Goal: Task Accomplishment & Management: Manage account settings

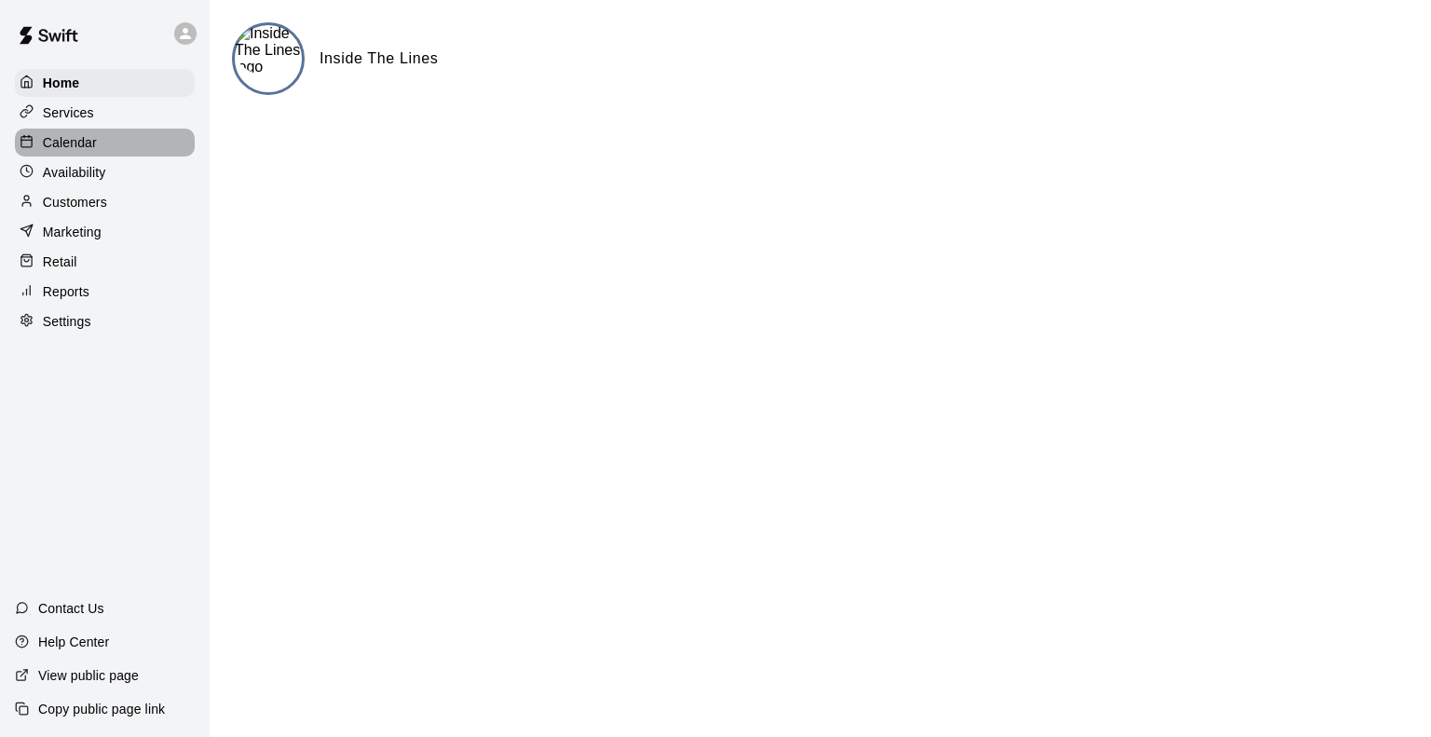
click at [63, 133] on div "Calendar" at bounding box center [105, 143] width 180 height 28
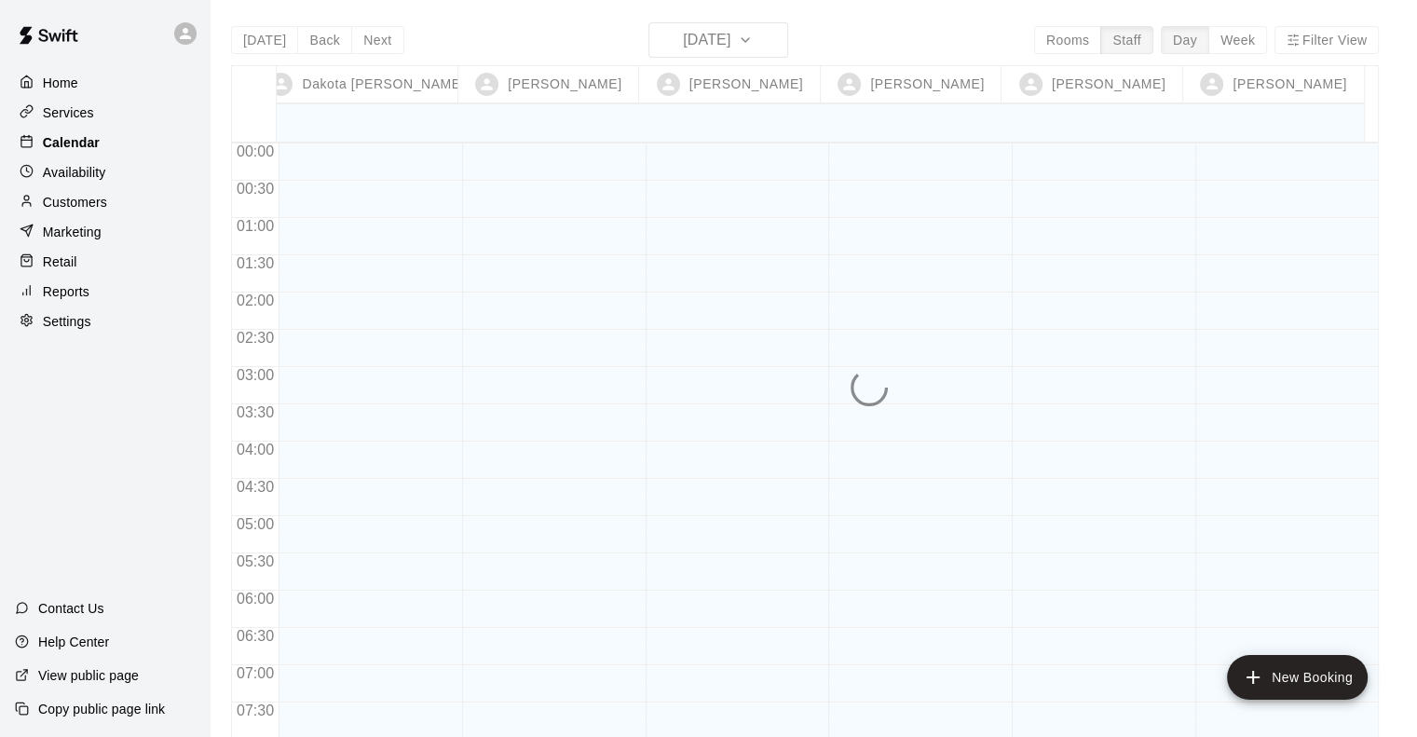
scroll to position [1134, 0]
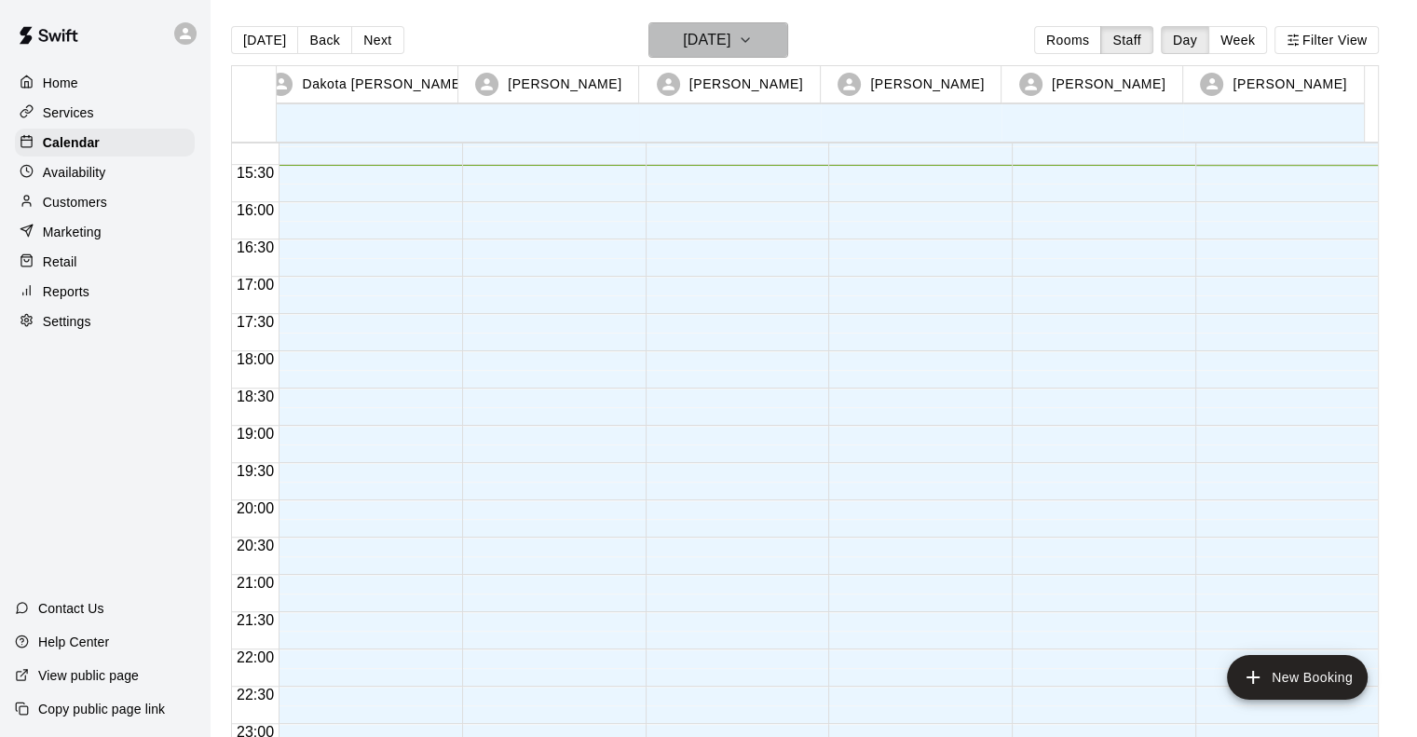
click at [778, 25] on button "[DATE]" at bounding box center [719, 39] width 140 height 35
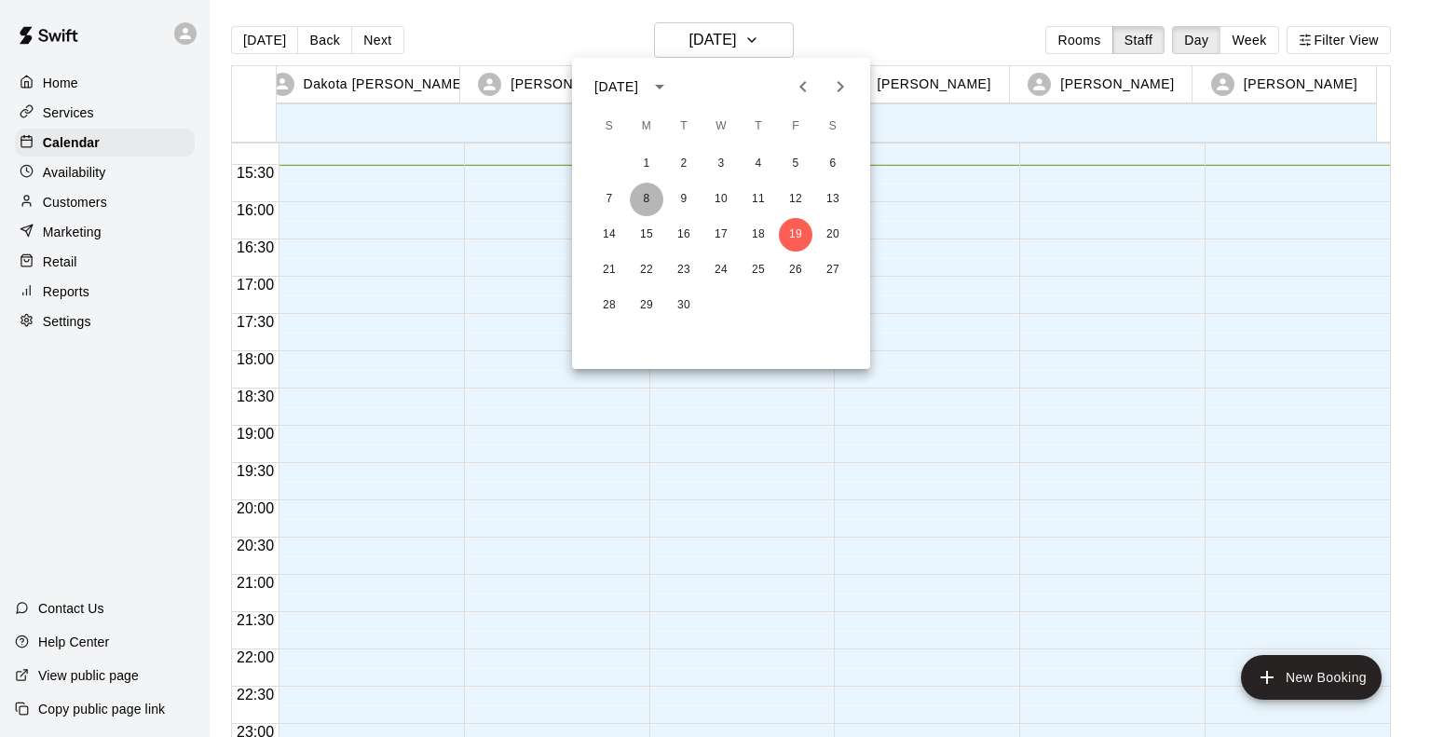
click at [638, 198] on button "8" at bounding box center [647, 200] width 34 height 34
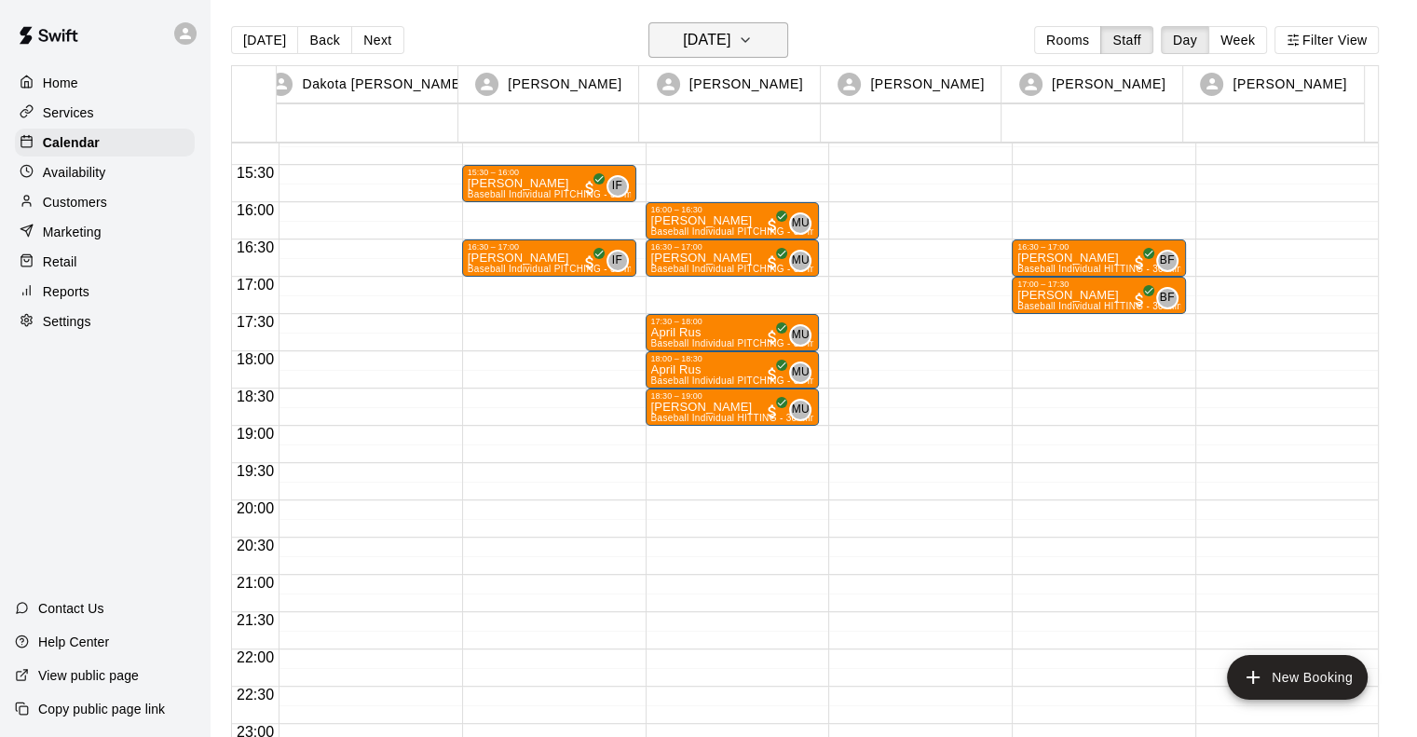
click at [715, 33] on h6 "Monday Sep 08" at bounding box center [707, 40] width 48 height 26
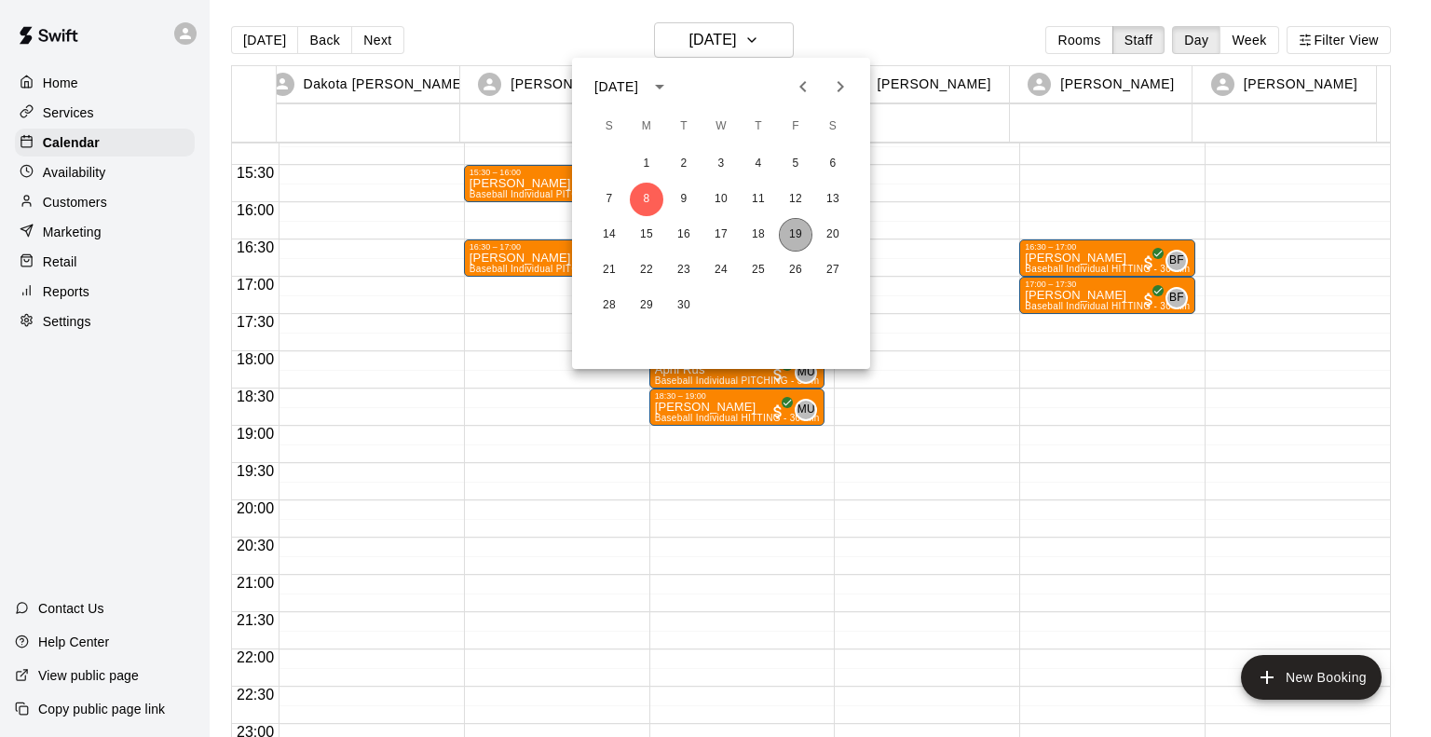
click at [794, 233] on button "19" at bounding box center [796, 235] width 34 height 34
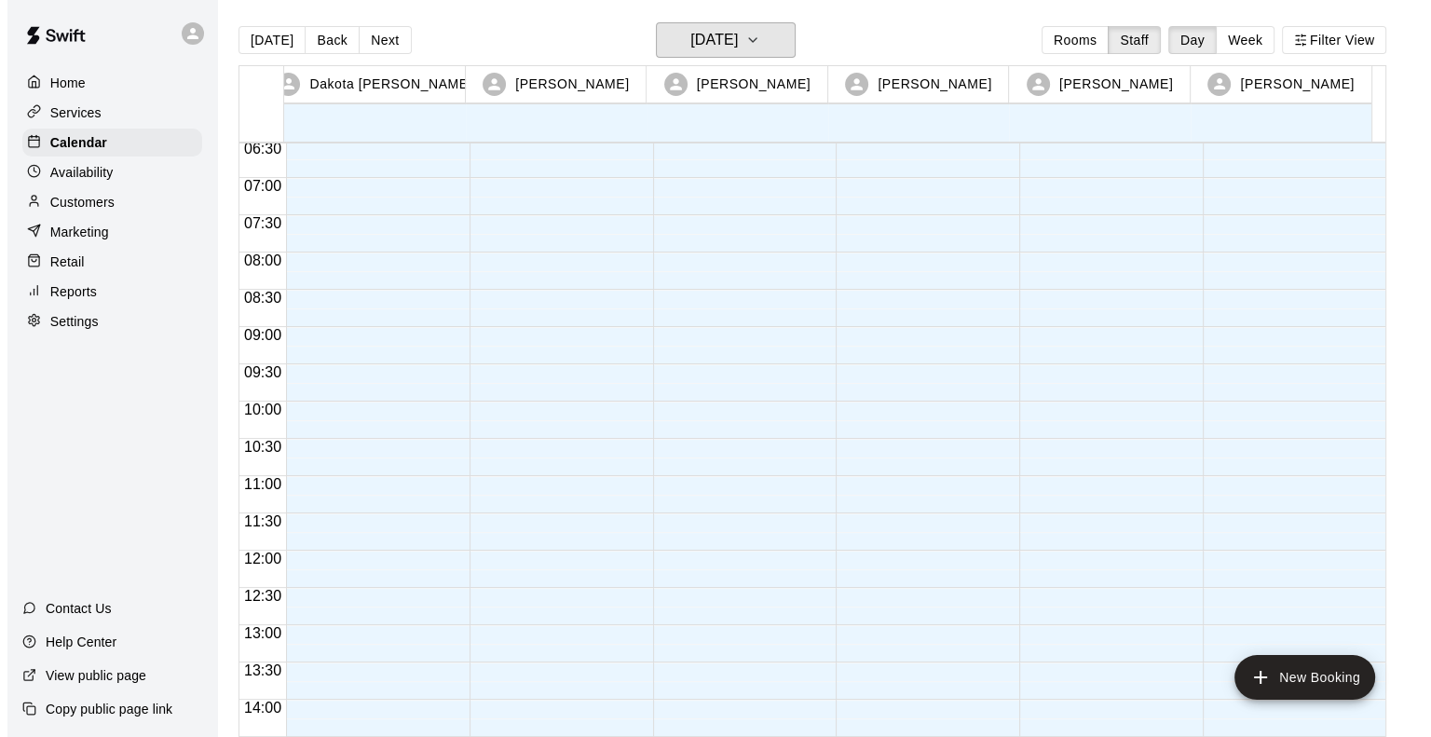
scroll to position [677, 0]
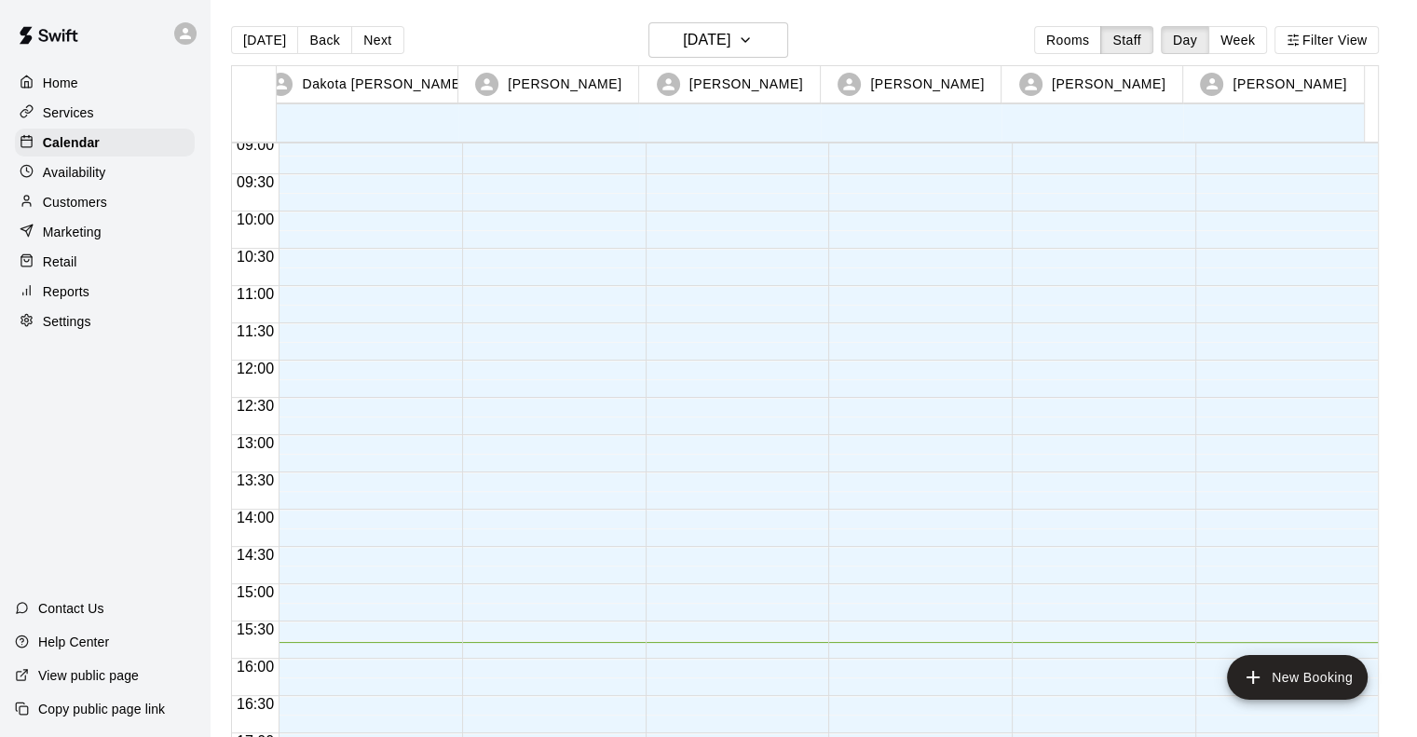
click at [887, 532] on div at bounding box center [915, 360] width 174 height 1789
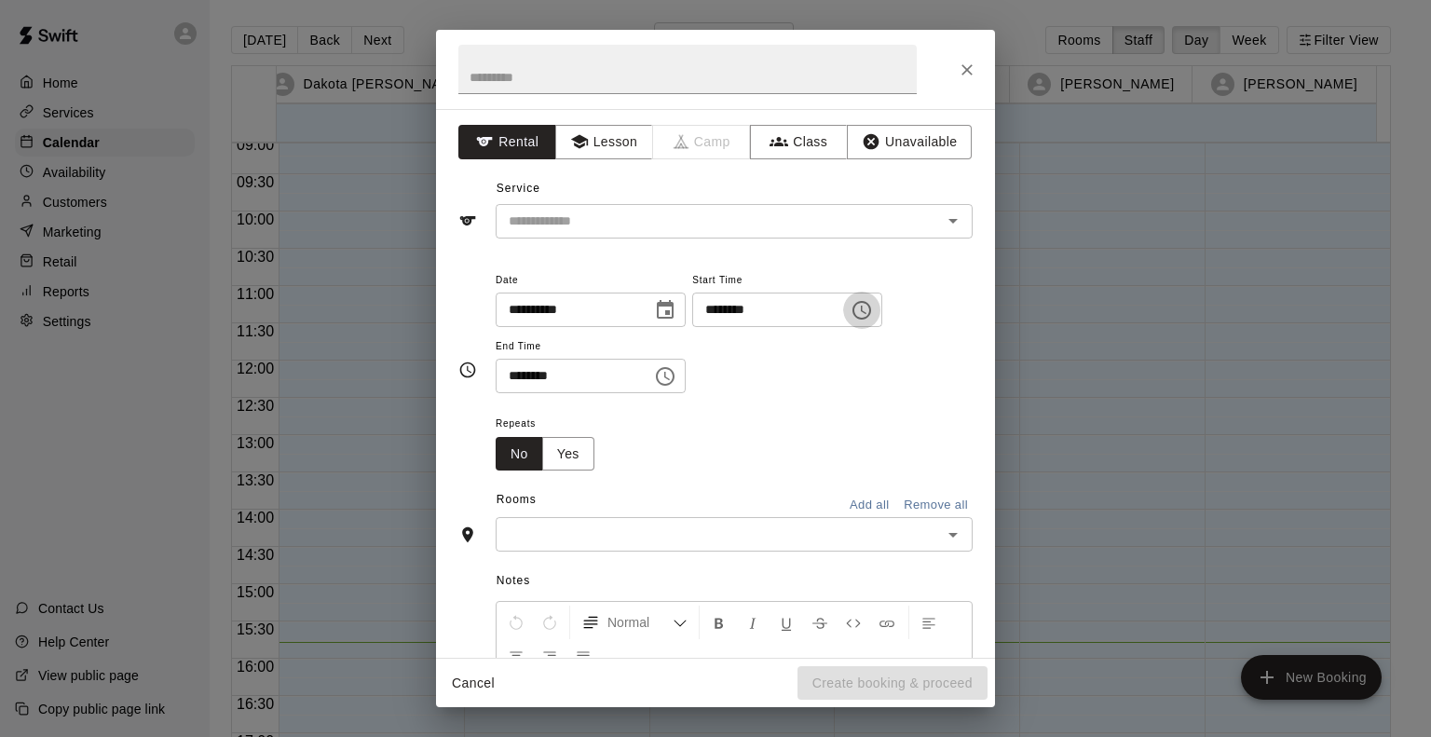
click at [867, 308] on icon "Choose time, selected time is 2:15 PM" at bounding box center [864, 310] width 6 height 8
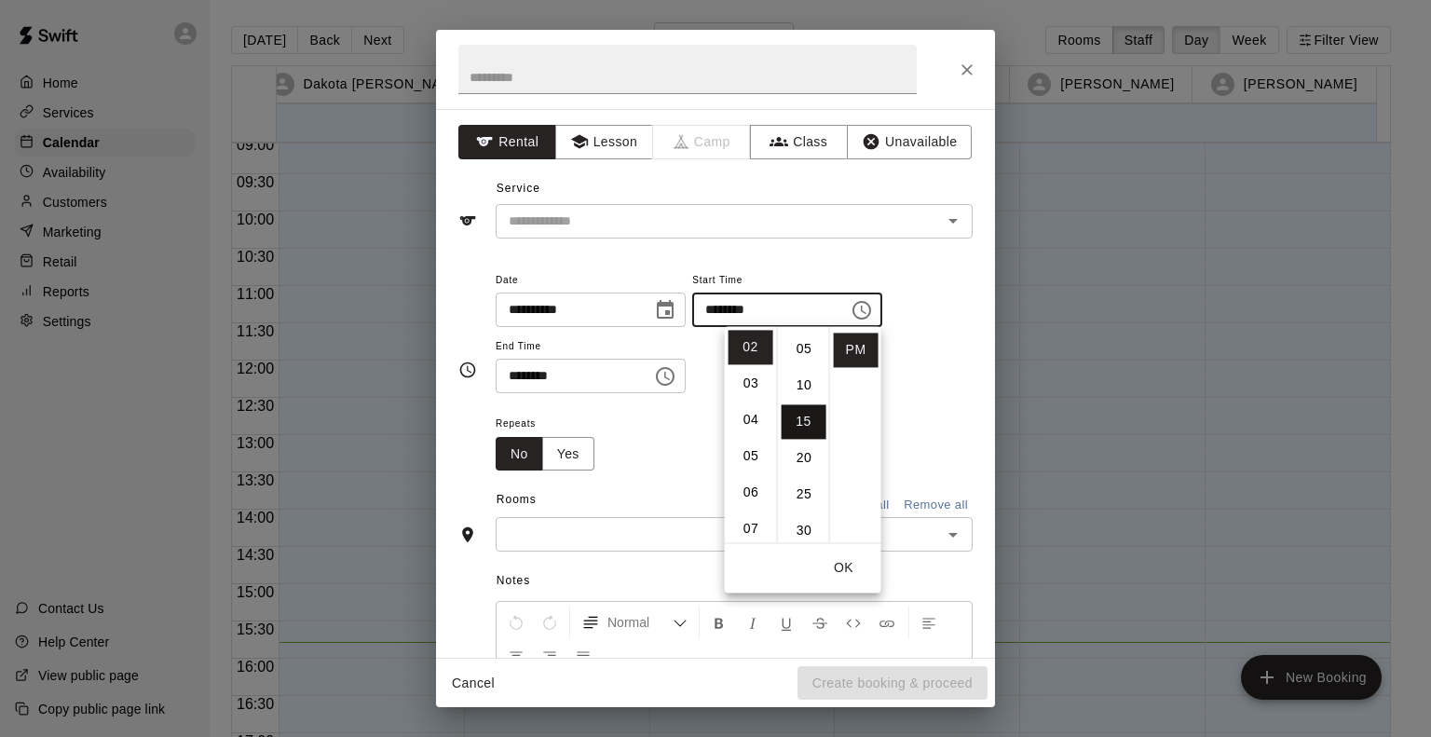
scroll to position [0, 0]
click at [813, 346] on li "00" at bounding box center [804, 347] width 45 height 34
type input "********"
click at [831, 210] on input "text" at bounding box center [706, 221] width 411 height 23
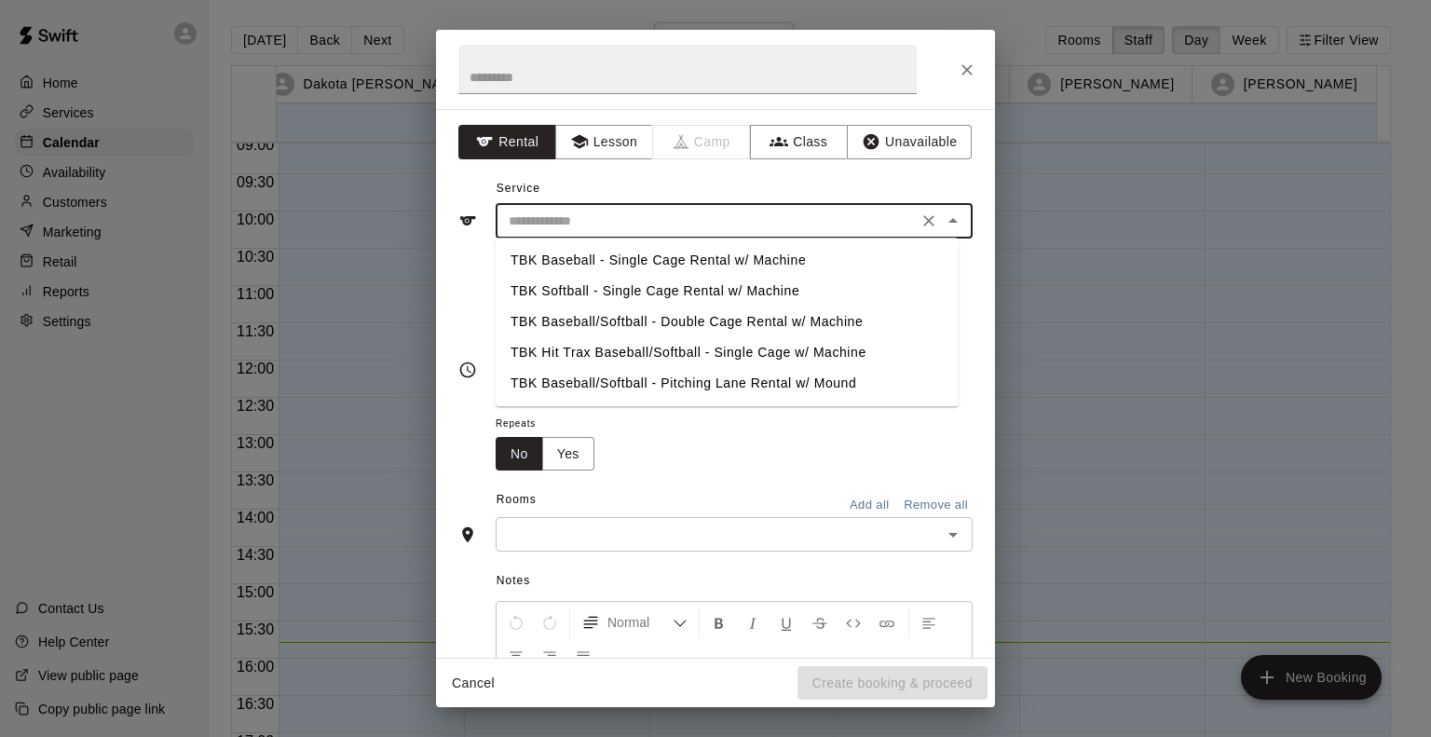
click at [595, 223] on input "text" at bounding box center [706, 221] width 411 height 23
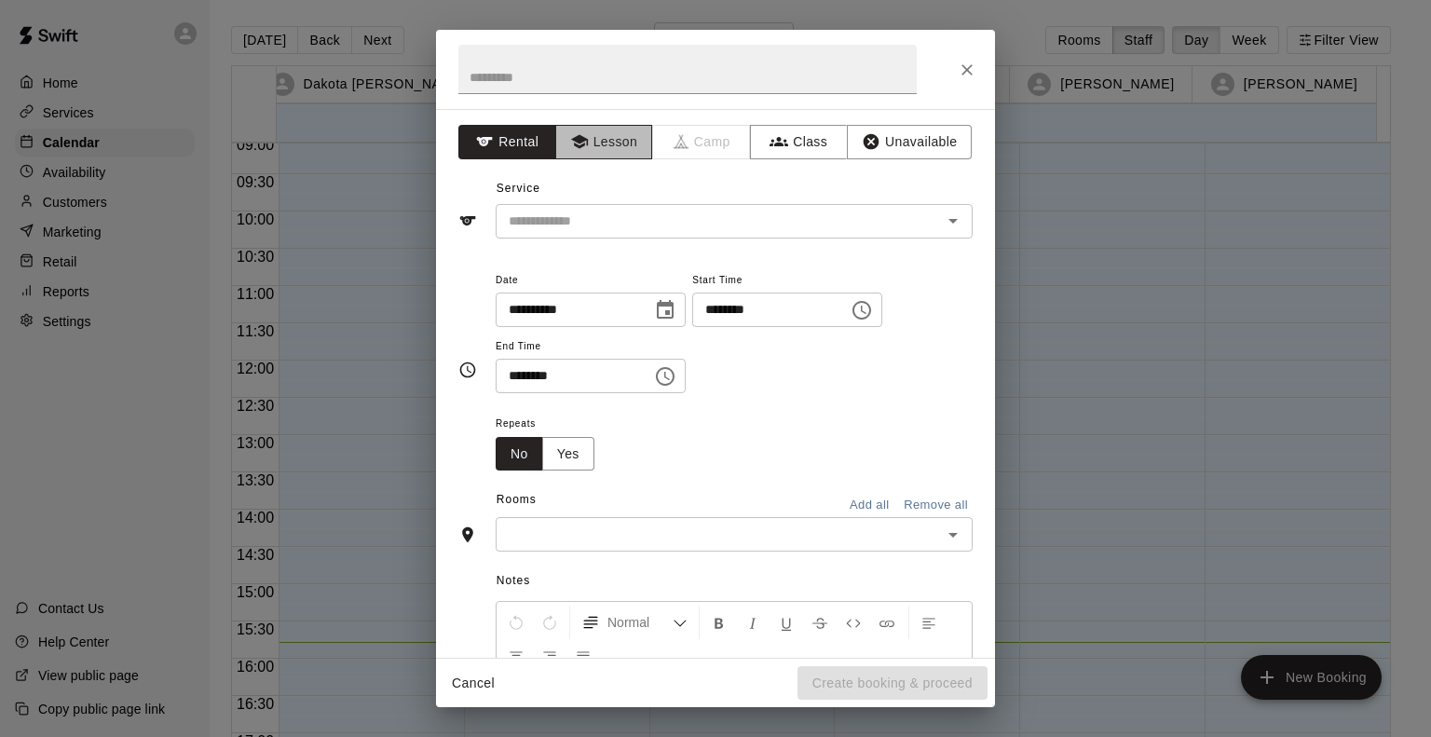
click at [608, 152] on button "Lesson" at bounding box center [604, 142] width 98 height 34
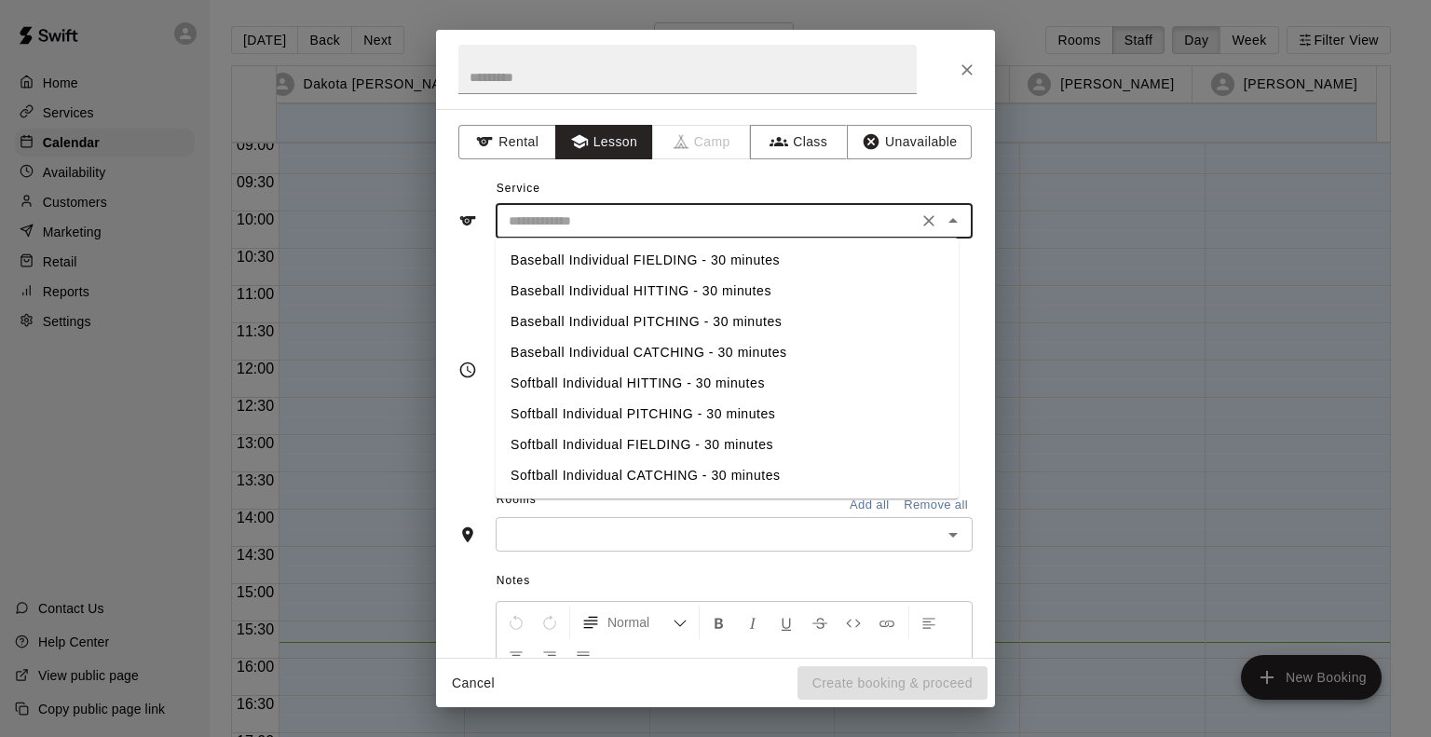
click at [600, 213] on input "text" at bounding box center [706, 221] width 411 height 23
click at [586, 382] on li "Softball Individual HITTING - 30 minutes" at bounding box center [727, 383] width 463 height 31
type input "**********"
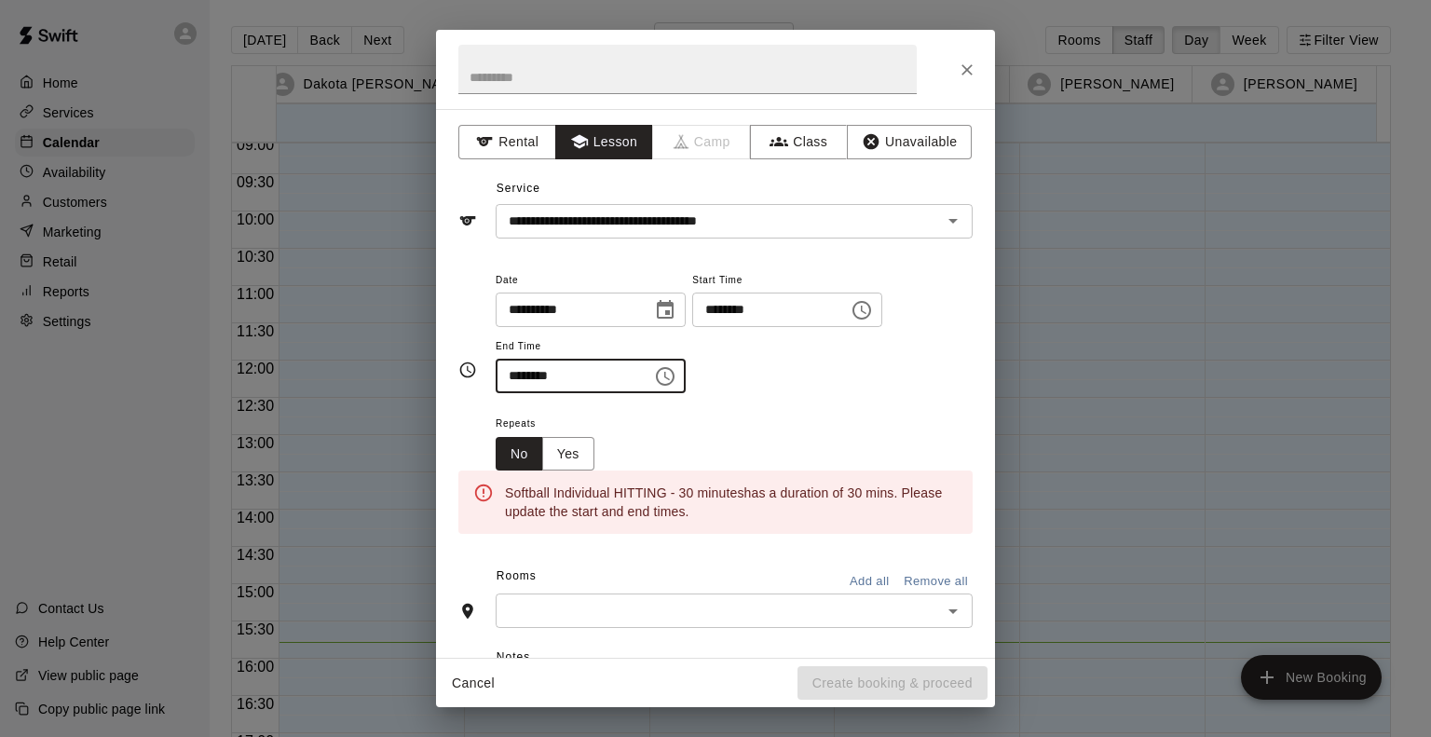
click at [586, 382] on input "********" at bounding box center [568, 376] width 144 height 34
click at [677, 379] on icon "Choose time, selected time is 2:45 PM" at bounding box center [665, 376] width 22 height 22
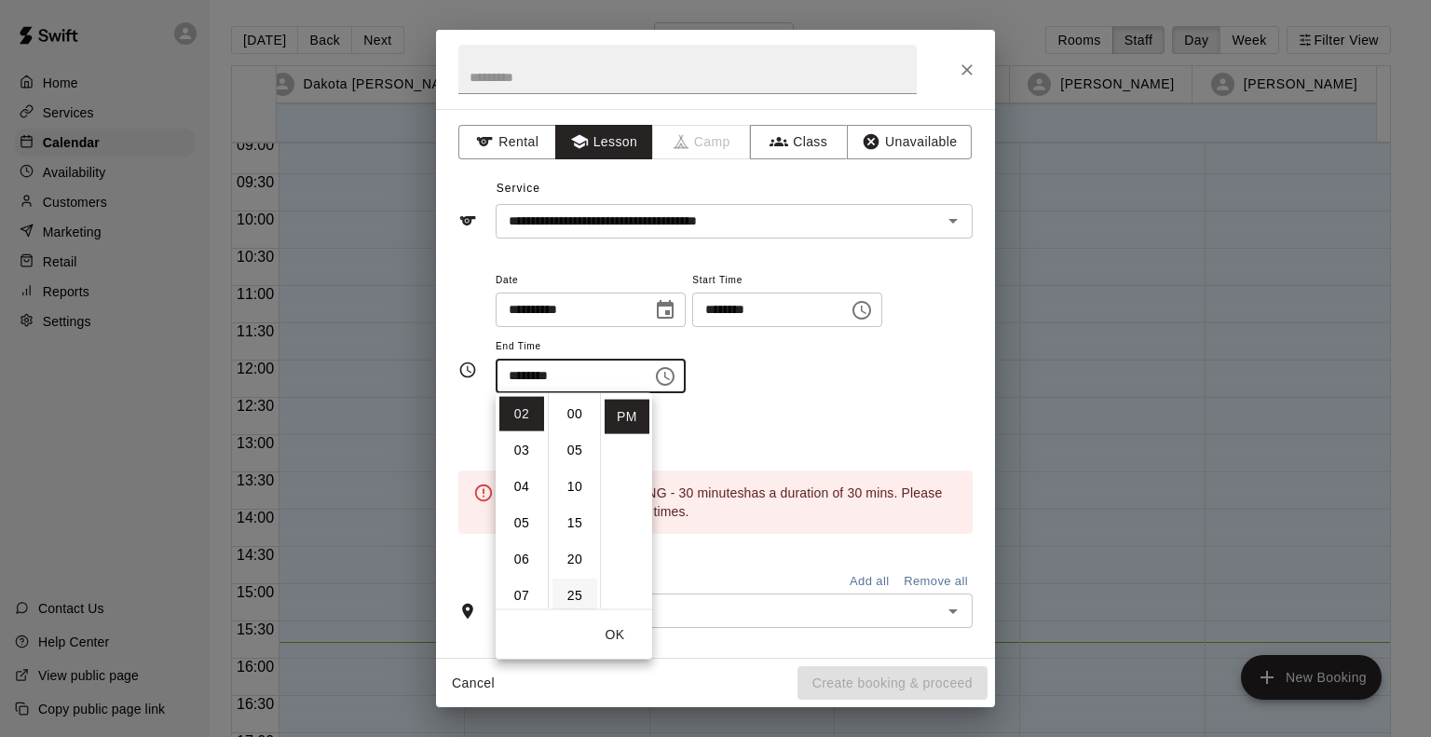
scroll to position [80, 0]
click at [576, 561] on li "30" at bounding box center [575, 552] width 45 height 34
type input "********"
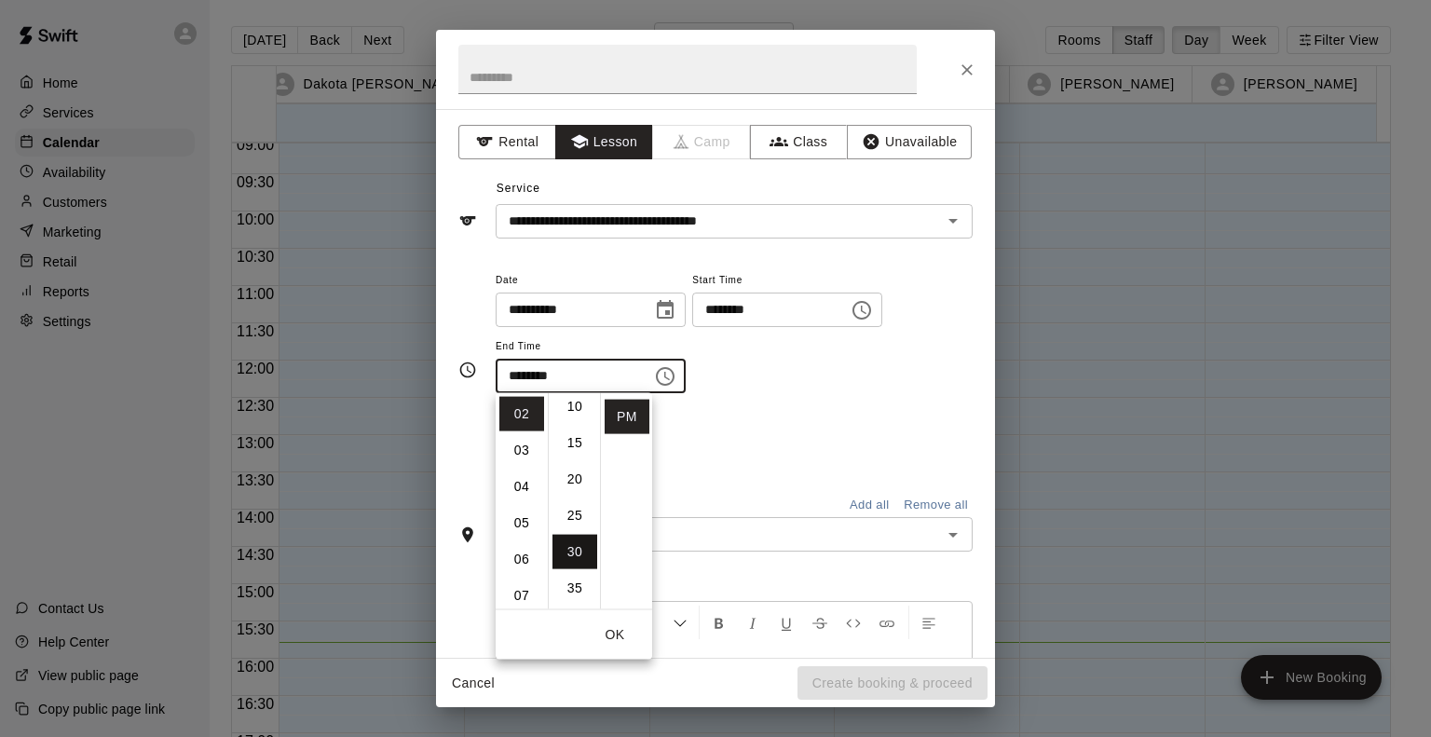
scroll to position [218, 0]
click at [880, 383] on div "**********" at bounding box center [734, 331] width 477 height 126
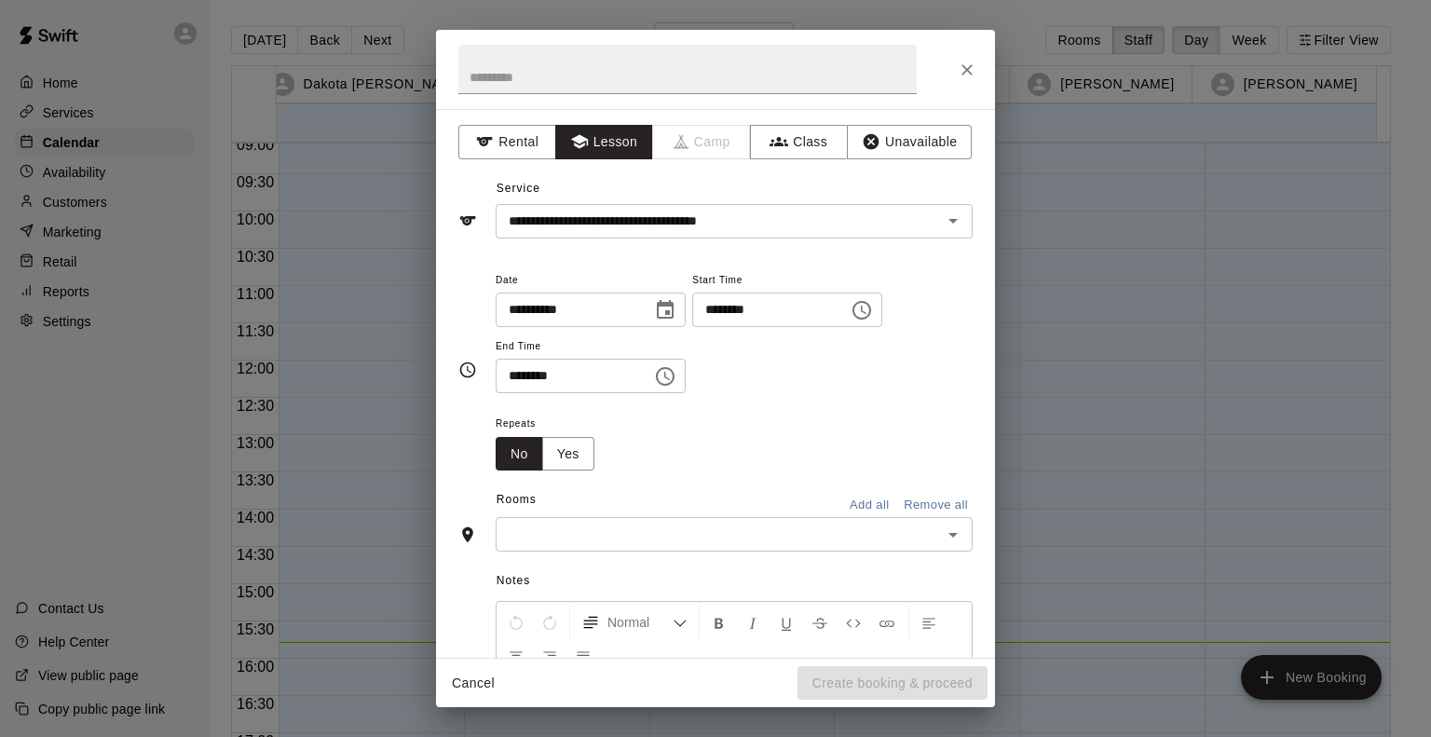
click at [787, 517] on div "​" at bounding box center [734, 534] width 477 height 34
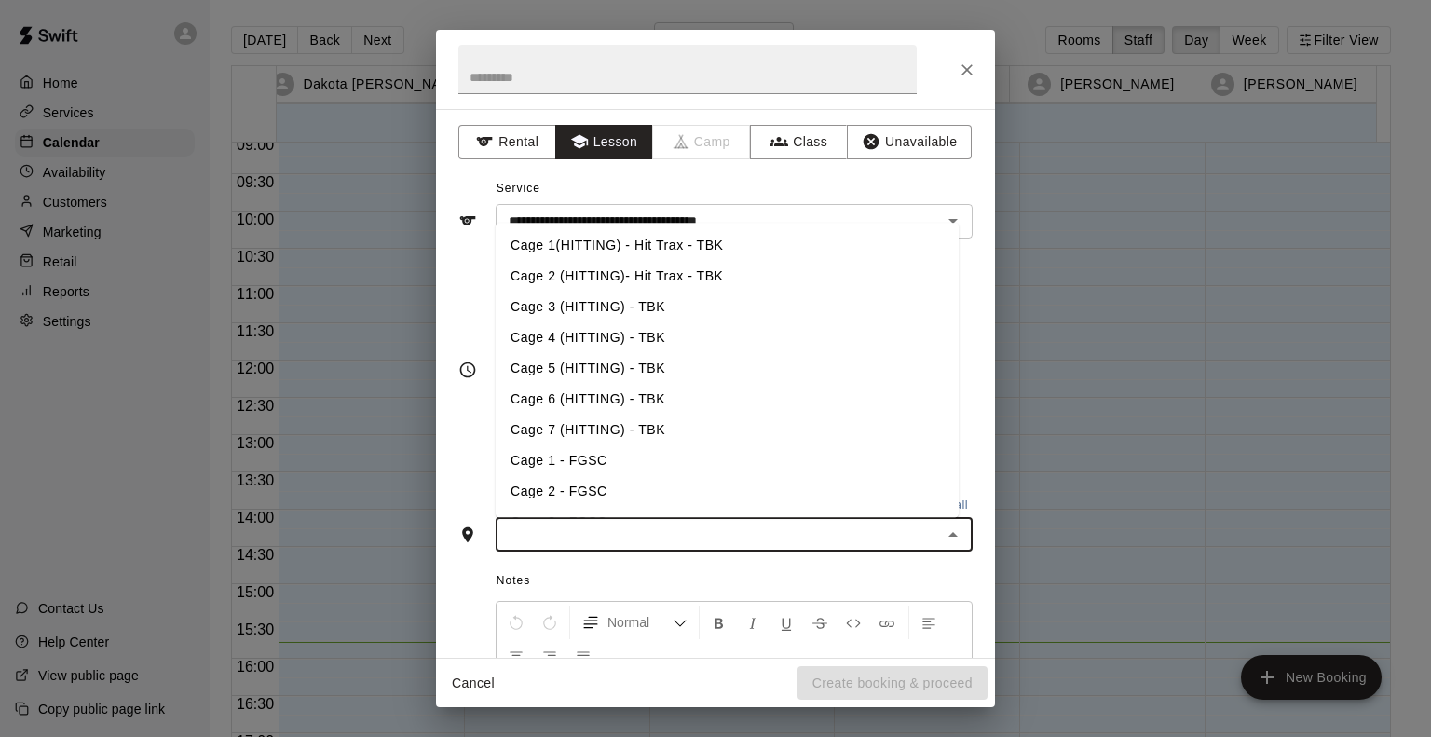
click at [662, 377] on li "Cage 5 (HITTING) - TBK" at bounding box center [727, 368] width 463 height 31
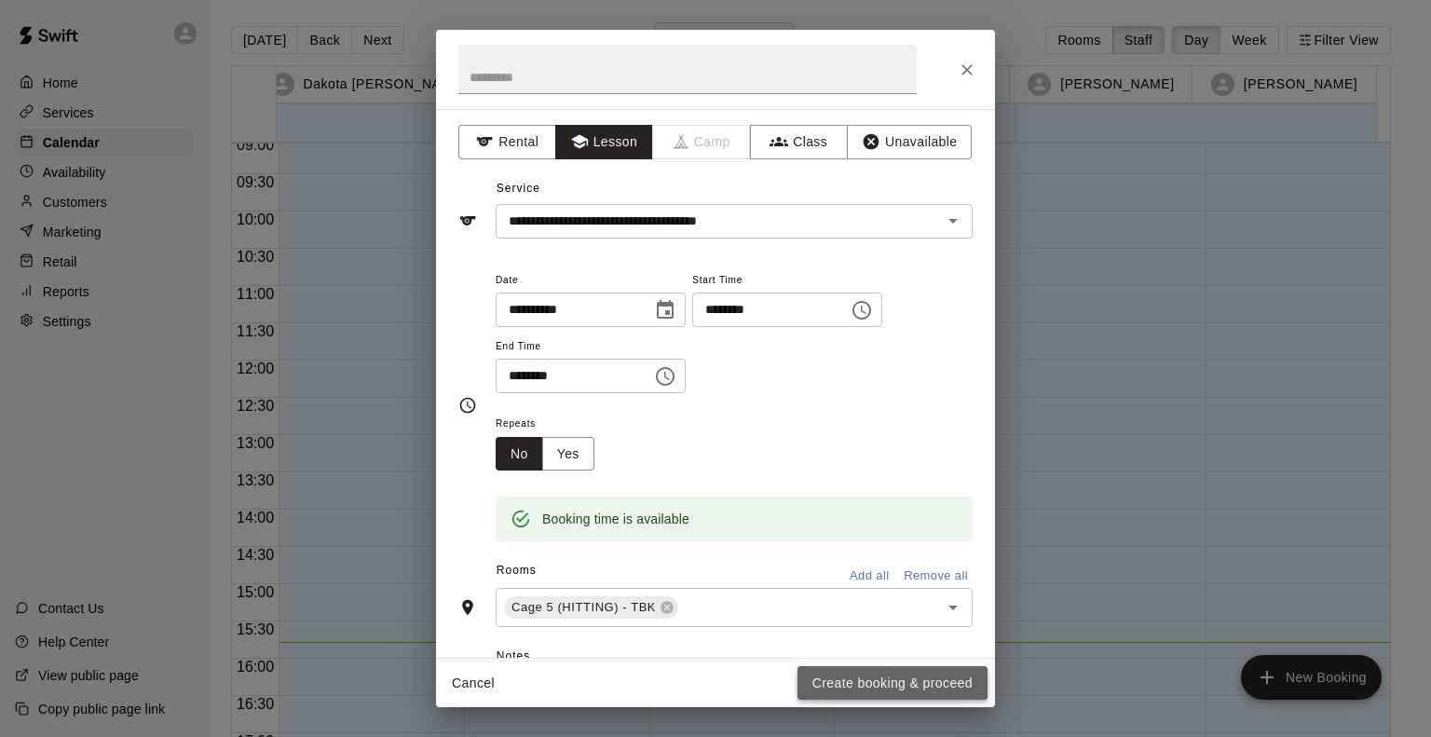
click at [891, 685] on button "Create booking & proceed" at bounding box center [893, 683] width 190 height 34
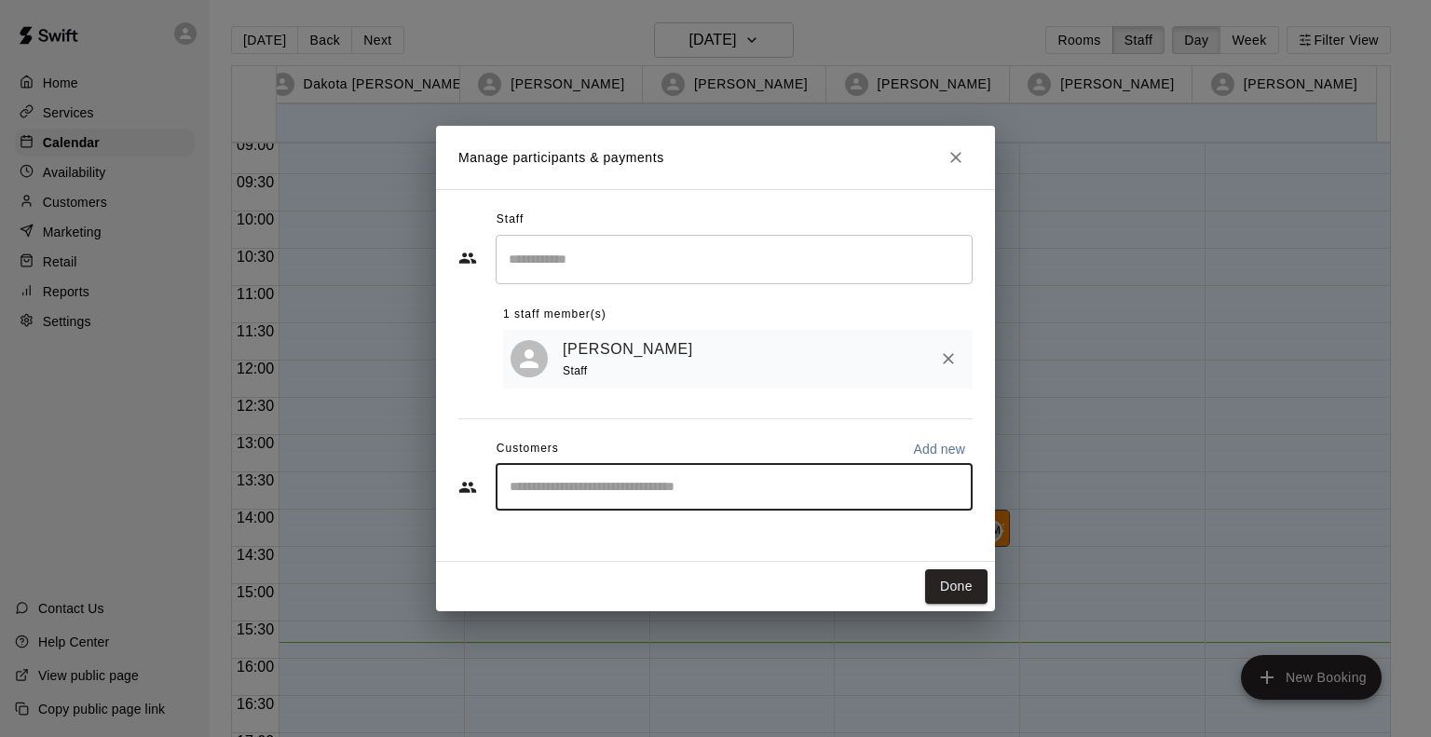
click at [710, 484] on input "Start typing to search customers..." at bounding box center [734, 487] width 460 height 19
type input "*****"
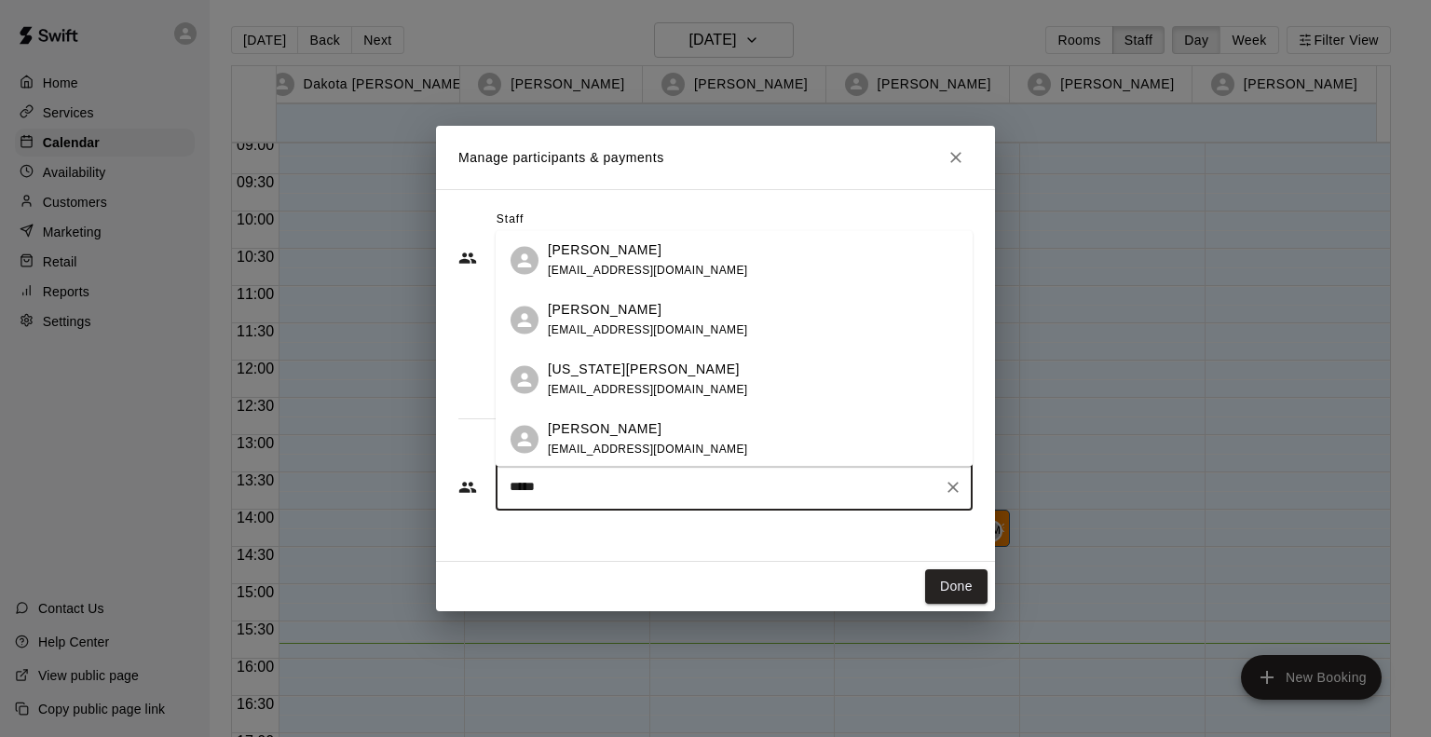
click at [560, 429] on p "[PERSON_NAME]" at bounding box center [605, 429] width 114 height 20
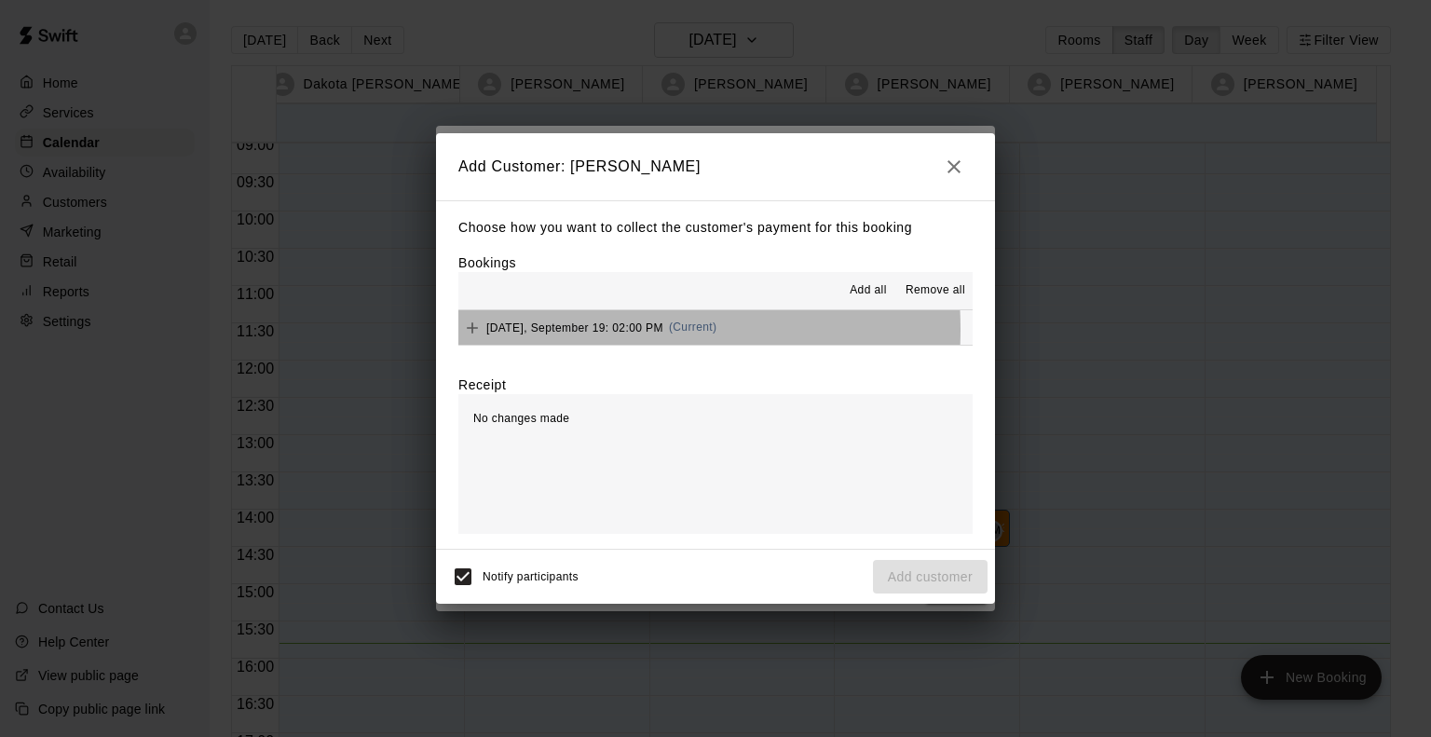
click at [567, 331] on span "Friday, September 19: 02:00 PM" at bounding box center [574, 327] width 177 height 13
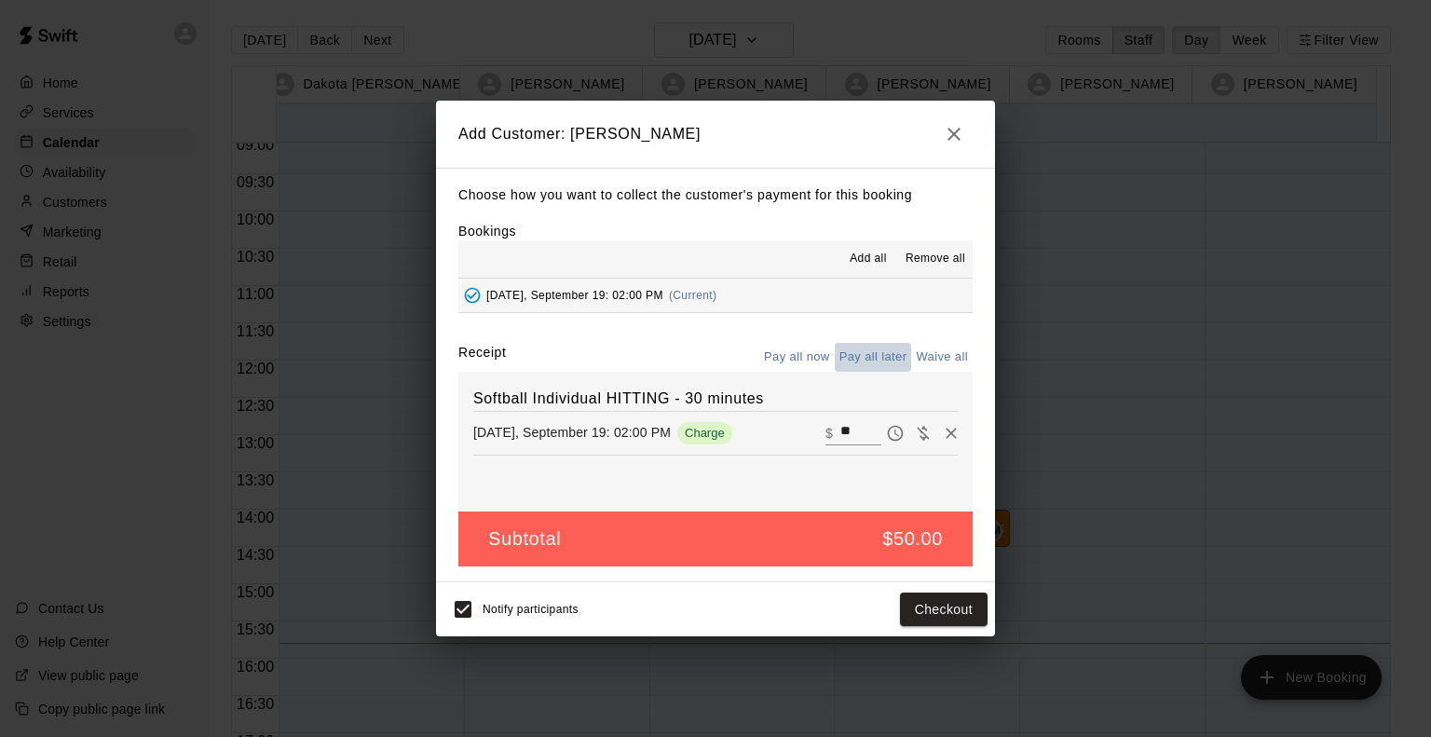
click at [878, 364] on button "Pay all later" at bounding box center [873, 357] width 77 height 29
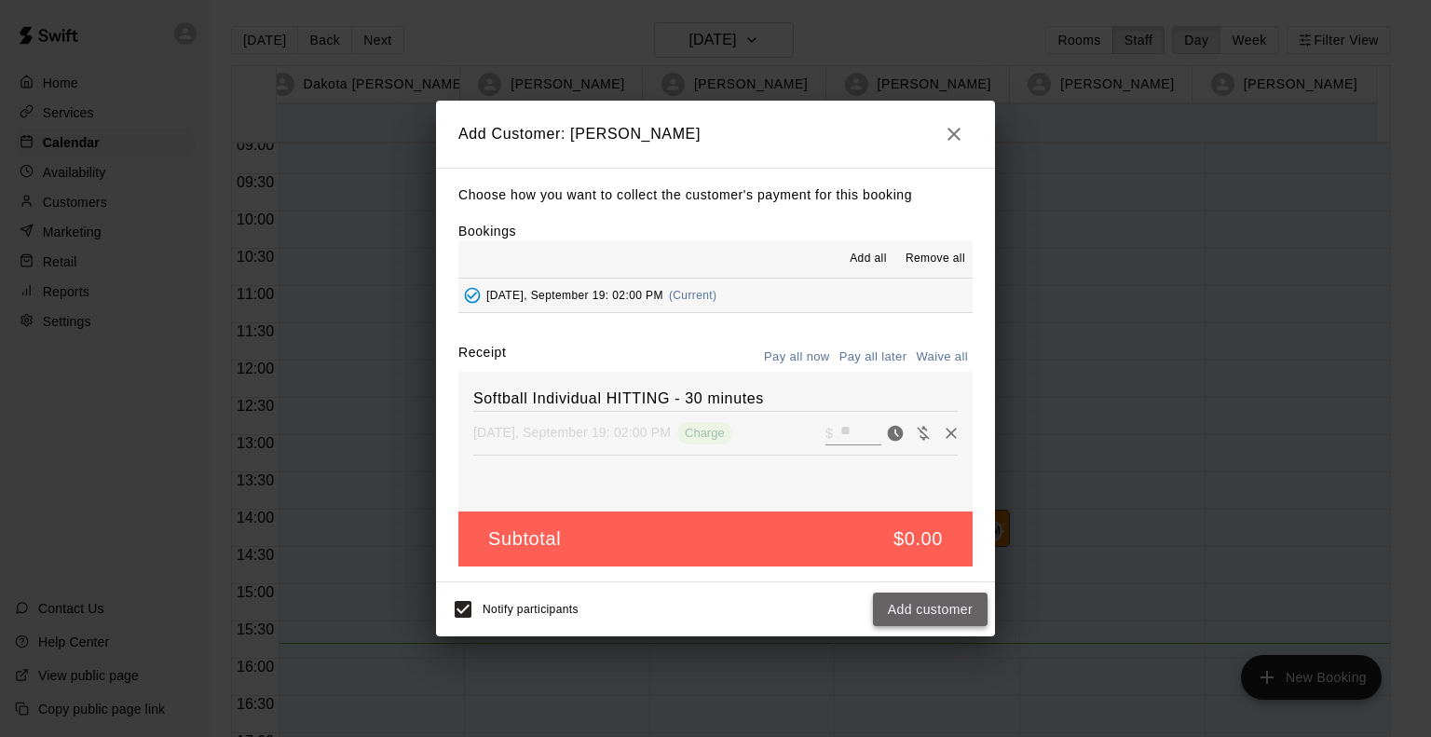
click at [916, 603] on button "Add customer" at bounding box center [930, 610] width 115 height 34
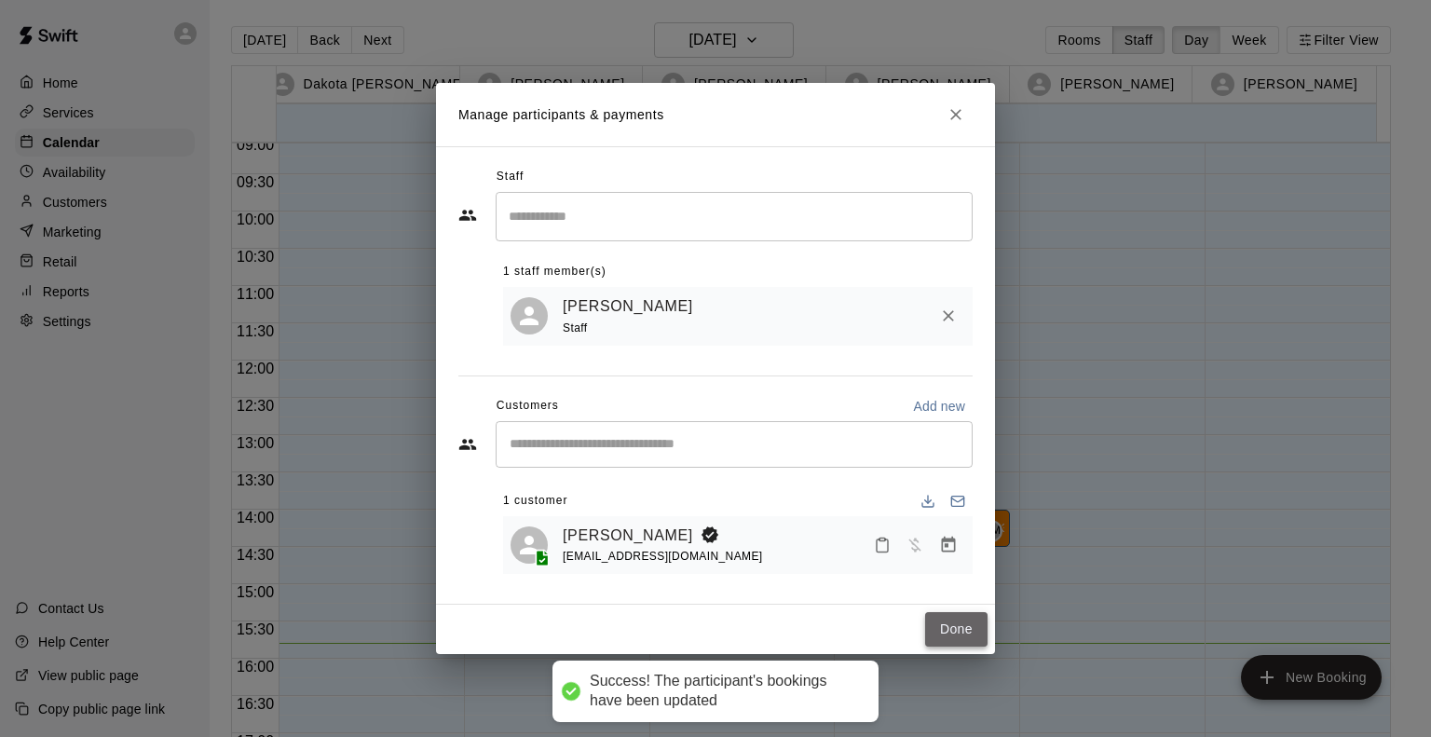
click at [964, 622] on button "Done" at bounding box center [956, 629] width 62 height 34
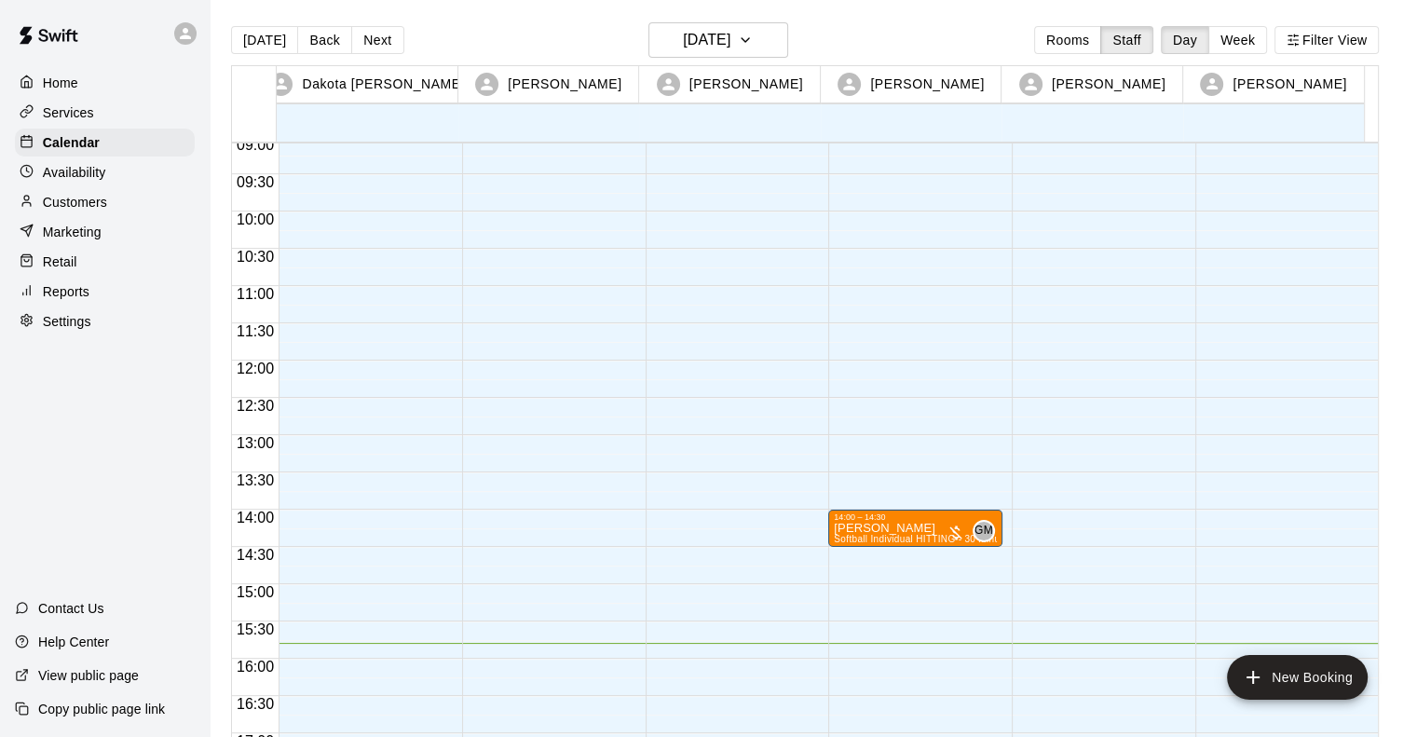
click at [1229, 554] on div at bounding box center [1283, 360] width 174 height 1789
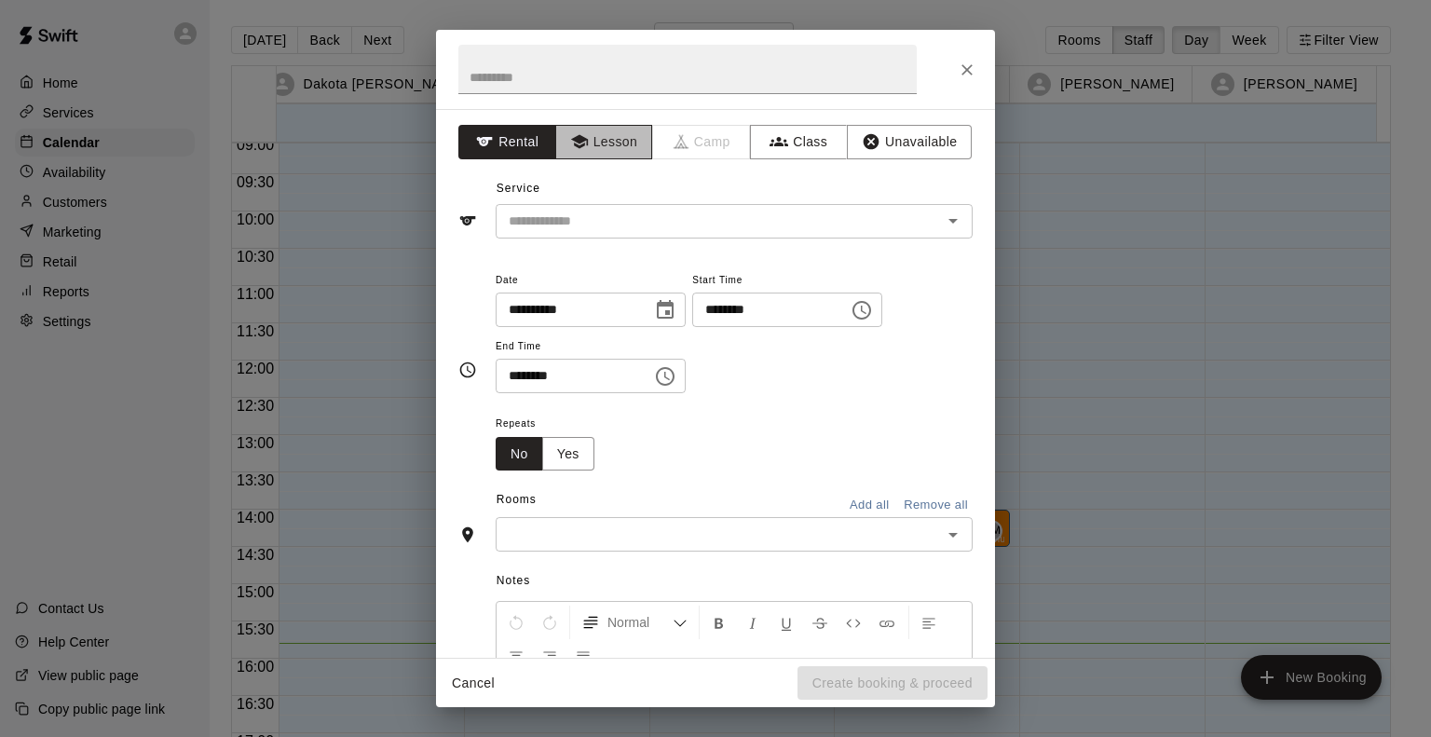
click at [591, 133] on button "Lesson" at bounding box center [604, 142] width 98 height 34
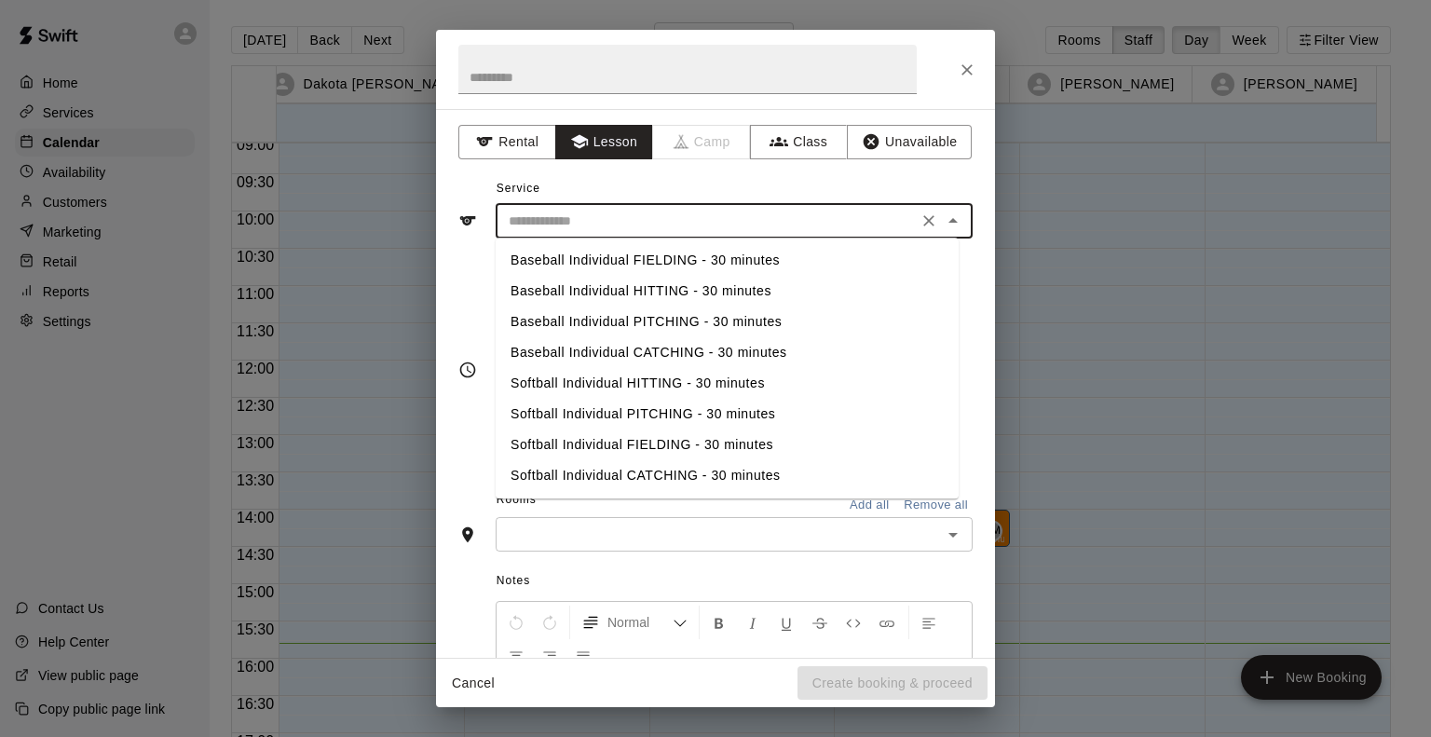
click at [559, 216] on input "text" at bounding box center [706, 221] width 411 height 23
click at [567, 392] on li "Softball Individual HITTING - 30 minutes" at bounding box center [727, 383] width 463 height 31
type input "**********"
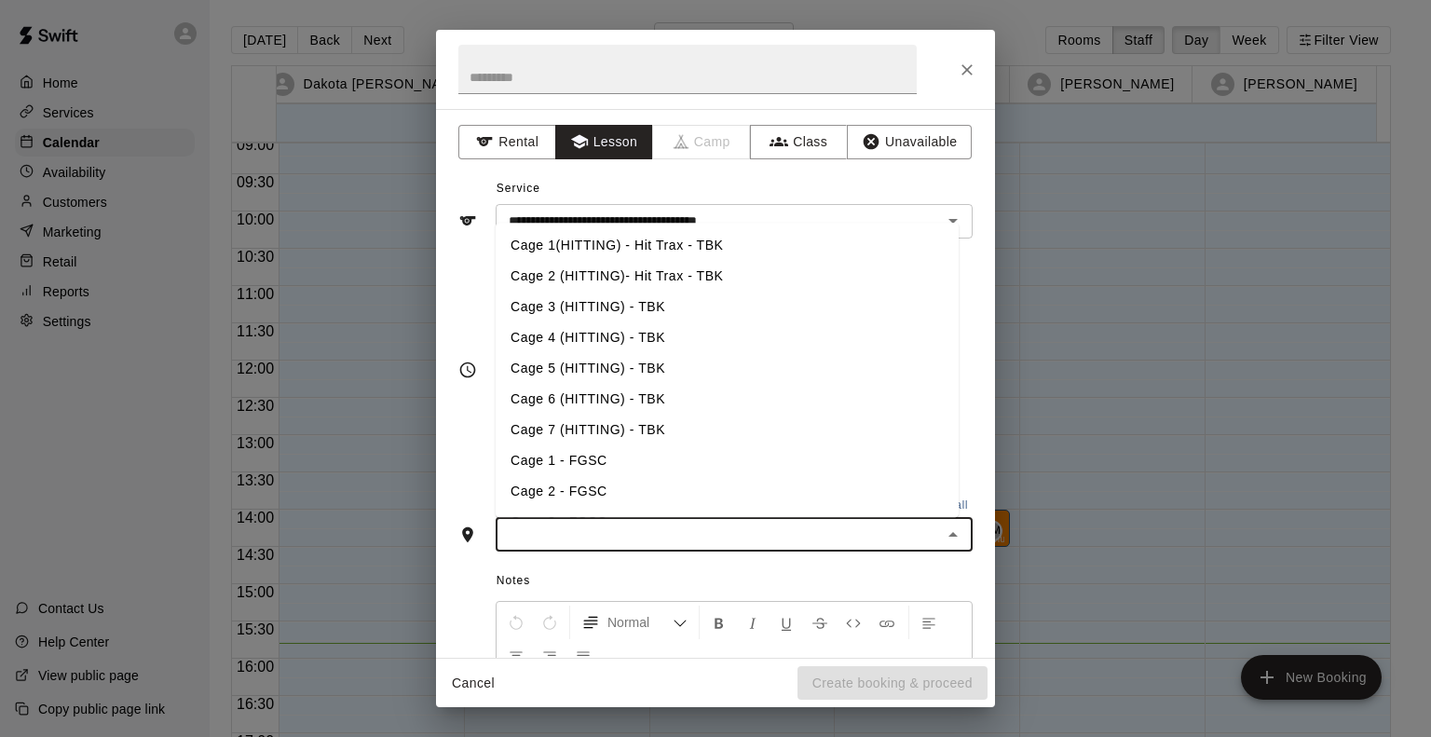
click at [550, 541] on input "text" at bounding box center [718, 534] width 435 height 23
click at [565, 358] on li "Cage 5 (HITTING) - TBK" at bounding box center [727, 368] width 463 height 31
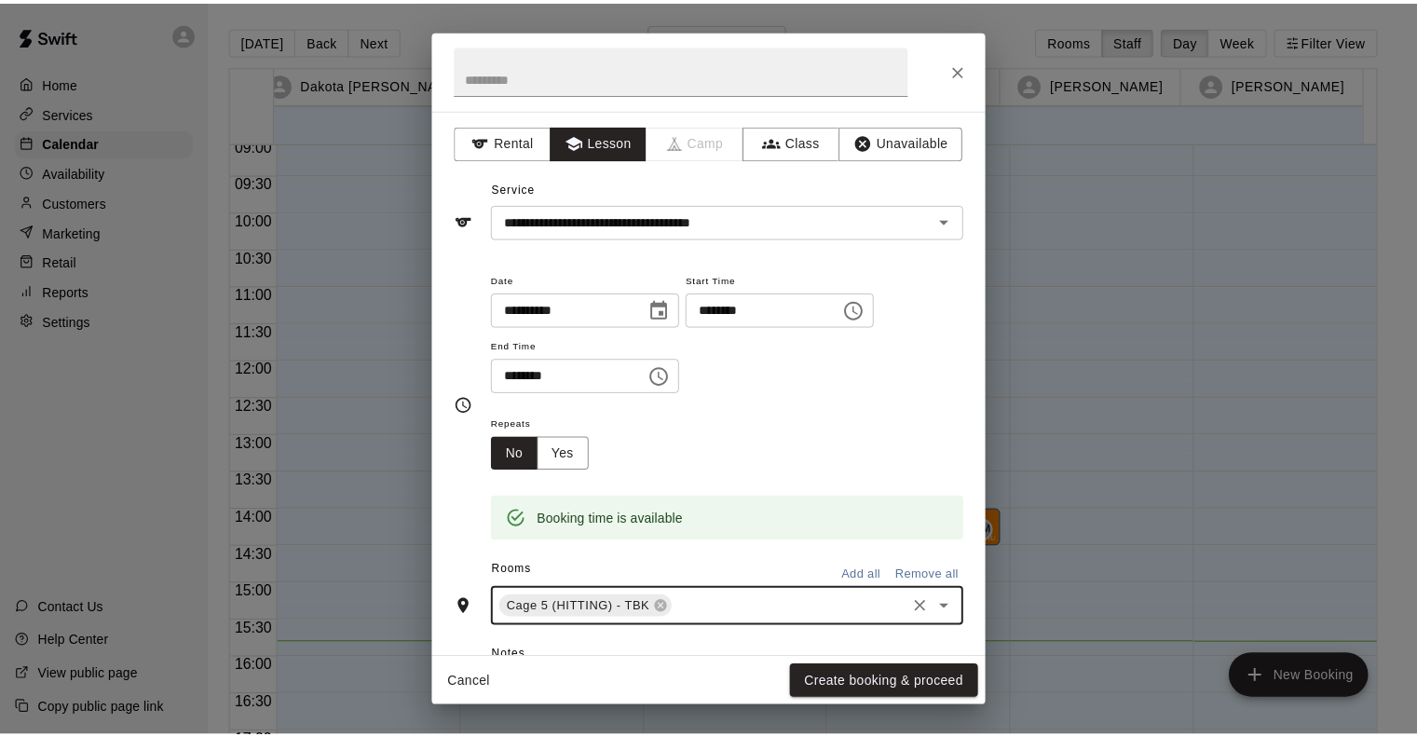
scroll to position [268, 0]
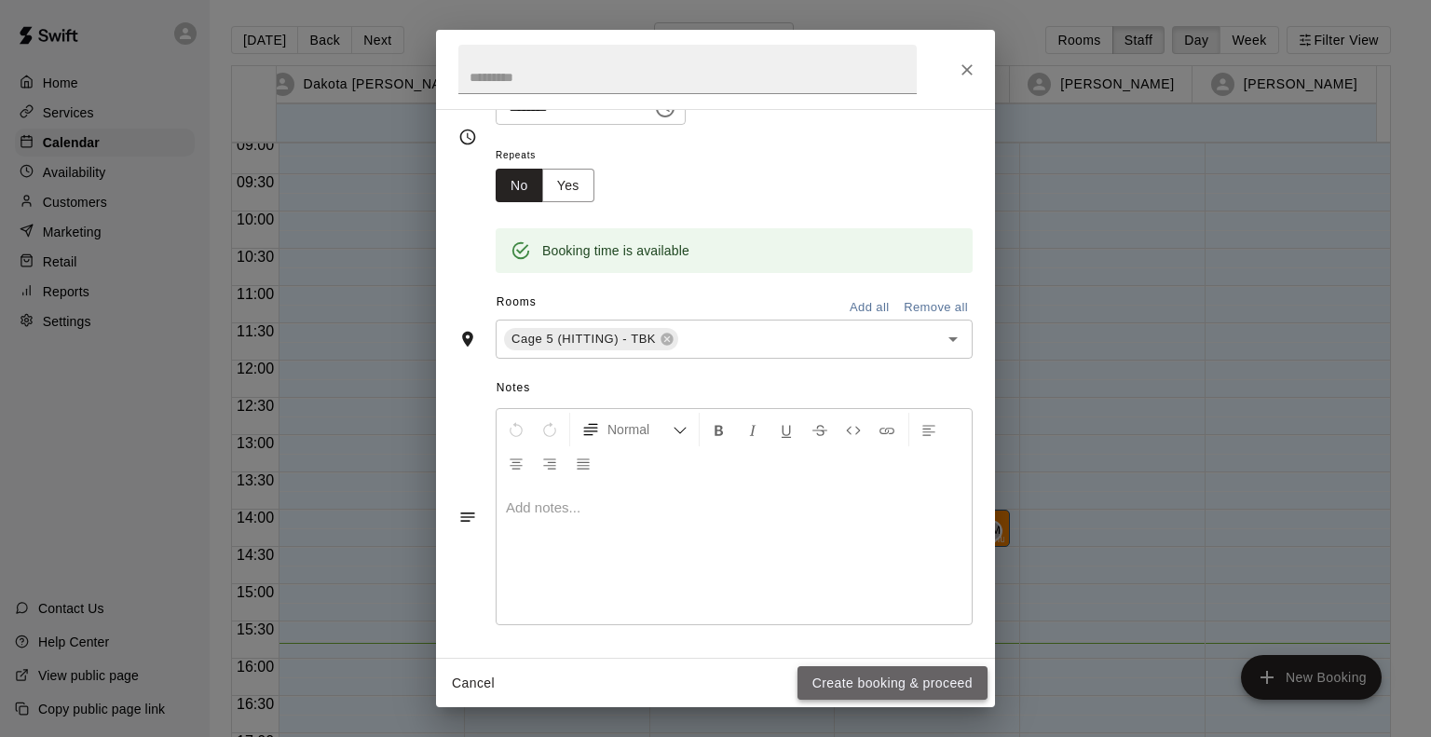
click at [841, 671] on button "Create booking & proceed" at bounding box center [893, 683] width 190 height 34
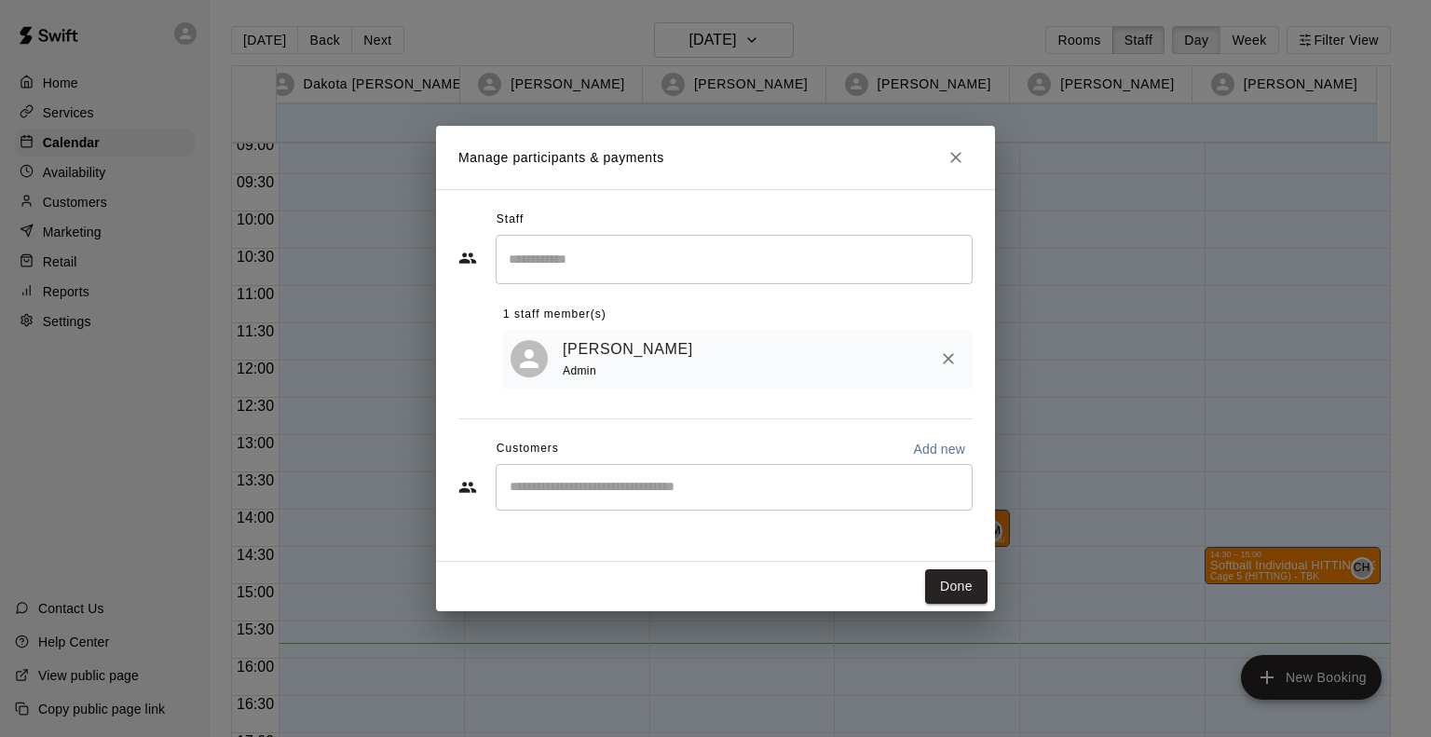
click at [606, 476] on div "​" at bounding box center [734, 487] width 477 height 47
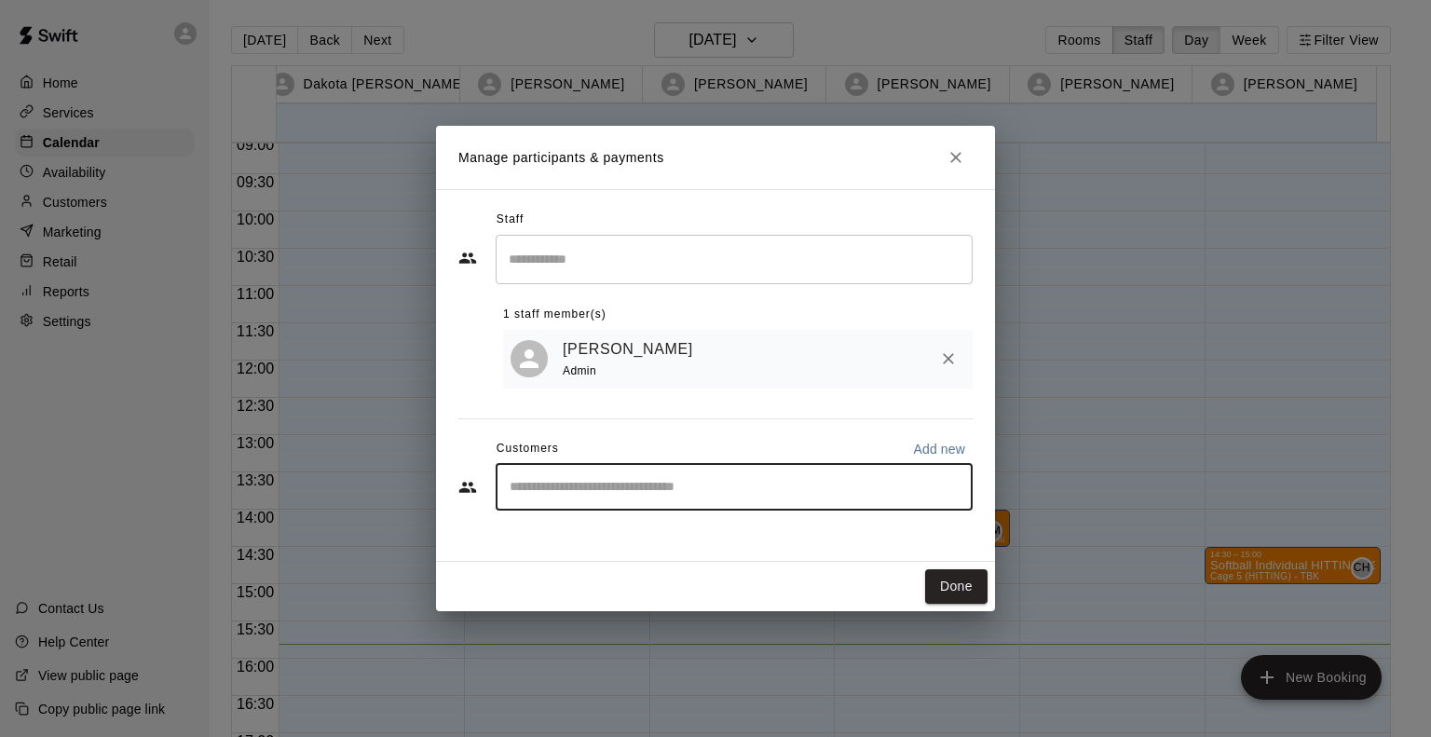
click at [759, 476] on div "​" at bounding box center [734, 487] width 477 height 47
type input "*****"
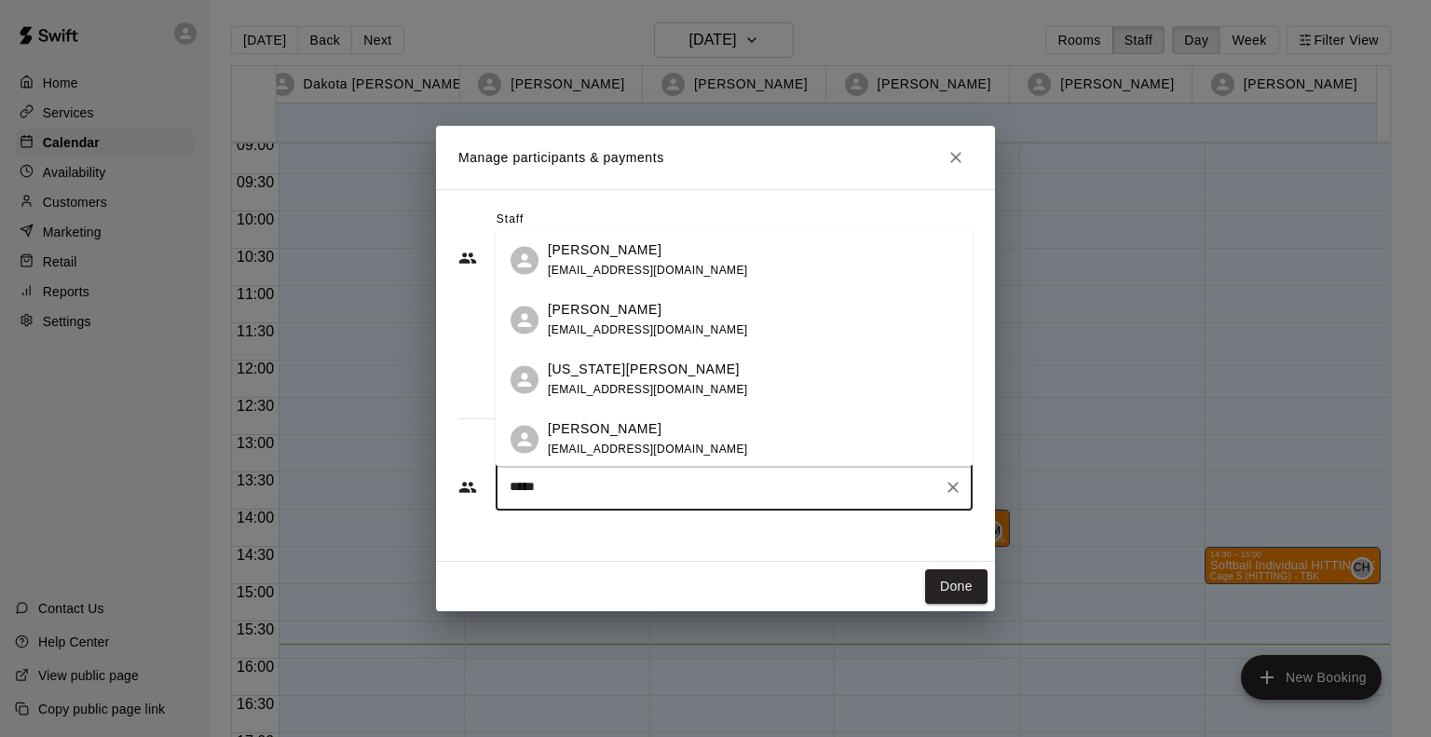
click at [529, 379] on icon at bounding box center [524, 379] width 21 height 21
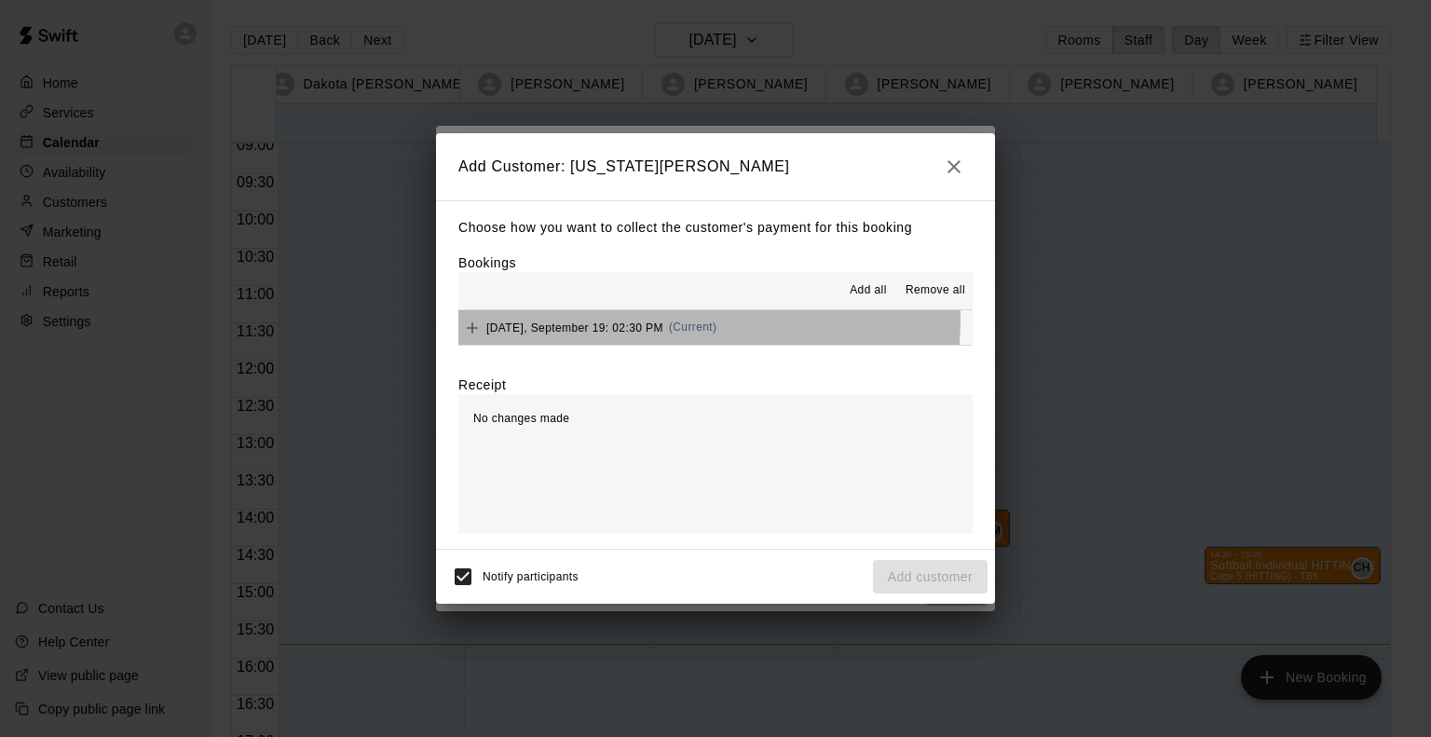
click at [582, 318] on div "Friday, September 19: 02:30 PM (Current)" at bounding box center [587, 328] width 258 height 28
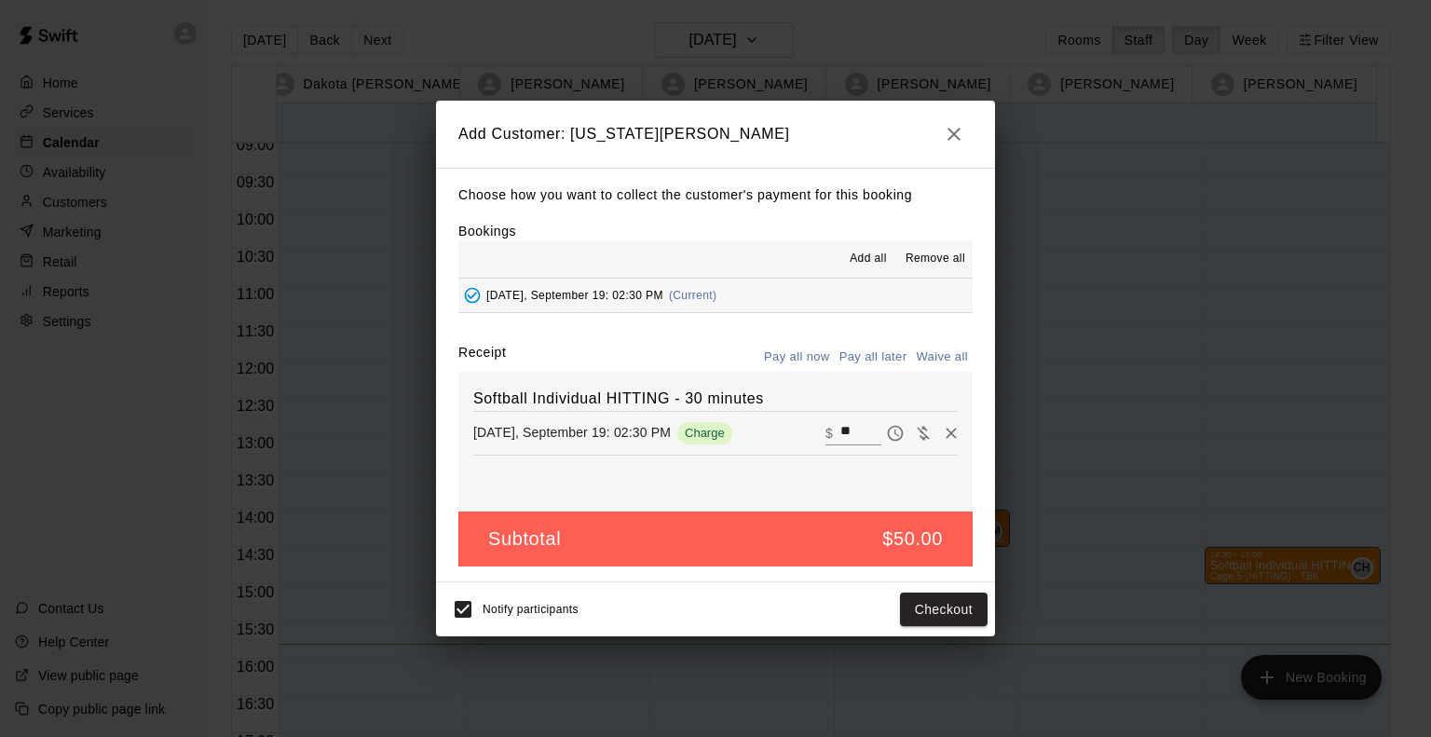
click at [883, 361] on button "Pay all later" at bounding box center [873, 357] width 77 height 29
click at [962, 610] on button "Add customer" at bounding box center [930, 610] width 115 height 34
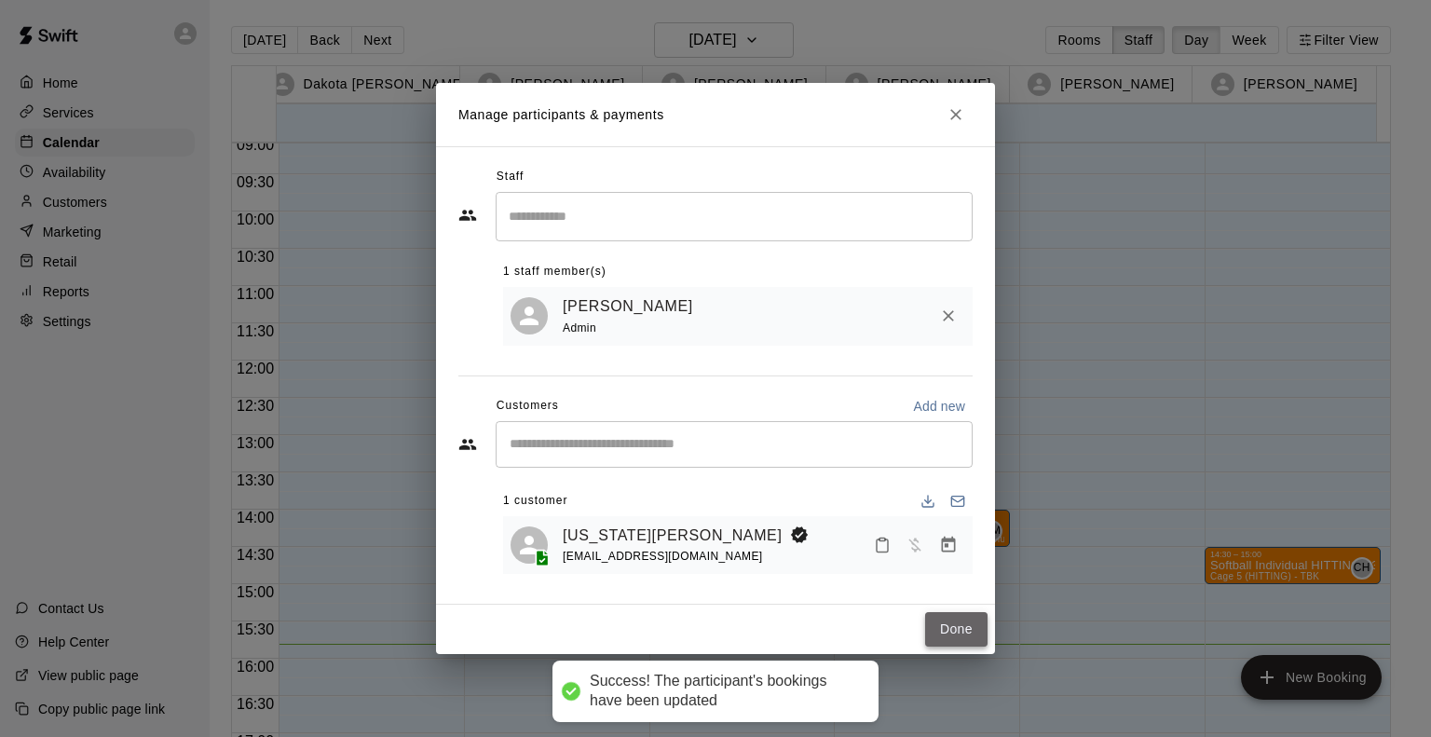
click at [958, 623] on button "Done" at bounding box center [956, 629] width 62 height 34
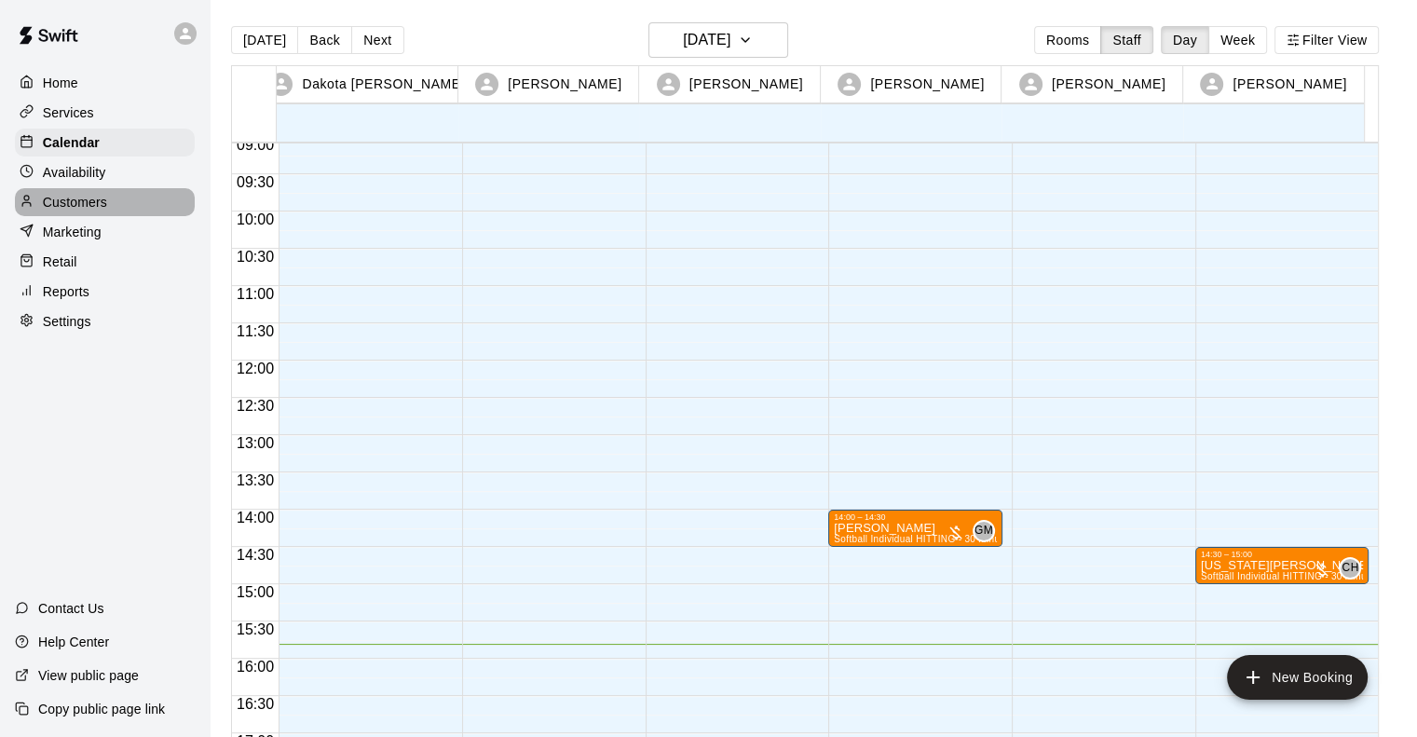
click at [61, 212] on p "Customers" at bounding box center [75, 202] width 64 height 19
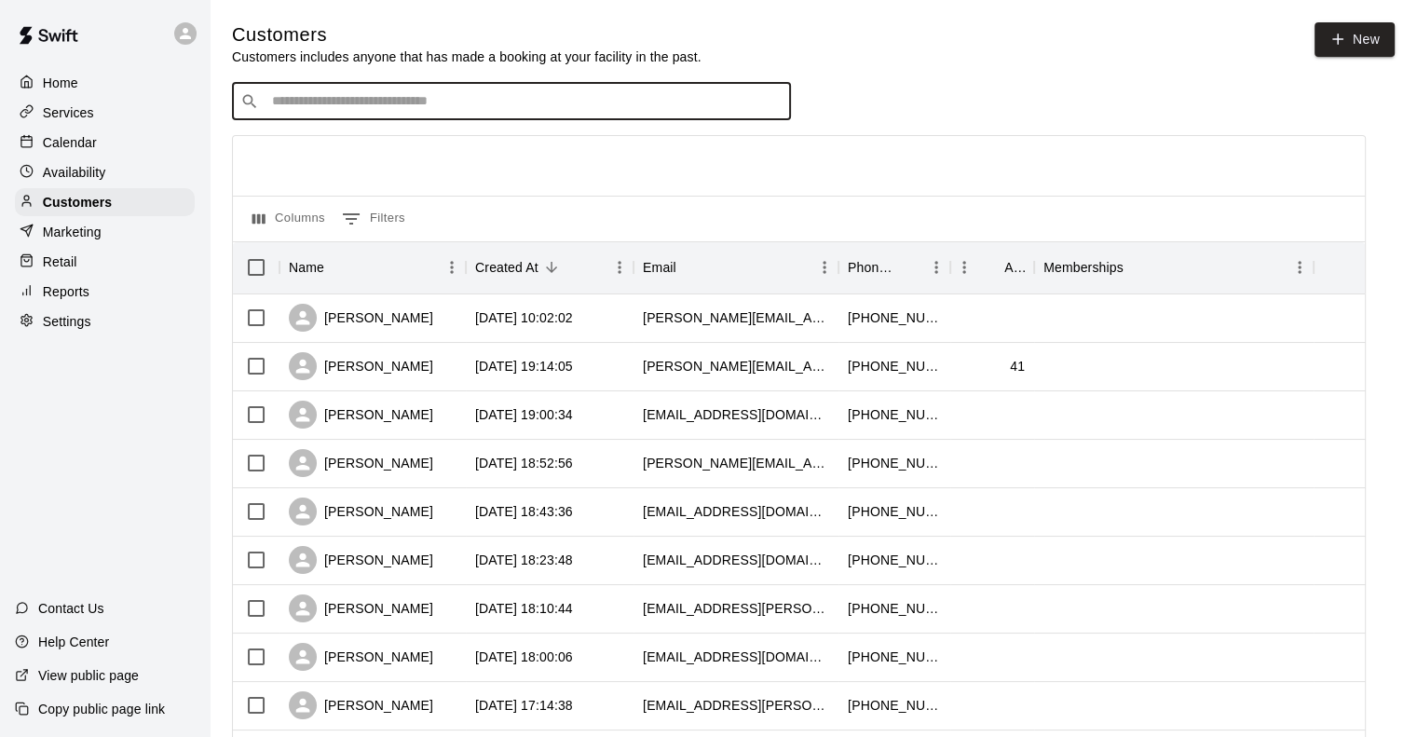
click at [393, 101] on input "Search customers by name or email" at bounding box center [525, 101] width 516 height 19
type input "****"
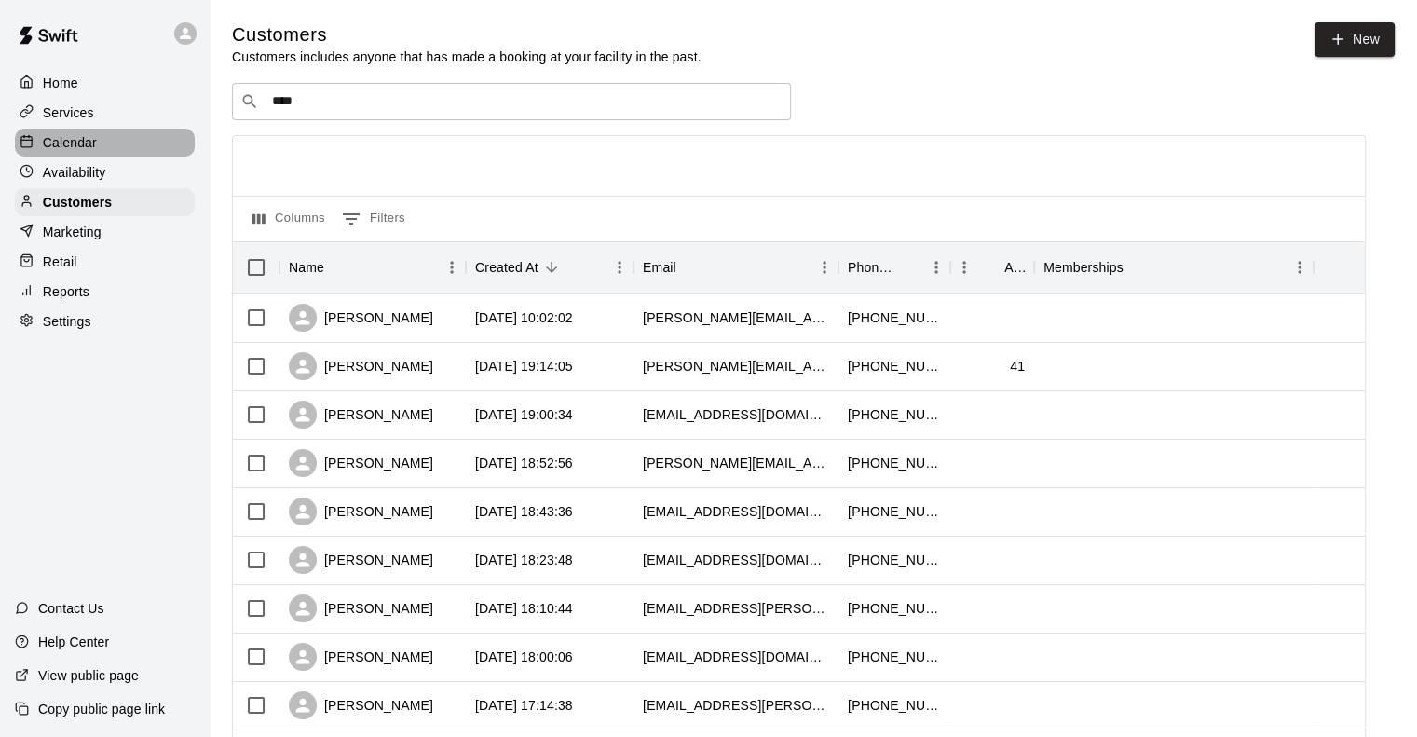
click at [66, 144] on p "Calendar" at bounding box center [70, 142] width 54 height 19
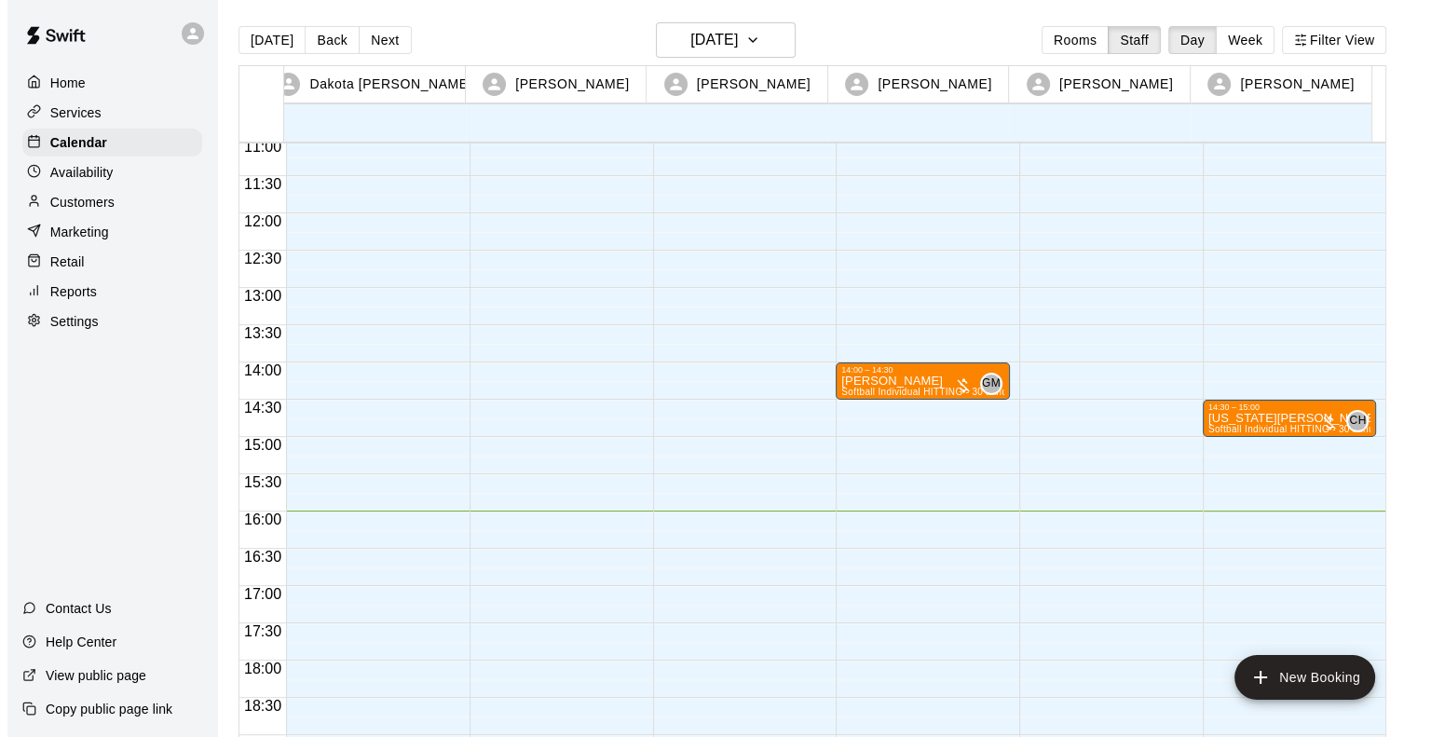
scroll to position [824, 0]
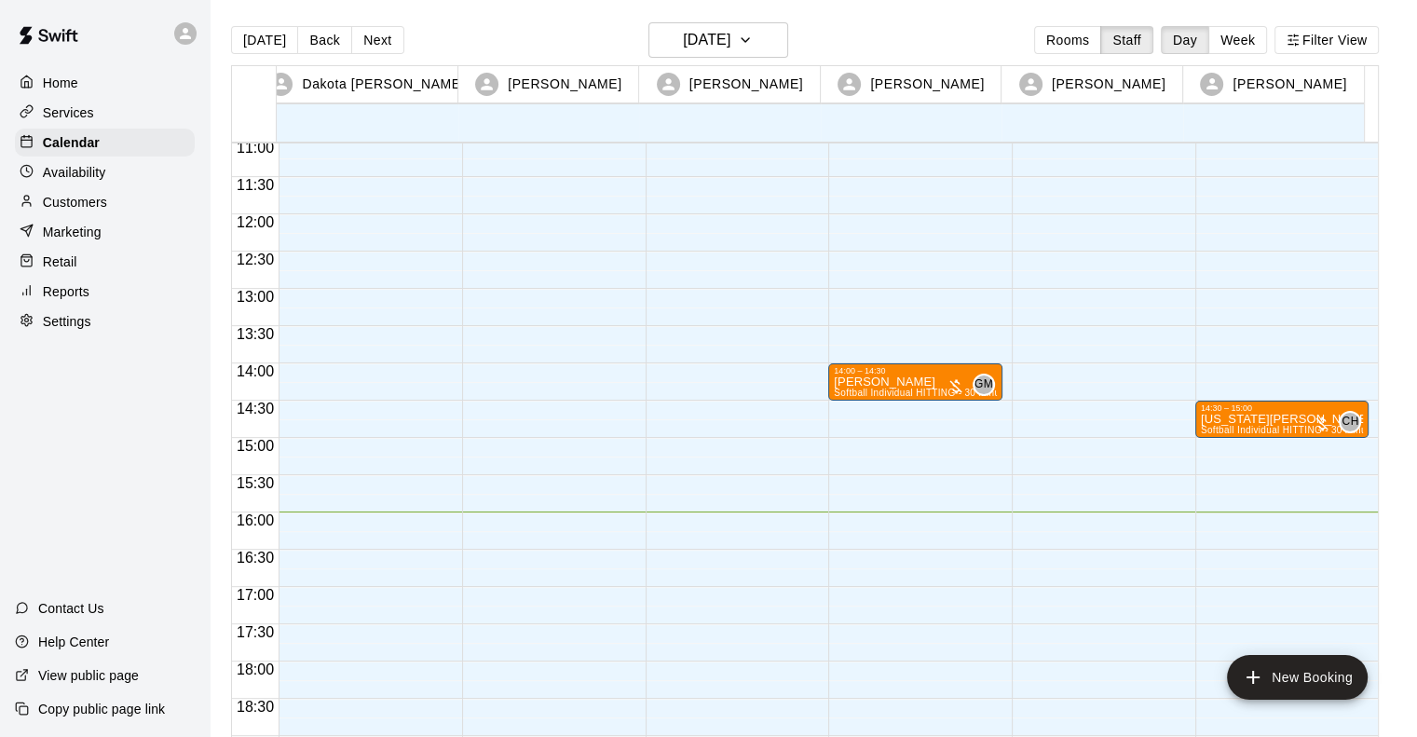
click at [868, 407] on div "14:00 – 14:30 Gracelyn Ulloa Softball Individual HITTING - 30 minutes (Cage 5 (…" at bounding box center [915, 214] width 174 height 1789
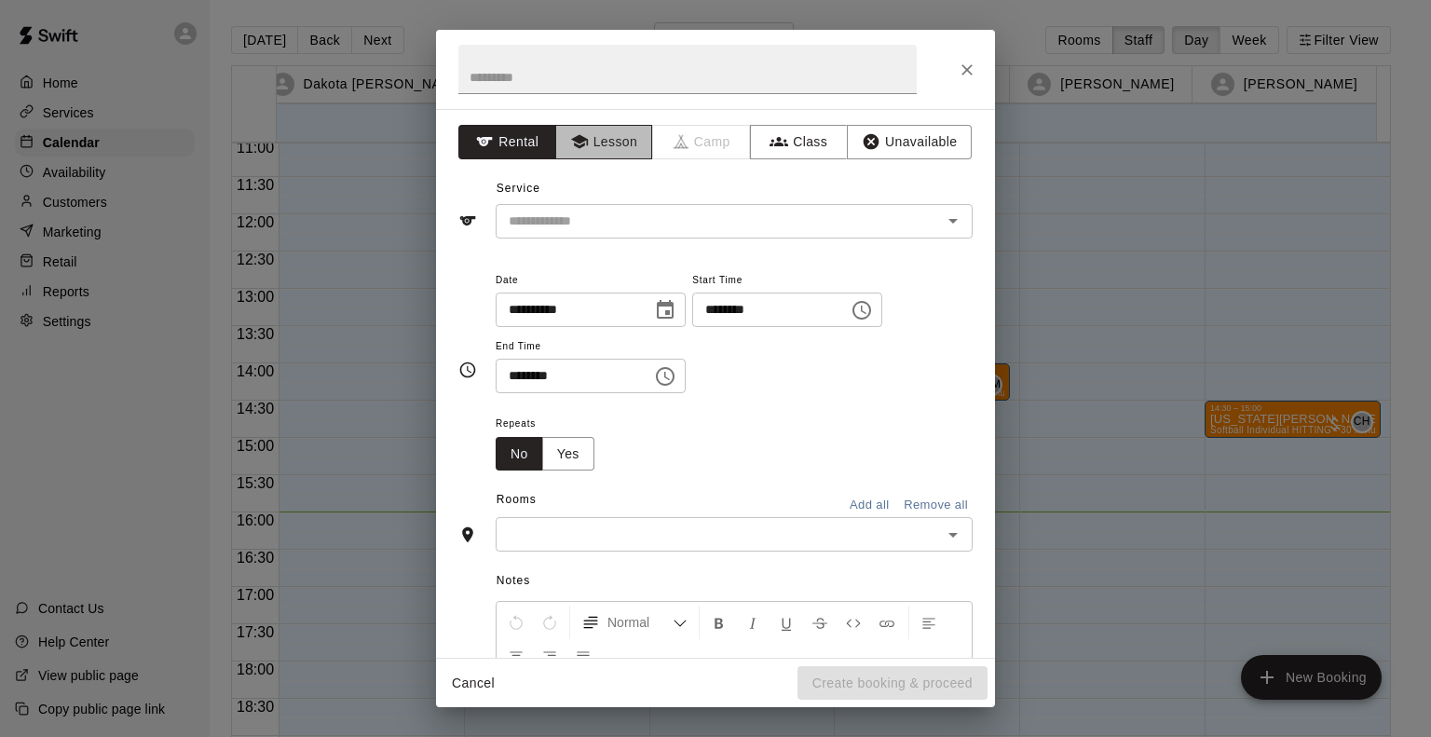
click at [585, 139] on button "Lesson" at bounding box center [604, 142] width 98 height 34
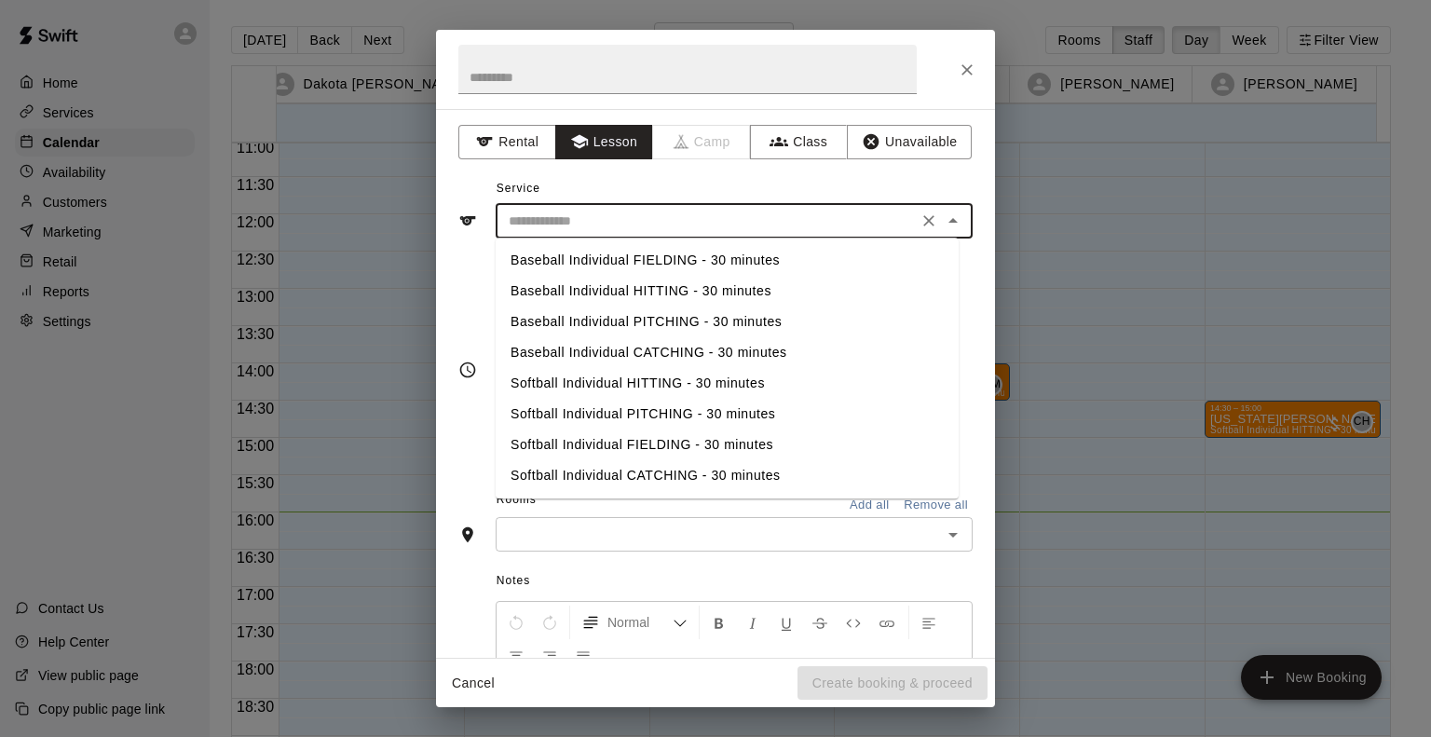
click at [570, 218] on input "text" at bounding box center [706, 221] width 411 height 23
click at [579, 264] on li "Baseball Individual FIELDING - 30 minutes" at bounding box center [727, 260] width 463 height 31
type input "**********"
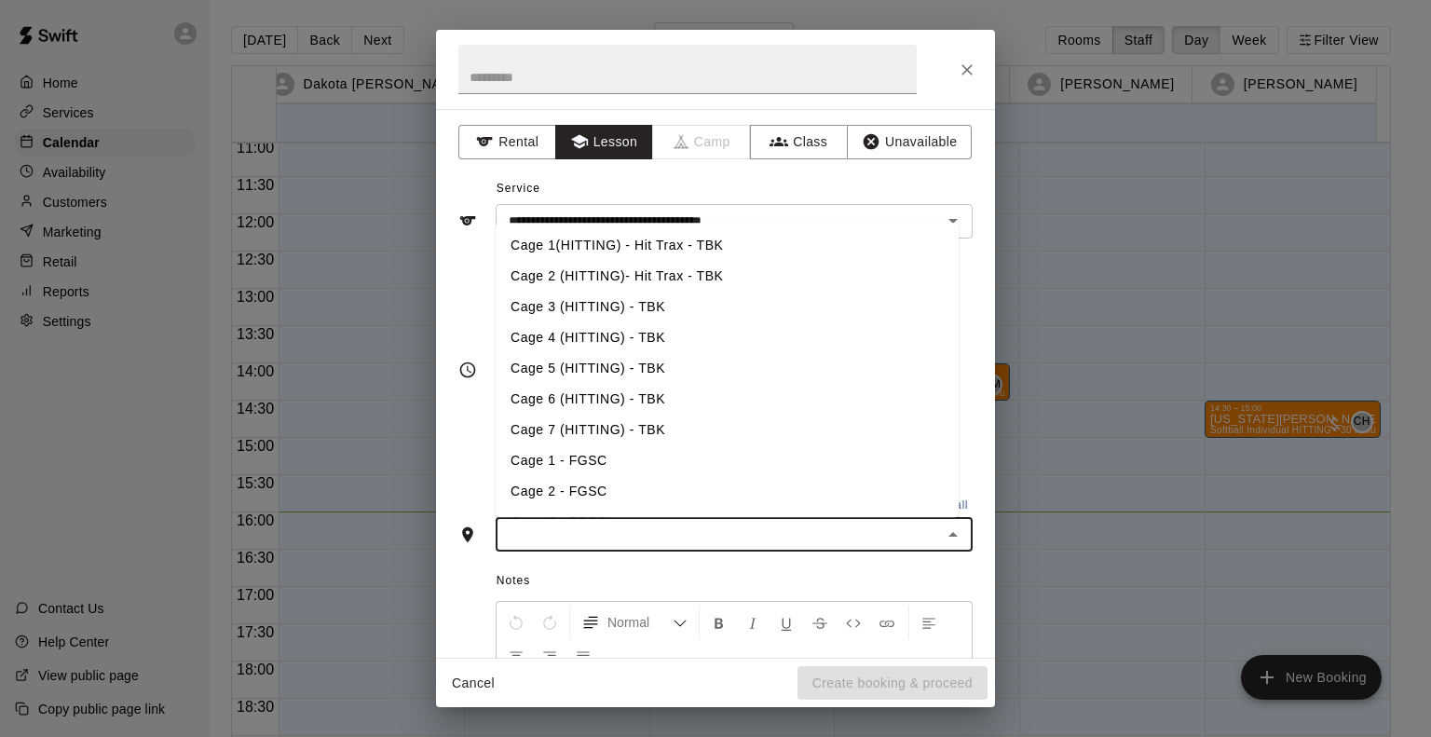
click at [595, 539] on input "text" at bounding box center [718, 534] width 435 height 23
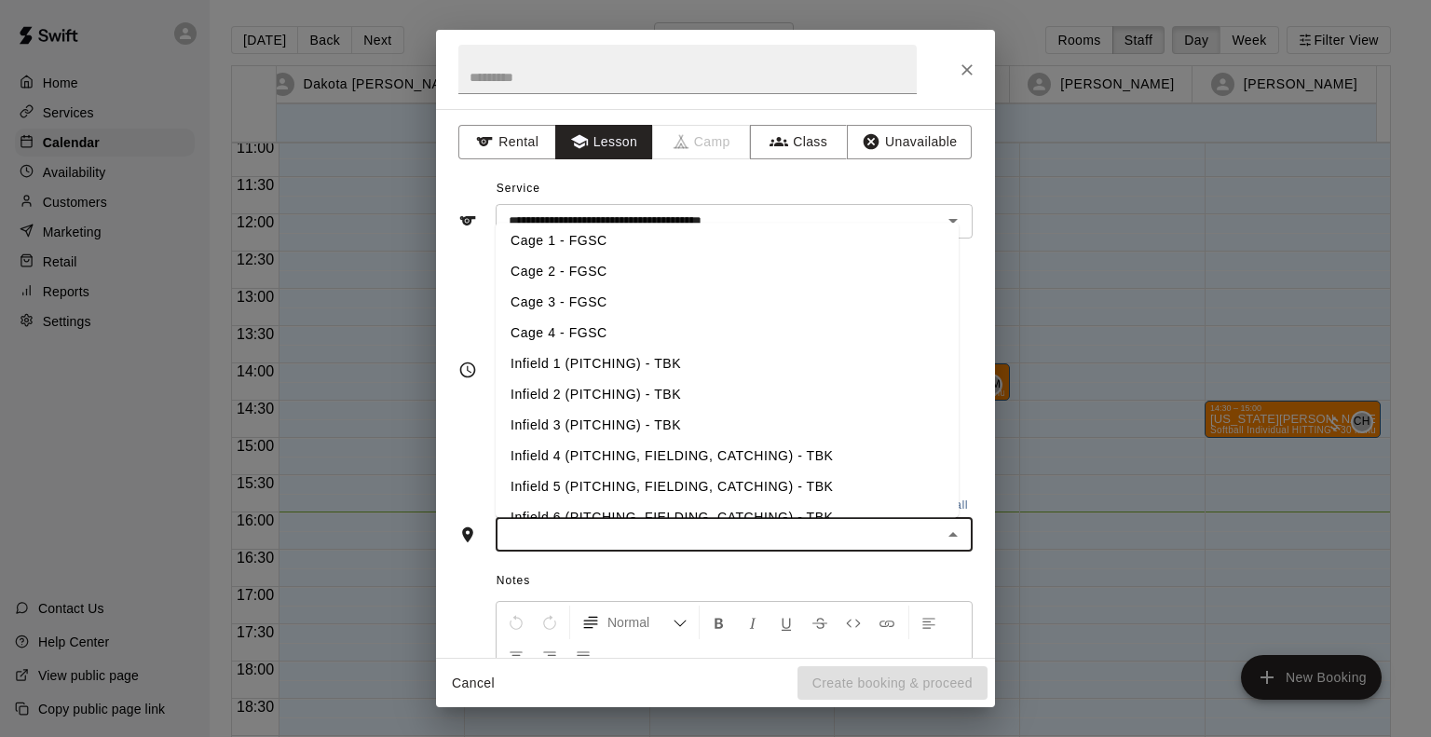
click at [575, 454] on li "Infield 4 (PITCHING, FIELDING, CATCHING) - TBK" at bounding box center [727, 456] width 463 height 31
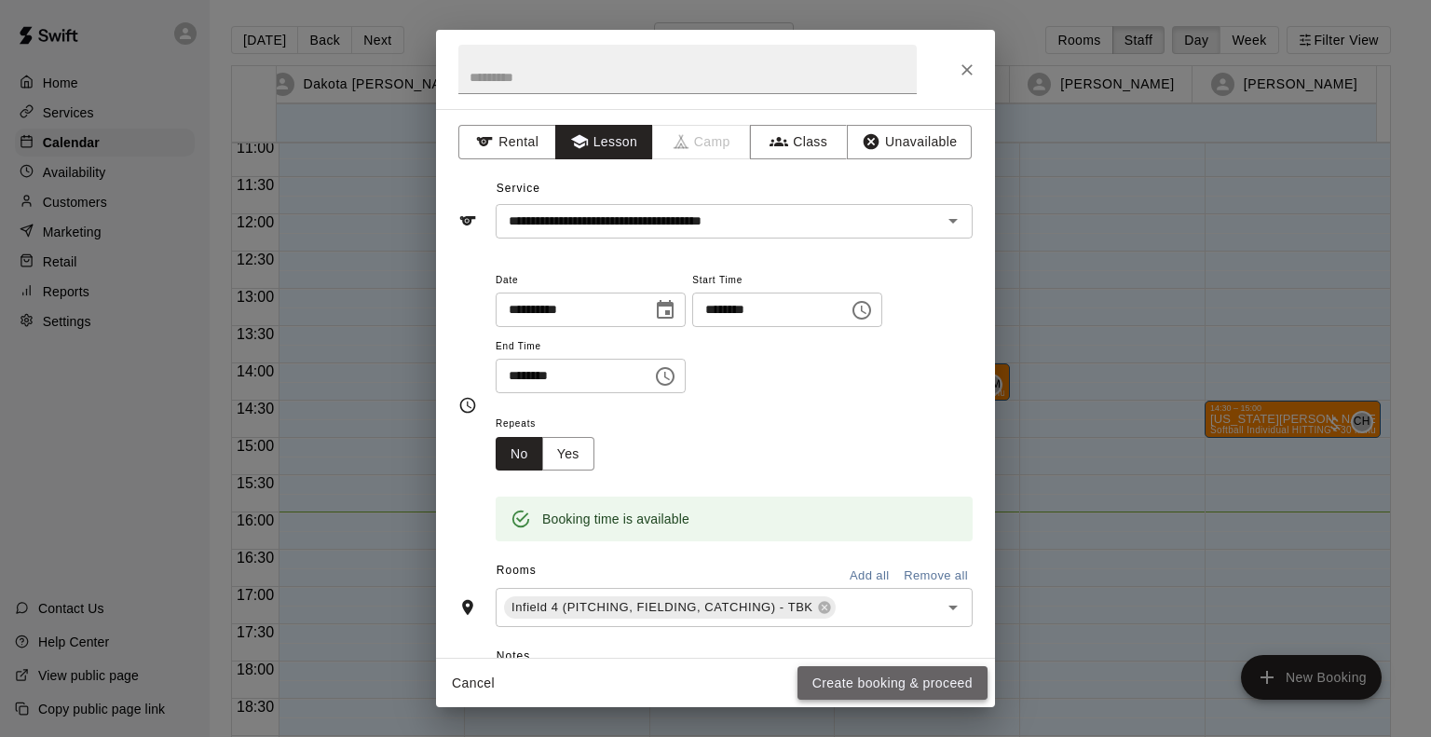
click at [929, 681] on button "Create booking & proceed" at bounding box center [893, 683] width 190 height 34
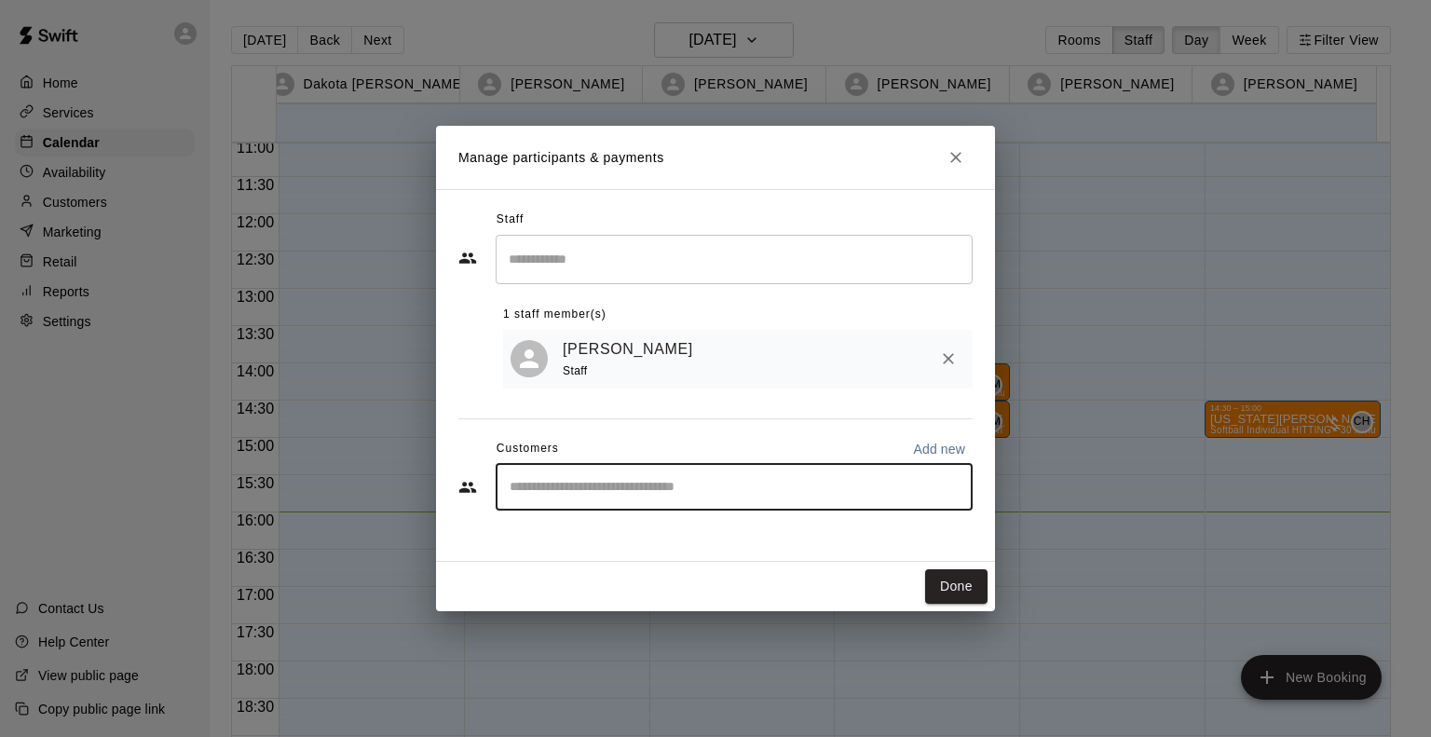
click at [712, 496] on input "Start typing to search customers..." at bounding box center [734, 487] width 460 height 19
type input "******"
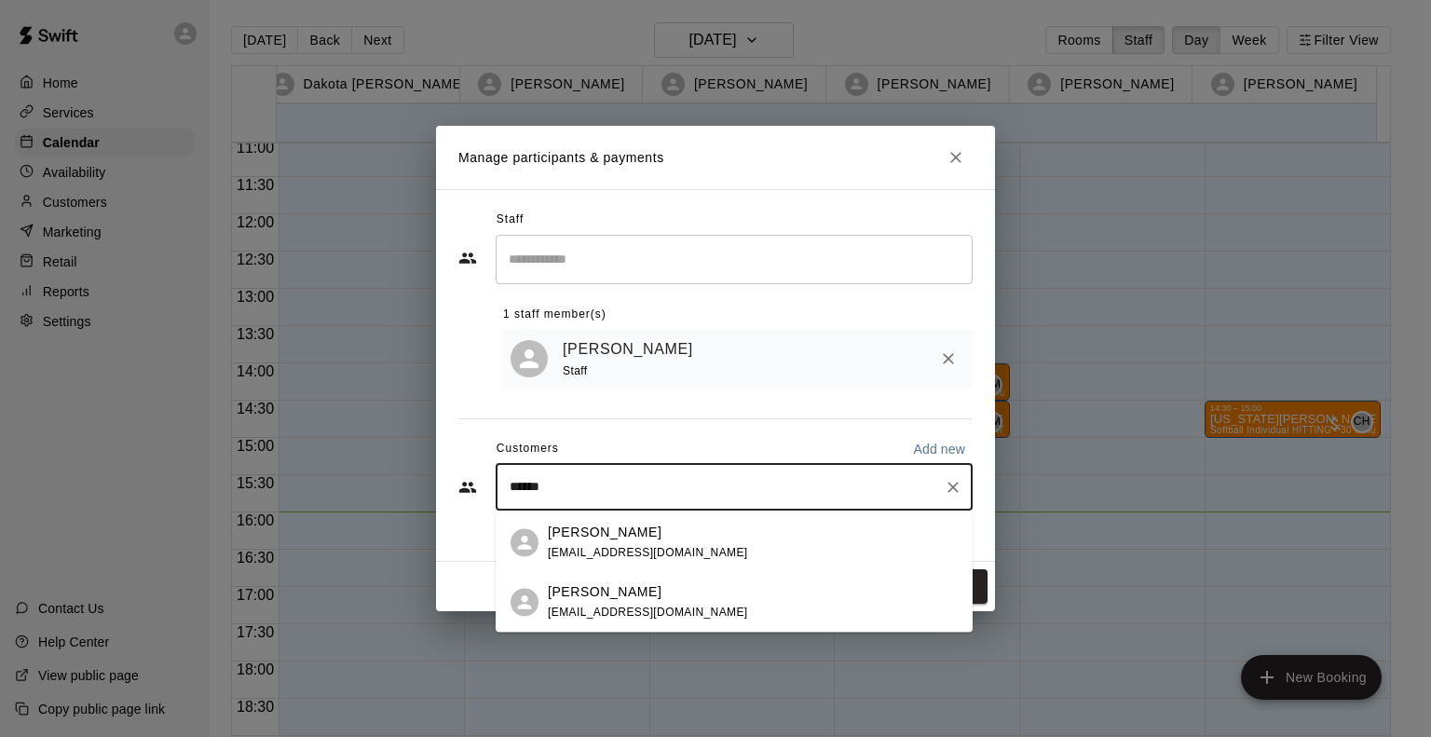
click at [716, 556] on div "James Gimbel gimbelj@hotmail.com" at bounding box center [753, 543] width 410 height 40
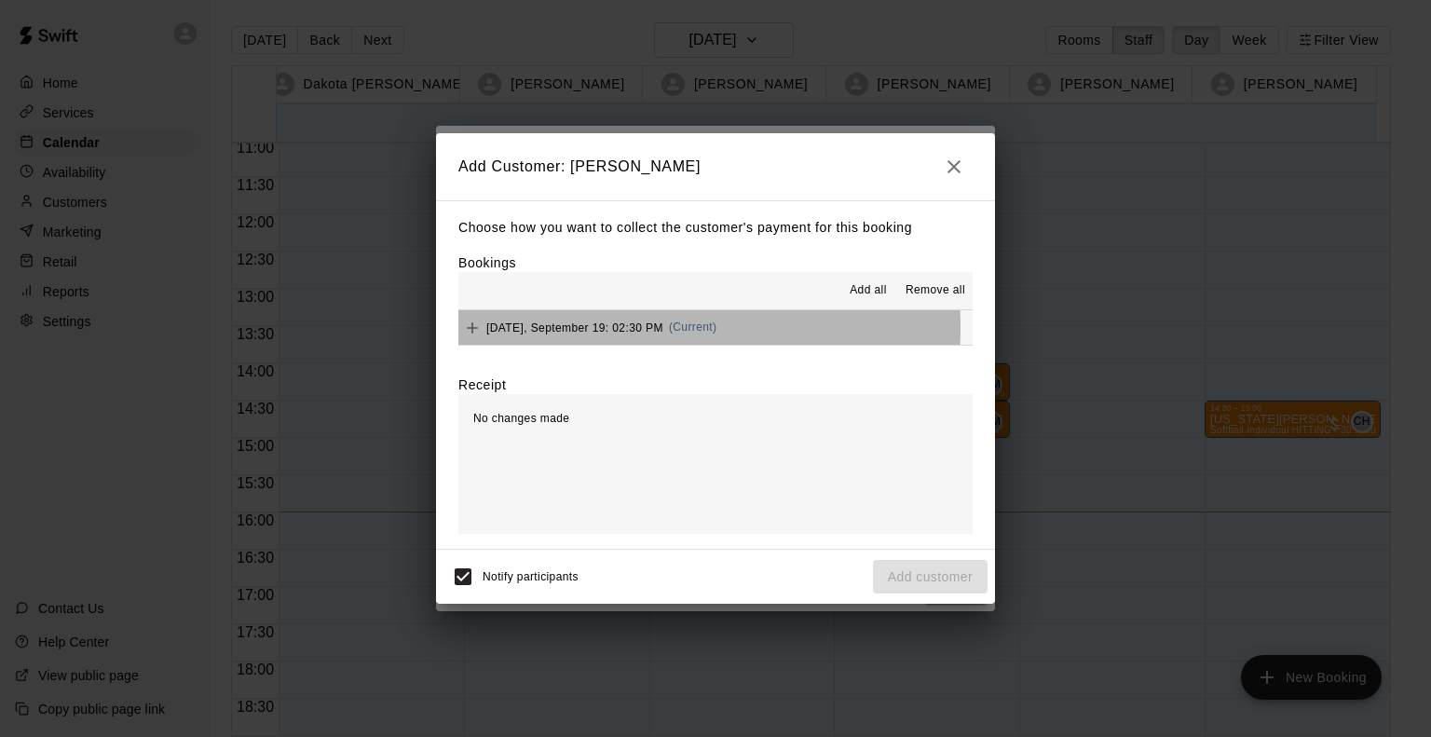
click at [568, 328] on span "Friday, September 19: 02:30 PM" at bounding box center [574, 327] width 177 height 13
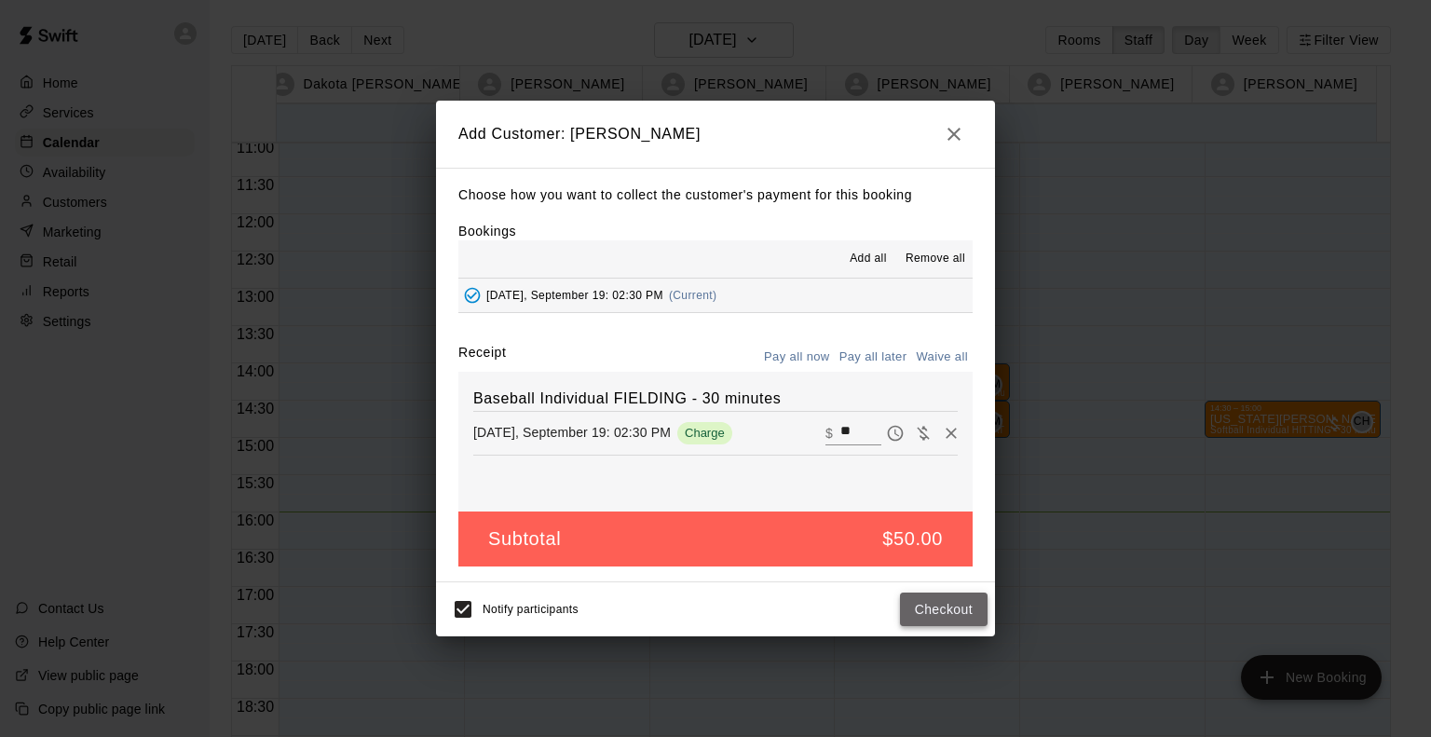
click at [936, 609] on button "Checkout" at bounding box center [944, 610] width 88 height 34
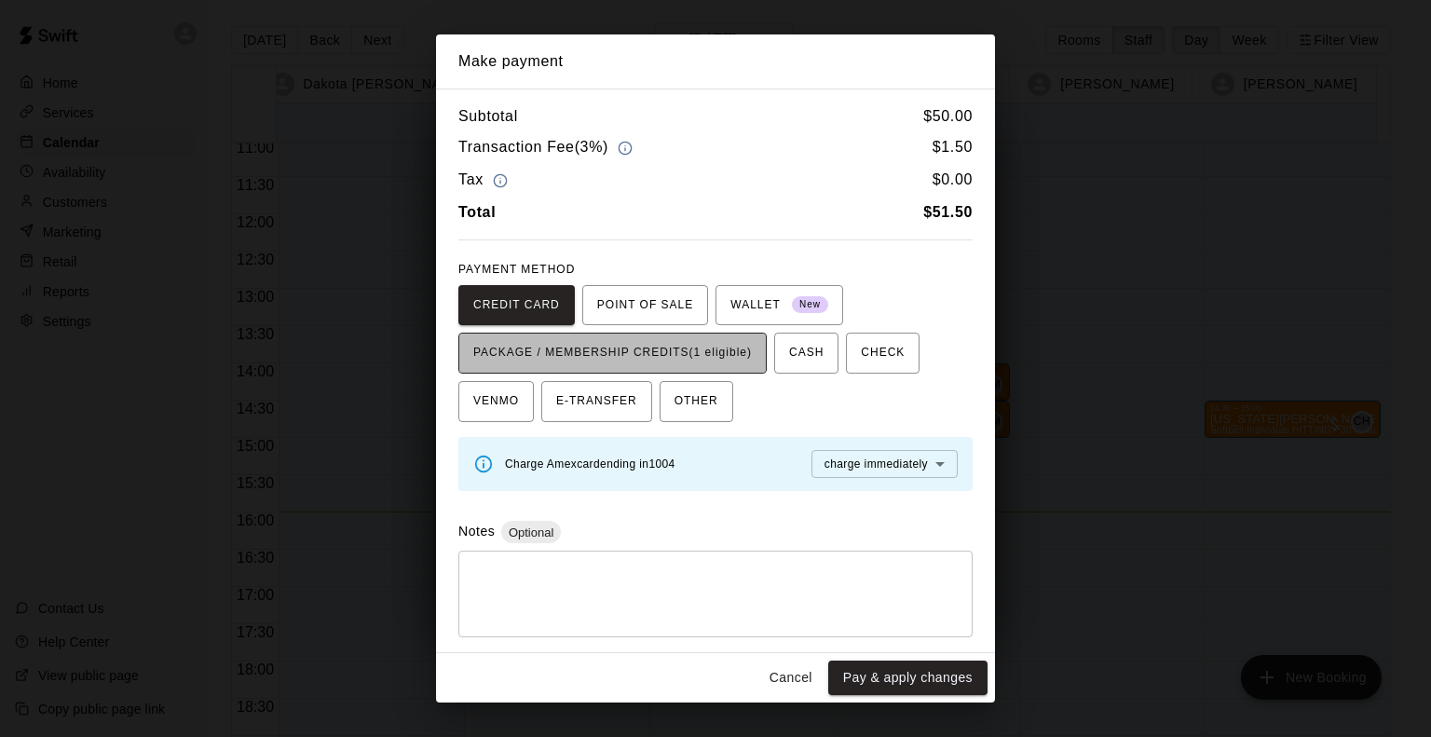
click at [724, 348] on span "PACKAGE / MEMBERSHIP CREDITS (1 eligible)" at bounding box center [612, 353] width 279 height 30
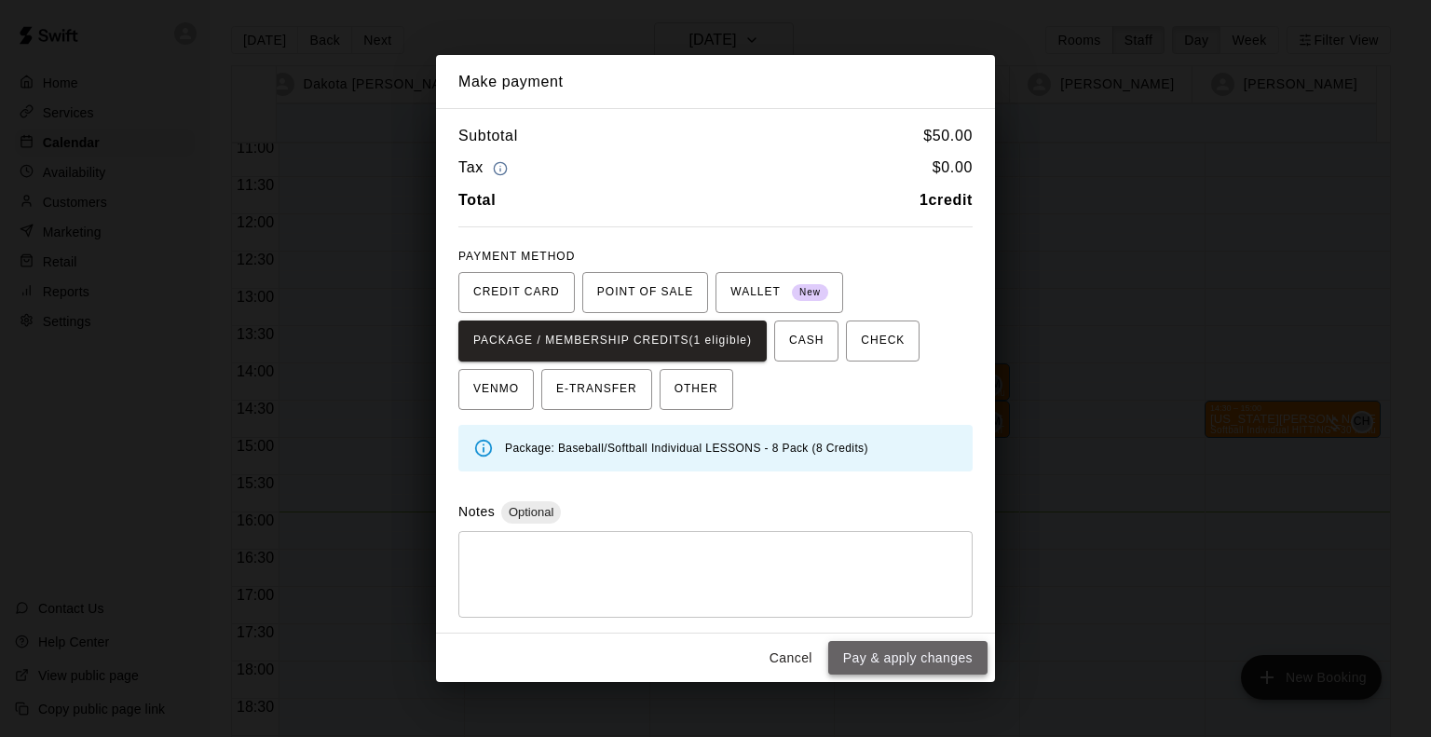
click at [921, 655] on button "Pay & apply changes" at bounding box center [907, 658] width 159 height 34
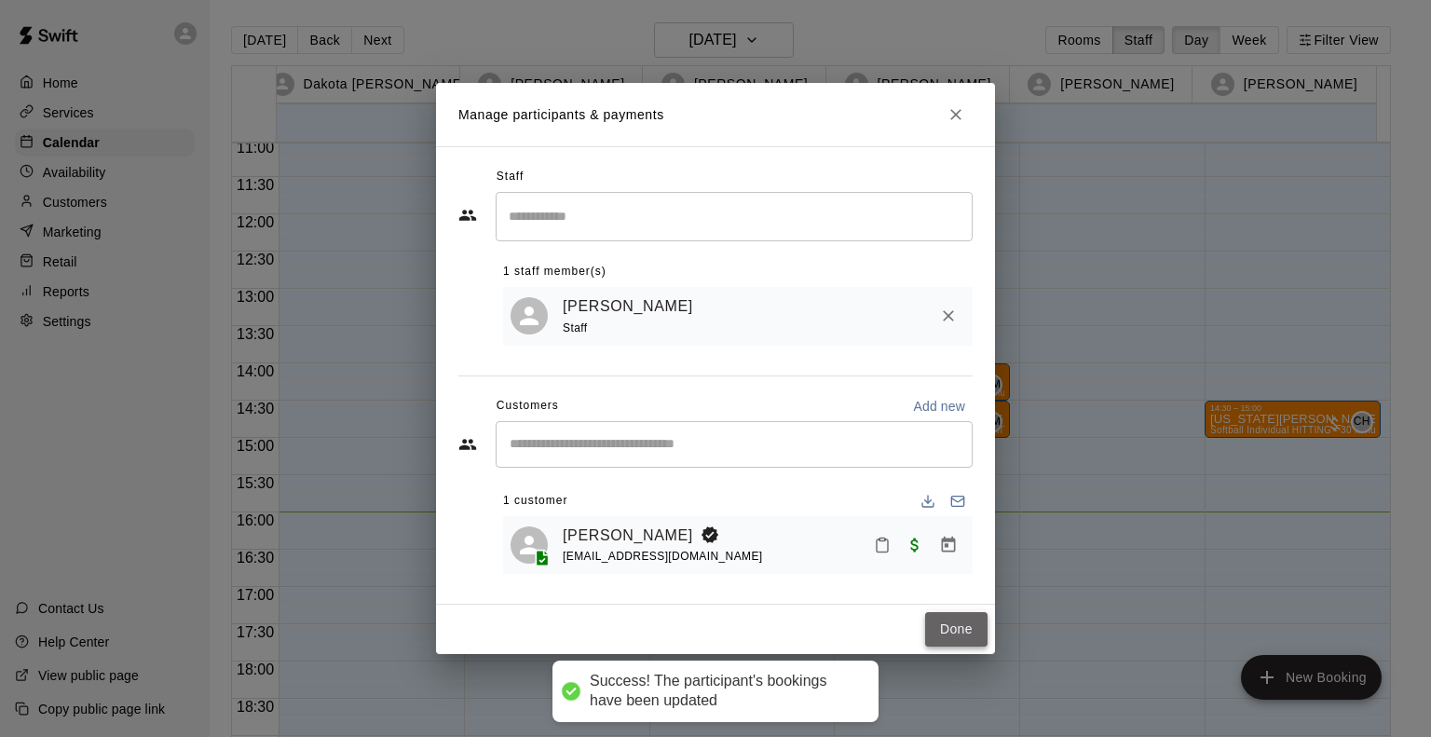
click at [953, 633] on button "Done" at bounding box center [956, 629] width 62 height 34
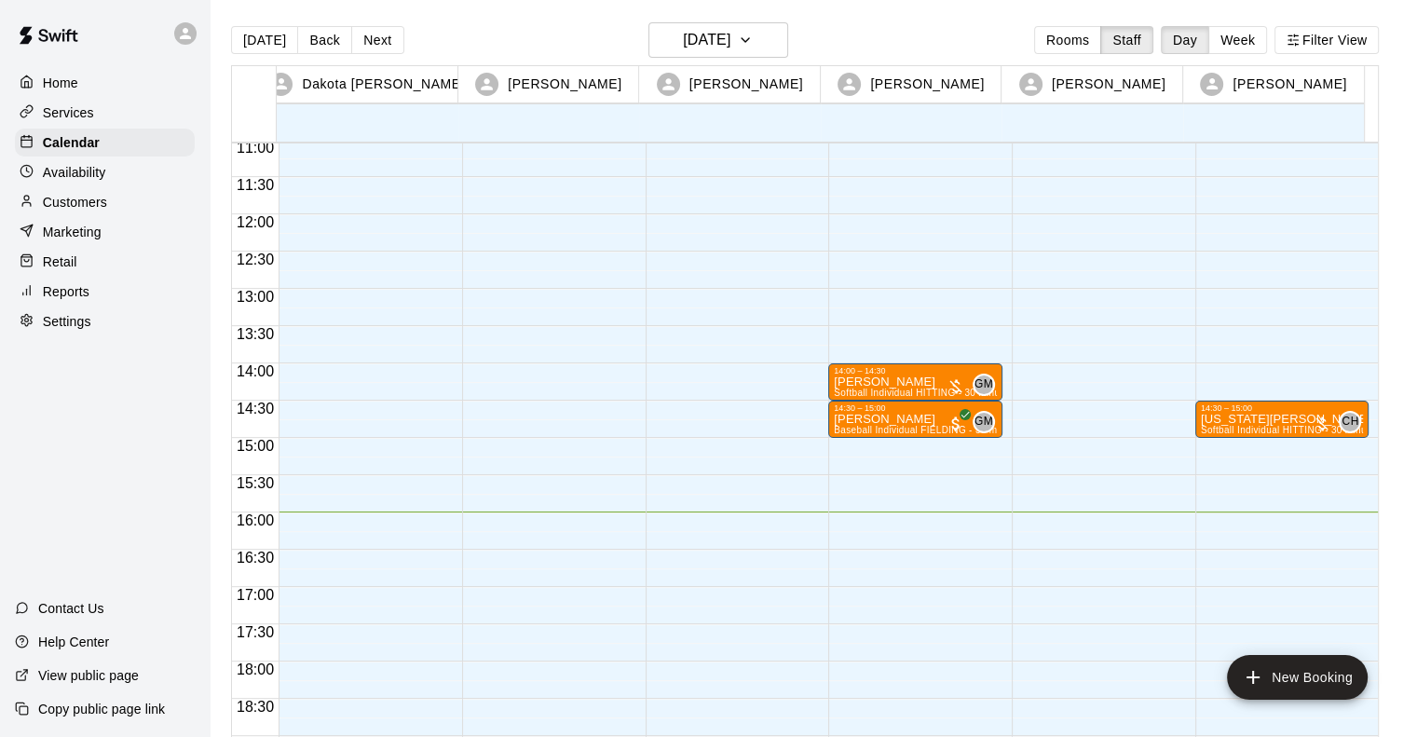
click at [1275, 445] on div "14:30 – 15:00 Georgia Ulloa Softball Individual HITTING - 30 minutes (Cage 5 (H…" at bounding box center [1283, 214] width 174 height 1789
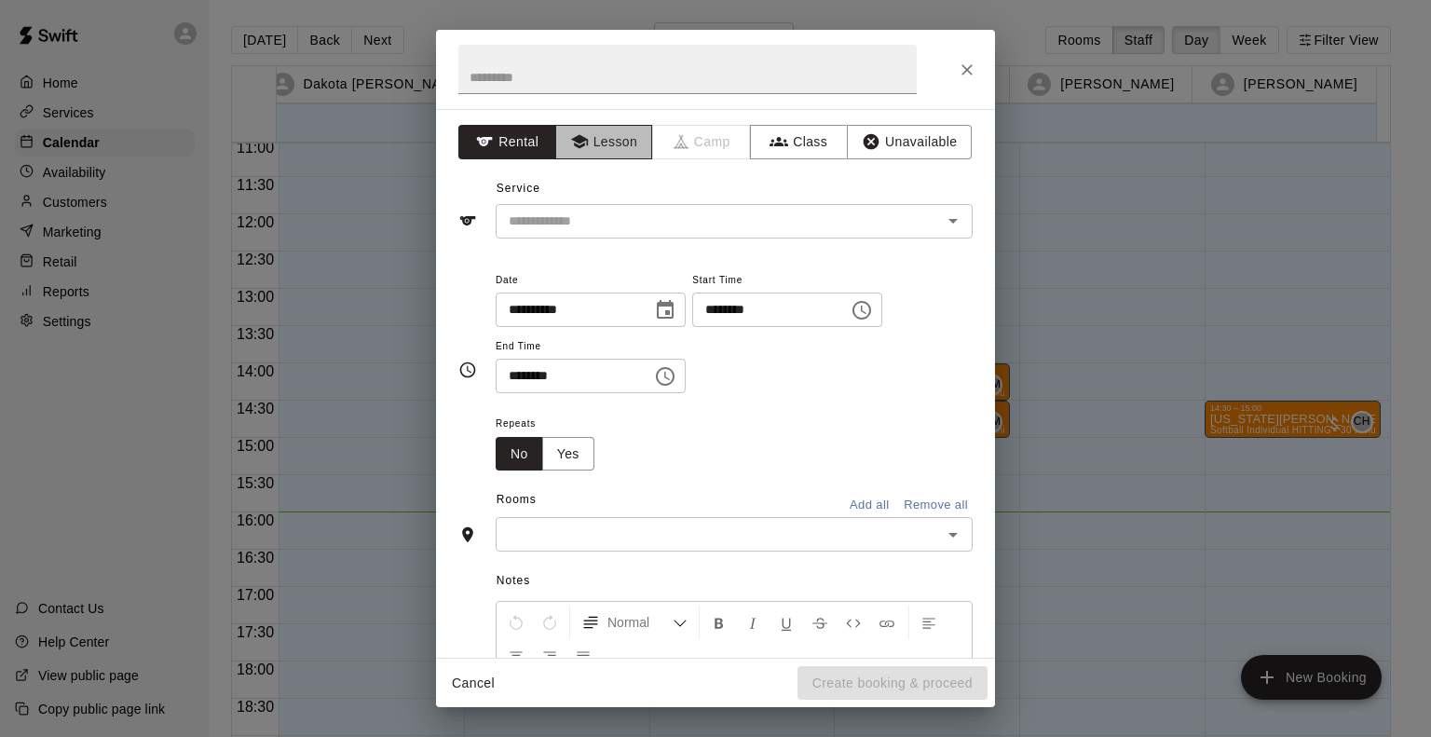
click at [612, 141] on button "Lesson" at bounding box center [604, 142] width 98 height 34
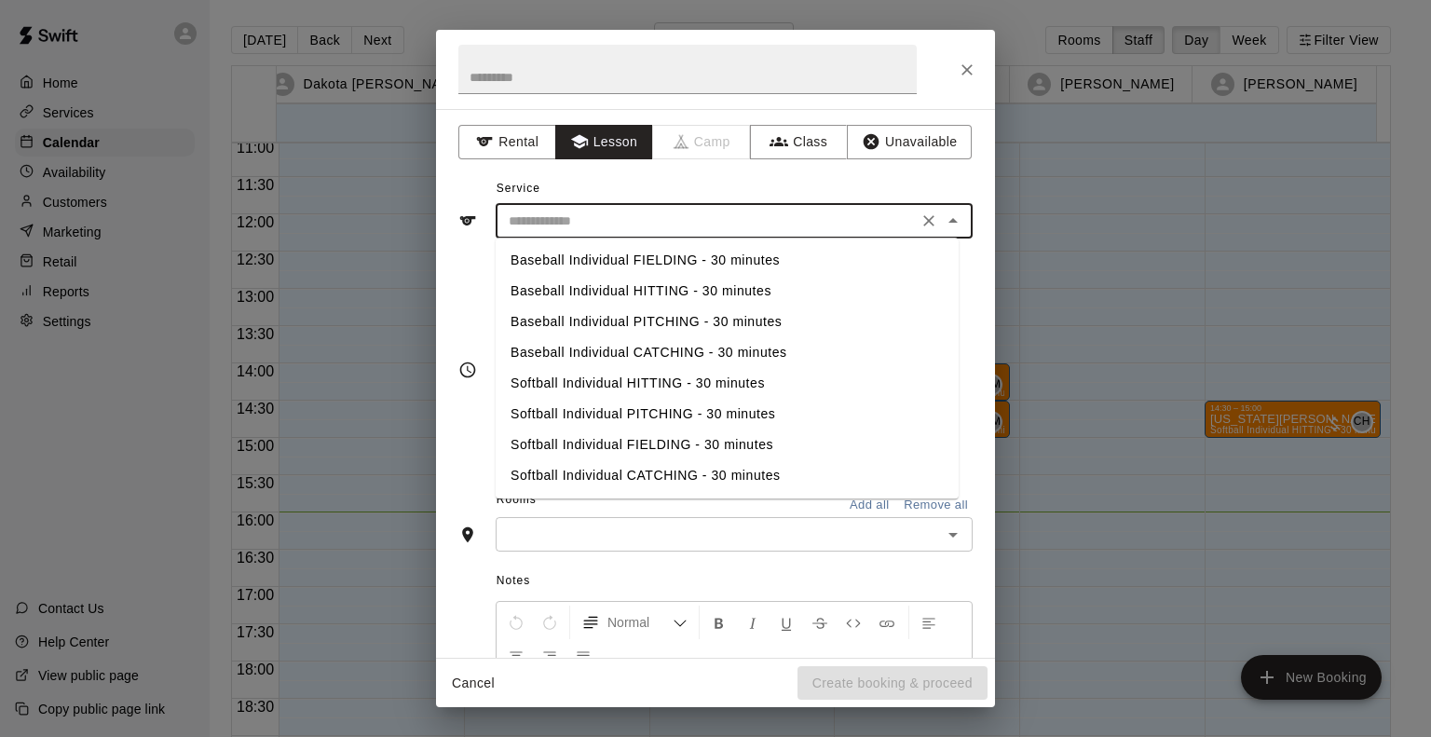
click at [597, 224] on input "text" at bounding box center [706, 221] width 411 height 23
click at [592, 291] on li "Baseball Individual HITTING - 30 minutes" at bounding box center [727, 291] width 463 height 31
type input "**********"
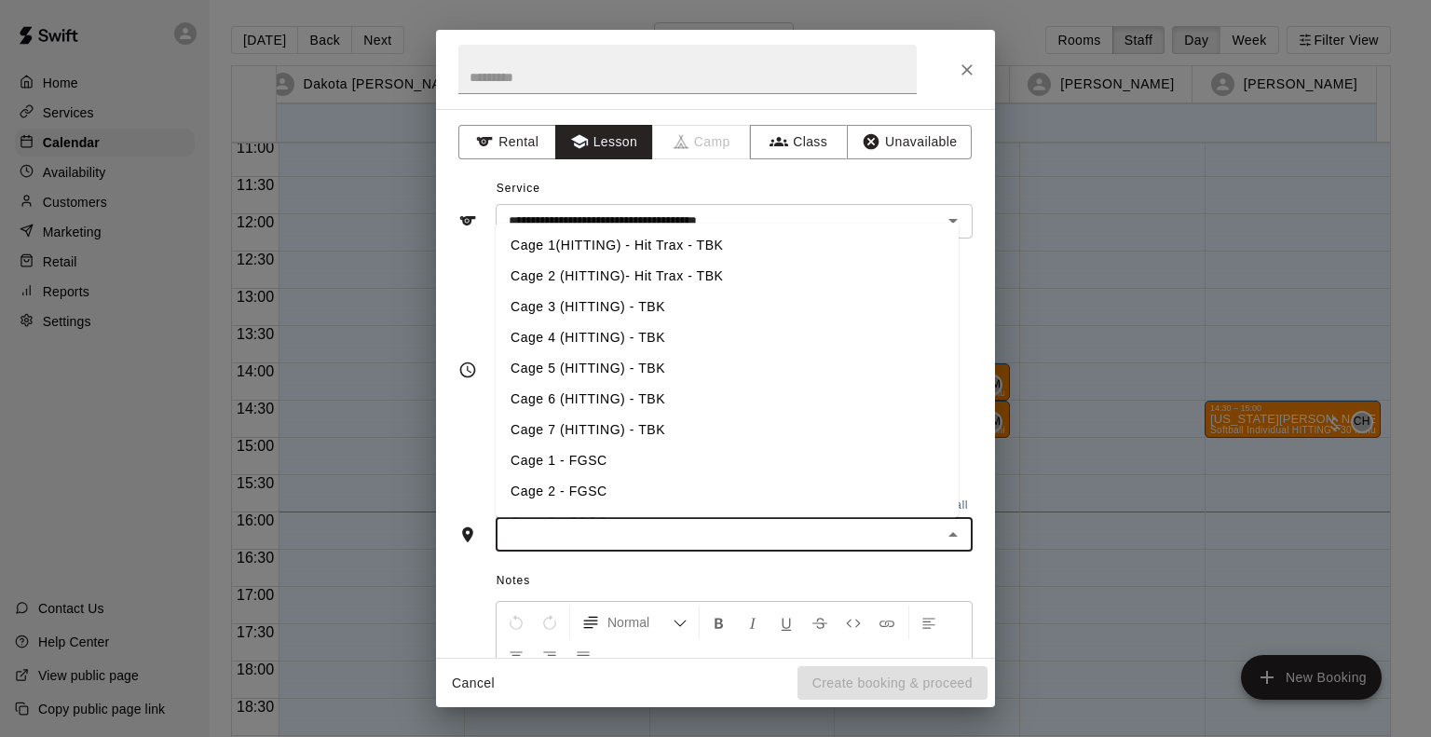
click at [607, 527] on input "text" at bounding box center [718, 534] width 435 height 23
click at [568, 302] on li "Cage 3 (HITTING) - TBK" at bounding box center [727, 307] width 463 height 31
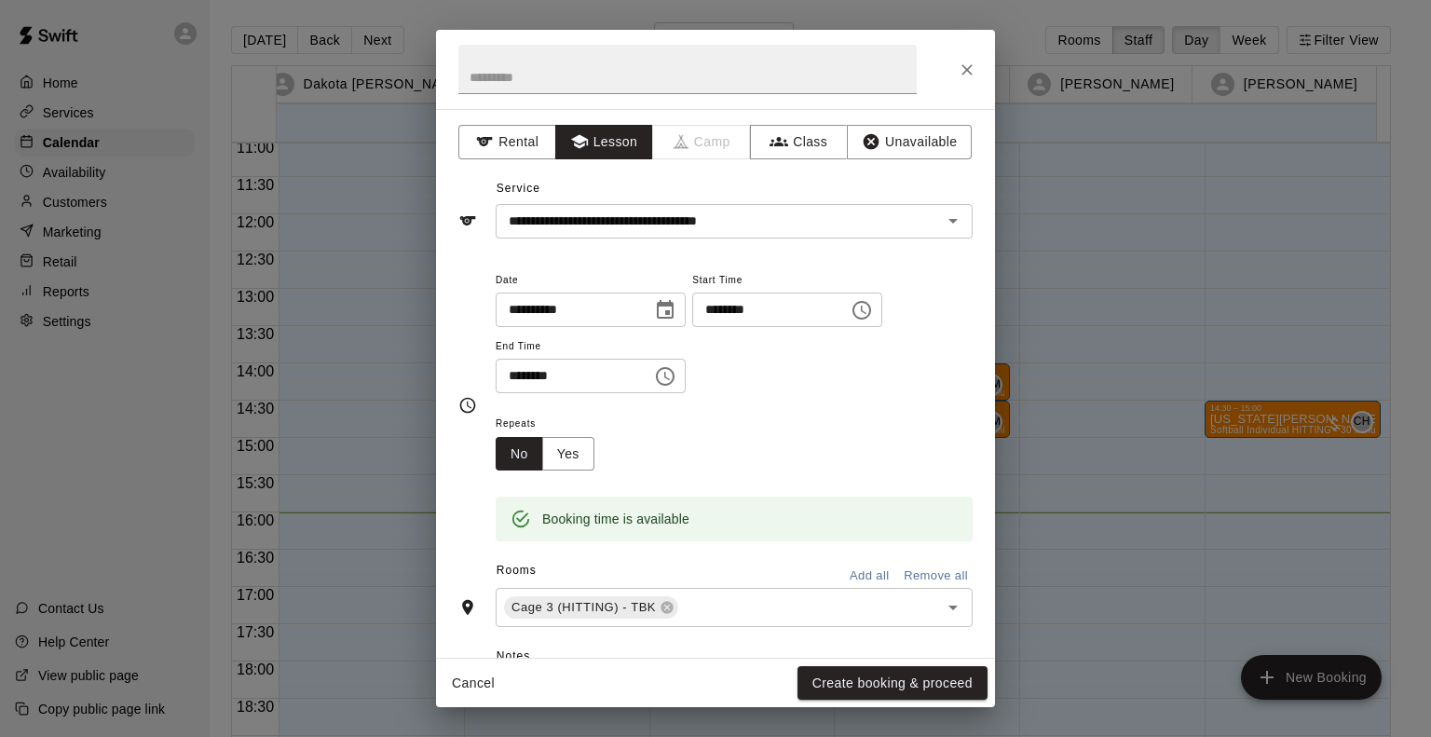
click at [953, 664] on div "Cancel Create booking & proceed" at bounding box center [715, 683] width 559 height 49
click at [951, 678] on button "Create booking & proceed" at bounding box center [893, 683] width 190 height 34
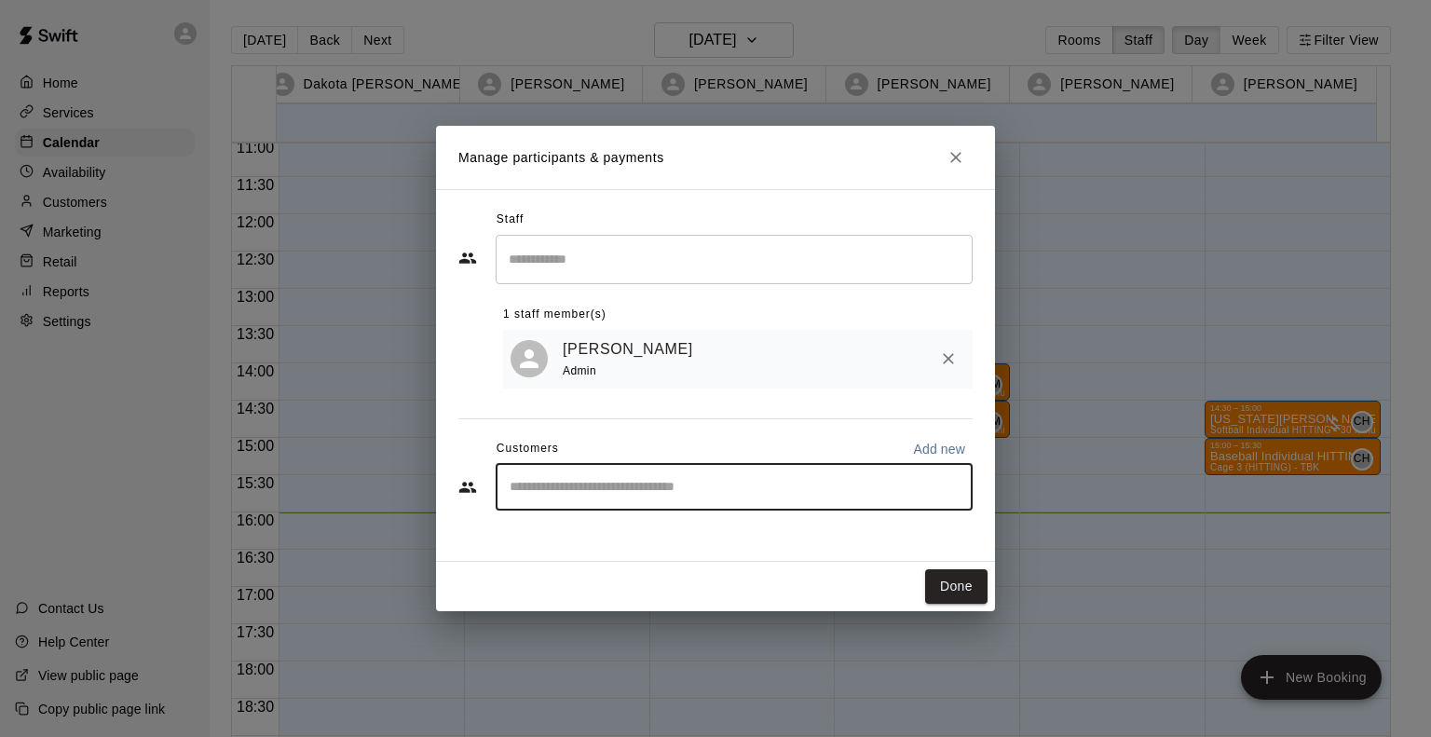
click at [582, 482] on input "Start typing to search customers..." at bounding box center [734, 487] width 460 height 19
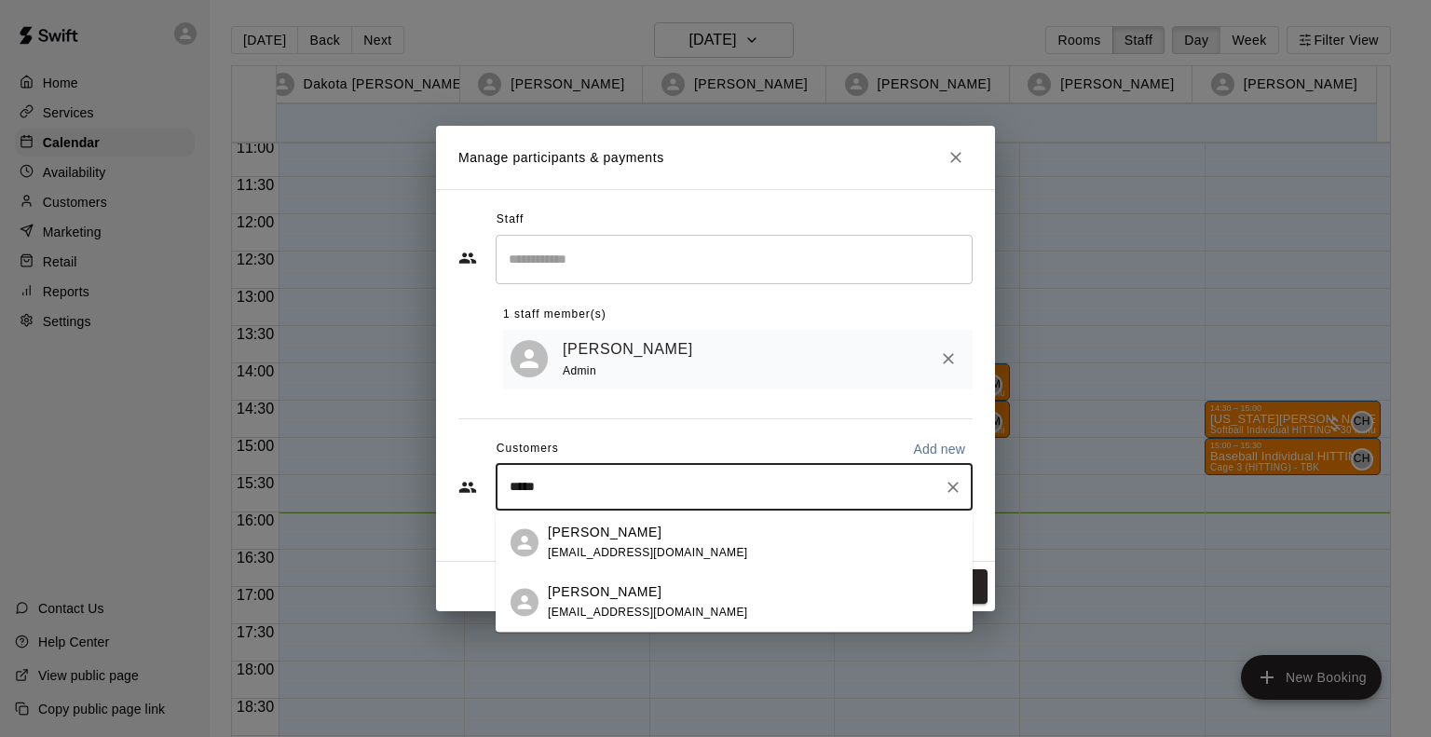
type input "******"
click at [578, 617] on span "gimbelj@hotmail.com" at bounding box center [648, 612] width 200 height 13
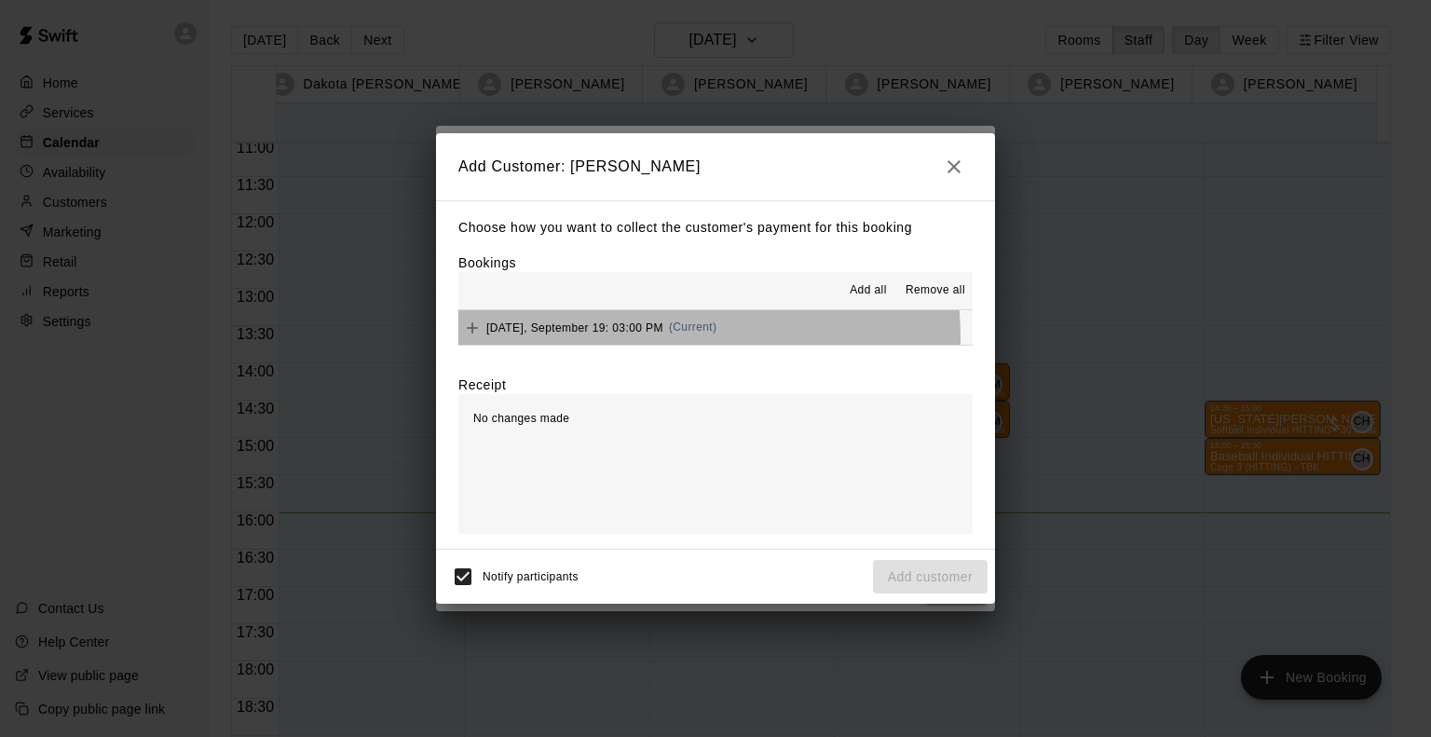
click at [533, 342] on div "Friday, September 19: 03:00 PM (Current)" at bounding box center [587, 328] width 258 height 28
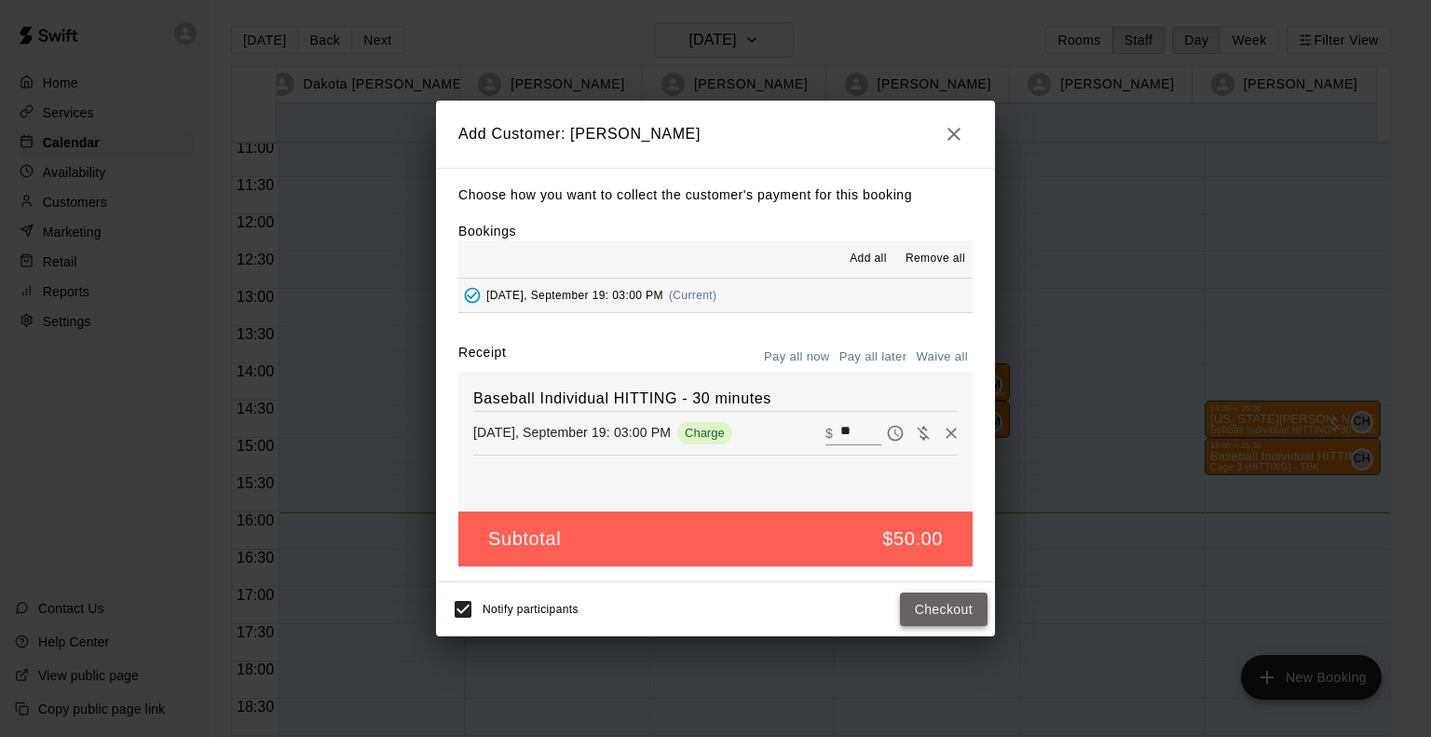
click at [959, 596] on button "Checkout" at bounding box center [944, 610] width 88 height 34
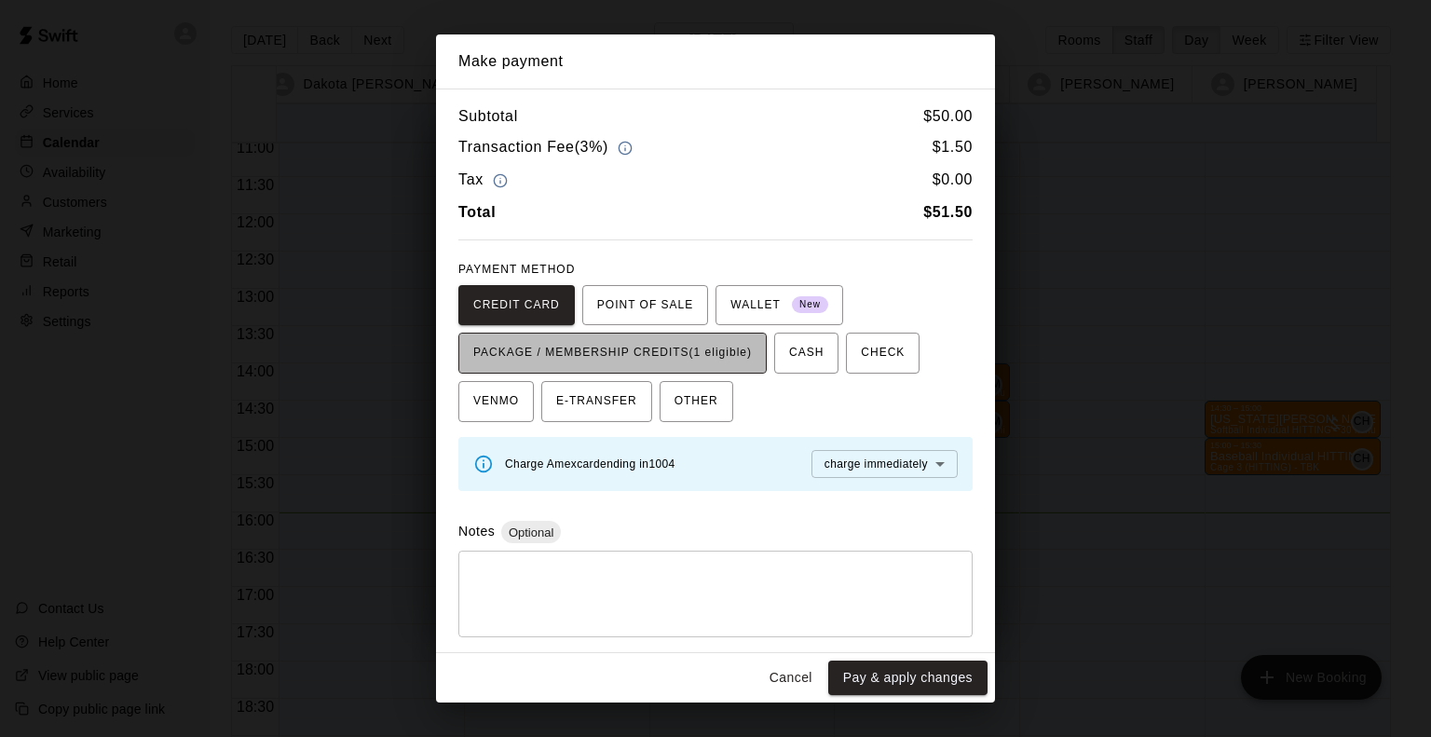
click at [716, 335] on button "PACKAGE / MEMBERSHIP CREDITS (1 eligible)" at bounding box center [612, 353] width 308 height 41
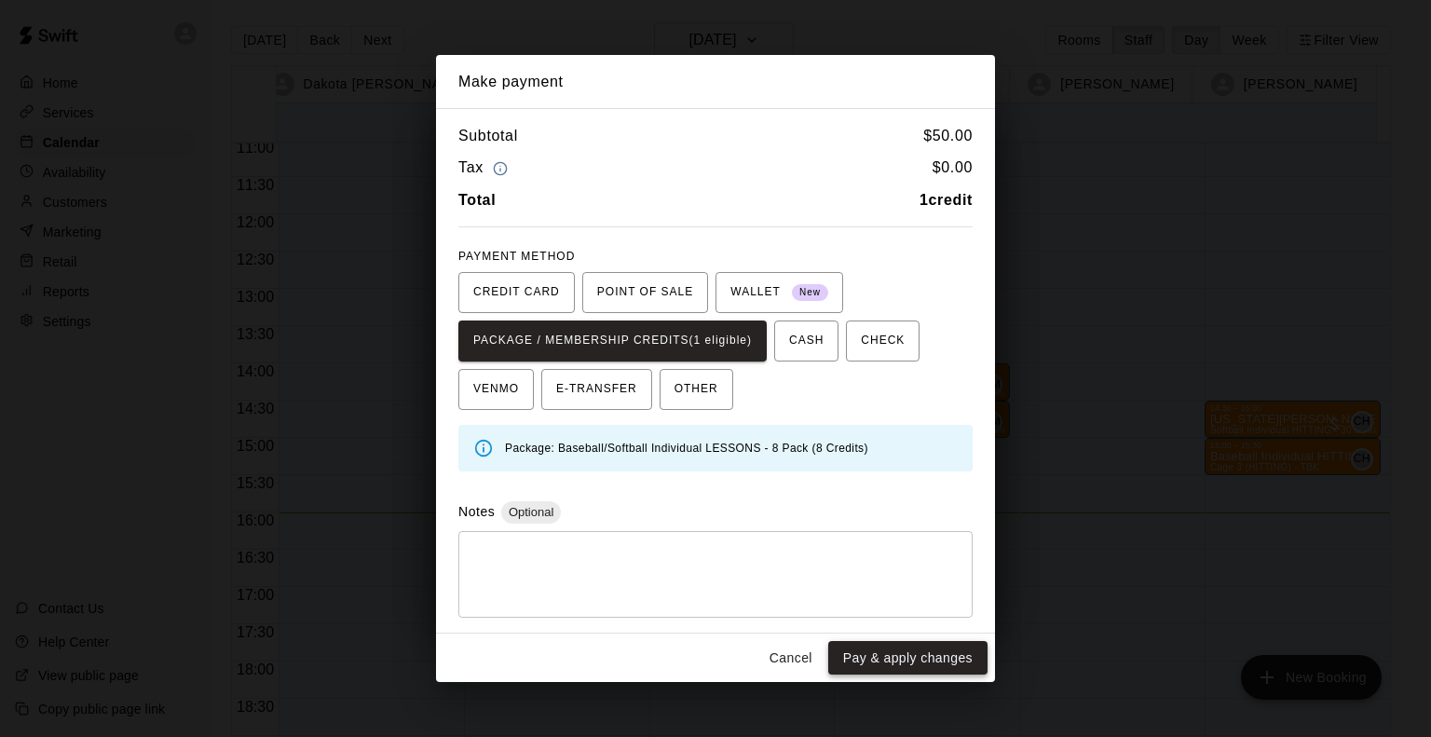
click at [951, 657] on button "Pay & apply changes" at bounding box center [907, 658] width 159 height 34
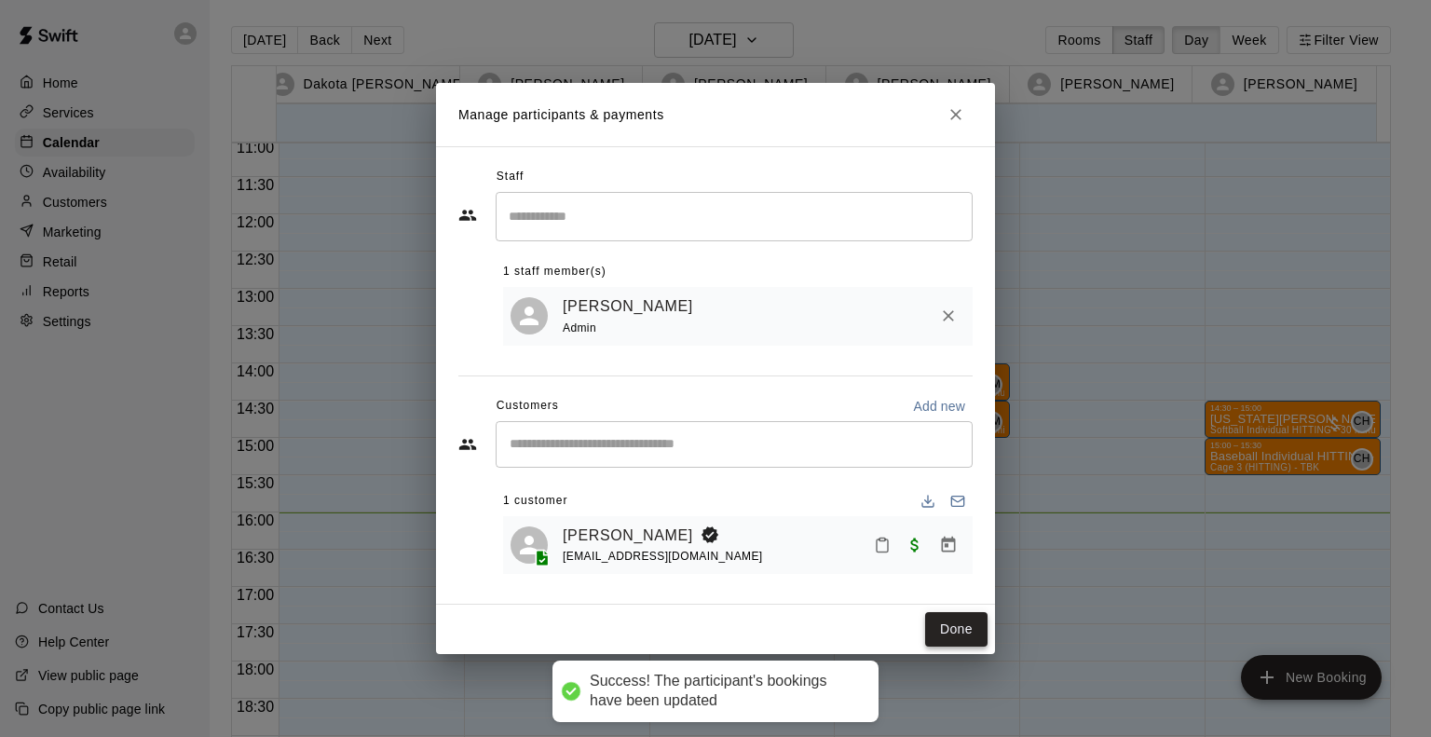
click at [957, 619] on button "Done" at bounding box center [956, 629] width 62 height 34
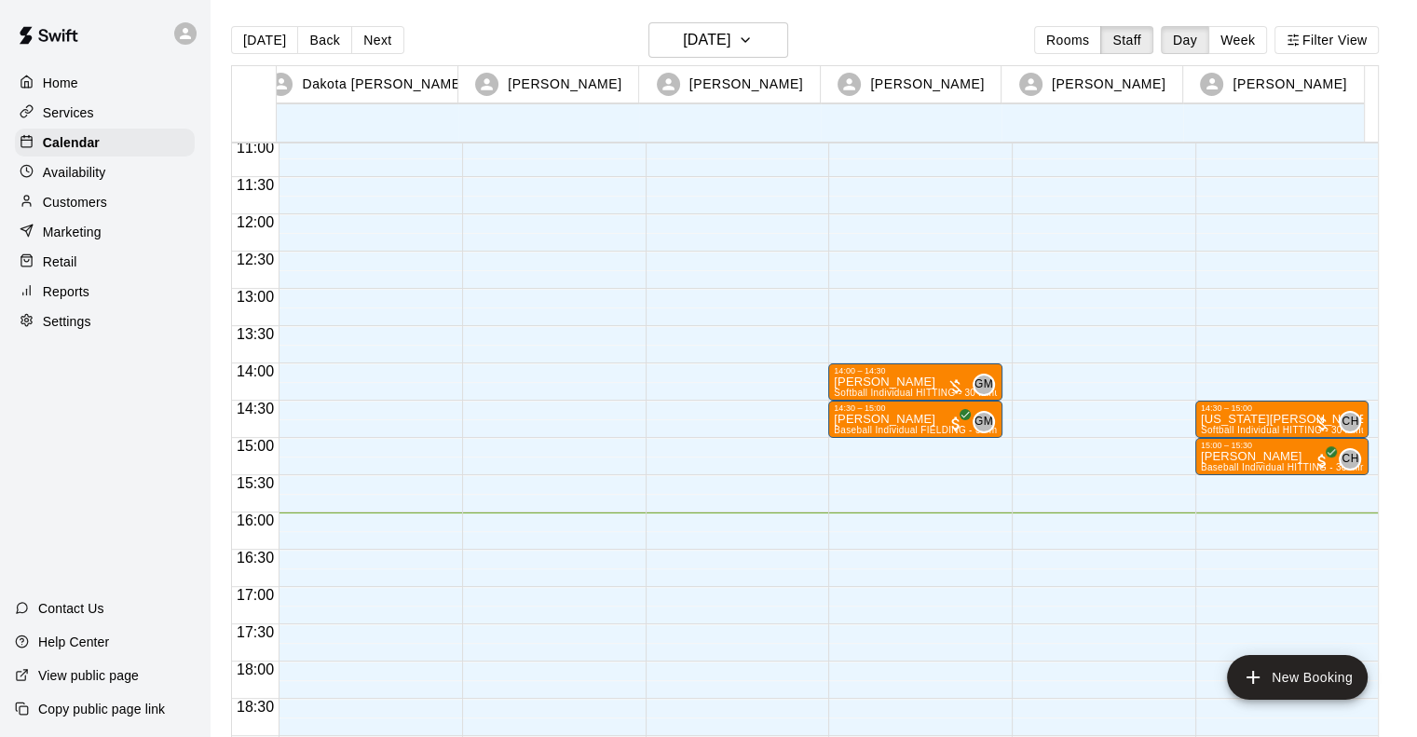
click at [932, 446] on div "14:00 – 14:30 Gracelyn Ulloa Softball Individual HITTING - 30 minutes (Cage 5 (…" at bounding box center [915, 214] width 174 height 1789
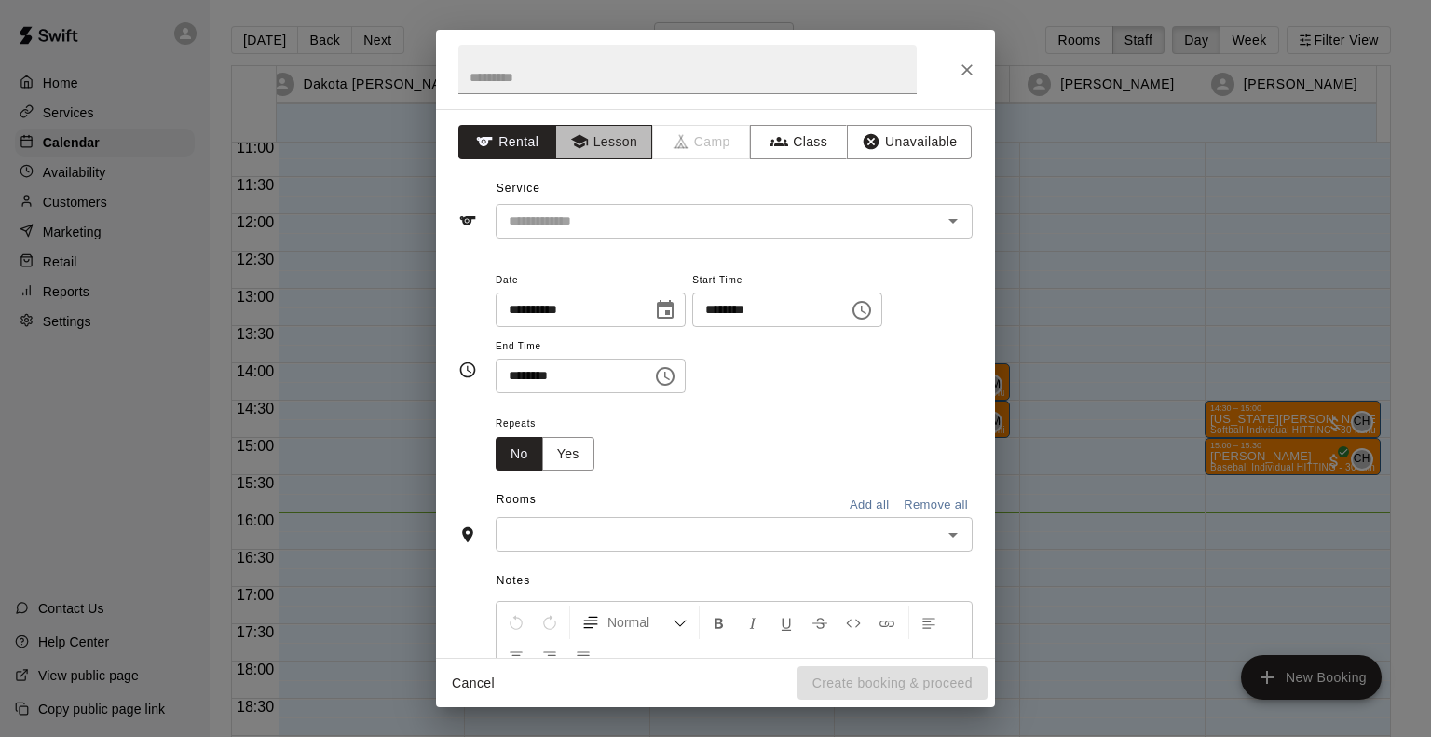
click at [583, 127] on button "Lesson" at bounding box center [604, 142] width 98 height 34
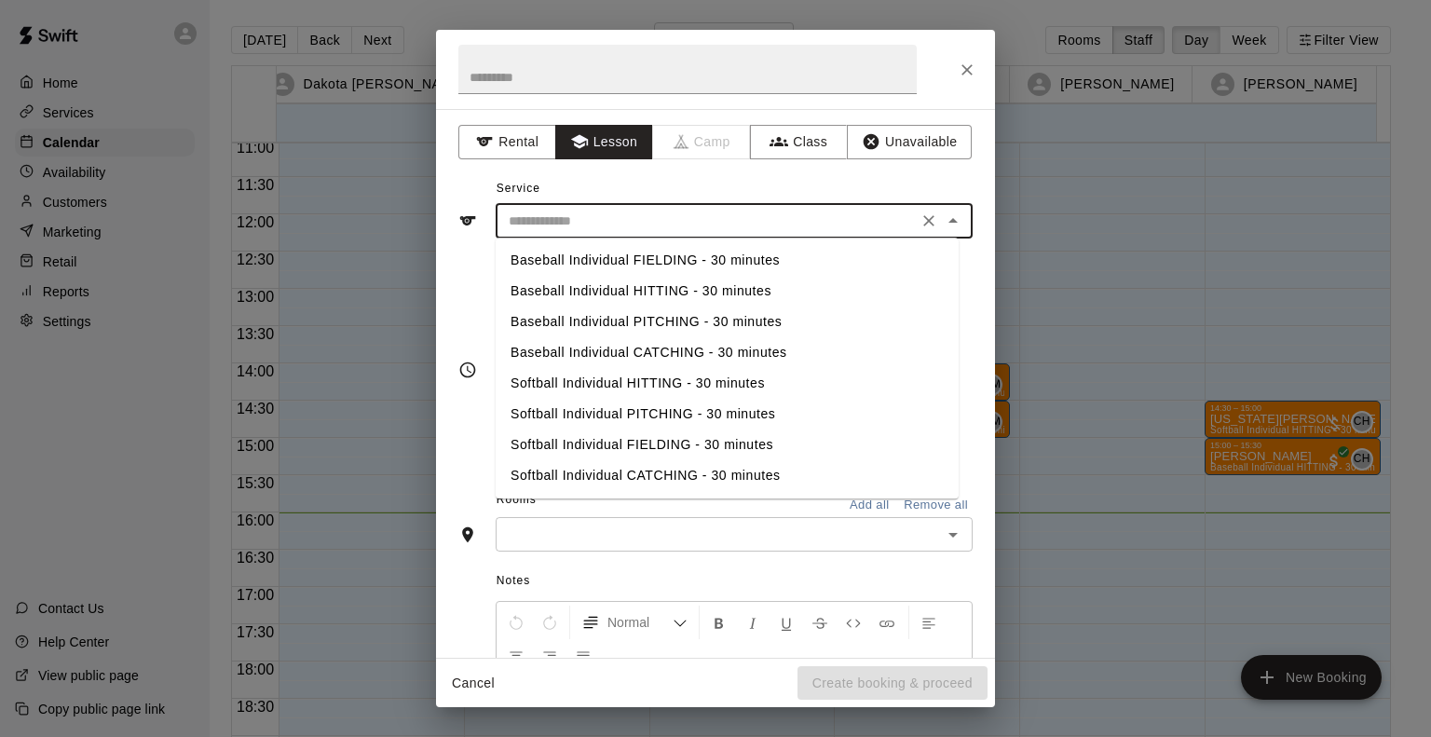
click at [554, 225] on input "text" at bounding box center [706, 221] width 411 height 23
click at [600, 299] on li "Baseball Individual HITTING - 30 minutes" at bounding box center [727, 291] width 463 height 31
type input "**********"
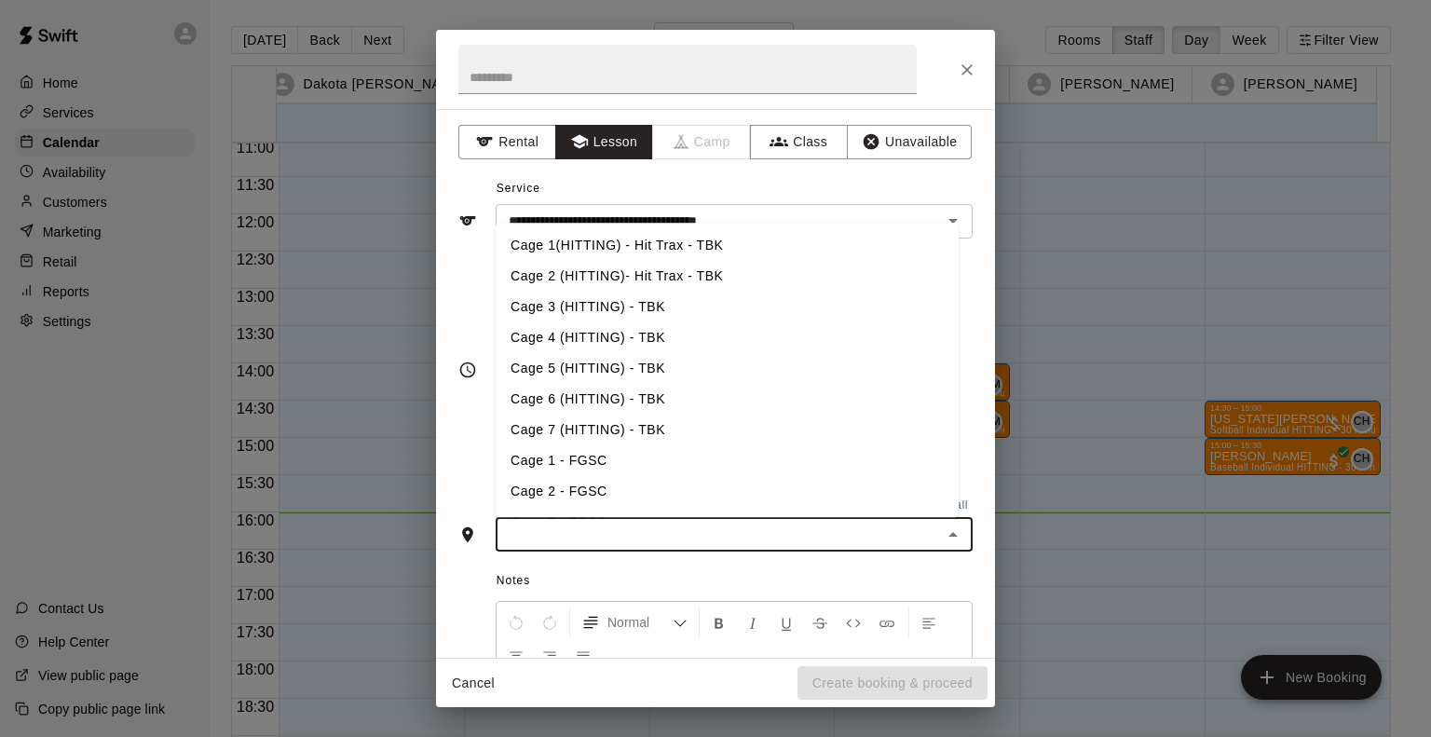
click at [570, 523] on input "text" at bounding box center [718, 534] width 435 height 23
click at [530, 331] on li "Cage 4 (HITTING) - TBK" at bounding box center [727, 337] width 463 height 31
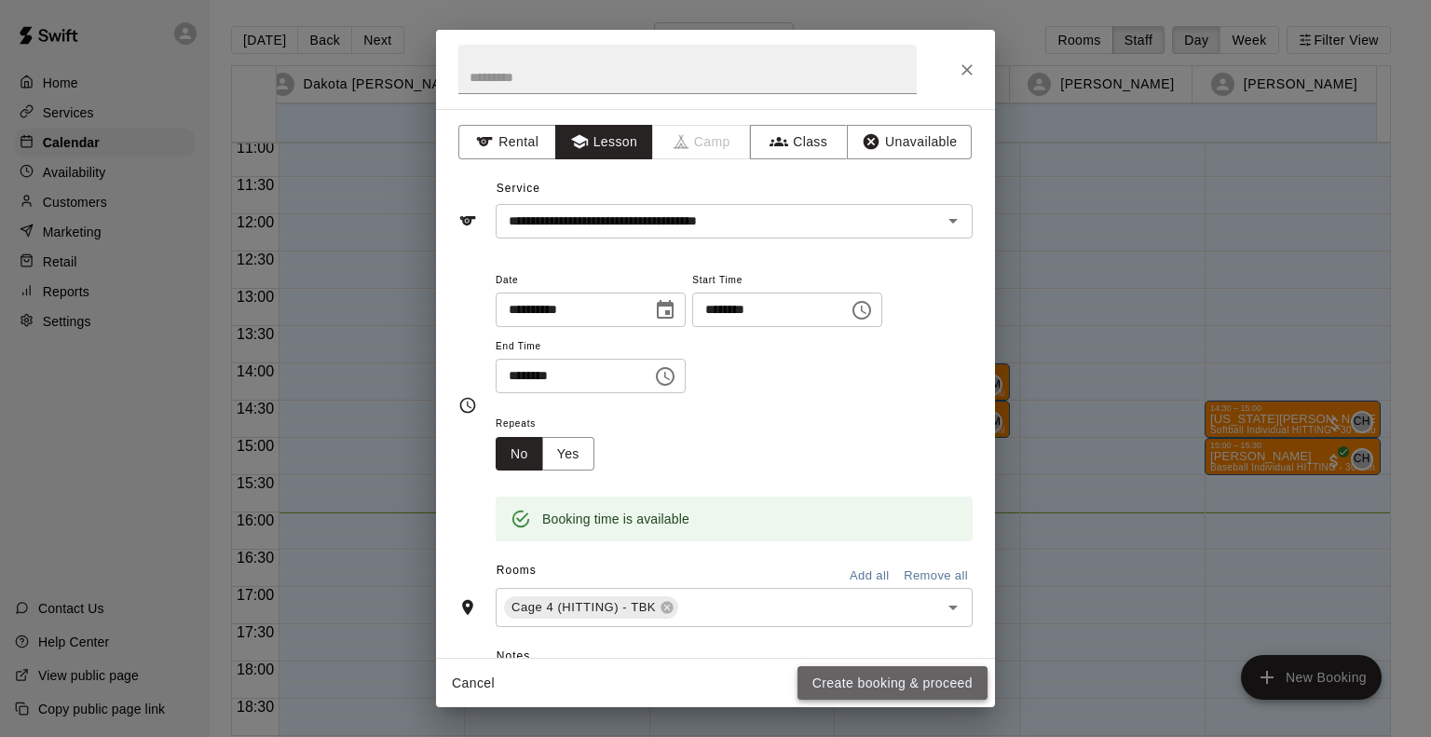
click at [924, 687] on button "Create booking & proceed" at bounding box center [893, 683] width 190 height 34
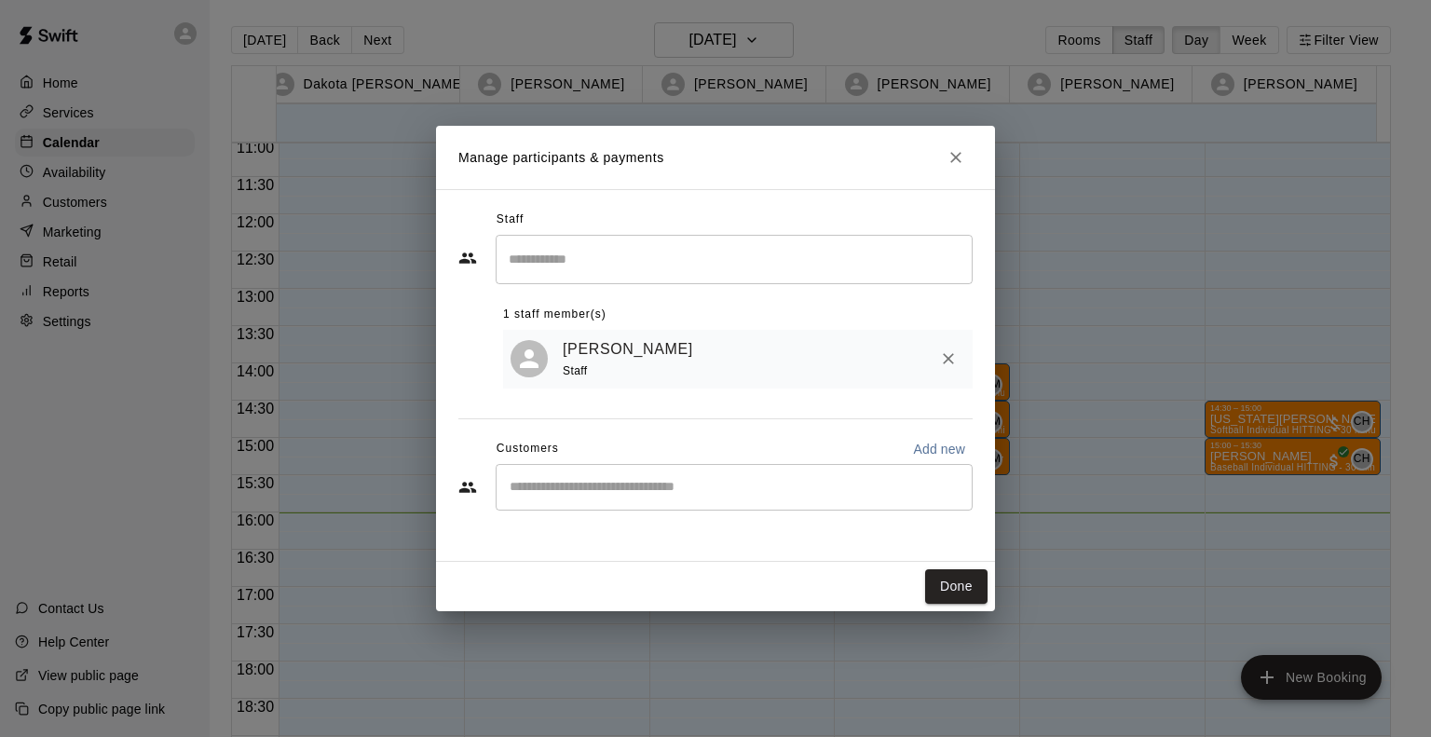
click at [563, 266] on input "Search staff" at bounding box center [734, 259] width 460 height 33
click at [462, 335] on div "​ 1 staff member(s) Gama Martinez Staff" at bounding box center [715, 311] width 514 height 153
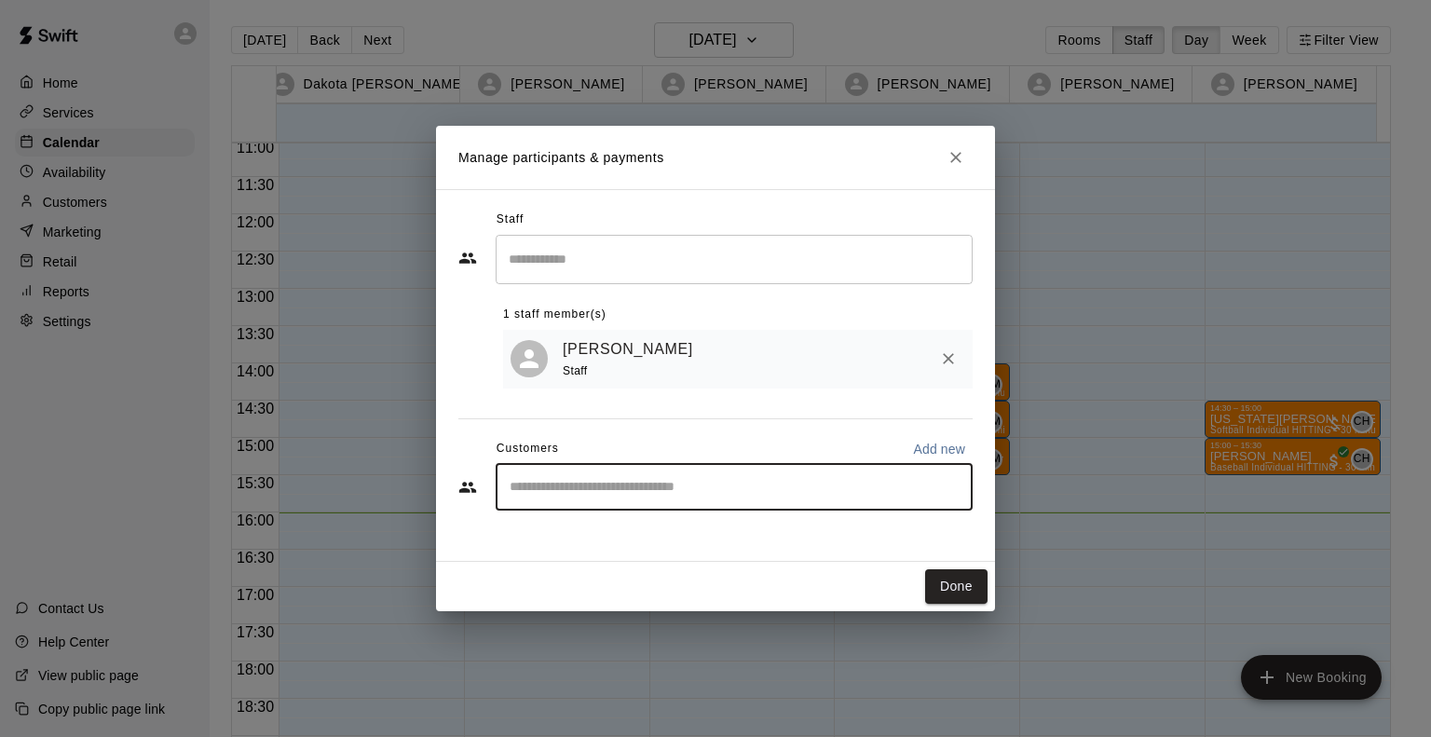
click at [585, 484] on input "Start typing to search customers..." at bounding box center [734, 487] width 460 height 19
type input "*****"
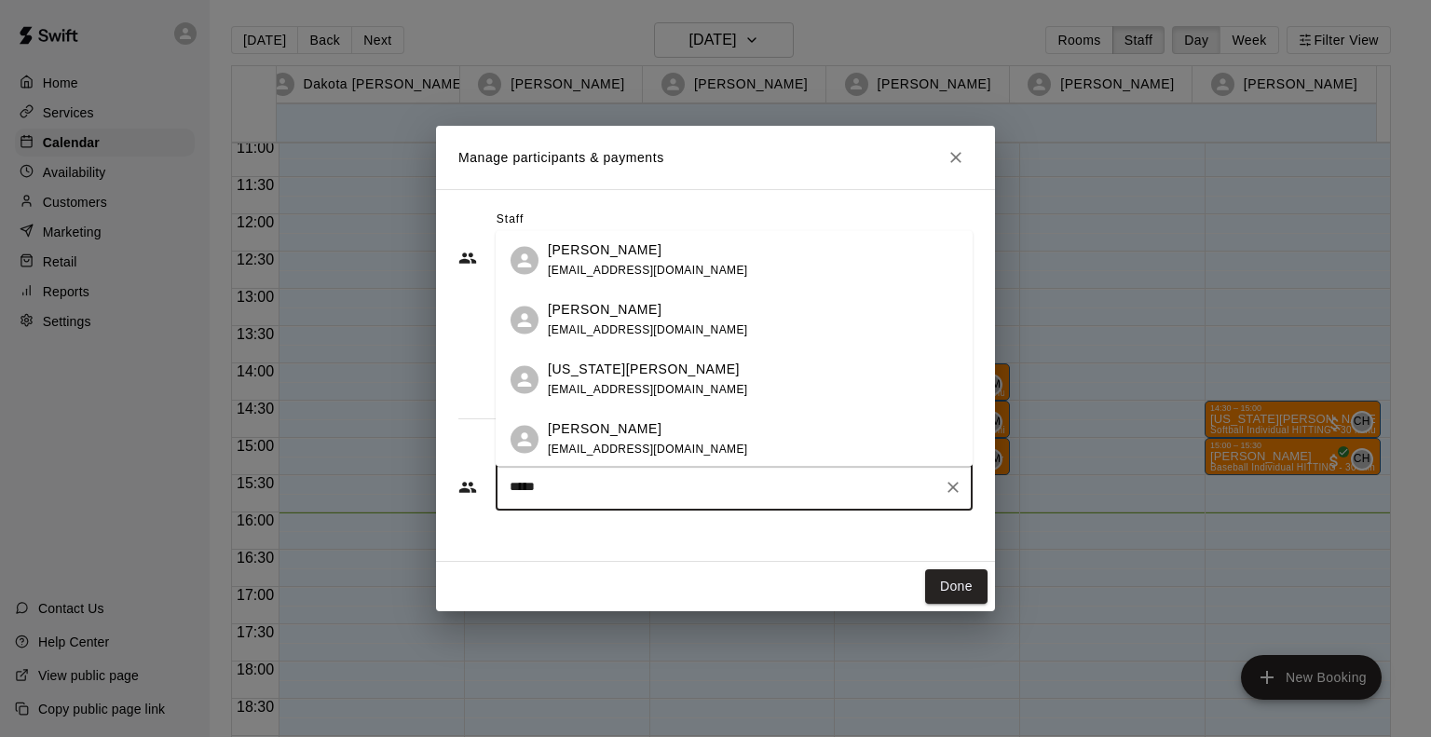
click at [558, 331] on span "nbulloa24@gmail.com" at bounding box center [648, 329] width 200 height 13
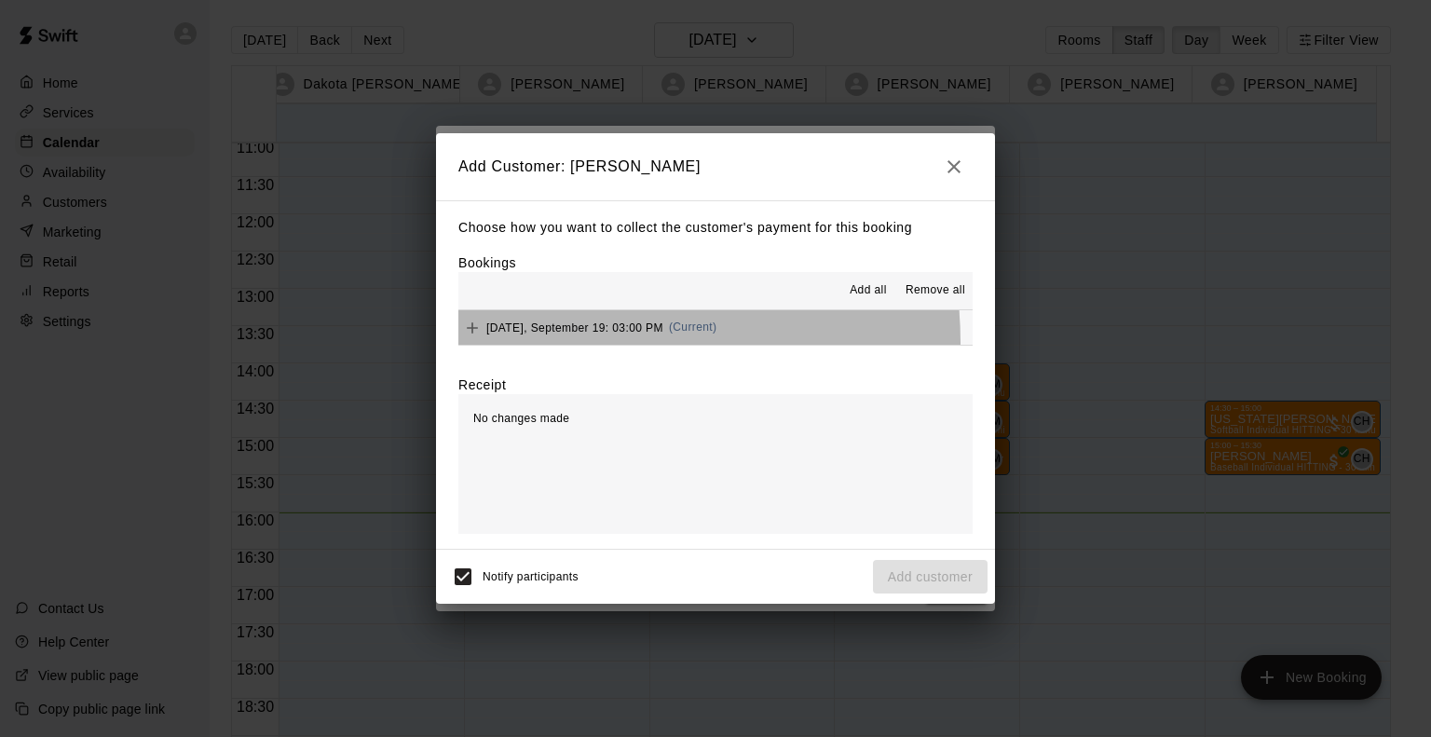
click at [549, 345] on button "Friday, September 19: 03:00 PM (Current)" at bounding box center [715, 327] width 514 height 34
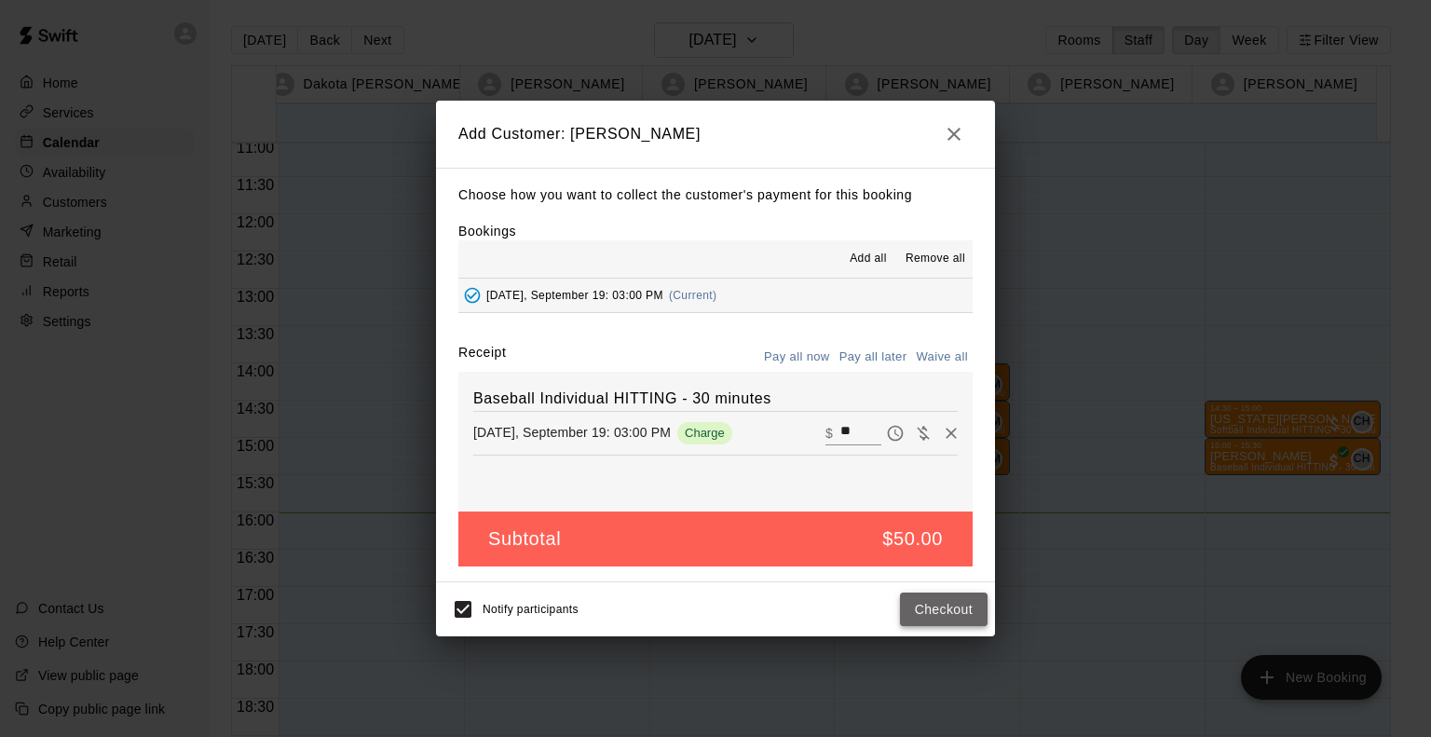
click at [934, 625] on button "Checkout" at bounding box center [944, 610] width 88 height 34
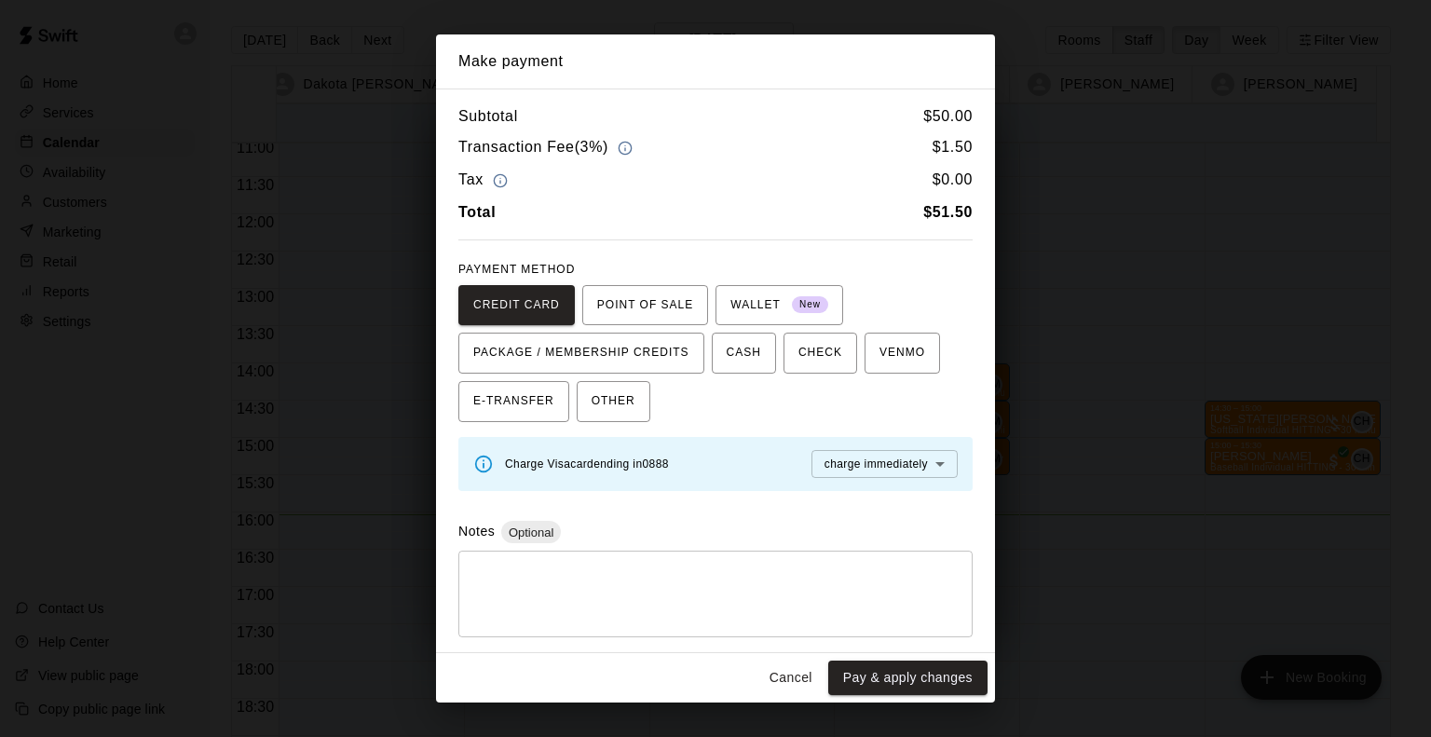
click at [788, 669] on button "Cancel" at bounding box center [791, 678] width 60 height 34
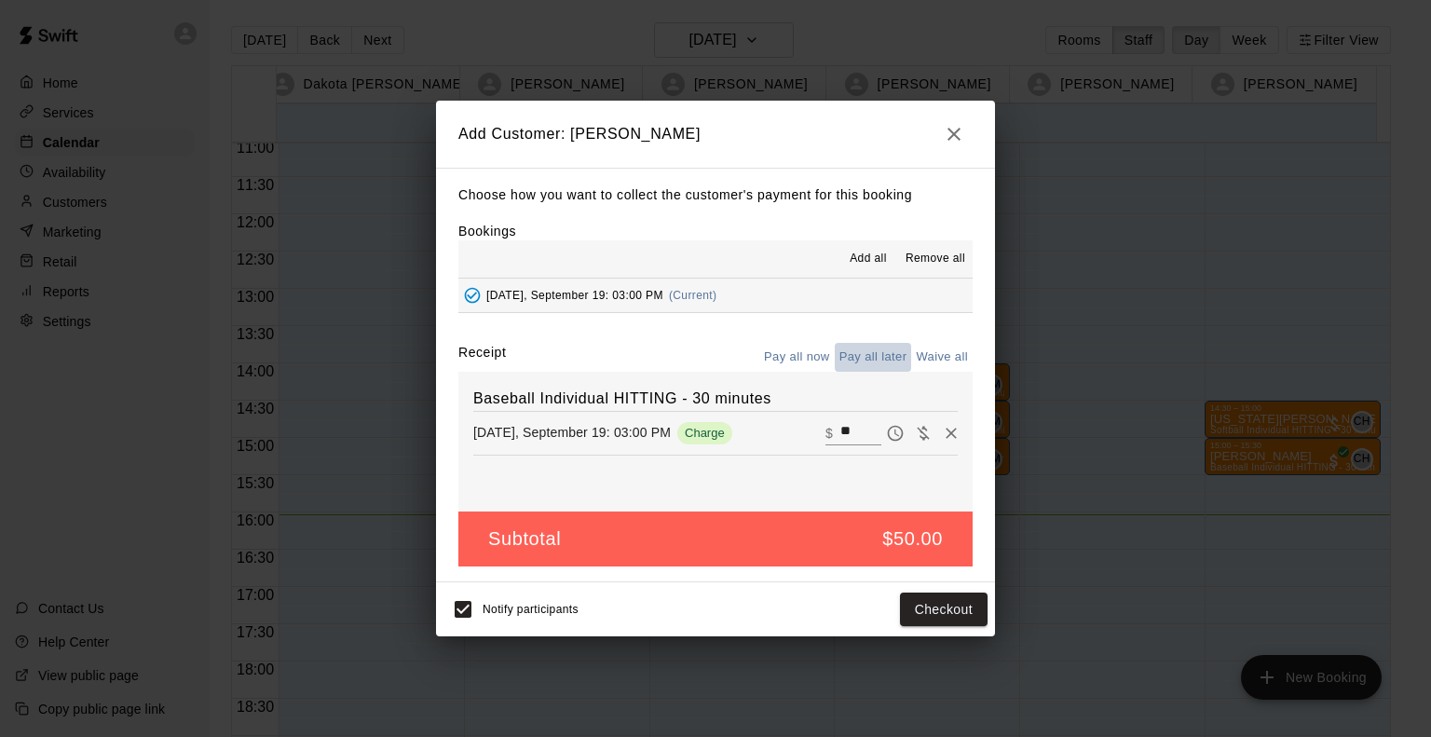
click at [855, 348] on button "Pay all later" at bounding box center [873, 357] width 77 height 29
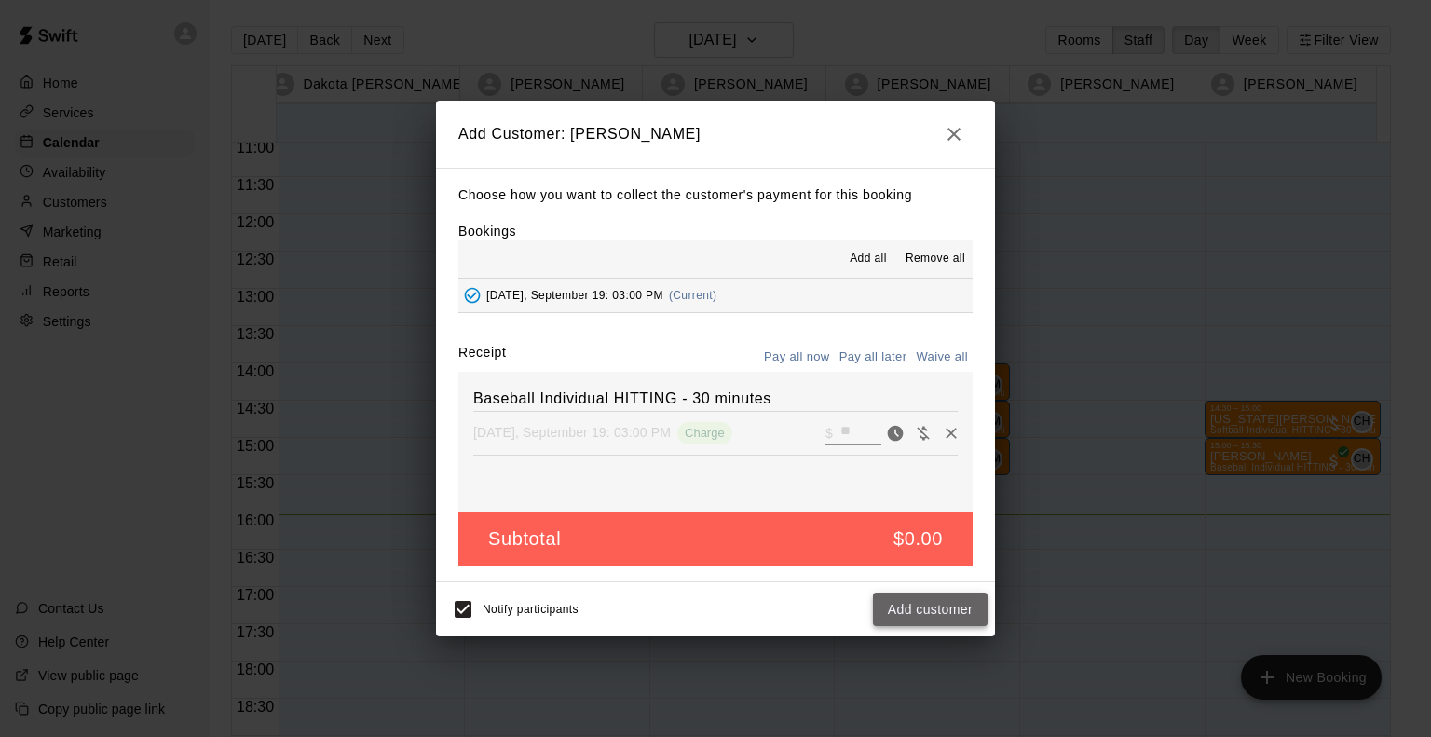
click at [956, 607] on button "Add customer" at bounding box center [930, 610] width 115 height 34
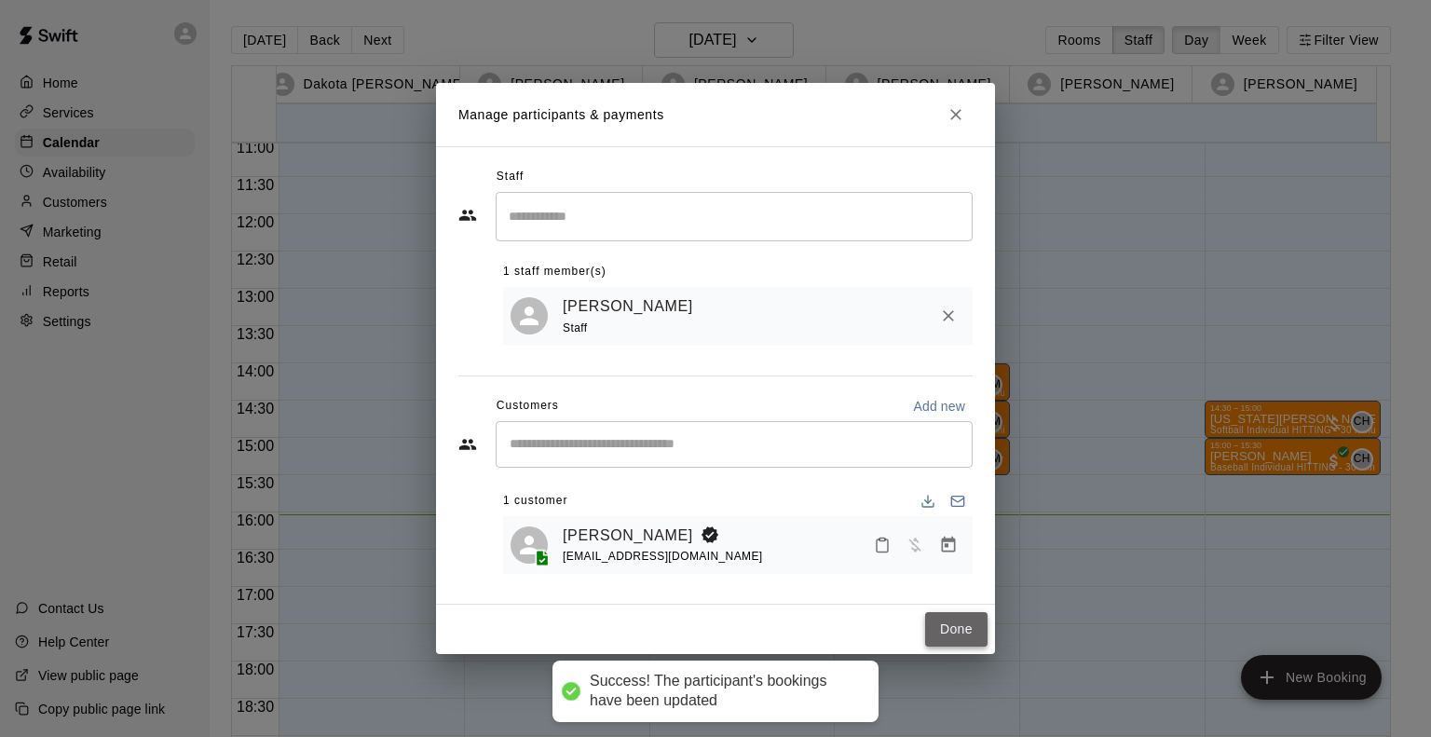
click at [963, 625] on button "Done" at bounding box center [956, 629] width 62 height 34
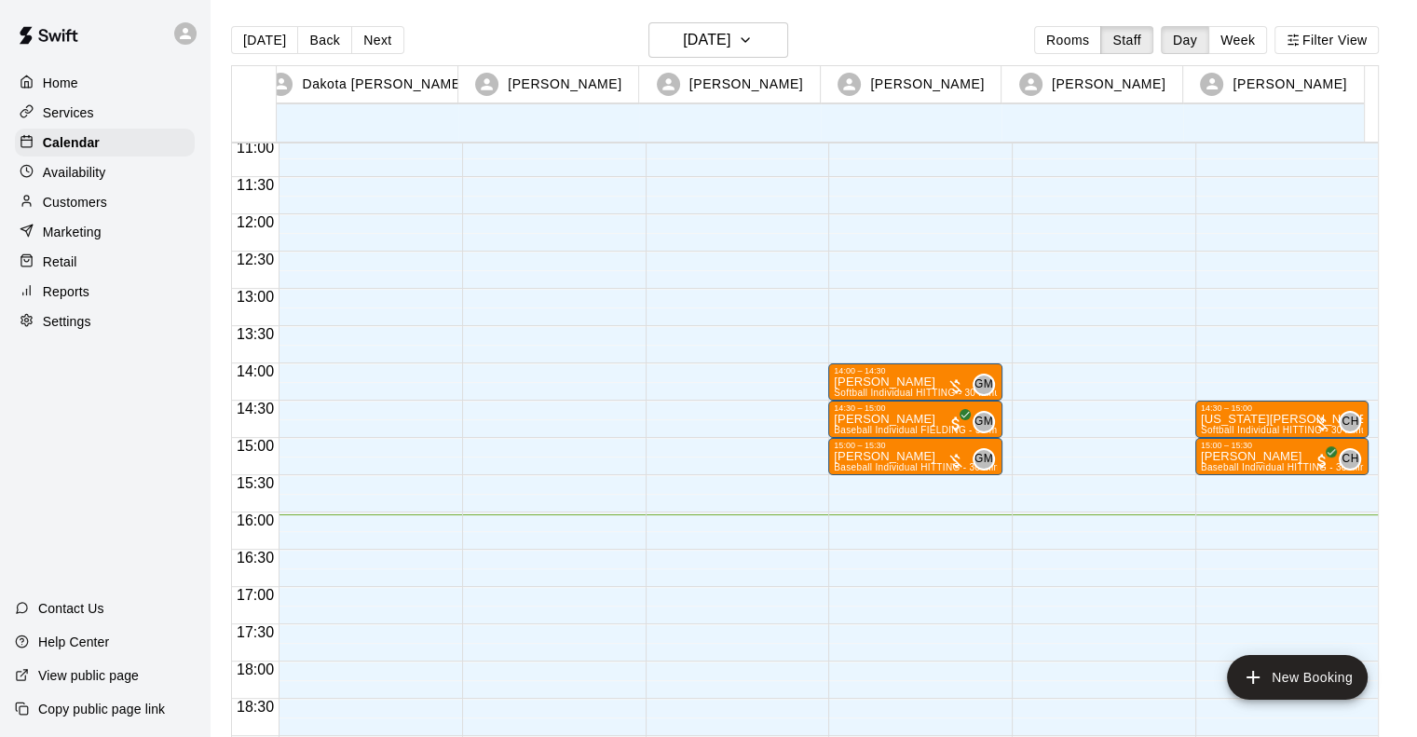
click at [1208, 481] on div "14:30 – 15:00 Georgia Ulloa Softball Individual HITTING - 30 minutes (Cage 5 (H…" at bounding box center [1283, 214] width 174 height 1789
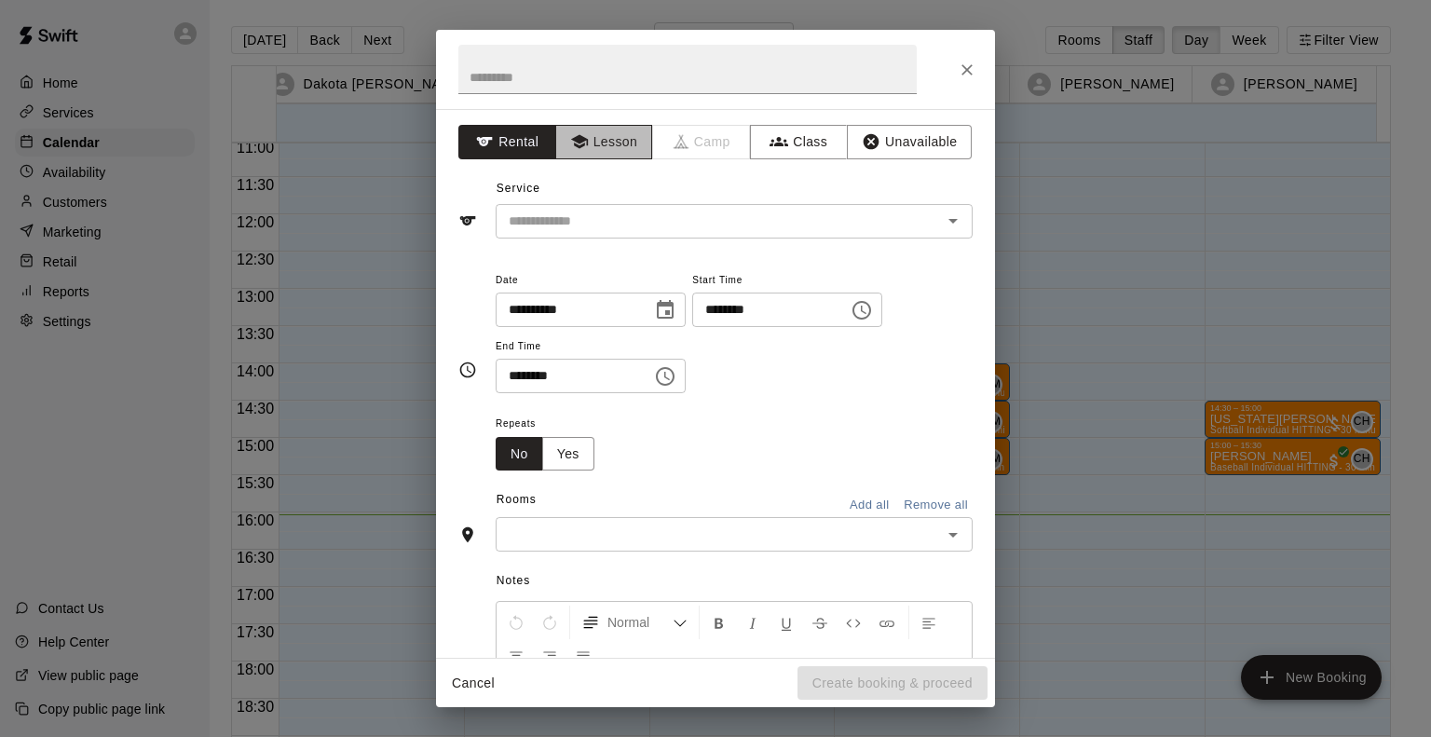
click at [578, 144] on icon "button" at bounding box center [578, 142] width 17 height 14
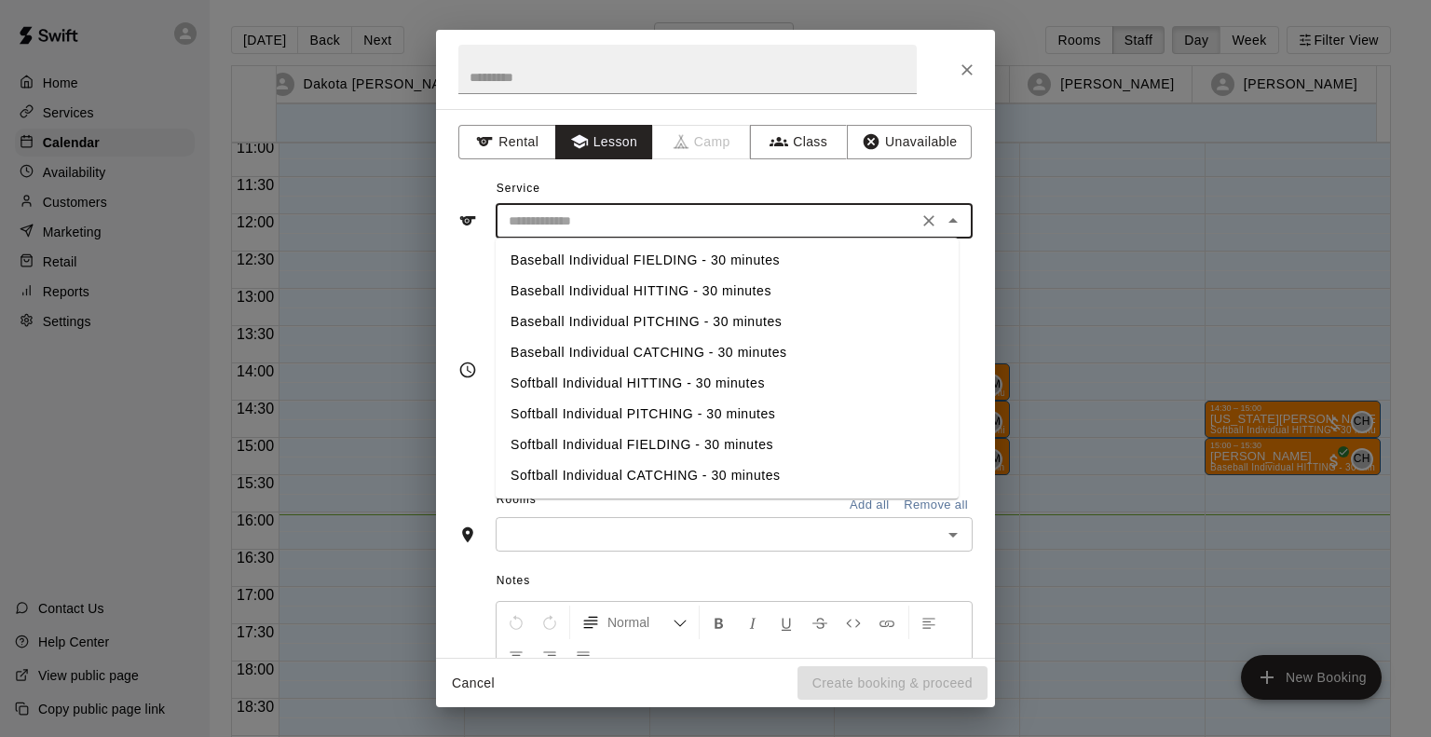
click at [575, 213] on input "text" at bounding box center [706, 221] width 411 height 23
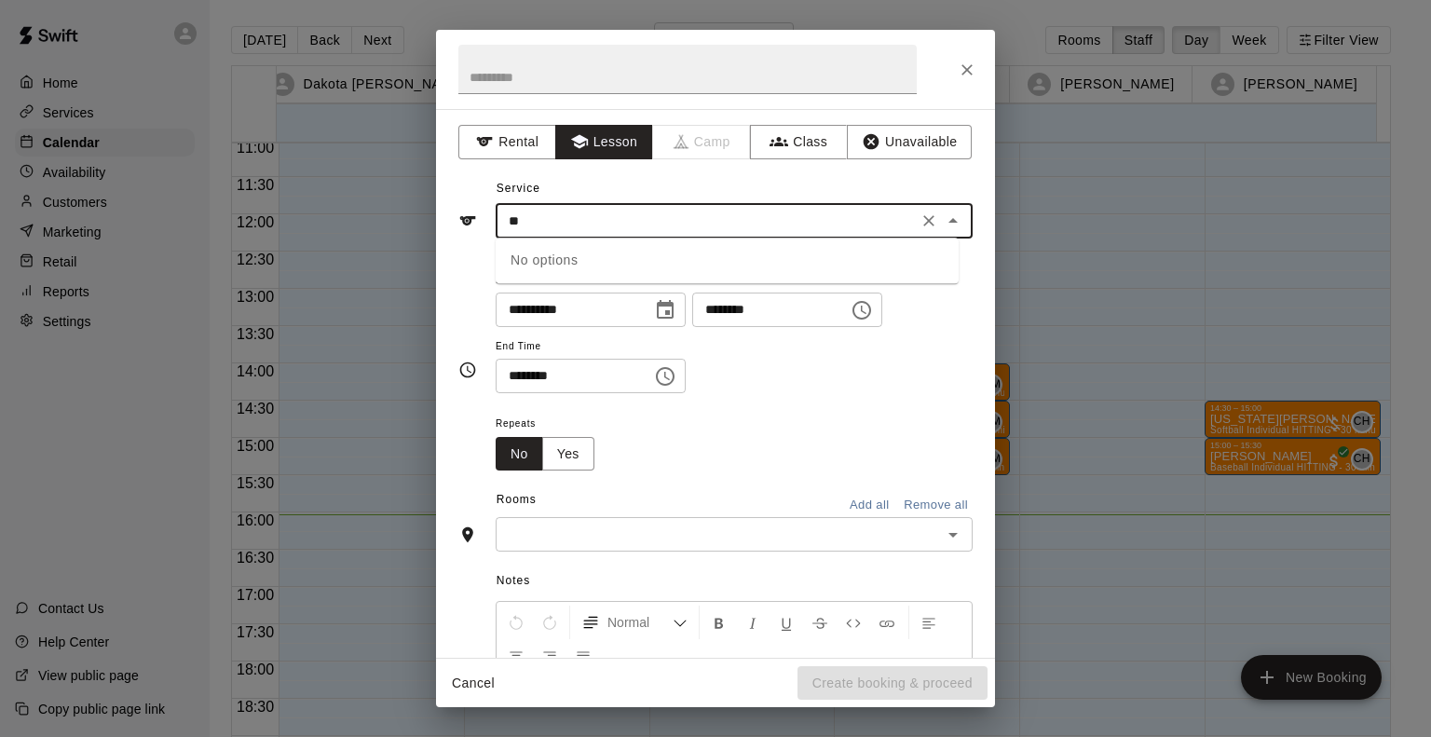
type input "*"
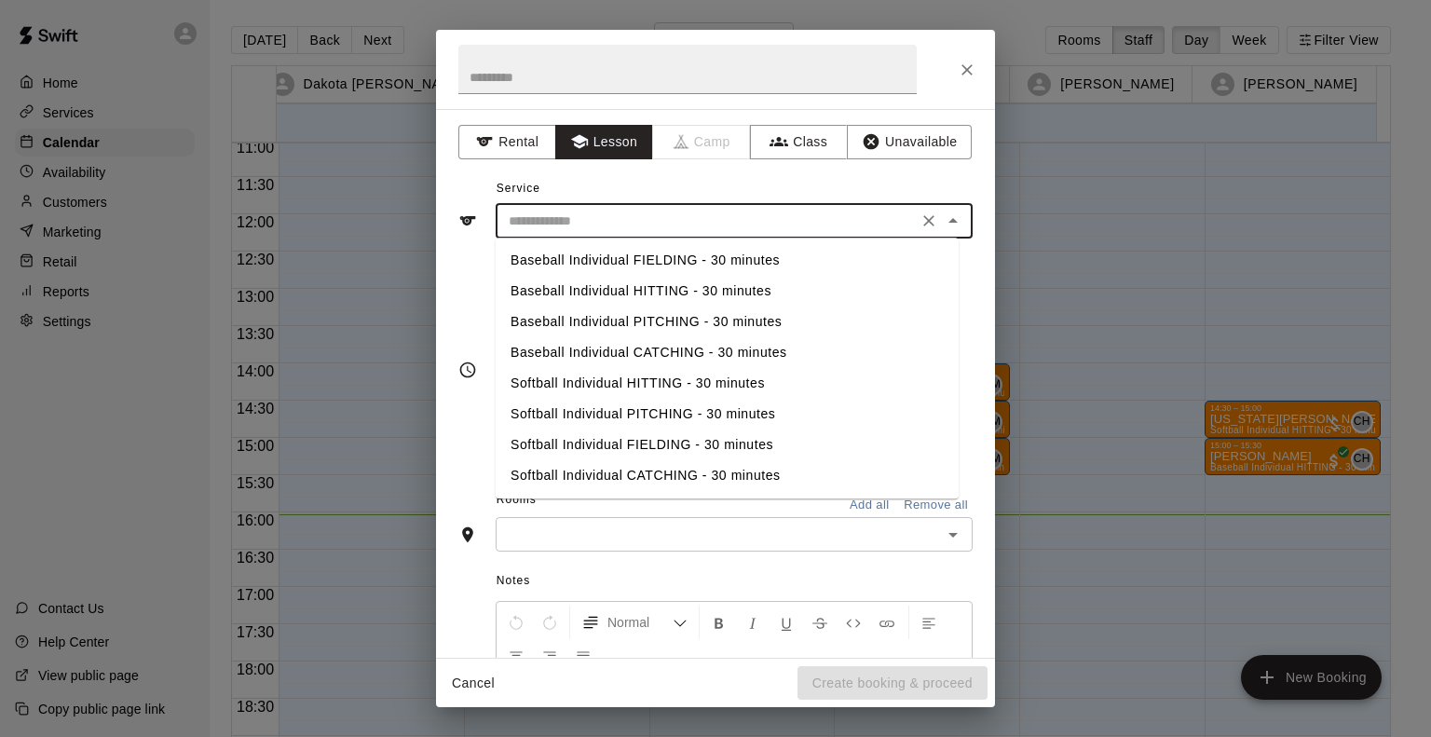
click at [579, 256] on li "Baseball Individual FIELDING - 30 minutes" at bounding box center [727, 260] width 463 height 31
type input "**********"
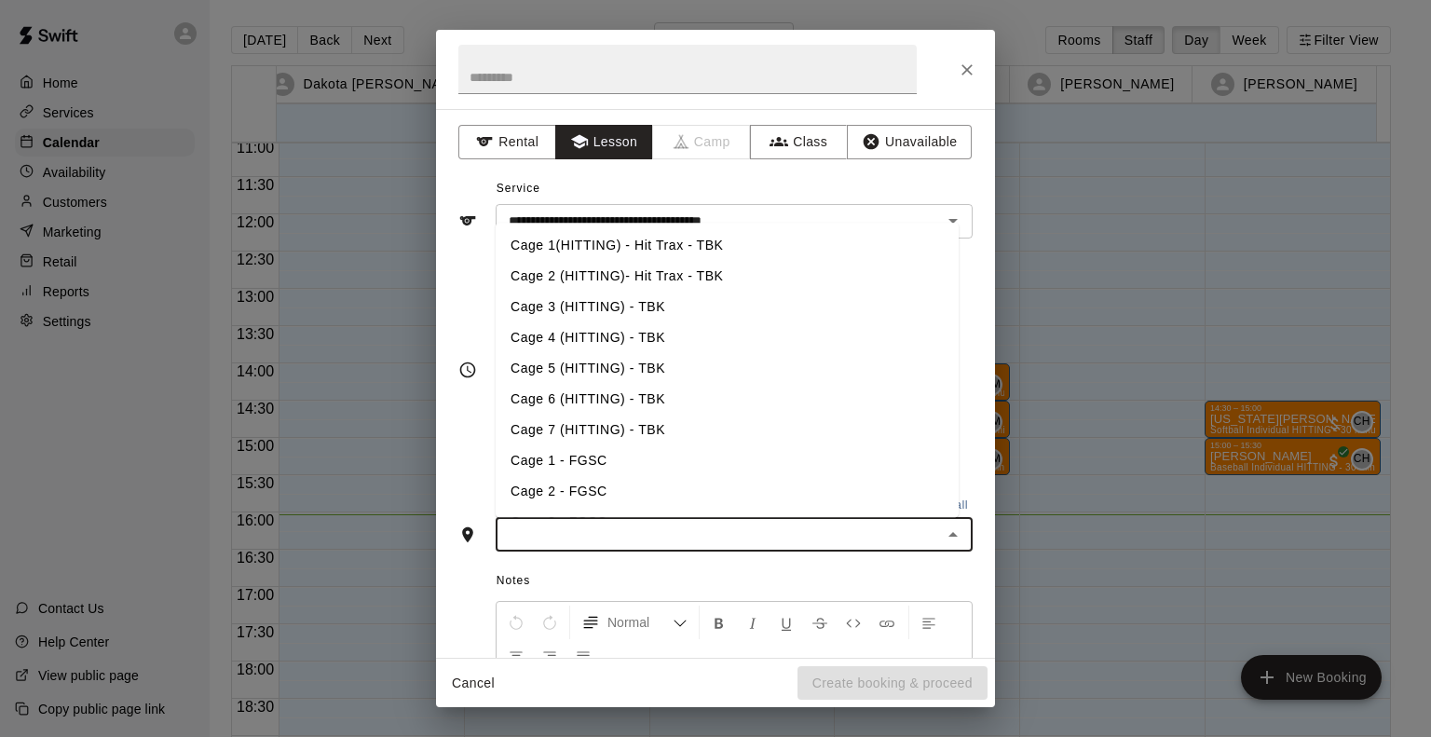
click at [555, 528] on input "text" at bounding box center [718, 534] width 435 height 23
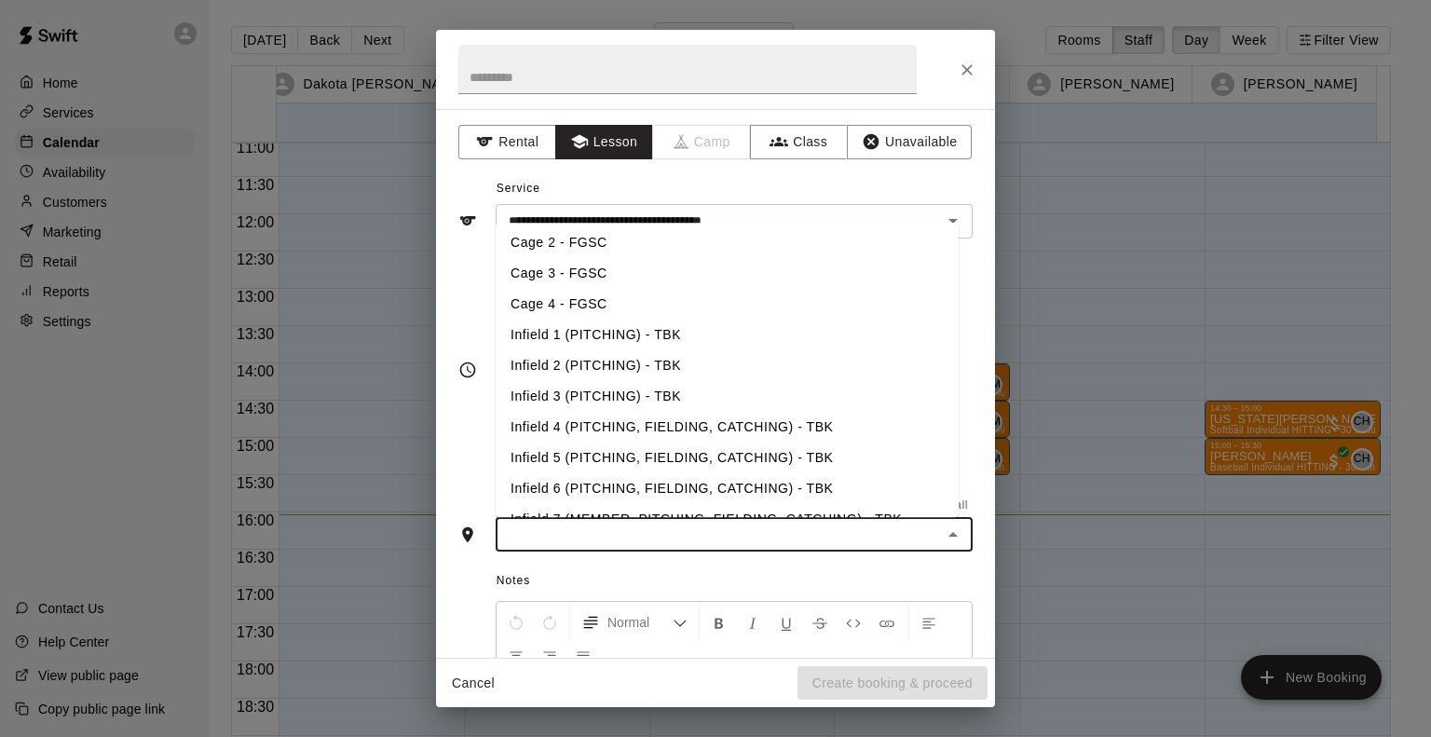
click at [578, 424] on li "Infield 4 (PITCHING, FIELDING, CATCHING) - TBK" at bounding box center [727, 427] width 463 height 31
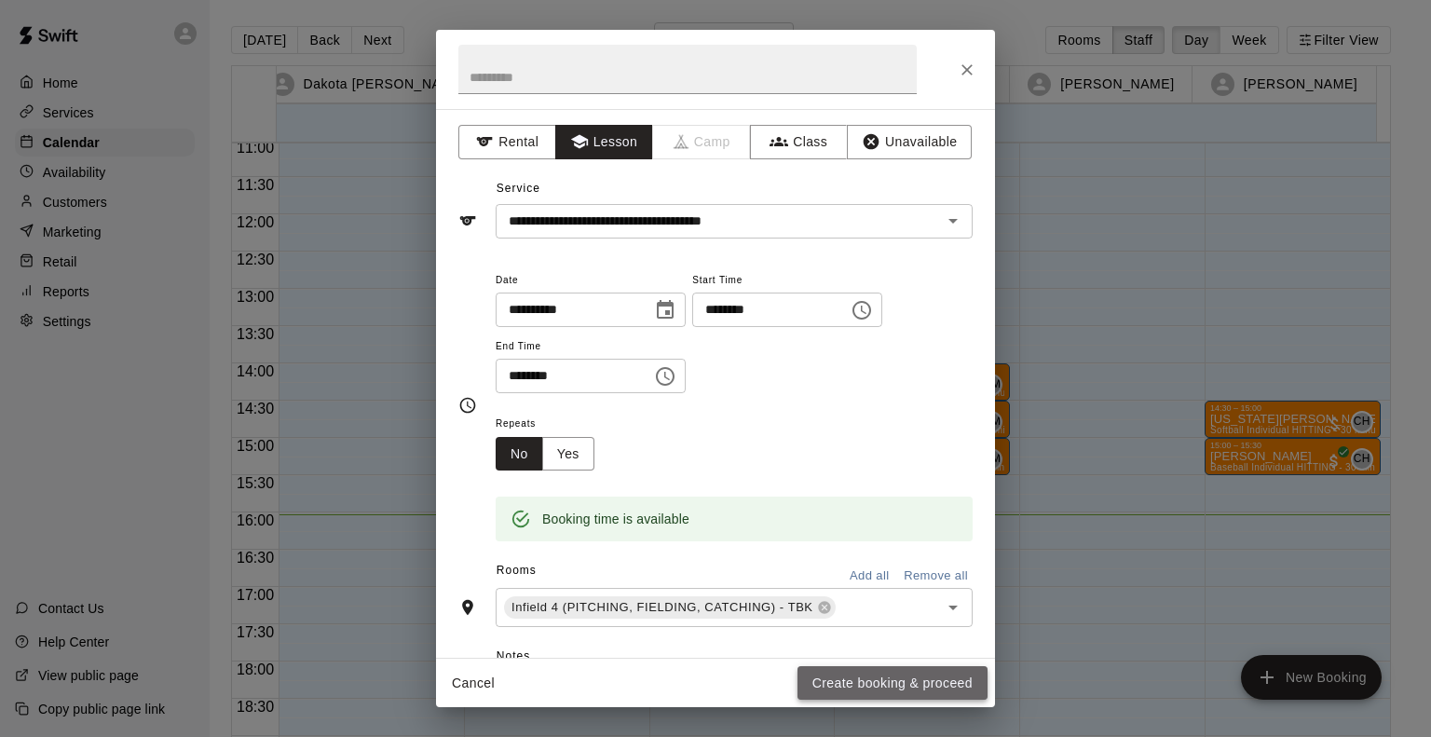
click at [913, 691] on button "Create booking & proceed" at bounding box center [893, 683] width 190 height 34
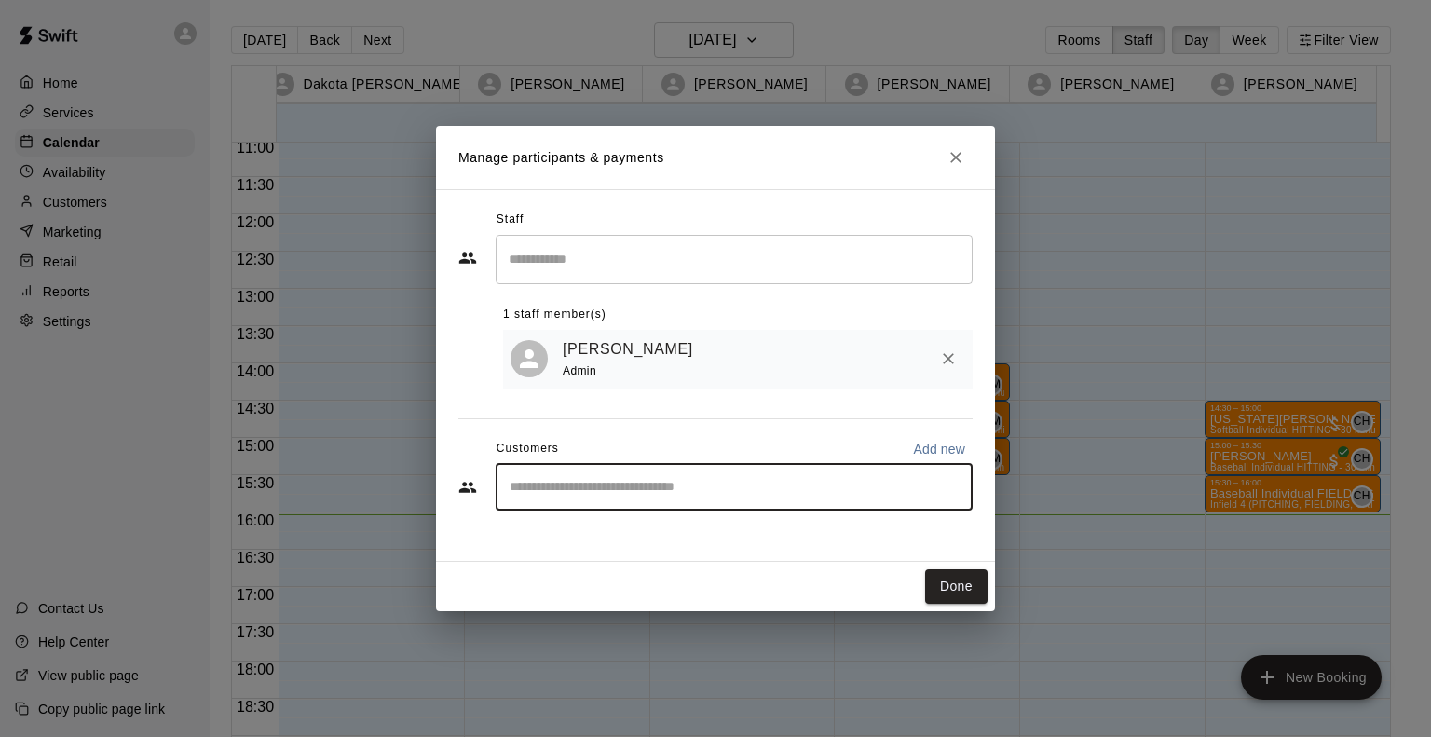
click at [630, 487] on input "Start typing to search customers..." at bounding box center [734, 487] width 460 height 19
type input "*******"
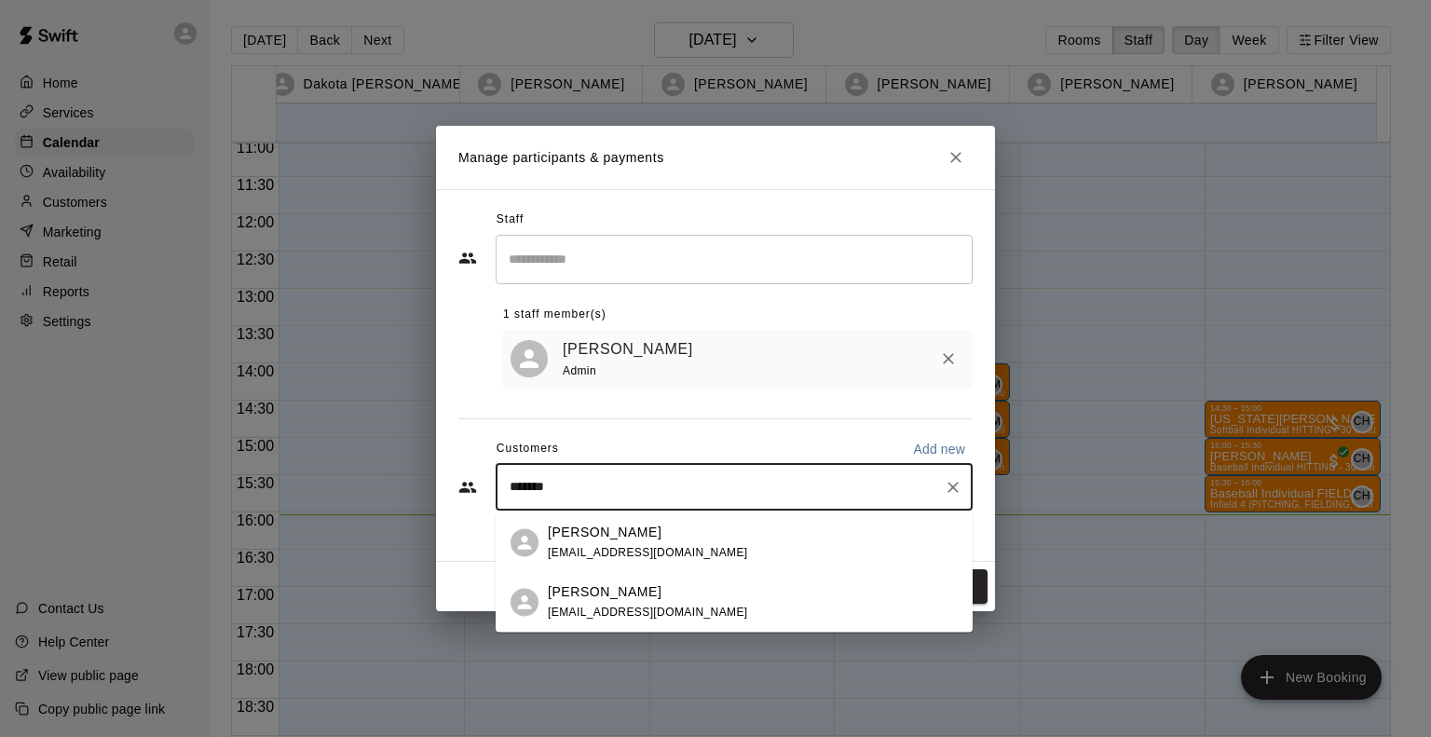
click at [609, 595] on p "[PERSON_NAME]" at bounding box center [605, 592] width 114 height 20
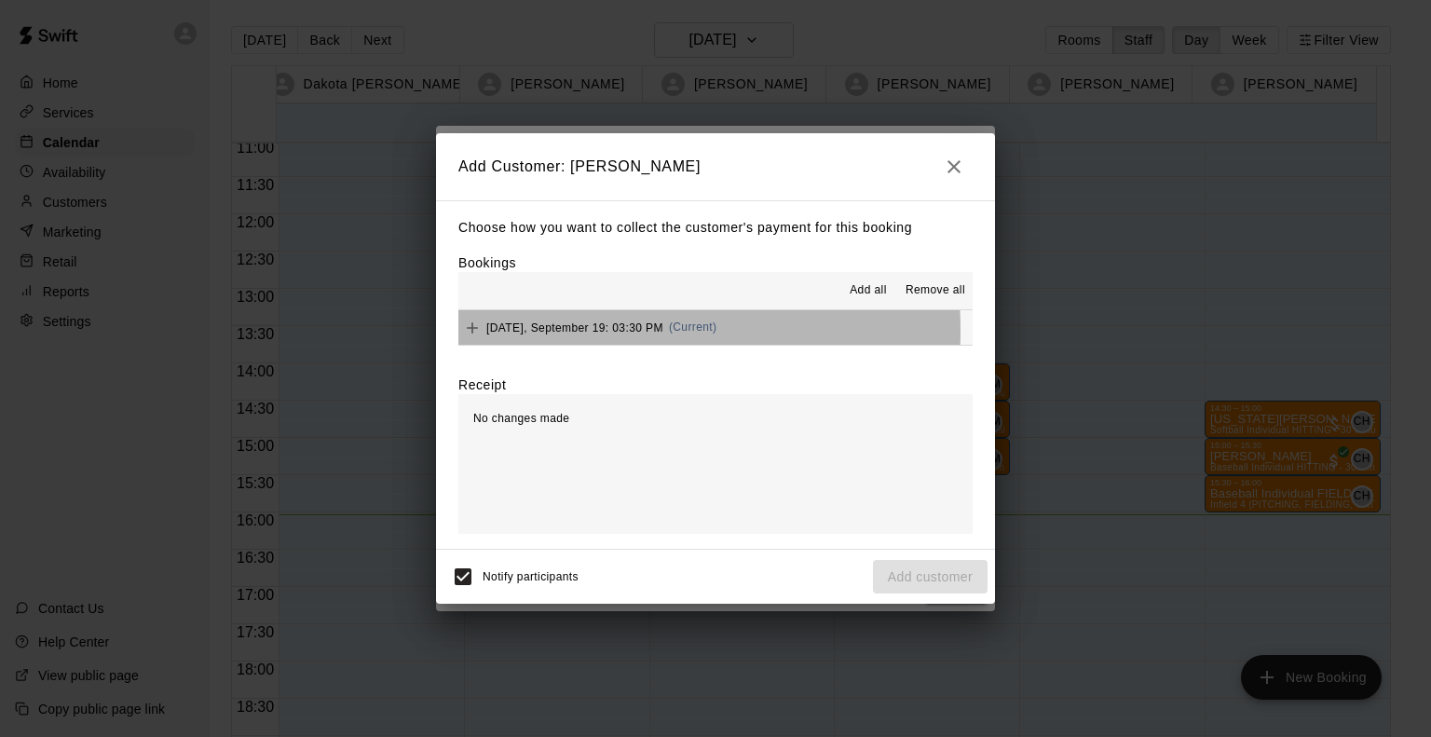
click at [557, 332] on span "Friday, September 19: 03:30 PM" at bounding box center [574, 327] width 177 height 13
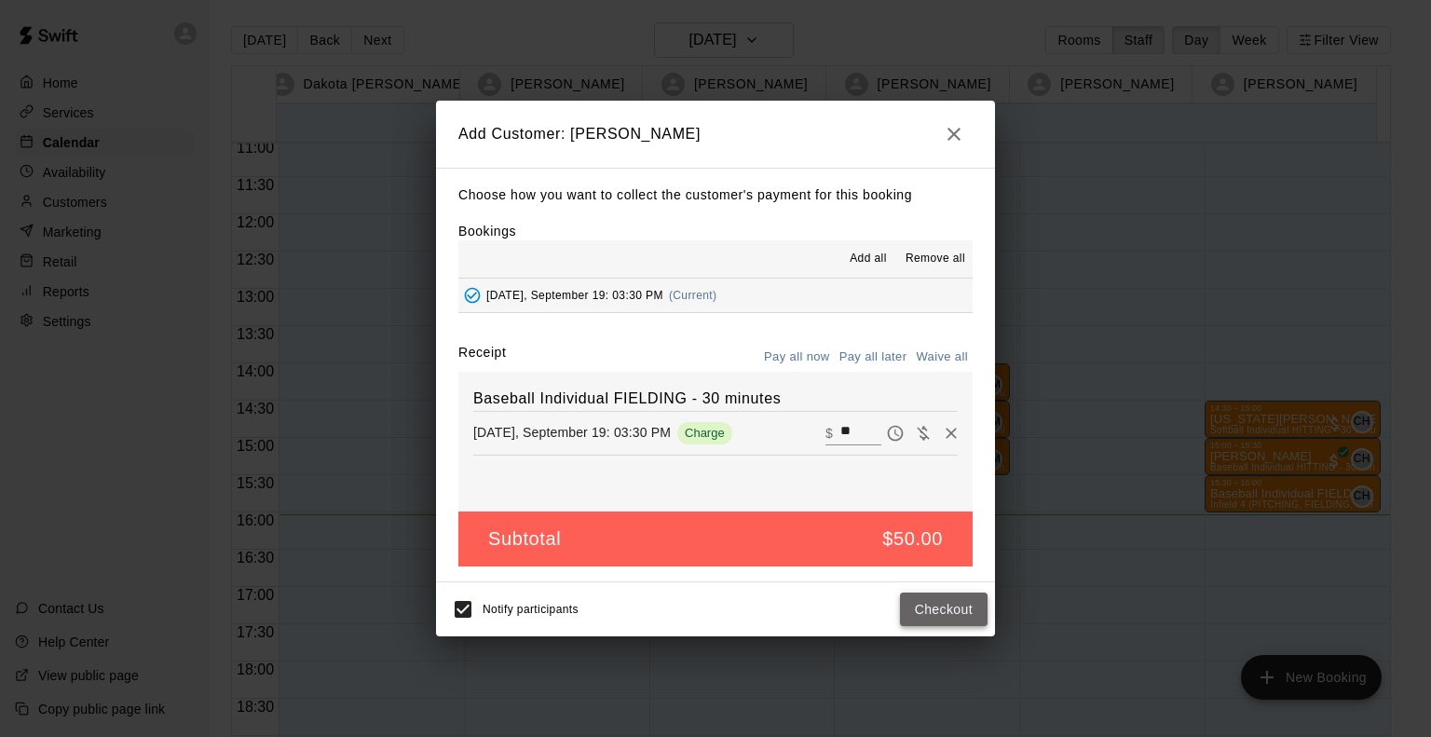
click at [947, 612] on button "Checkout" at bounding box center [944, 610] width 88 height 34
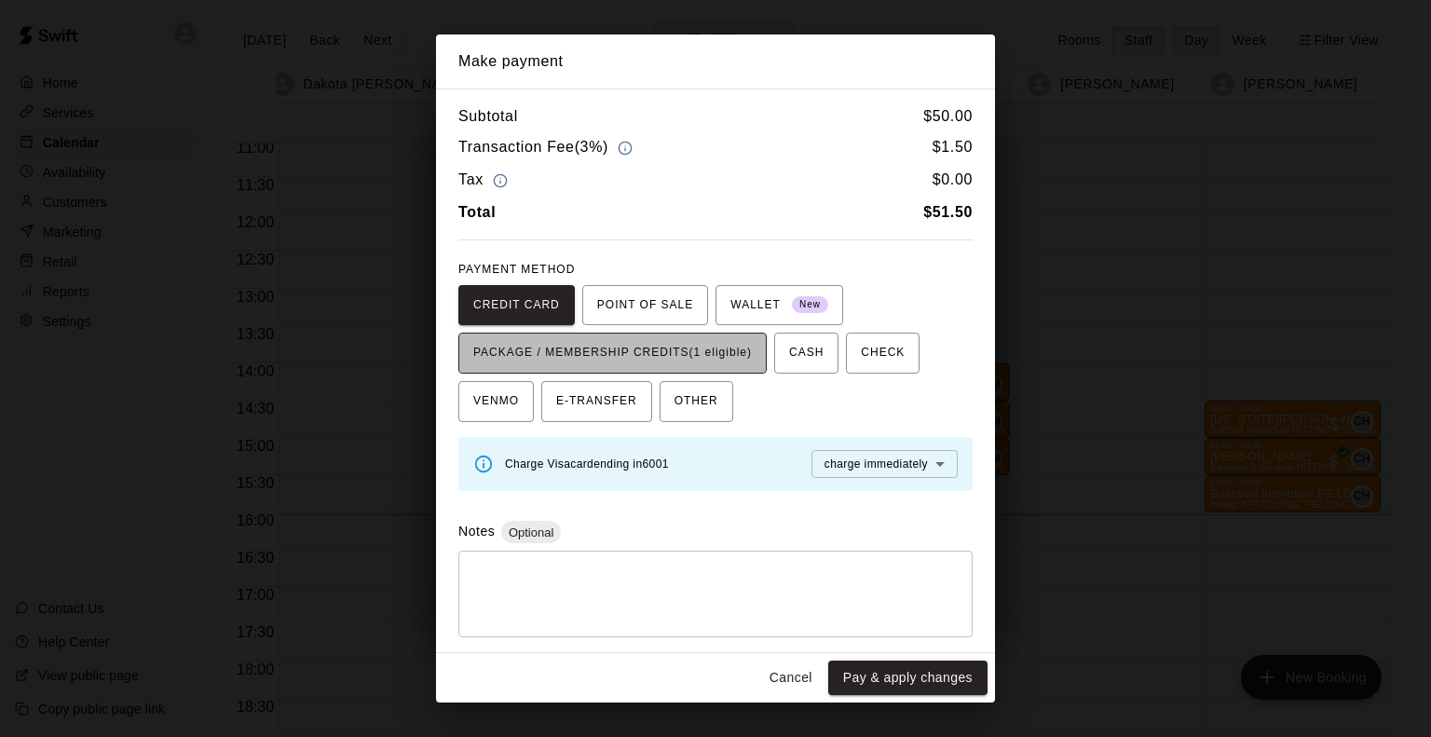
click at [728, 338] on span "PACKAGE / MEMBERSHIP CREDITS (1 eligible)" at bounding box center [612, 353] width 279 height 30
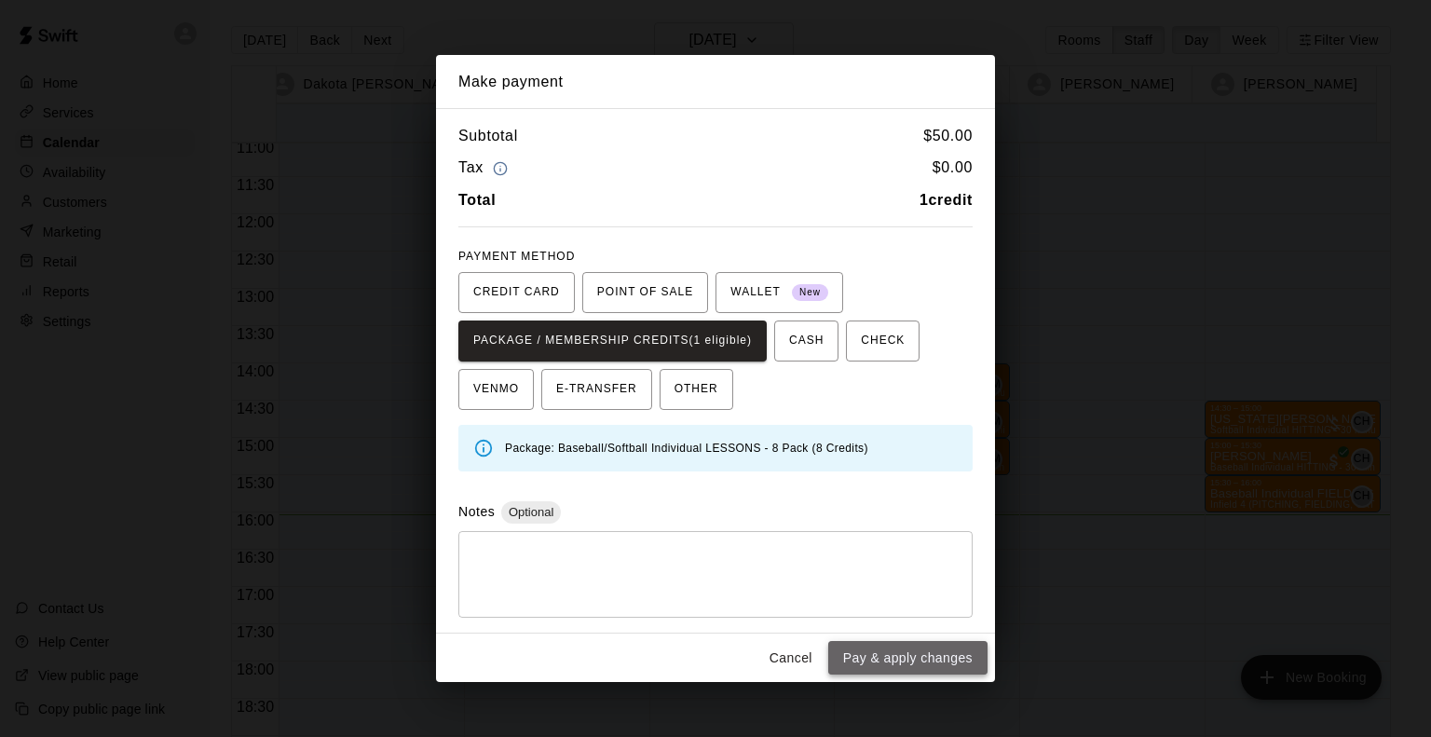
click at [959, 666] on button "Pay & apply changes" at bounding box center [907, 658] width 159 height 34
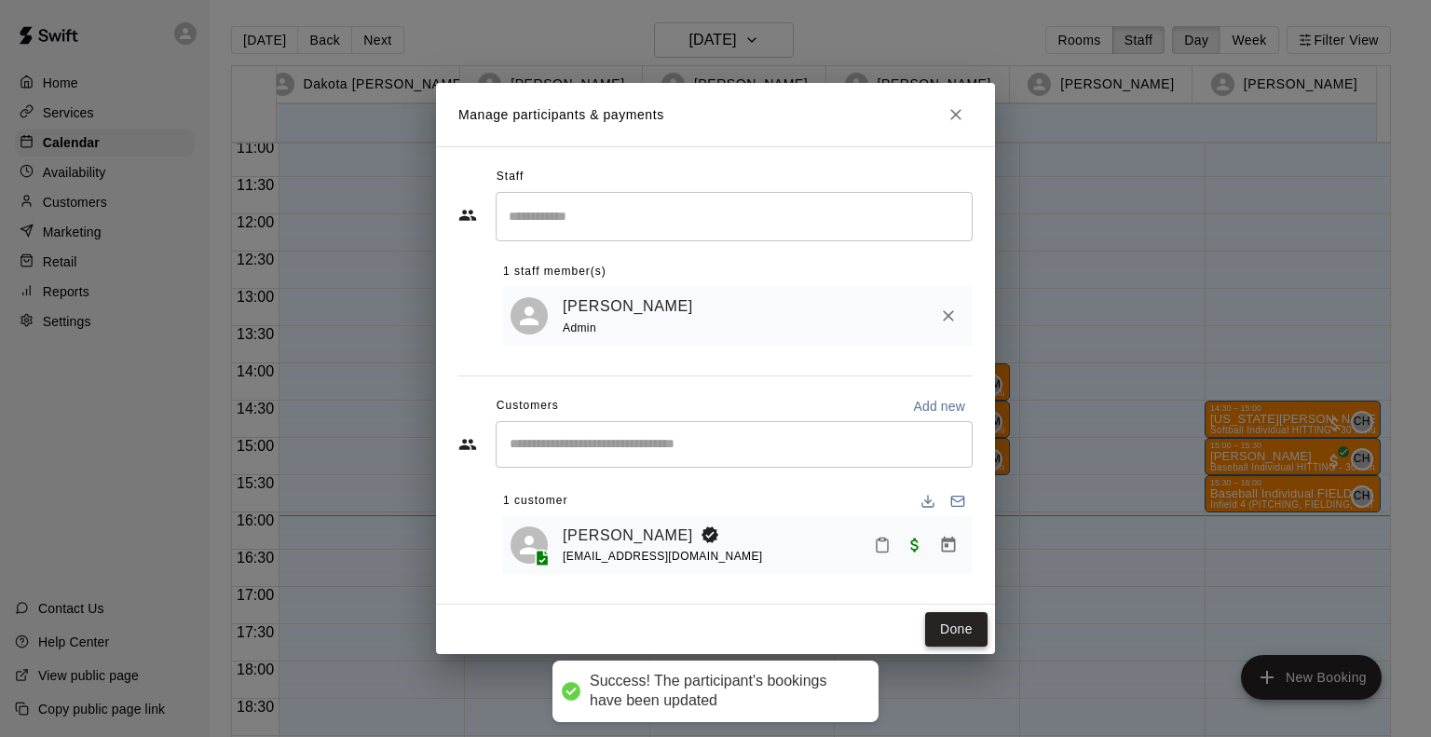
click at [958, 623] on button "Done" at bounding box center [956, 629] width 62 height 34
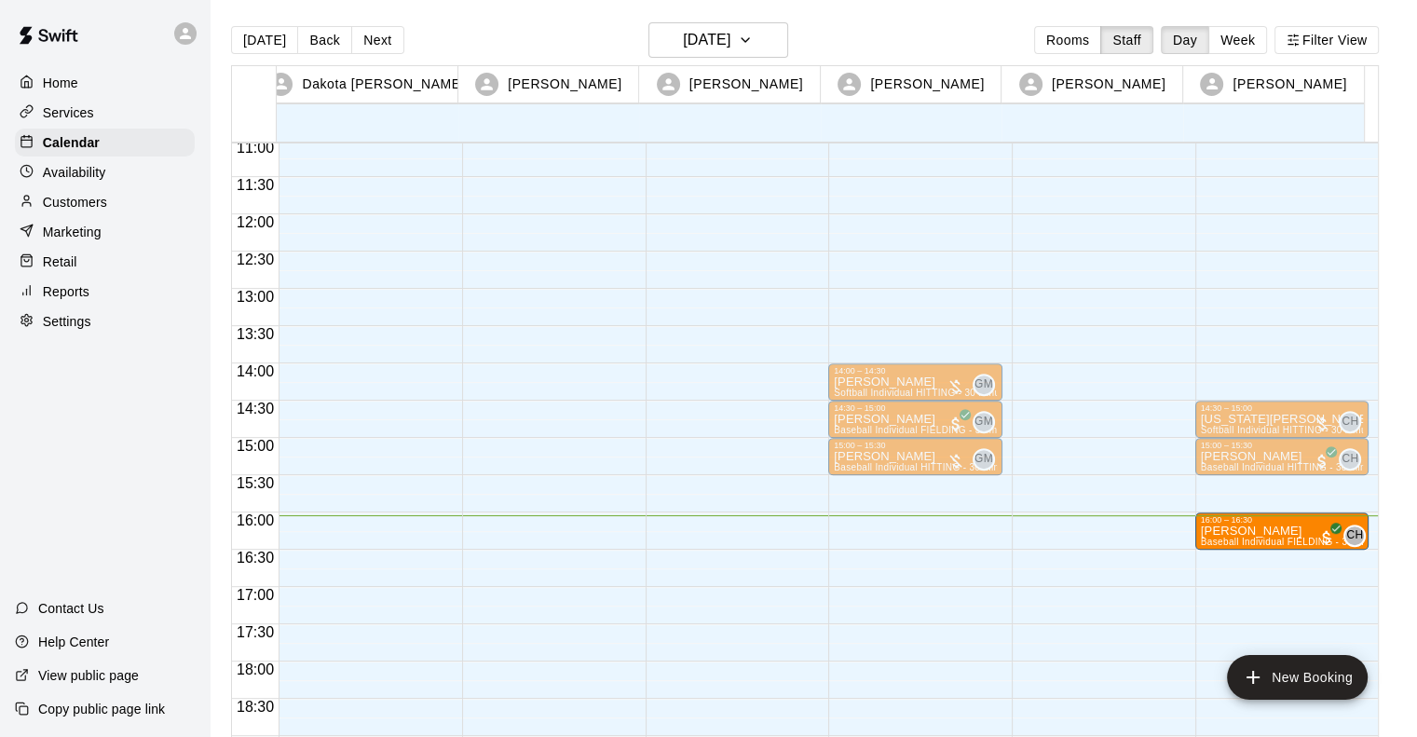
drag, startPoint x: 1233, startPoint y: 484, endPoint x: 1244, endPoint y: 528, distance: 46.1
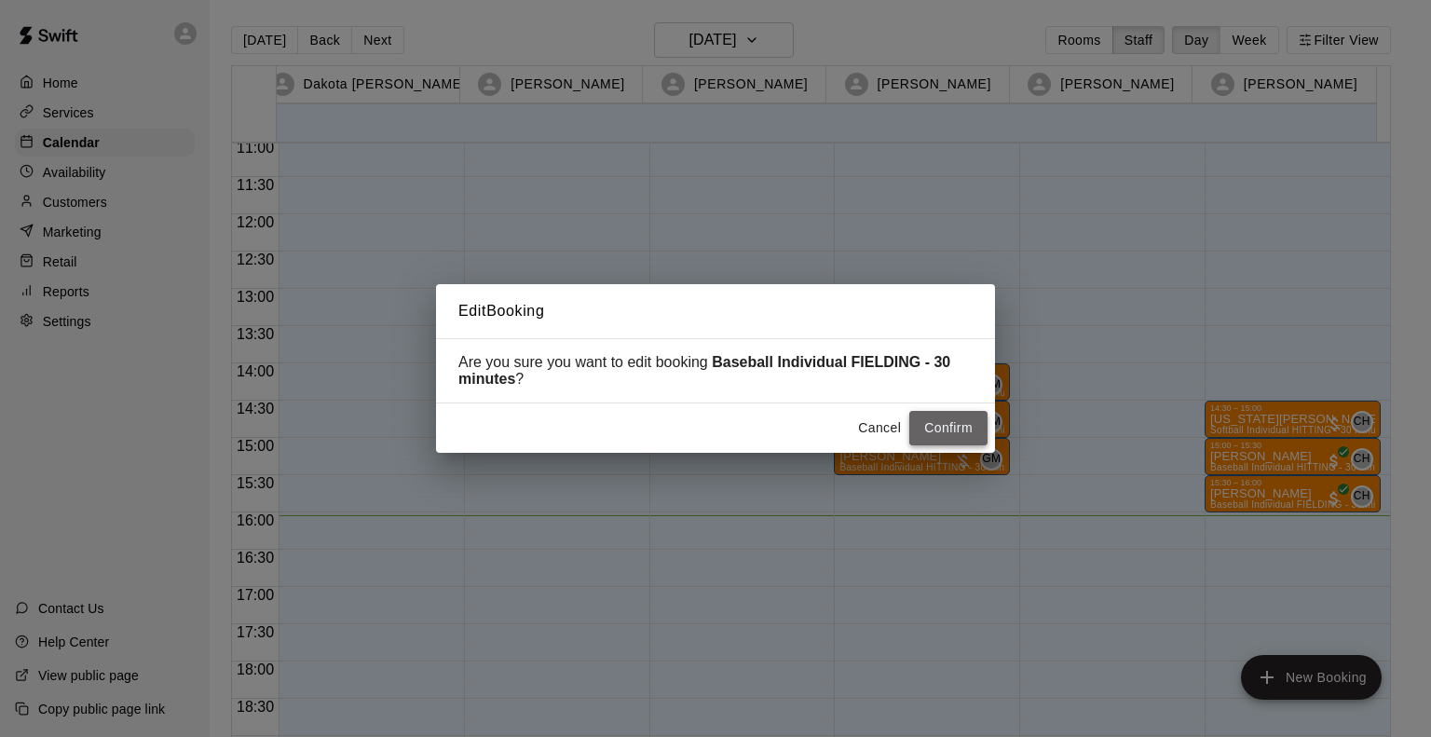
click at [939, 431] on button "Confirm" at bounding box center [949, 428] width 78 height 34
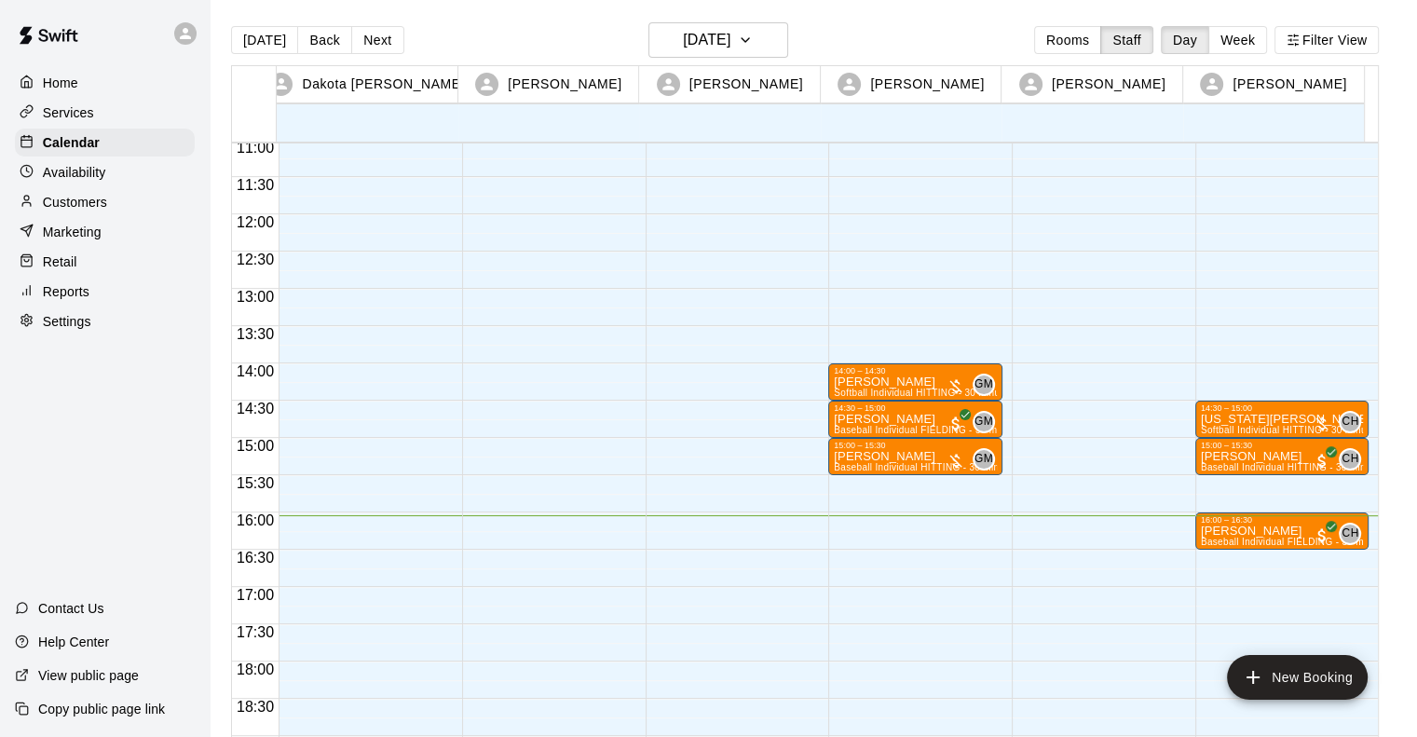
click at [1275, 484] on div "14:30 – 15:00 Georgia Ulloa Softball Individual HITTING - 30 minutes (Cage 5 (H…" at bounding box center [1283, 214] width 174 height 1789
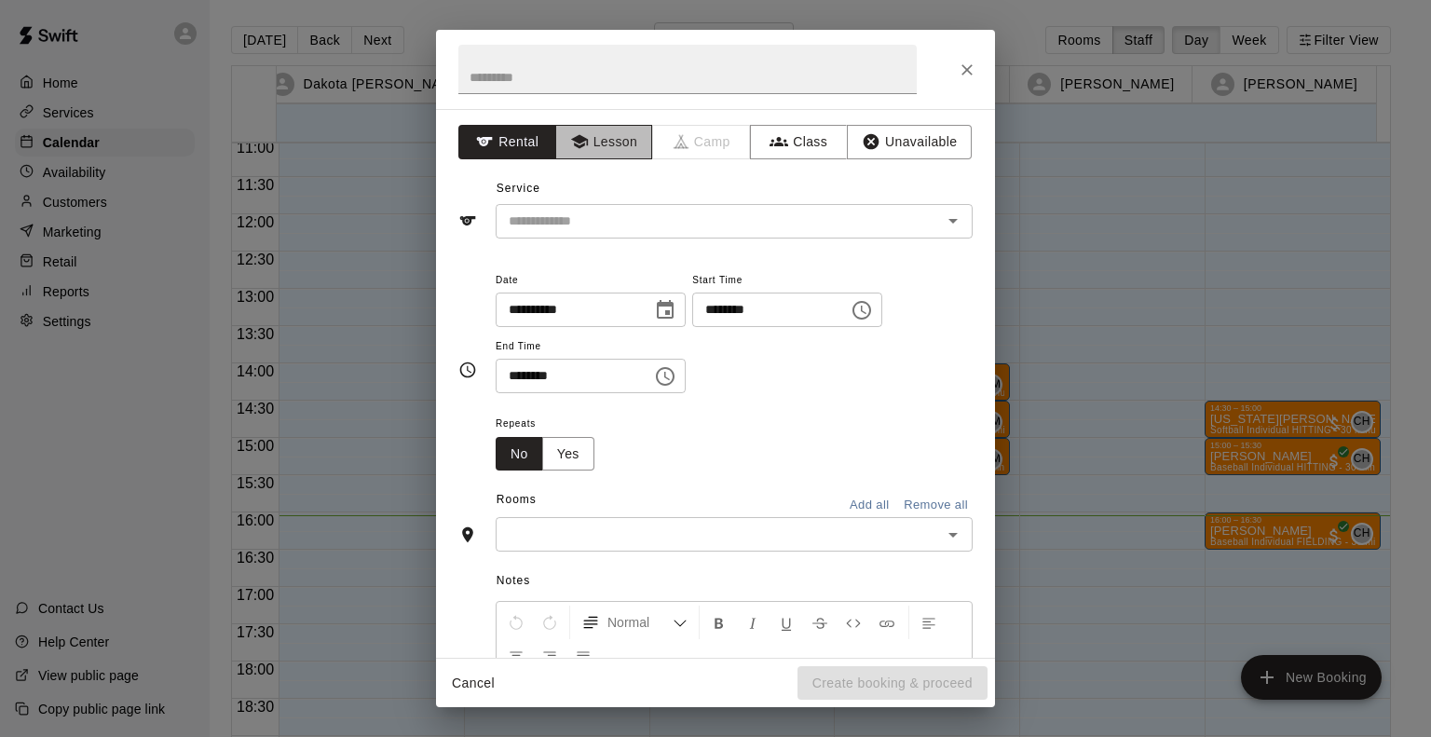
click at [620, 141] on button "Lesson" at bounding box center [604, 142] width 98 height 34
click at [600, 204] on div "​" at bounding box center [734, 221] width 477 height 34
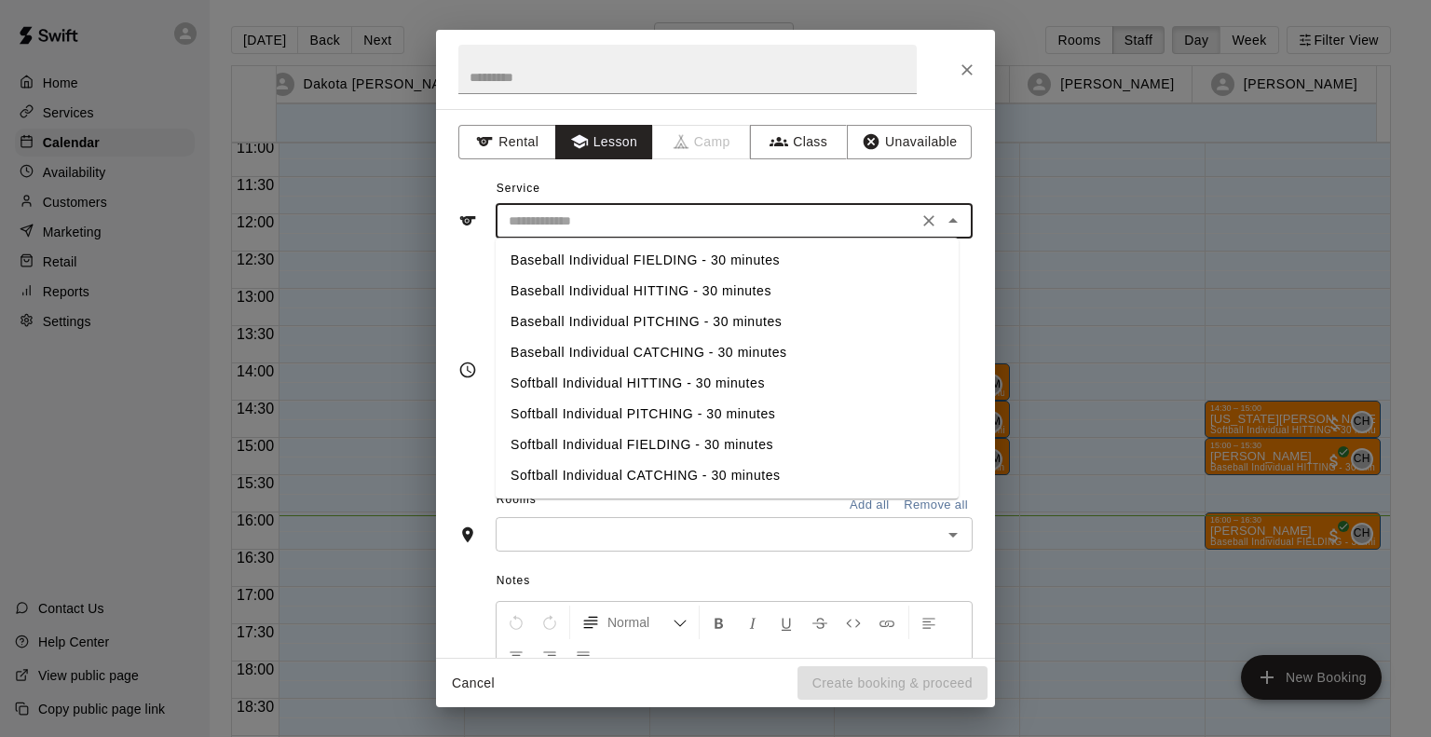
click at [570, 282] on li "Baseball Individual HITTING - 30 minutes" at bounding box center [727, 291] width 463 height 31
type input "**********"
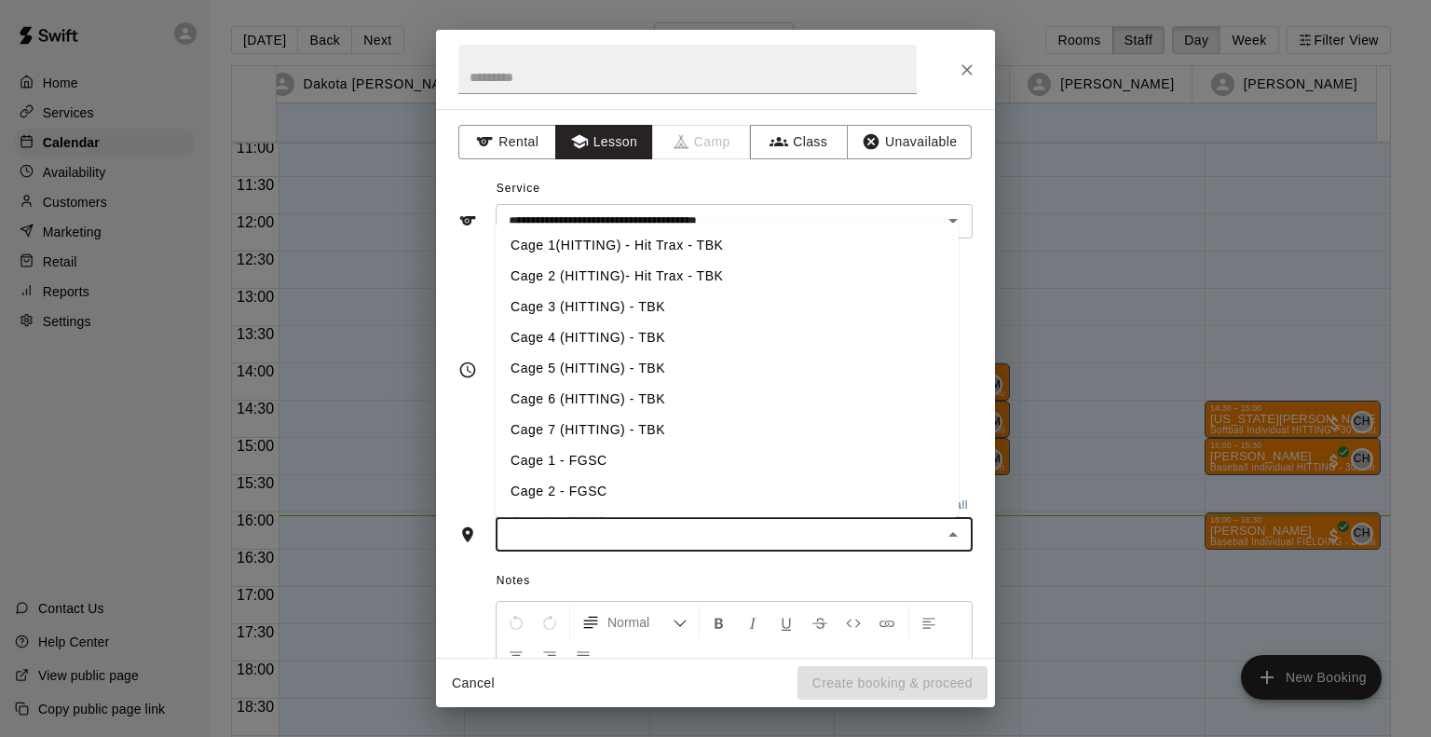
click at [586, 538] on input "text" at bounding box center [718, 534] width 435 height 23
click at [568, 296] on li "Cage 3 (HITTING) - TBK" at bounding box center [727, 307] width 463 height 31
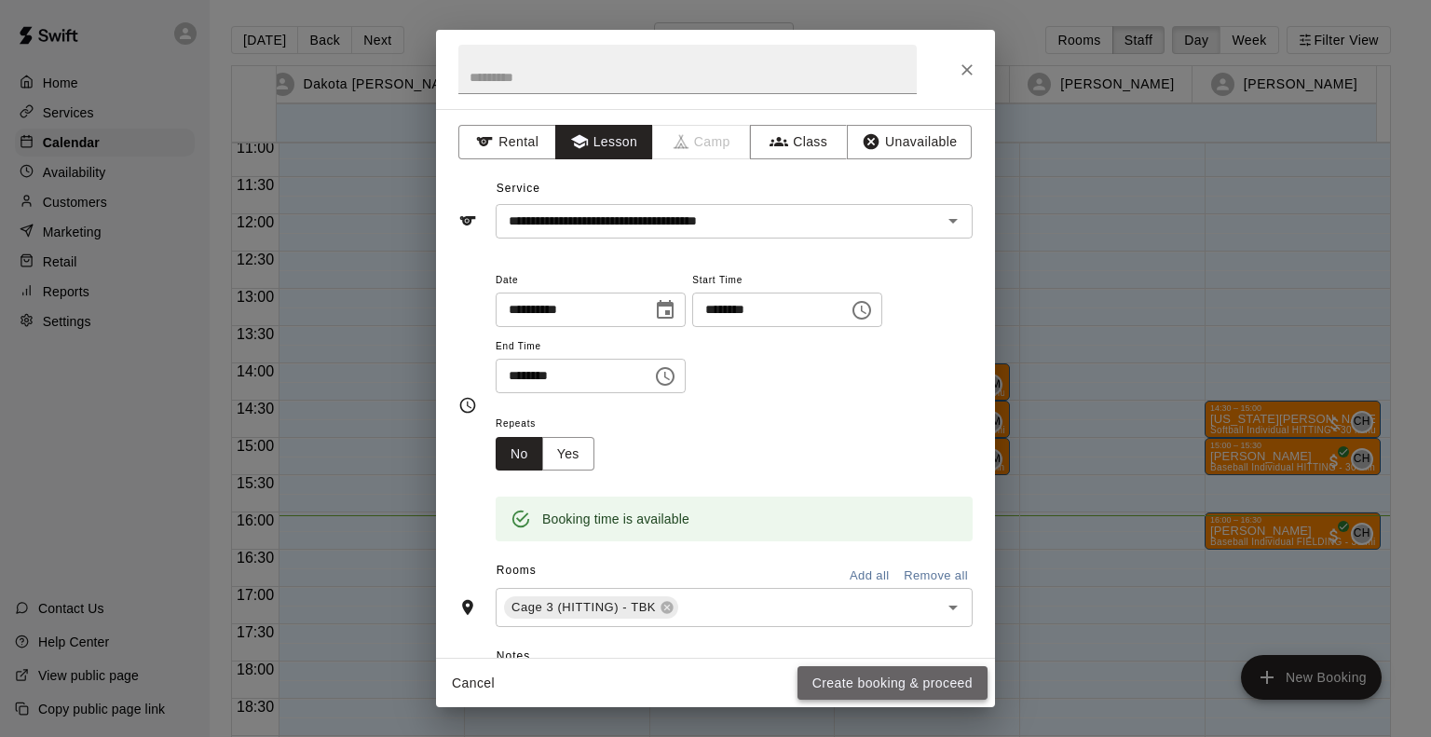
click at [853, 667] on button "Create booking & proceed" at bounding box center [893, 683] width 190 height 34
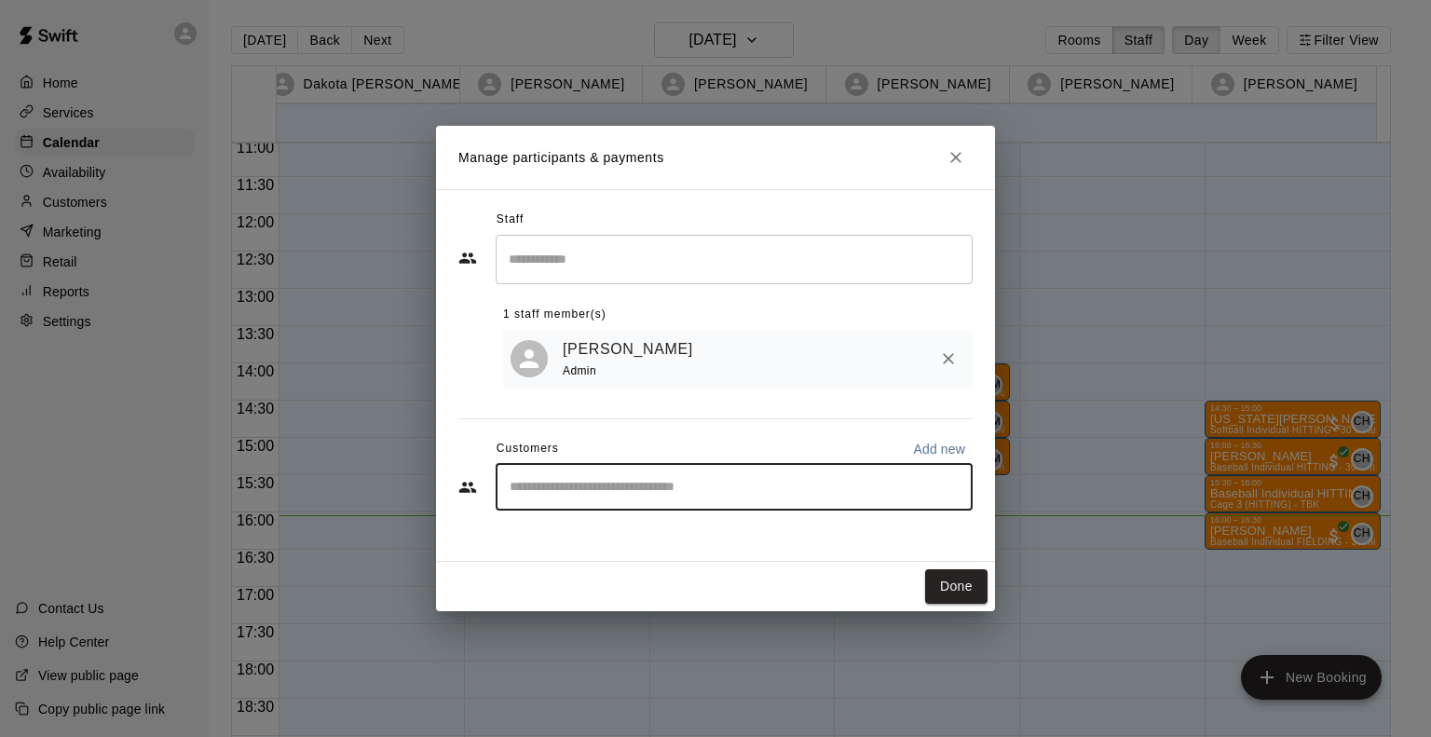
click at [574, 480] on input "Start typing to search customers..." at bounding box center [734, 487] width 460 height 19
type input "***"
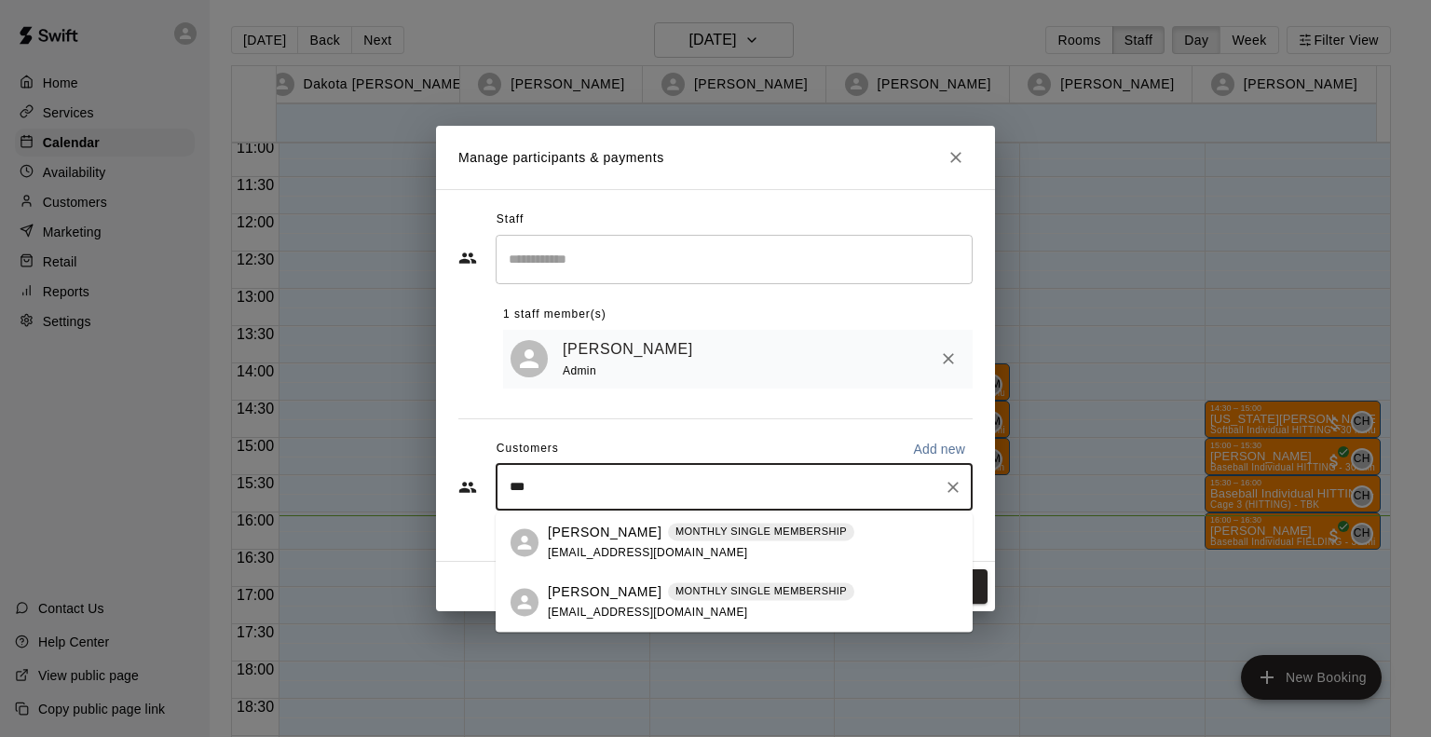
click at [581, 592] on p "[PERSON_NAME]" at bounding box center [605, 592] width 114 height 20
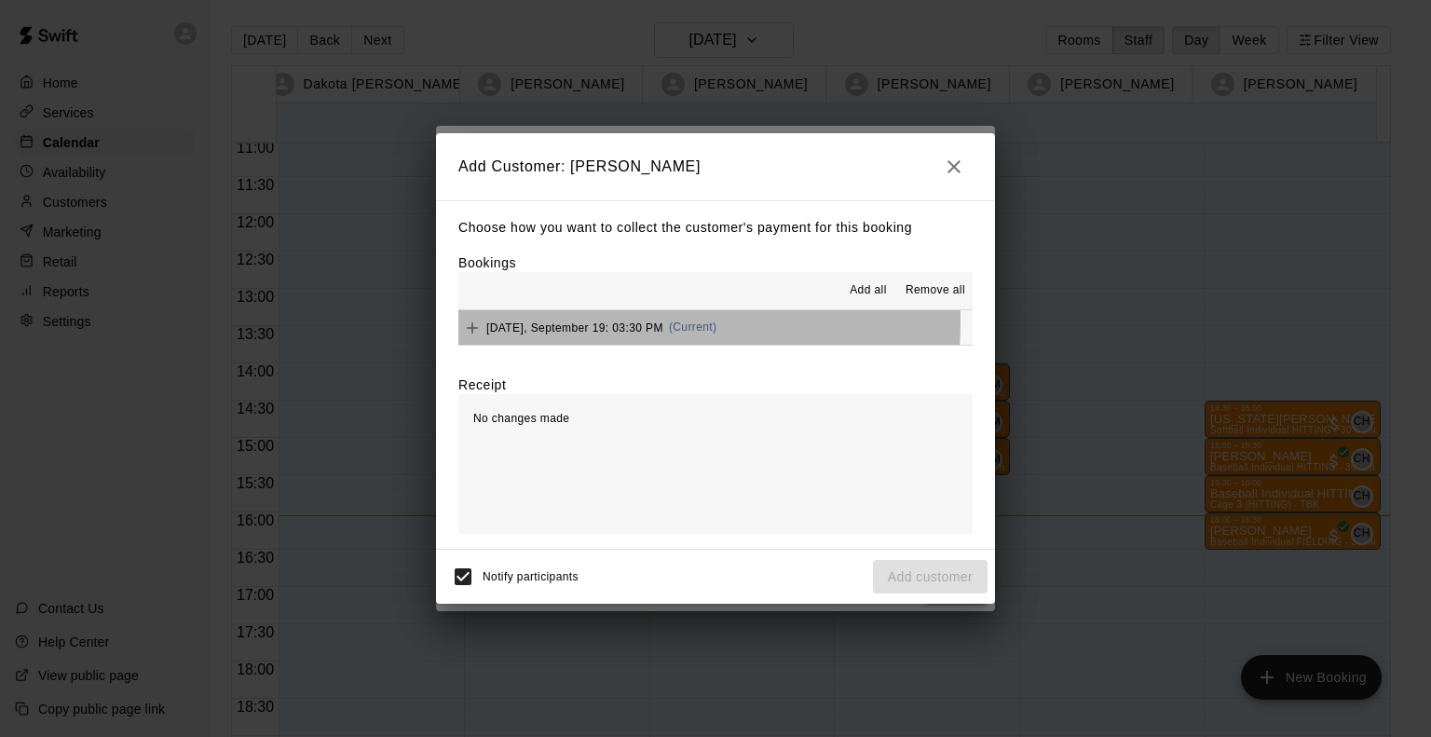
click at [578, 323] on span "Friday, September 19: 03:30 PM" at bounding box center [574, 327] width 177 height 13
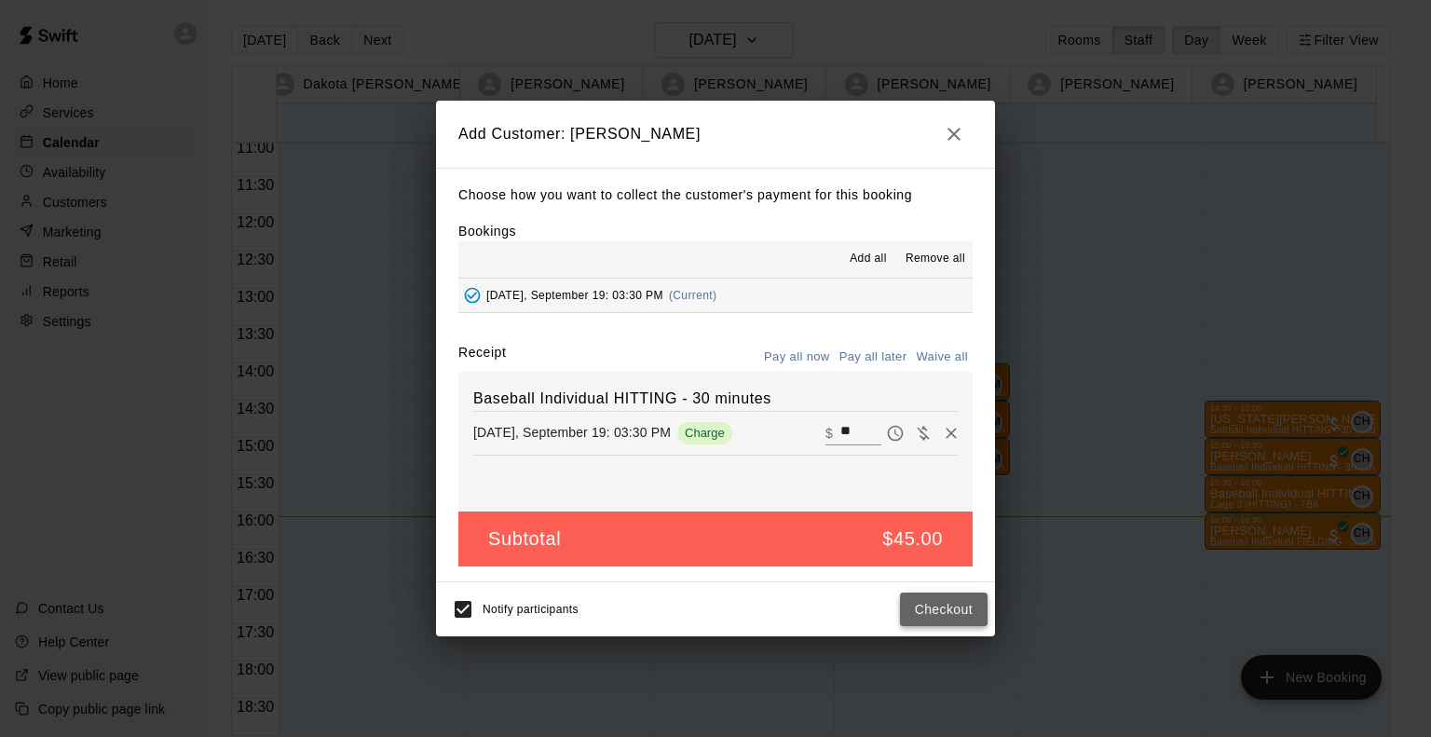
click at [944, 616] on button "Checkout" at bounding box center [944, 610] width 88 height 34
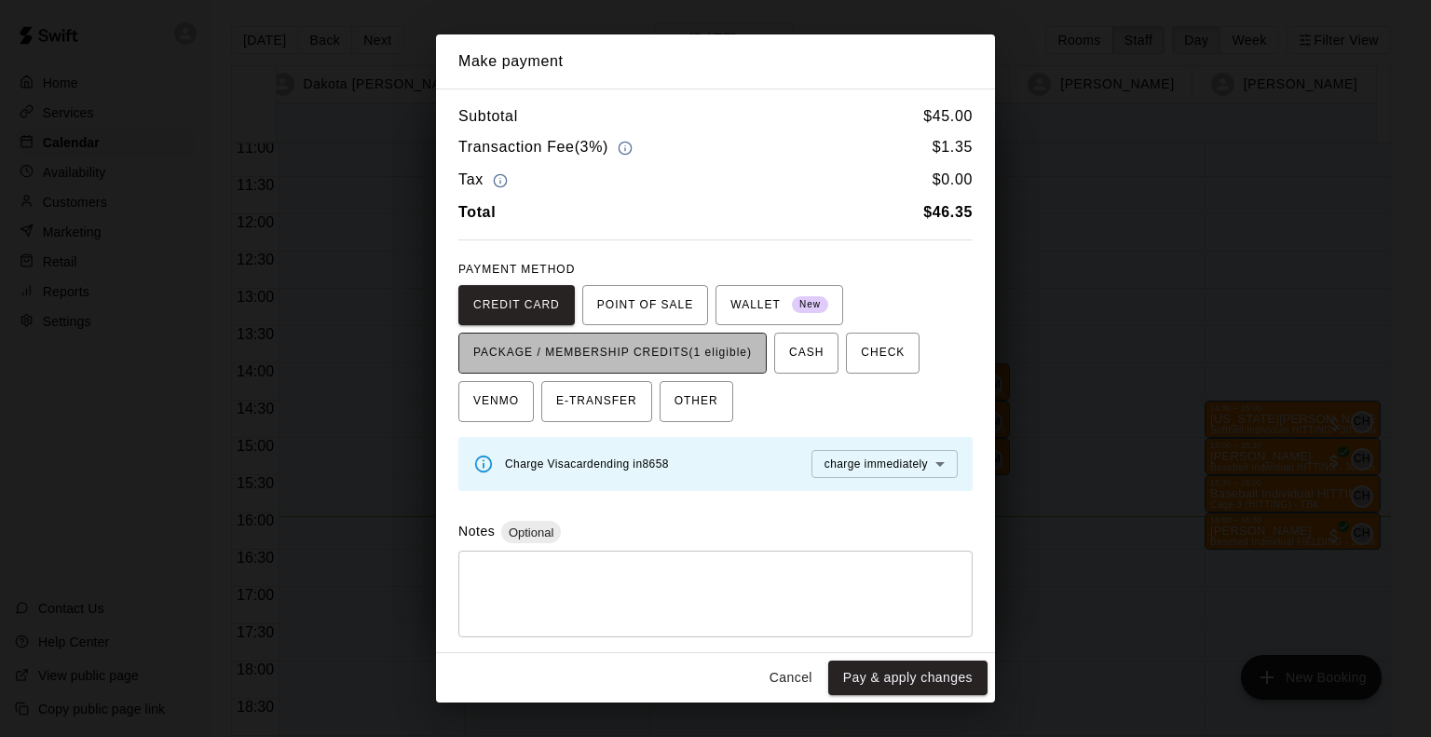
click at [656, 350] on span "PACKAGE / MEMBERSHIP CREDITS (1 eligible)" at bounding box center [612, 353] width 279 height 30
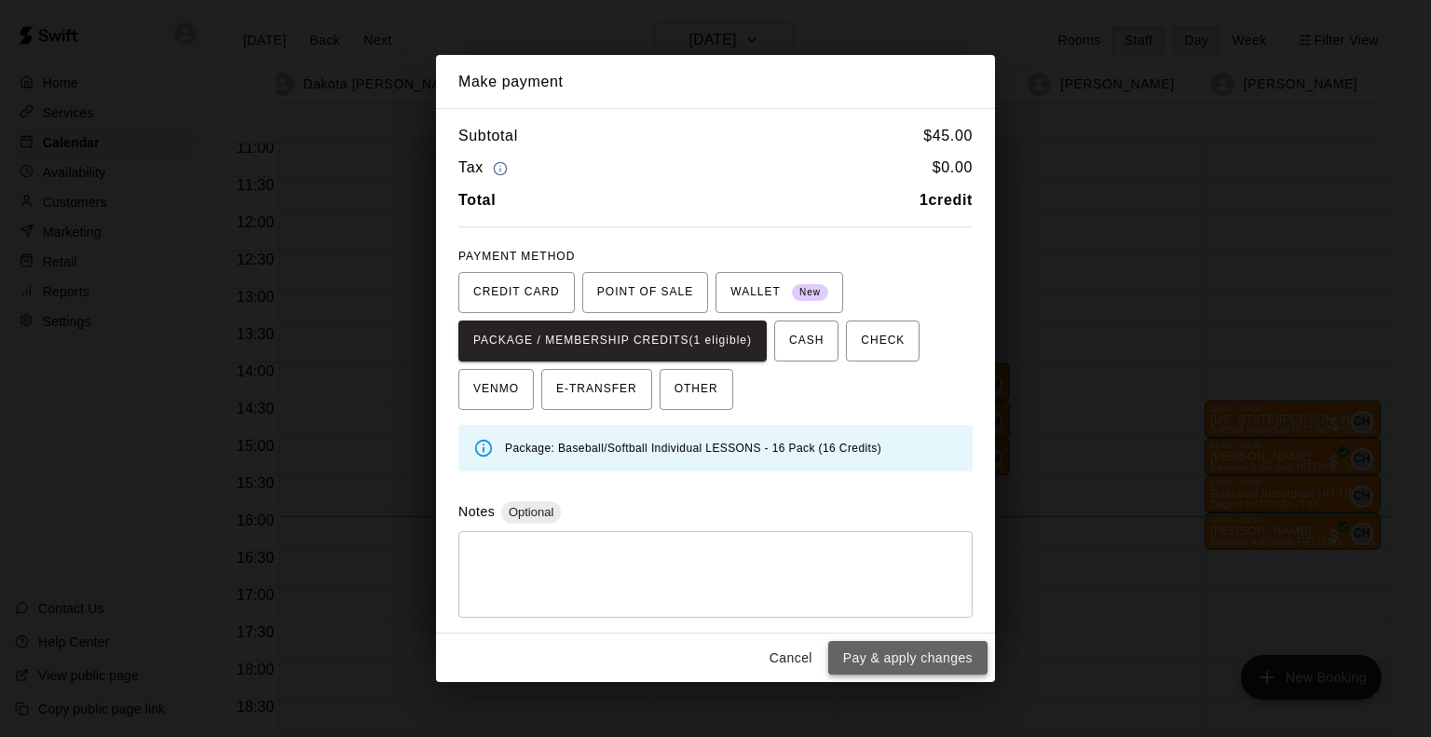
click at [872, 655] on button "Pay & apply changes" at bounding box center [907, 658] width 159 height 34
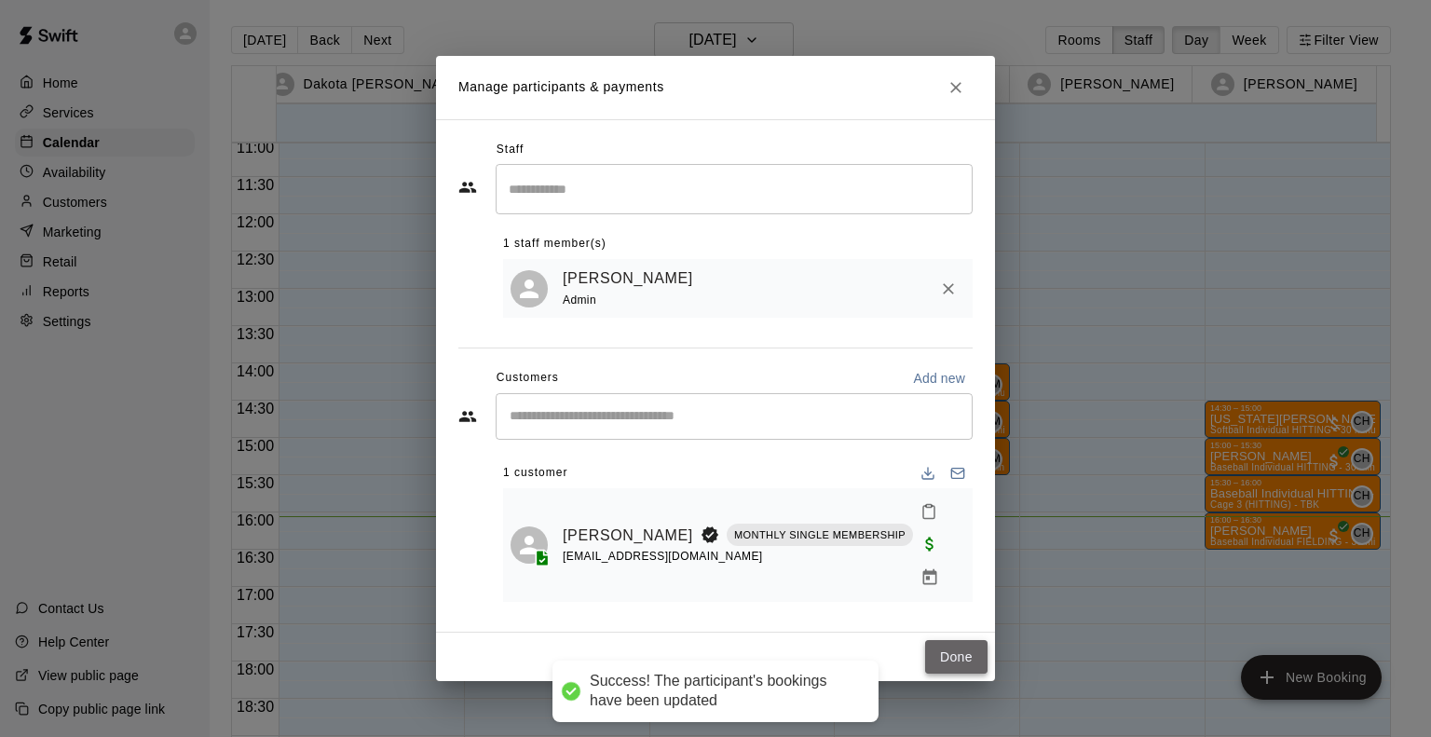
click at [962, 640] on button "Done" at bounding box center [956, 657] width 62 height 34
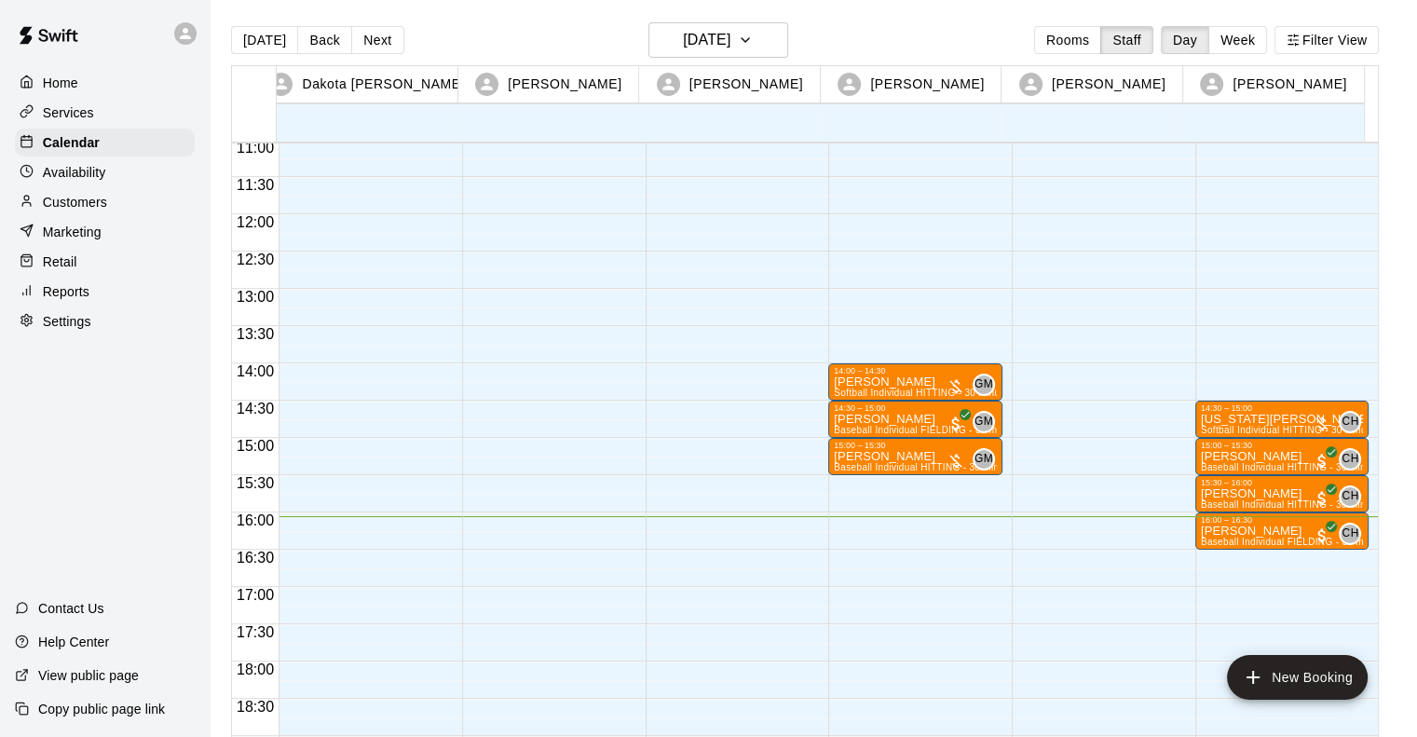
click at [907, 479] on div "14:00 – 14:30 Gracelyn Ulloa Softball Individual HITTING - 30 minutes (Cage 5 (…" at bounding box center [915, 214] width 174 height 1789
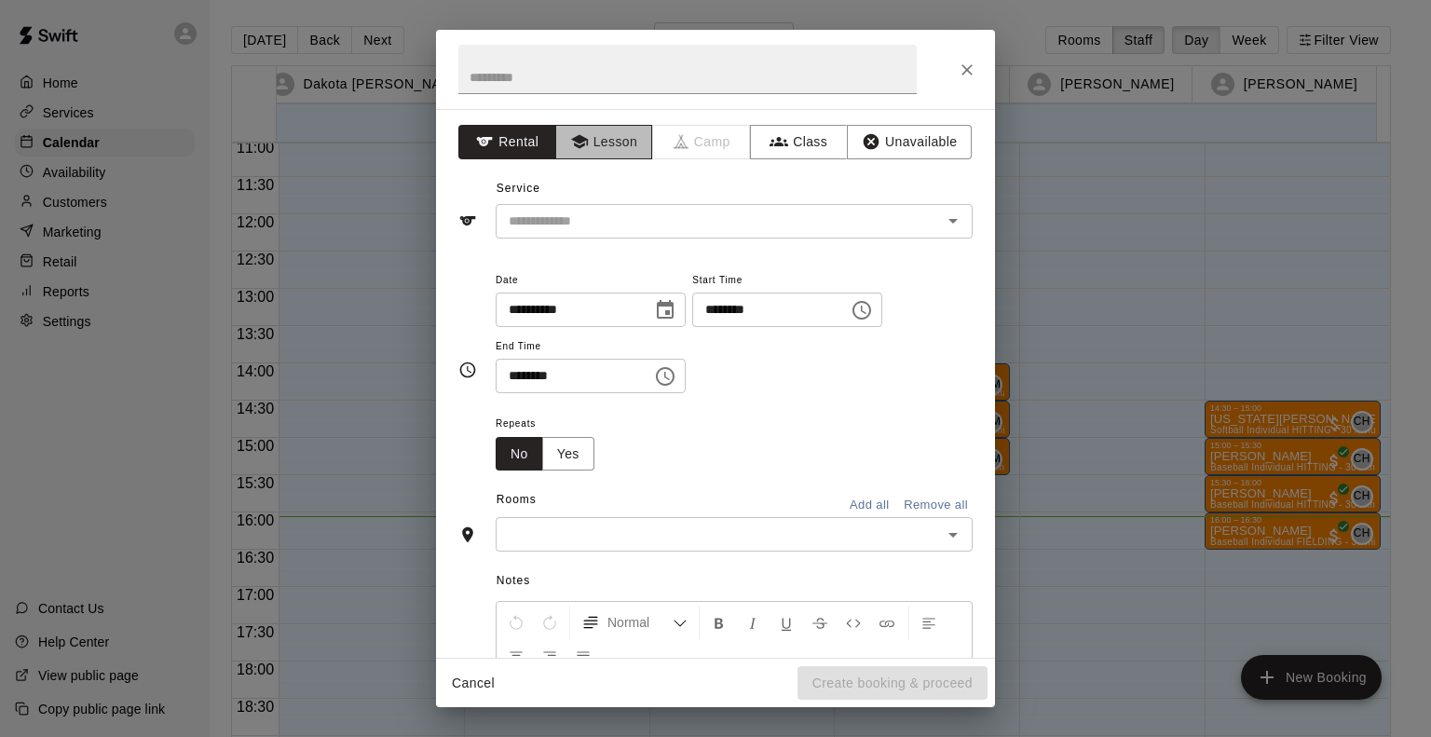
click at [581, 147] on icon "button" at bounding box center [579, 141] width 19 height 19
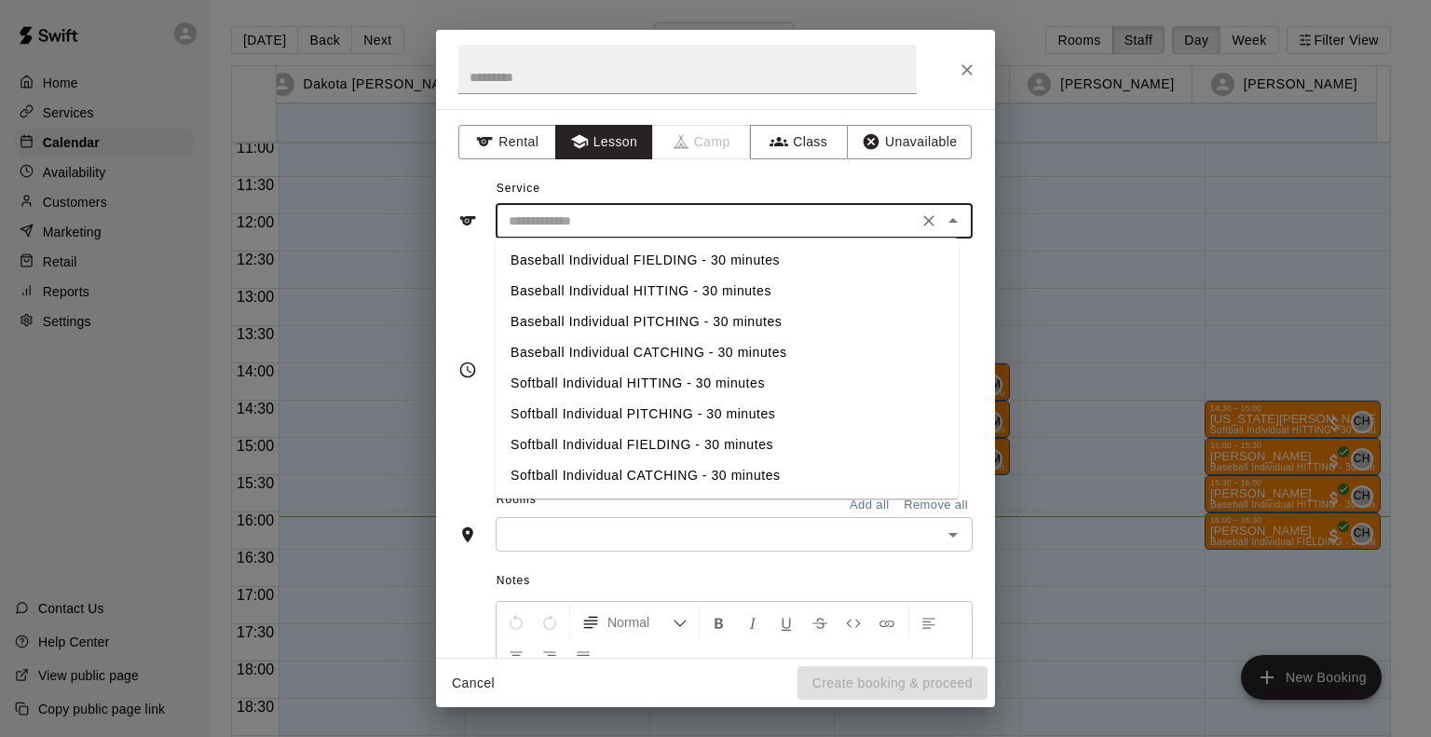
click at [554, 224] on input "text" at bounding box center [706, 221] width 411 height 23
click at [571, 290] on li "Baseball Individual HITTING - 30 minutes" at bounding box center [727, 291] width 463 height 31
type input "**********"
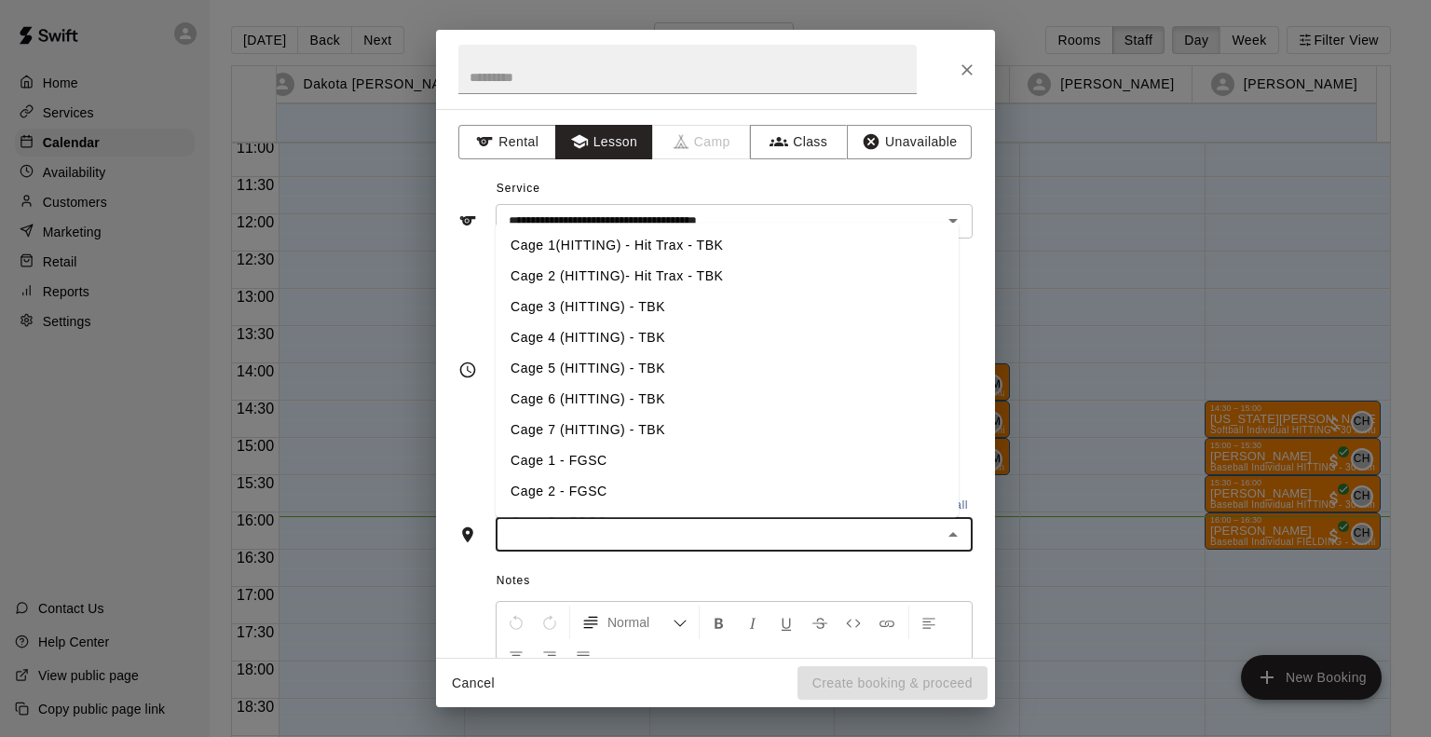
click at [559, 533] on input "text" at bounding box center [718, 534] width 435 height 23
click at [571, 328] on li "Cage 4 (HITTING) - TBK" at bounding box center [727, 337] width 463 height 31
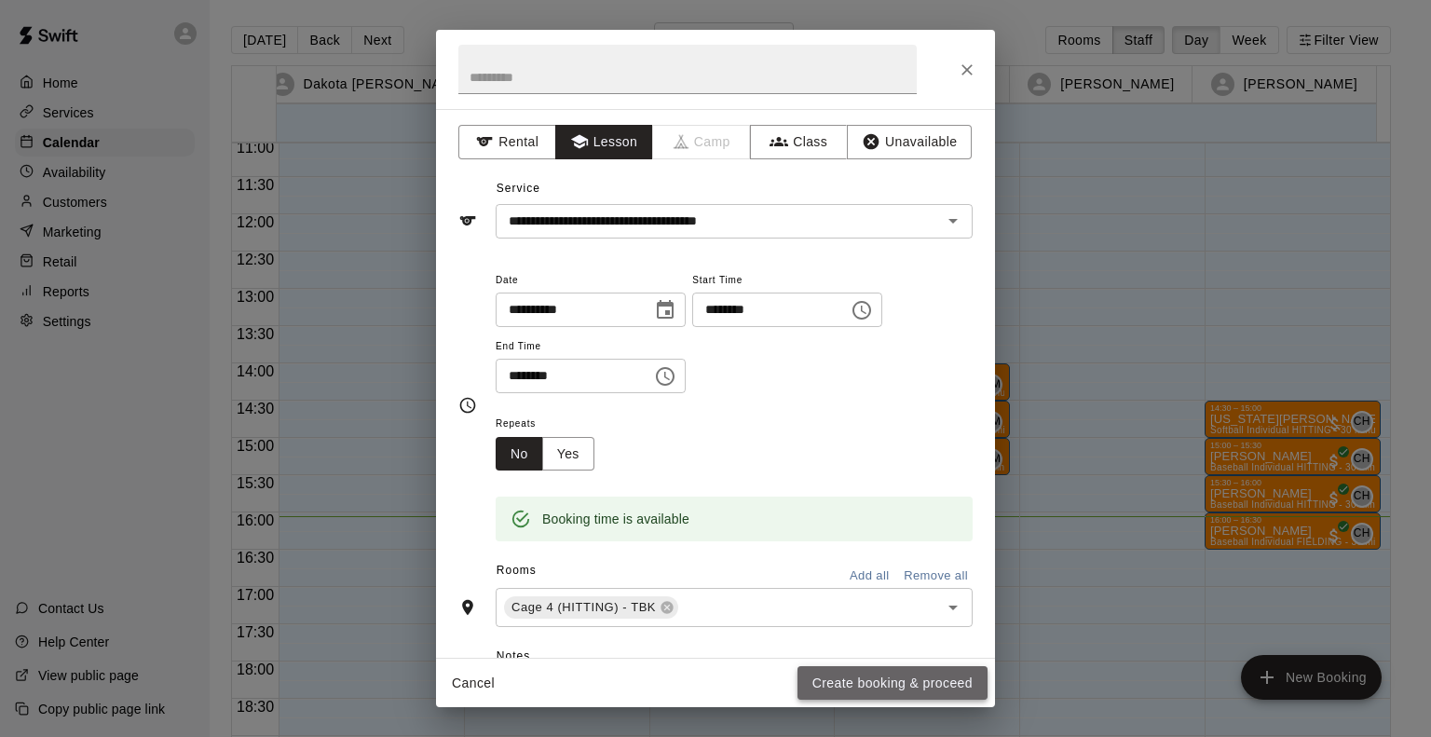
click at [865, 677] on button "Create booking & proceed" at bounding box center [893, 683] width 190 height 34
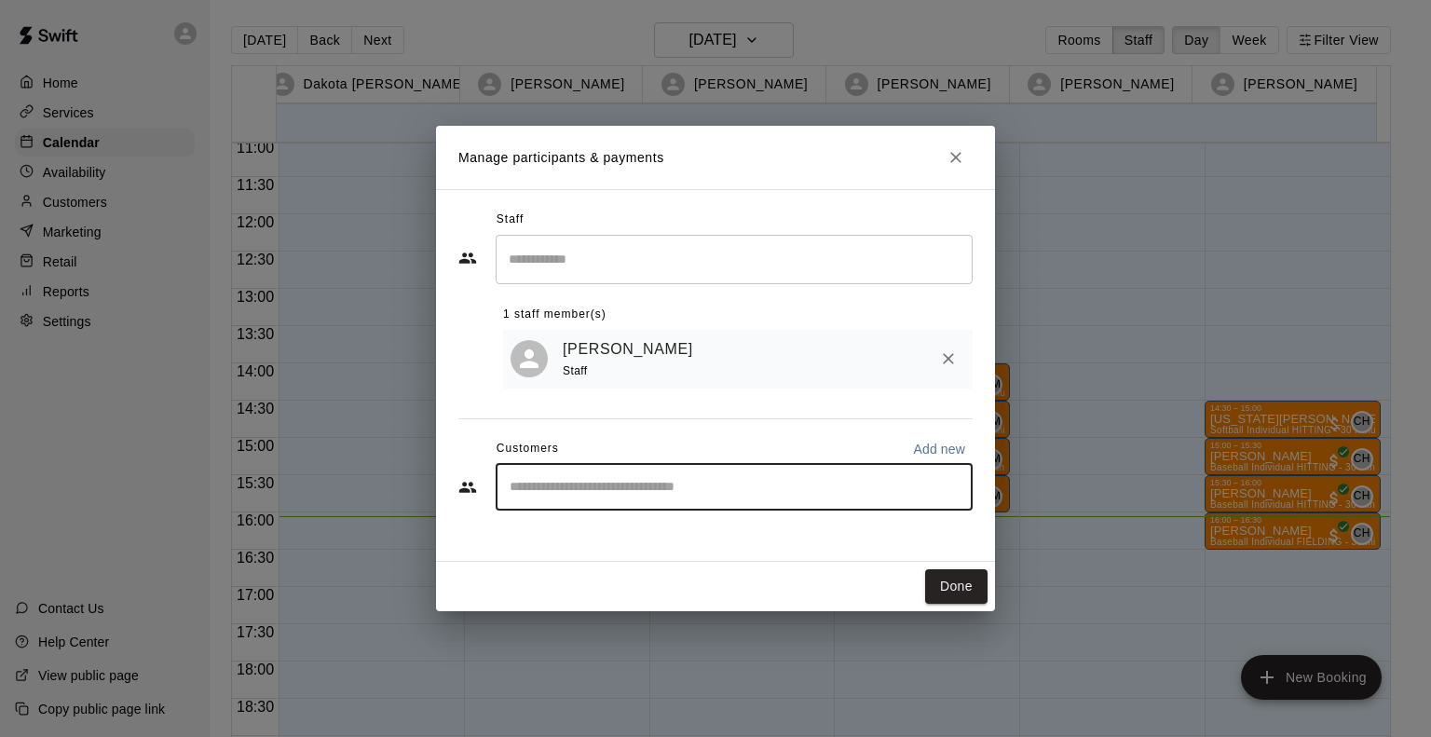
click at [664, 486] on input "Start typing to search customers..." at bounding box center [734, 487] width 460 height 19
type input "*******"
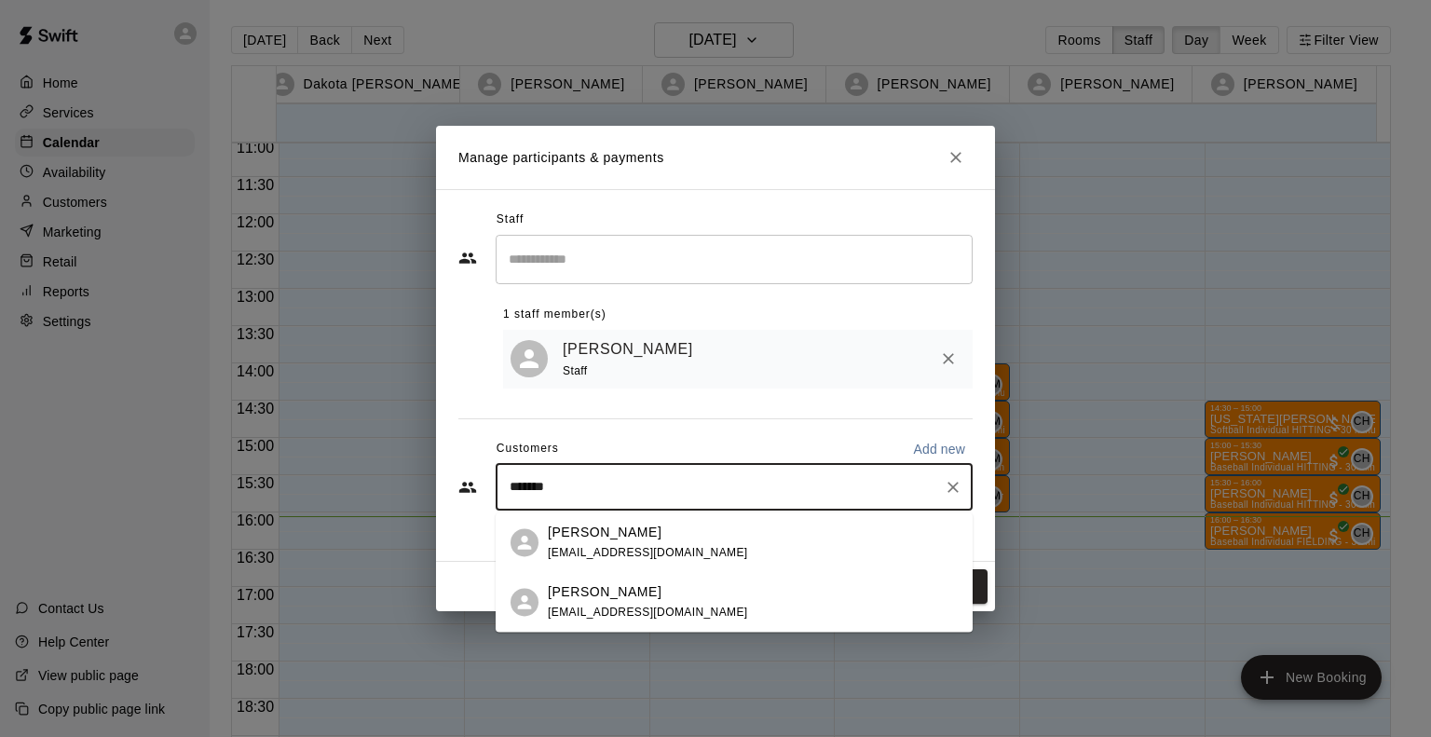
click at [612, 608] on span "[EMAIL_ADDRESS][DOMAIN_NAME]" at bounding box center [648, 612] width 200 height 13
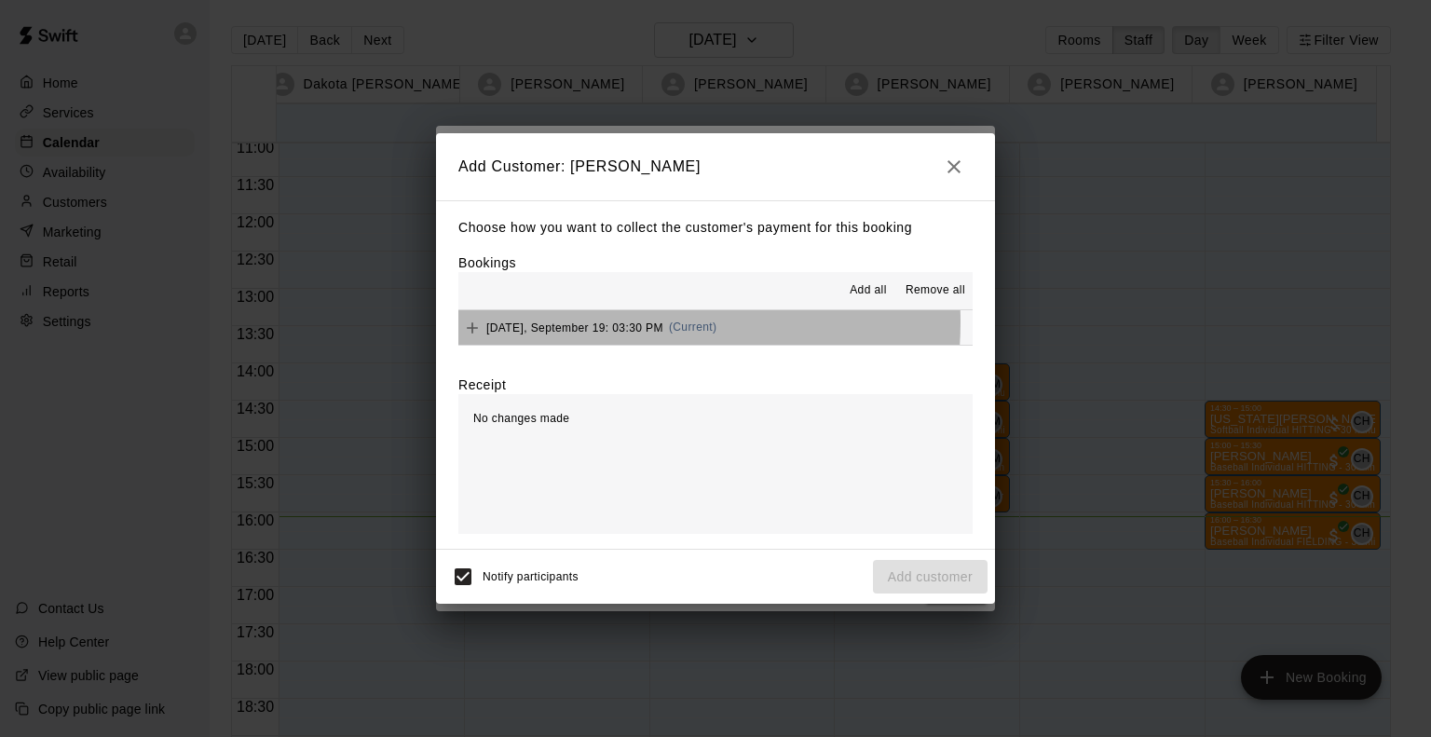
click at [596, 323] on span "Friday, September 19: 03:30 PM" at bounding box center [574, 327] width 177 height 13
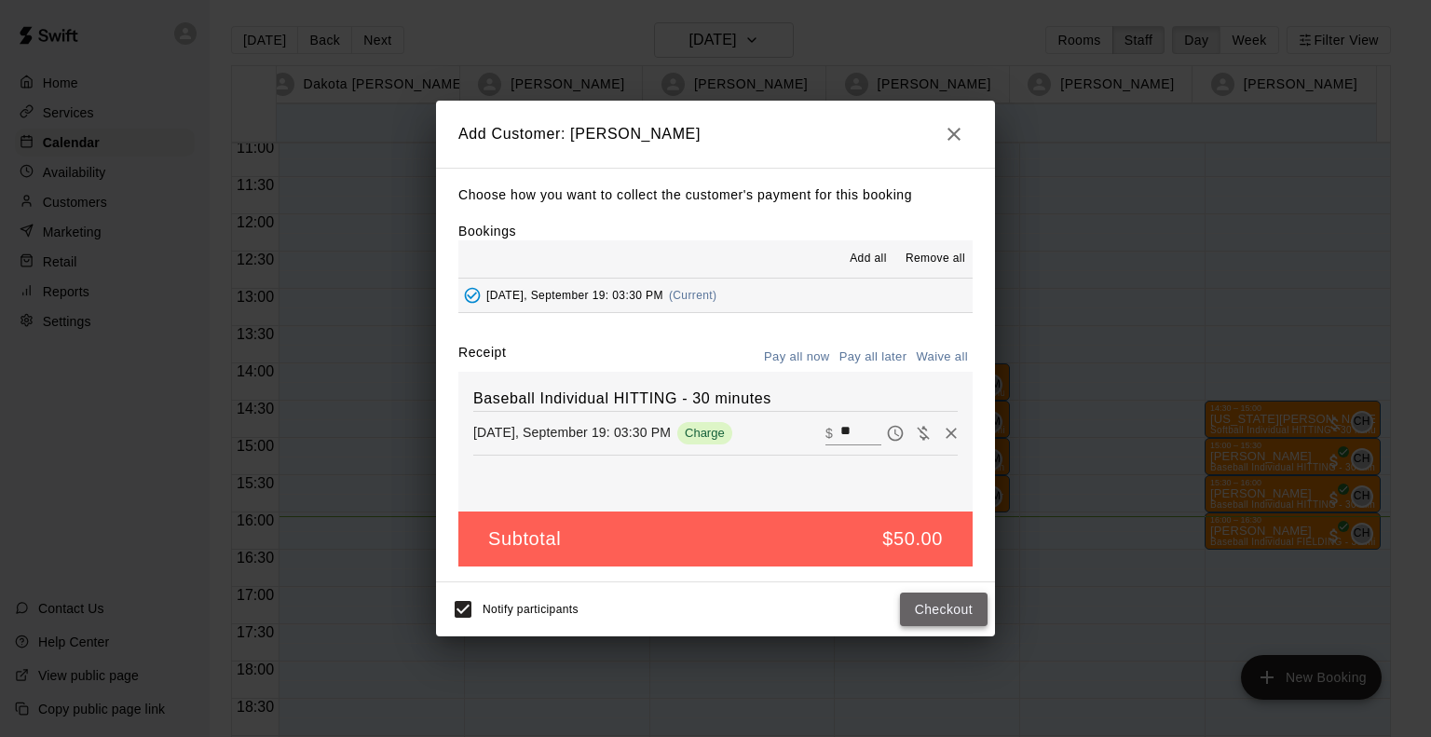
click at [928, 603] on button "Checkout" at bounding box center [944, 610] width 88 height 34
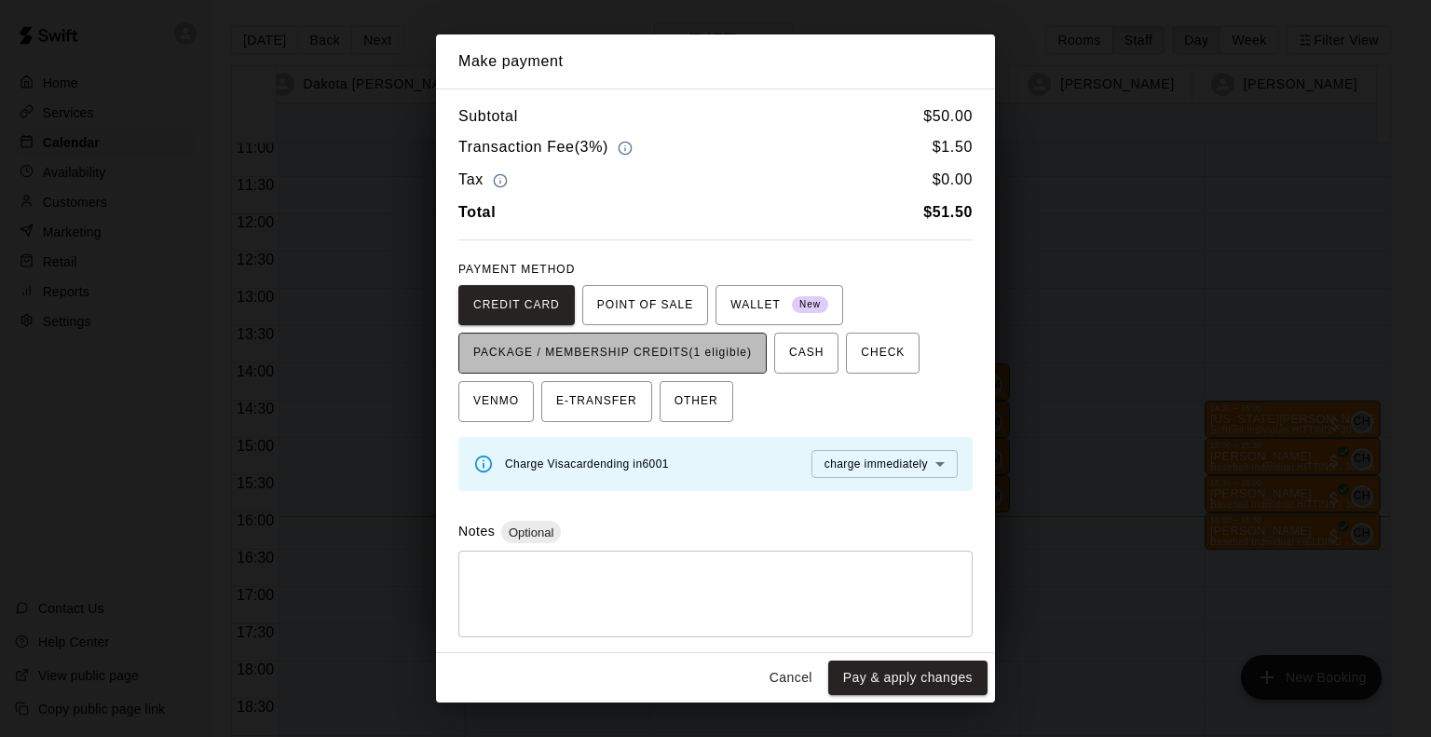
click at [731, 353] on span "PACKAGE / MEMBERSHIP CREDITS (1 eligible)" at bounding box center [612, 353] width 279 height 30
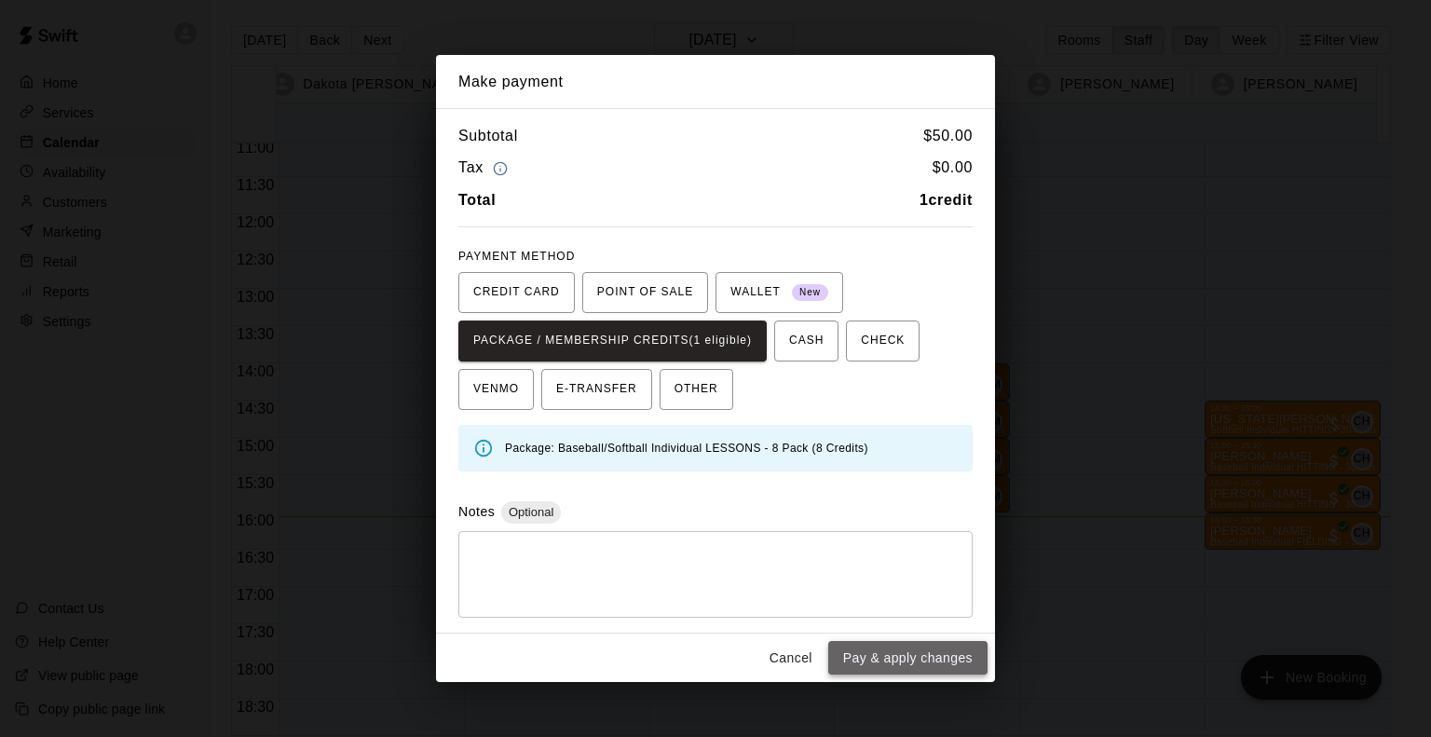
click at [919, 663] on button "Pay & apply changes" at bounding box center [907, 658] width 159 height 34
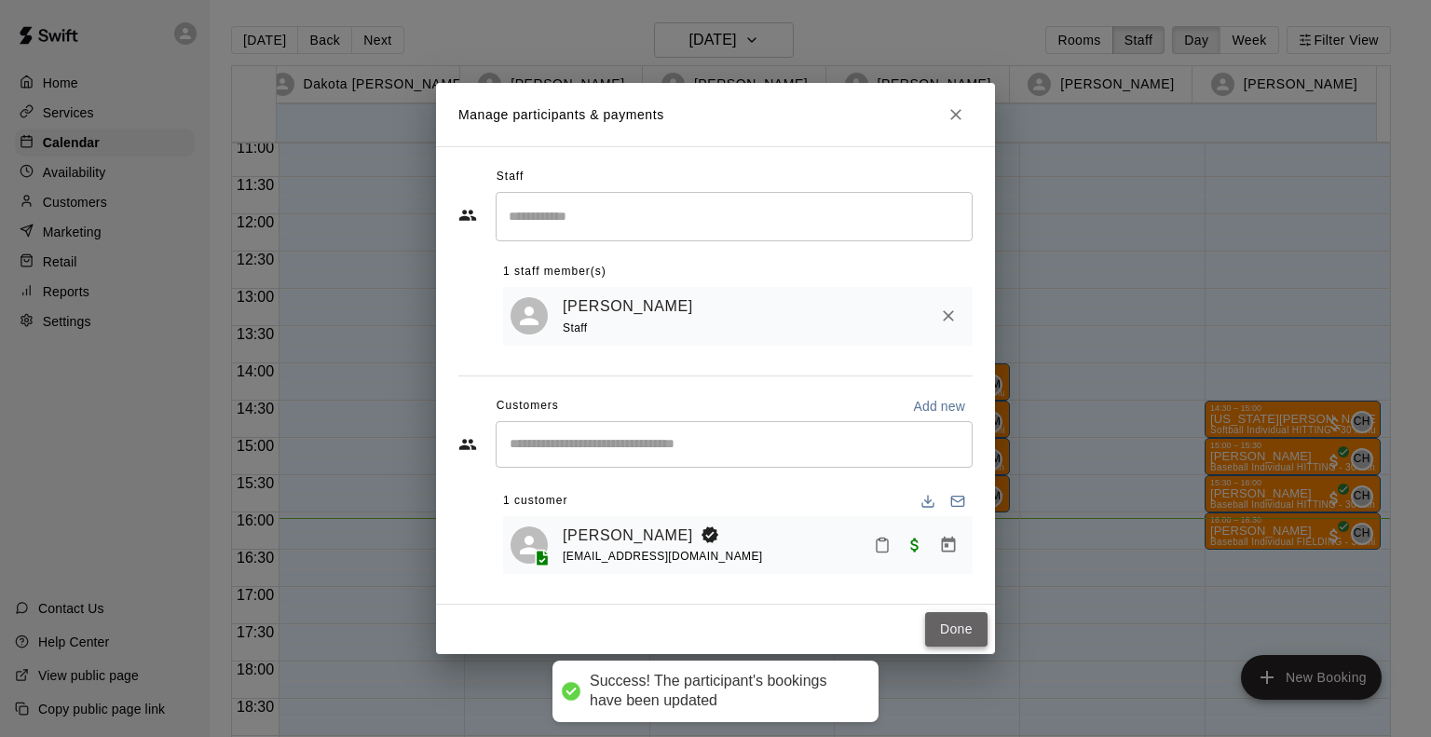
click at [943, 630] on button "Done" at bounding box center [956, 629] width 62 height 34
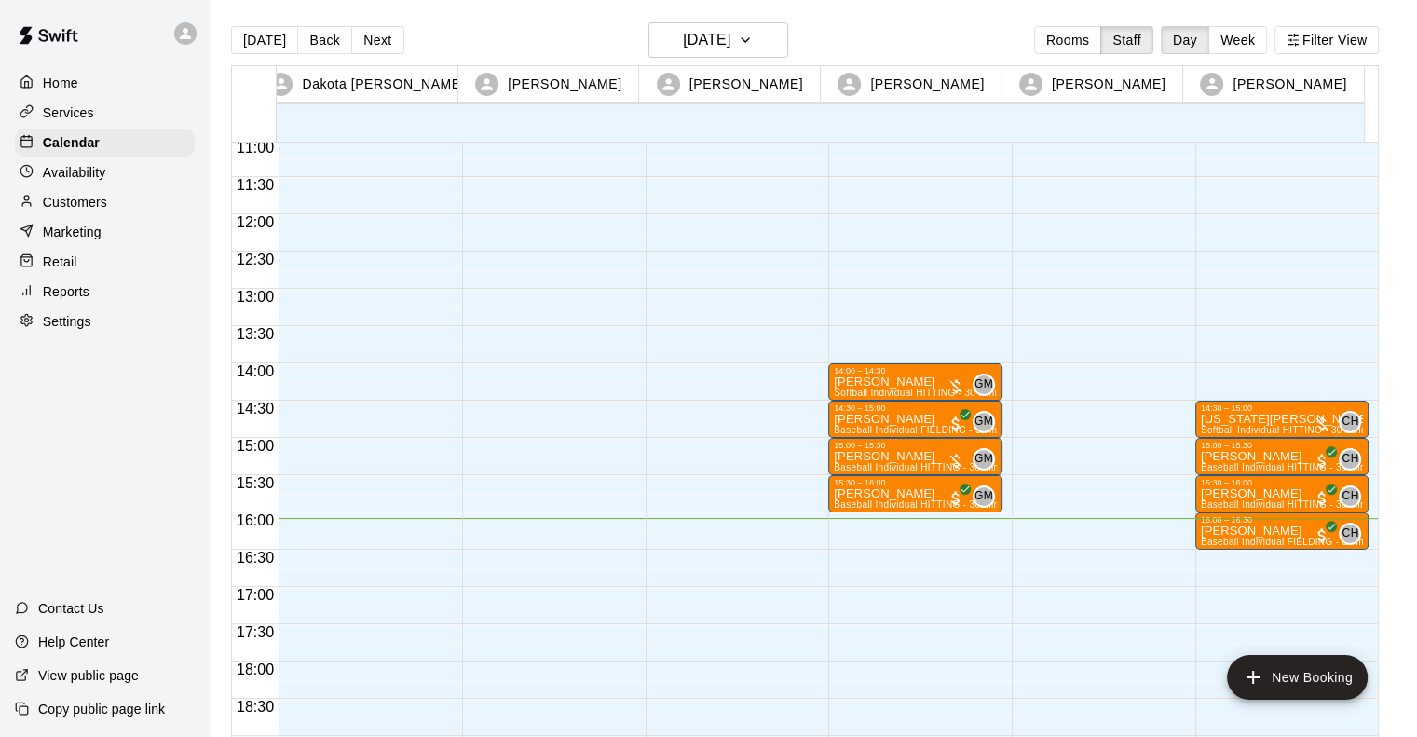
click at [916, 517] on div "14:00 – 14:30 Gracelyn Ulloa Softball Individual HITTING - 30 minutes (Cage 5 (…" at bounding box center [915, 214] width 174 height 1789
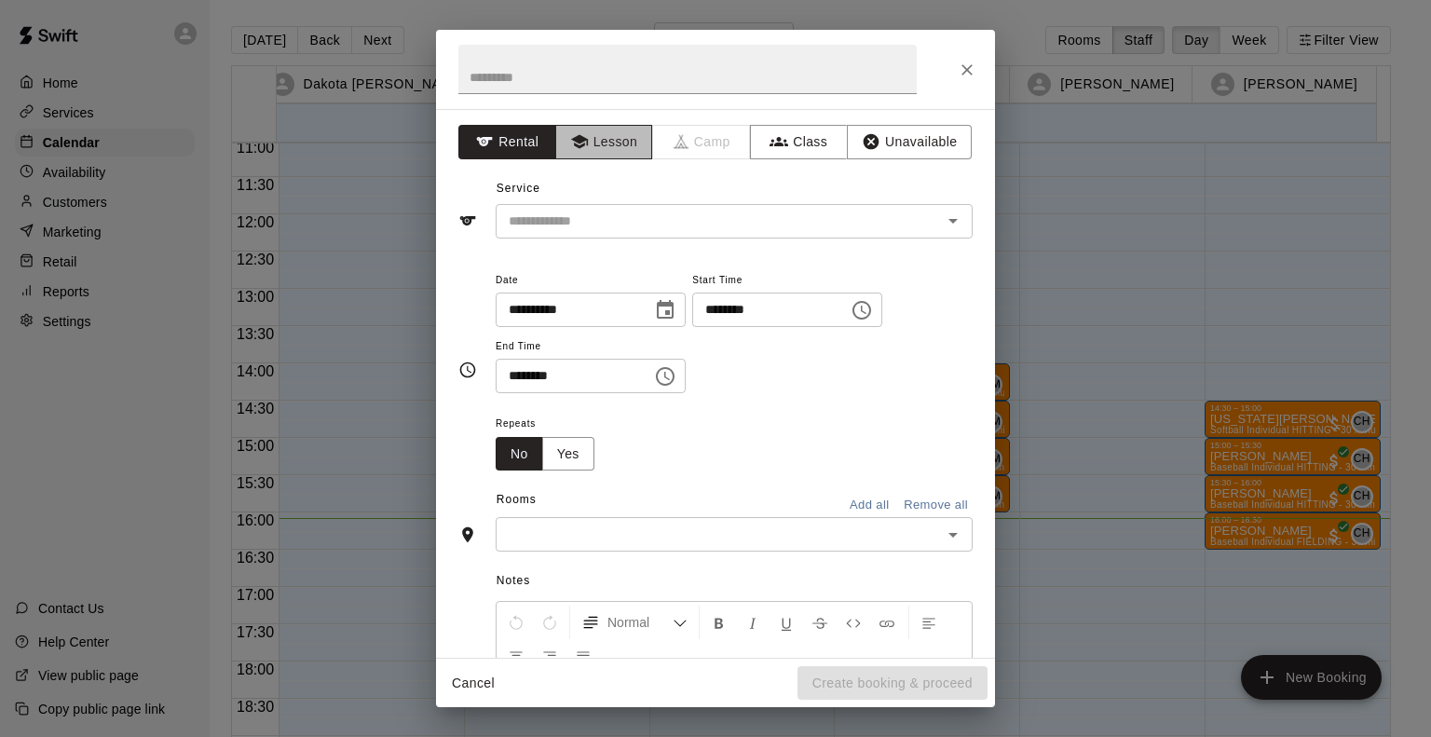
click at [605, 131] on button "Lesson" at bounding box center [604, 142] width 98 height 34
click at [569, 215] on input "text" at bounding box center [706, 221] width 411 height 23
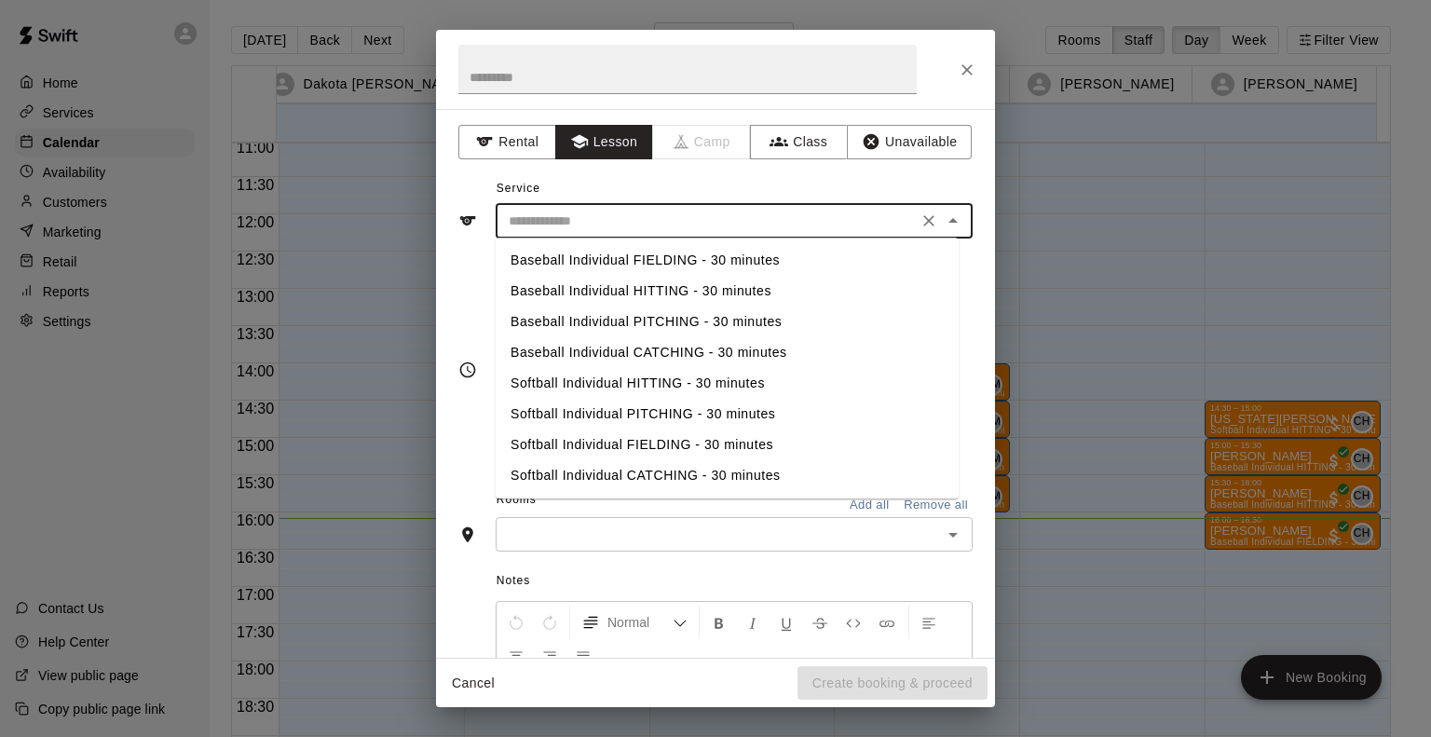
click at [569, 291] on li "Baseball Individual HITTING - 30 minutes" at bounding box center [727, 291] width 463 height 31
type input "**********"
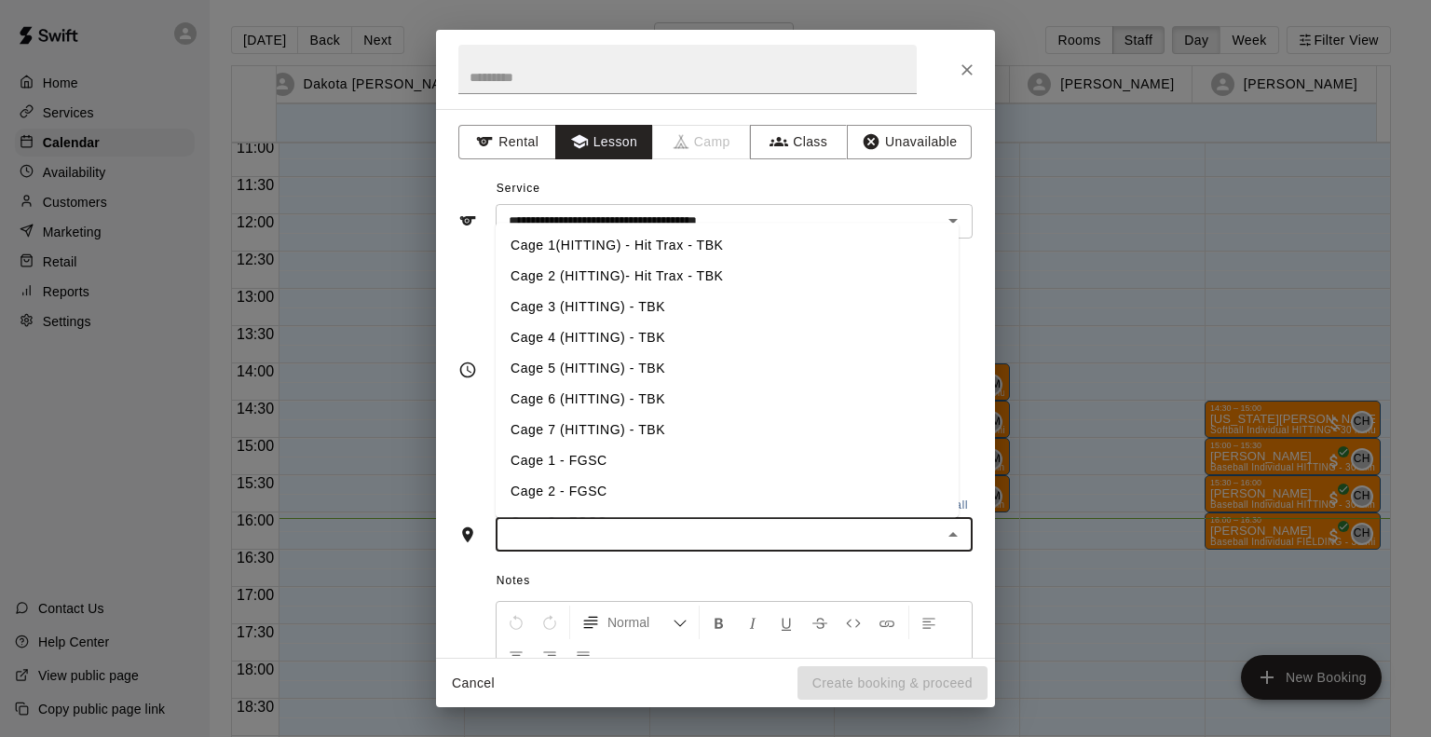
click at [604, 540] on input "text" at bounding box center [718, 534] width 435 height 23
click at [542, 302] on li "Cage 3 (HITTING) - TBK" at bounding box center [727, 307] width 463 height 31
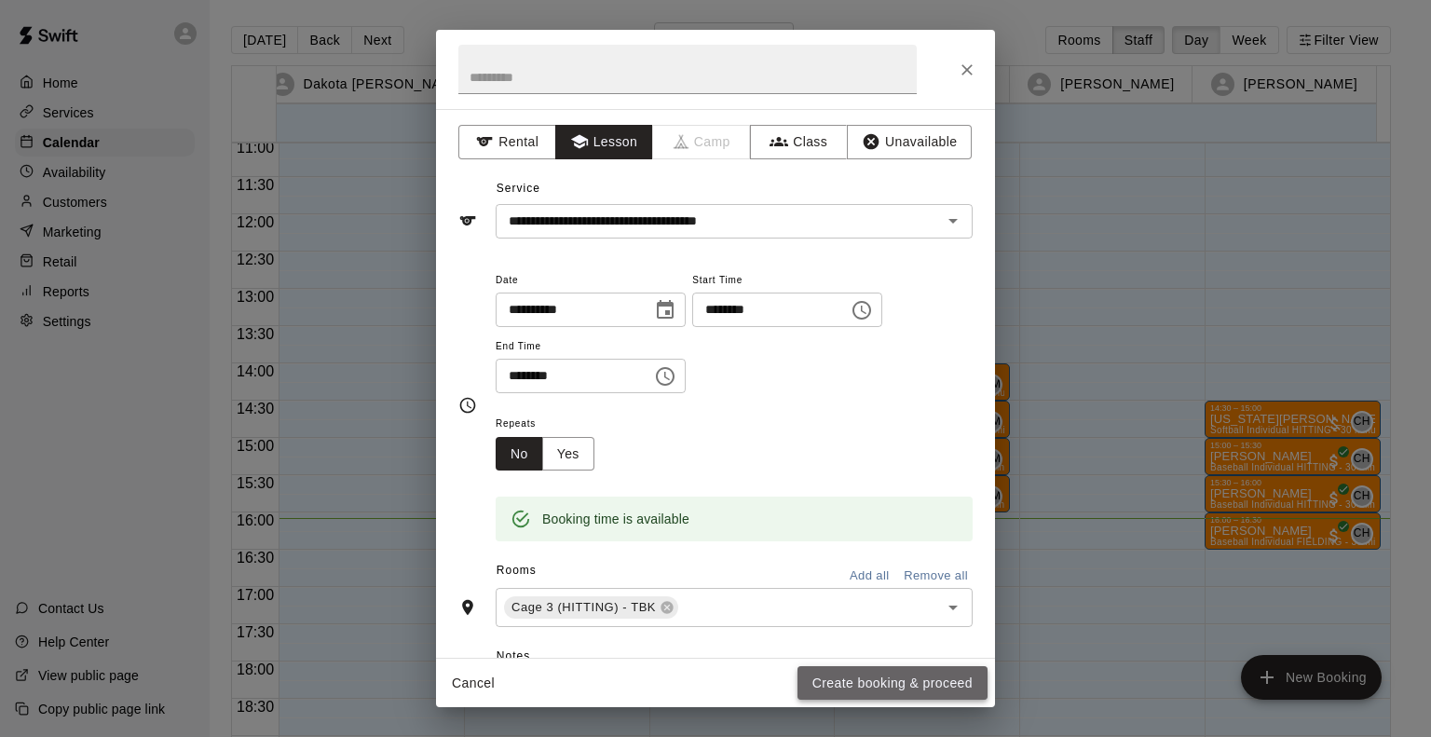
click at [931, 680] on button "Create booking & proceed" at bounding box center [893, 683] width 190 height 34
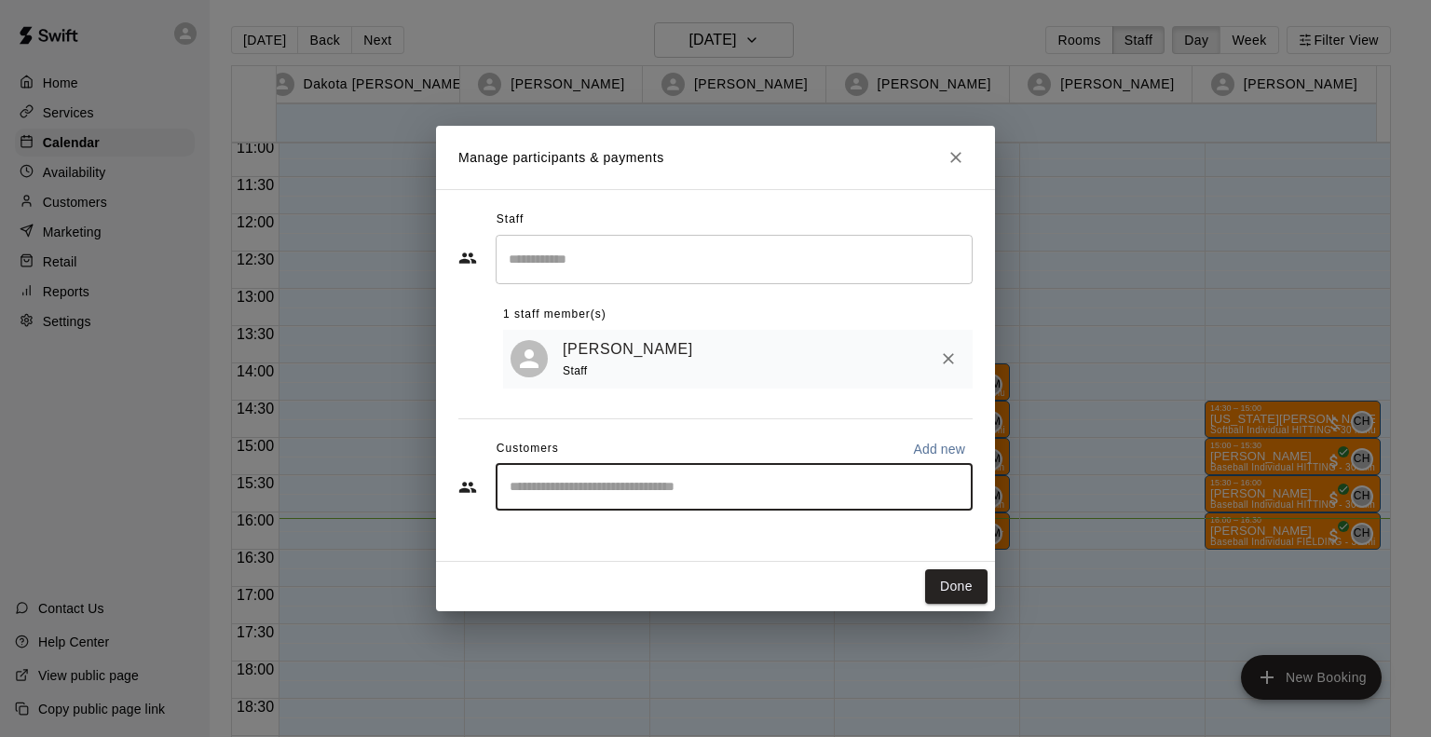
click at [726, 487] on input "Start typing to search customers..." at bounding box center [734, 487] width 460 height 19
type input "***"
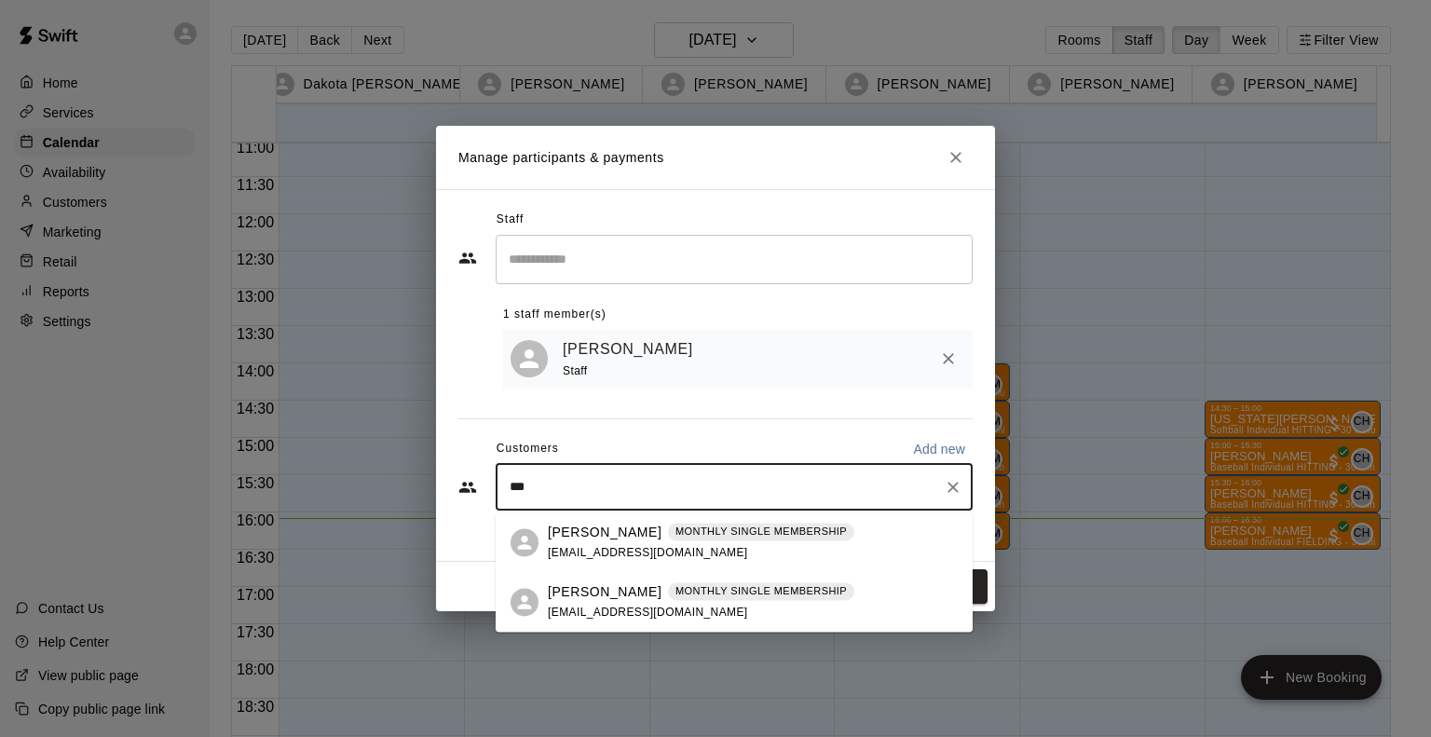
click at [677, 588] on p "MONTHLY SINGLE MEMBERSHIP" at bounding box center [761, 591] width 171 height 16
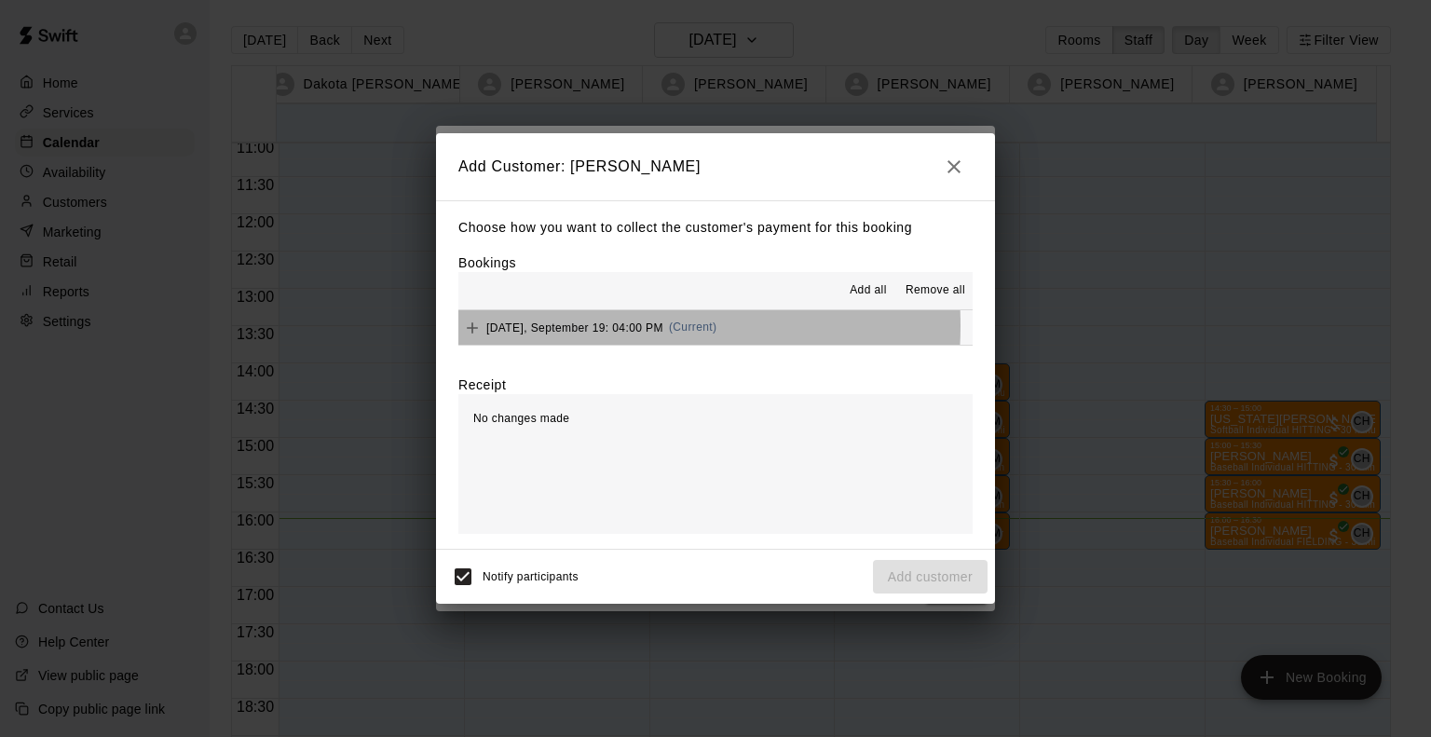
click at [583, 327] on span "Friday, September 19: 04:00 PM" at bounding box center [574, 327] width 177 height 13
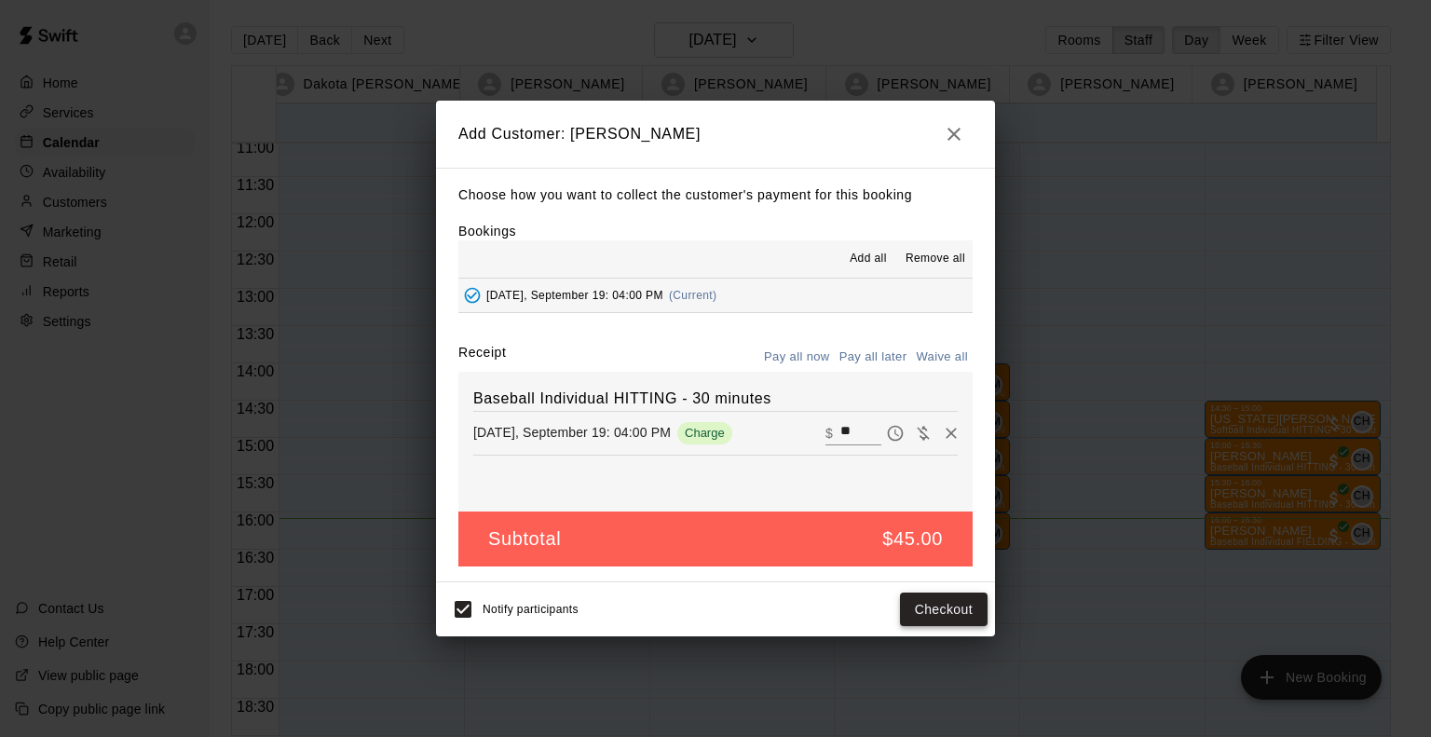
click at [954, 610] on button "Checkout" at bounding box center [944, 610] width 88 height 34
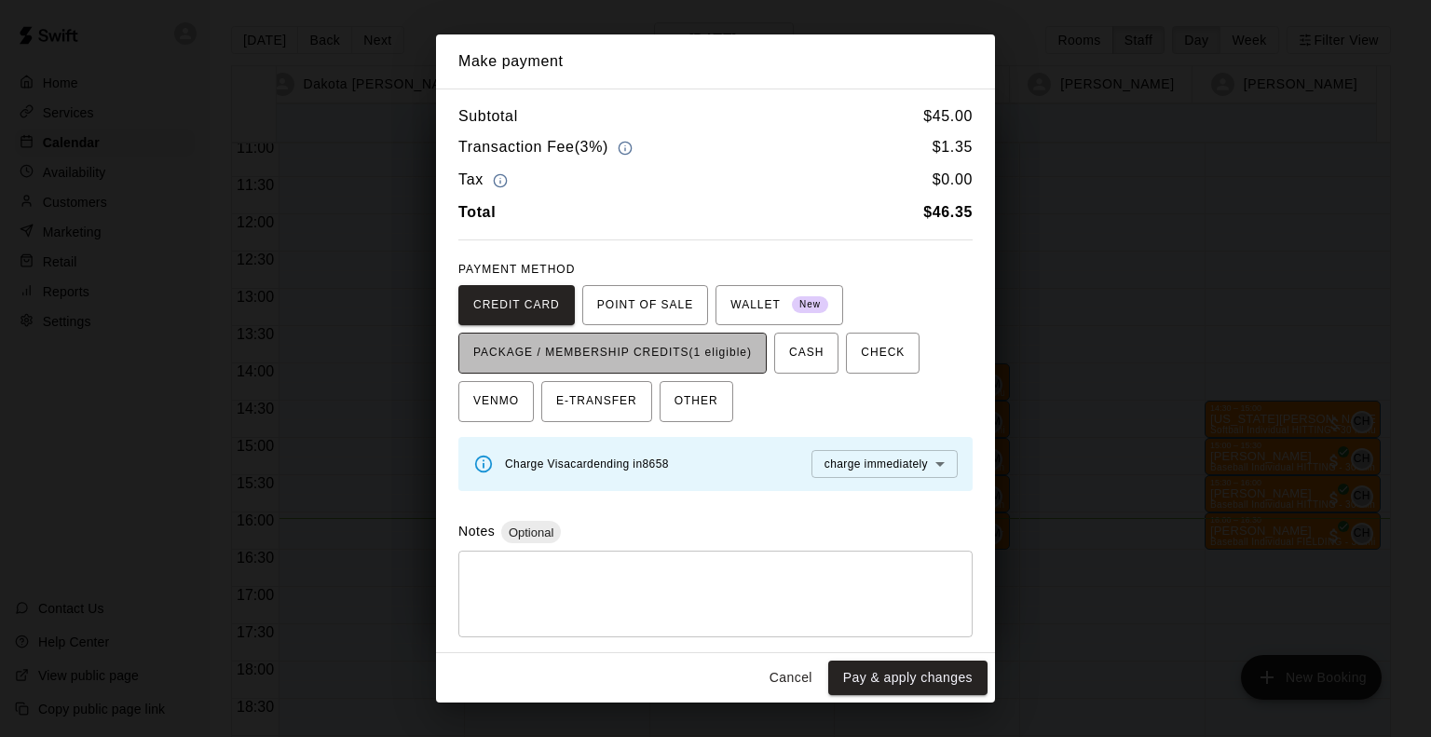
click at [732, 361] on span "PACKAGE / MEMBERSHIP CREDITS (1 eligible)" at bounding box center [612, 353] width 279 height 30
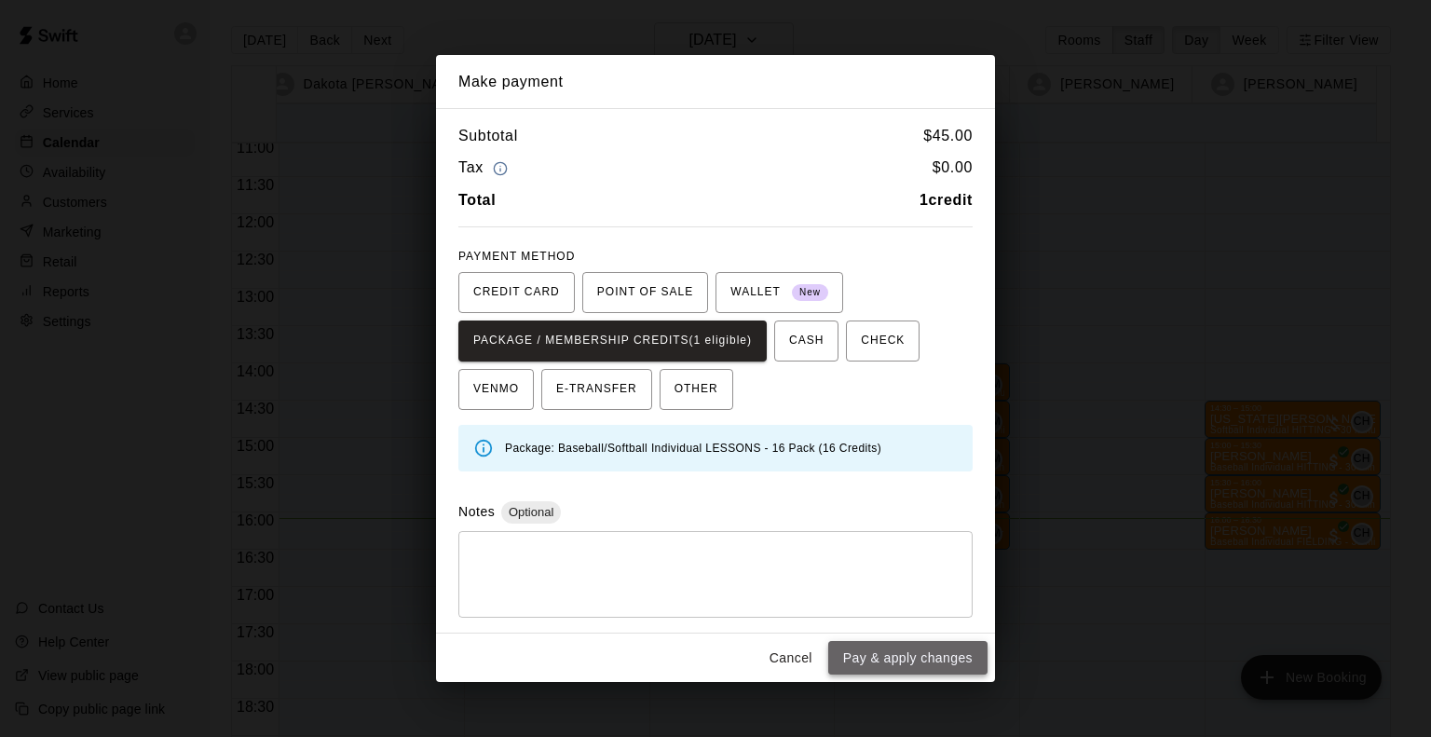
click at [862, 641] on button "Pay & apply changes" at bounding box center [907, 658] width 159 height 34
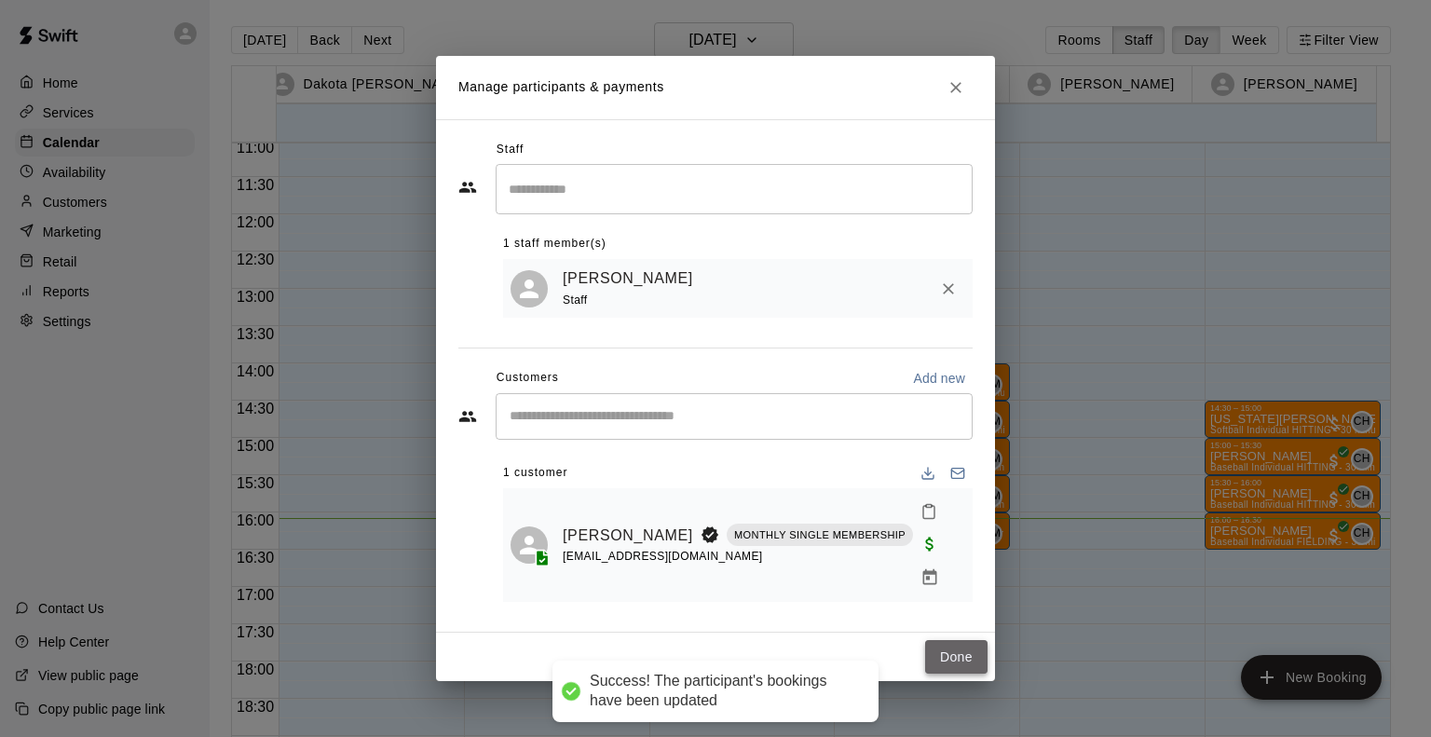
click at [964, 640] on button "Done" at bounding box center [956, 657] width 62 height 34
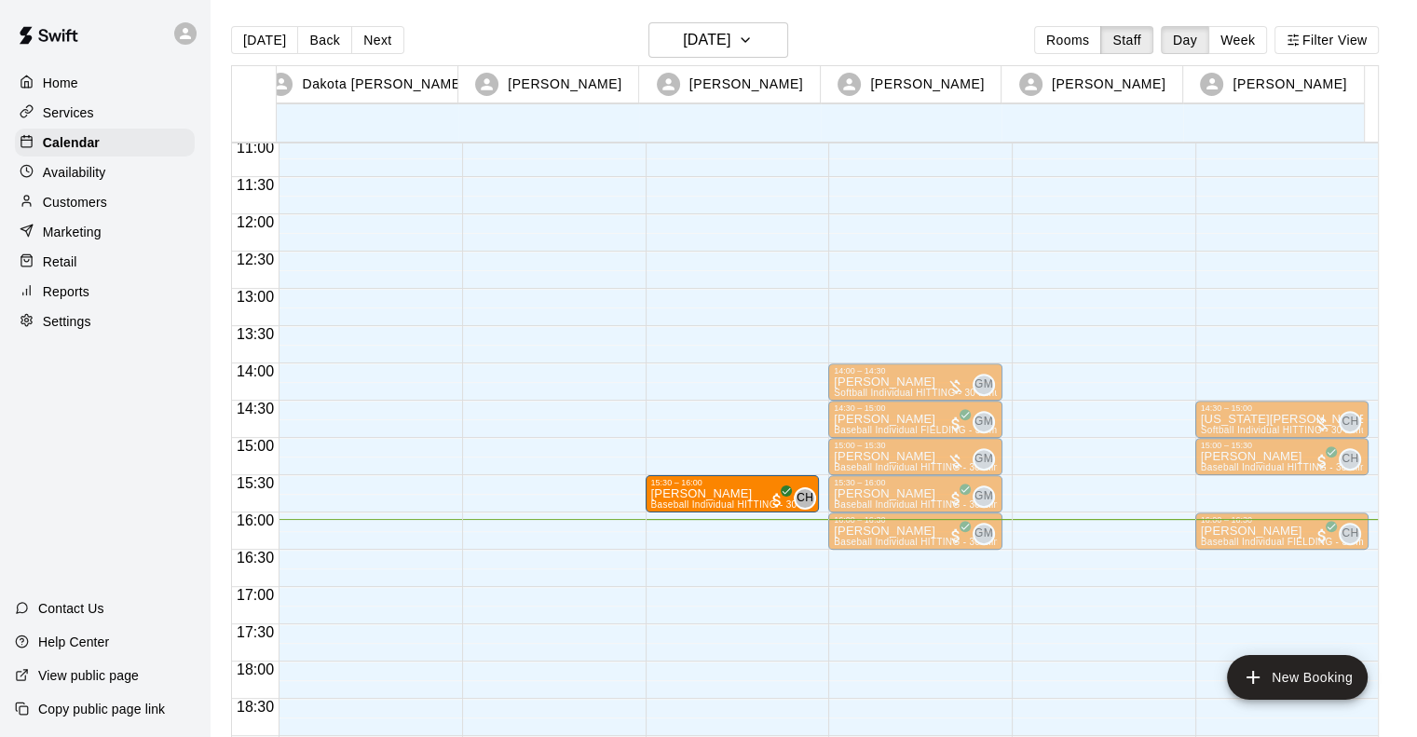
drag, startPoint x: 1256, startPoint y: 491, endPoint x: 763, endPoint y: 494, distance: 493.0
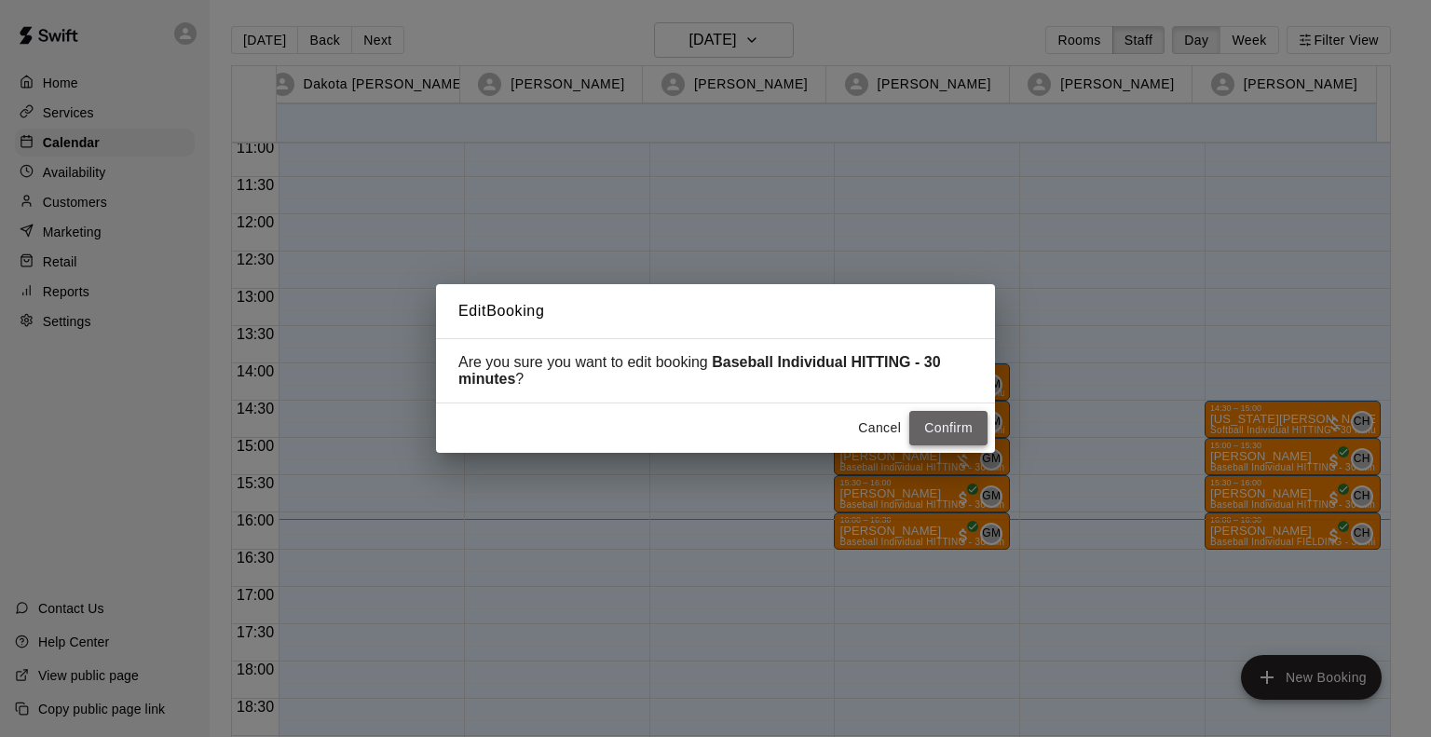
click at [937, 426] on button "Confirm" at bounding box center [949, 428] width 78 height 34
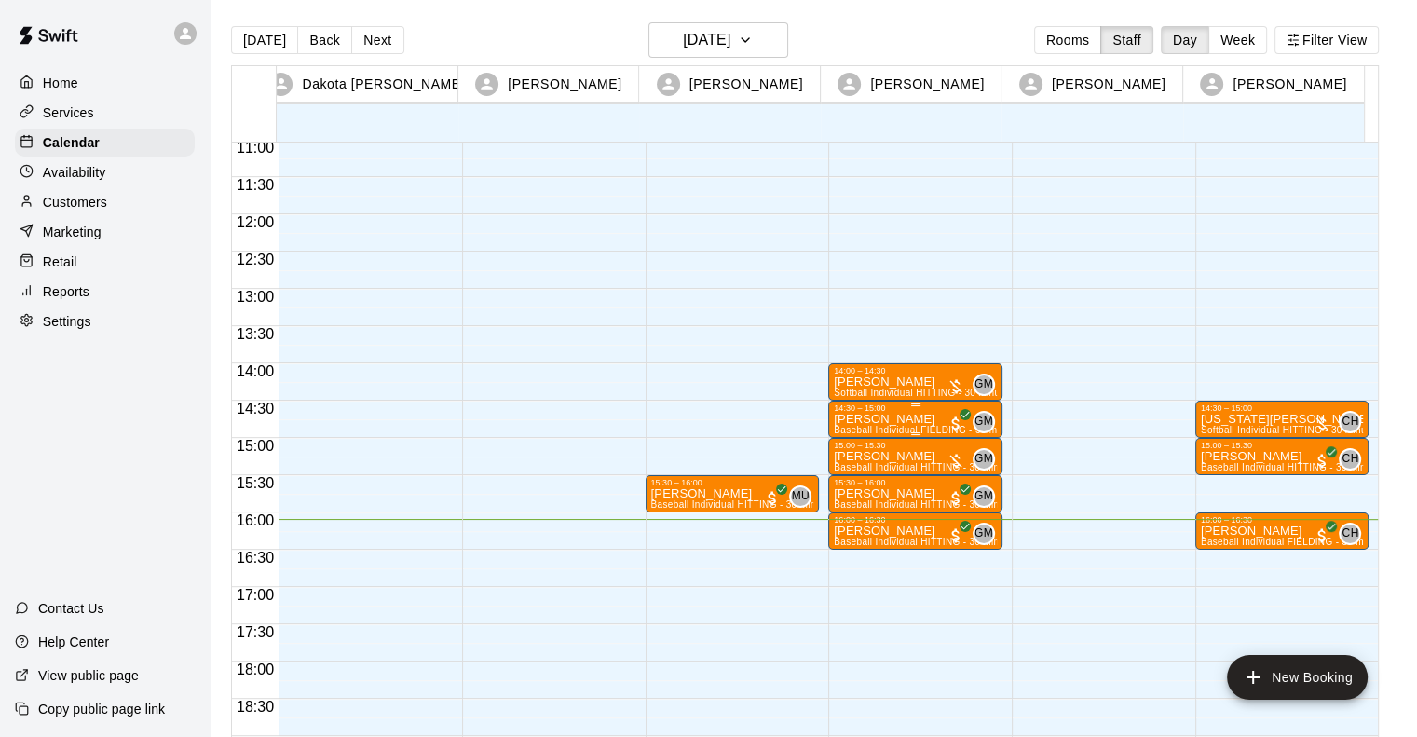
click at [937, 426] on span "Baseball Individual FIELDING - 30 minutes (Infield 4 (PITCHING, FIELDING, CATCH…" at bounding box center [1046, 430] width 425 height 10
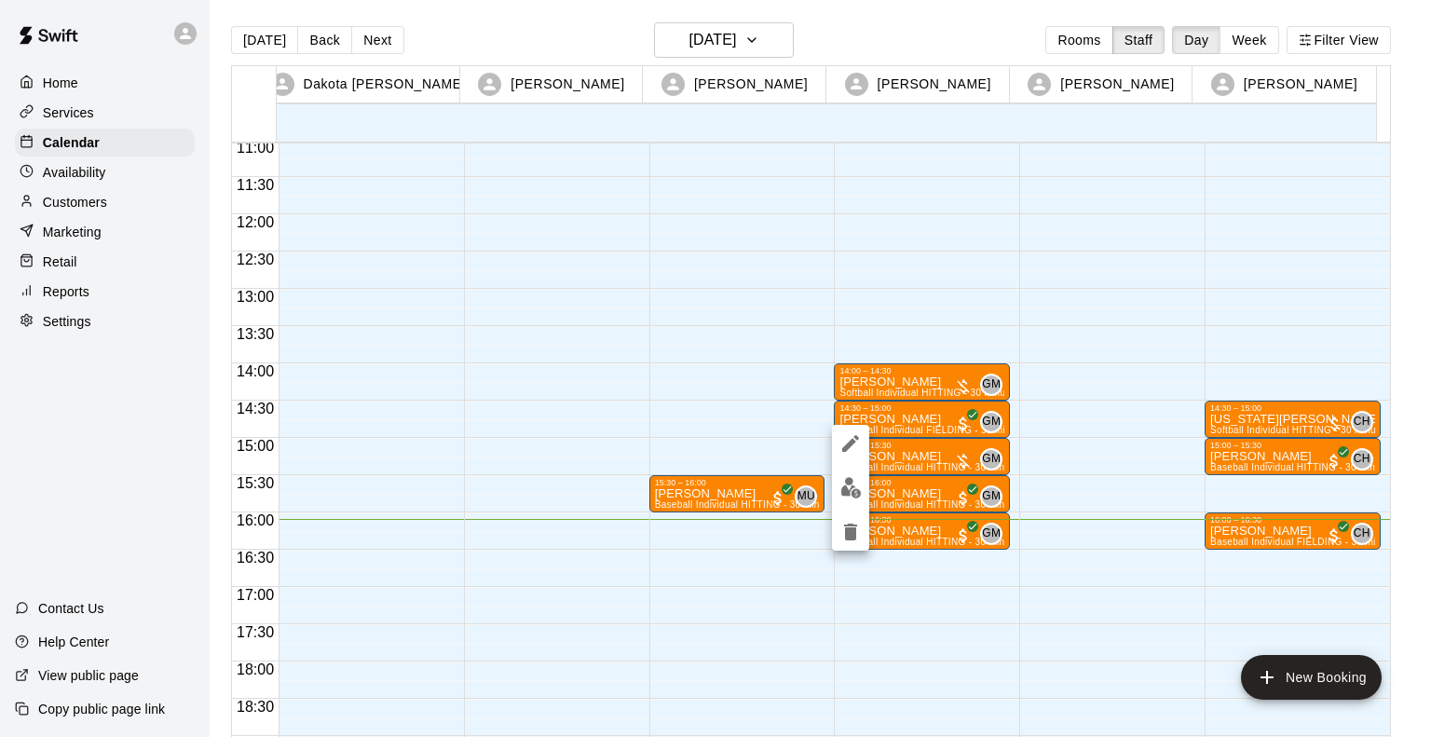
click at [997, 14] on div at bounding box center [715, 368] width 1431 height 737
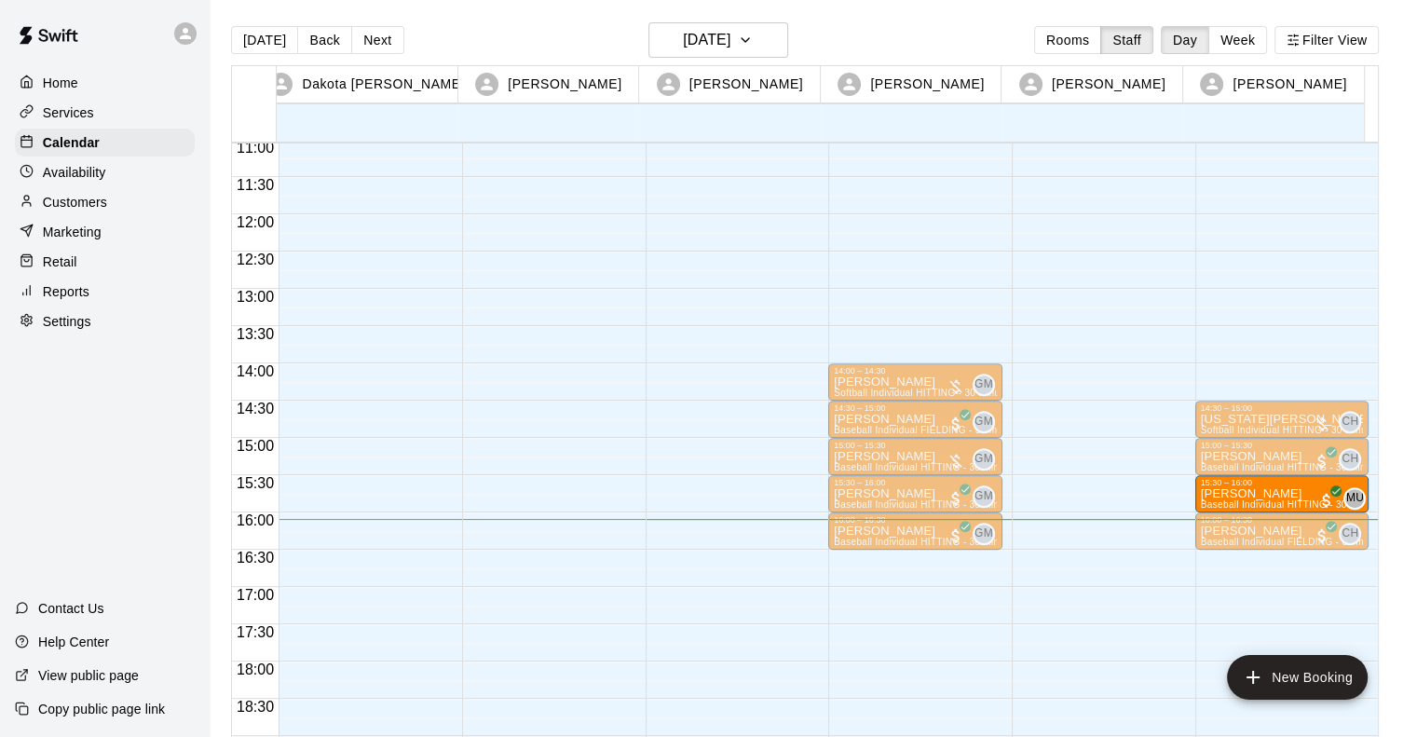
drag, startPoint x: 726, startPoint y: 487, endPoint x: 1236, endPoint y: 491, distance: 509.8
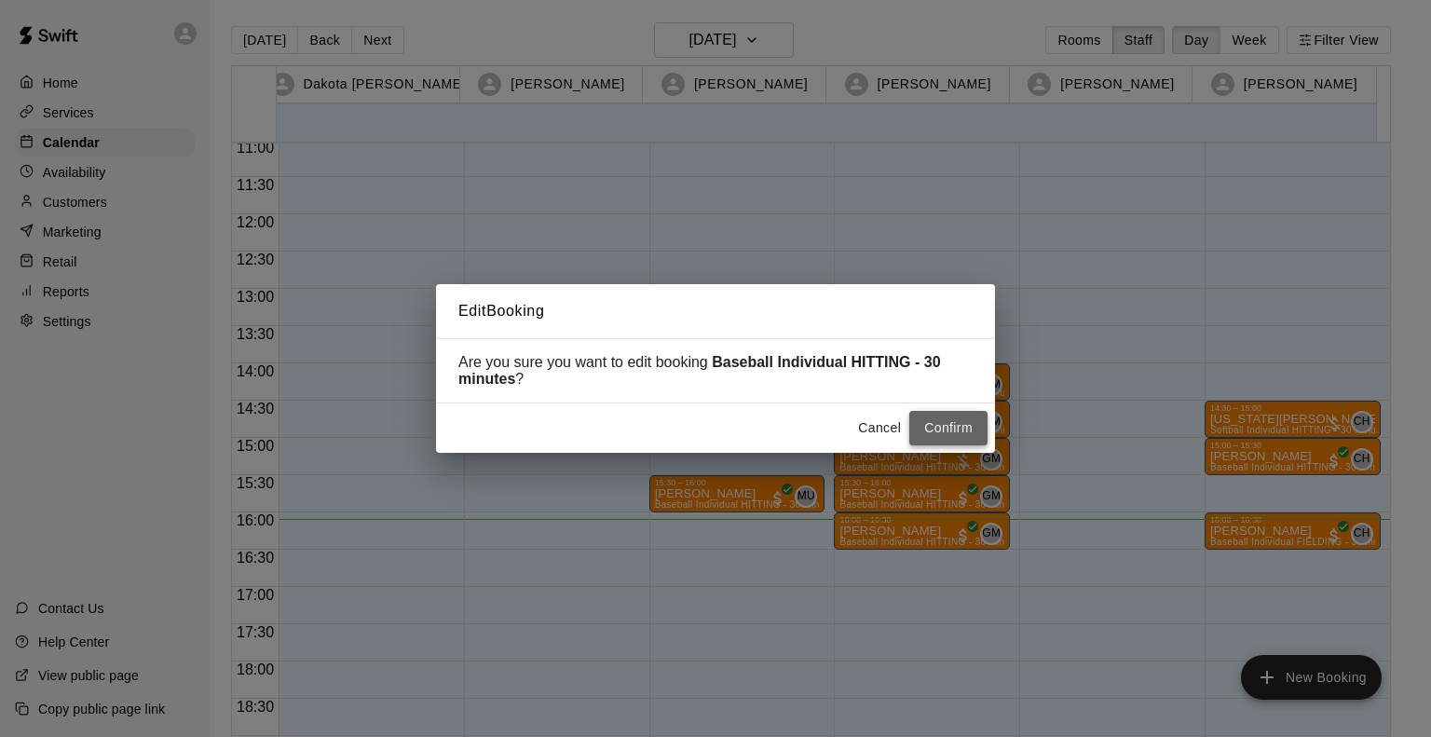
click at [965, 431] on button "Confirm" at bounding box center [949, 428] width 78 height 34
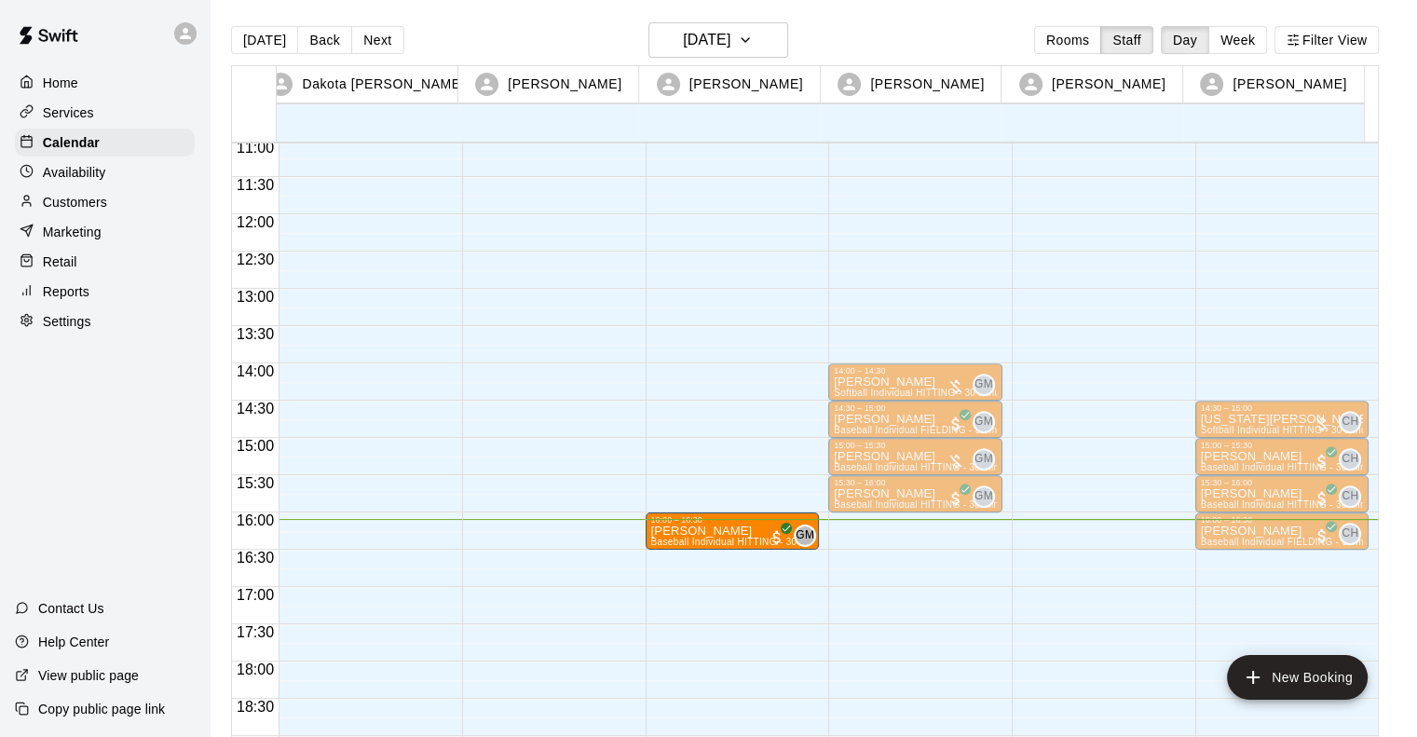
drag, startPoint x: 883, startPoint y: 528, endPoint x: 787, endPoint y: 532, distance: 97.0
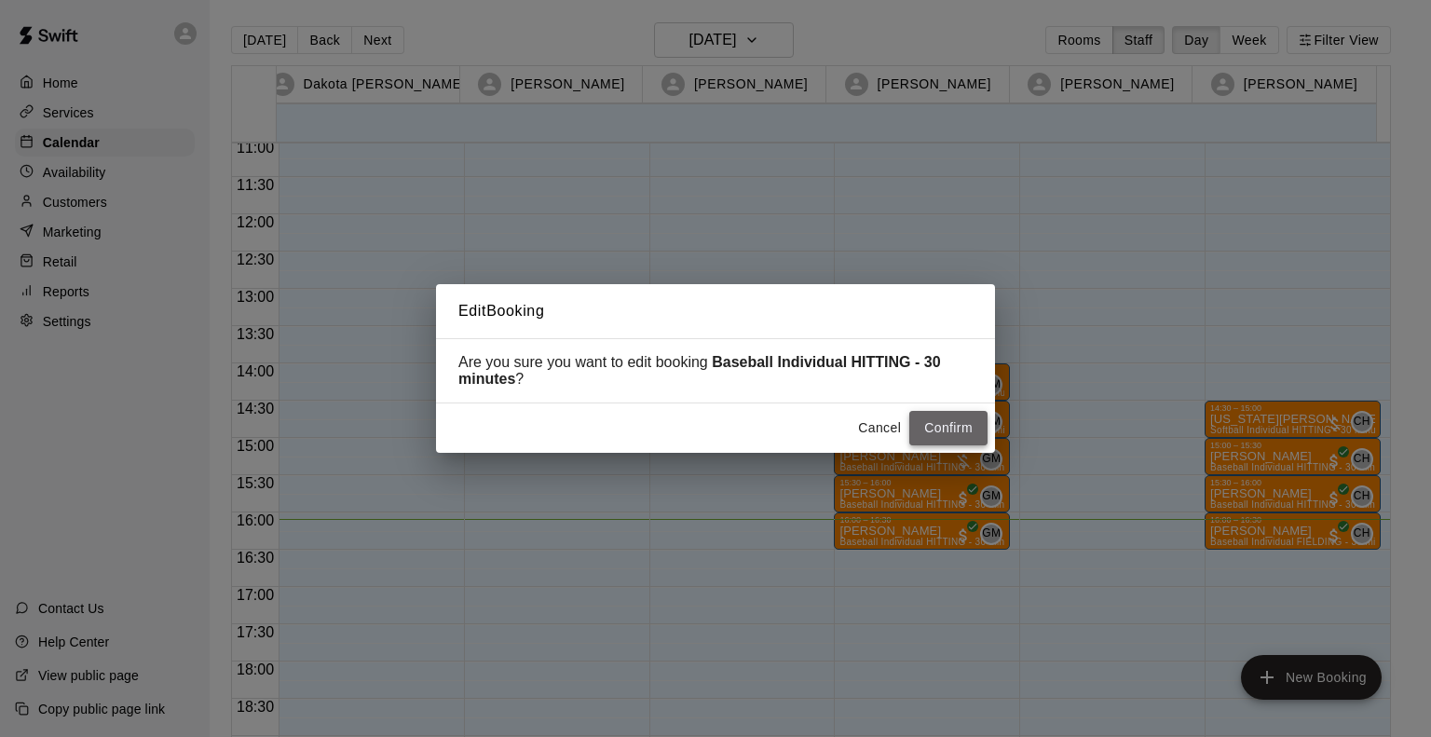
click at [961, 431] on button "Confirm" at bounding box center [949, 428] width 78 height 34
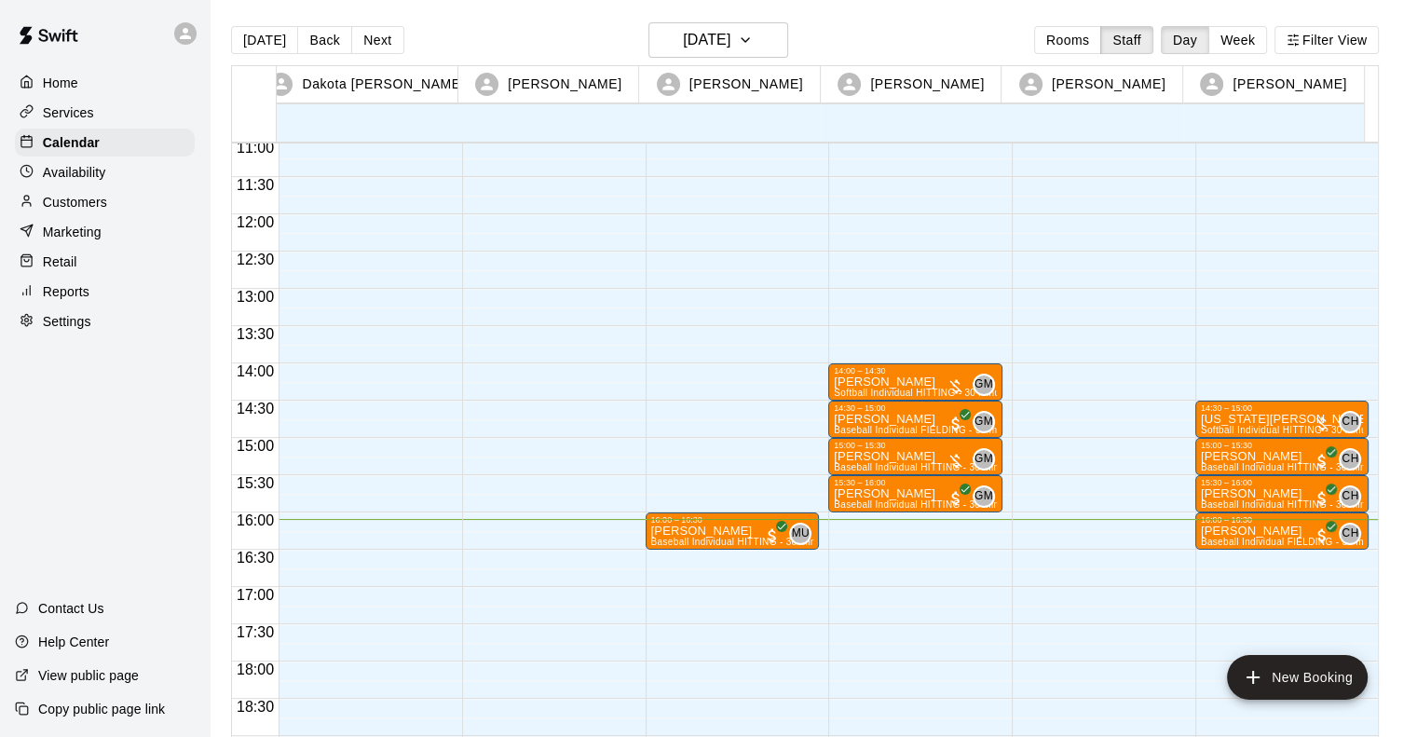
click at [855, 518] on div "14:00 – 14:30 Gracelyn Ulloa Softball Individual HITTING - 30 minutes (Cage 5 (…" at bounding box center [915, 214] width 174 height 1789
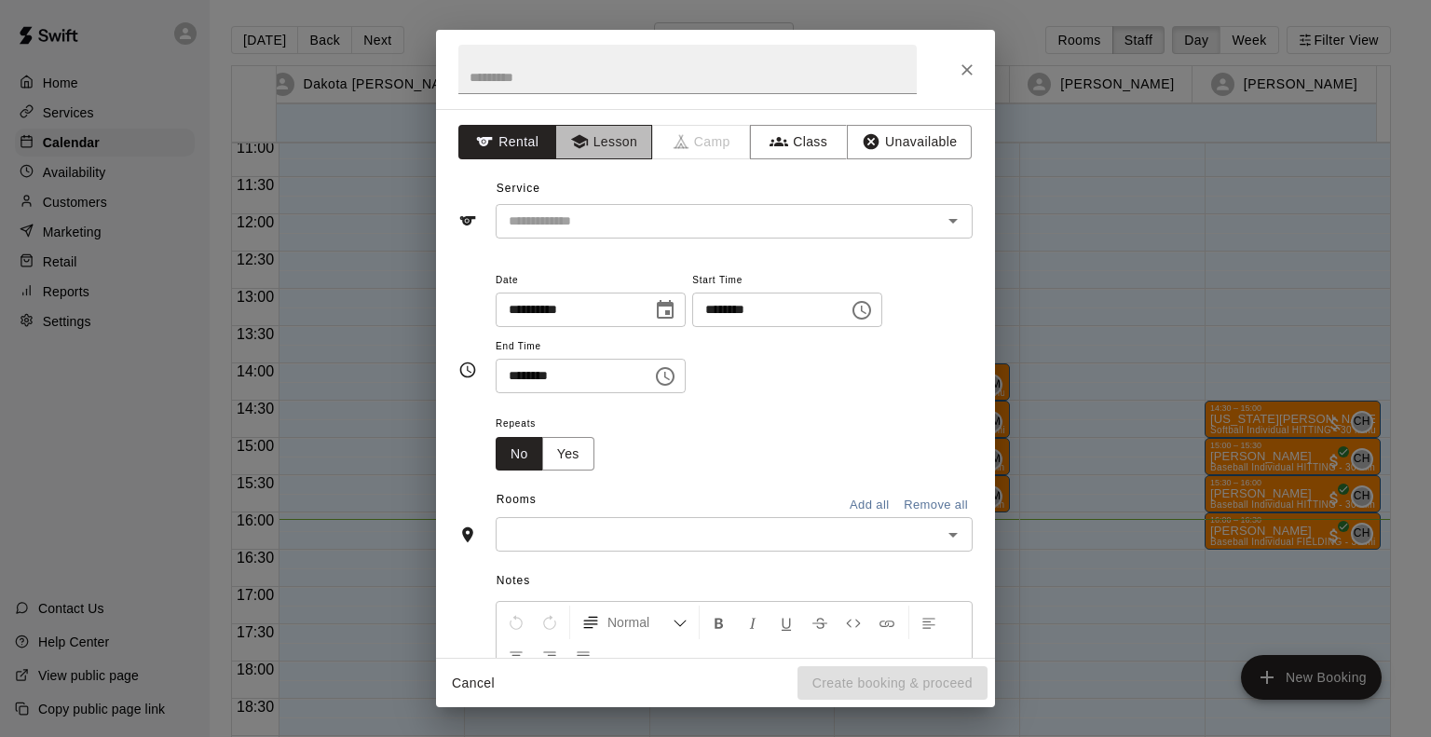
click at [594, 149] on button "Lesson" at bounding box center [604, 142] width 98 height 34
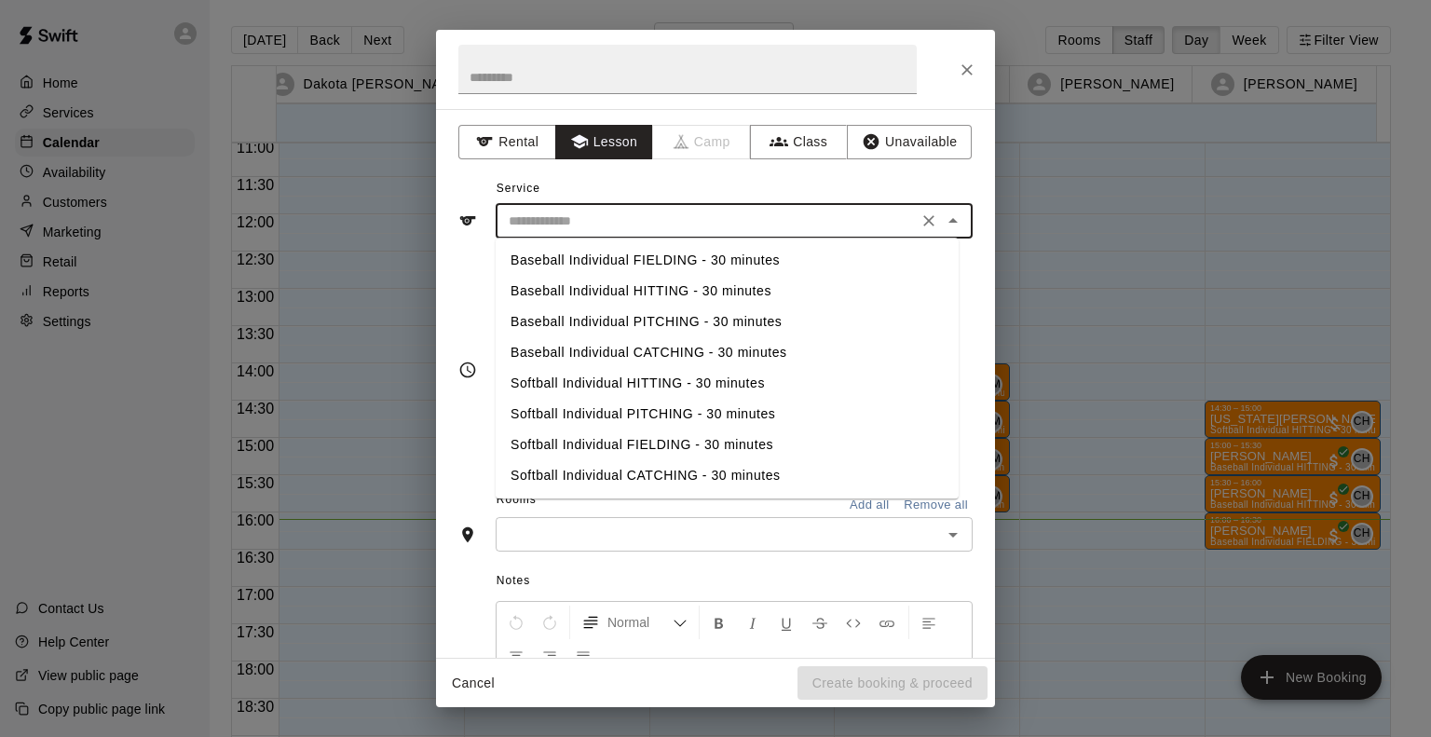
click at [592, 220] on input "text" at bounding box center [706, 221] width 411 height 23
click at [581, 297] on li "Baseball Individual HITTING - 30 minutes" at bounding box center [727, 291] width 463 height 31
type input "**********"
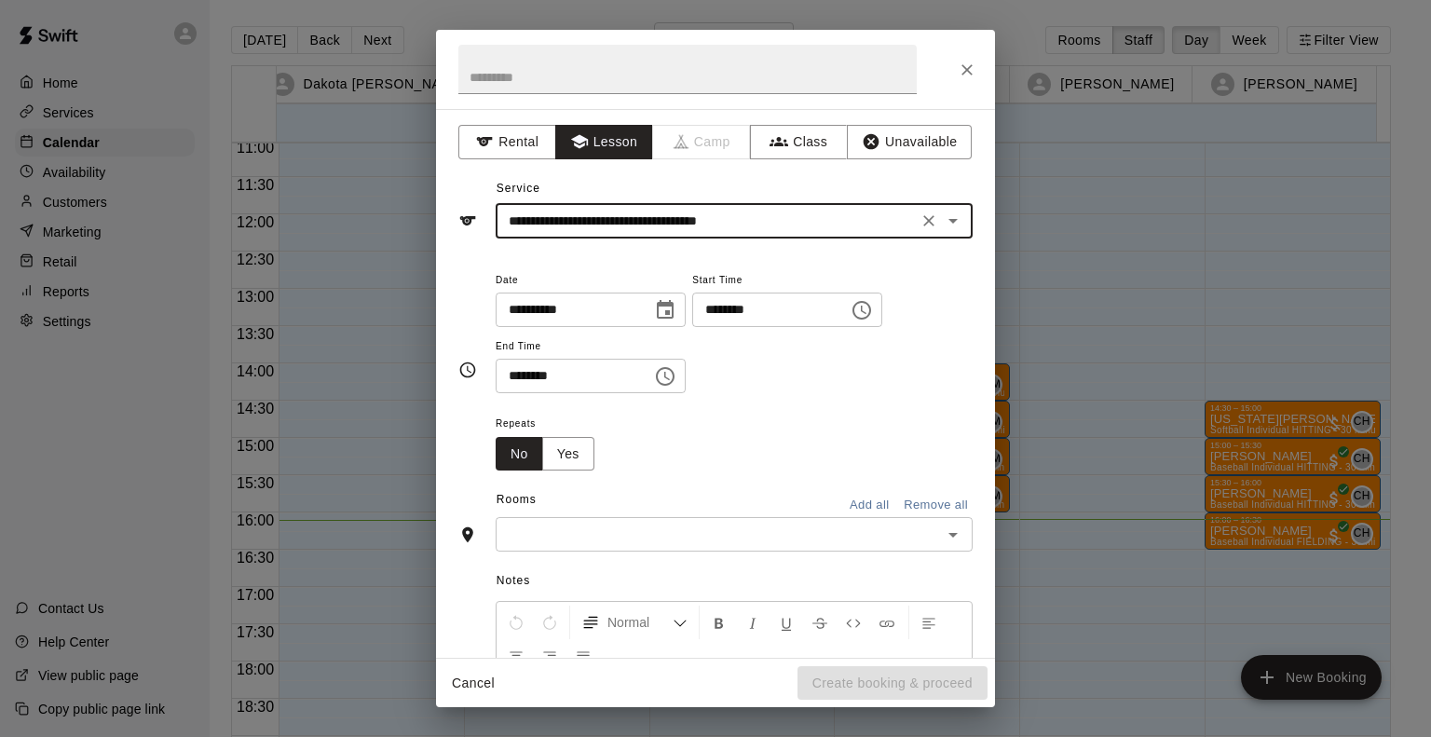
click at [574, 541] on input "text" at bounding box center [718, 534] width 435 height 23
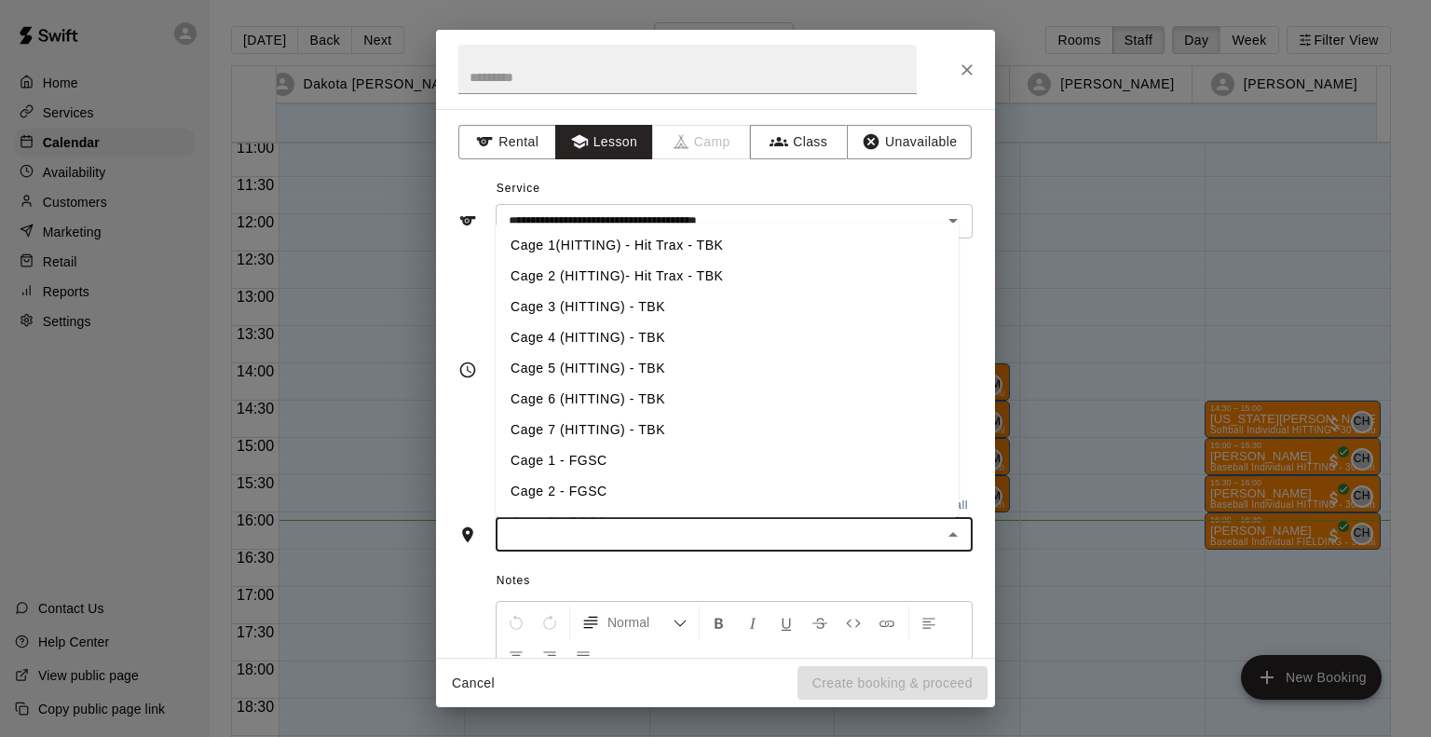
click at [566, 342] on li "Cage 4 (HITTING) - TBK" at bounding box center [727, 337] width 463 height 31
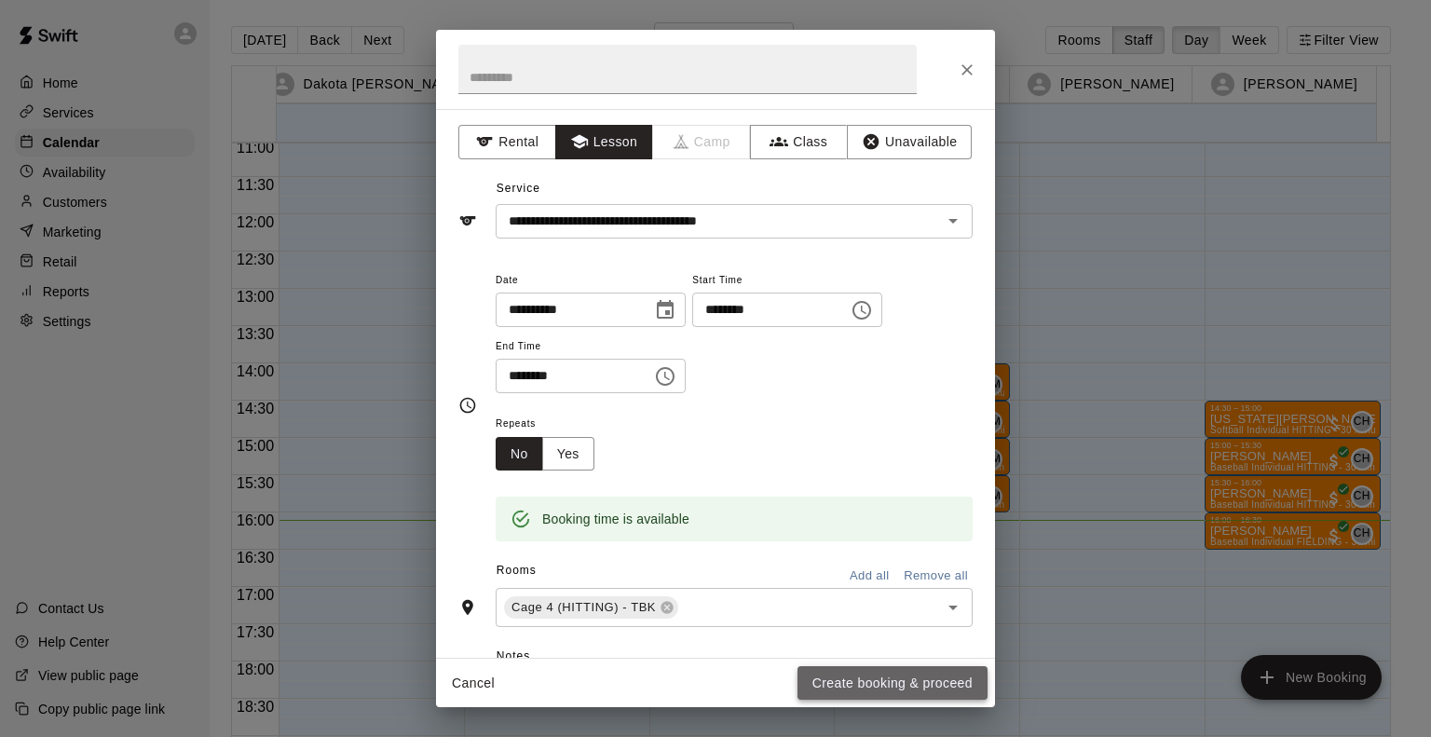
click at [943, 689] on button "Create booking & proceed" at bounding box center [893, 683] width 190 height 34
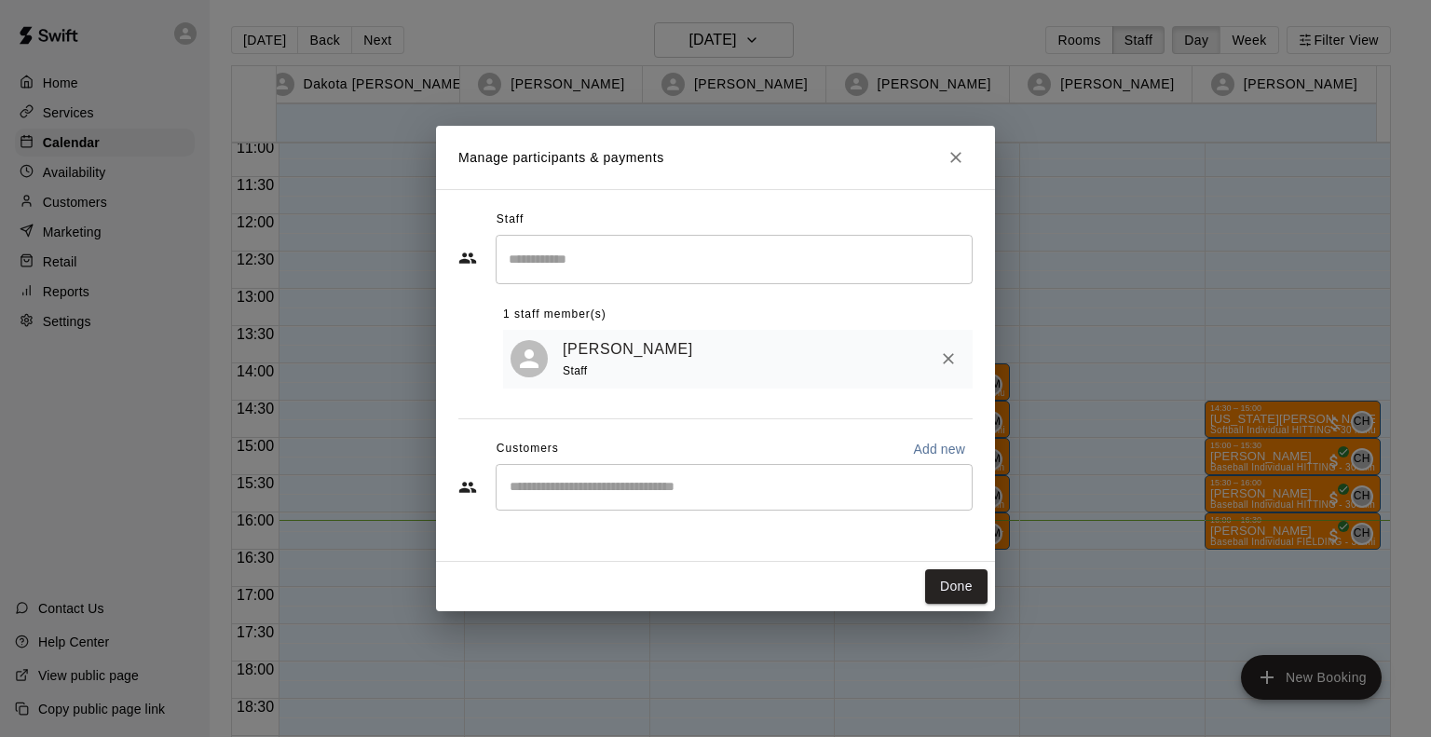
click at [673, 478] on div "​" at bounding box center [734, 487] width 477 height 47
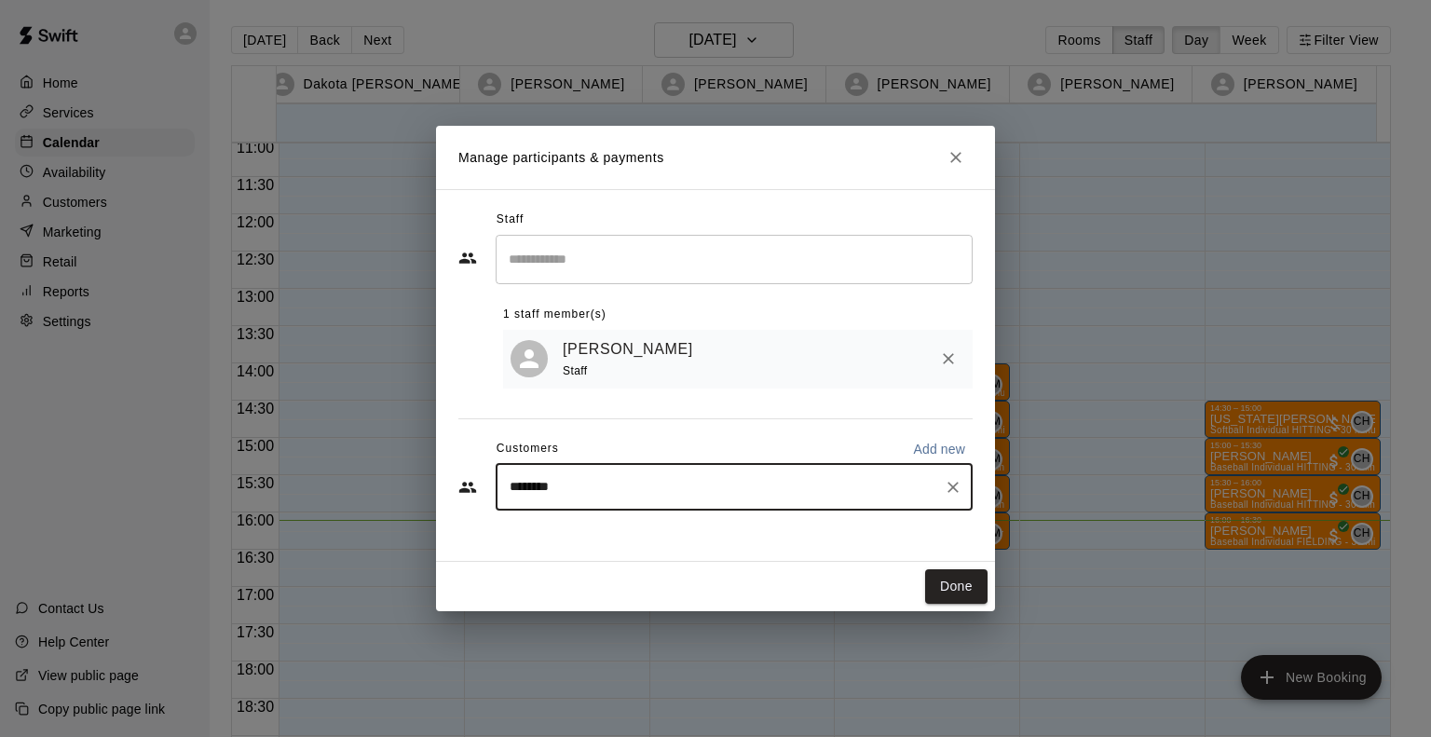
type input "*********"
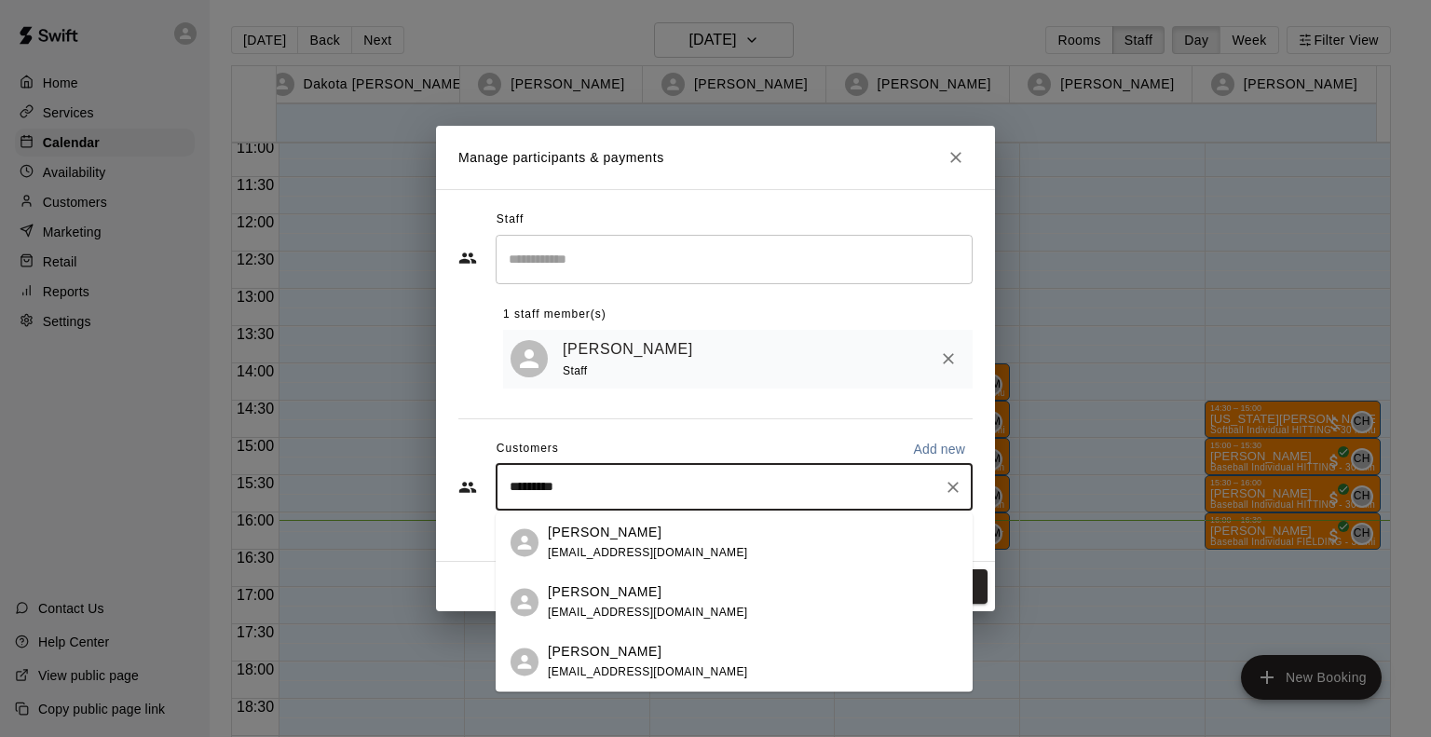
click at [578, 551] on span "brockhalverson@aol.com" at bounding box center [648, 552] width 200 height 13
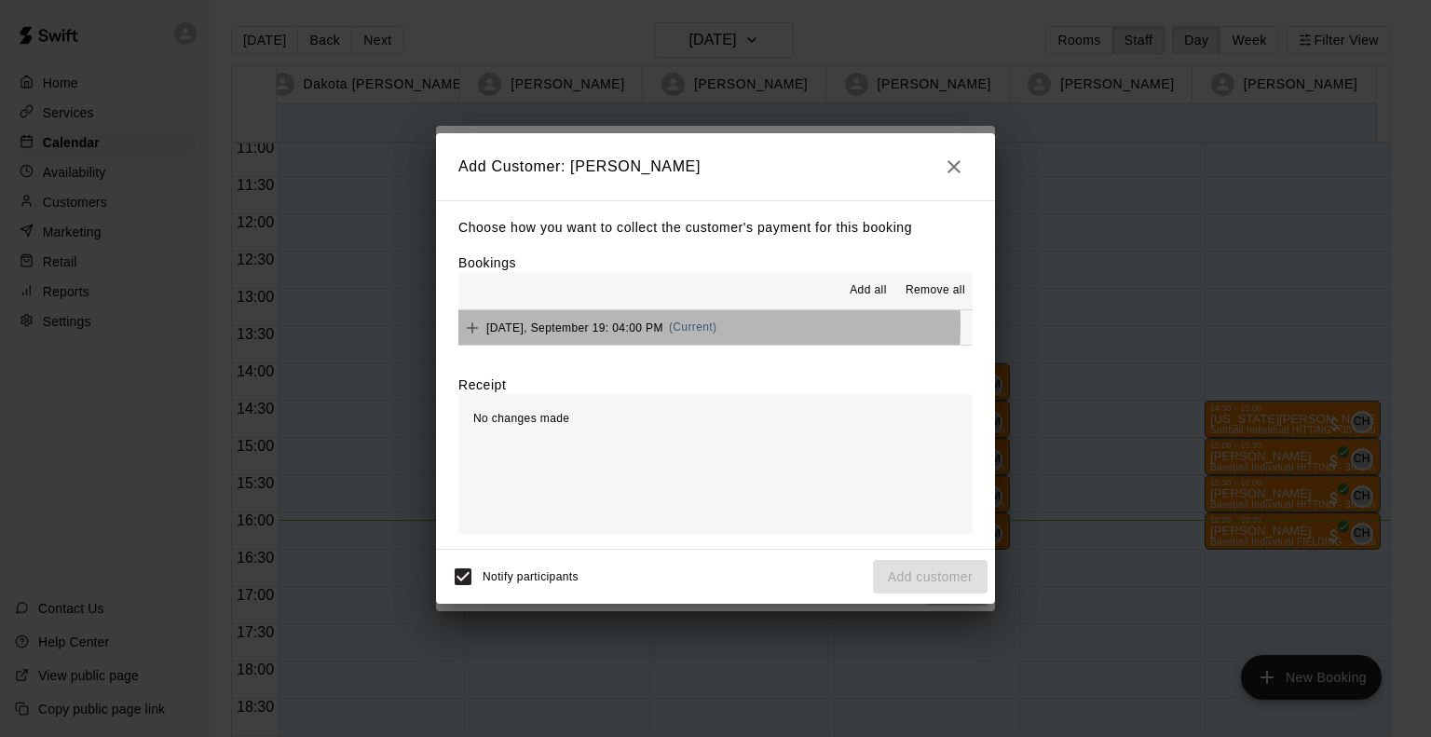
click at [570, 325] on span "Friday, September 19: 04:00 PM" at bounding box center [574, 327] width 177 height 13
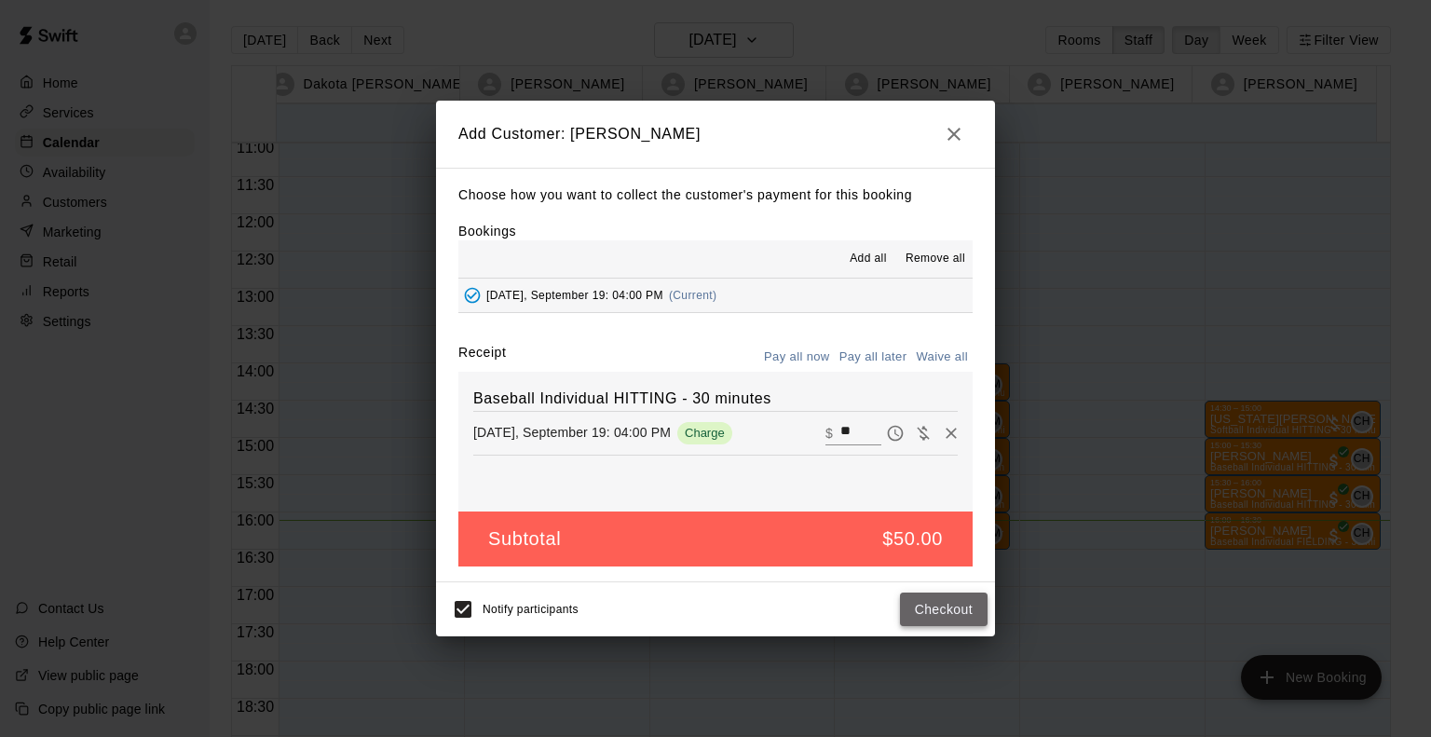
click at [964, 618] on button "Checkout" at bounding box center [944, 610] width 88 height 34
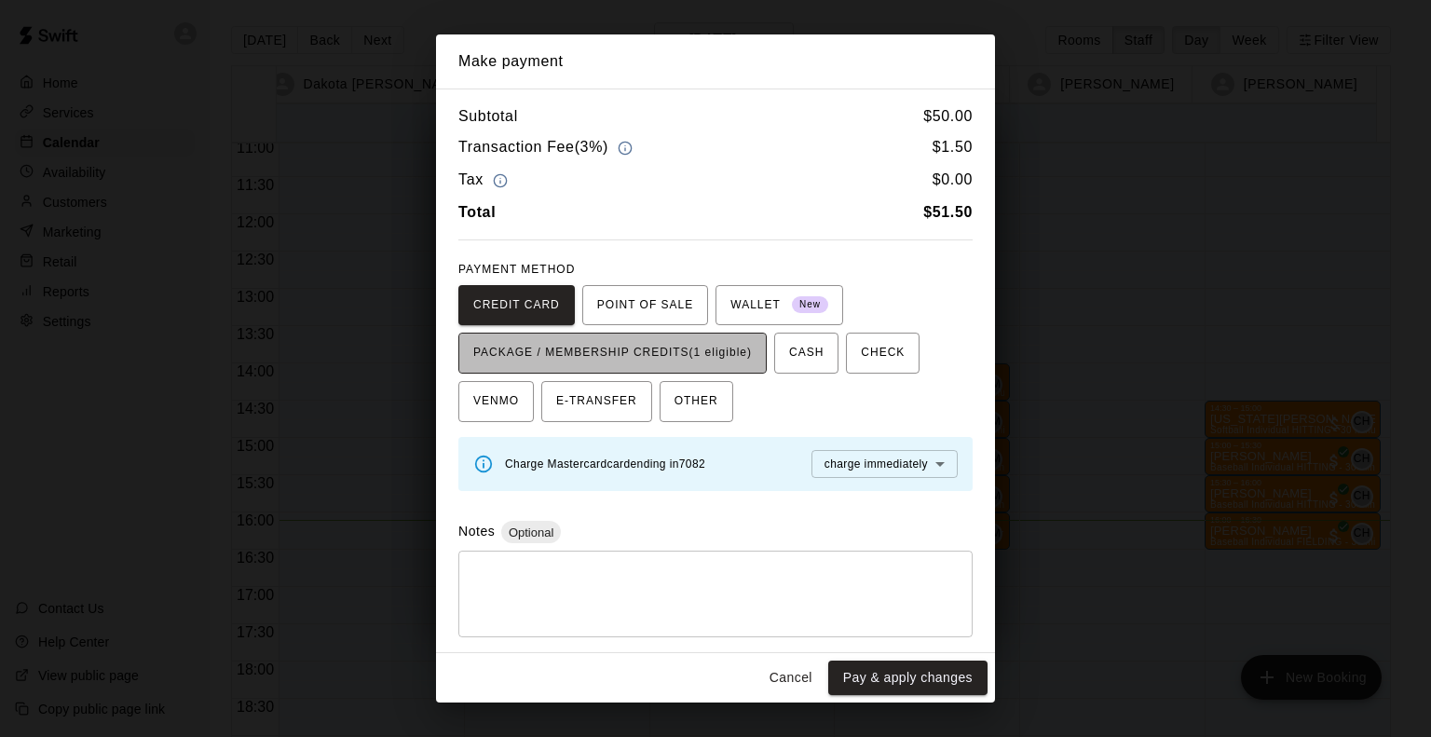
click at [702, 353] on span "PACKAGE / MEMBERSHIP CREDITS (1 eligible)" at bounding box center [612, 353] width 279 height 30
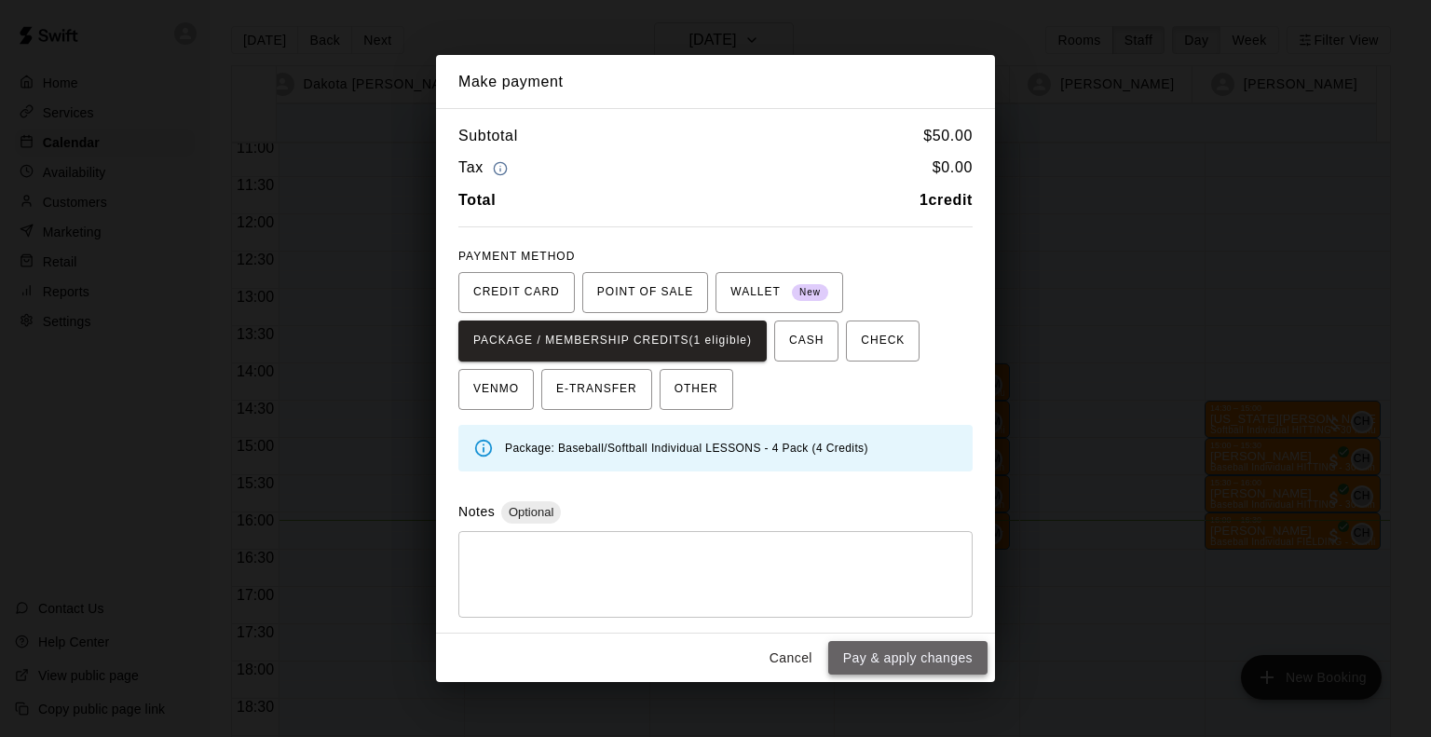
click at [921, 656] on button "Pay & apply changes" at bounding box center [907, 658] width 159 height 34
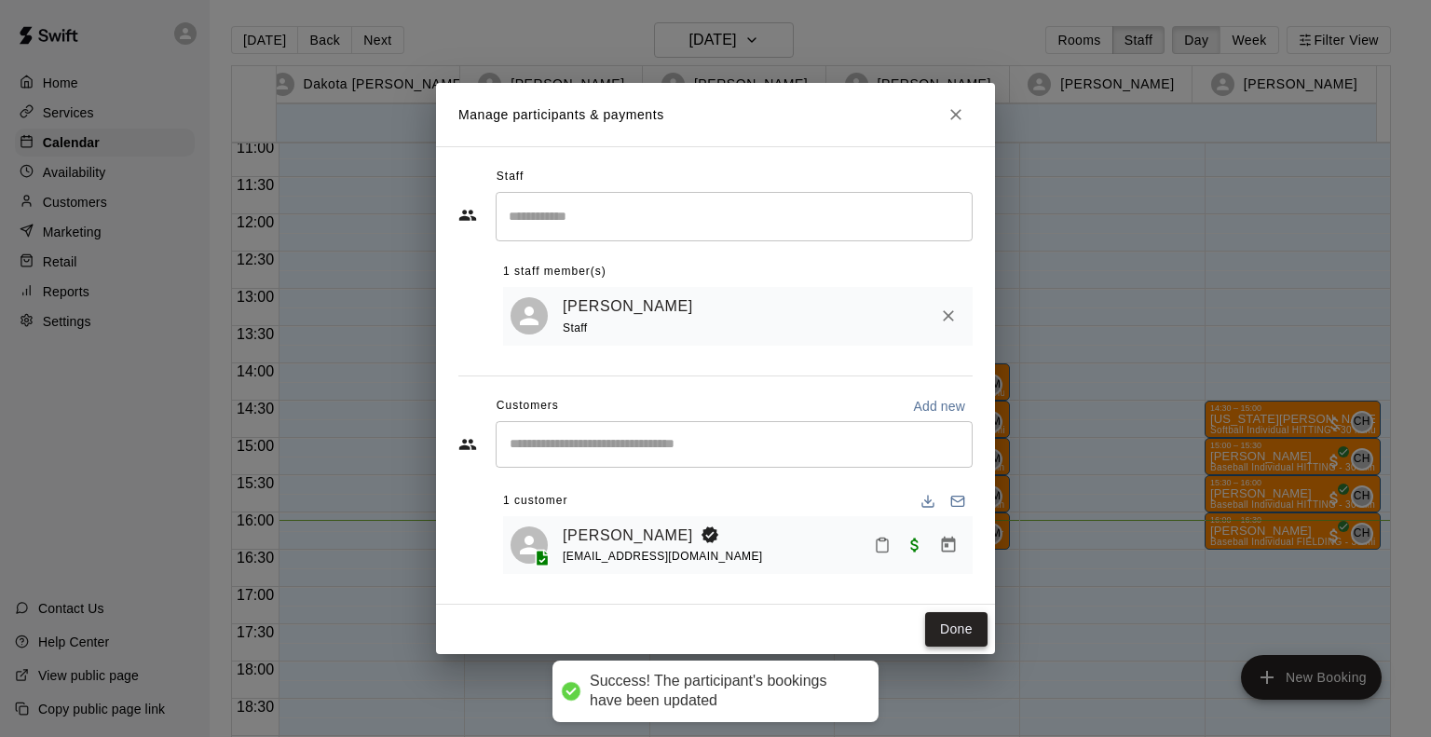
click at [951, 629] on button "Done" at bounding box center [956, 629] width 62 height 34
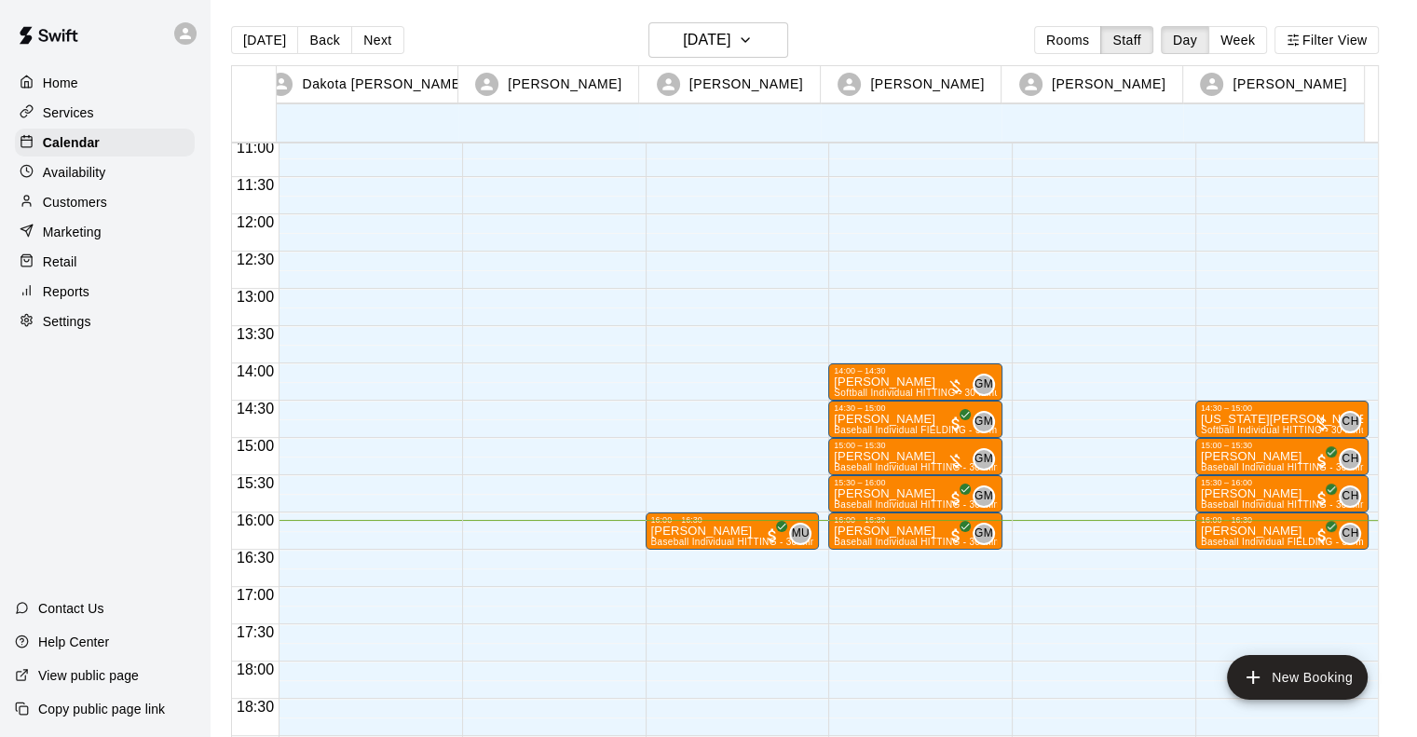
click at [1225, 555] on div "14:30 – 15:00 Georgia Ulloa Softball Individual HITTING - 30 minutes (Cage 5 (H…" at bounding box center [1283, 214] width 174 height 1789
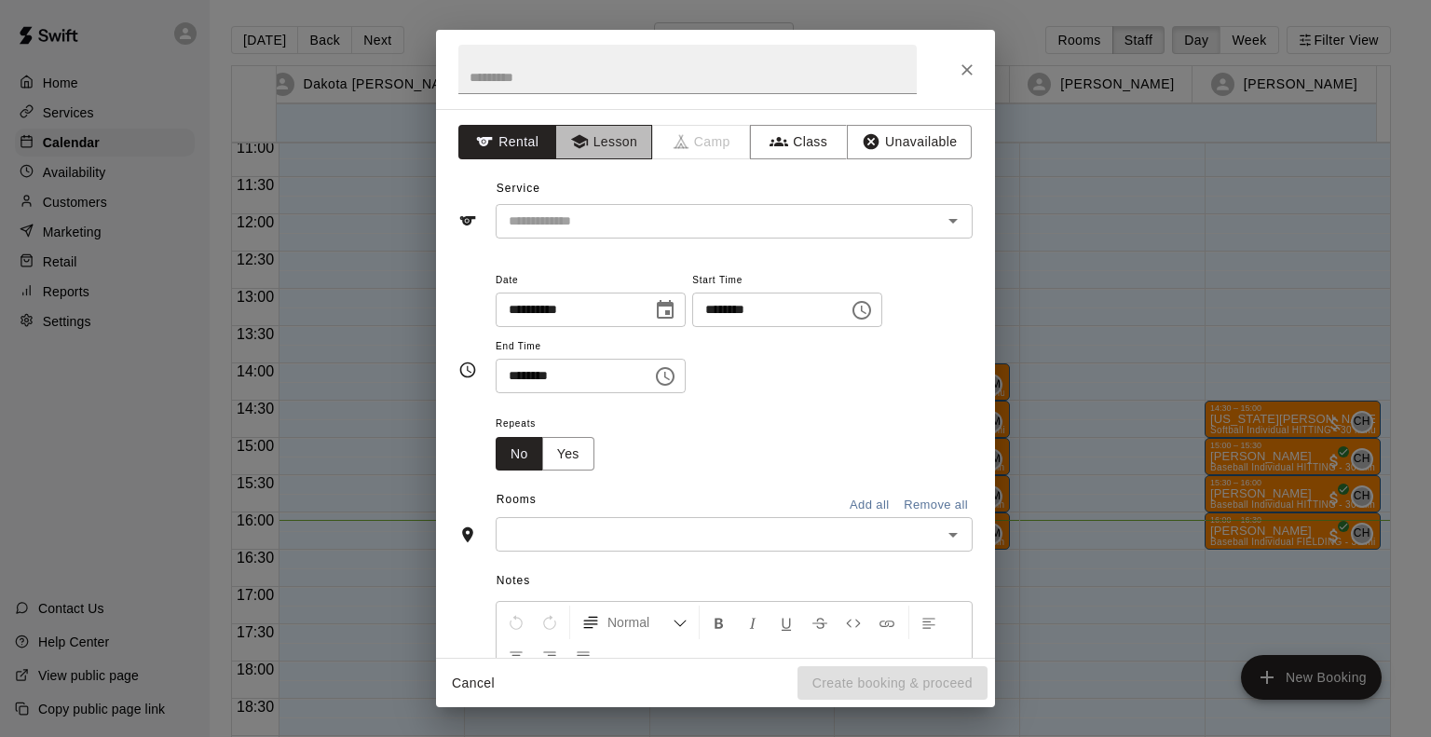
click at [626, 150] on button "Lesson" at bounding box center [604, 142] width 98 height 34
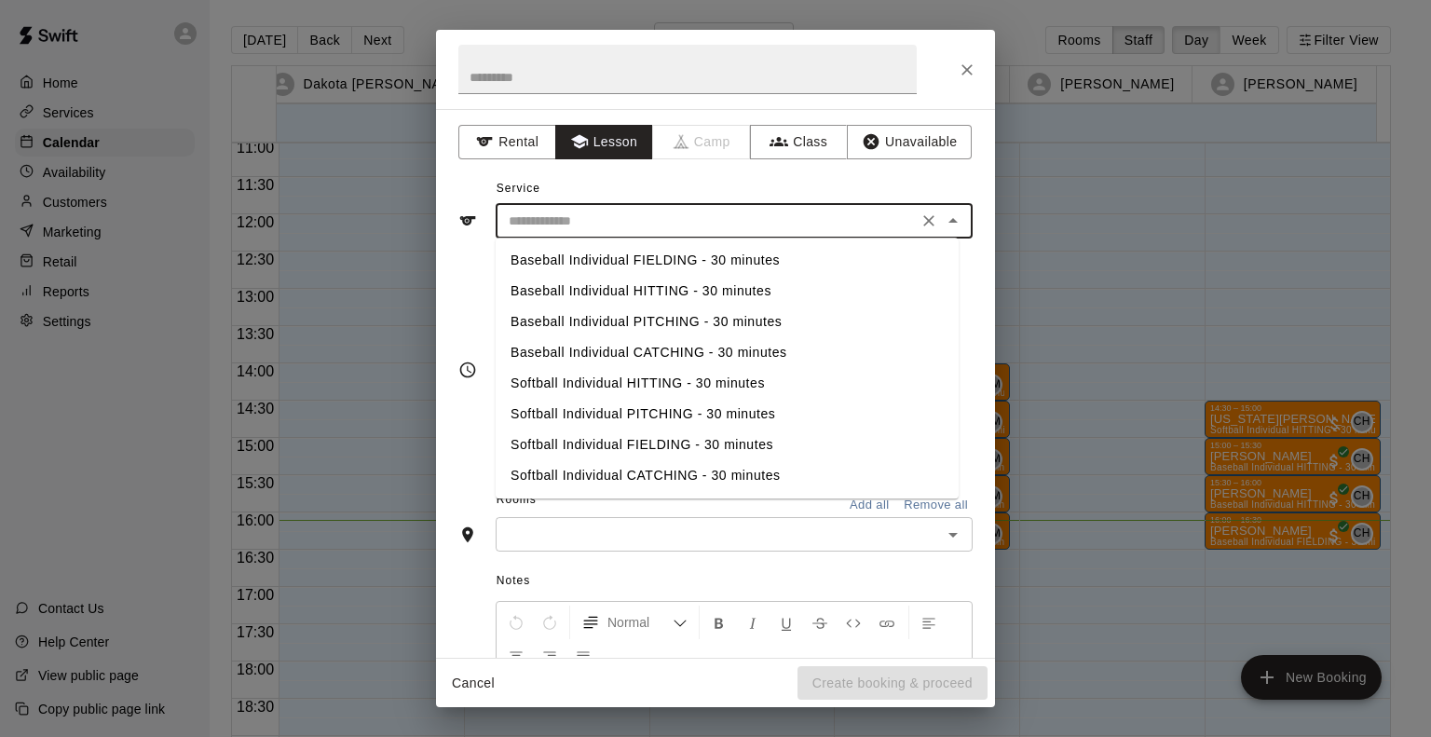
click at [612, 219] on input "text" at bounding box center [706, 221] width 411 height 23
click at [584, 298] on li "Baseball Individual HITTING - 30 minutes" at bounding box center [727, 291] width 463 height 31
type input "**********"
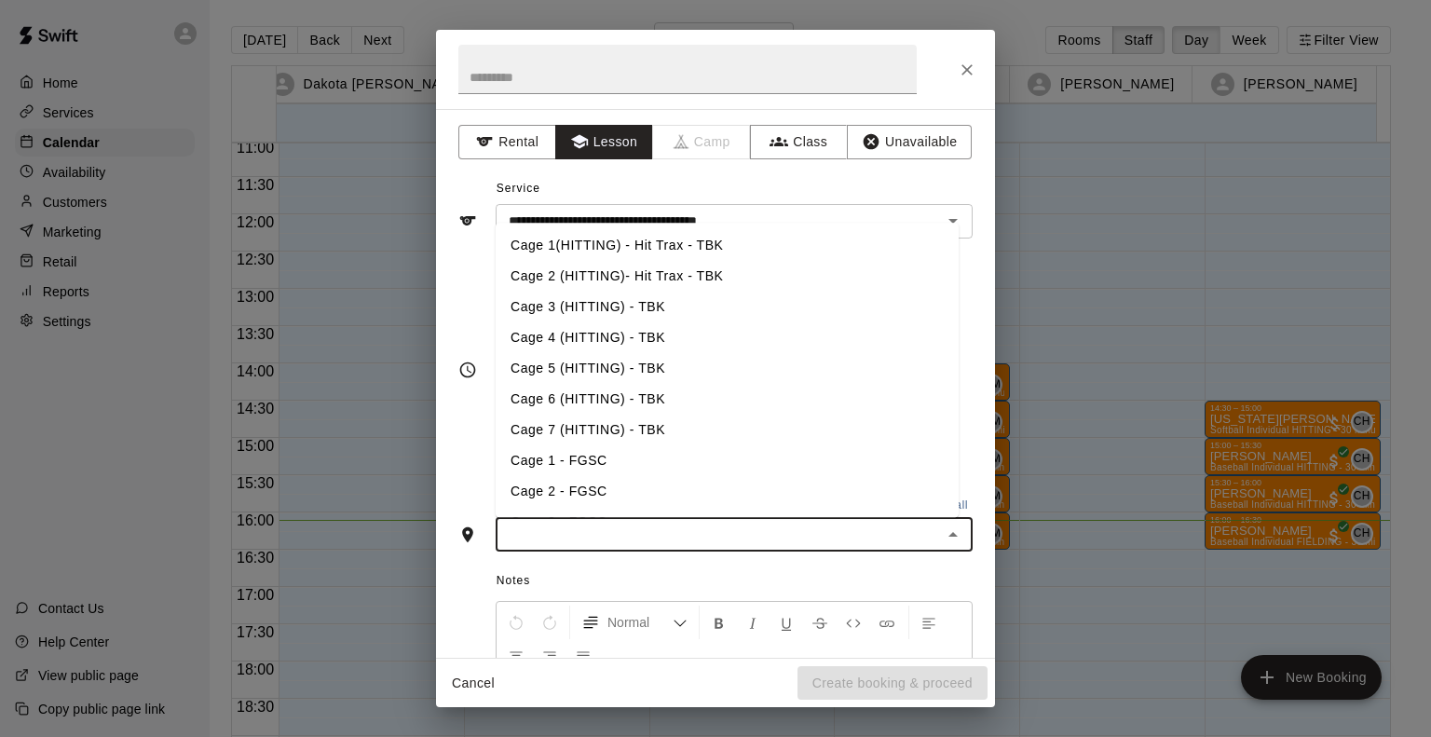
click at [609, 537] on input "text" at bounding box center [718, 534] width 435 height 23
click at [560, 311] on li "Cage 3 (HITTING) - TBK" at bounding box center [727, 307] width 463 height 31
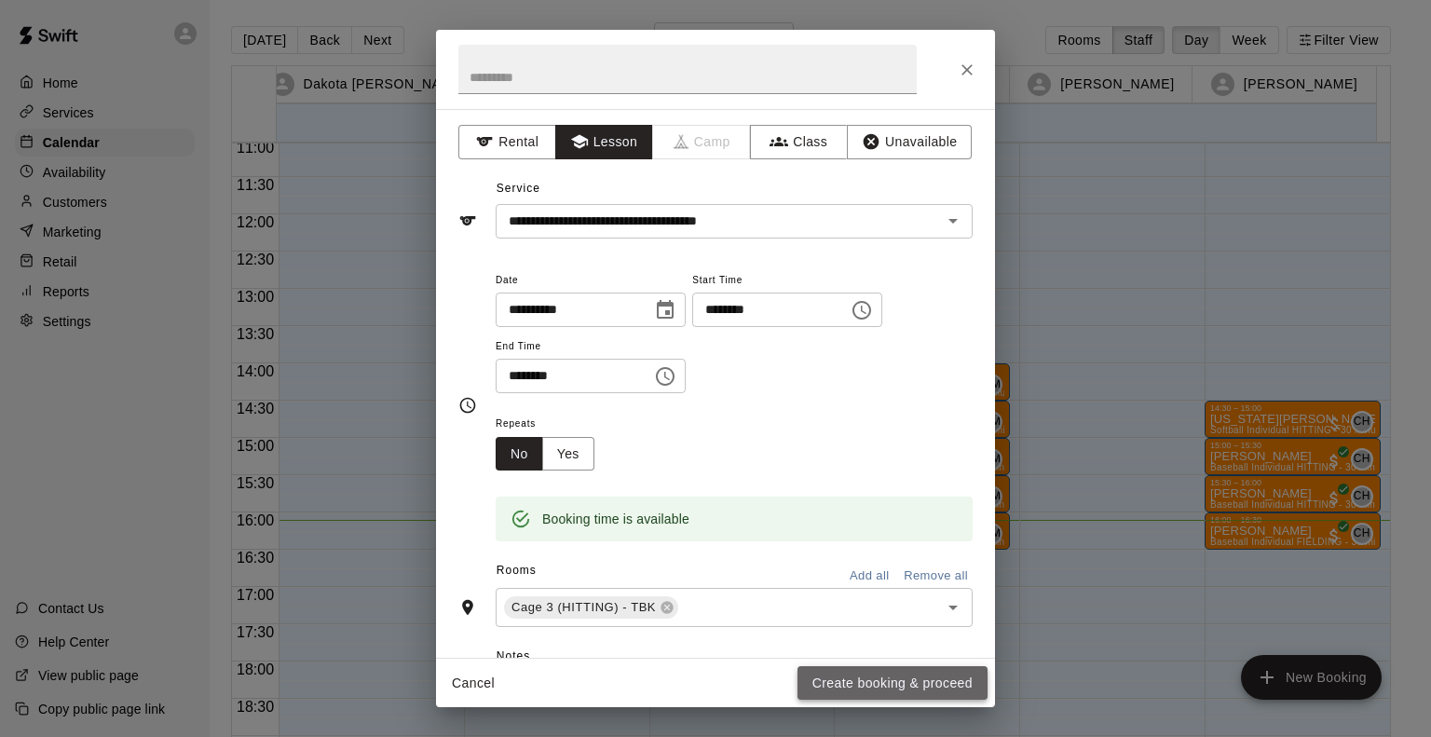
click at [895, 685] on button "Create booking & proceed" at bounding box center [893, 683] width 190 height 34
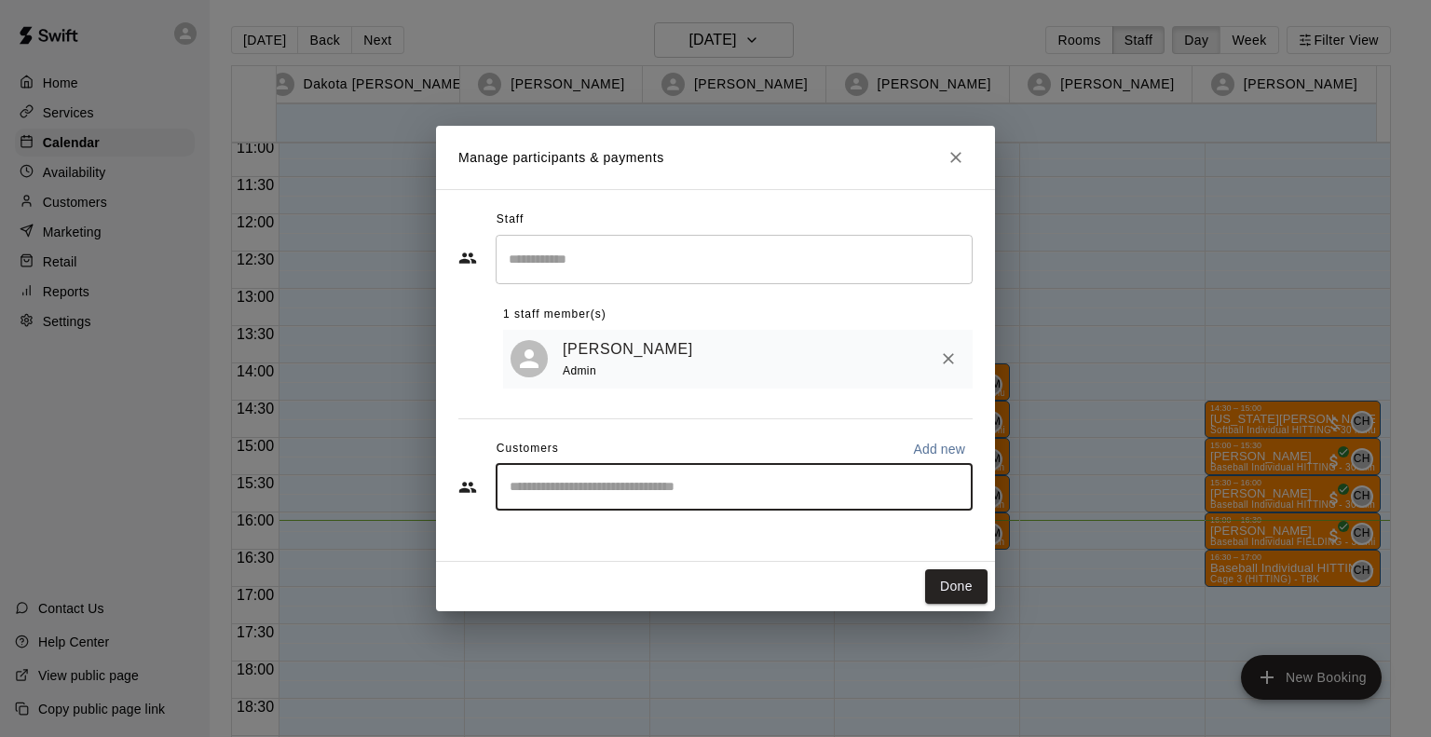
click at [733, 497] on input "Start typing to search customers..." at bounding box center [734, 487] width 460 height 19
type input "****"
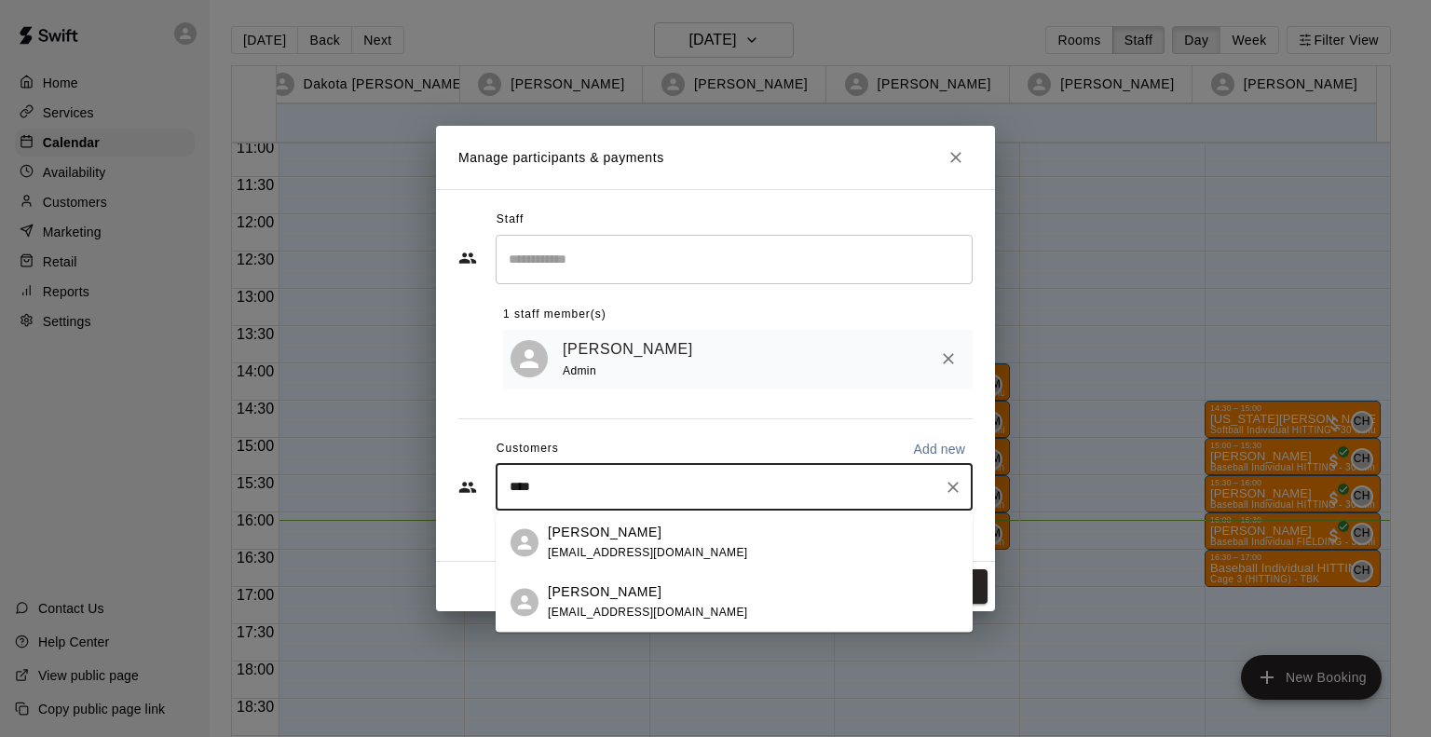
click at [674, 610] on div "Carter Grady gradycs@gmail.com" at bounding box center [753, 602] width 410 height 40
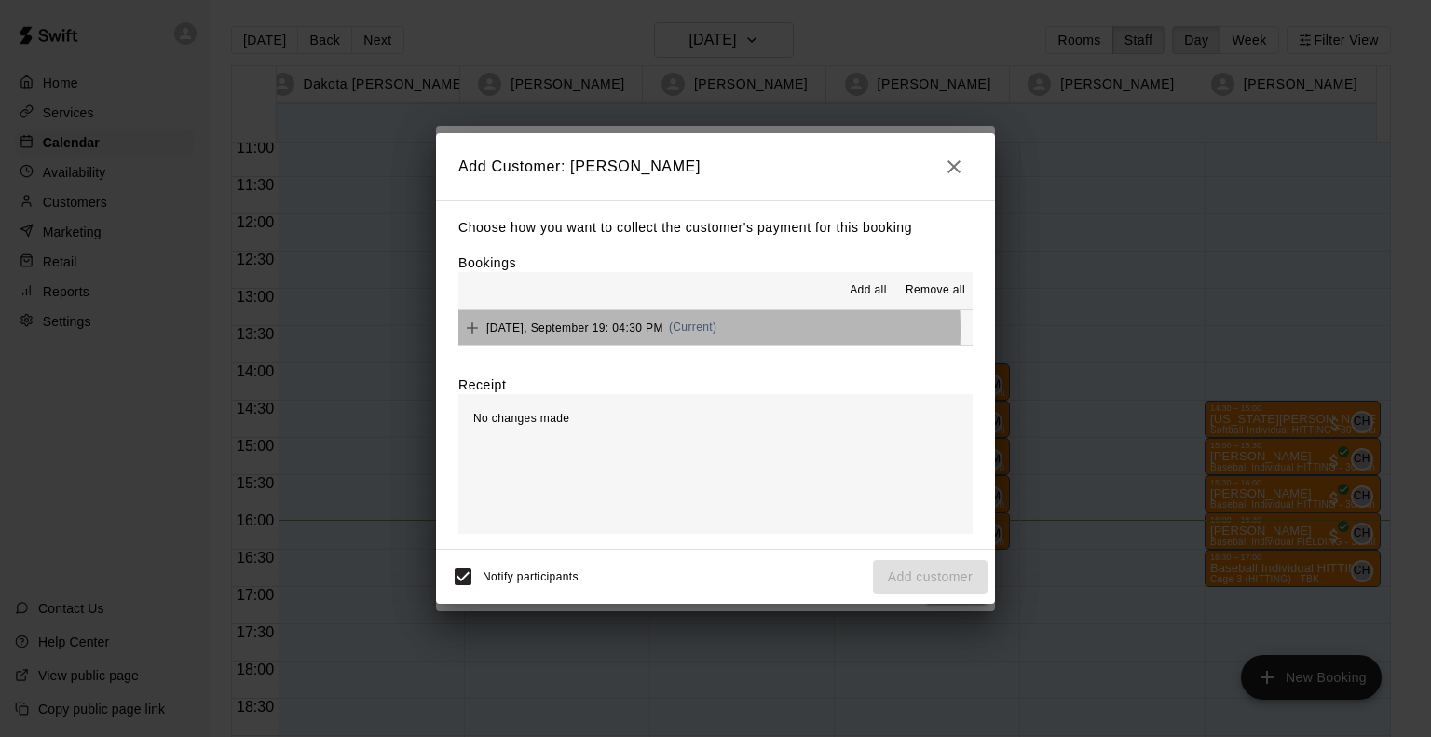
click at [577, 331] on span "Friday, September 19: 04:30 PM" at bounding box center [574, 327] width 177 height 13
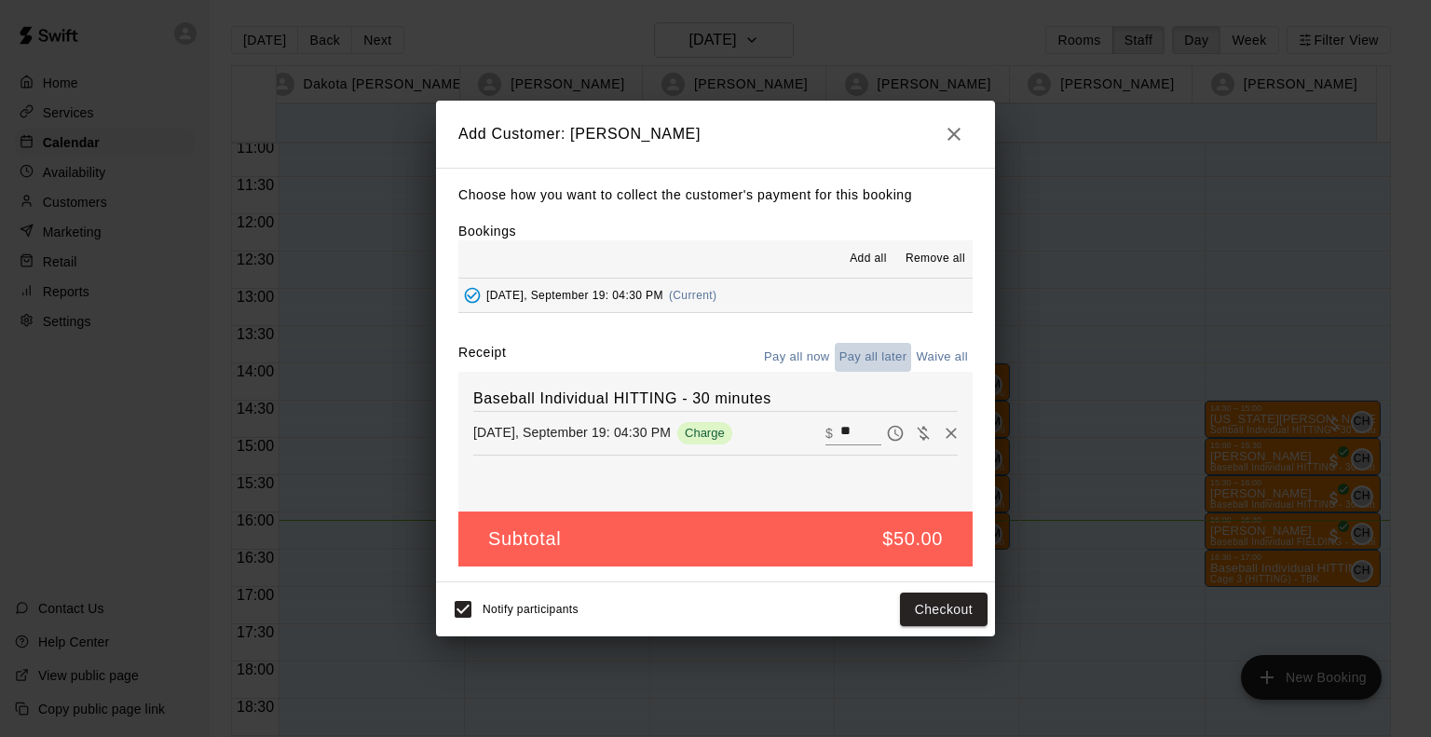
click at [884, 359] on button "Pay all later" at bounding box center [873, 357] width 77 height 29
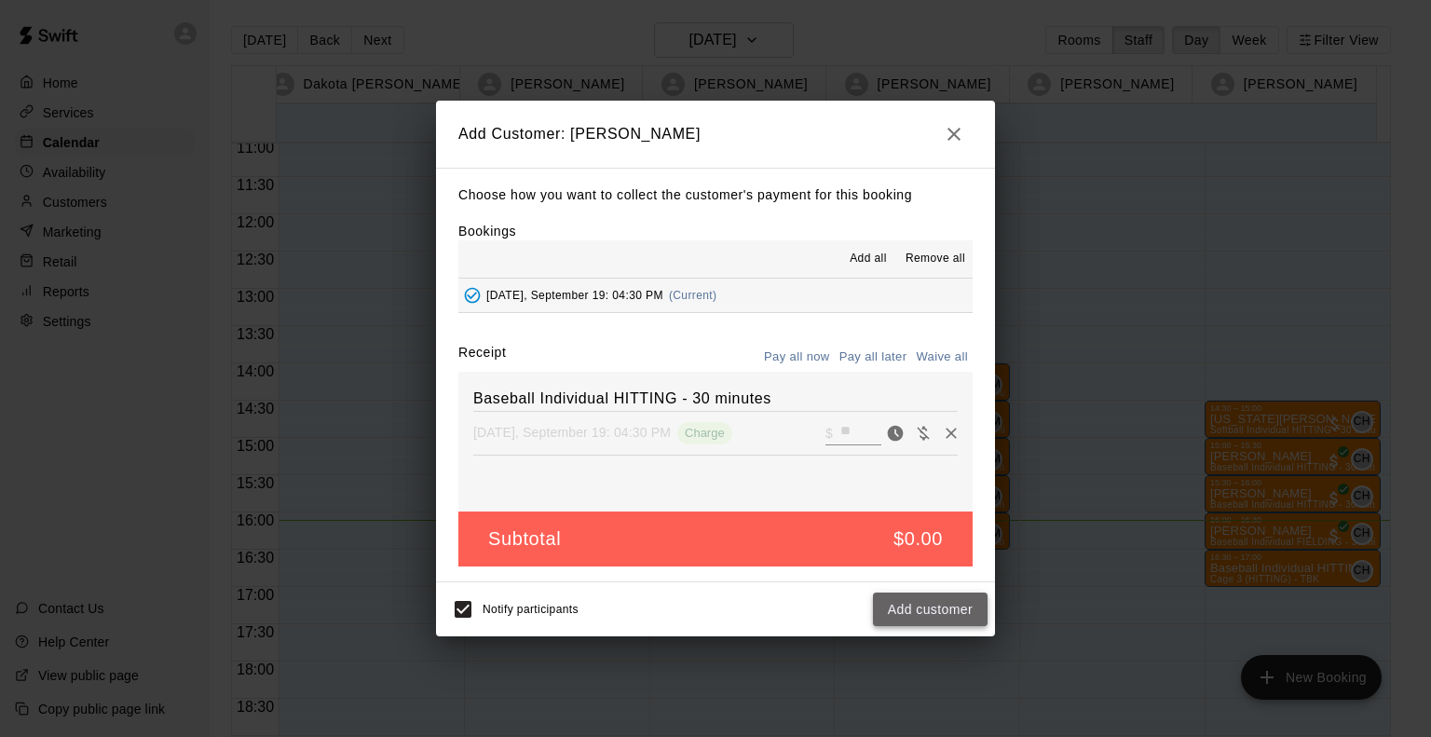
click at [929, 616] on button "Add customer" at bounding box center [930, 610] width 115 height 34
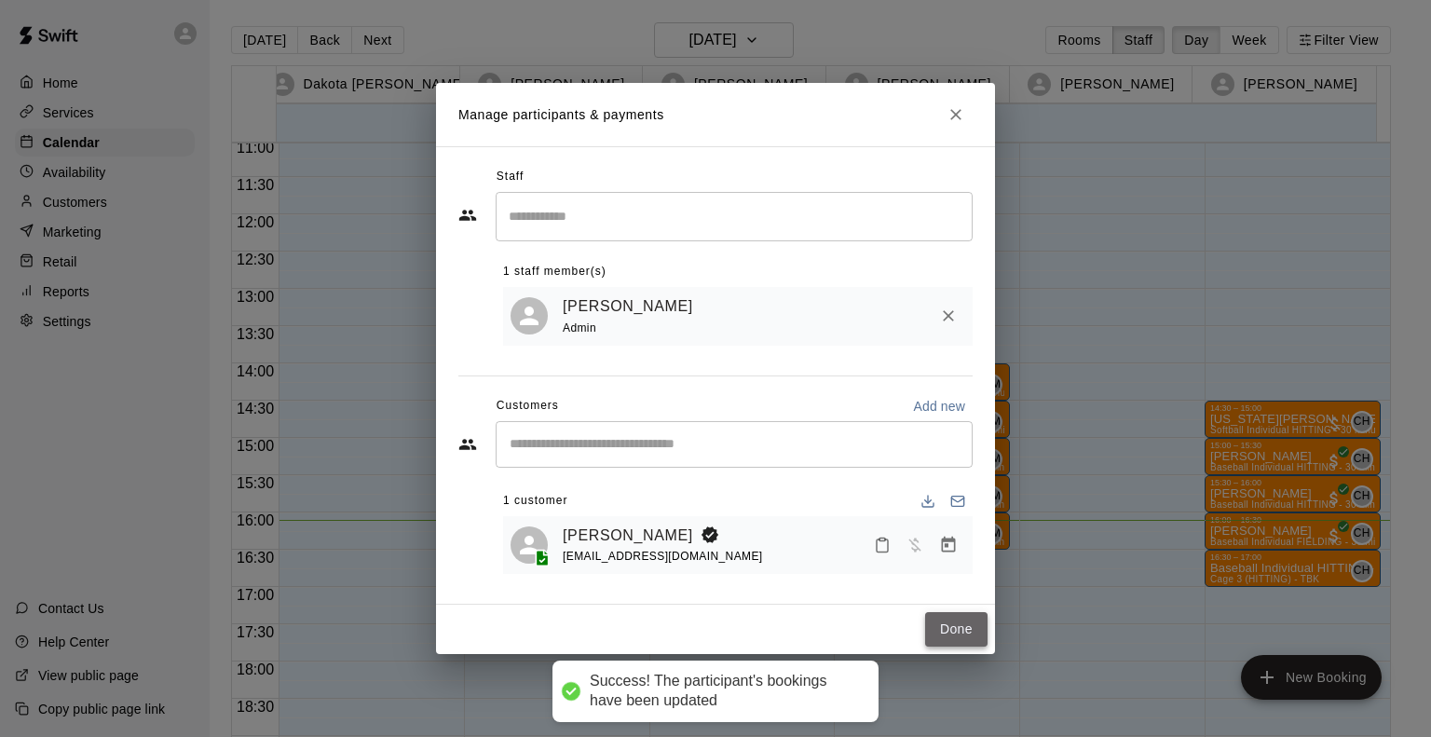
click at [963, 633] on button "Done" at bounding box center [956, 629] width 62 height 34
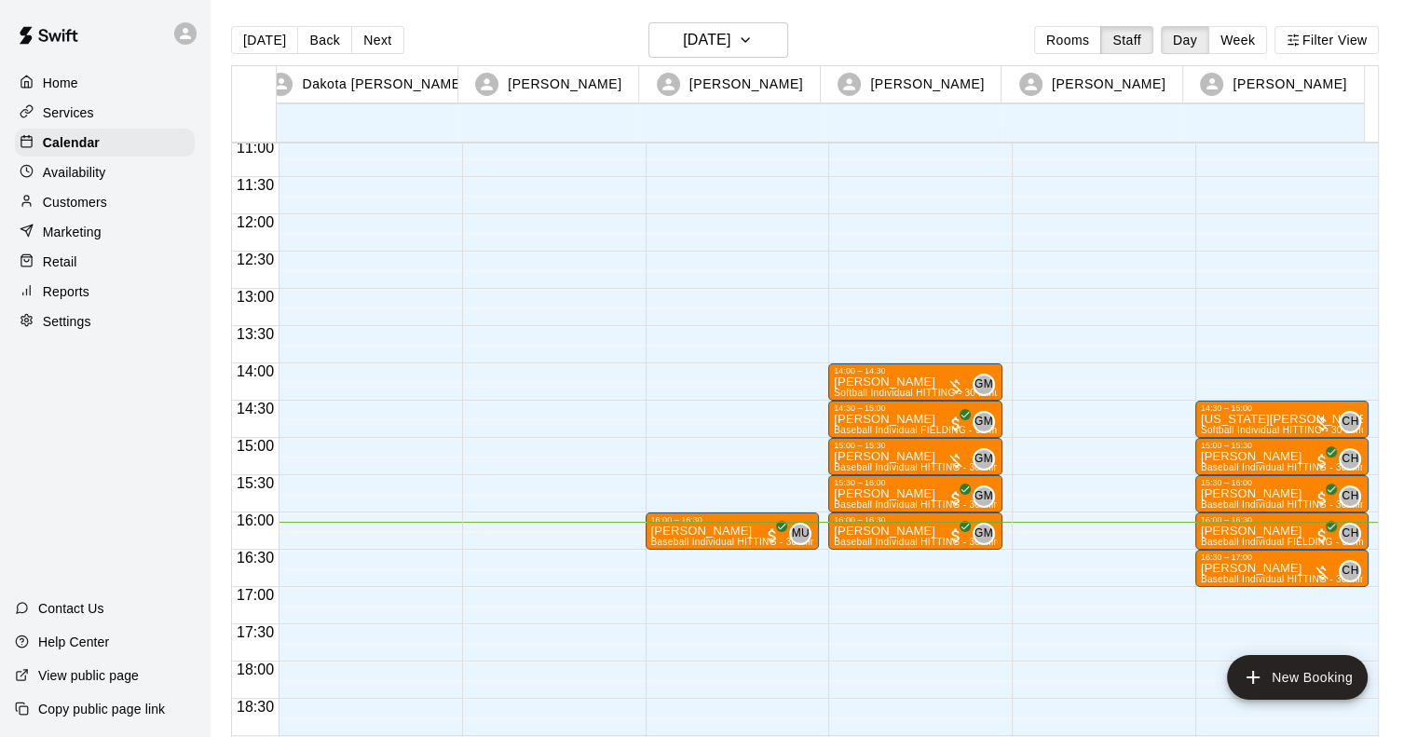
click at [660, 553] on div "16:00 – 16:30 Jeremiah Kim Baseball Individual HITTING - 30 minutes (Cage 3 (HI…" at bounding box center [733, 214] width 174 height 1789
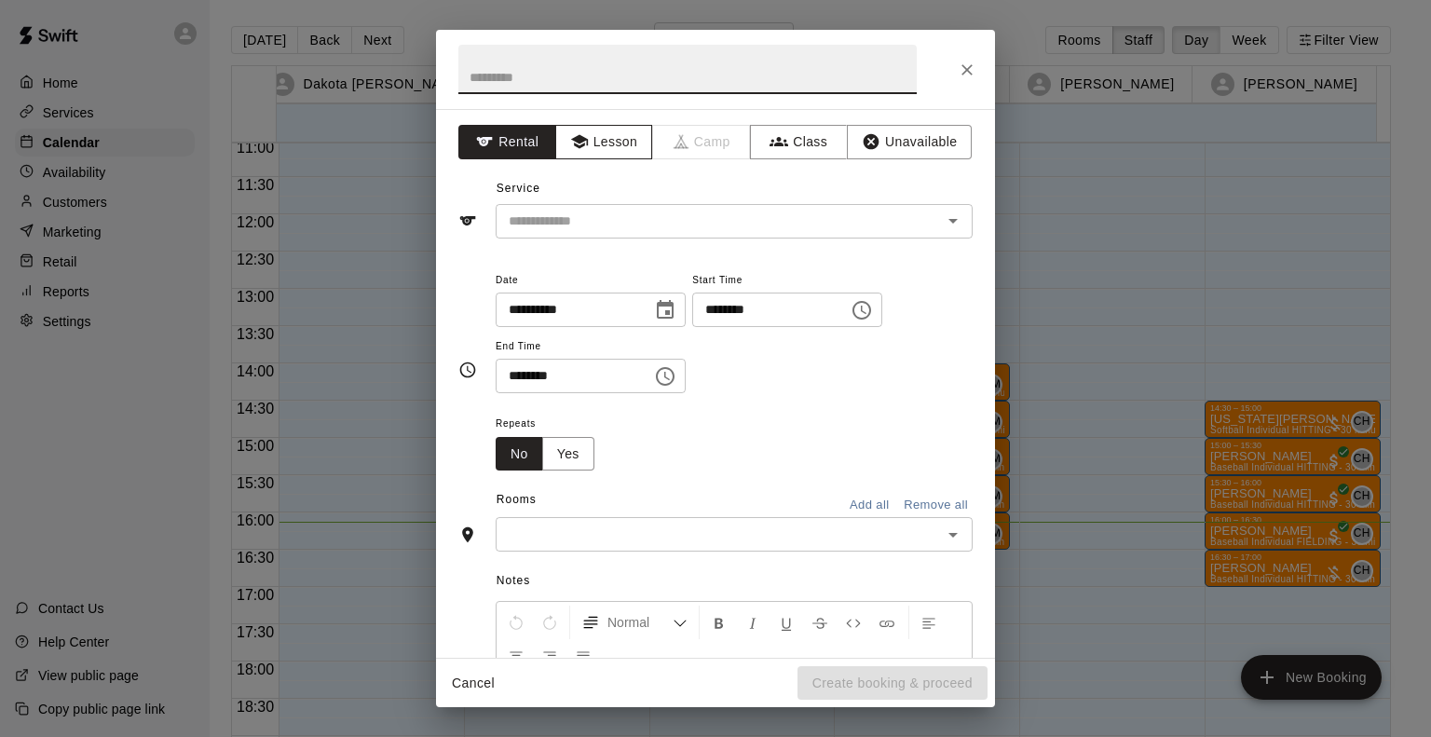
click at [582, 149] on icon "button" at bounding box center [579, 141] width 19 height 19
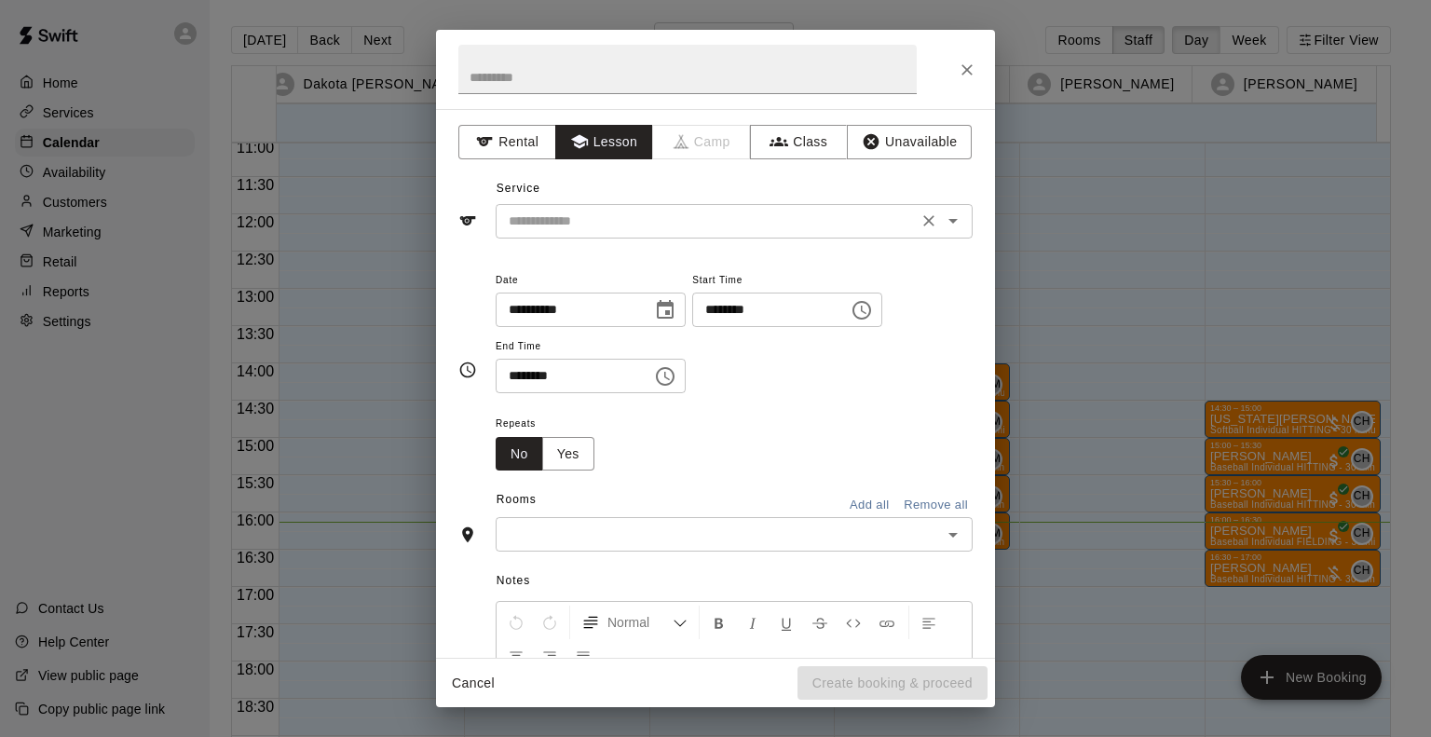
click at [581, 208] on div "​" at bounding box center [734, 221] width 477 height 34
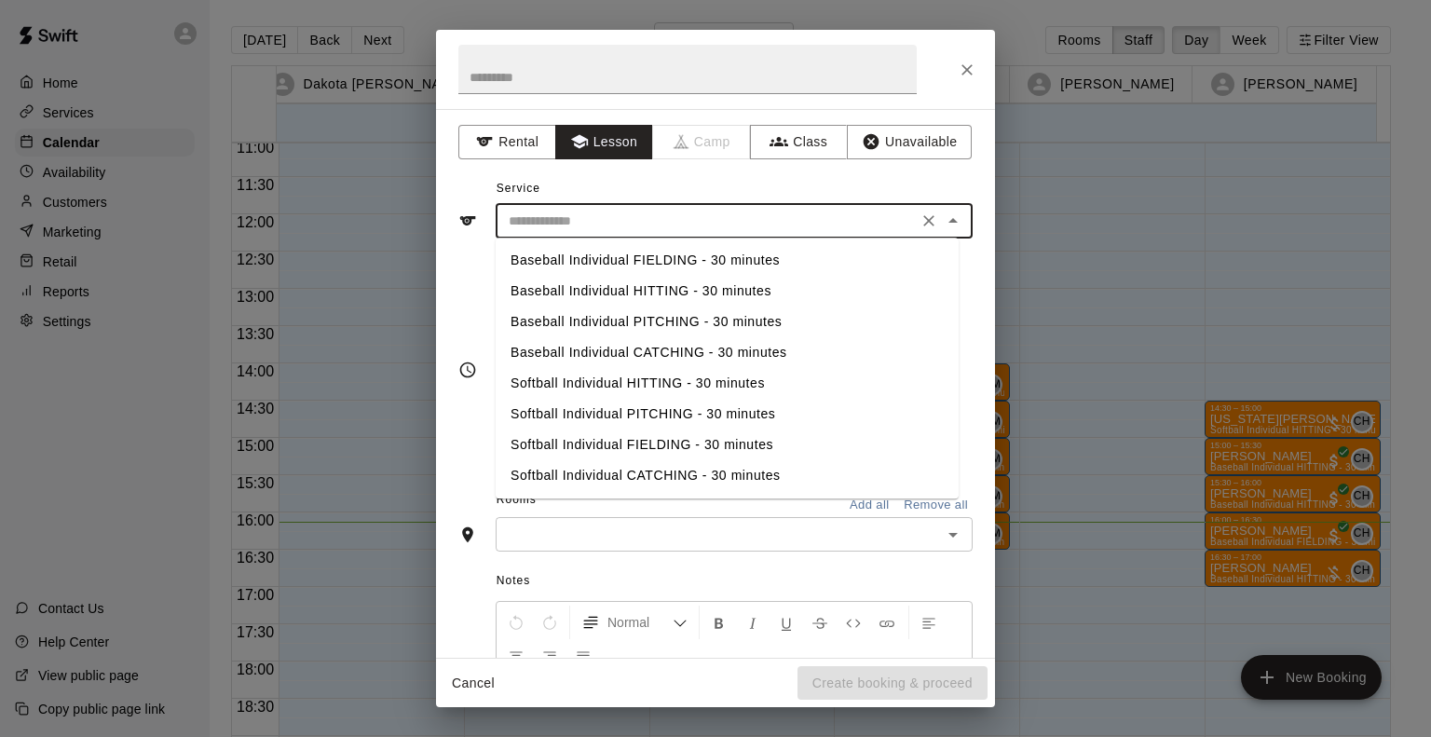
click at [594, 324] on li "Baseball Individual PITCHING - 30 minutes" at bounding box center [727, 322] width 463 height 31
type input "**********"
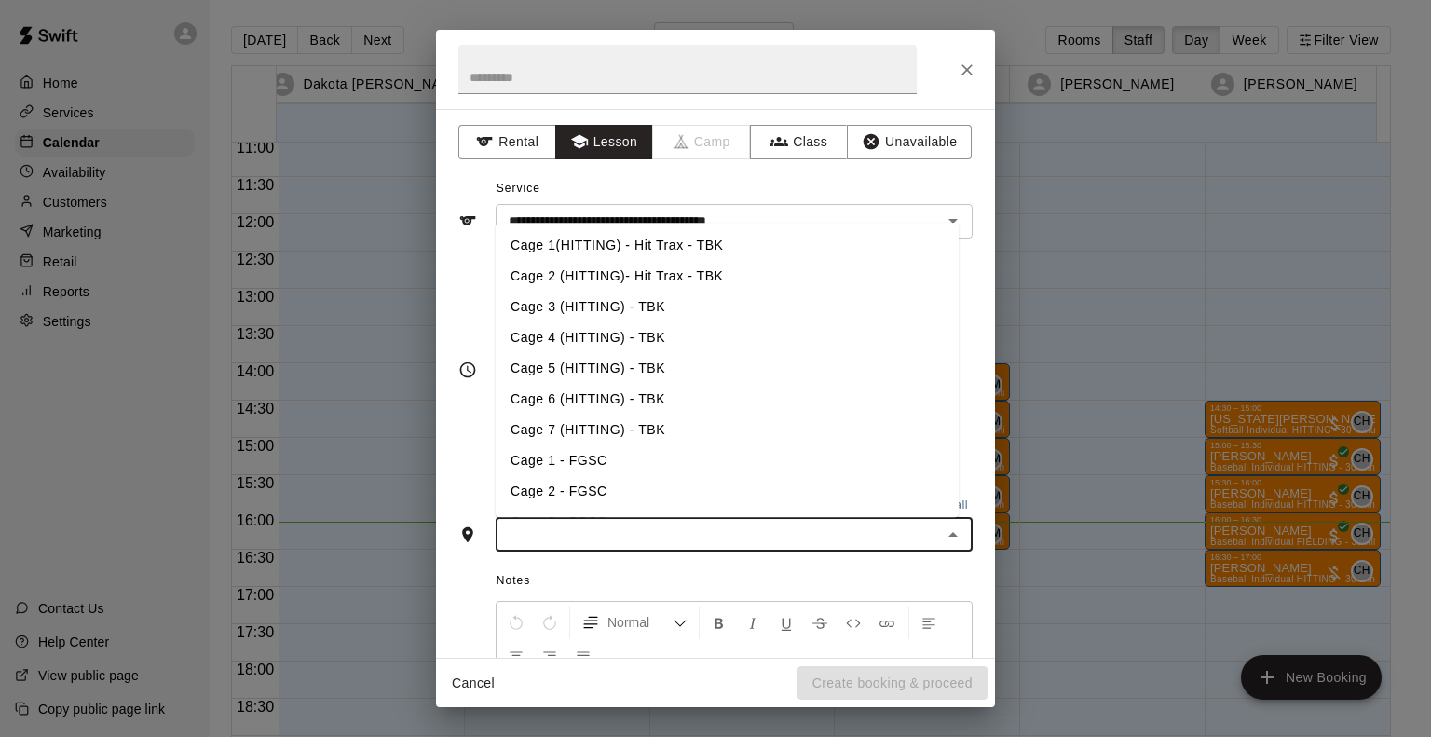
click at [590, 528] on input "text" at bounding box center [718, 534] width 435 height 23
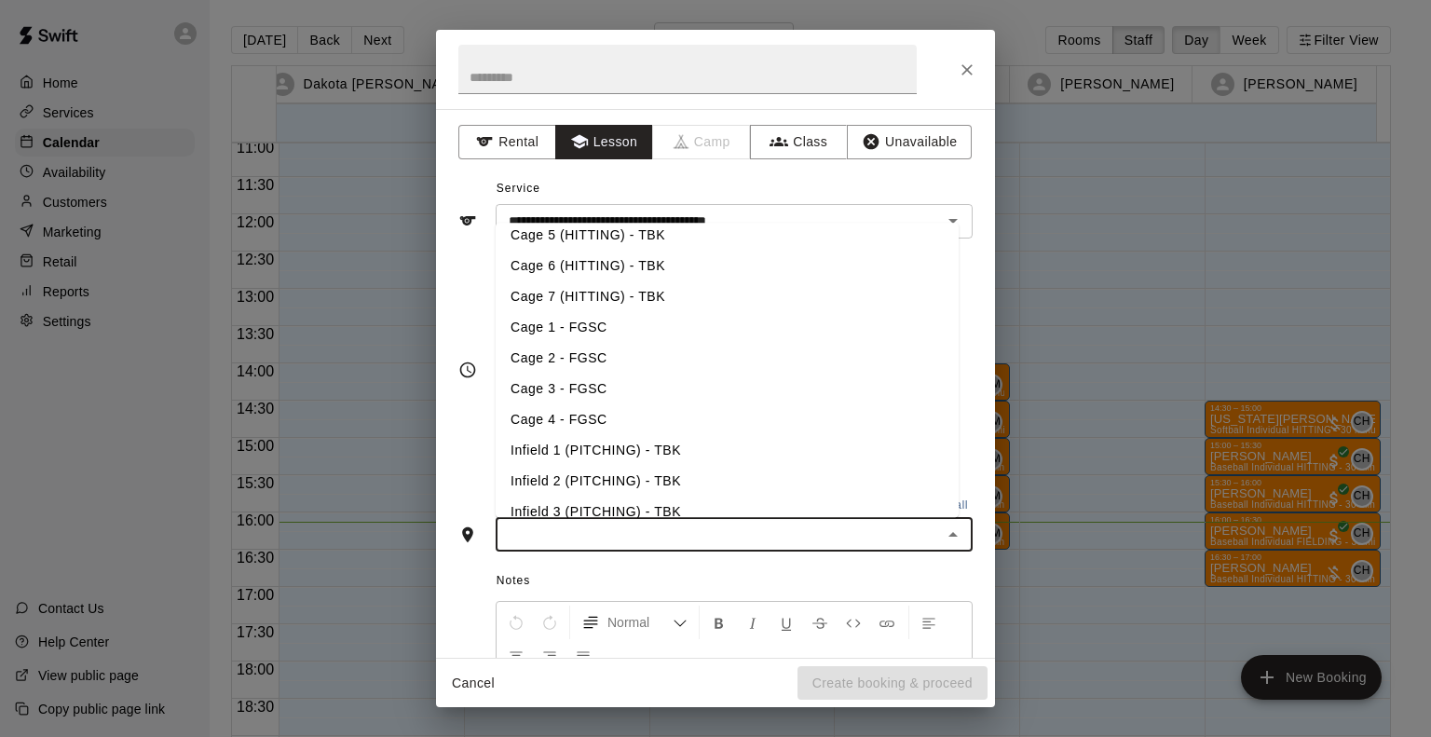
scroll to position [134, 0]
click at [582, 486] on li "Infield 2 (PITCHING) - TBK" at bounding box center [727, 480] width 463 height 31
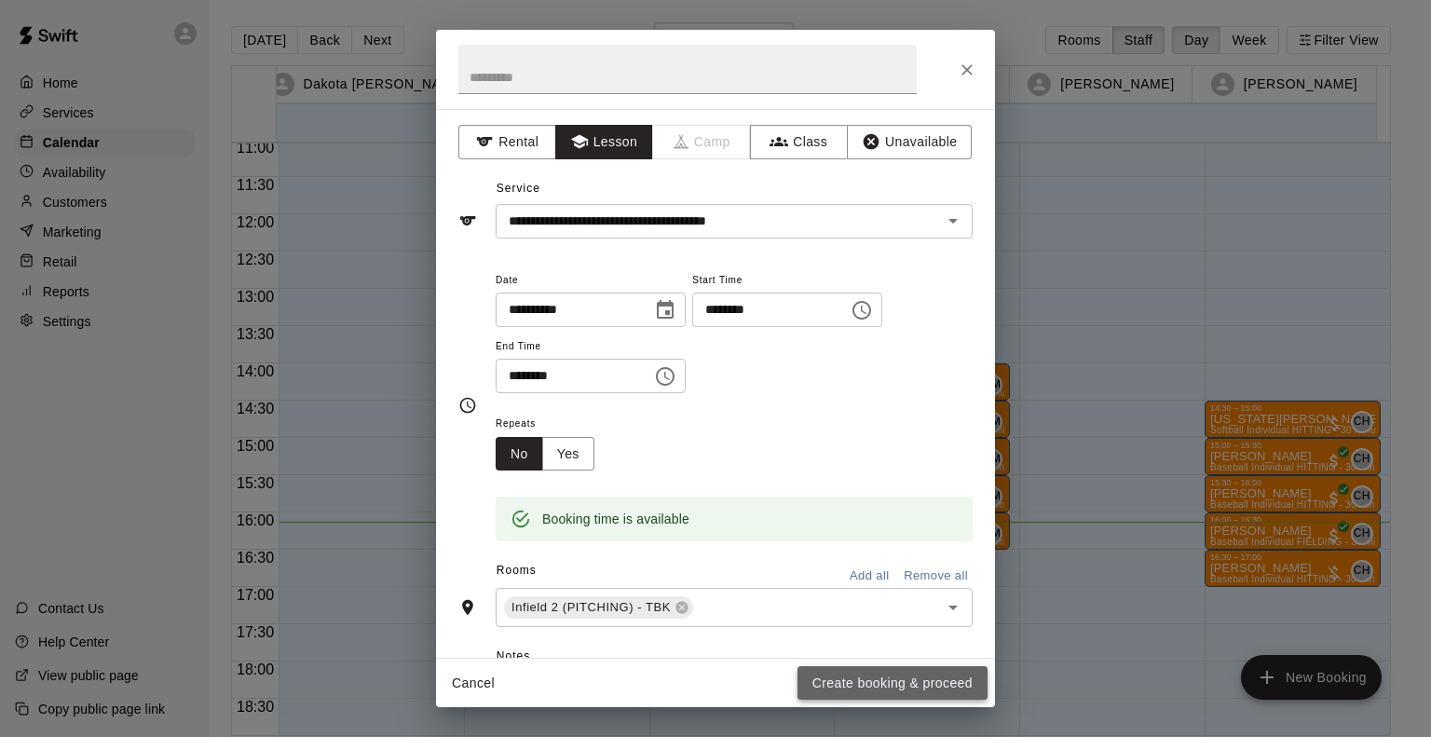
click at [911, 682] on button "Create booking & proceed" at bounding box center [893, 683] width 190 height 34
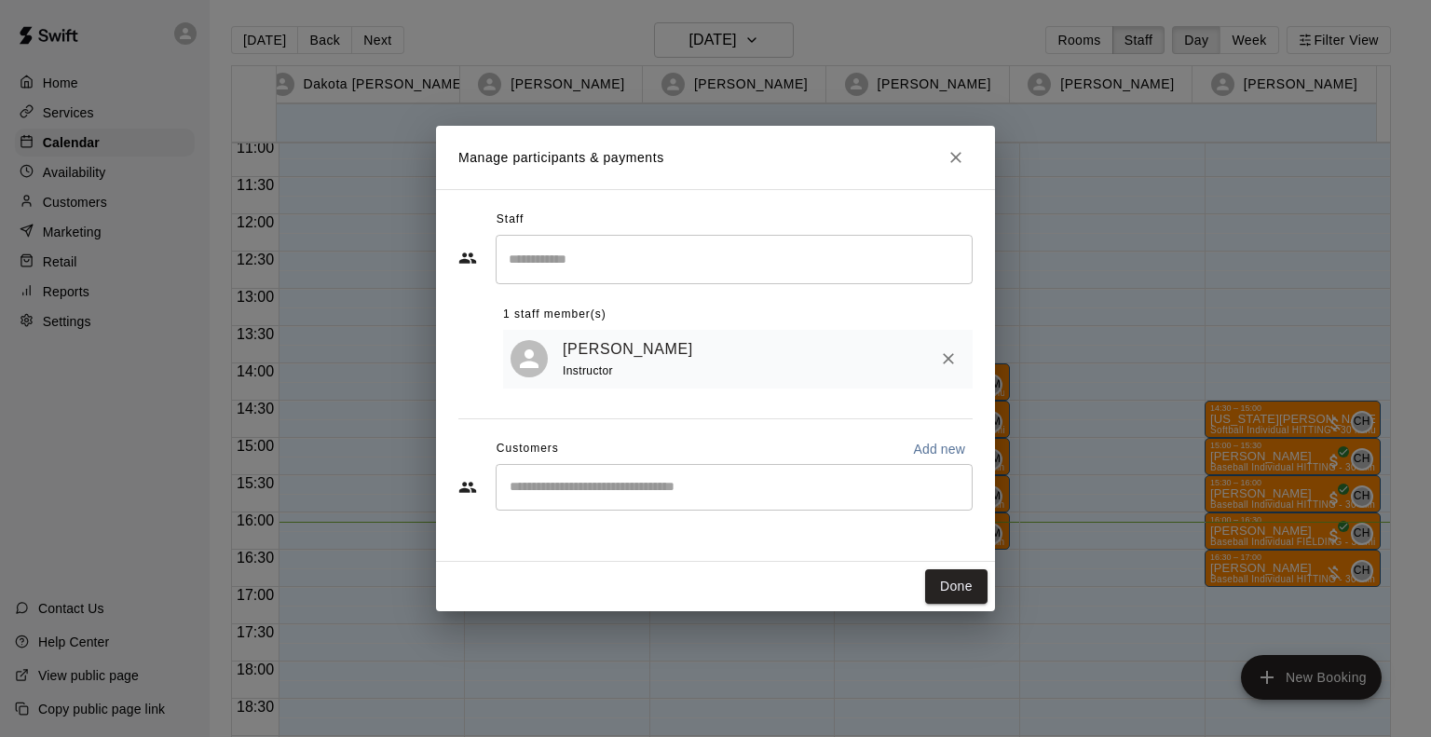
click at [744, 501] on div "​" at bounding box center [734, 487] width 477 height 47
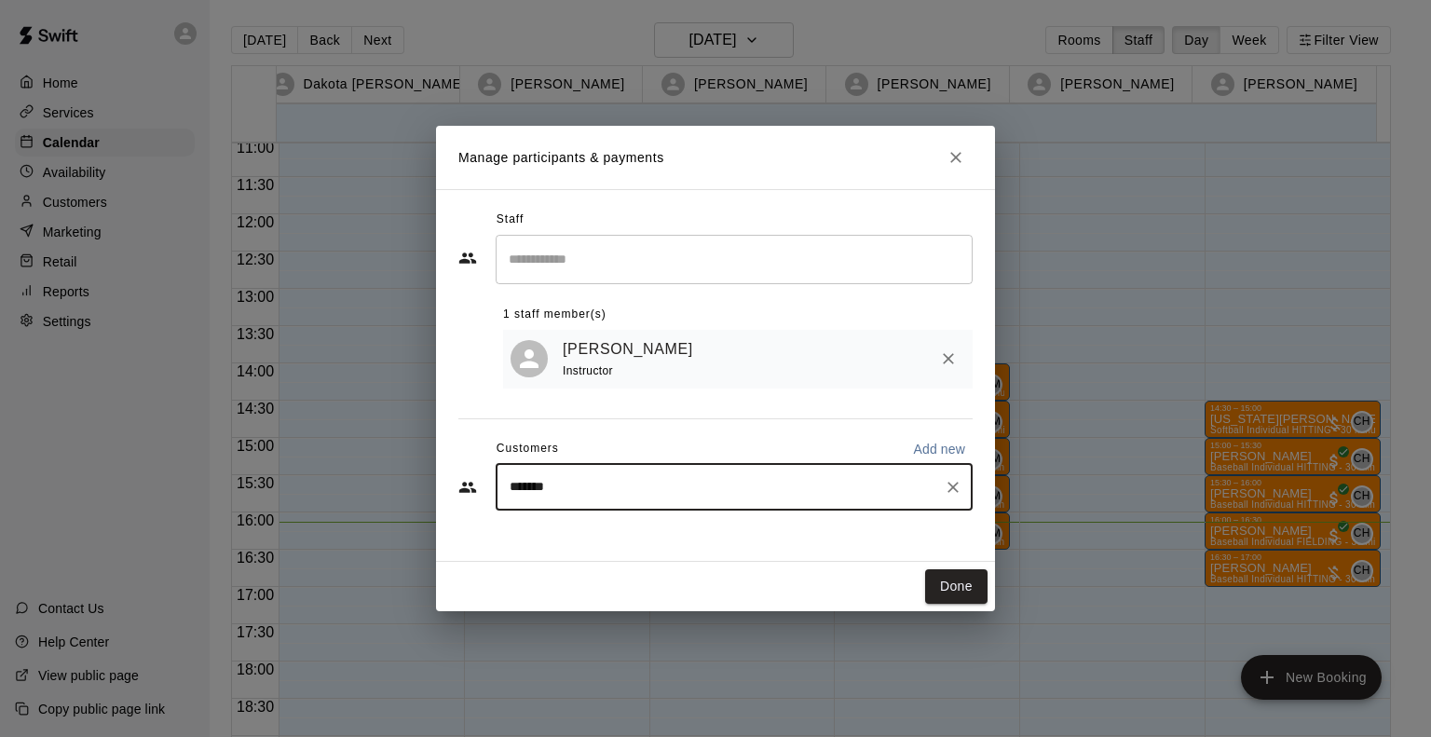
type input "********"
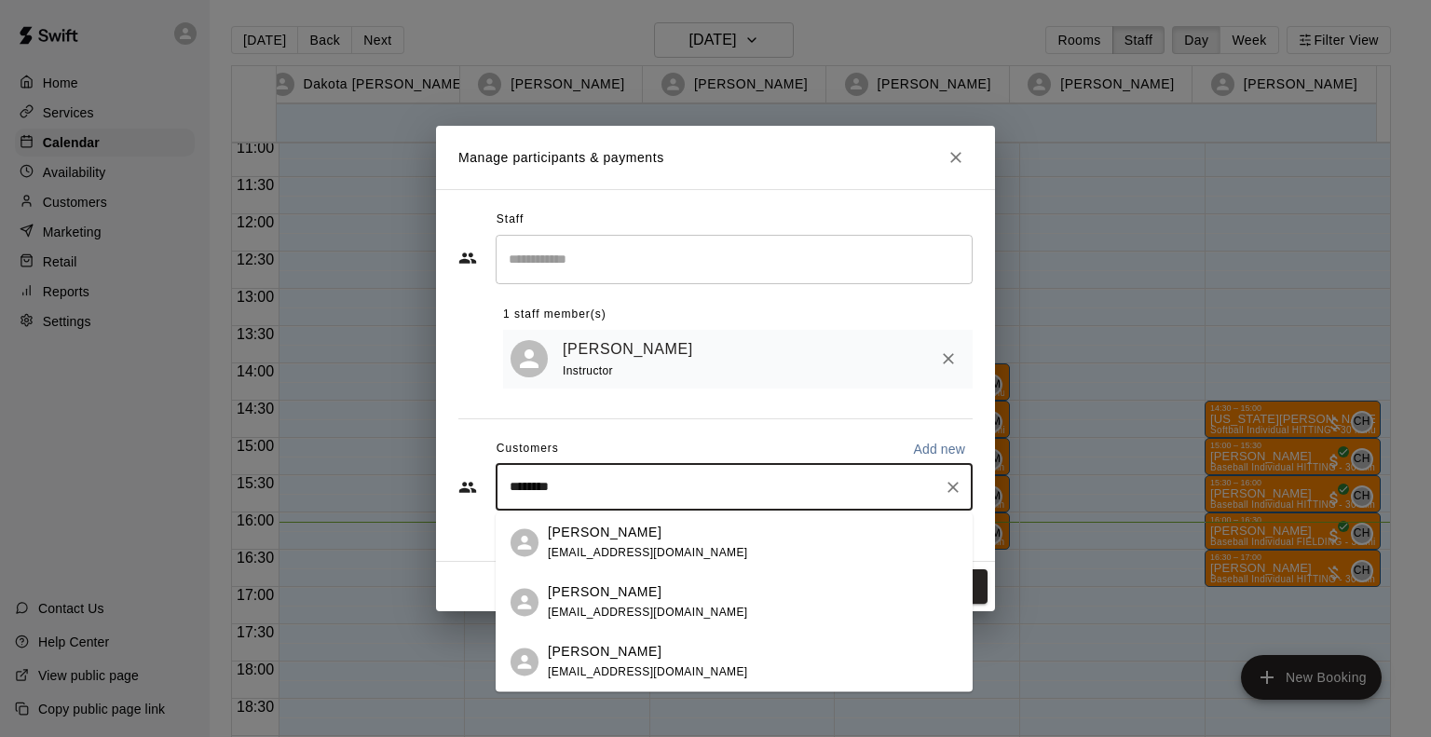
click at [678, 654] on div "[PERSON_NAME]" at bounding box center [648, 652] width 200 height 20
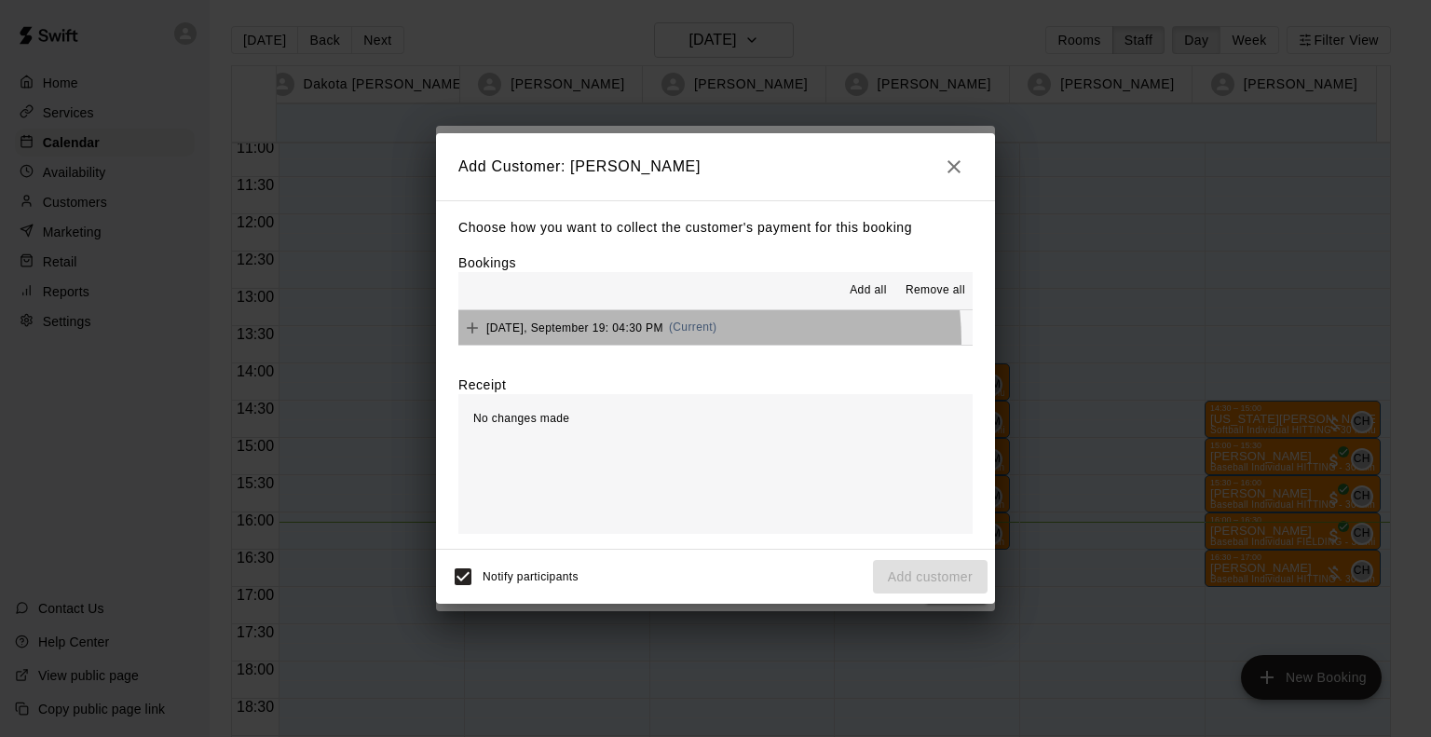
click at [674, 343] on button "Friday, September 19: 04:30 PM (Current)" at bounding box center [715, 327] width 514 height 34
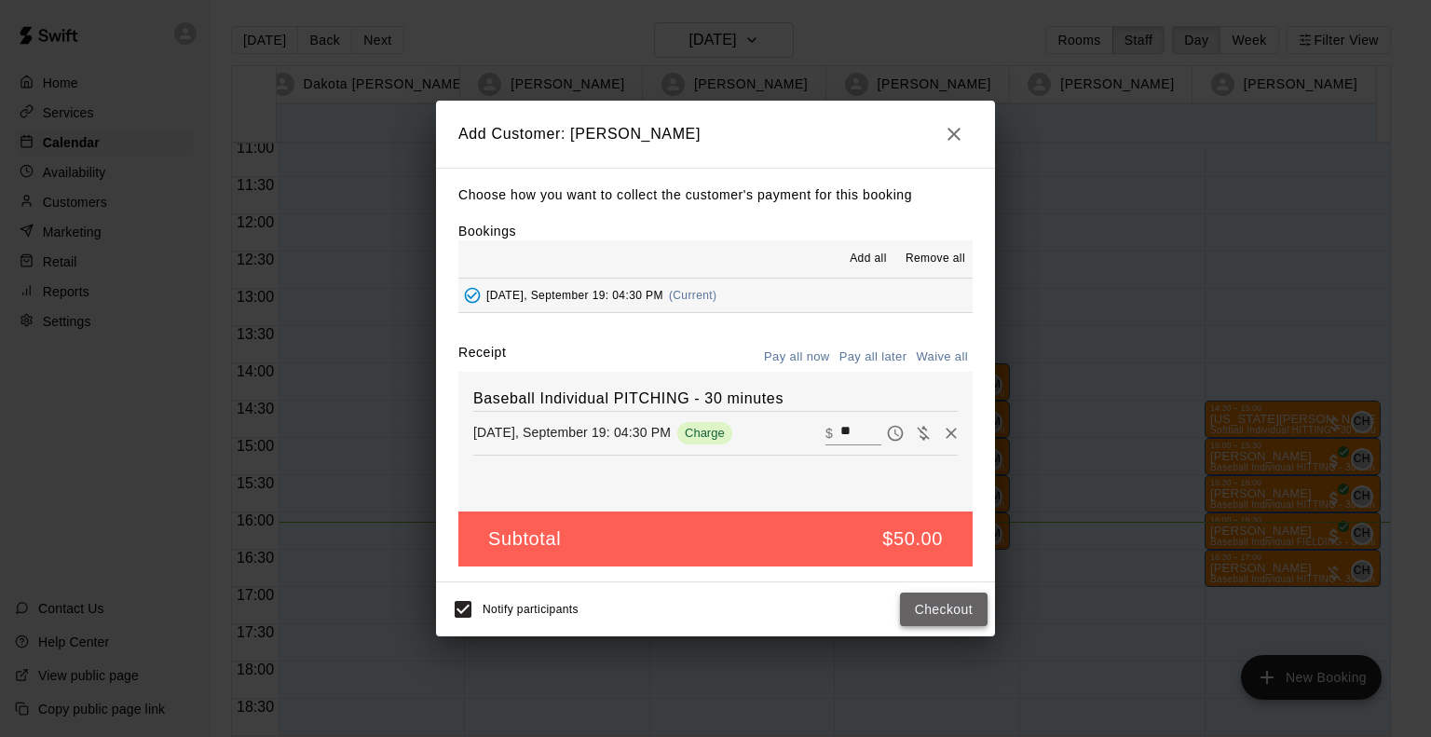
click at [961, 611] on button "Checkout" at bounding box center [944, 610] width 88 height 34
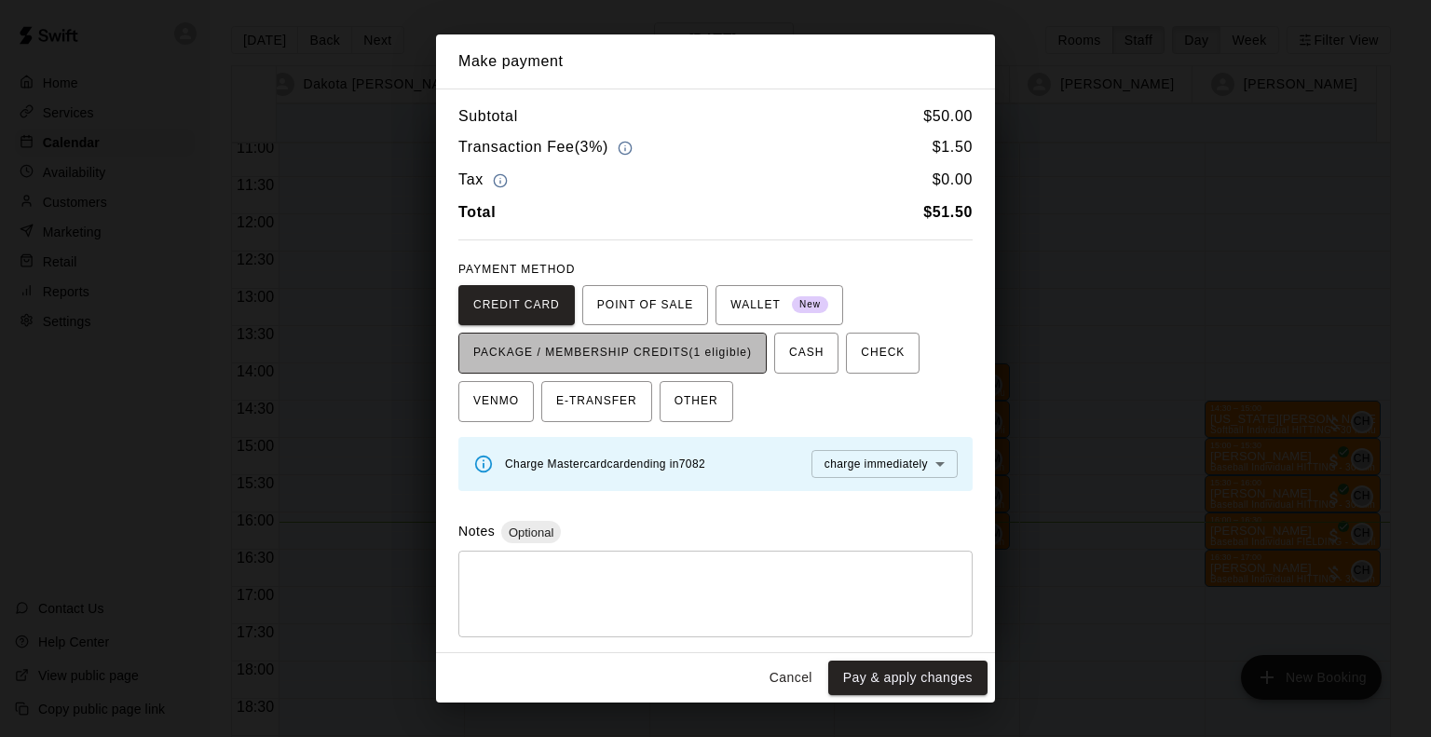
click at [726, 349] on span "PACKAGE / MEMBERSHIP CREDITS (1 eligible)" at bounding box center [612, 353] width 279 height 30
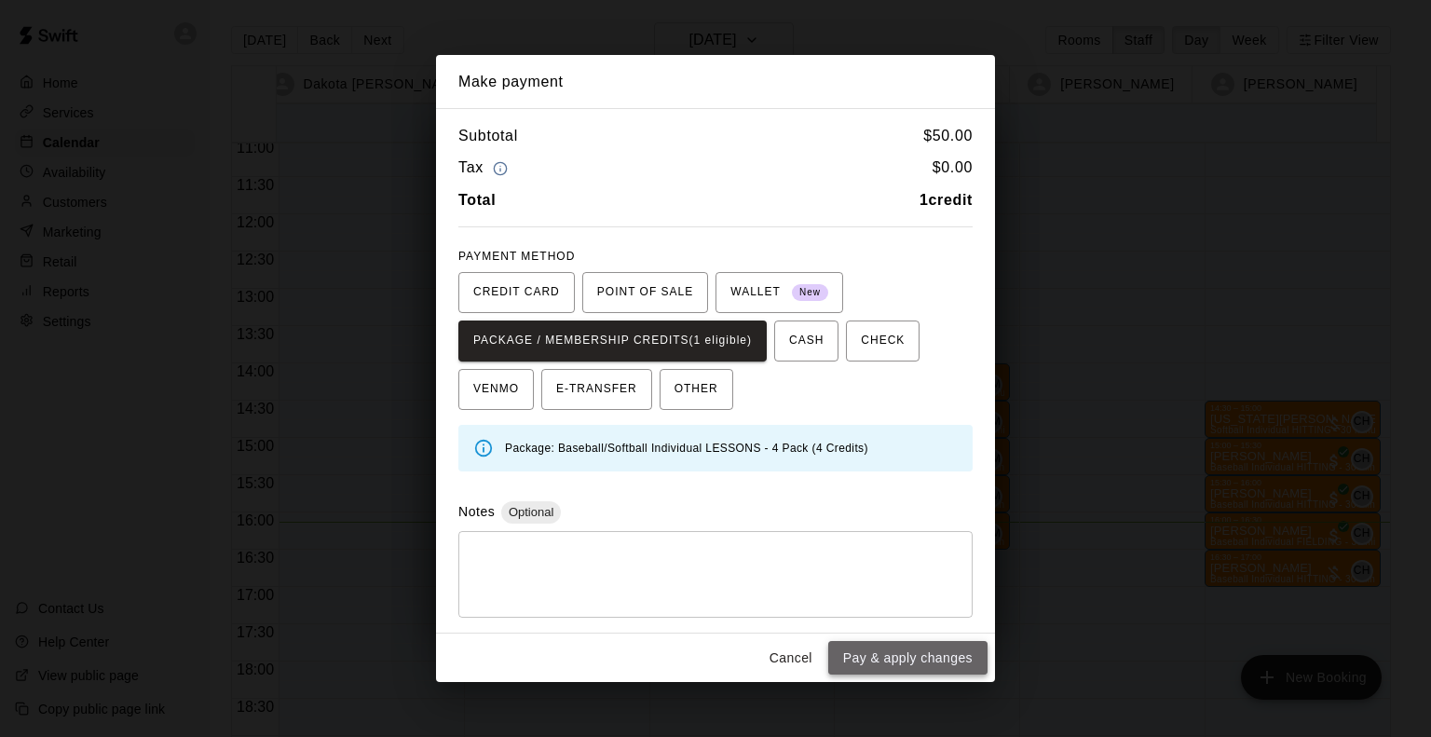
click at [887, 659] on button "Pay & apply changes" at bounding box center [907, 658] width 159 height 34
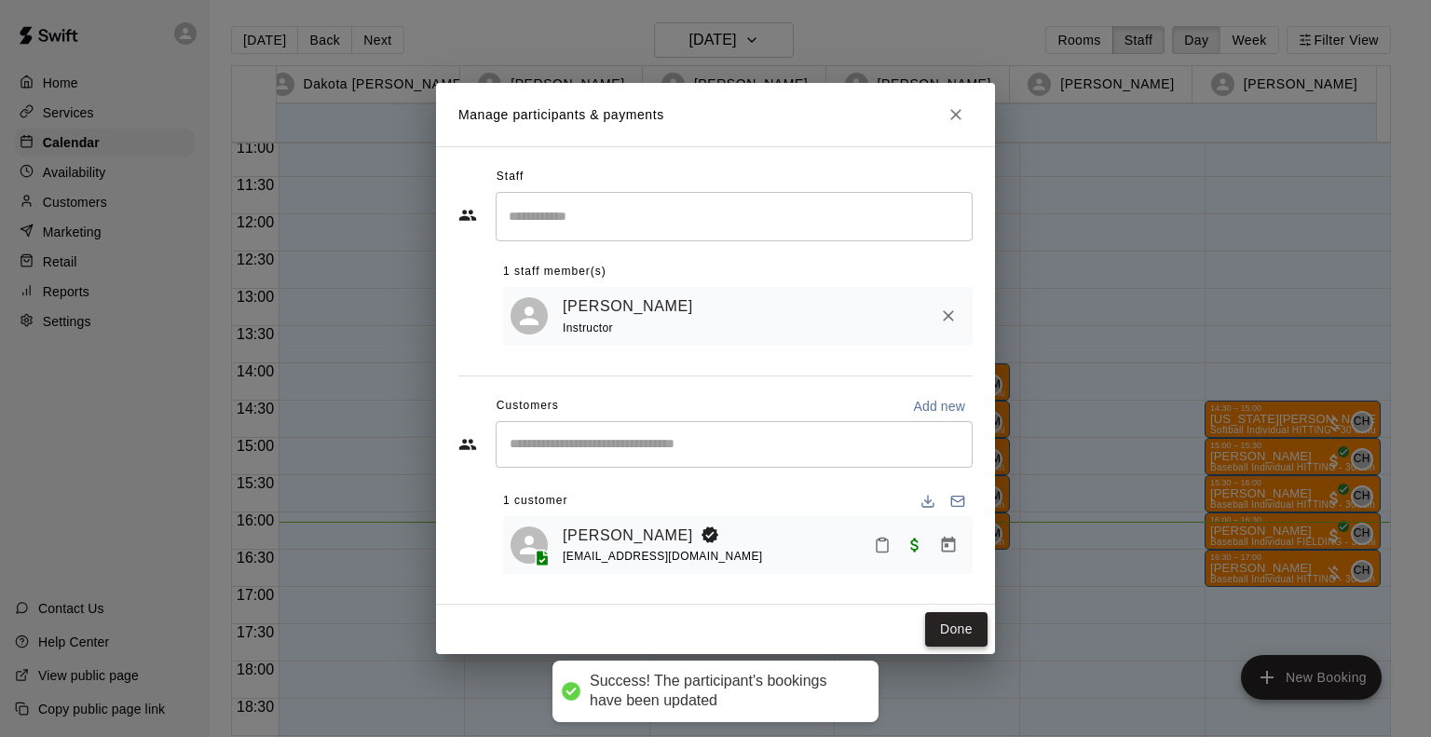
click at [951, 632] on button "Done" at bounding box center [956, 629] width 62 height 34
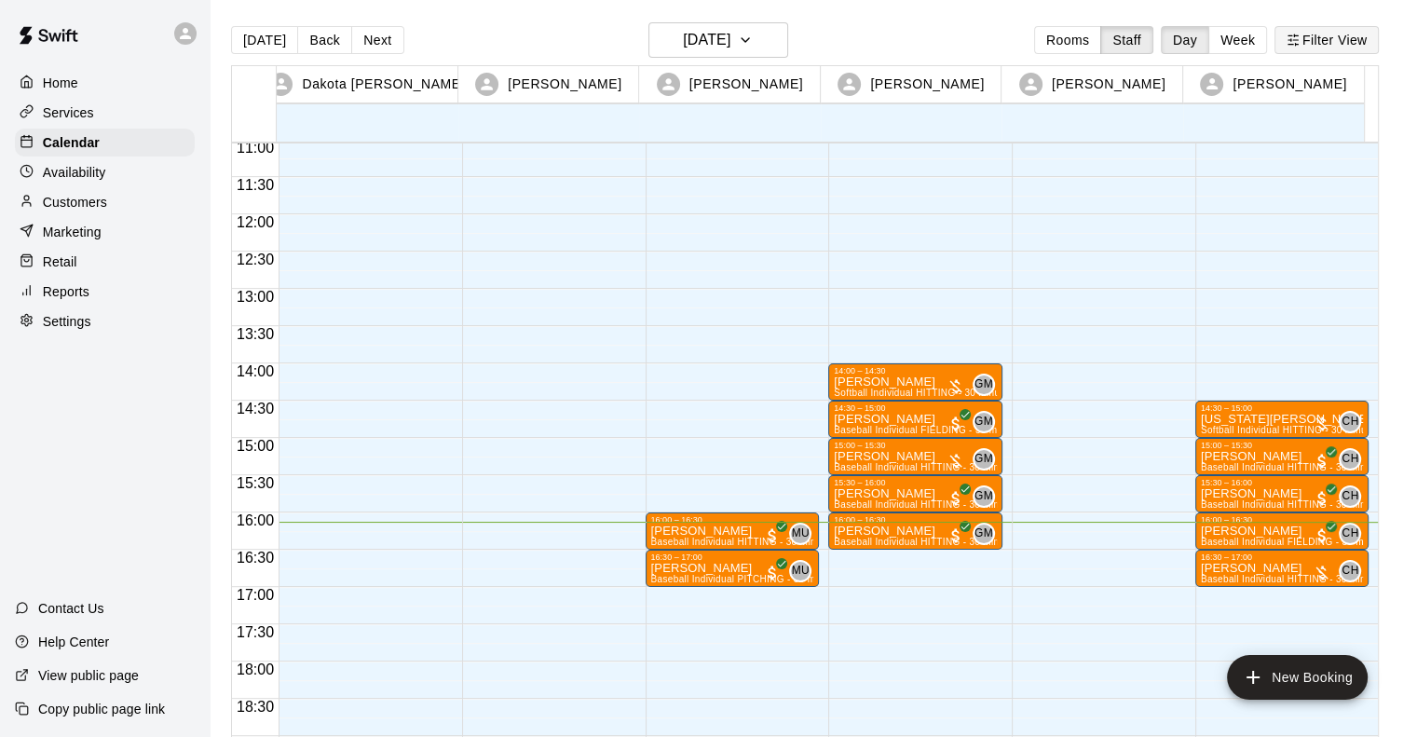
click at [1319, 47] on button "Filter View" at bounding box center [1327, 40] width 104 height 28
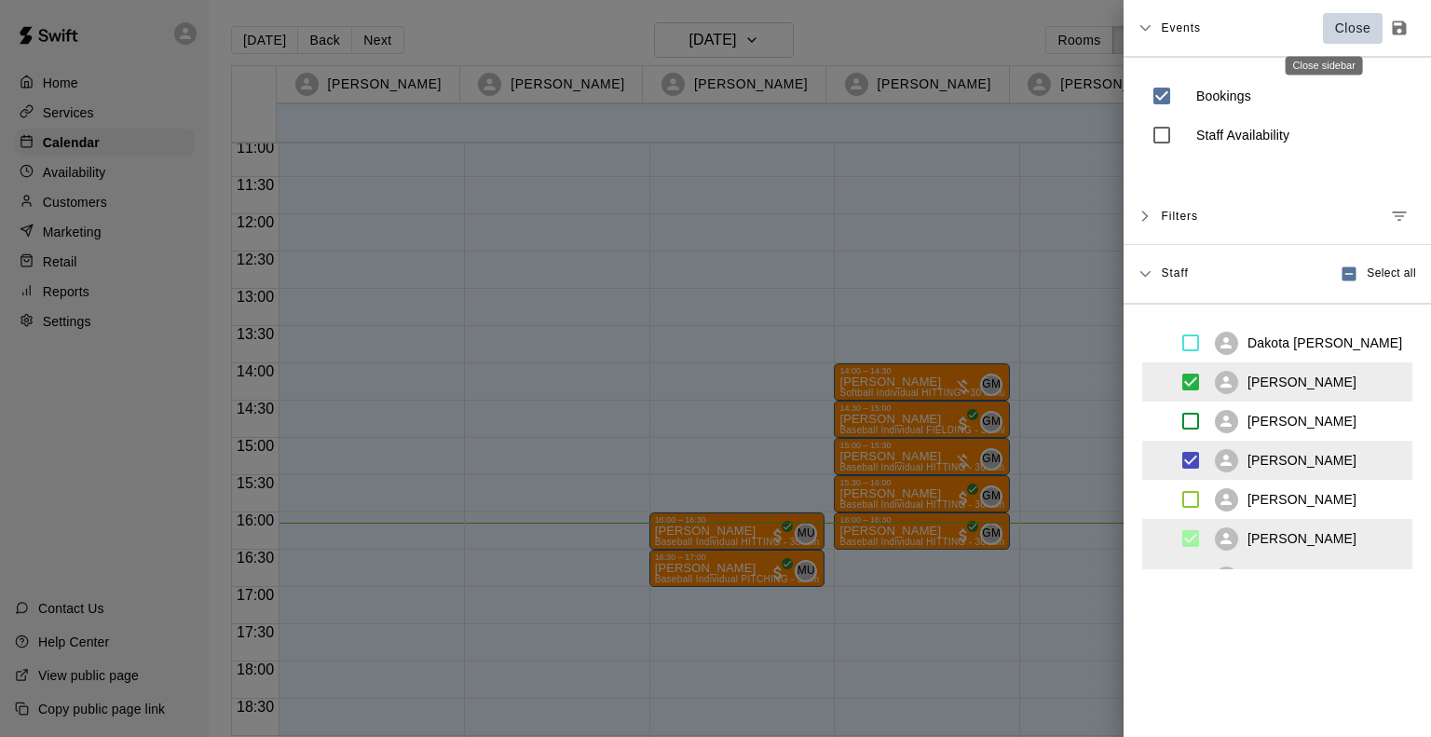
click at [1334, 14] on button "Close" at bounding box center [1353, 28] width 60 height 31
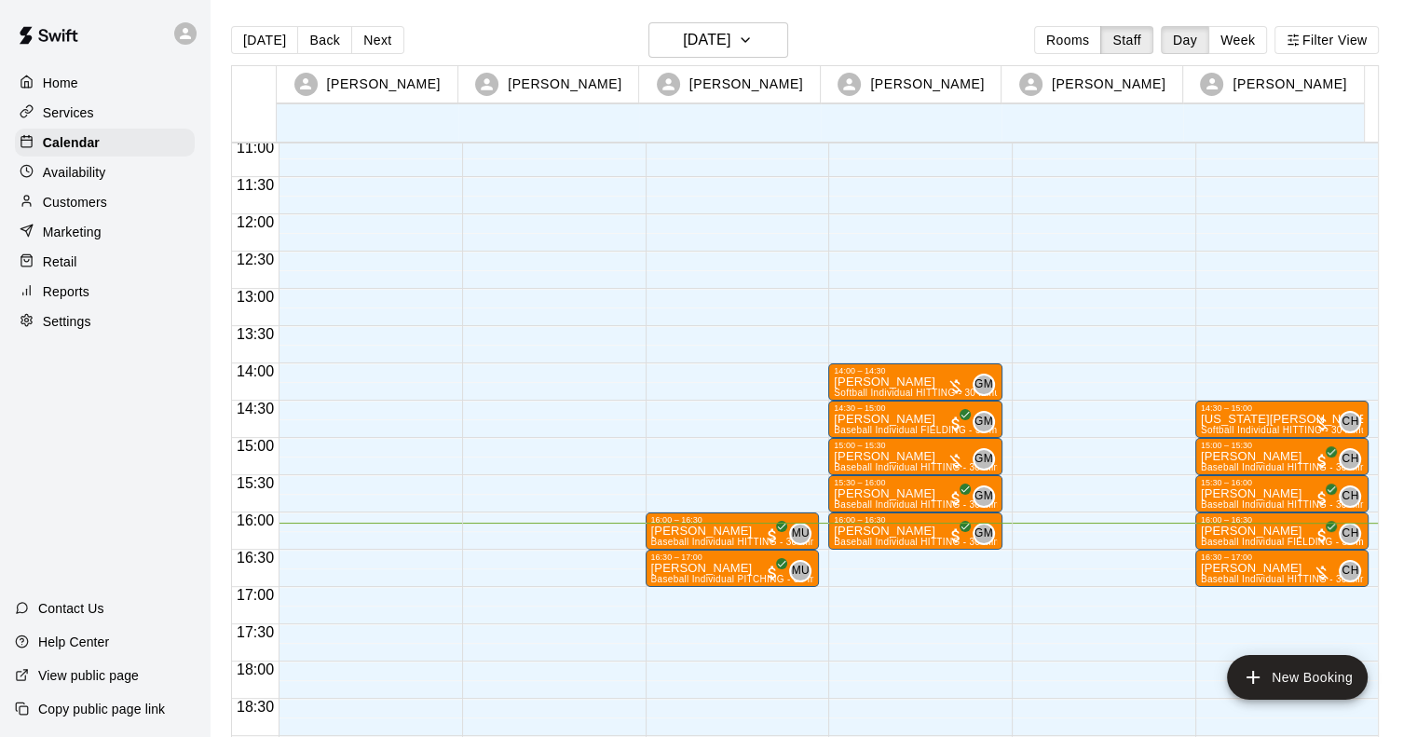
click at [288, 550] on div at bounding box center [366, 214] width 174 height 1789
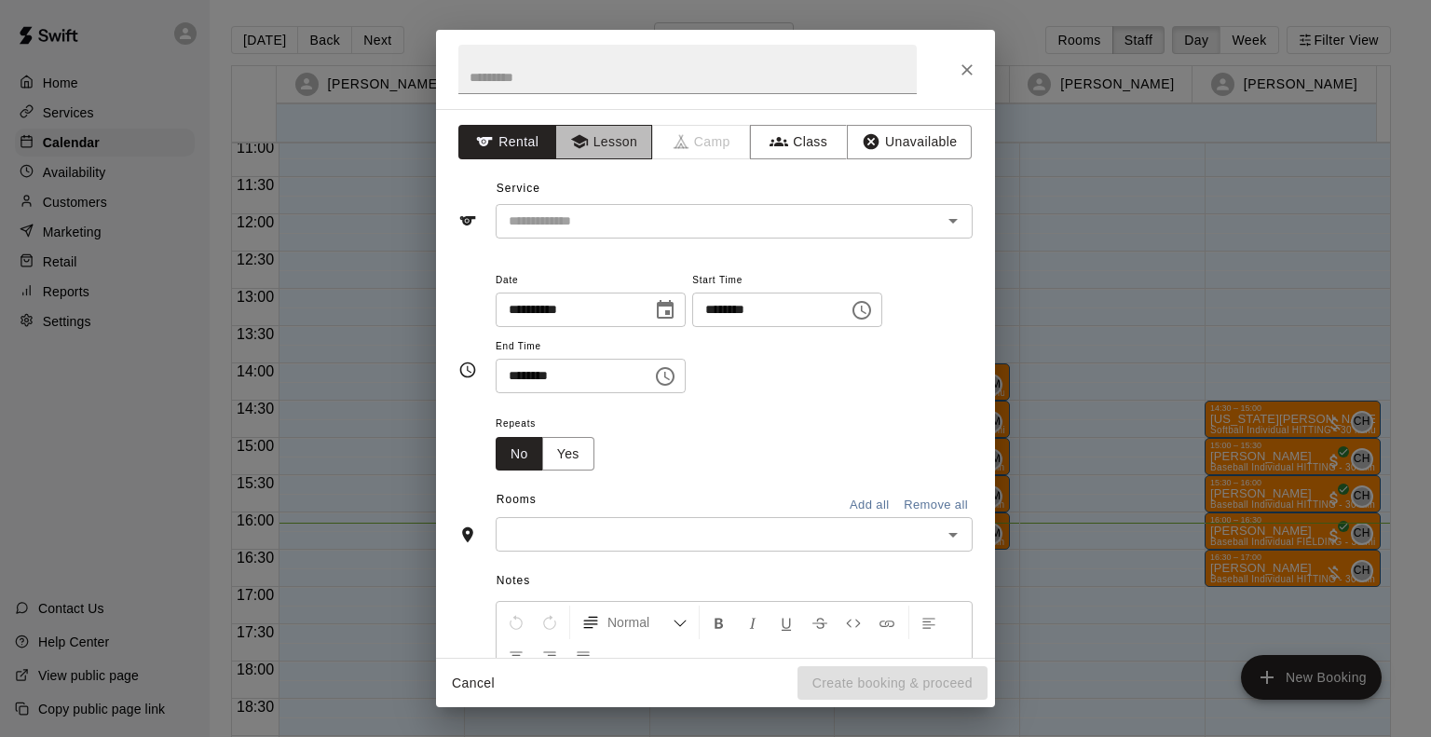
click at [590, 147] on button "Lesson" at bounding box center [604, 142] width 98 height 34
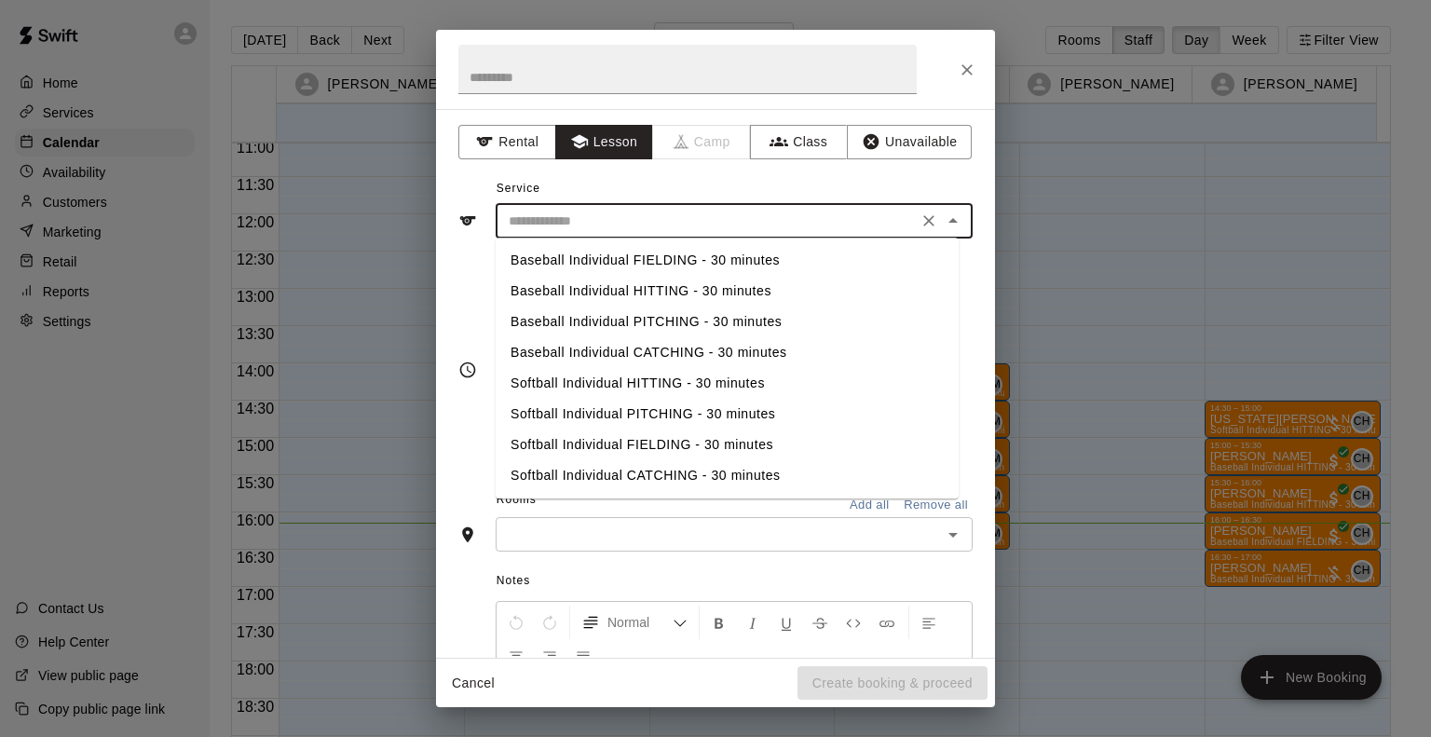
click at [585, 210] on input "text" at bounding box center [706, 221] width 411 height 23
click at [571, 383] on li "Softball Individual HITTING - 30 minutes" at bounding box center [727, 383] width 463 height 31
type input "**********"
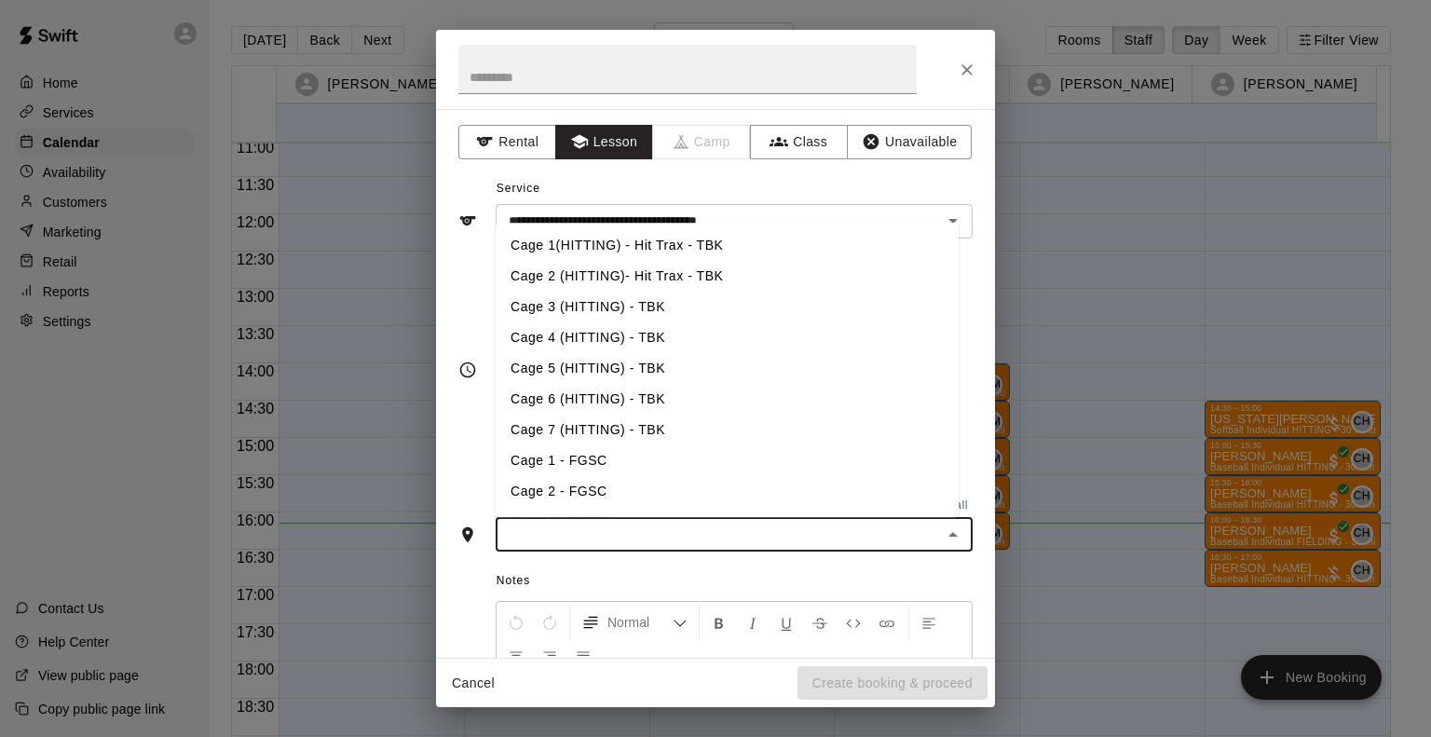
click at [567, 537] on input "text" at bounding box center [718, 534] width 435 height 23
click at [564, 376] on li "Cage 5 (HITTING) - TBK" at bounding box center [727, 368] width 463 height 31
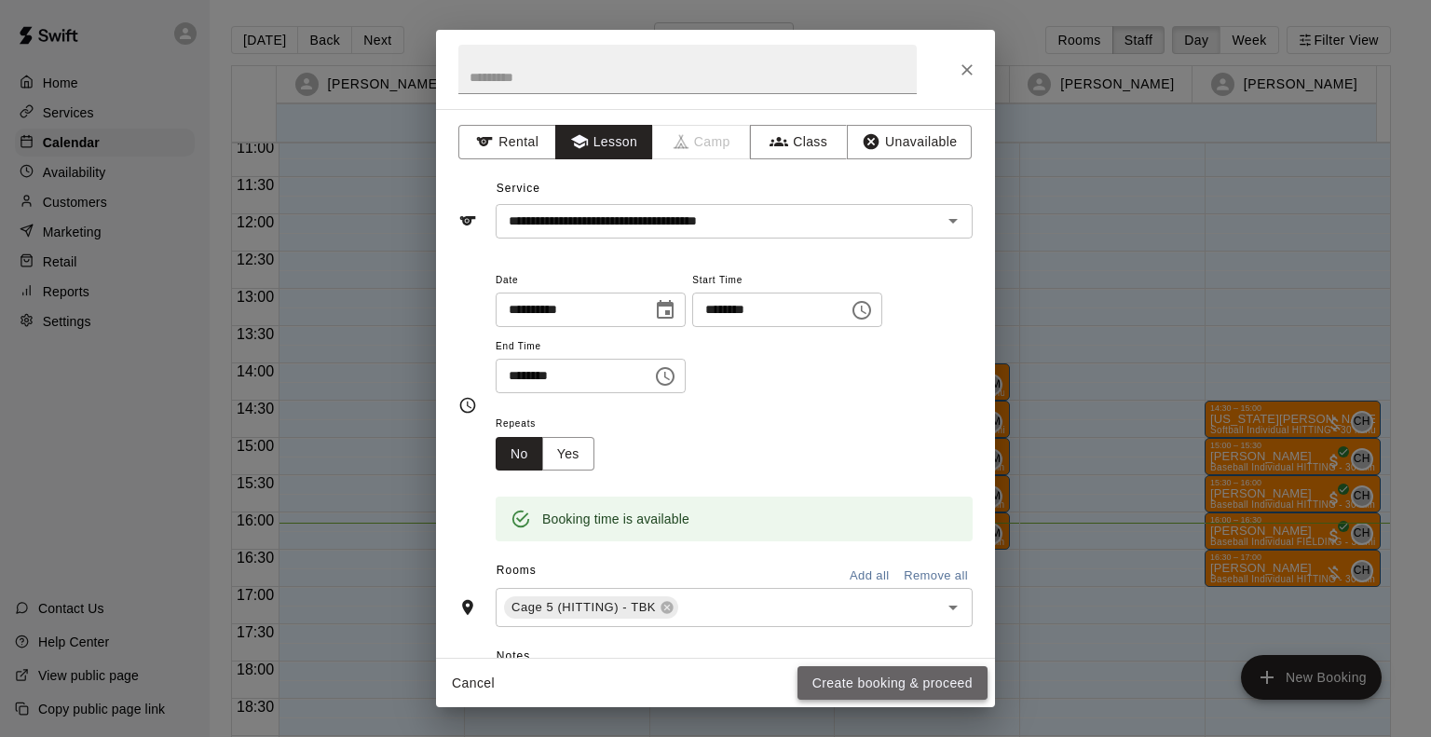
click at [906, 672] on button "Create booking & proceed" at bounding box center [893, 683] width 190 height 34
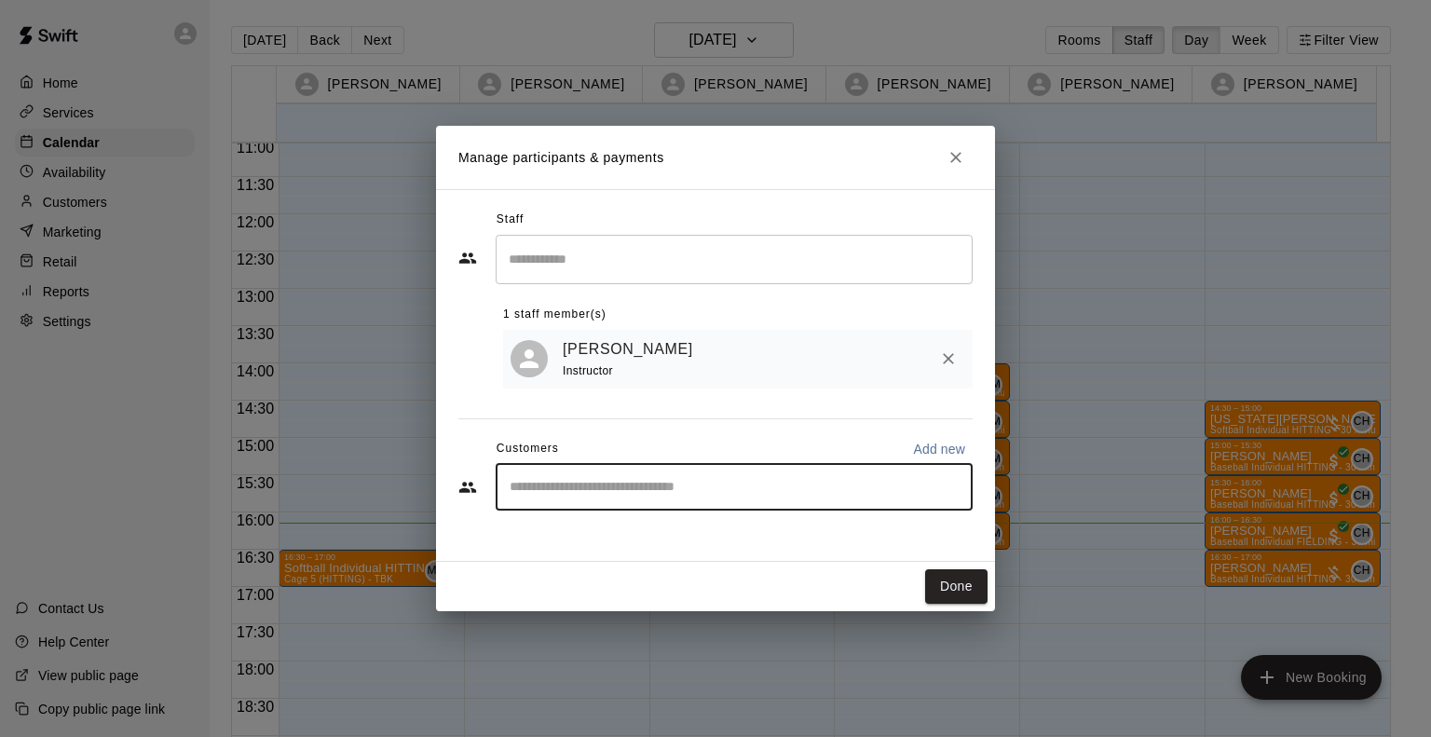
click at [763, 484] on input "Start typing to search customers..." at bounding box center [734, 487] width 460 height 19
type input "******"
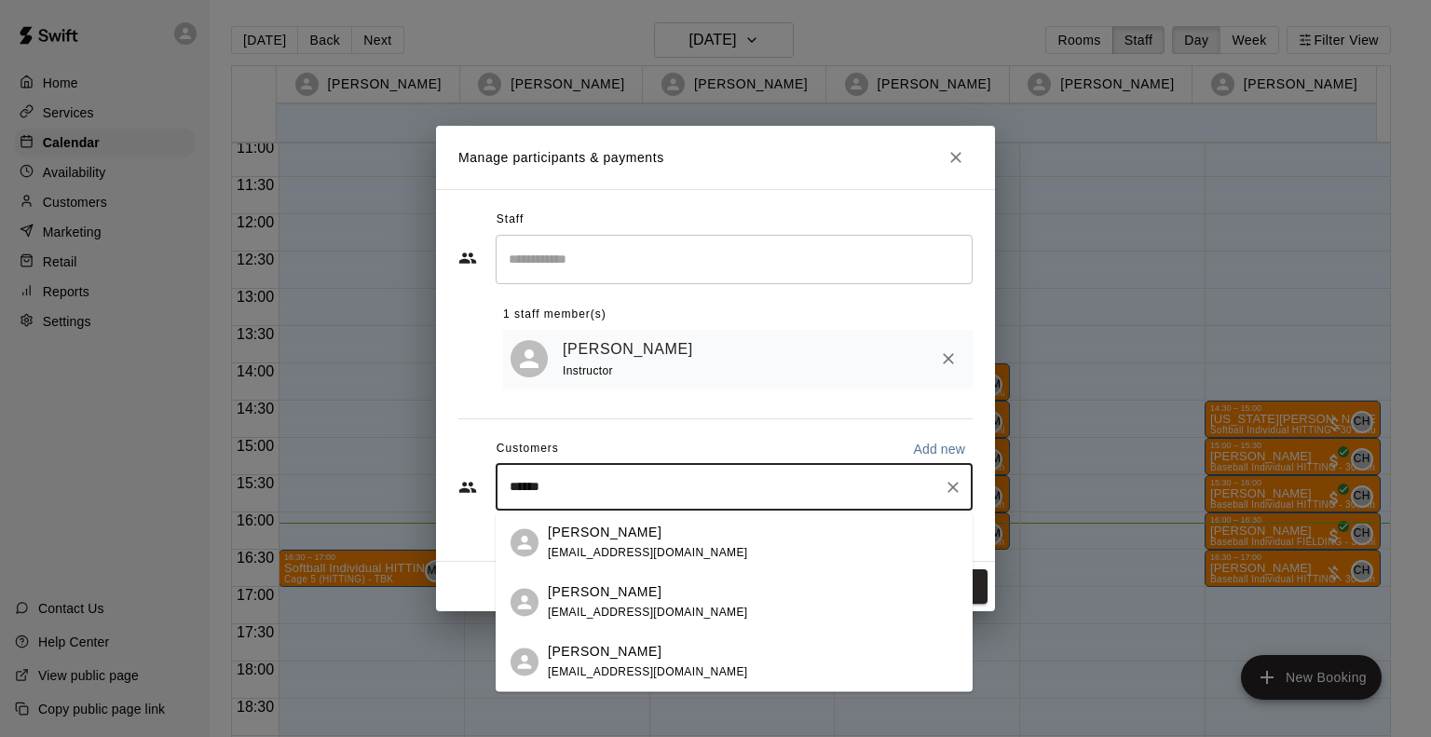
click at [645, 595] on div "Izzy Farley" at bounding box center [648, 592] width 200 height 20
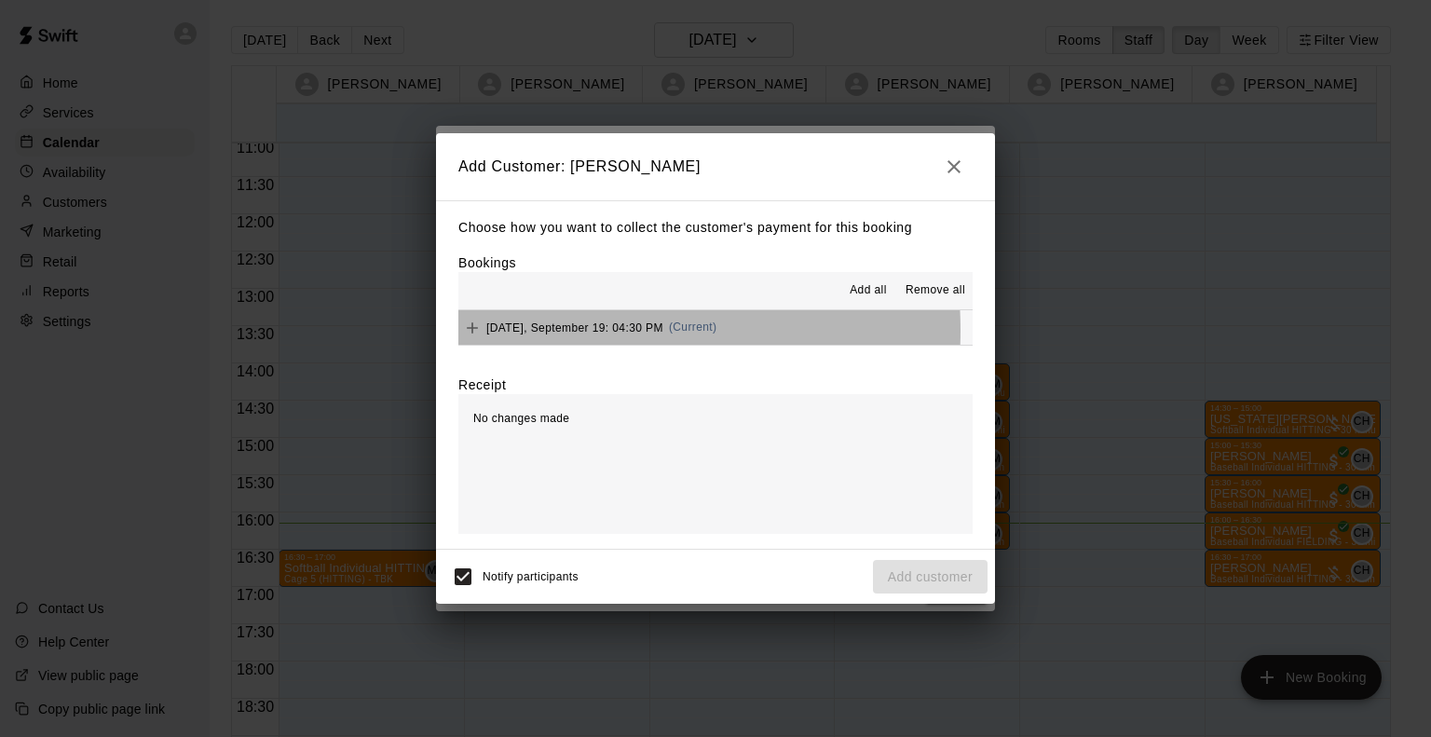
click at [551, 332] on span "Friday, September 19: 04:30 PM" at bounding box center [574, 327] width 177 height 13
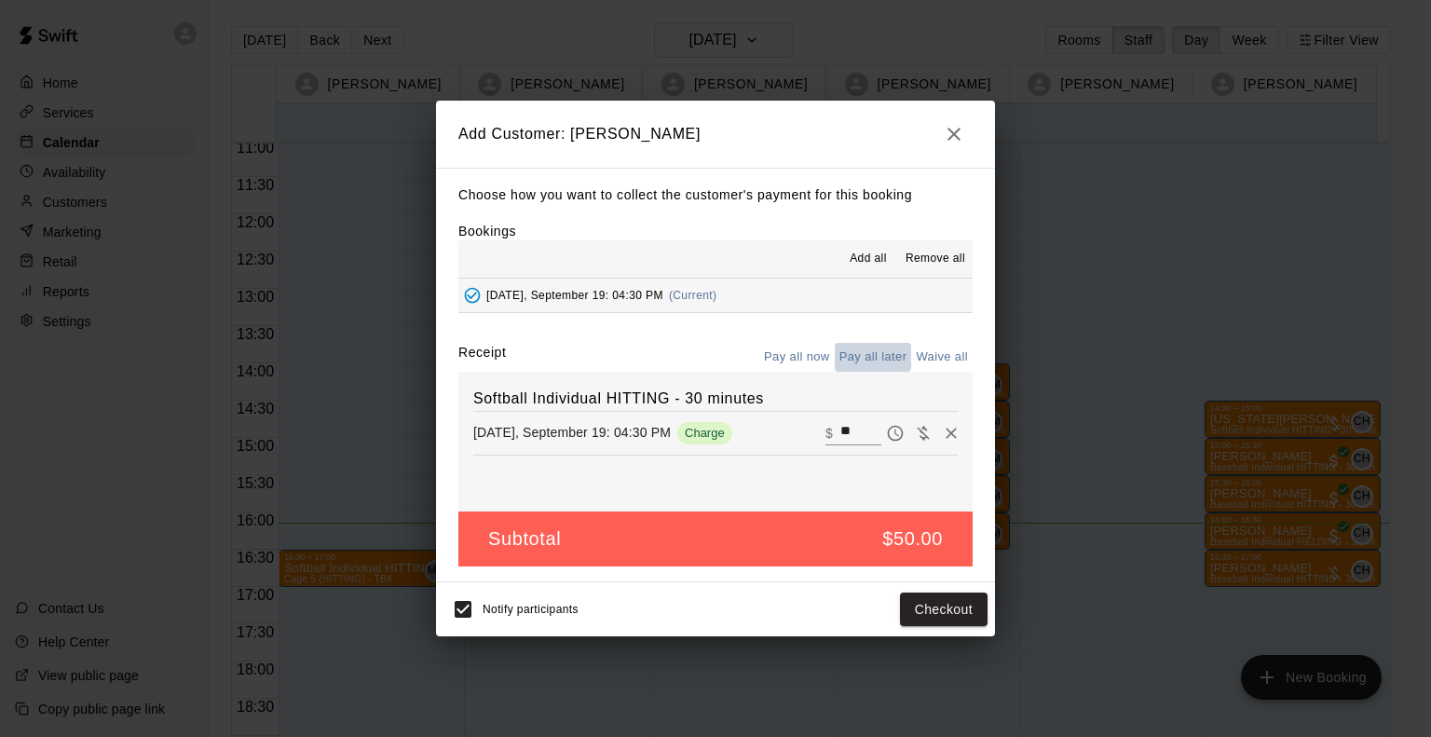
click at [844, 355] on button "Pay all later" at bounding box center [873, 357] width 77 height 29
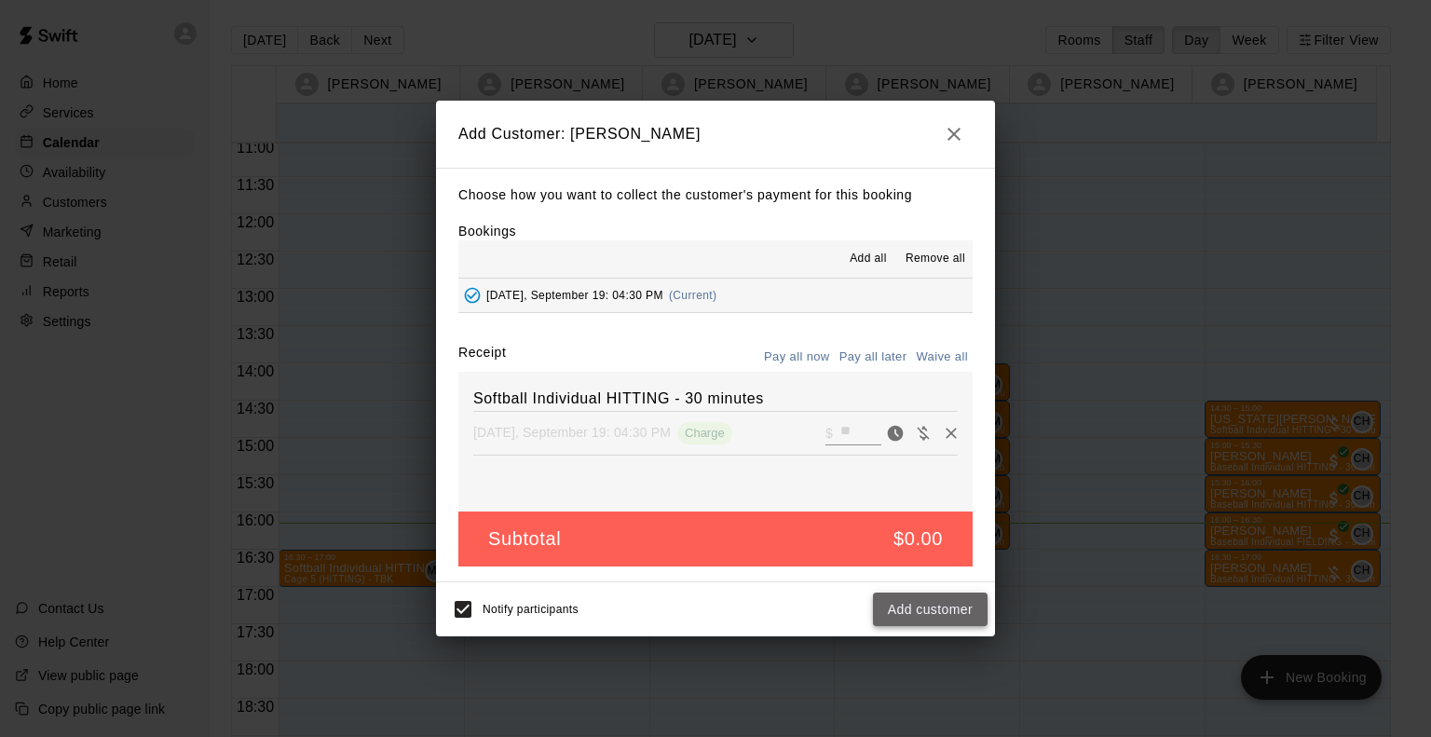
click at [950, 609] on button "Add customer" at bounding box center [930, 610] width 115 height 34
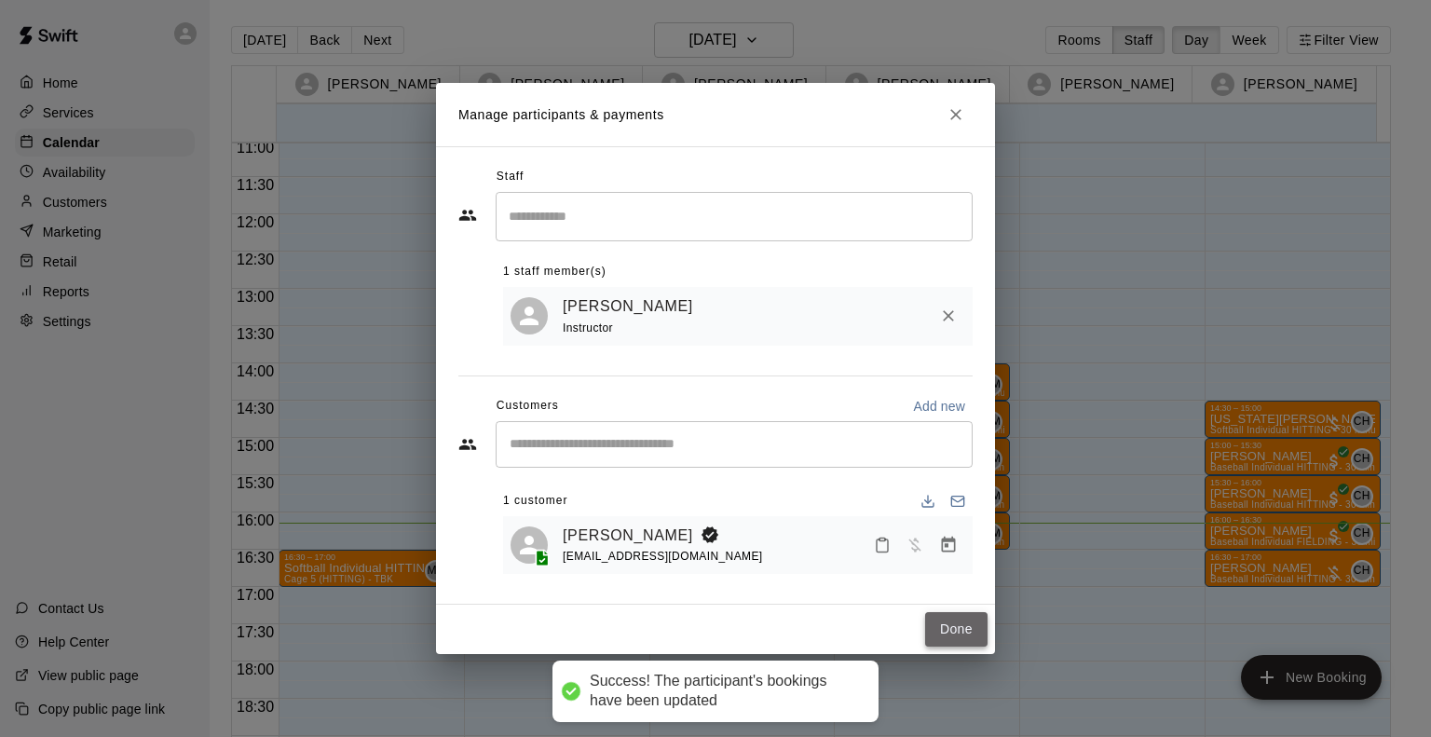
click at [956, 630] on button "Done" at bounding box center [956, 629] width 62 height 34
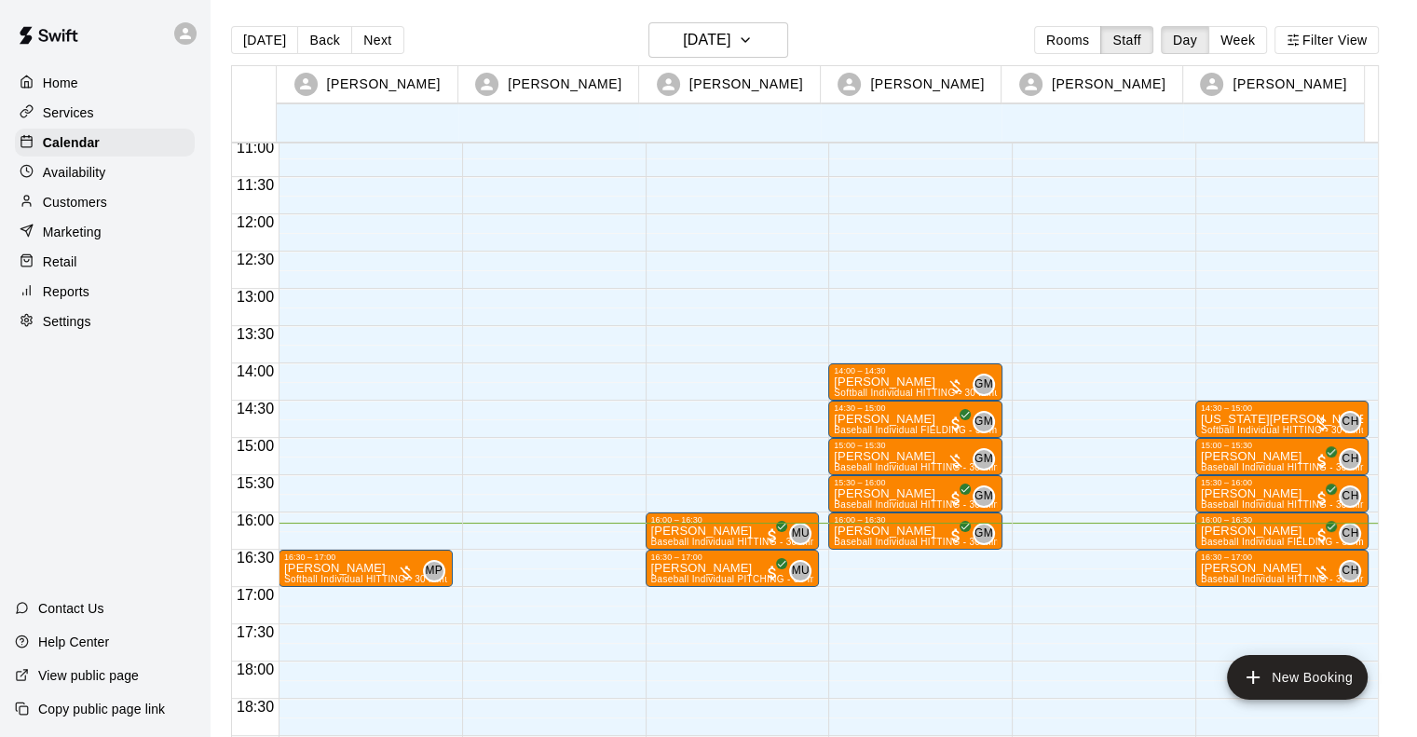
click at [352, 590] on div "16:30 – 17:00 Izzy Farley Softball Individual HITTING - 30 minutes (Cage 5 (HIT…" at bounding box center [366, 214] width 174 height 1789
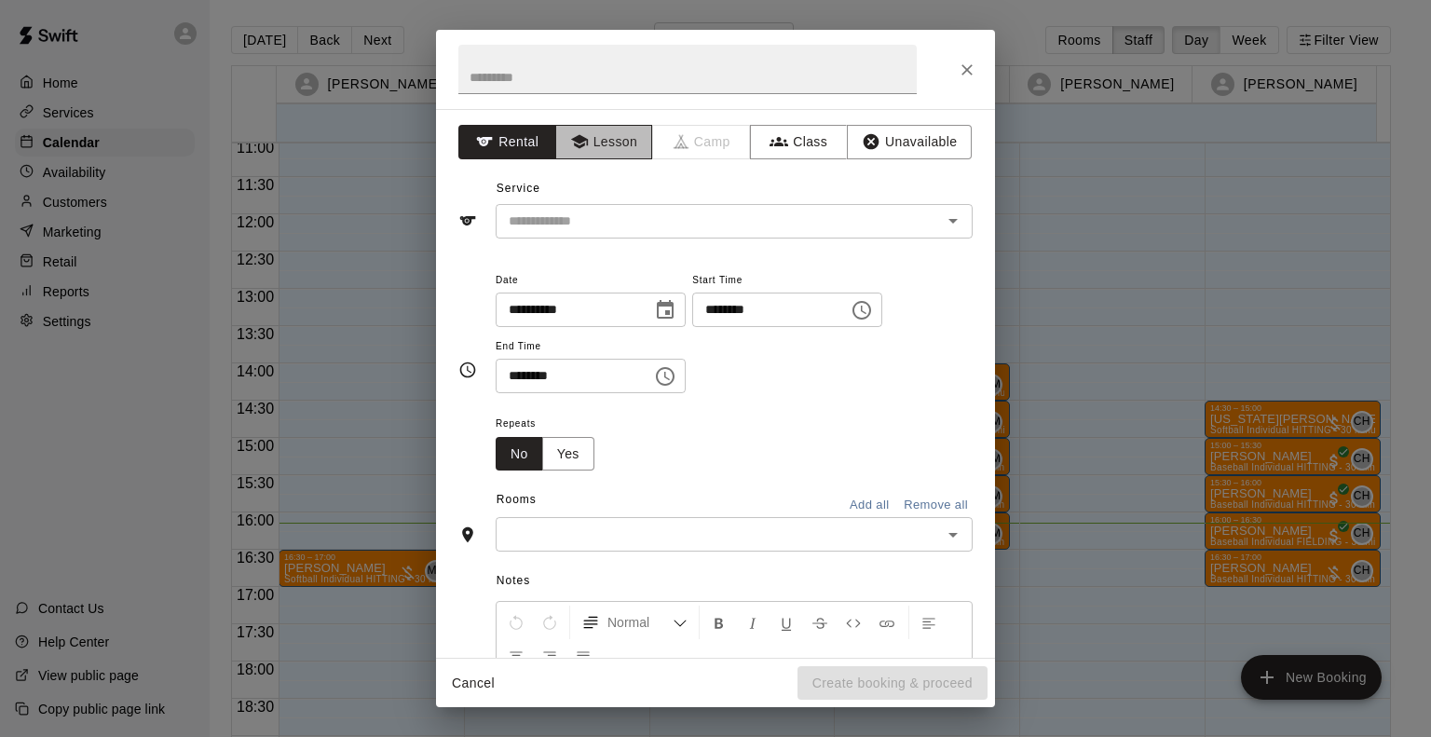
click at [588, 141] on button "Lesson" at bounding box center [604, 142] width 98 height 34
click at [593, 204] on div "​" at bounding box center [734, 221] width 477 height 34
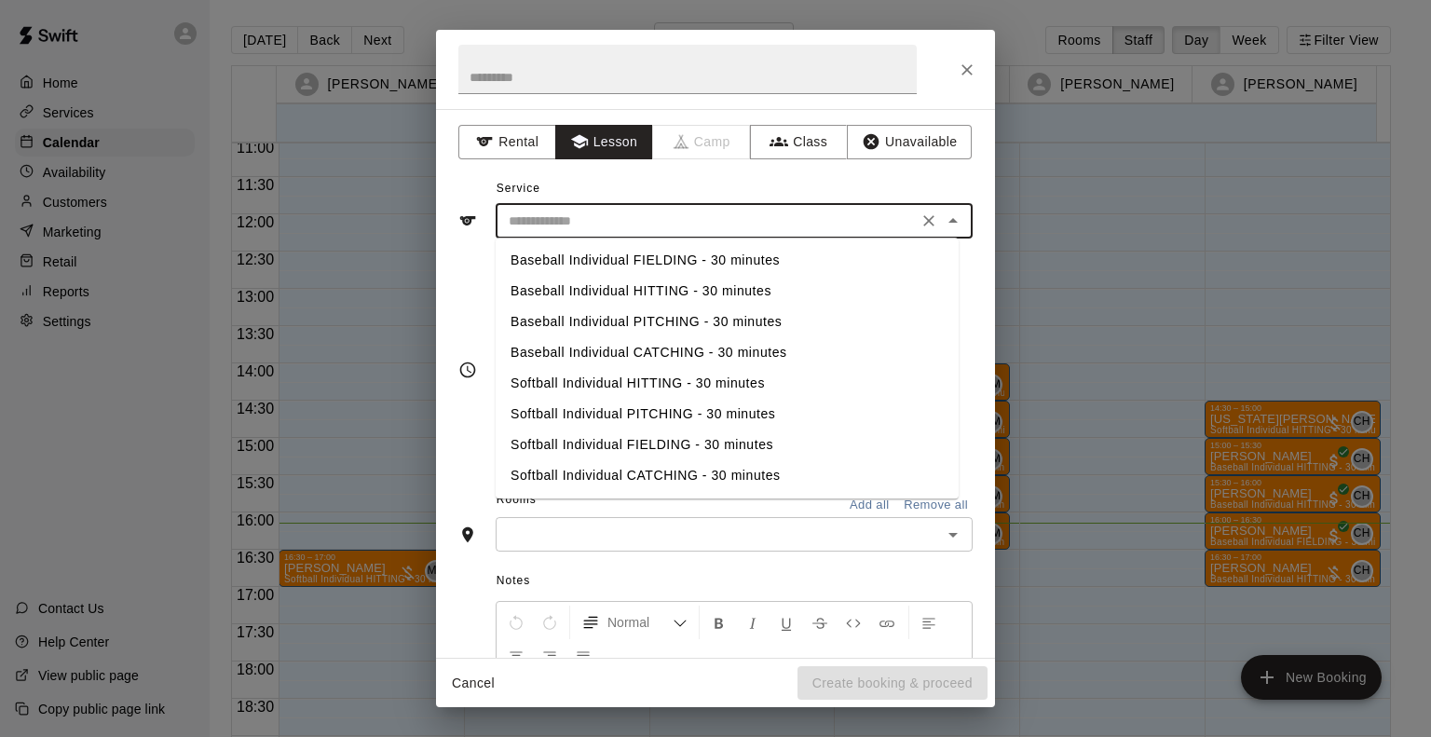
click at [593, 379] on li "Softball Individual HITTING - 30 minutes" at bounding box center [727, 383] width 463 height 31
type input "**********"
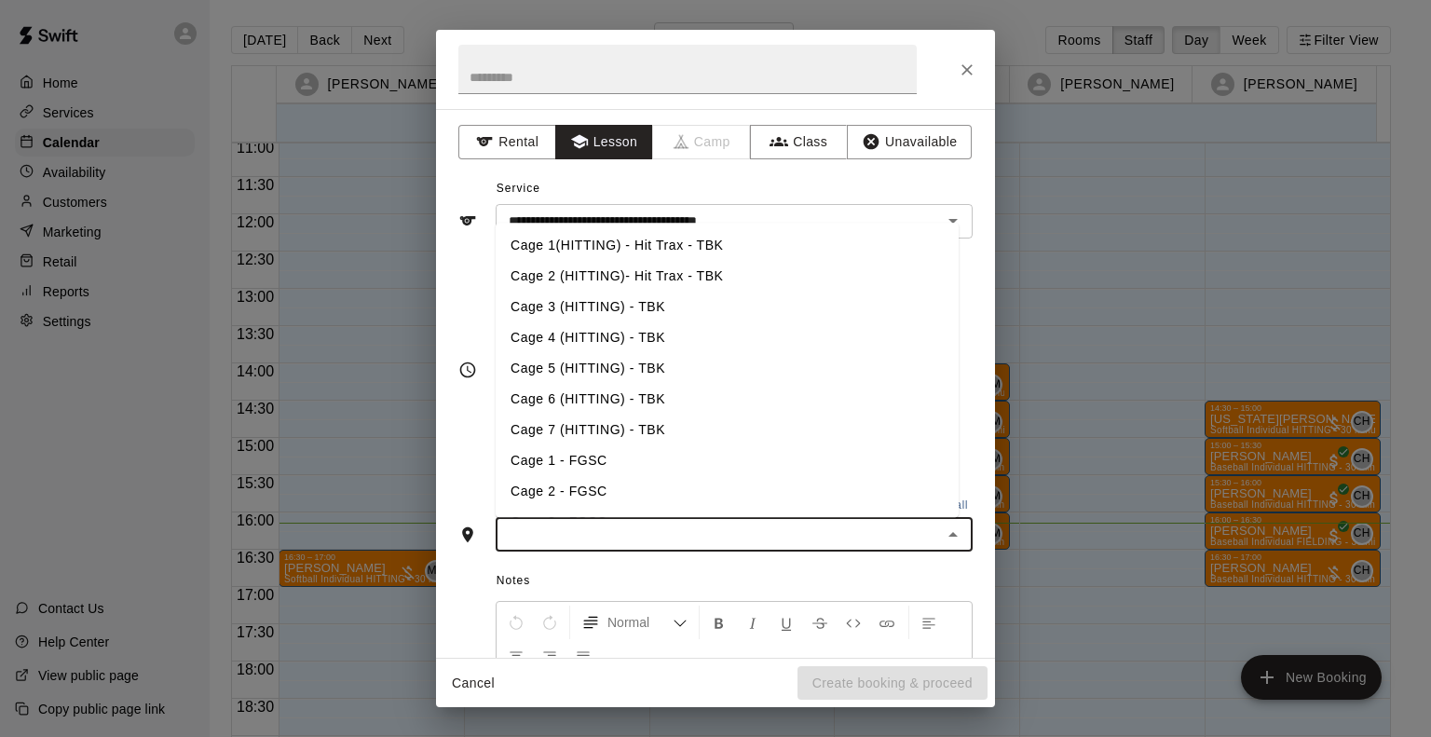
click at [601, 524] on input "text" at bounding box center [718, 534] width 435 height 23
click at [572, 353] on li "Cage 5 (HITTING) - TBK" at bounding box center [727, 368] width 463 height 31
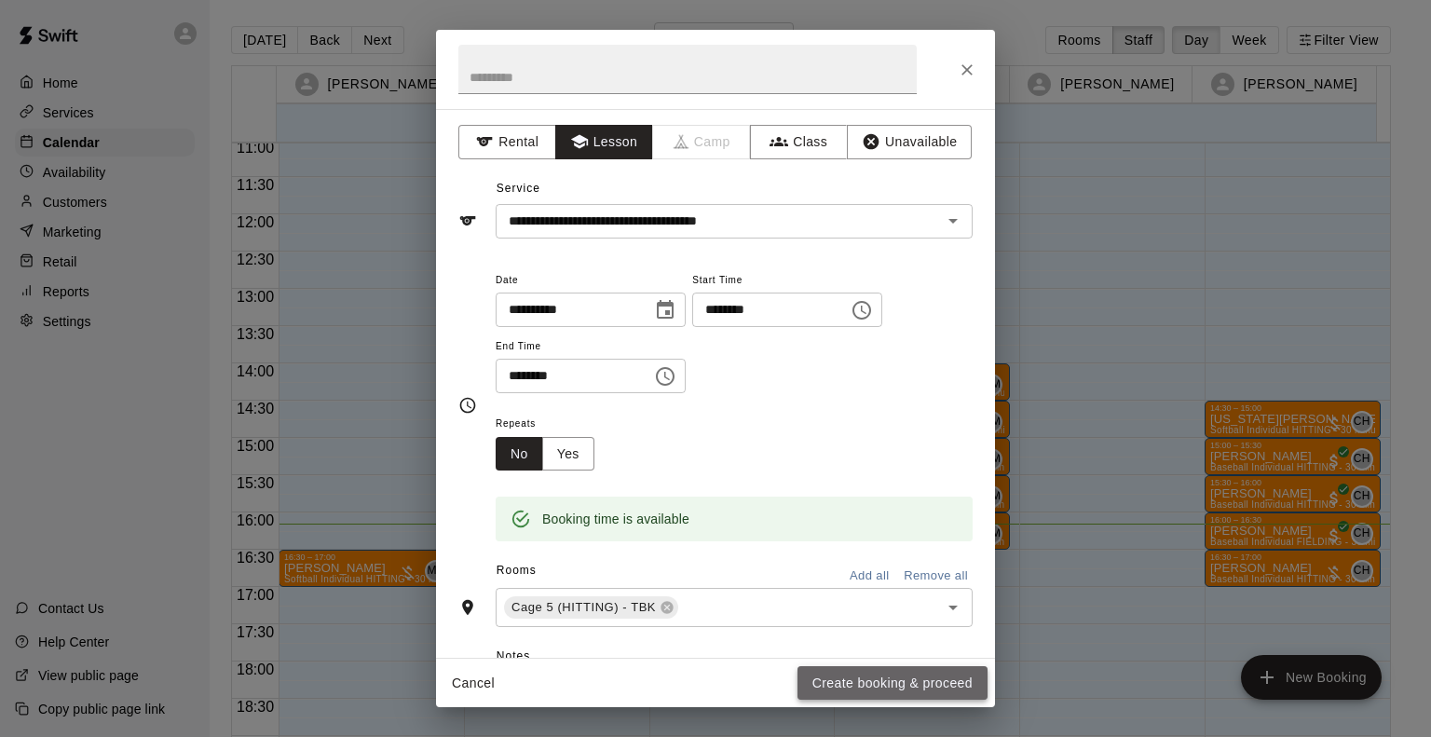
click at [843, 674] on button "Create booking & proceed" at bounding box center [893, 683] width 190 height 34
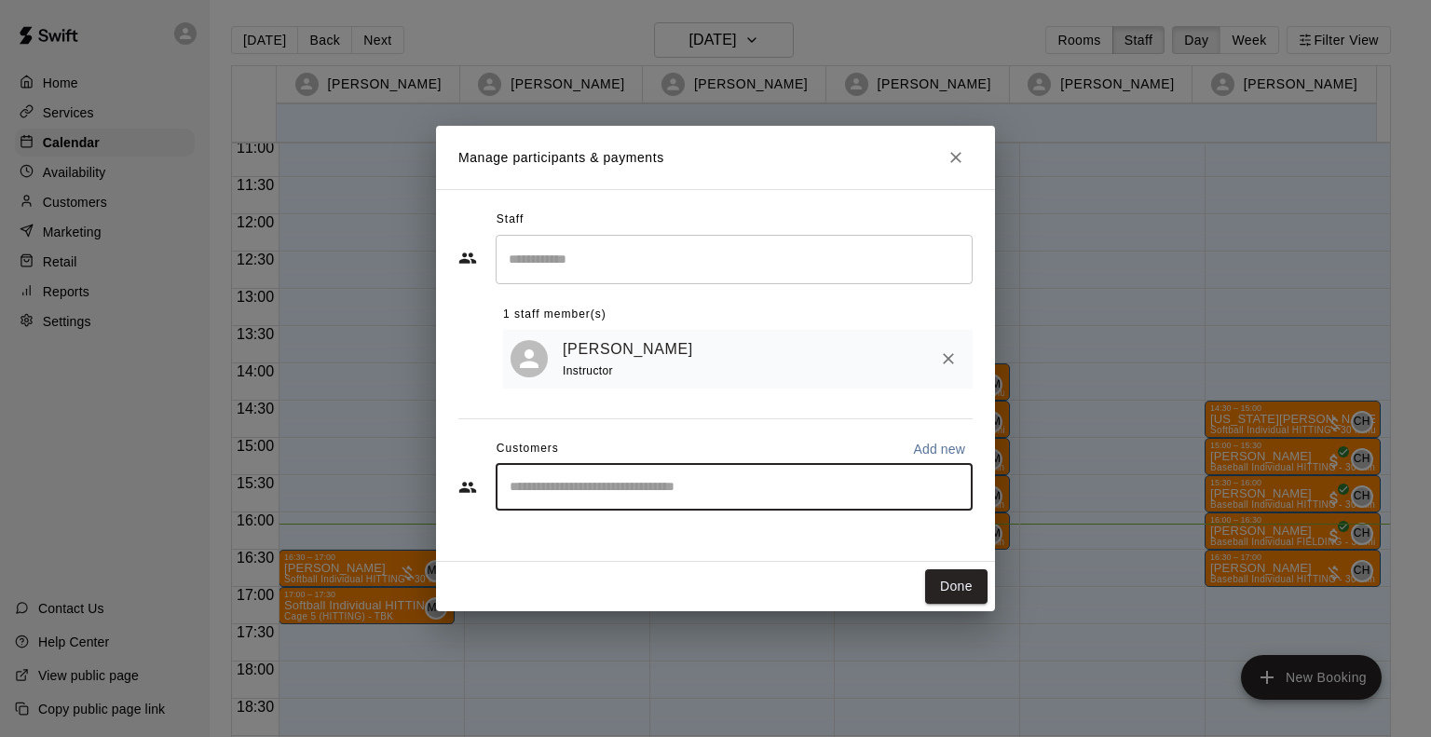
click at [682, 497] on input "Start typing to search customers..." at bounding box center [734, 487] width 460 height 19
type input "*****"
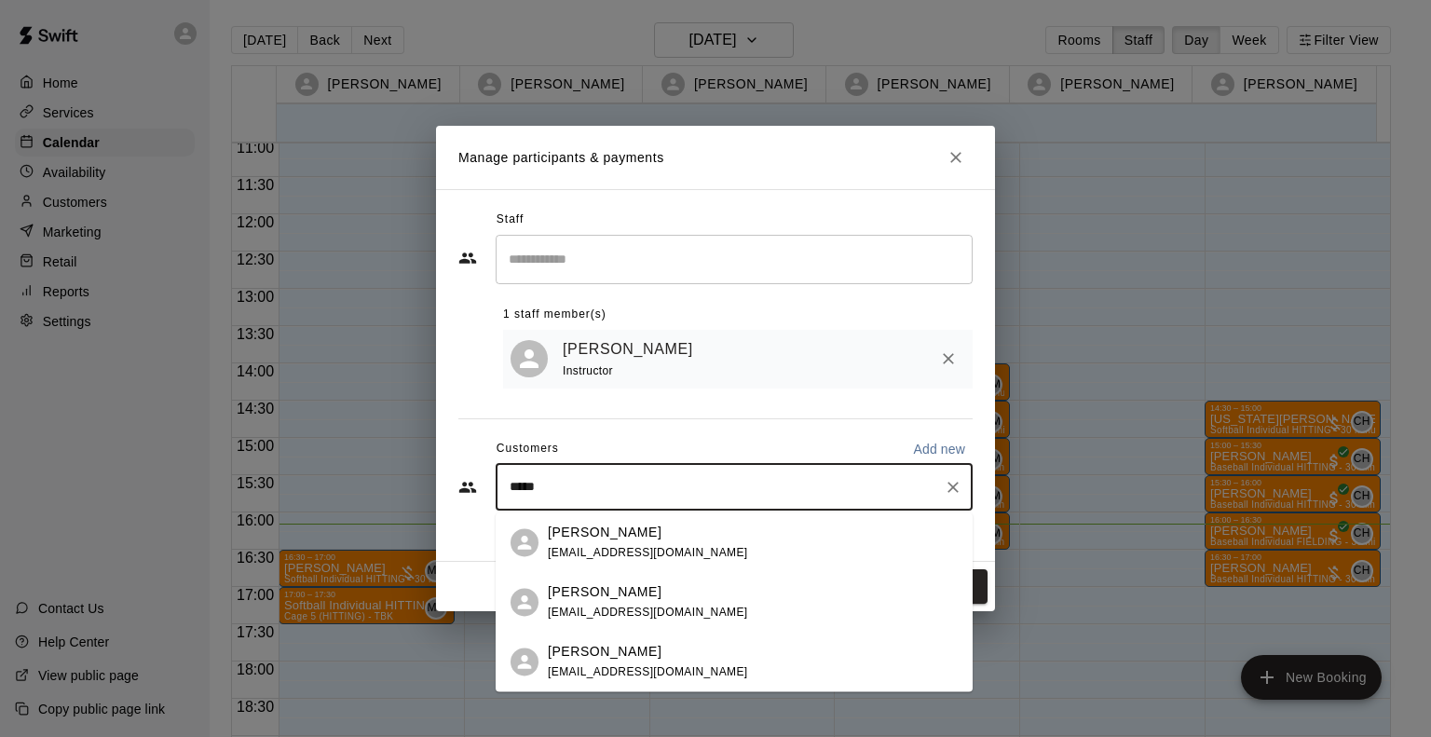
click at [636, 539] on div "Morgan Prine" at bounding box center [648, 533] width 200 height 20
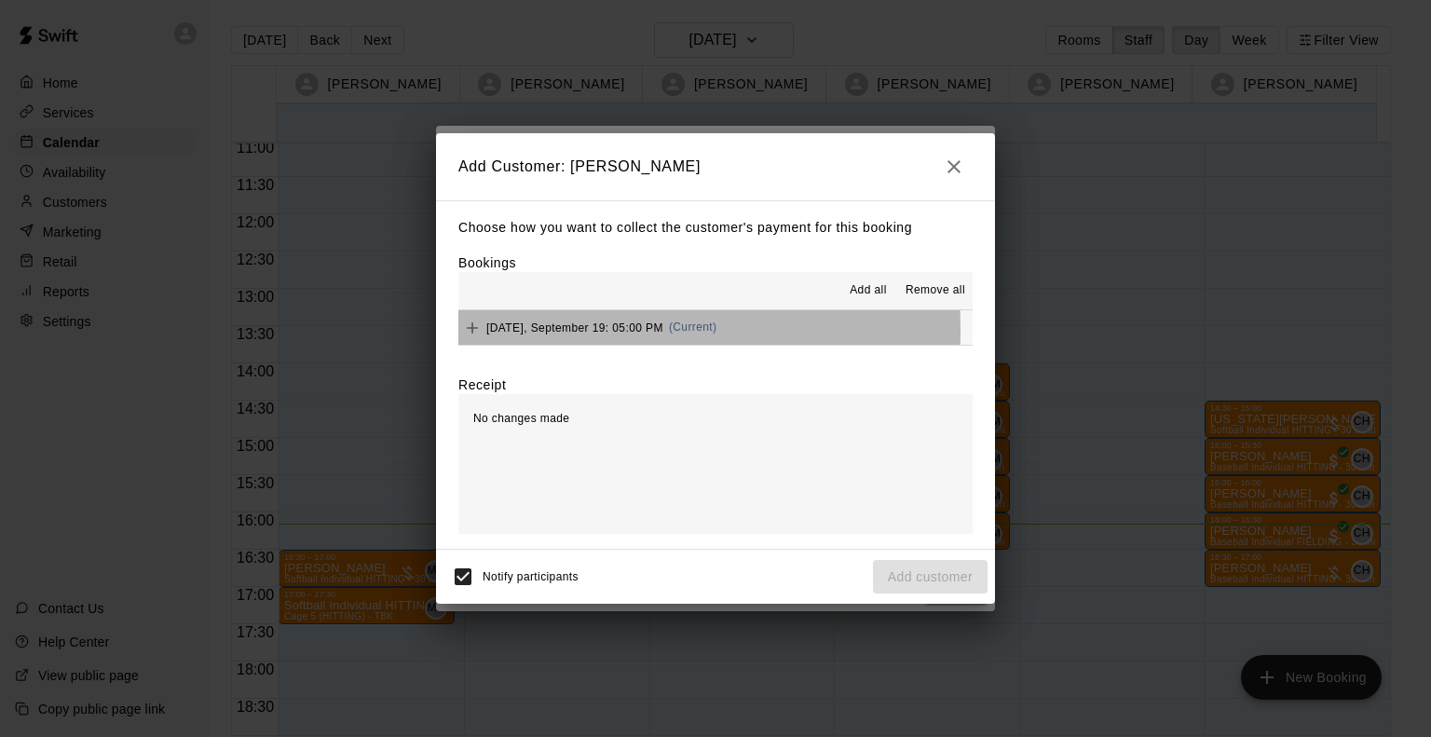
click at [580, 331] on span "Friday, September 19: 05:00 PM" at bounding box center [574, 327] width 177 height 13
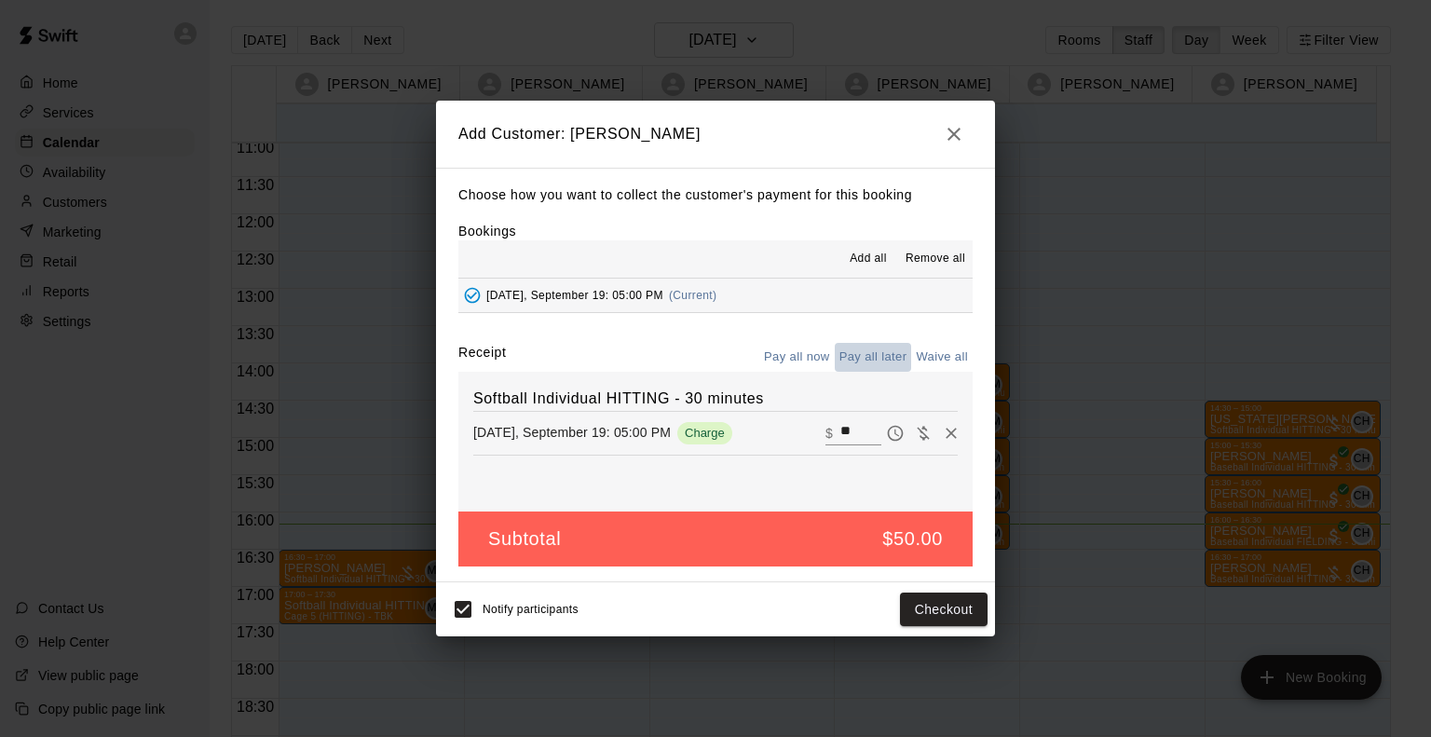
click at [894, 361] on button "Pay all later" at bounding box center [873, 357] width 77 height 29
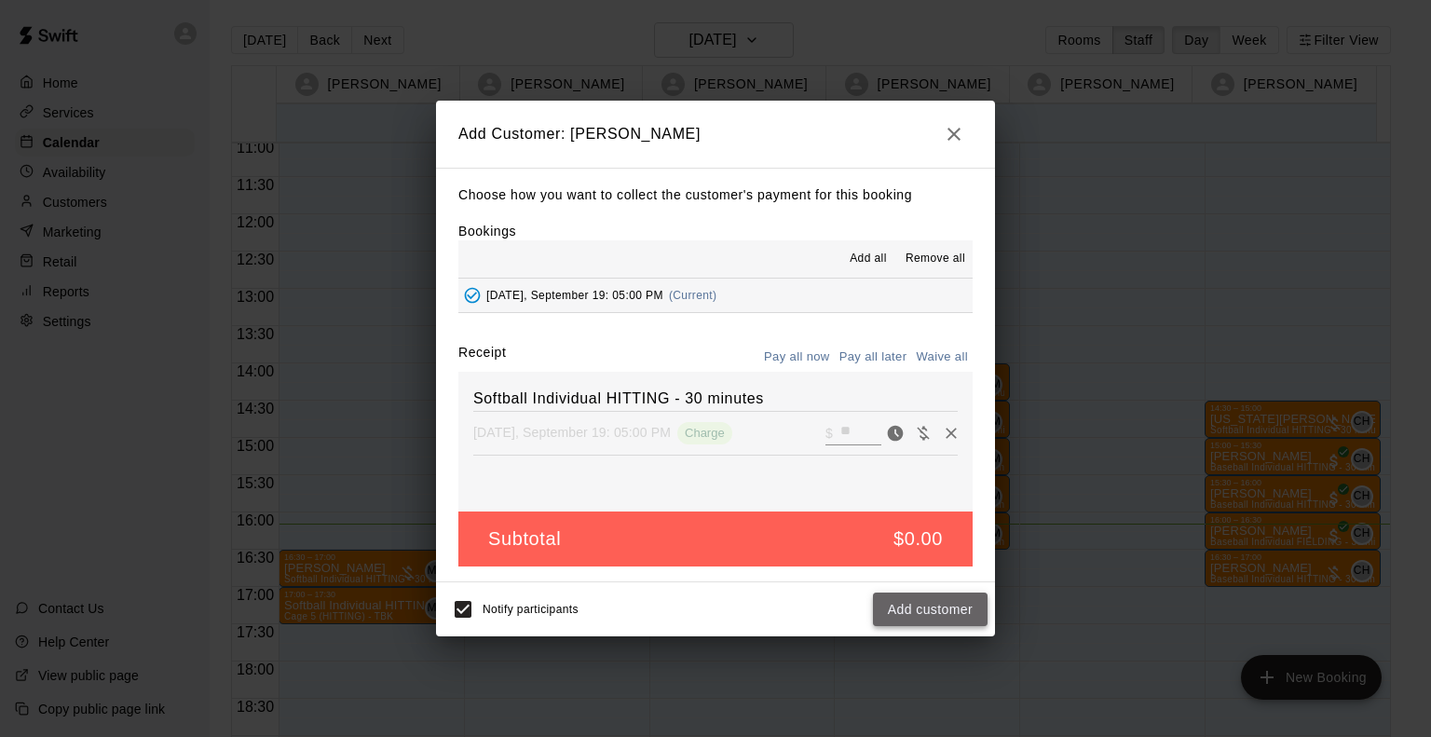
click at [946, 610] on button "Add customer" at bounding box center [930, 610] width 115 height 34
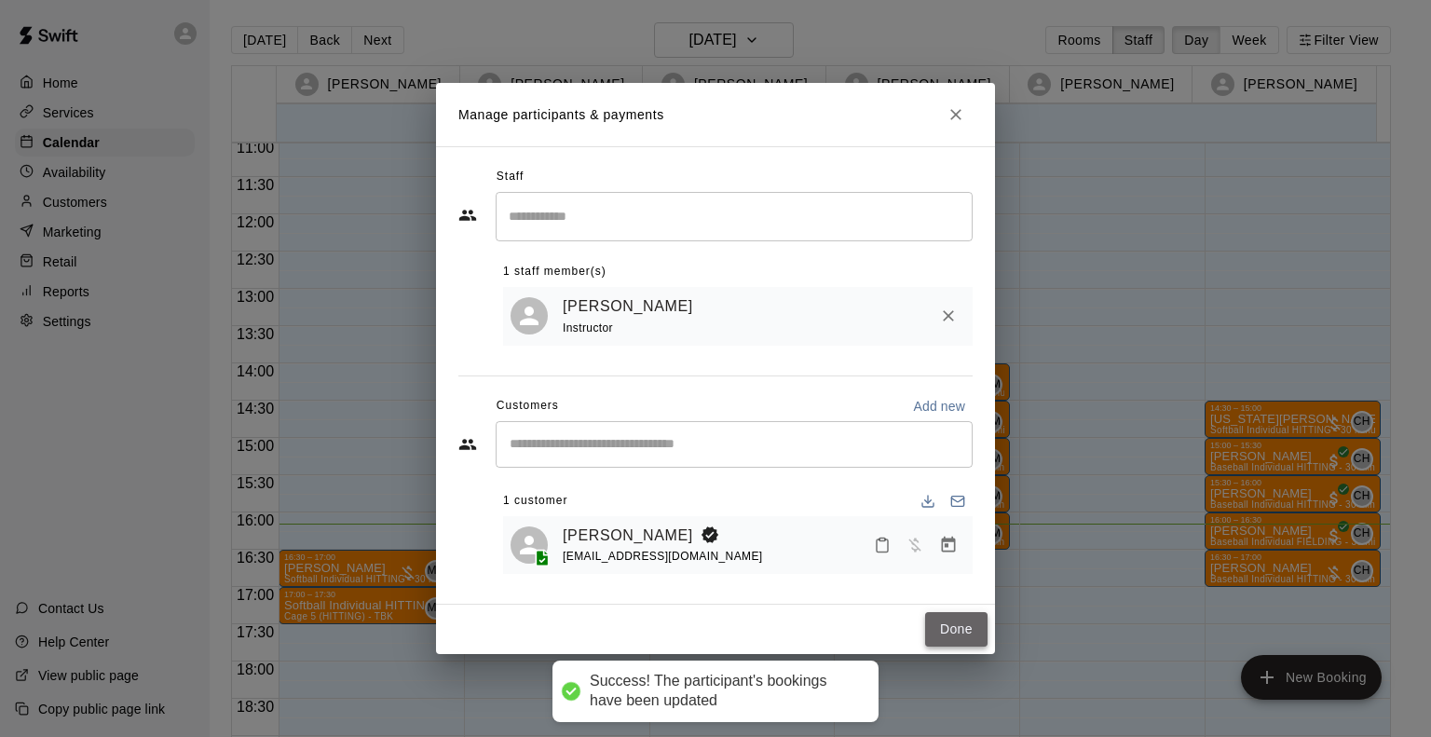
click at [960, 646] on button "Done" at bounding box center [956, 629] width 62 height 34
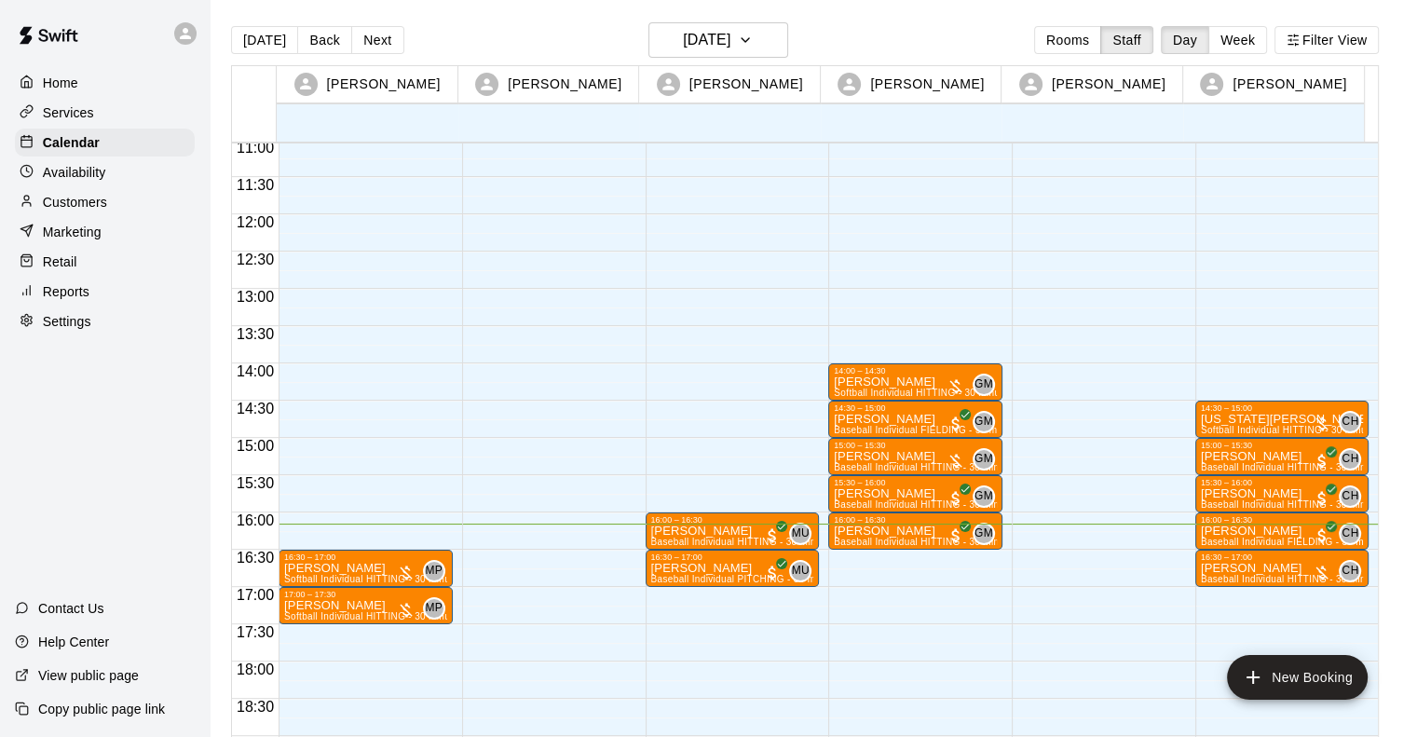
click at [294, 633] on div "16:30 – 17:00 Izzy Farley Softball Individual HITTING - 30 minutes (Cage 5 (HIT…" at bounding box center [366, 214] width 174 height 1789
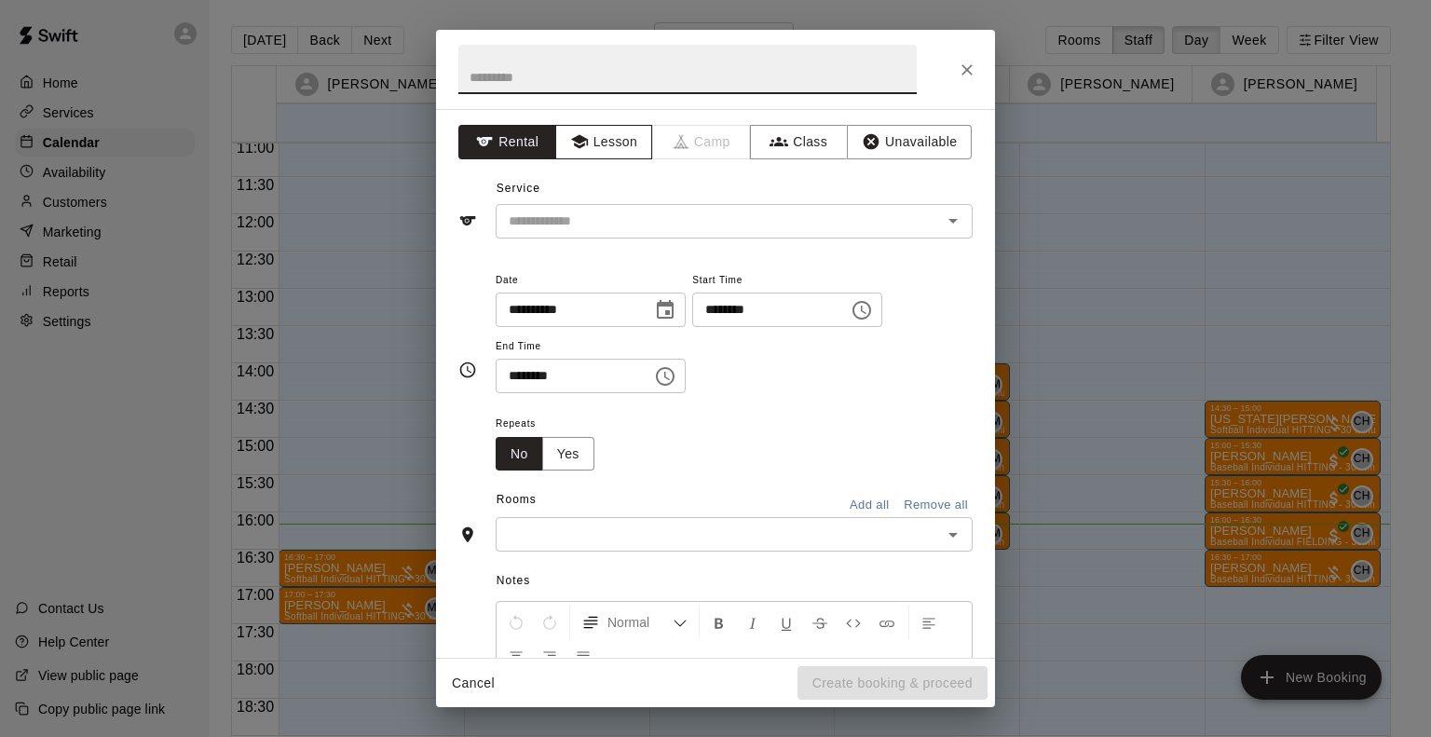
click at [590, 144] on button "Lesson" at bounding box center [604, 142] width 98 height 34
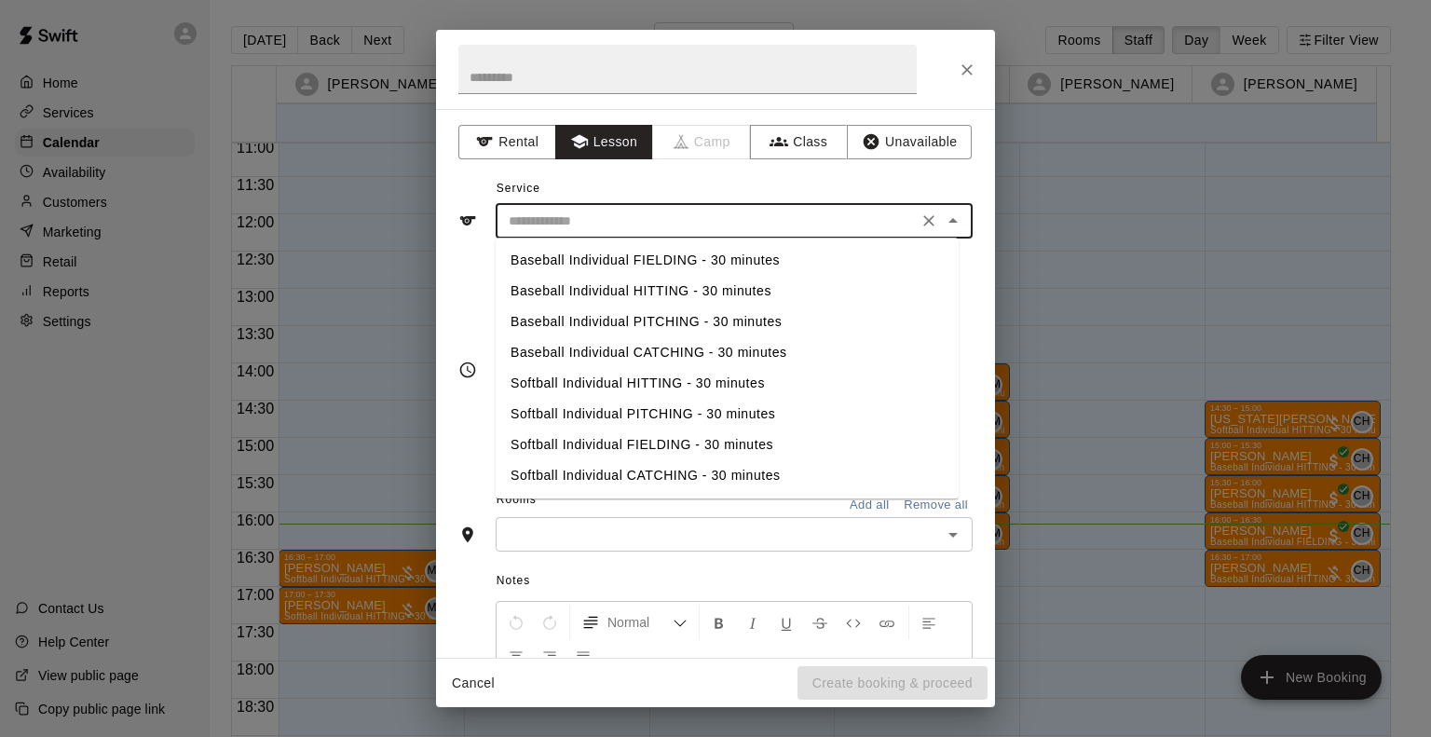
click at [569, 227] on input "text" at bounding box center [706, 221] width 411 height 23
click at [611, 392] on li "Softball Individual HITTING - 30 minutes" at bounding box center [727, 383] width 463 height 31
type input "**********"
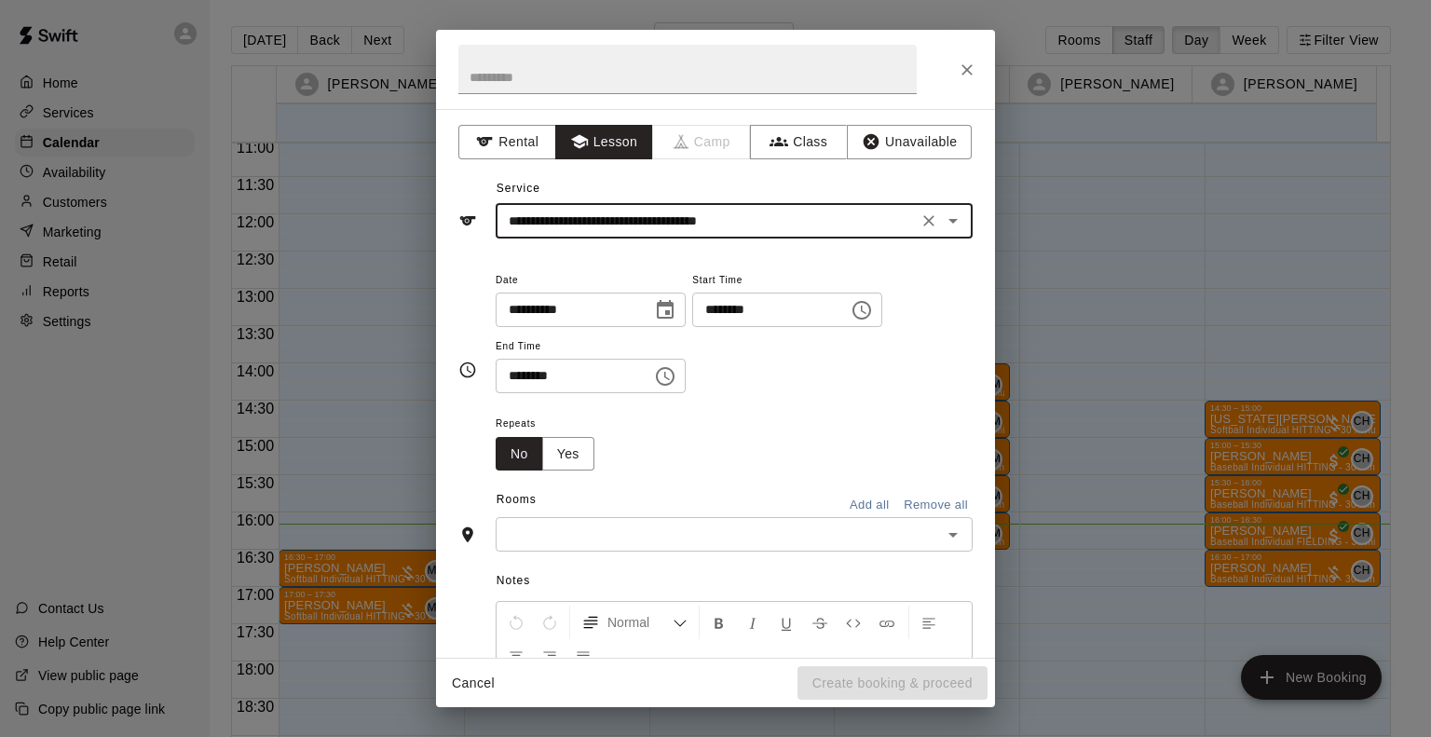
click at [626, 529] on input "text" at bounding box center [718, 534] width 435 height 23
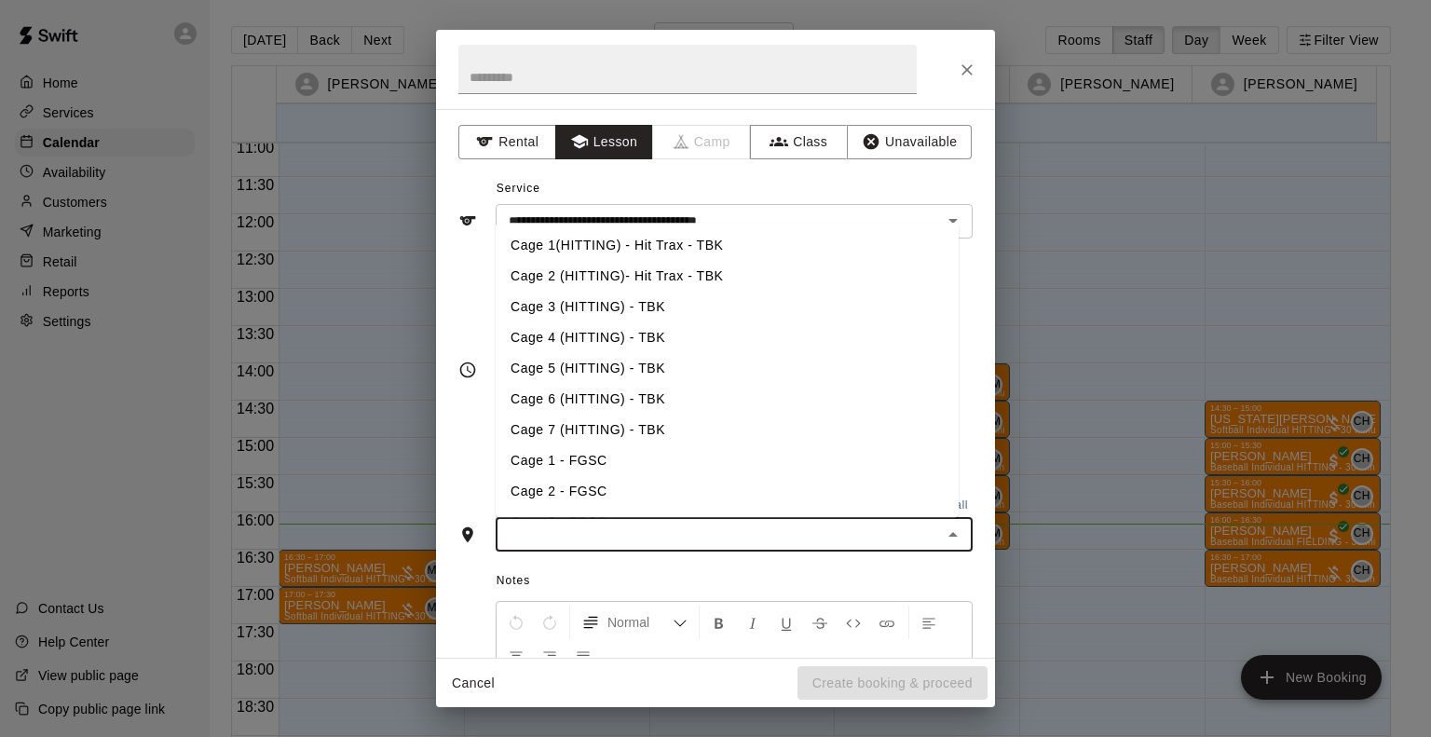
click at [570, 367] on li "Cage 5 (HITTING) - TBK" at bounding box center [727, 368] width 463 height 31
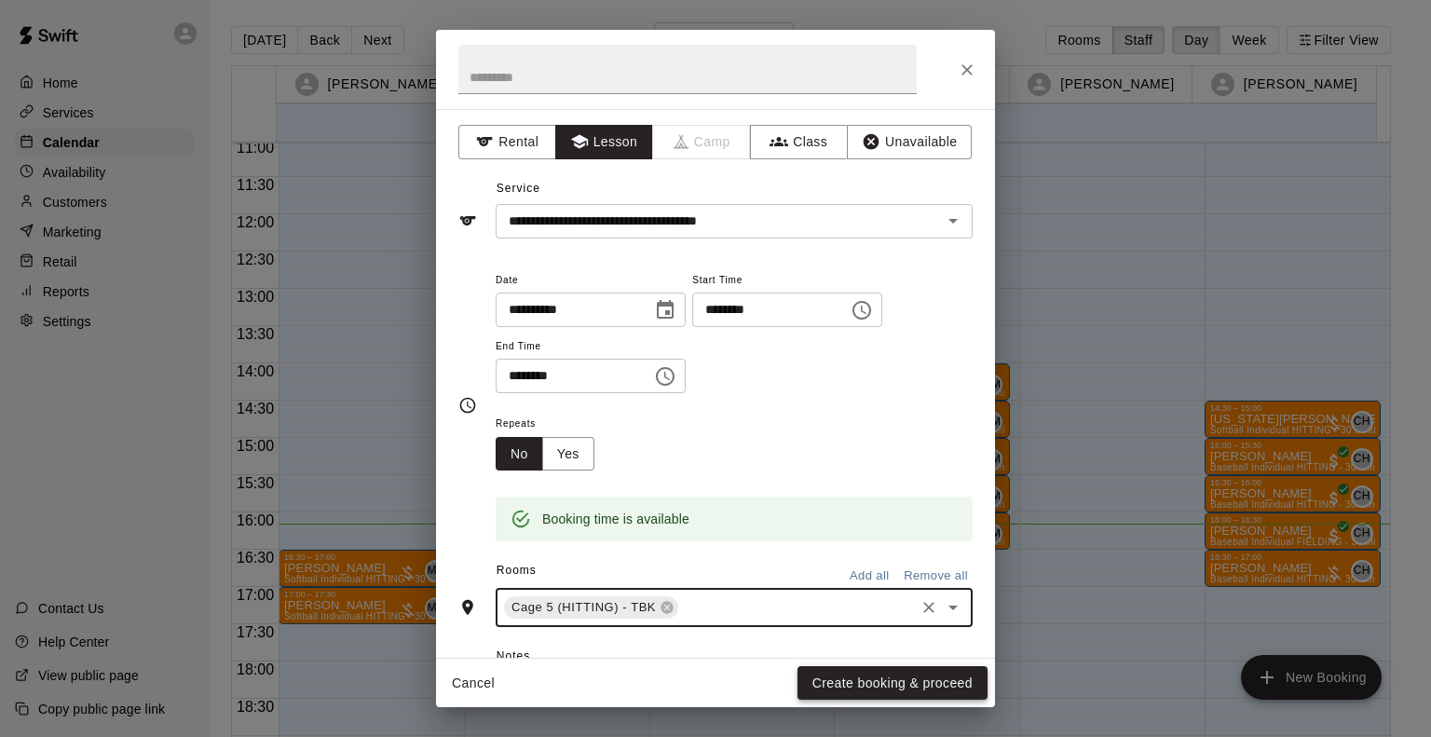
click at [828, 681] on button "Create booking & proceed" at bounding box center [893, 683] width 190 height 34
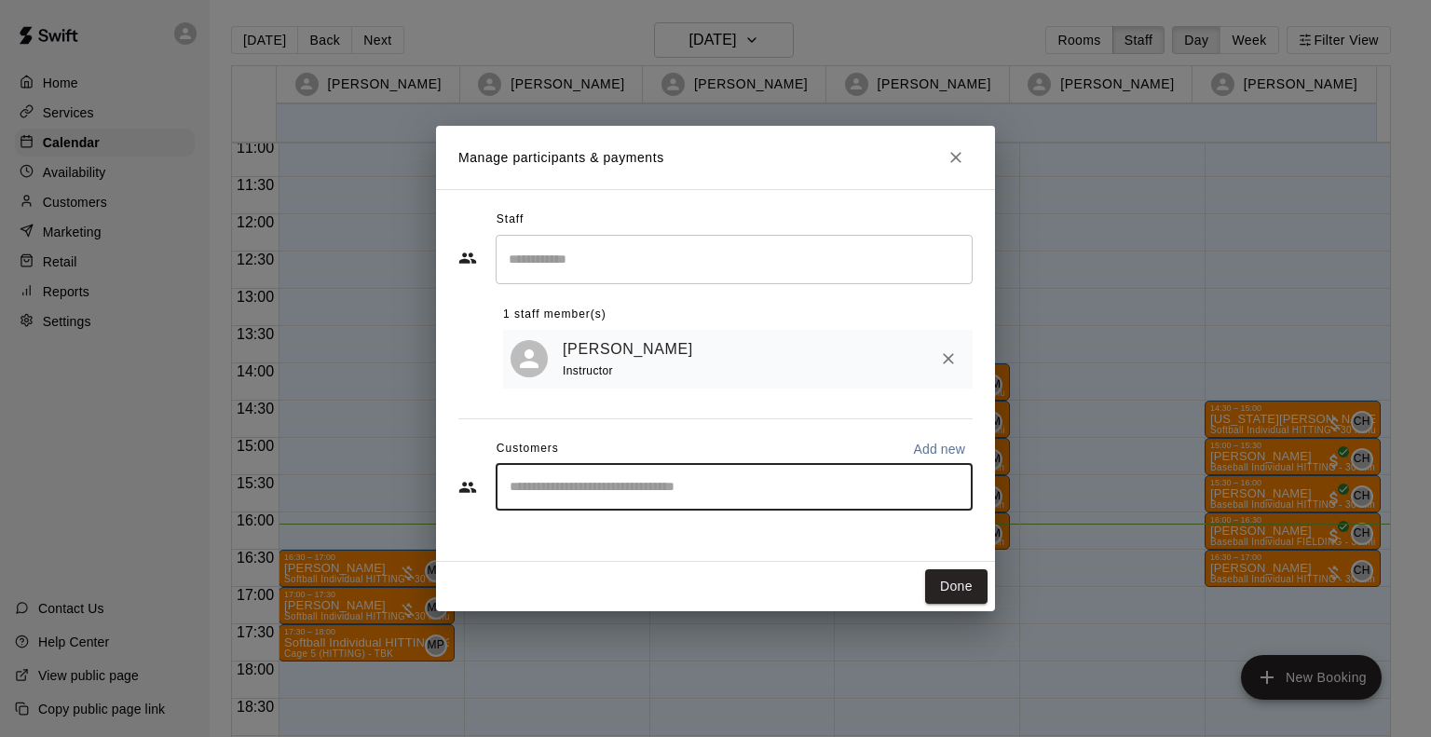
click at [615, 492] on input "Start typing to search customers..." at bounding box center [734, 487] width 460 height 19
type input "*****"
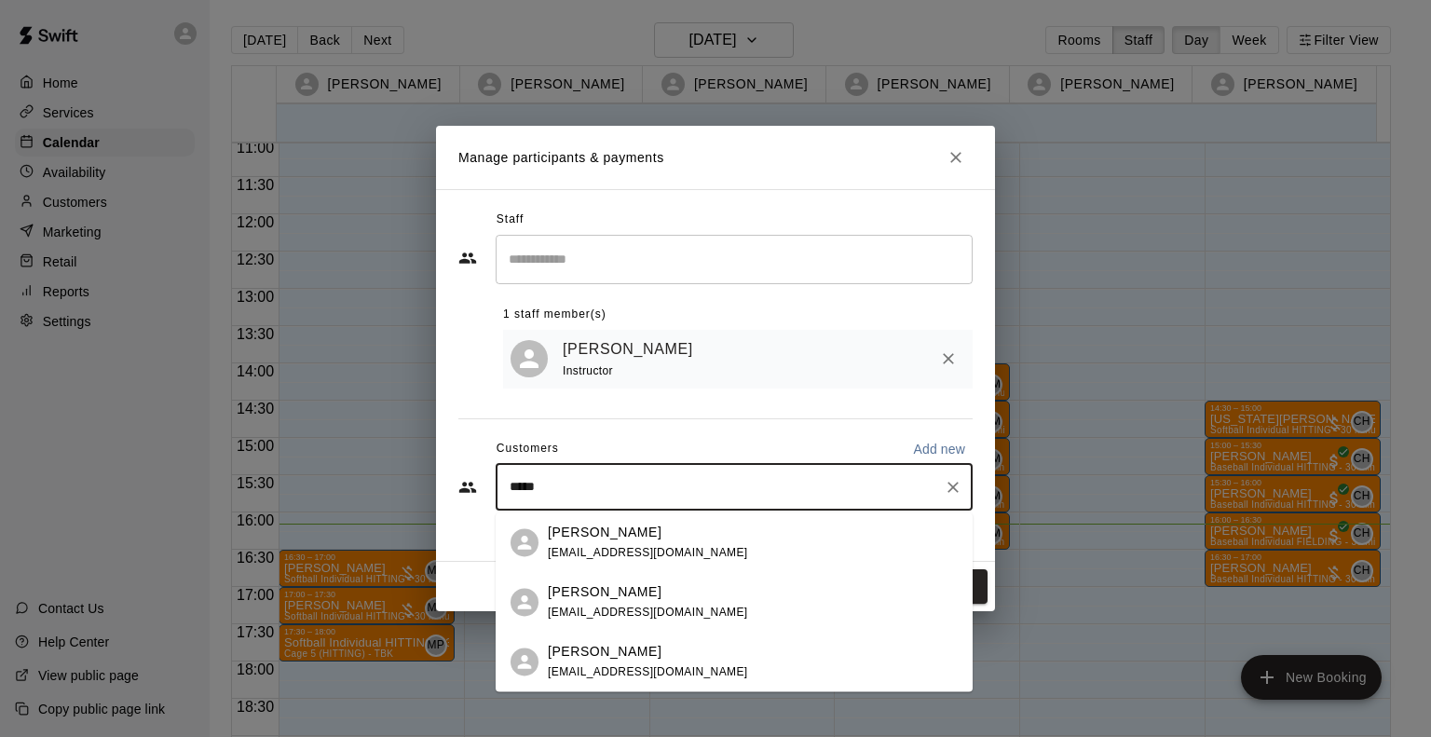
click at [589, 541] on p "Morgan Prine" at bounding box center [605, 533] width 114 height 20
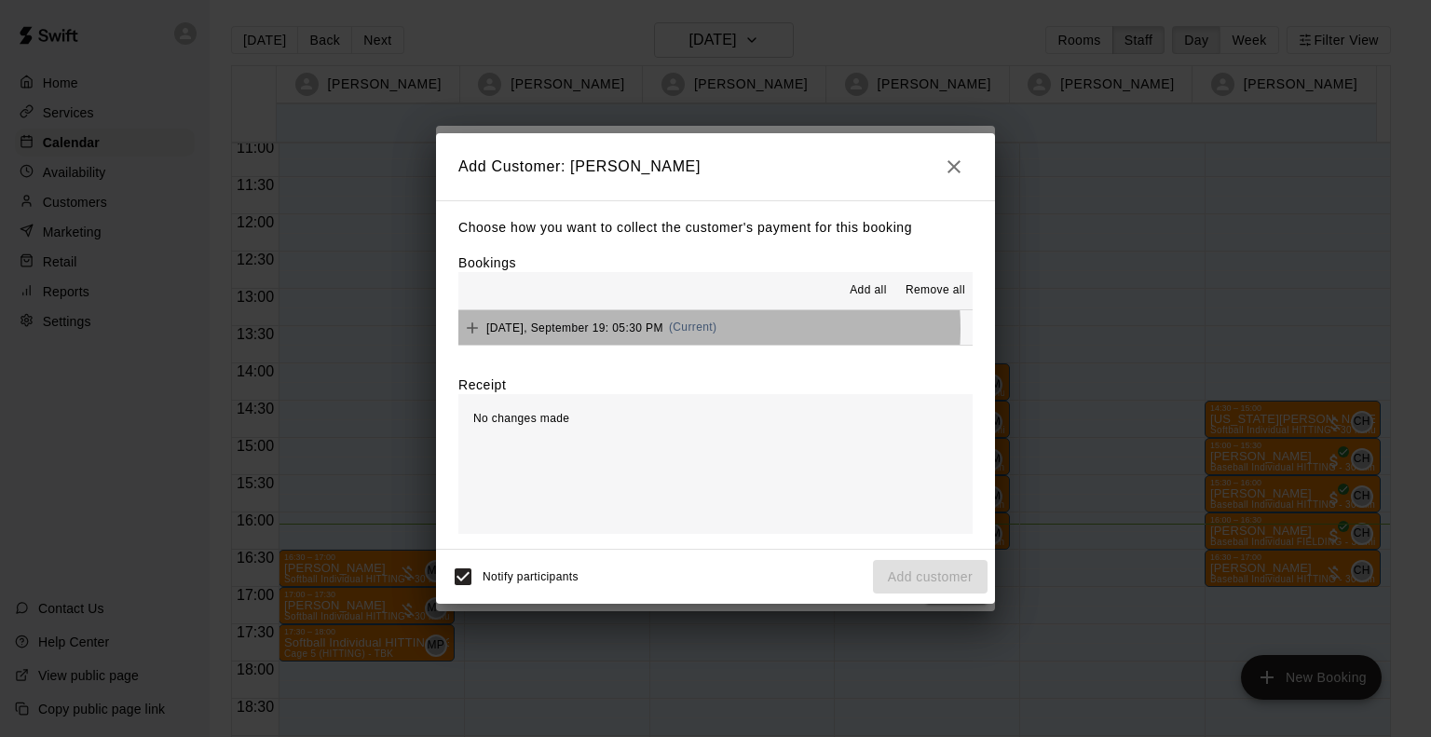
click at [693, 330] on span "(Current)" at bounding box center [693, 327] width 48 height 13
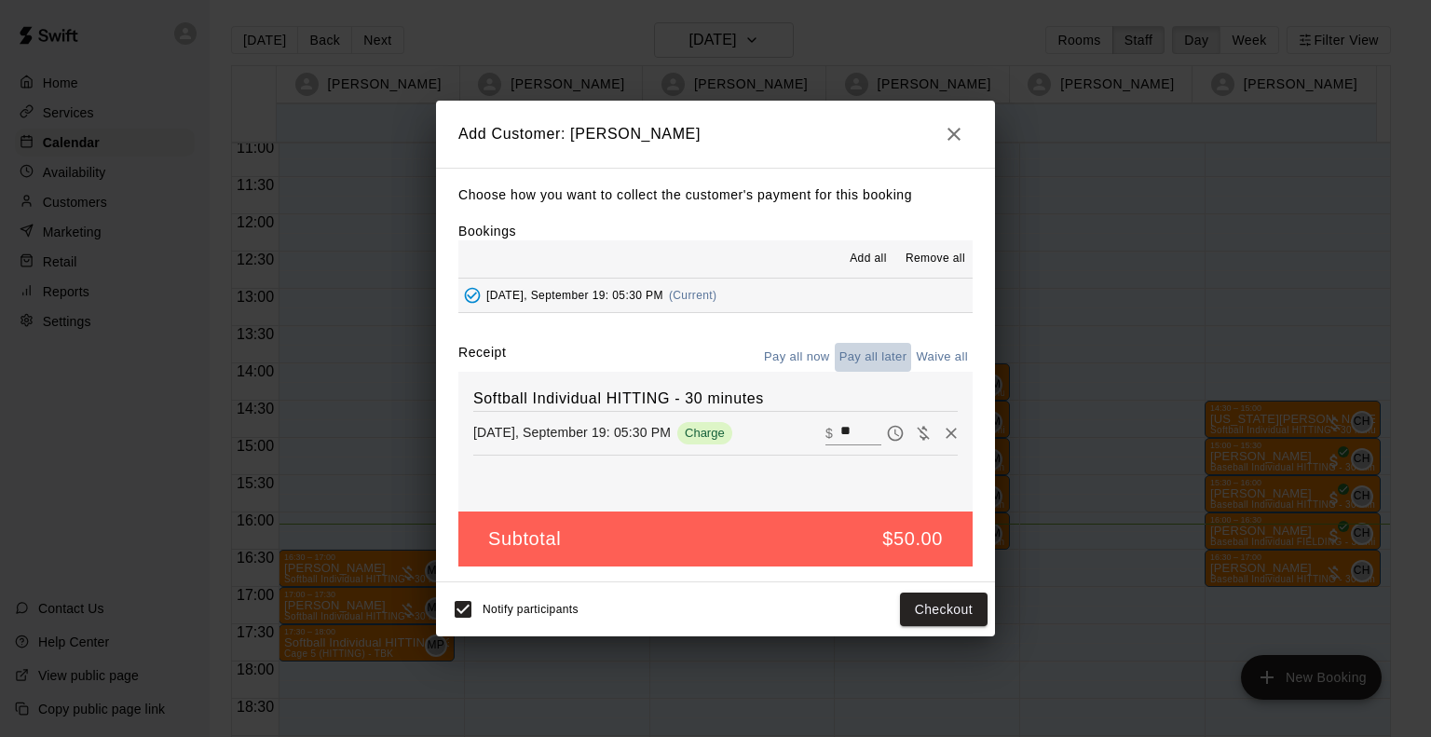
click at [874, 364] on button "Pay all later" at bounding box center [873, 357] width 77 height 29
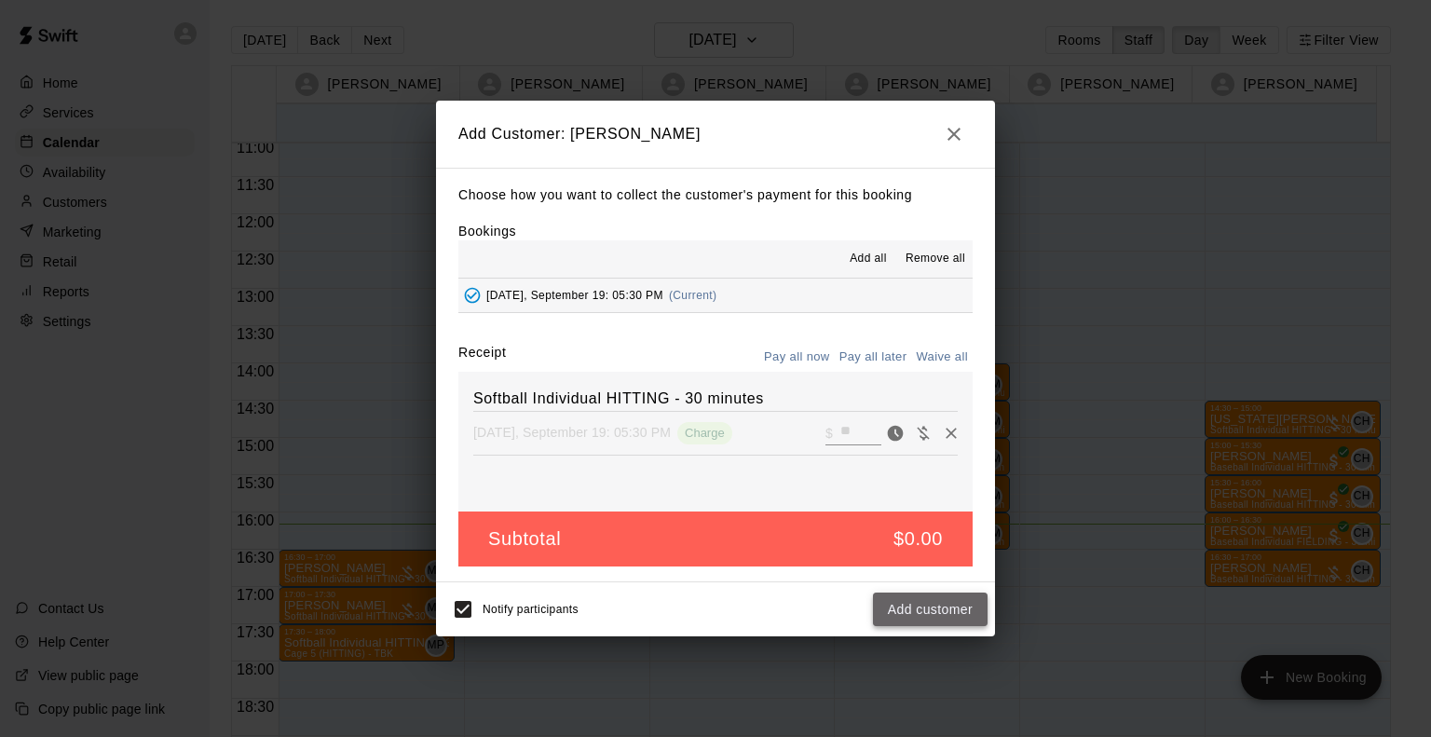
click at [976, 625] on button "Add customer" at bounding box center [930, 610] width 115 height 34
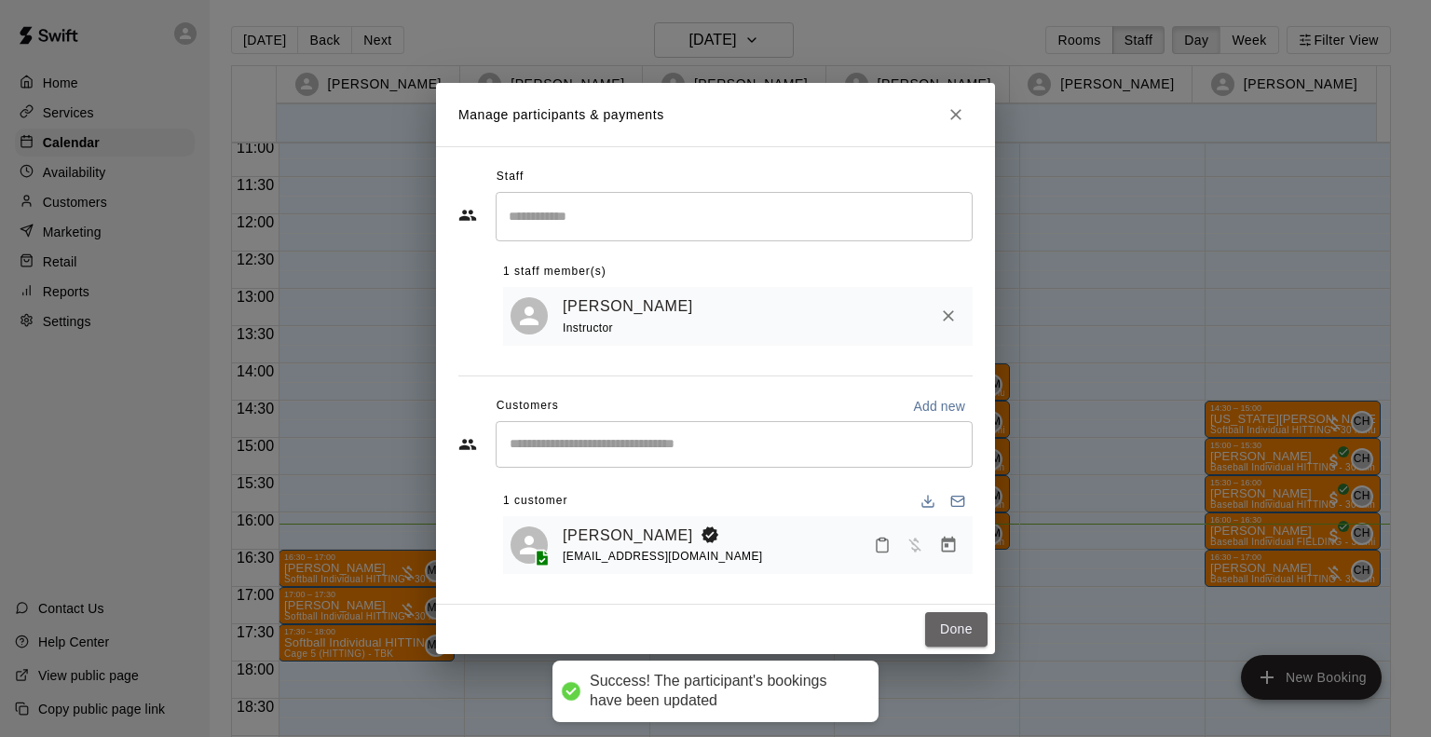
click at [976, 625] on button "Done" at bounding box center [956, 629] width 62 height 34
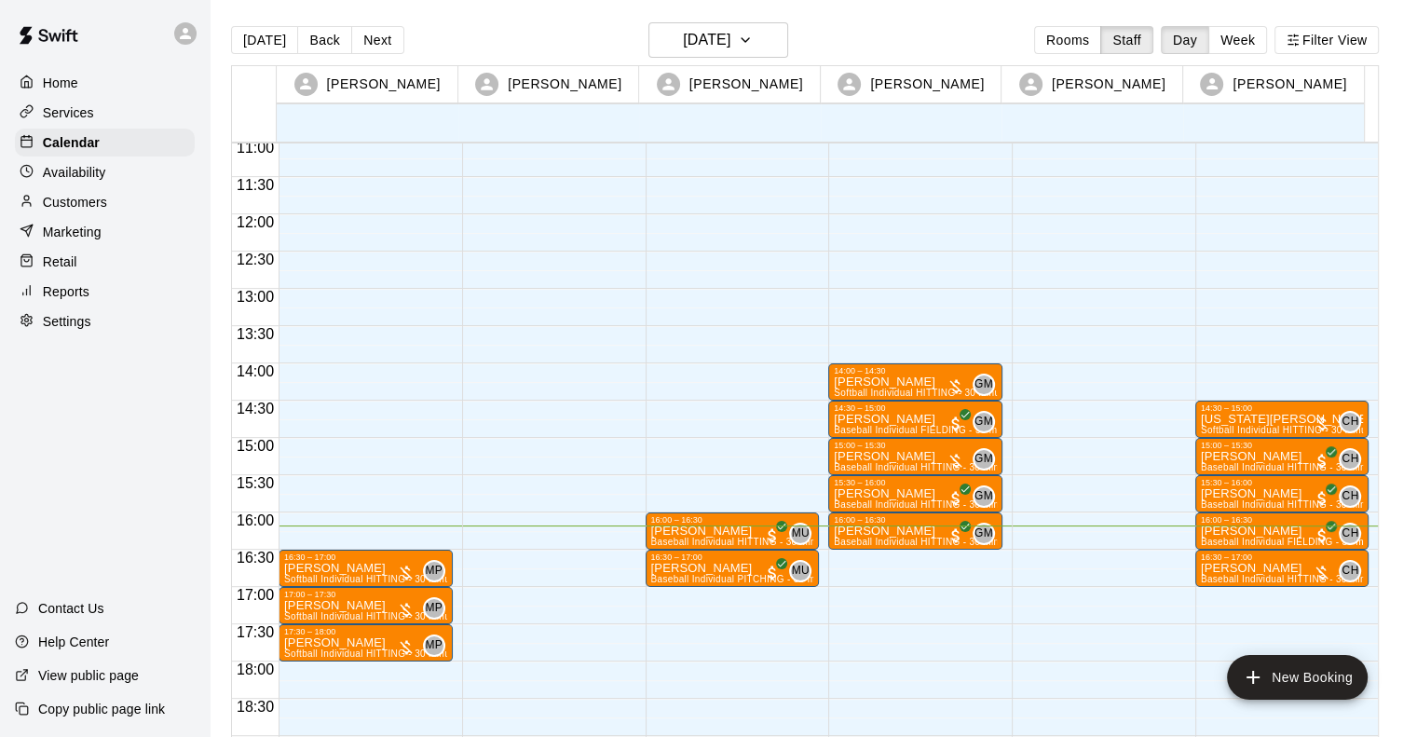
click at [501, 589] on div at bounding box center [549, 214] width 174 height 1789
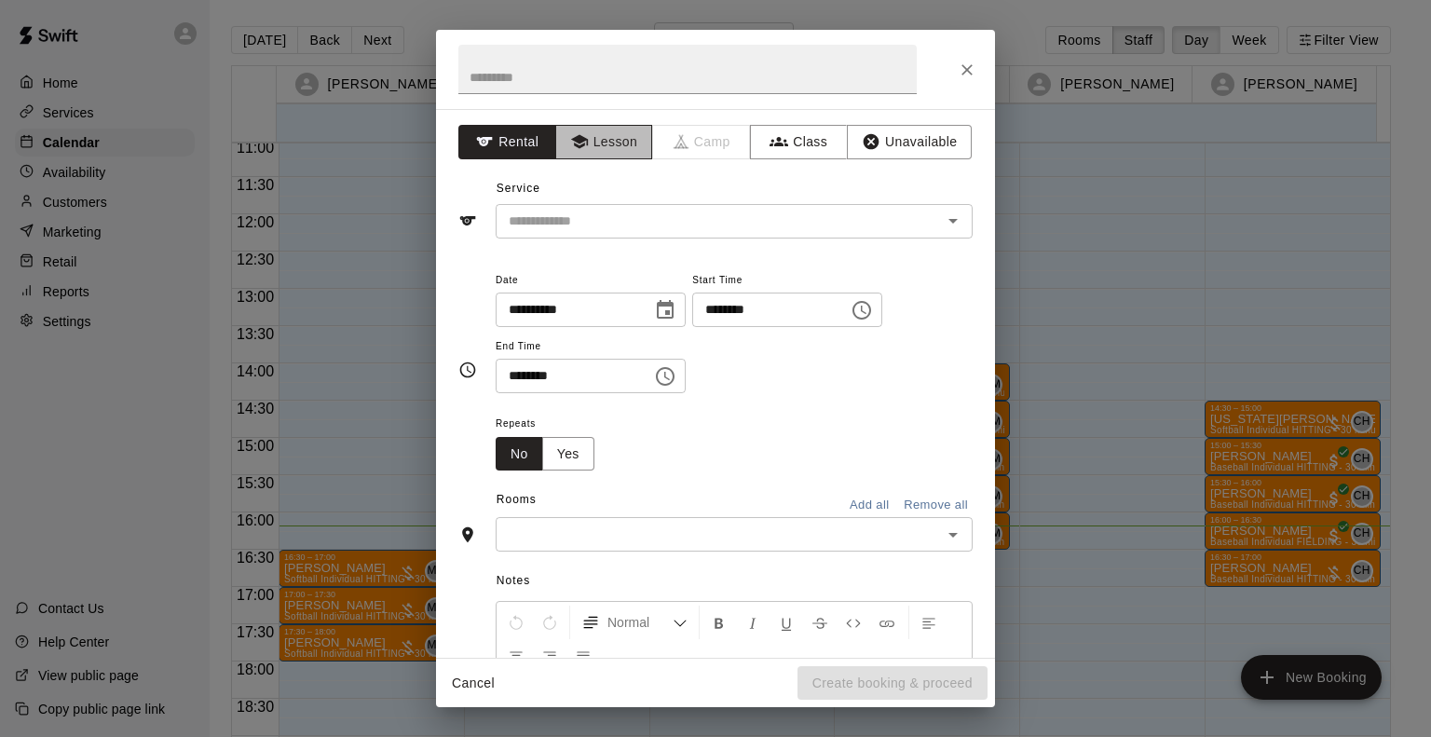
click at [592, 141] on button "Lesson" at bounding box center [604, 142] width 98 height 34
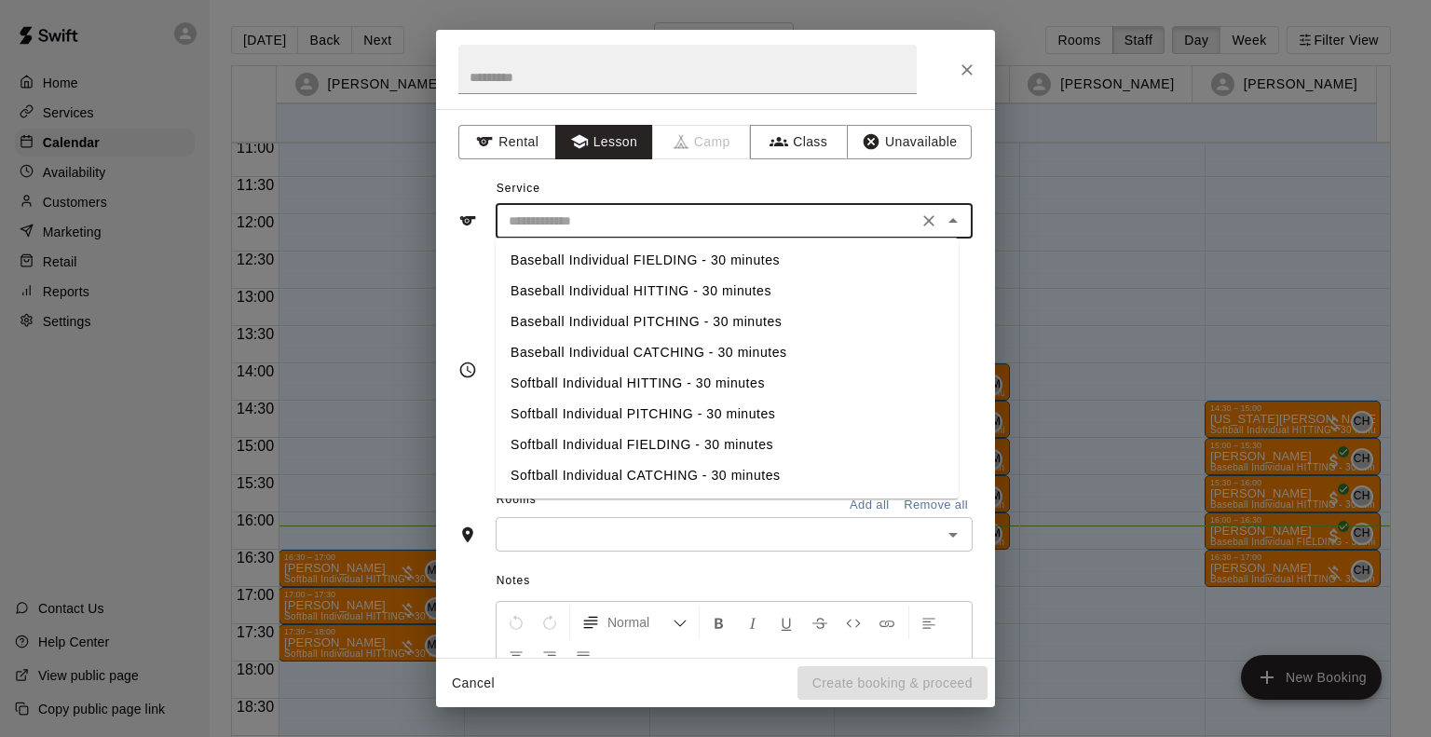
click at [600, 212] on input "text" at bounding box center [706, 221] width 411 height 23
click at [566, 210] on input "text" at bounding box center [706, 221] width 411 height 23
click at [581, 279] on li "Baseball Individual HITTING - 30 minutes" at bounding box center [727, 291] width 463 height 31
type input "**********"
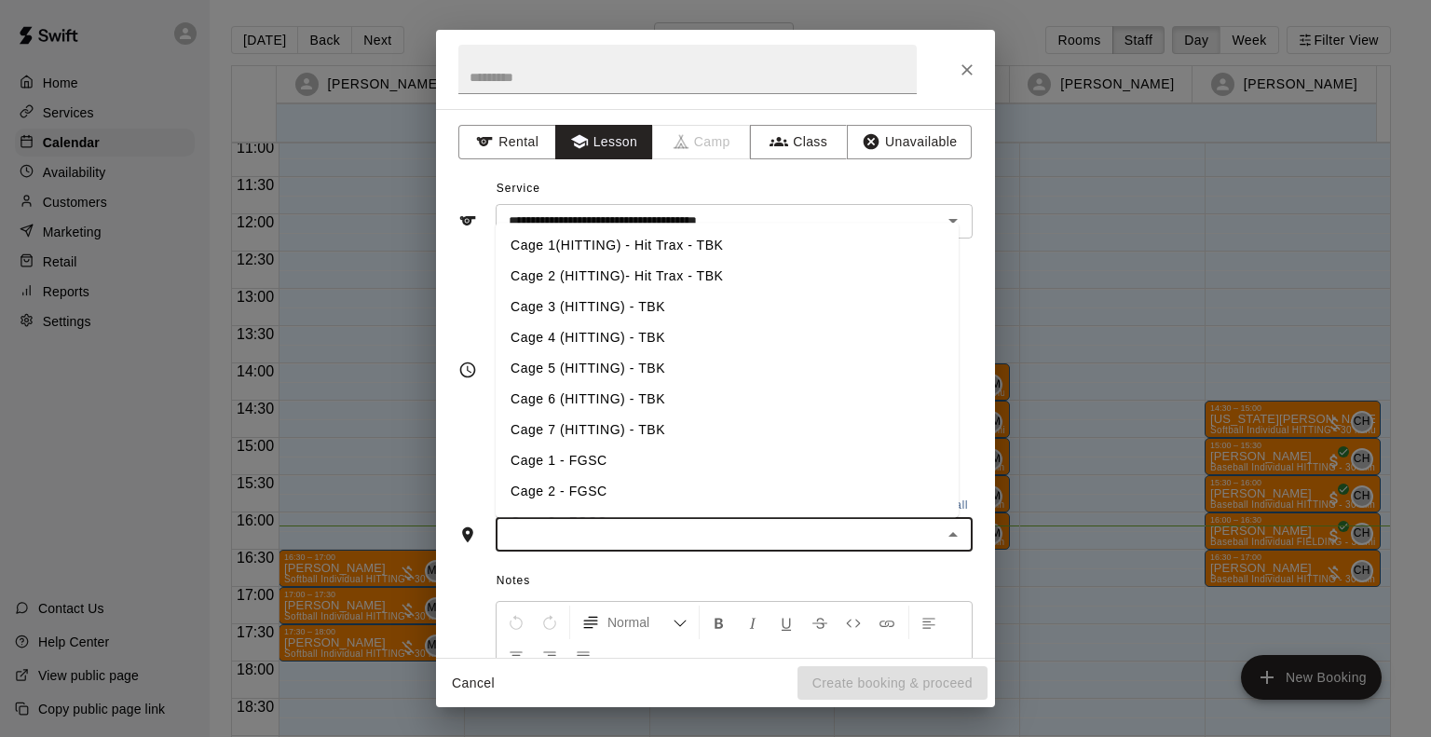
click at [628, 523] on input "text" at bounding box center [718, 534] width 435 height 23
click at [554, 267] on li "Cage 2 (HITTING)- Hit Trax - TBK" at bounding box center [727, 276] width 463 height 31
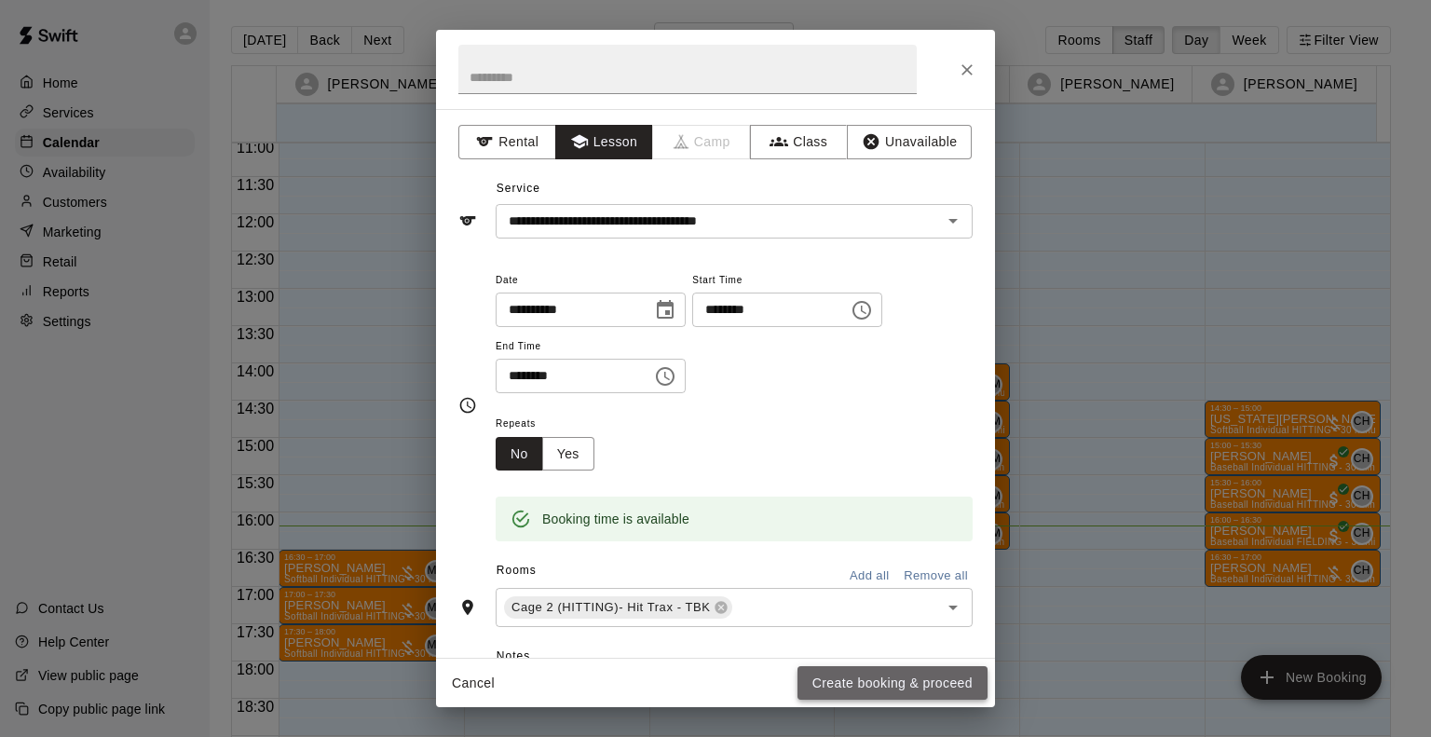
click at [898, 695] on button "Create booking & proceed" at bounding box center [893, 683] width 190 height 34
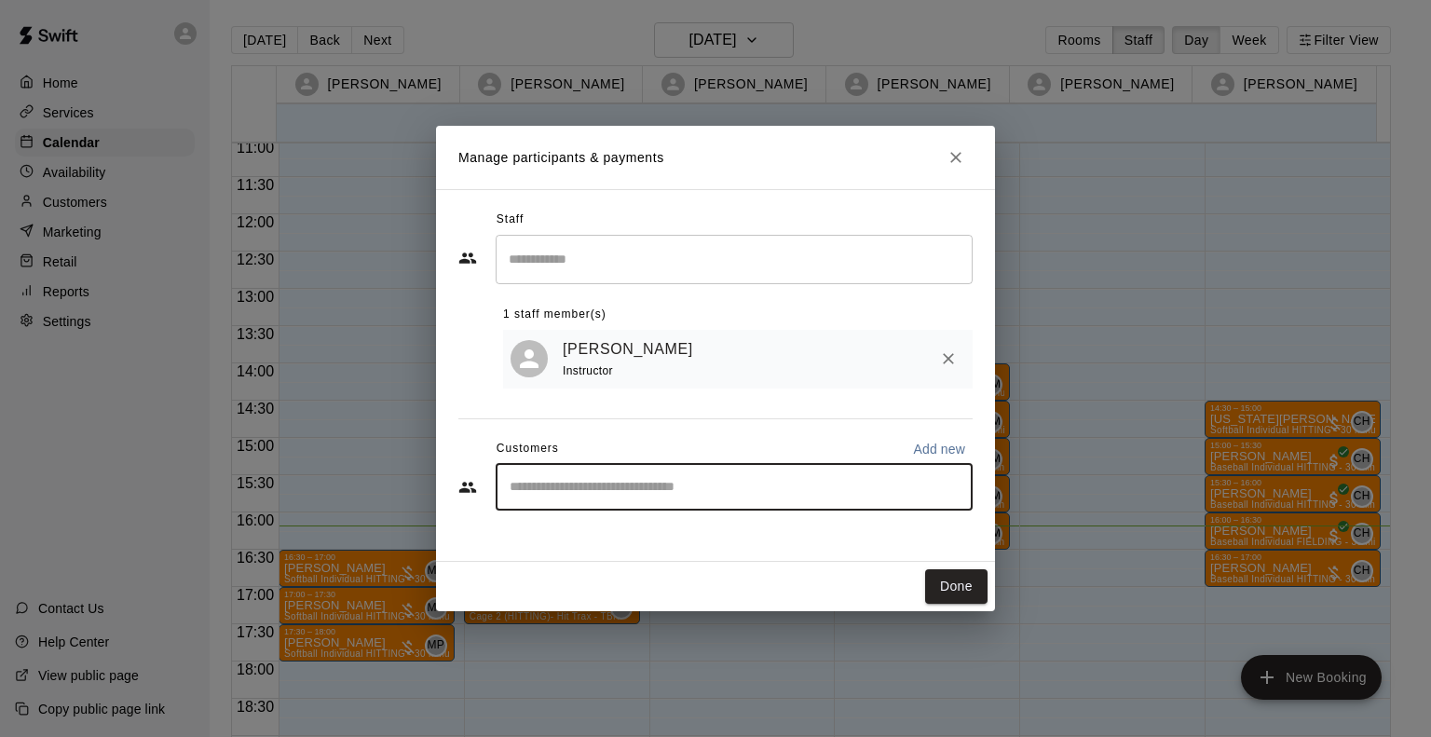
click at [650, 496] on input "Start typing to search customers..." at bounding box center [734, 487] width 460 height 19
type input "*****"
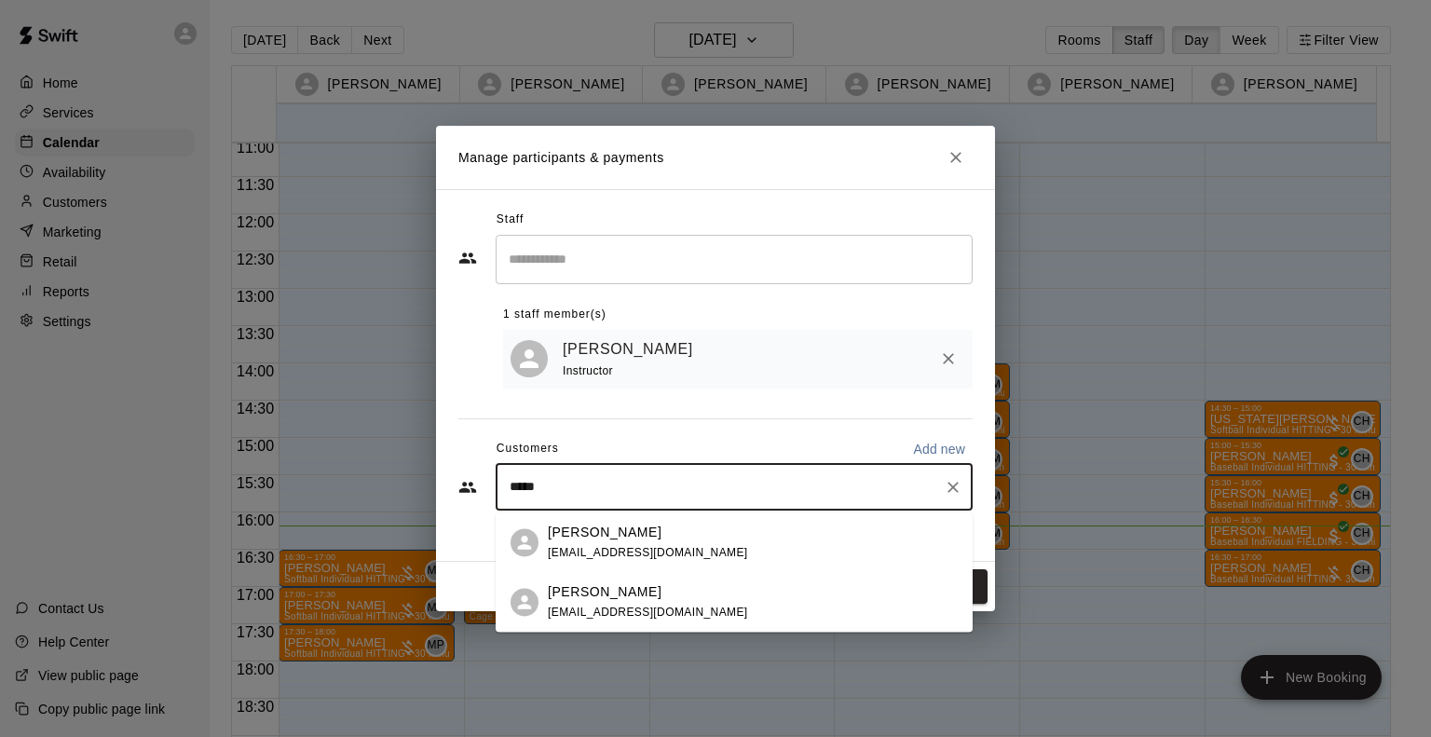
click at [609, 603] on div "Walker Allie p.allie@outlook.com" at bounding box center [648, 602] width 200 height 40
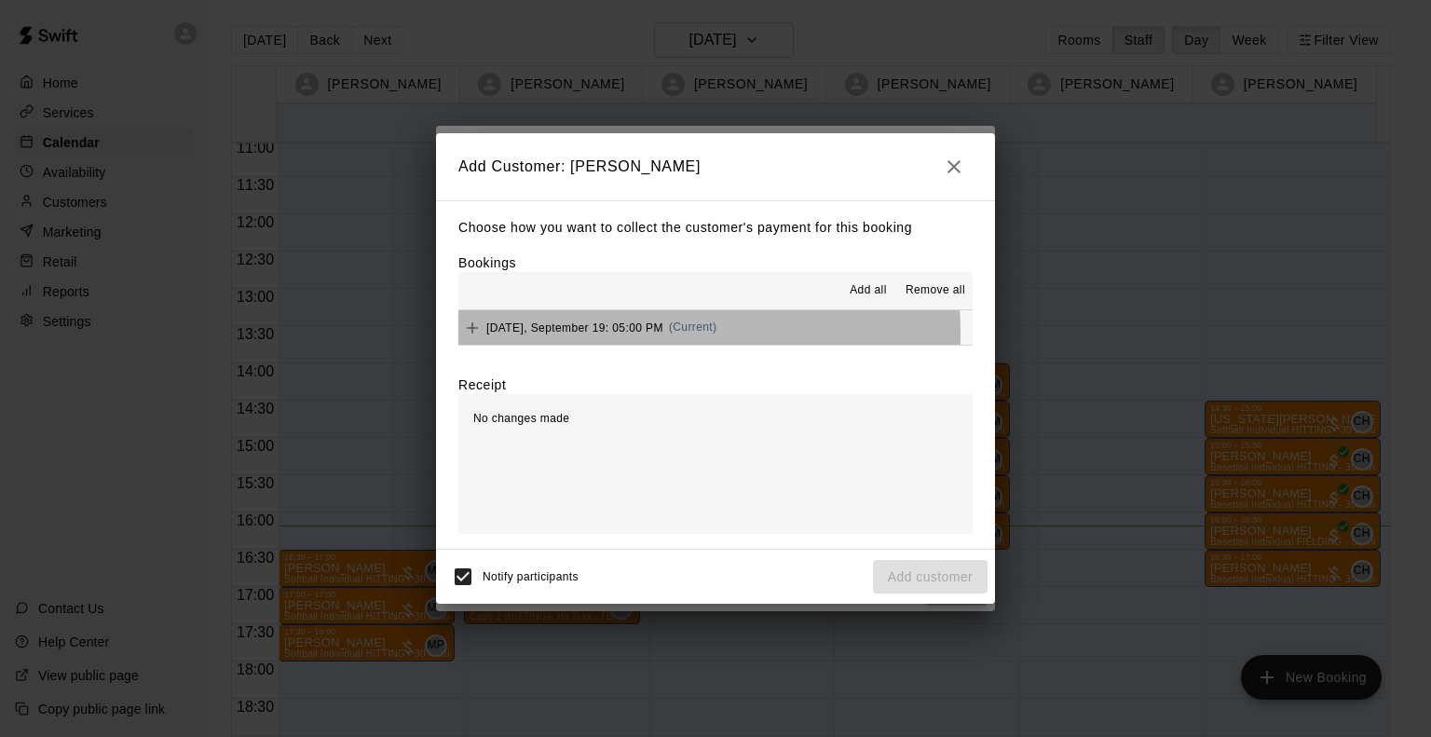
click at [564, 335] on div "Friday, September 19: 05:00 PM (Current)" at bounding box center [587, 328] width 258 height 28
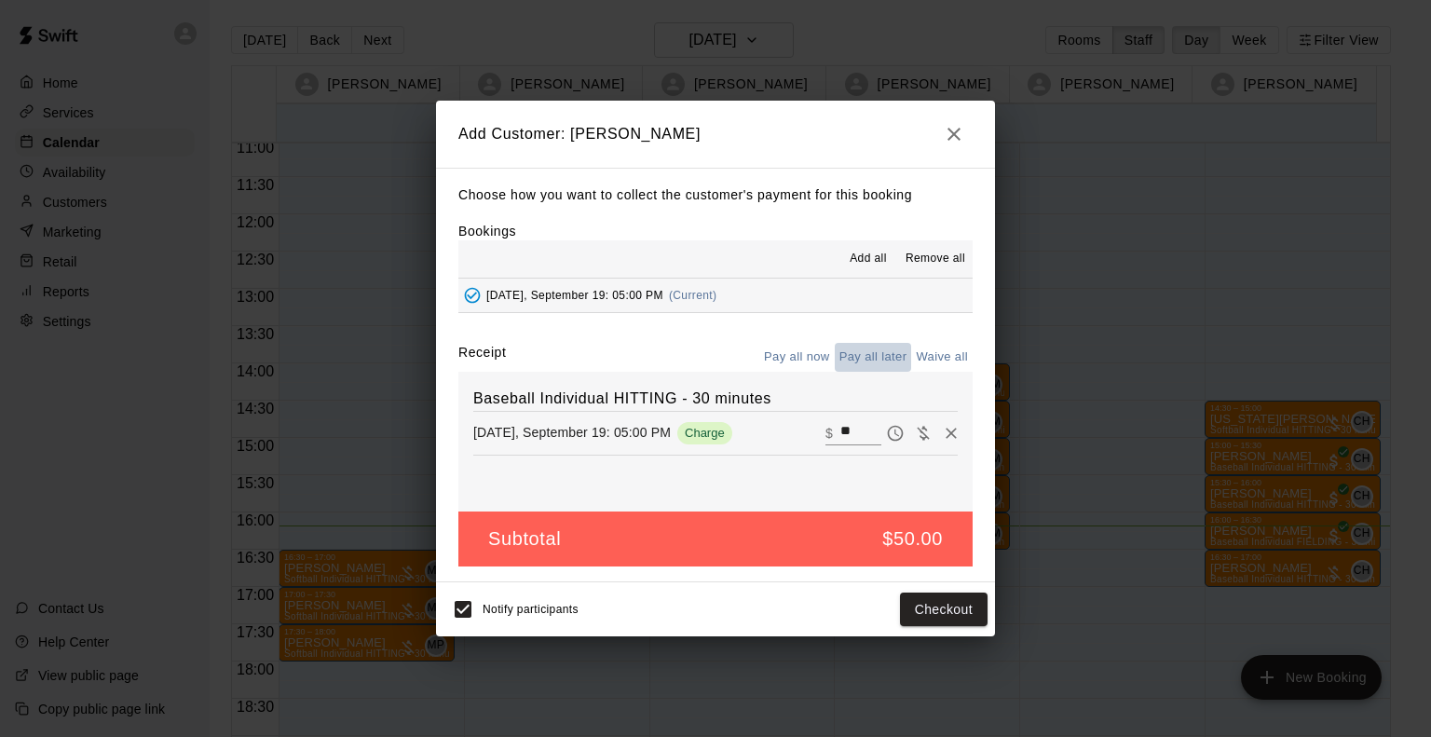
click at [869, 360] on button "Pay all later" at bounding box center [873, 357] width 77 height 29
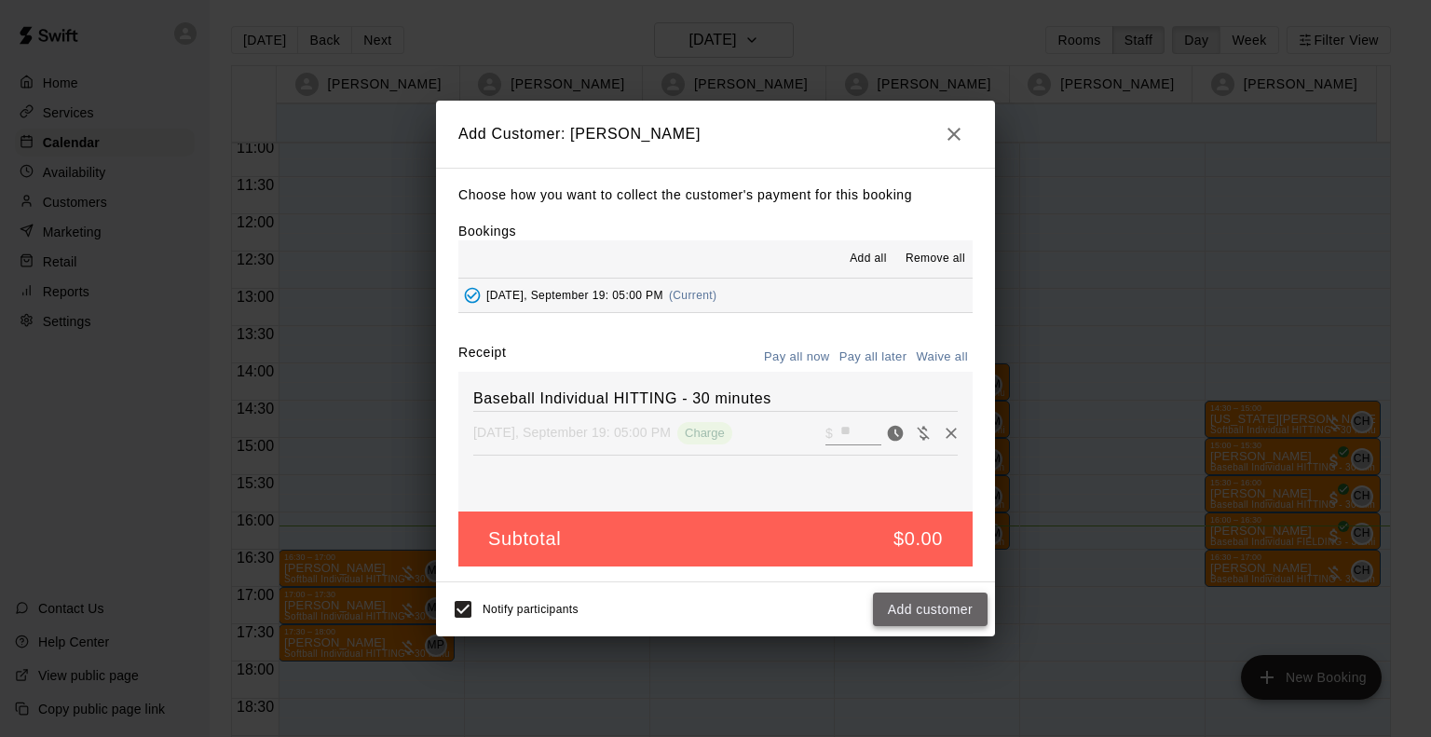
click at [948, 607] on button "Add customer" at bounding box center [930, 610] width 115 height 34
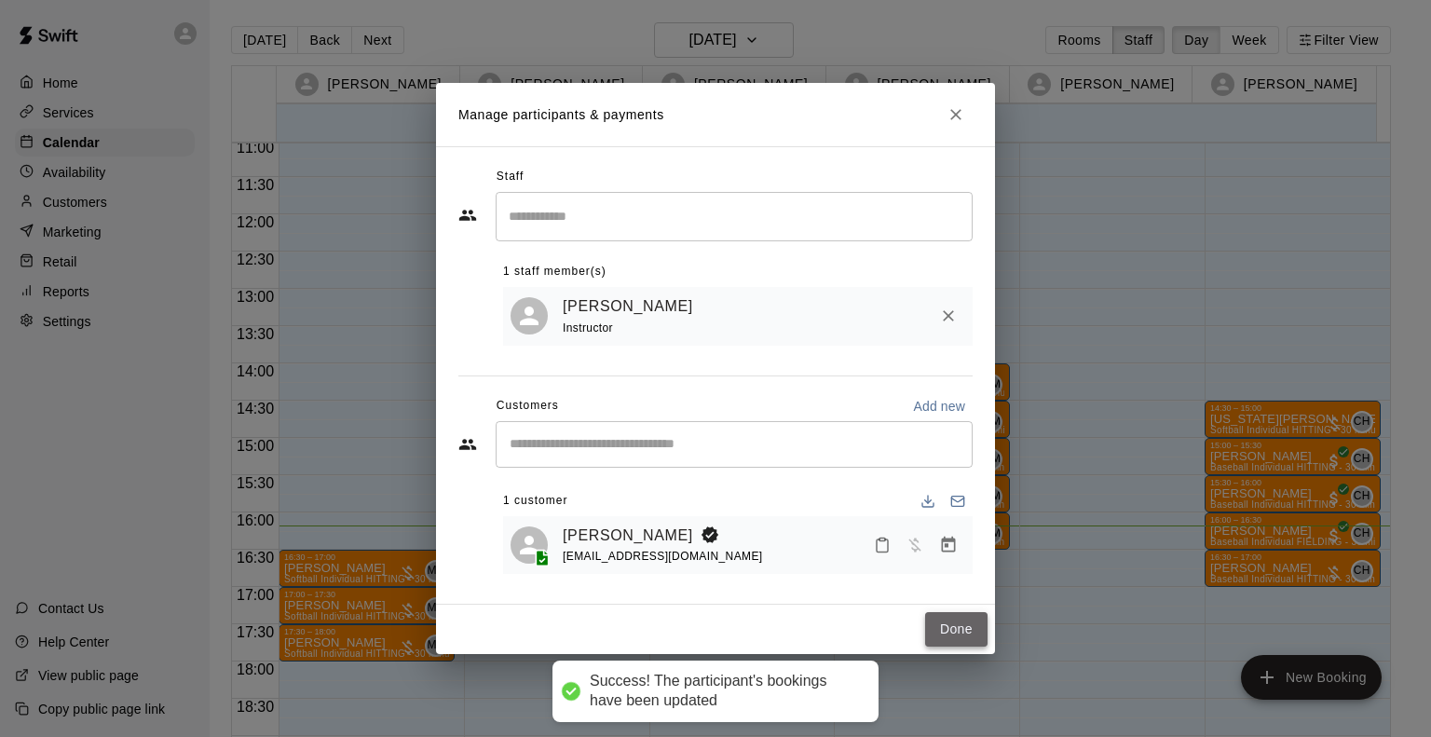
click at [961, 633] on button "Done" at bounding box center [956, 629] width 62 height 34
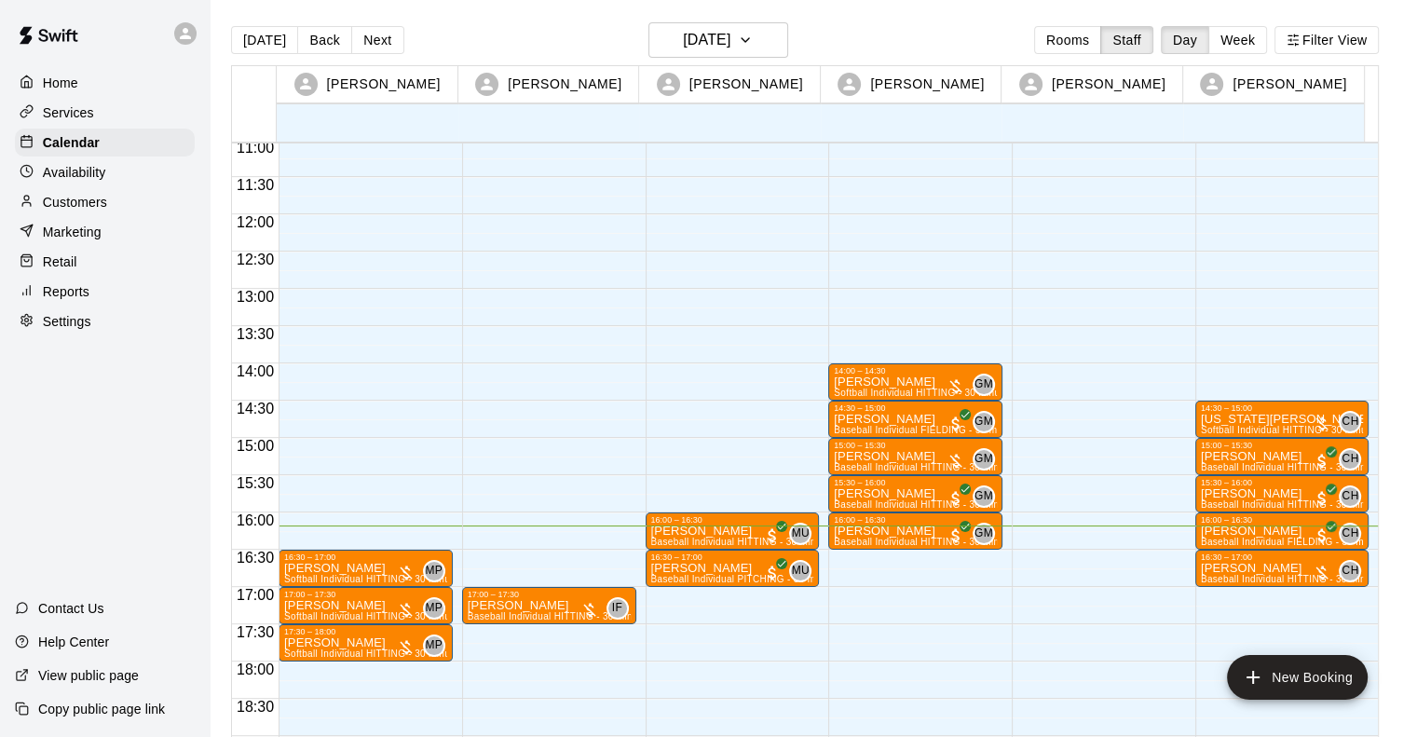
click at [633, 625] on div "17:00 – 17:30 Walker Allie Baseball Individual HITTING - 30 minutes (Cage 2 (HI…" at bounding box center [549, 214] width 174 height 1789
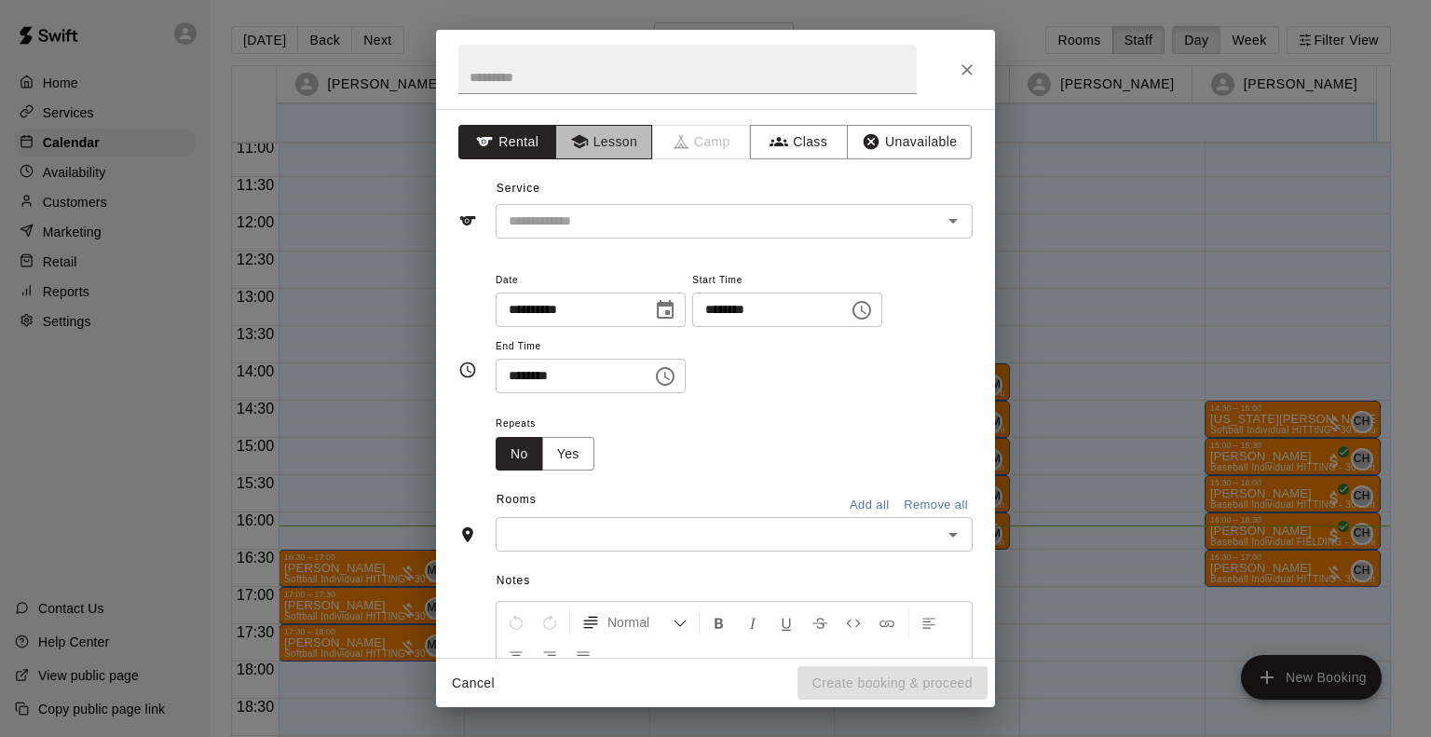
click at [599, 148] on button "Lesson" at bounding box center [604, 142] width 98 height 34
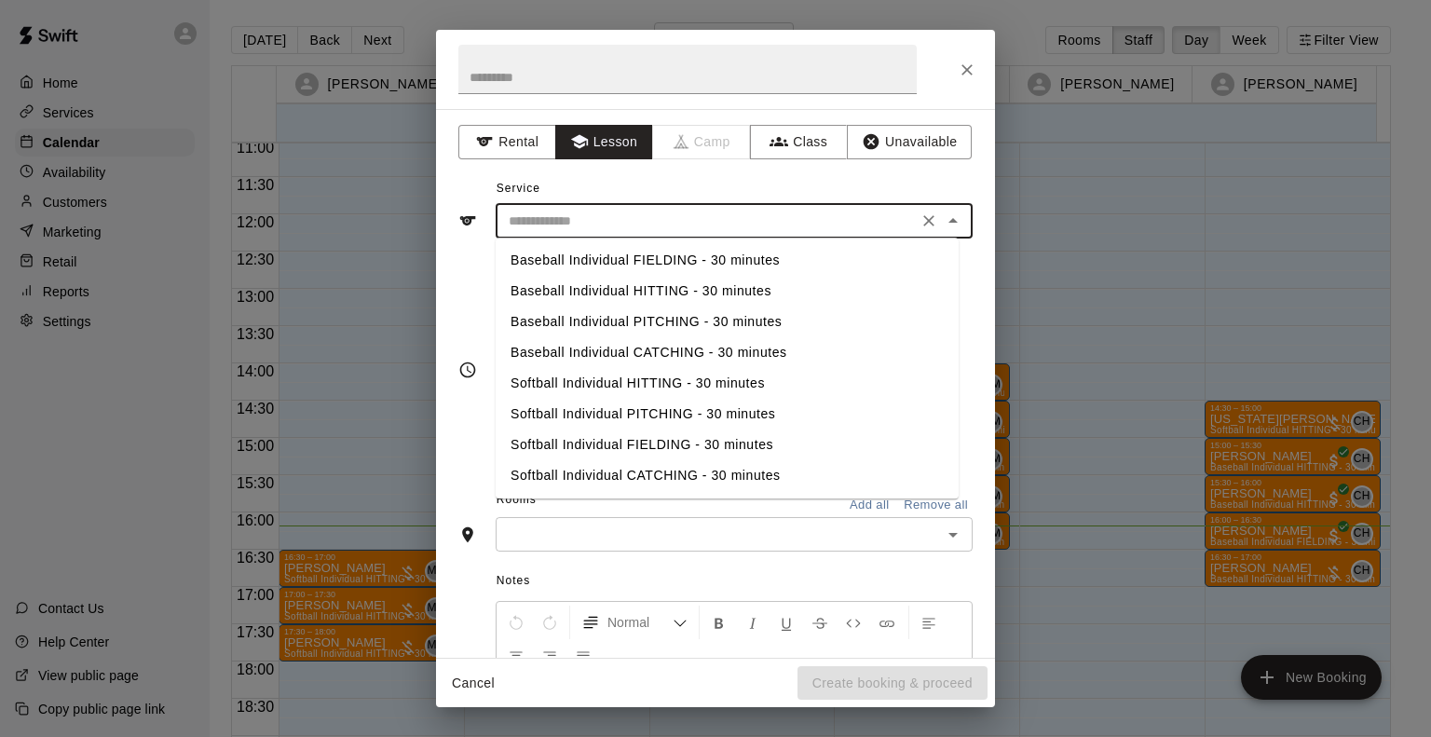
click at [593, 218] on input "text" at bounding box center [706, 221] width 411 height 23
click at [578, 320] on li "Baseball Individual PITCHING - 30 minutes" at bounding box center [727, 322] width 463 height 31
type input "**********"
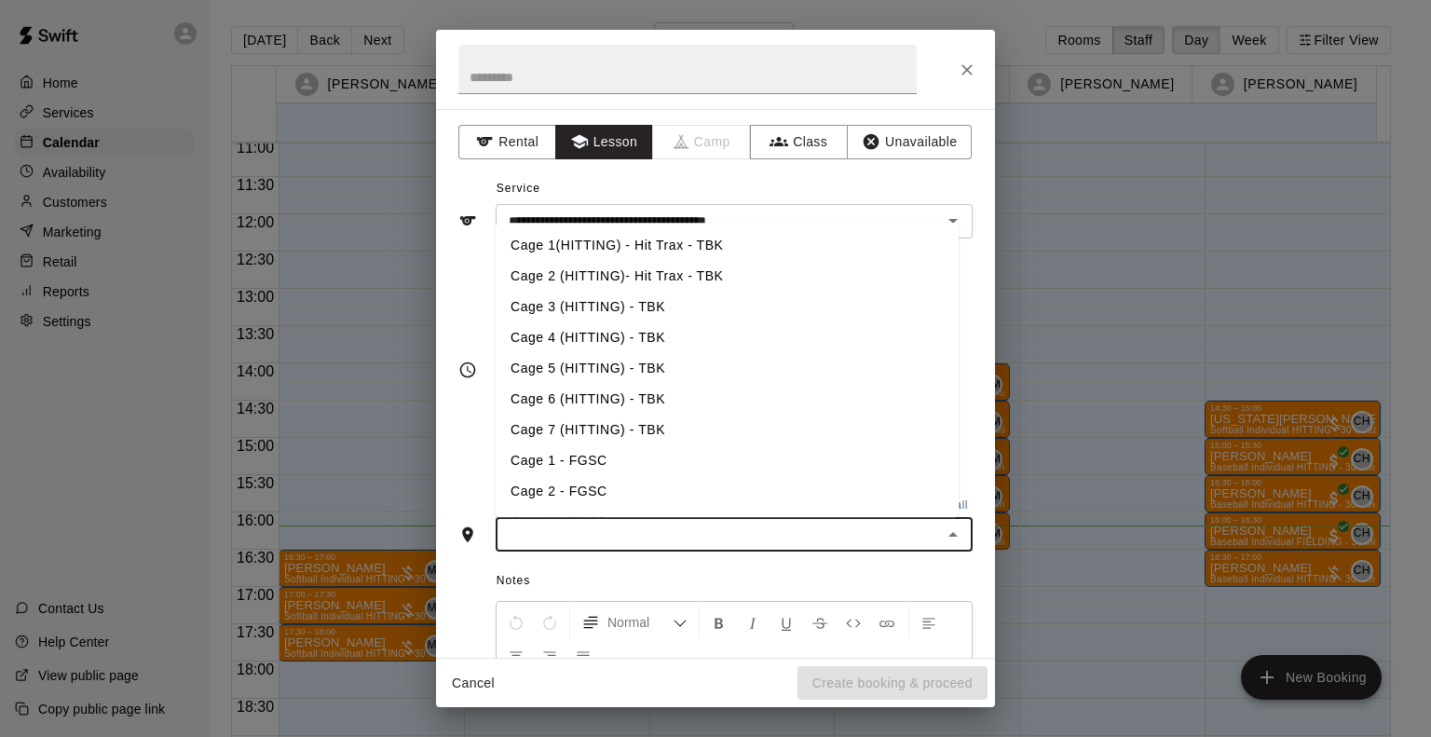
click at [592, 525] on input "text" at bounding box center [718, 534] width 435 height 23
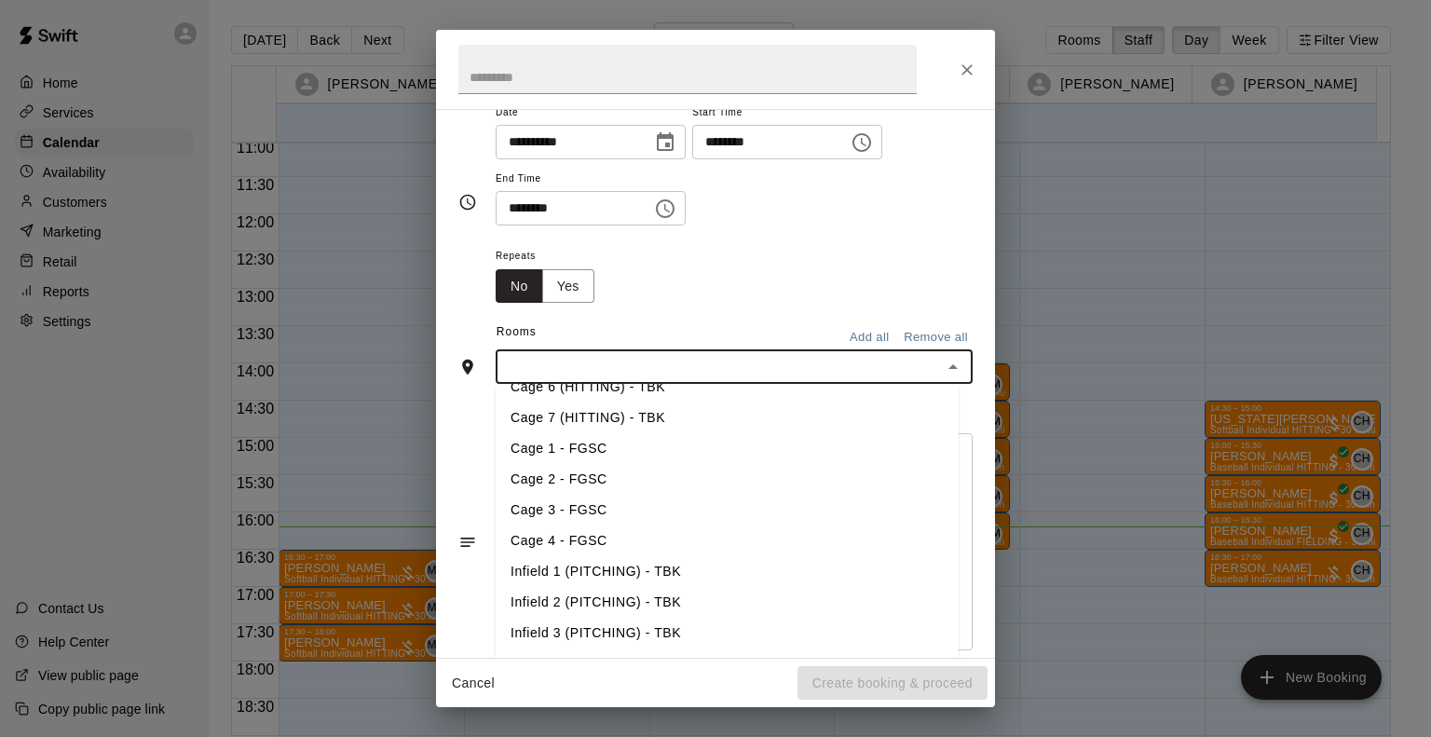
scroll to position [174, 0]
click at [572, 618] on li "Infield 3 (PITCHING) - TBK" at bounding box center [727, 633] width 463 height 31
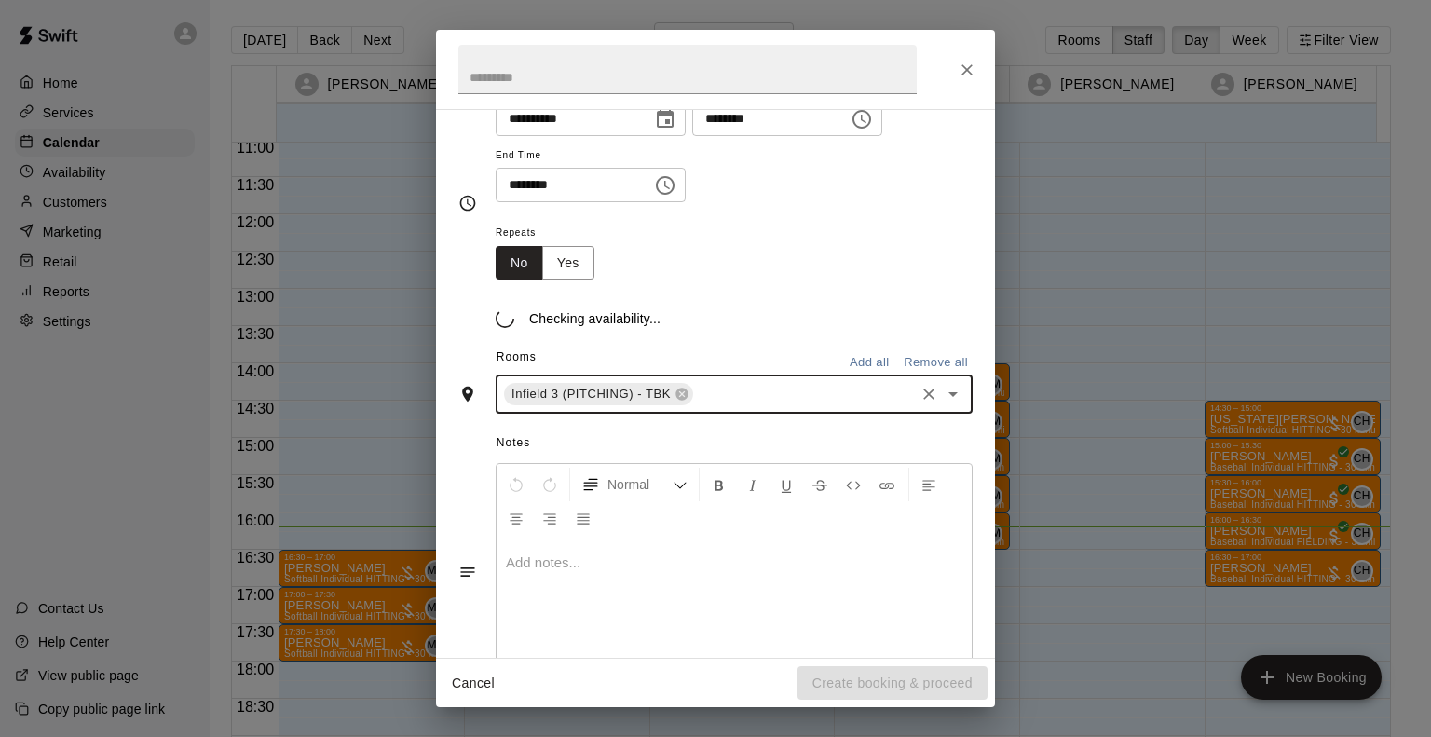
scroll to position [202, 0]
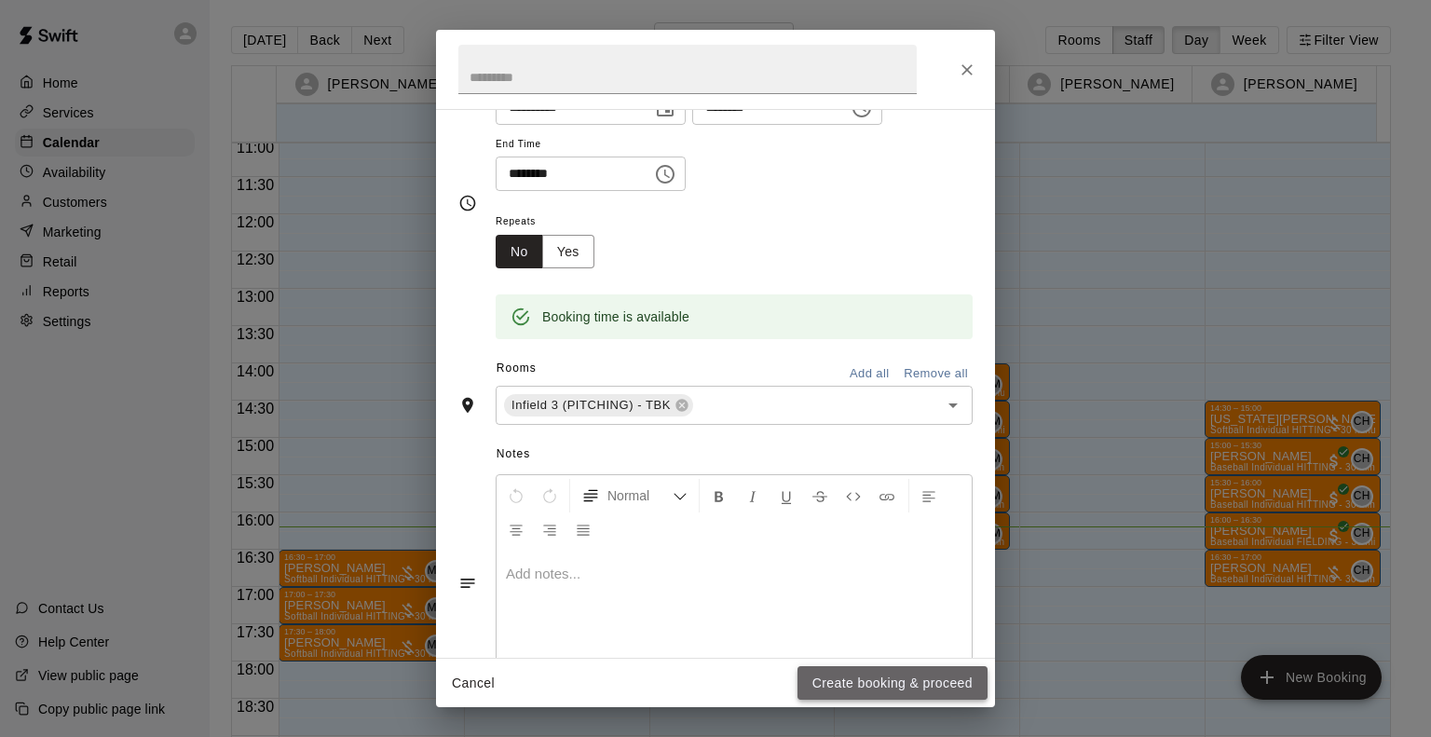
click at [855, 681] on button "Create booking & proceed" at bounding box center [893, 683] width 190 height 34
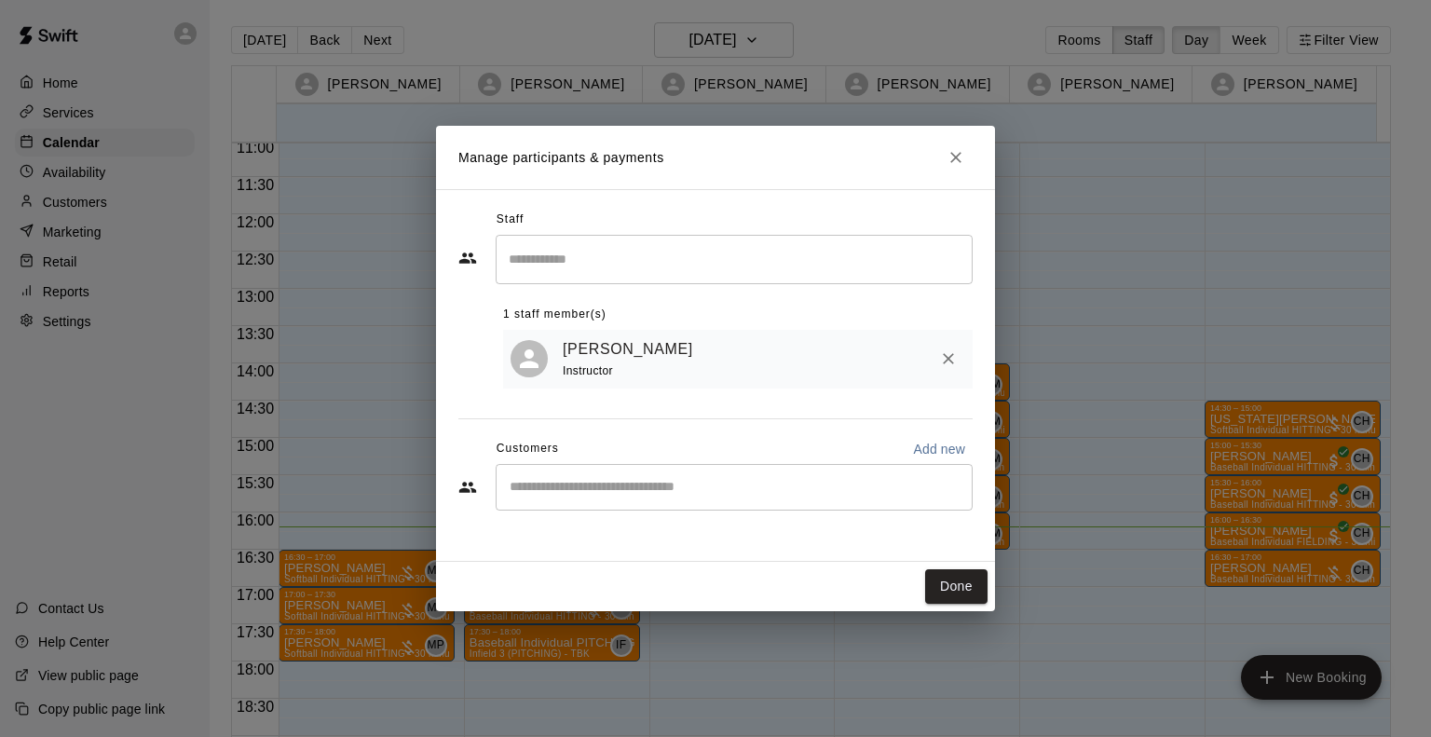
click at [694, 502] on div "​" at bounding box center [734, 487] width 477 height 47
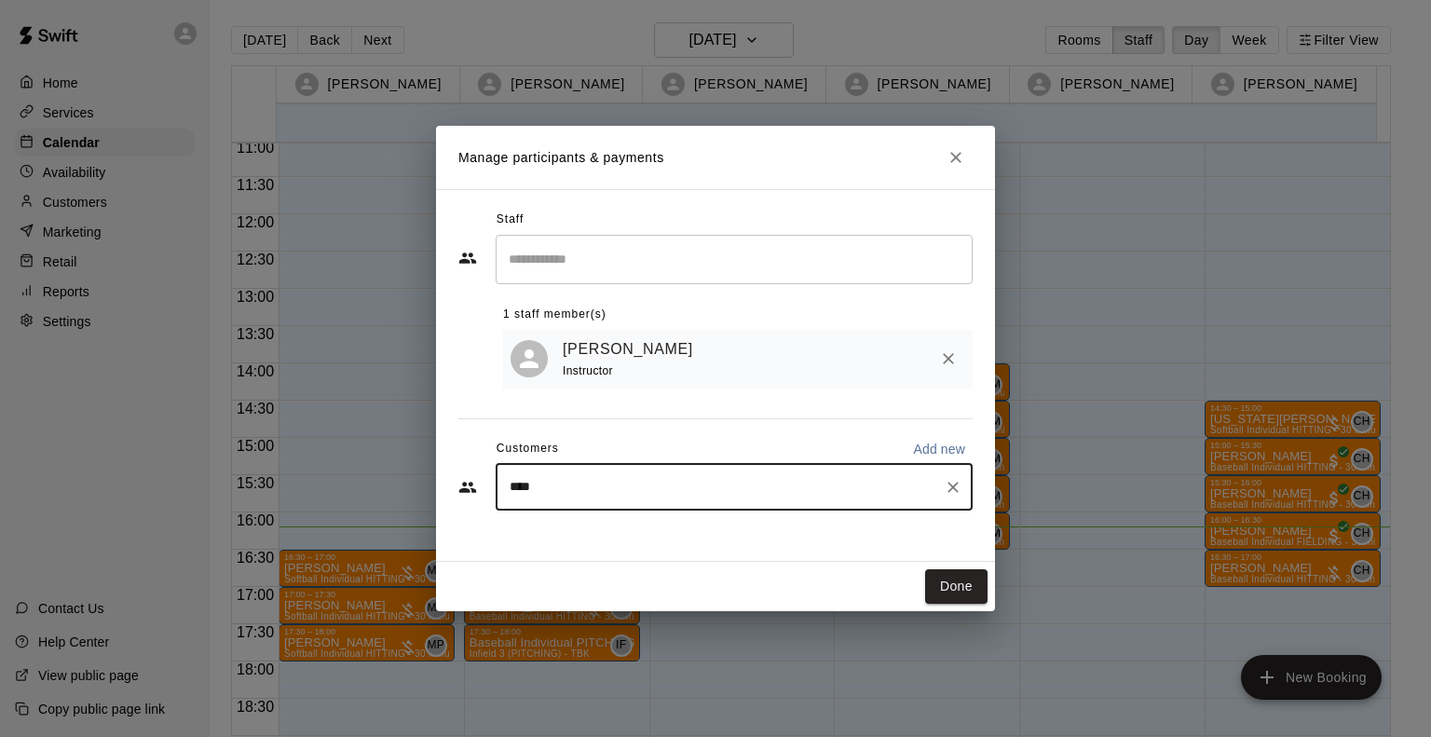
type input "*****"
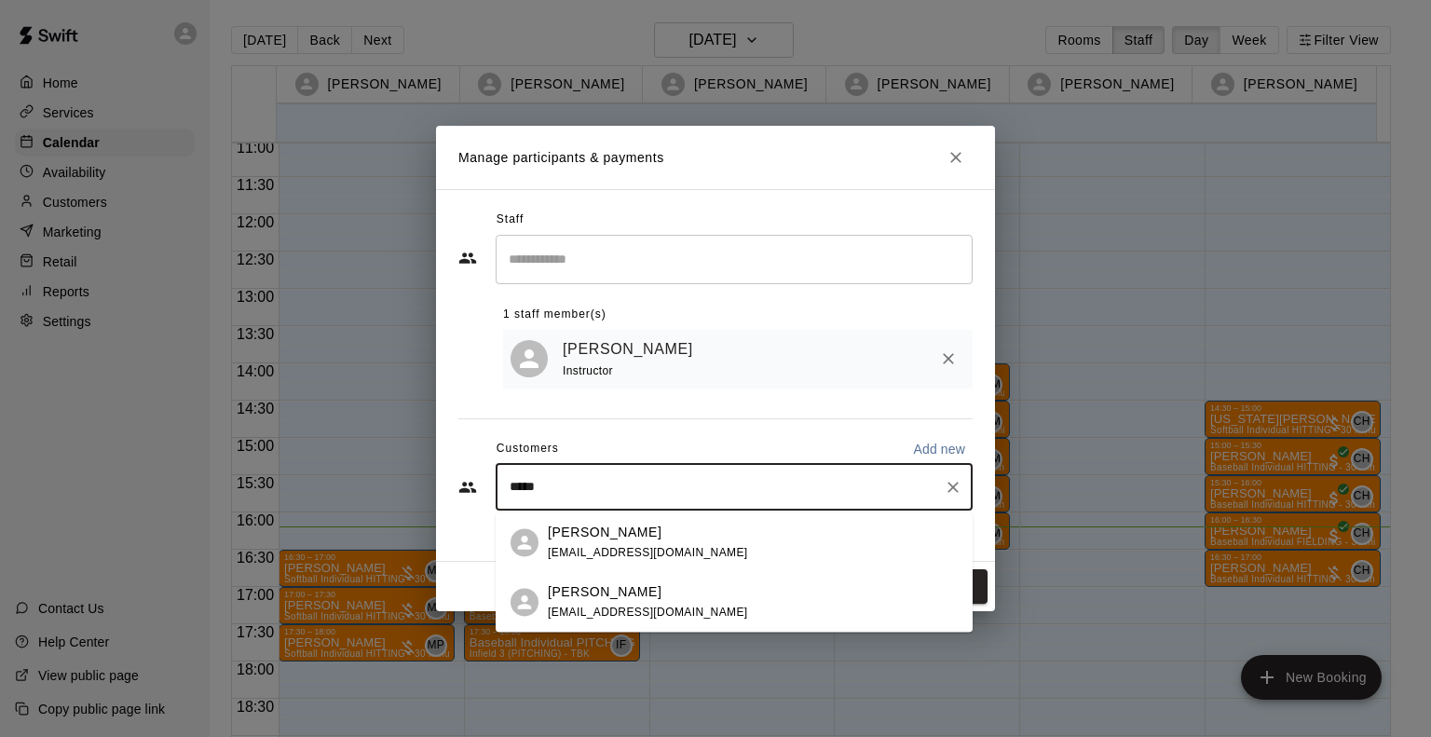
click at [650, 580] on div "Walker Allie p.allie@outlook.com" at bounding box center [734, 602] width 477 height 60
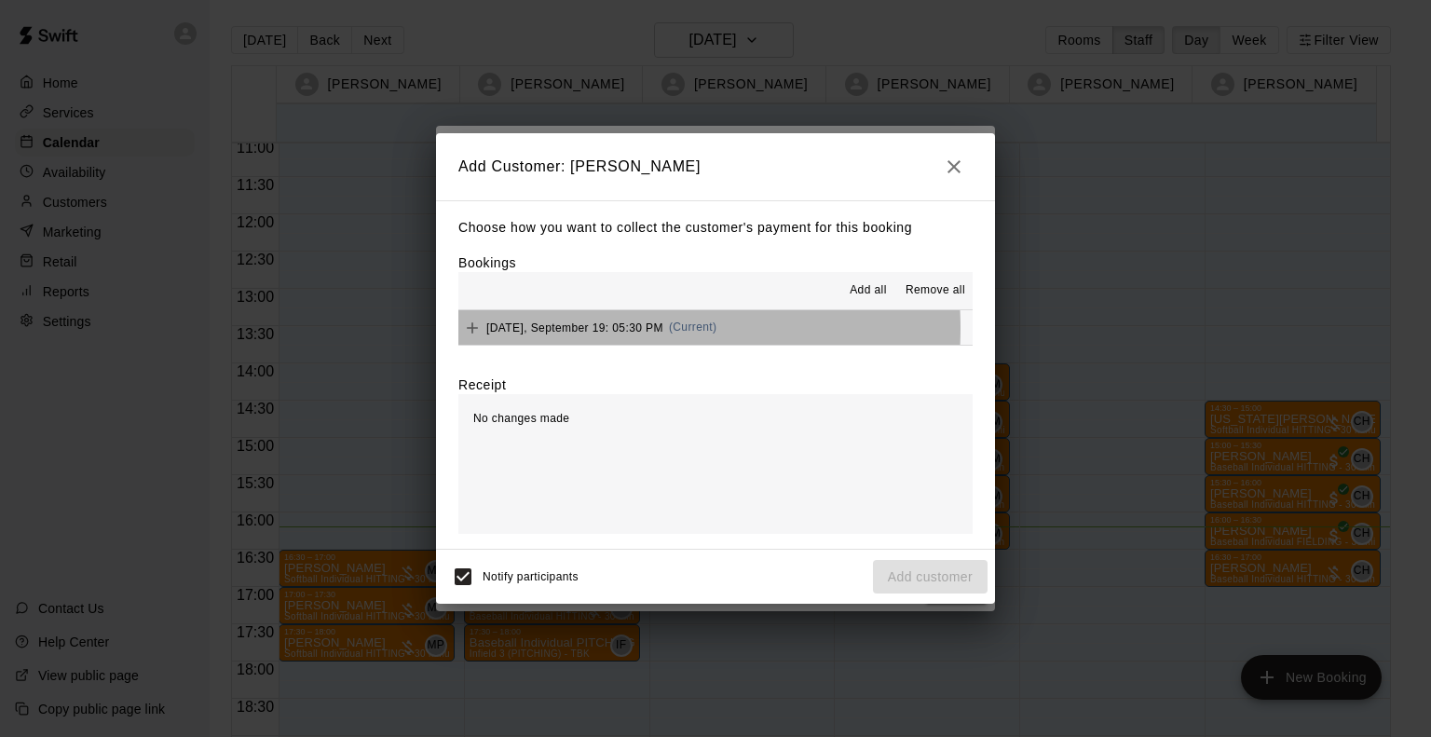
click at [586, 330] on span "Friday, September 19: 05:30 PM" at bounding box center [574, 327] width 177 height 13
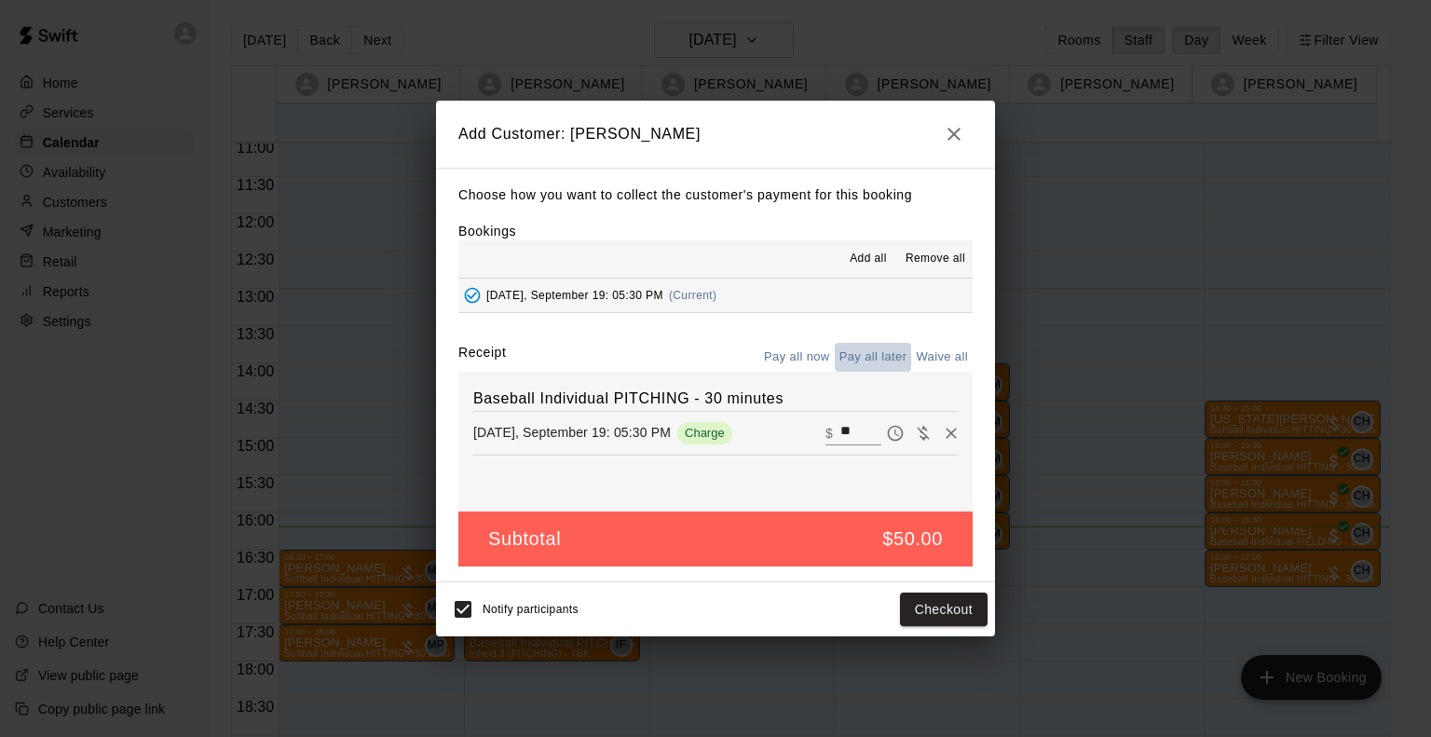
click at [876, 362] on button "Pay all later" at bounding box center [873, 357] width 77 height 29
click at [954, 610] on button "Add customer" at bounding box center [930, 610] width 115 height 34
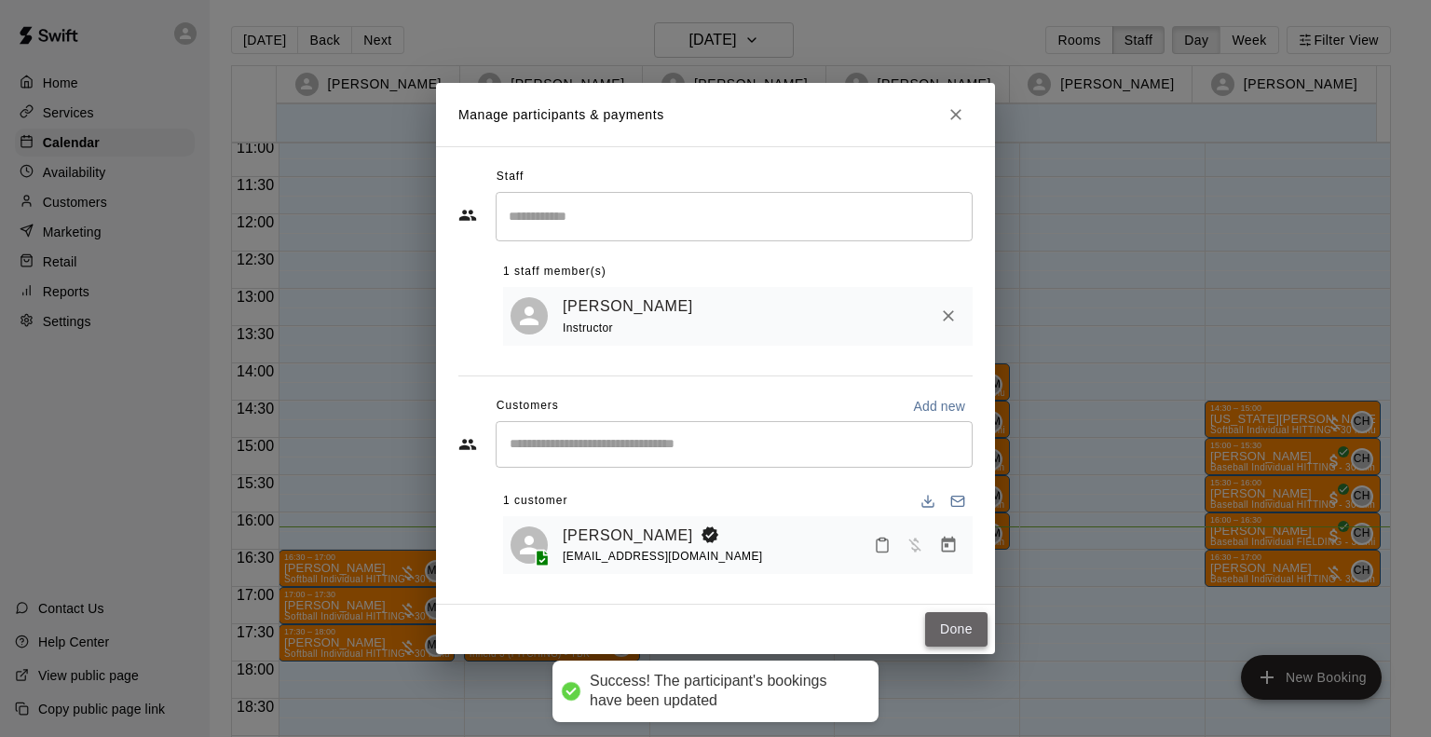
click at [954, 640] on button "Done" at bounding box center [956, 629] width 62 height 34
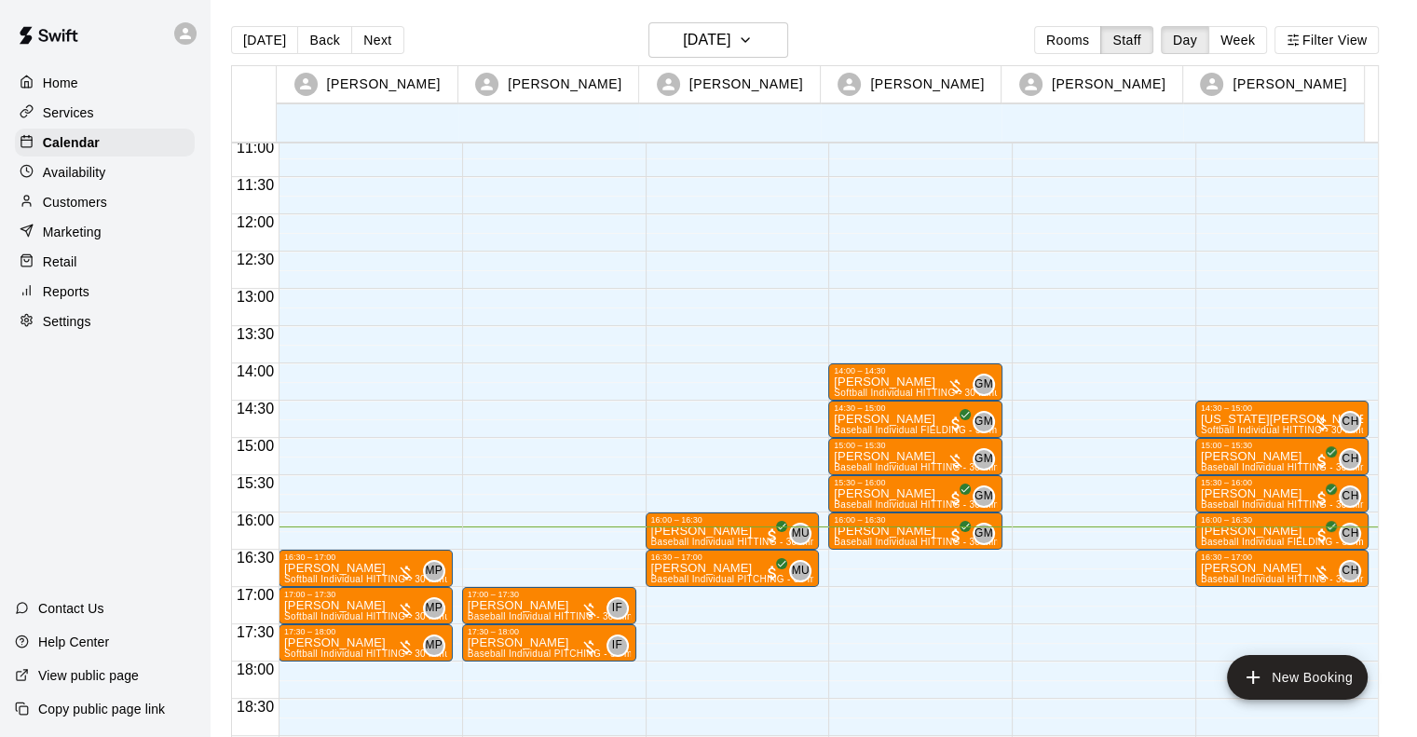
click at [488, 673] on div "17:00 – 17:30 Walker Allie Baseball Individual HITTING - 30 minutes (Cage 2 (HI…" at bounding box center [549, 214] width 174 height 1789
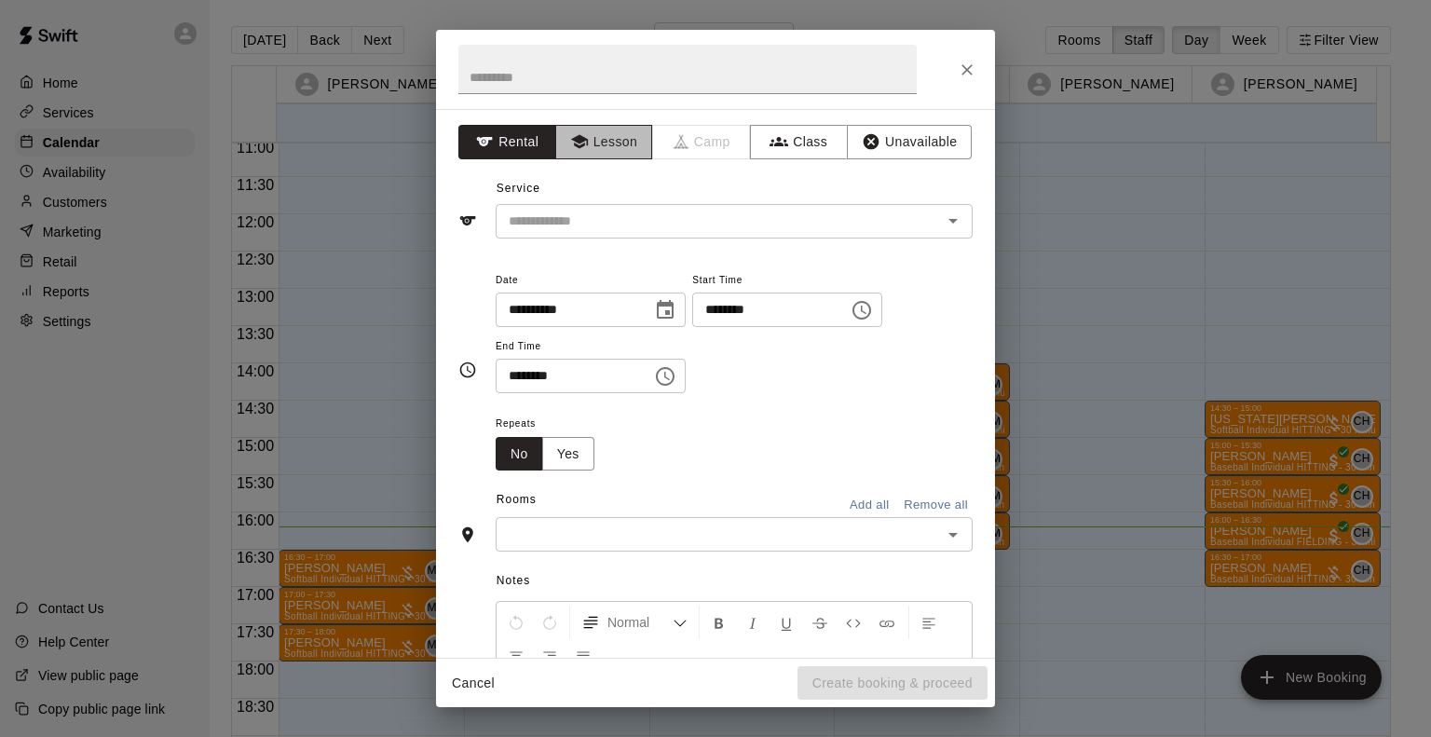
click at [575, 128] on button "Lesson" at bounding box center [604, 142] width 98 height 34
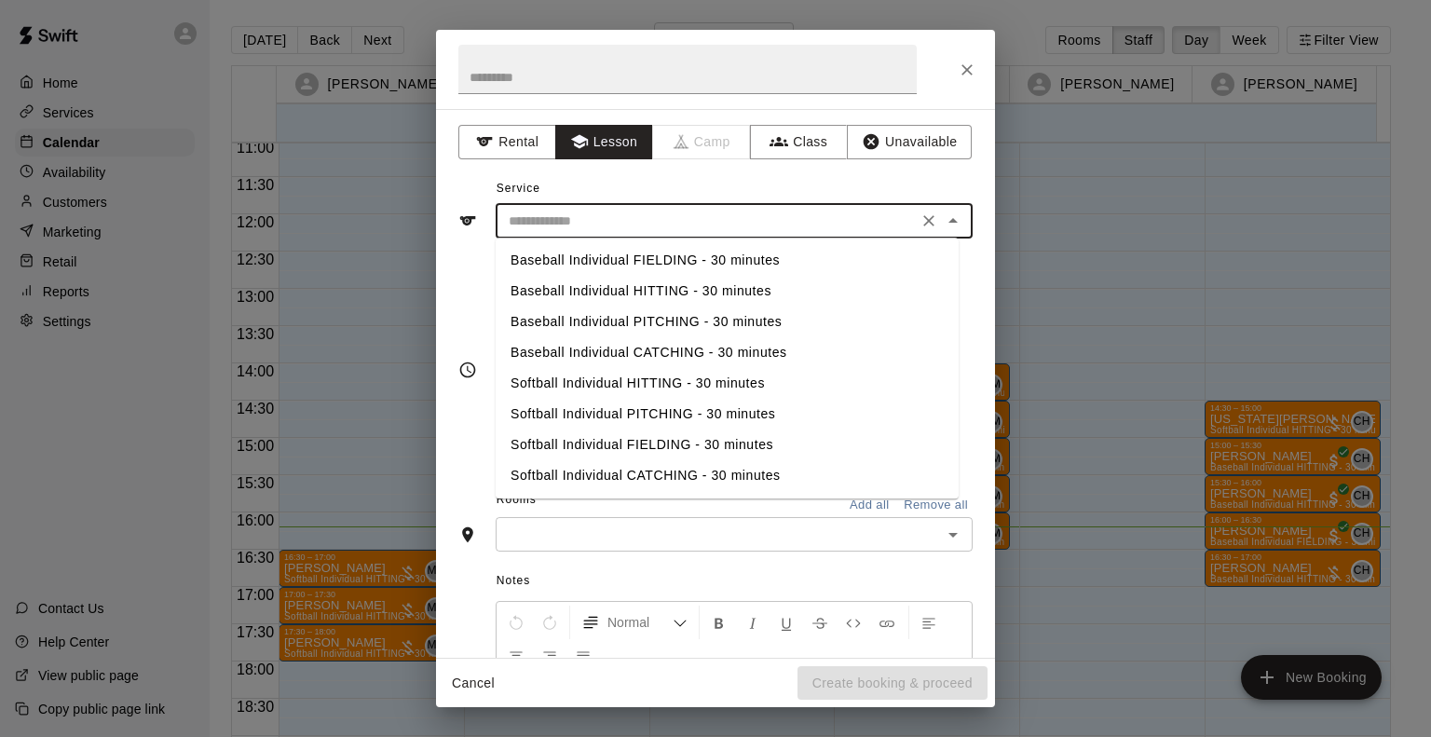
click at [589, 212] on input "text" at bounding box center [706, 221] width 411 height 23
click at [612, 294] on li "Baseball Individual HITTING - 30 minutes" at bounding box center [727, 291] width 463 height 31
type input "**********"
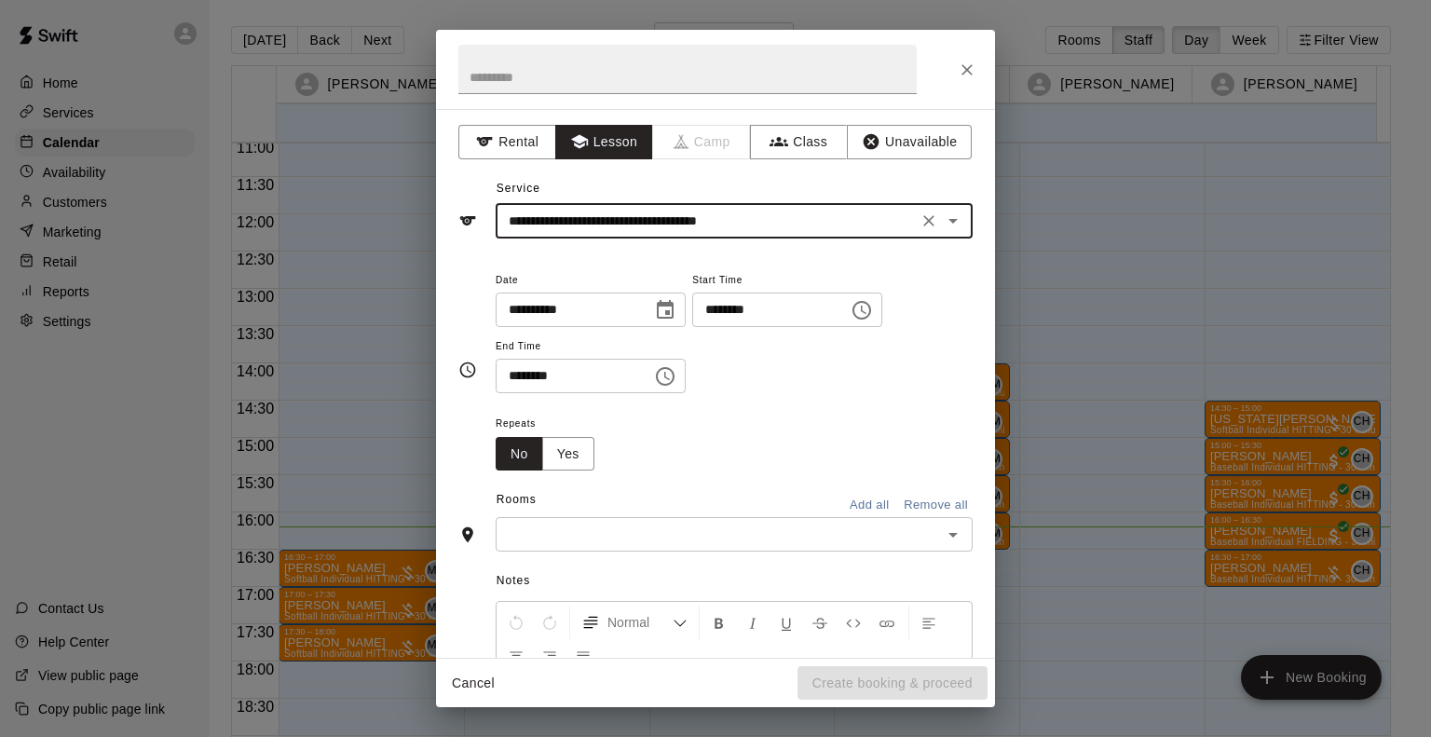
click at [545, 546] on div "​" at bounding box center [734, 534] width 477 height 34
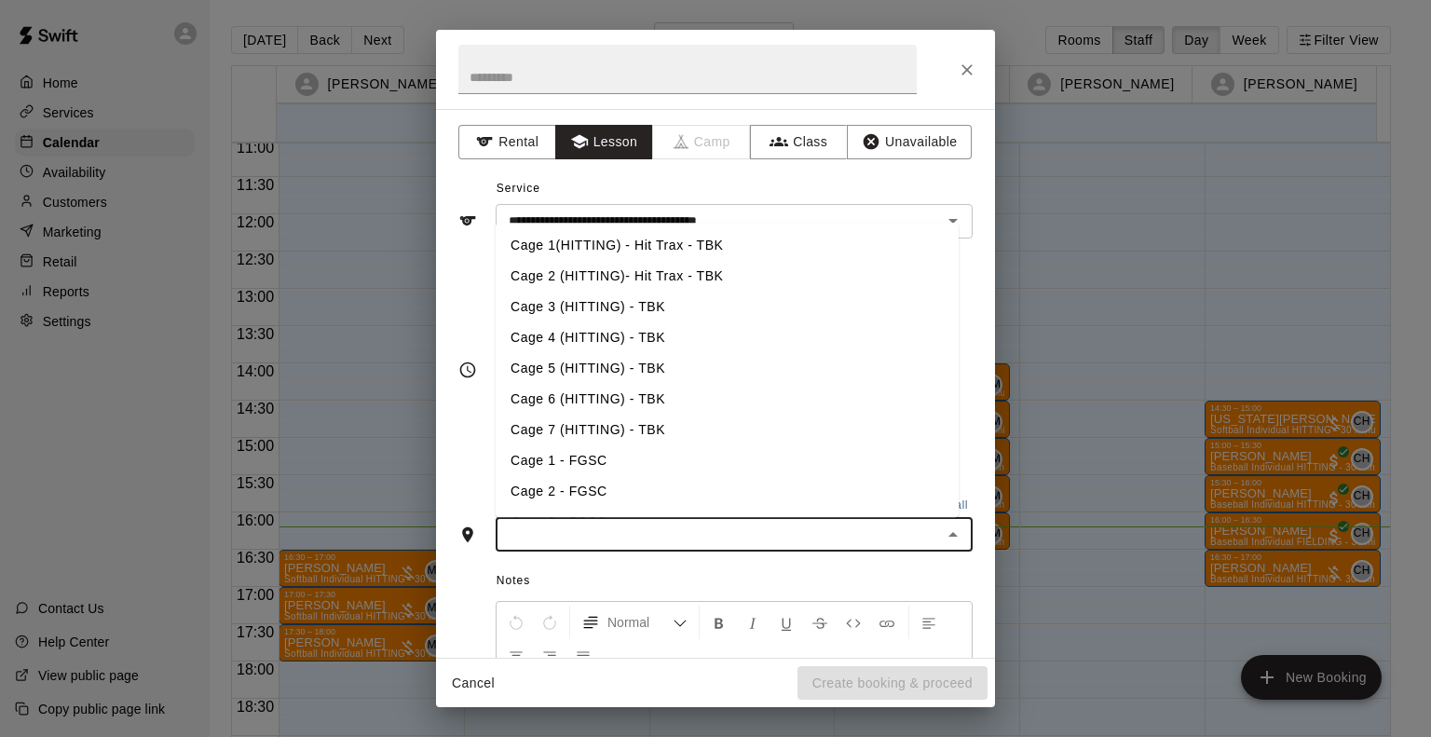
click at [556, 267] on li "Cage 2 (HITTING)- Hit Trax - TBK" at bounding box center [727, 276] width 463 height 31
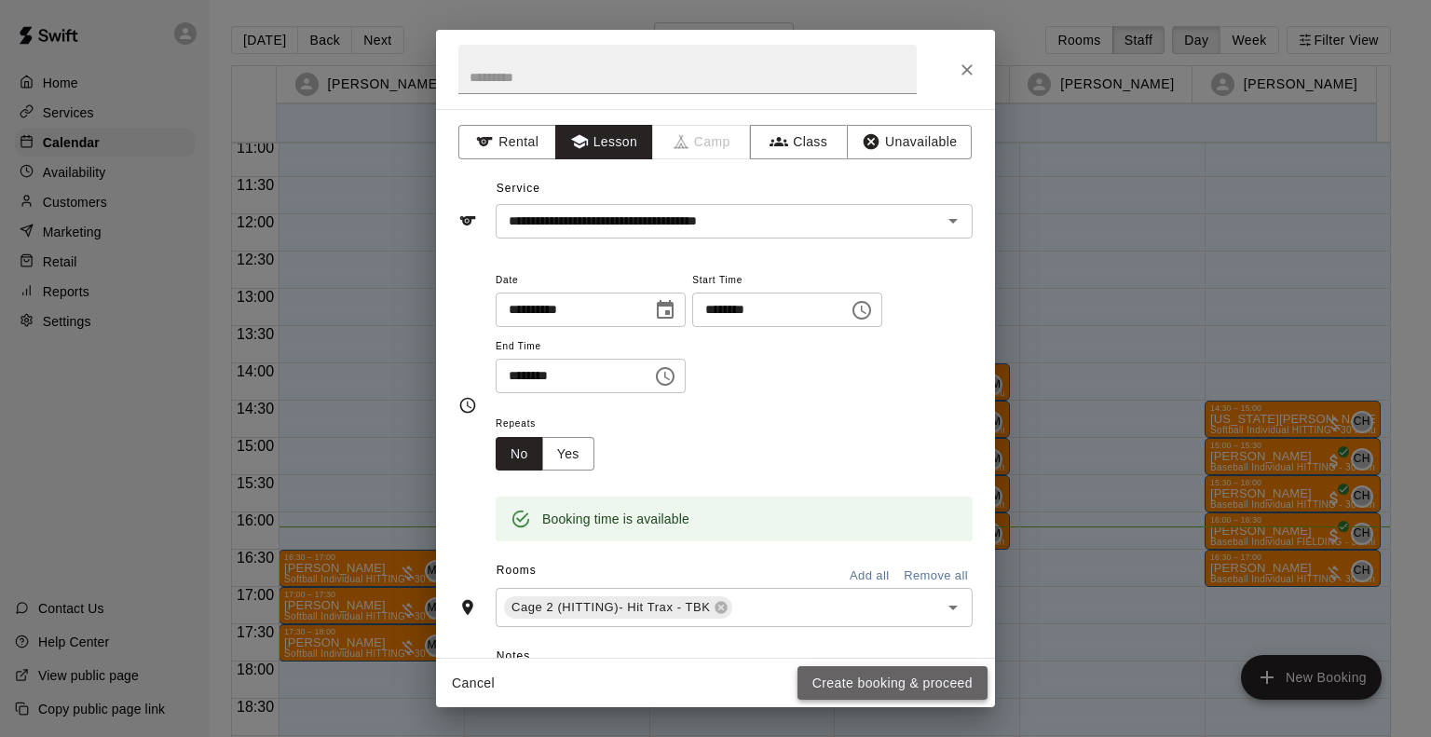
click at [928, 677] on button "Create booking & proceed" at bounding box center [893, 683] width 190 height 34
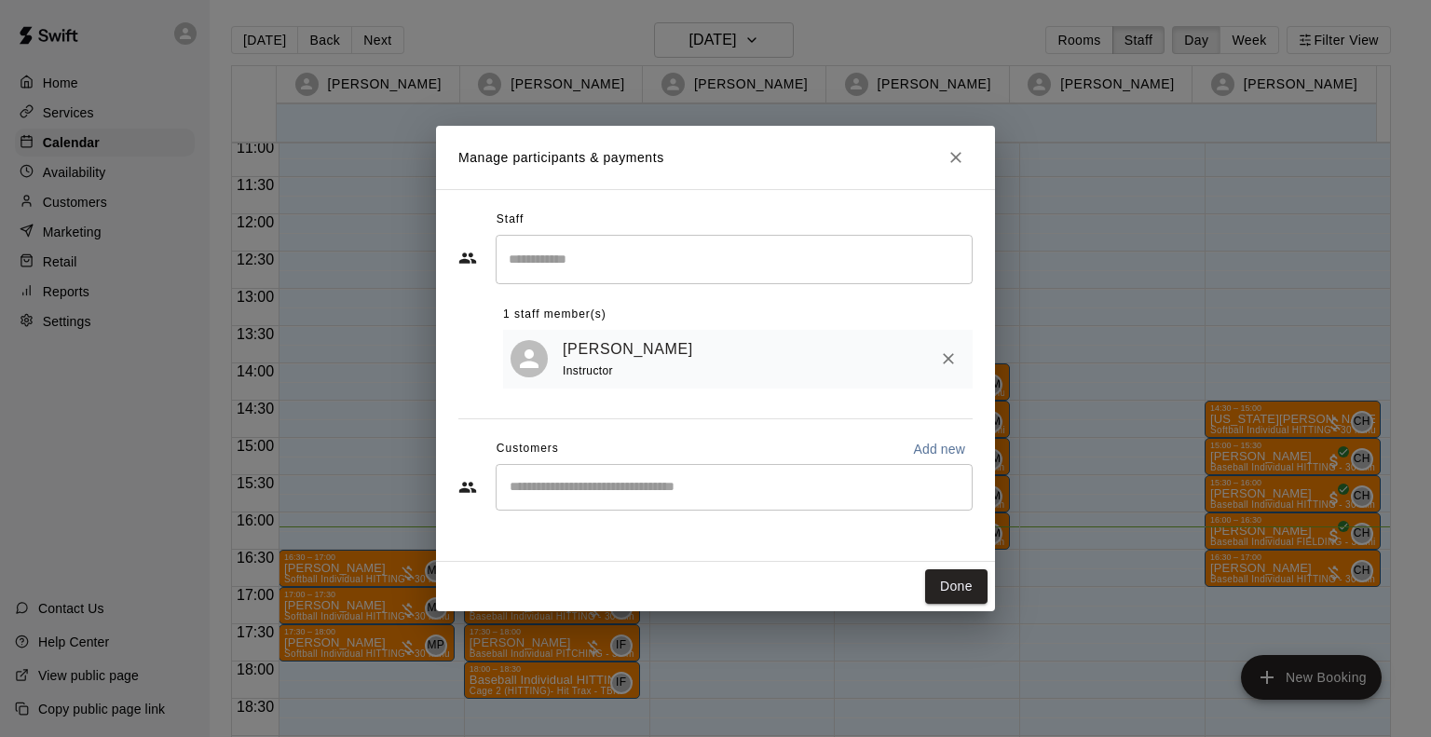
click at [628, 472] on div "​" at bounding box center [734, 487] width 477 height 47
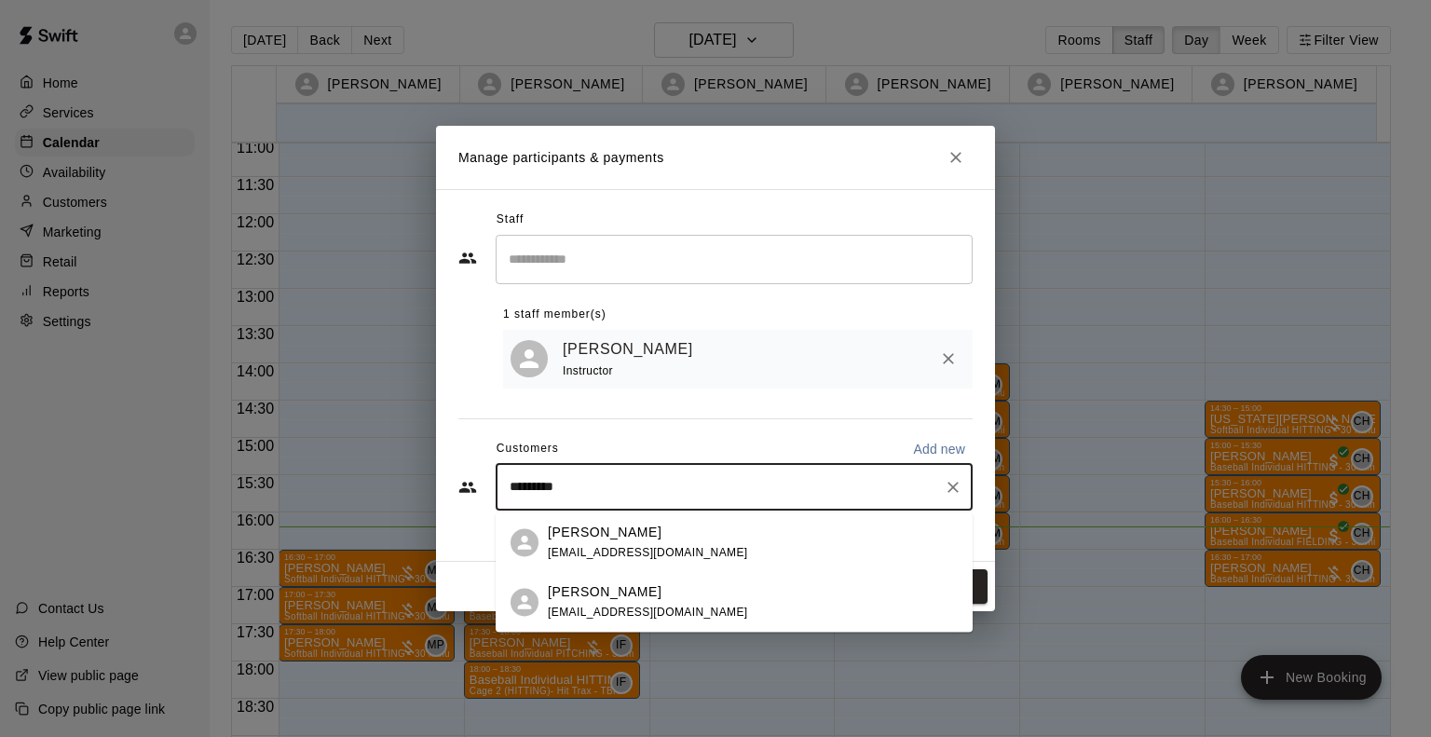
type input "**********"
click at [619, 592] on p "[PERSON_NAME]" at bounding box center [605, 592] width 114 height 20
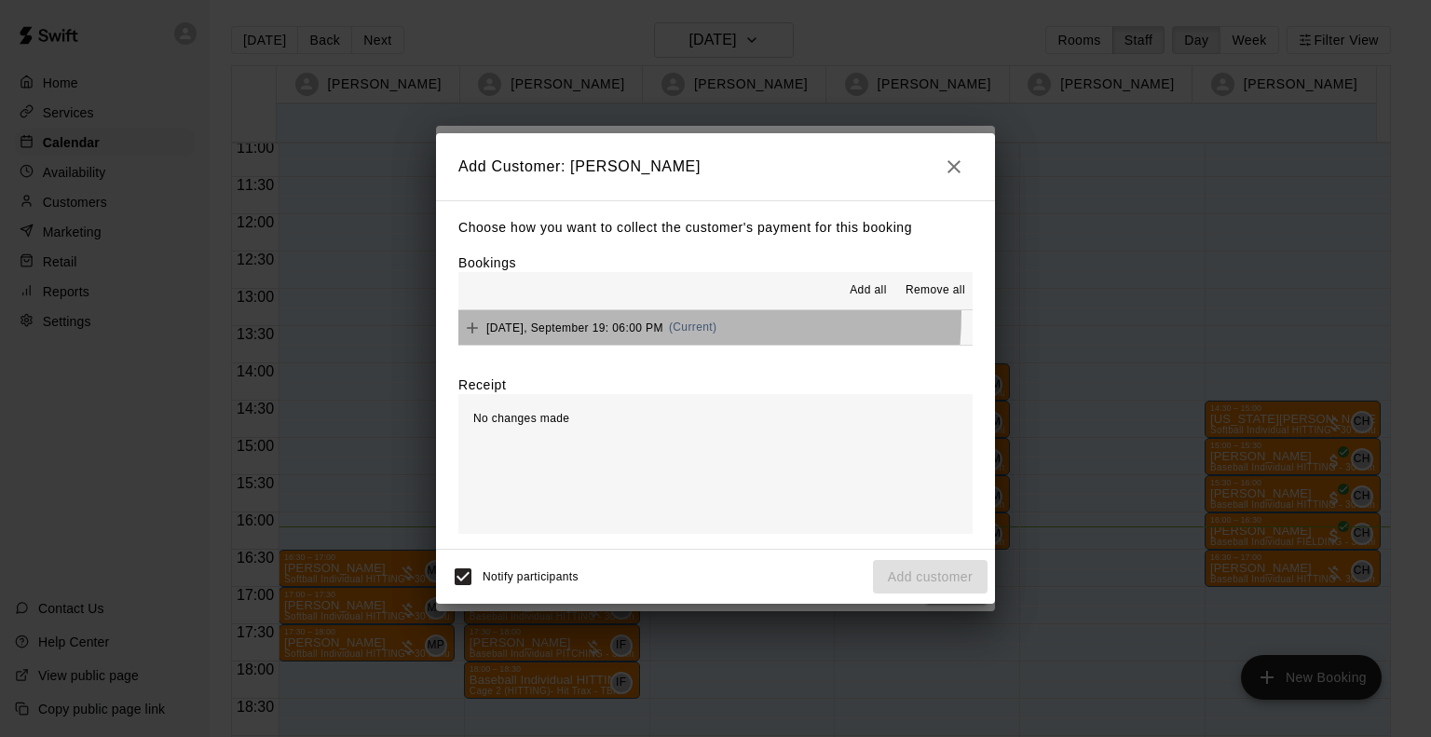
click at [588, 314] on button "Friday, September 19: 06:00 PM (Current)" at bounding box center [715, 327] width 514 height 34
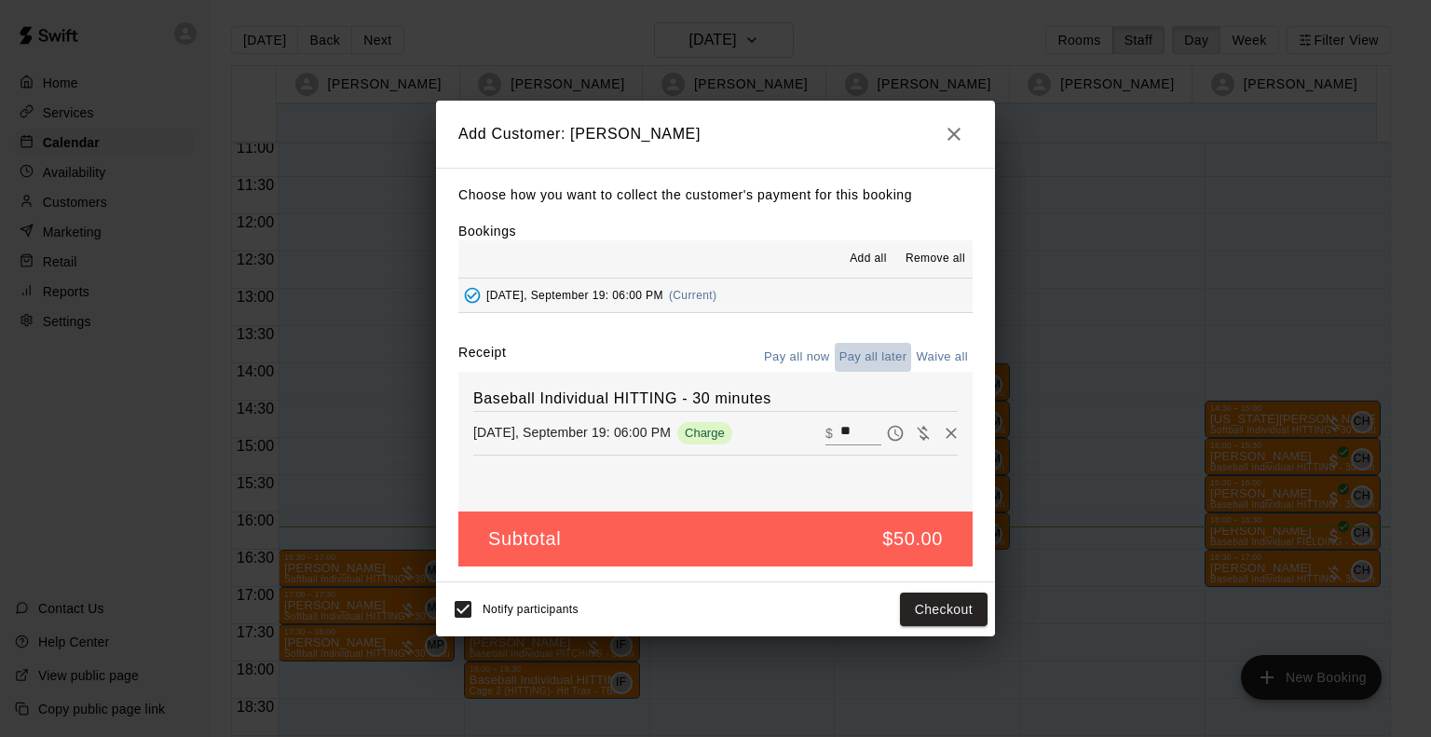
click at [888, 352] on button "Pay all later" at bounding box center [873, 357] width 77 height 29
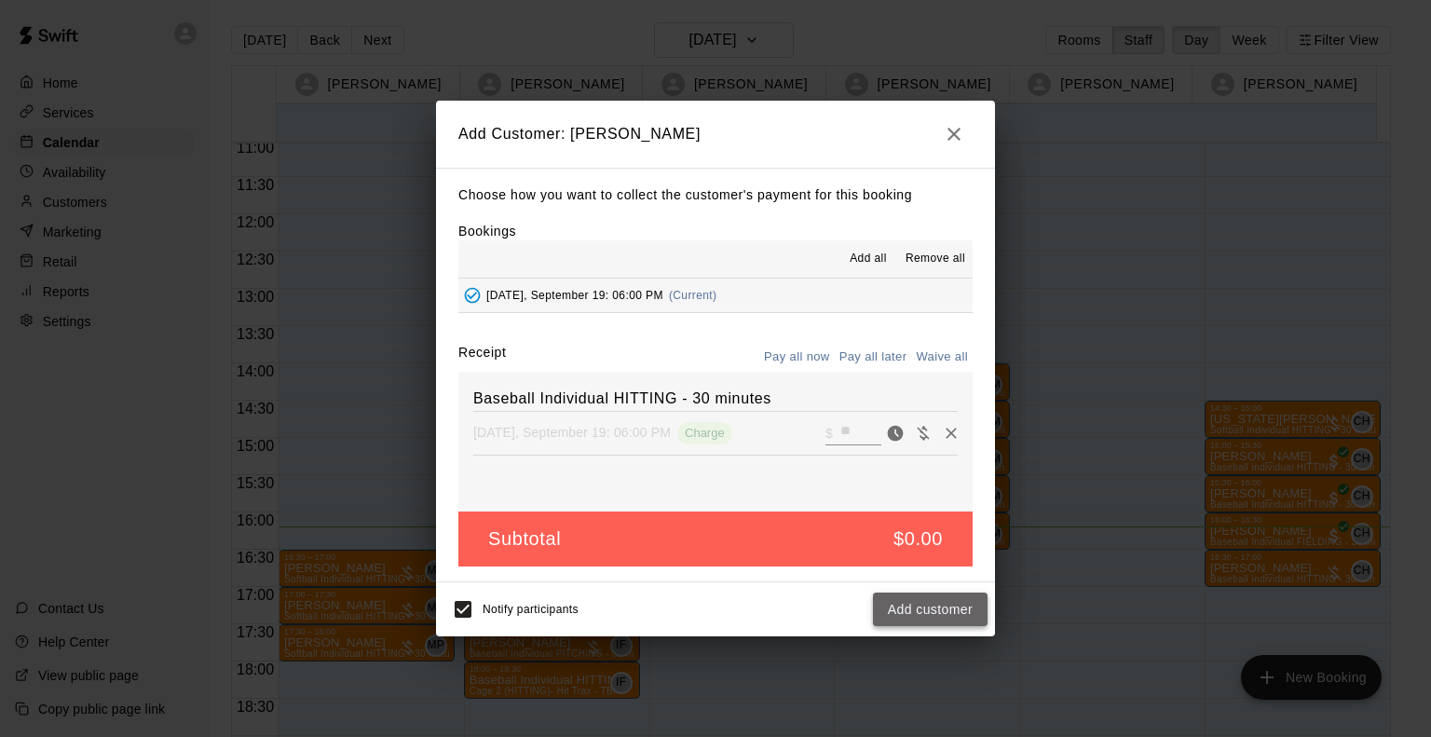
click at [944, 609] on button "Add customer" at bounding box center [930, 610] width 115 height 34
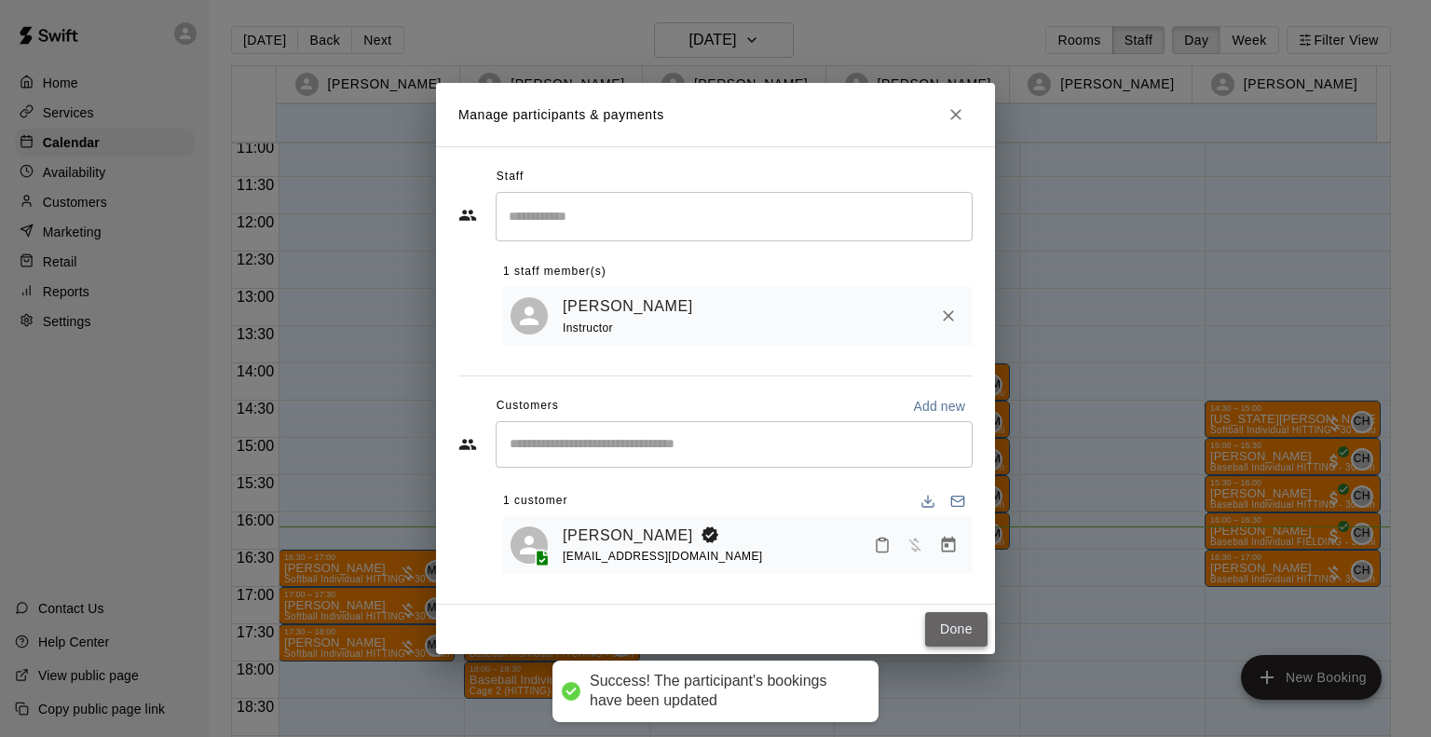
click at [954, 633] on button "Done" at bounding box center [956, 629] width 62 height 34
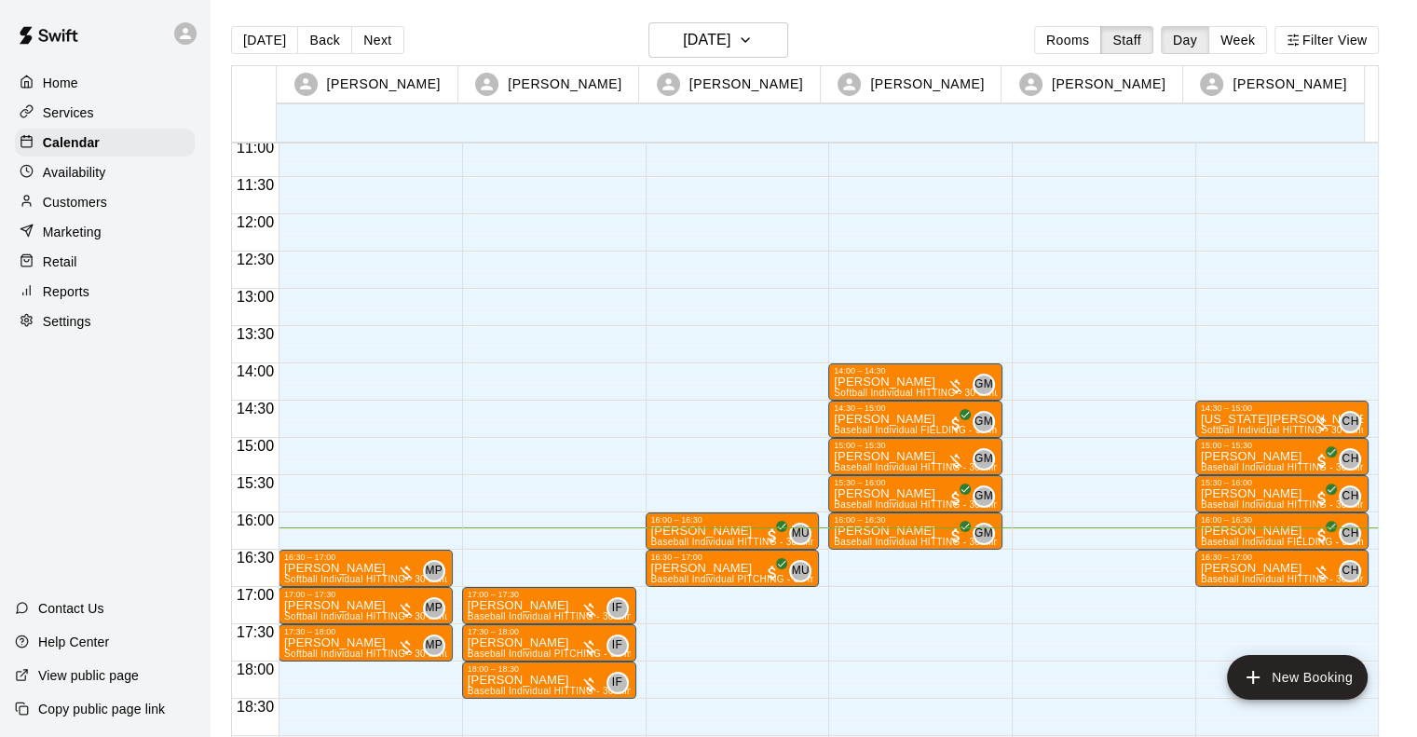
click at [477, 484] on div "17:00 – 17:30 Walker Allie Baseball Individual HITTING - 30 minutes (Cage 2 (HI…" at bounding box center [549, 214] width 174 height 1789
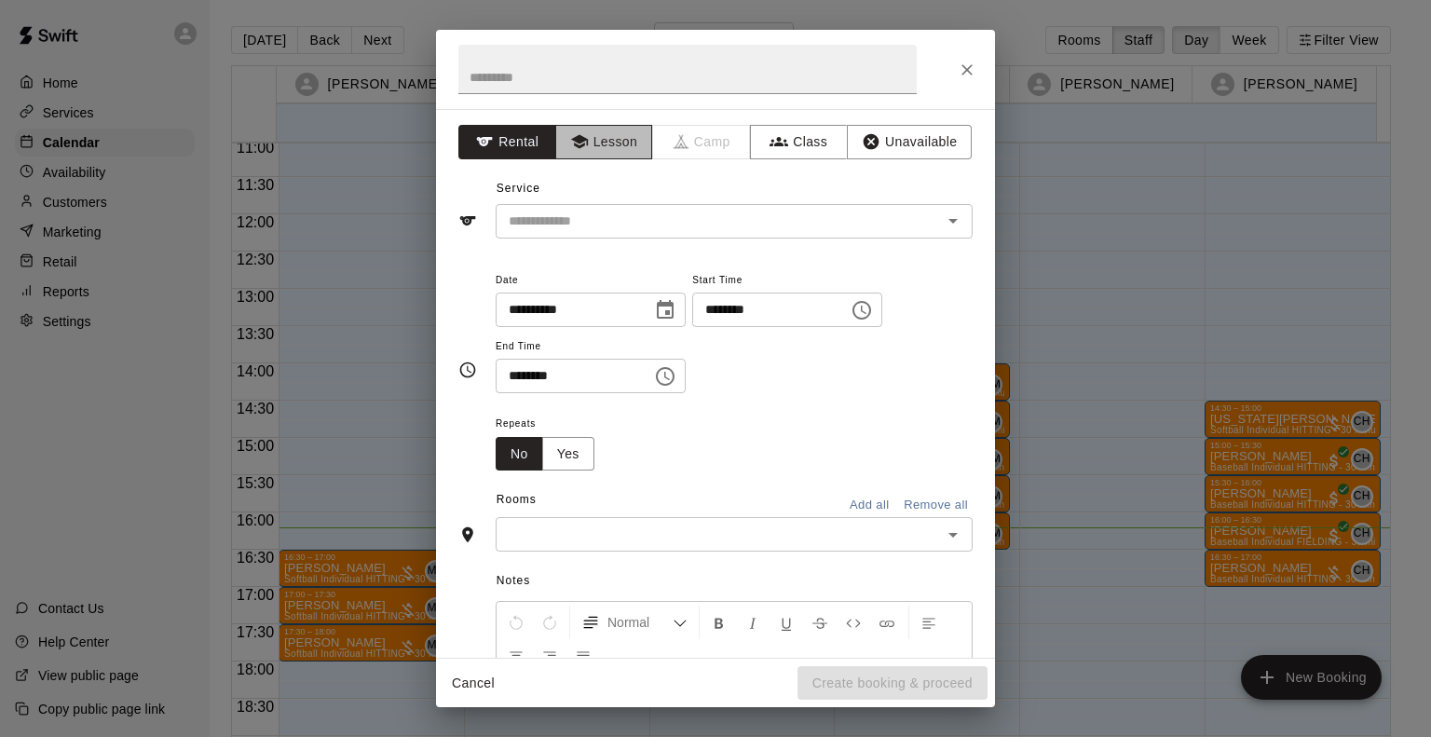
click at [598, 146] on button "Lesson" at bounding box center [604, 142] width 98 height 34
click at [596, 230] on input "text" at bounding box center [706, 221] width 411 height 23
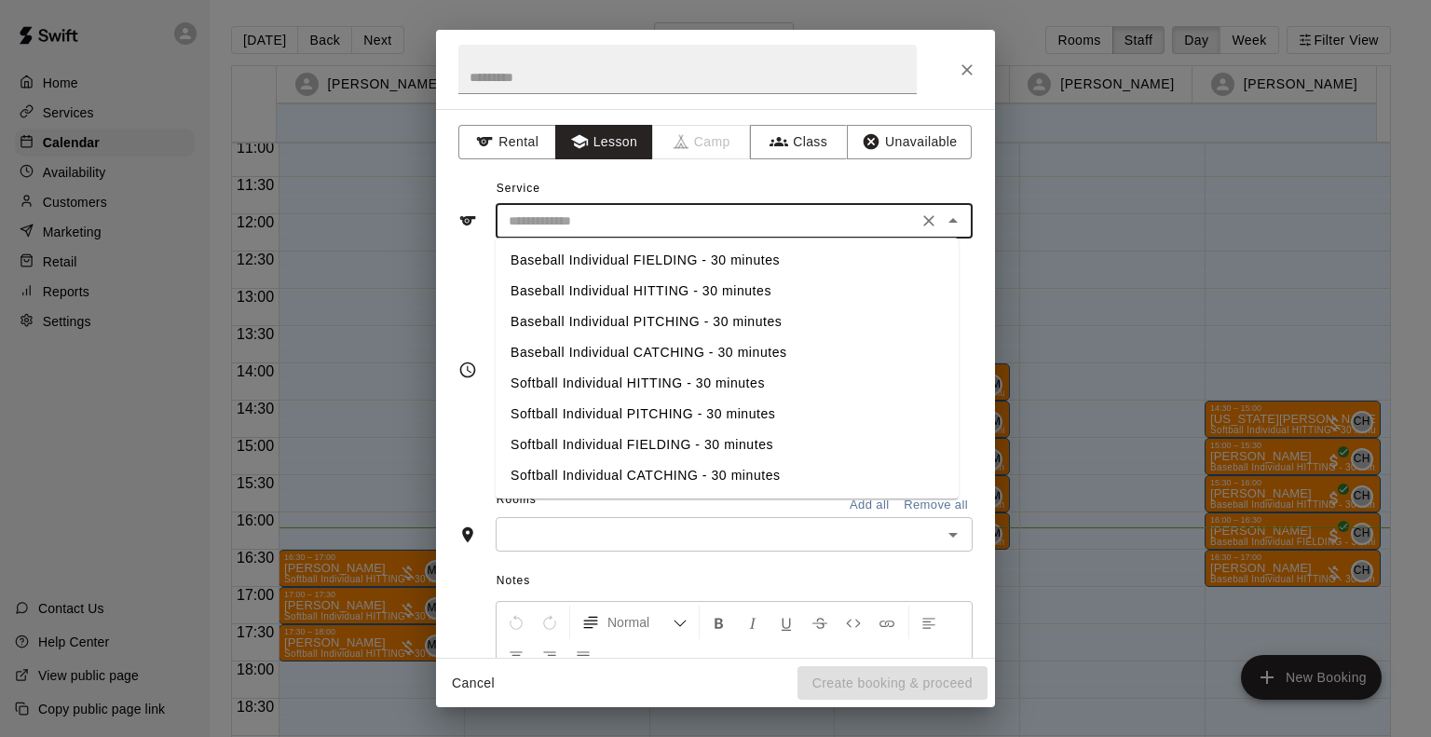
click at [630, 314] on li "Baseball Individual PITCHING - 30 minutes" at bounding box center [727, 322] width 463 height 31
type input "**********"
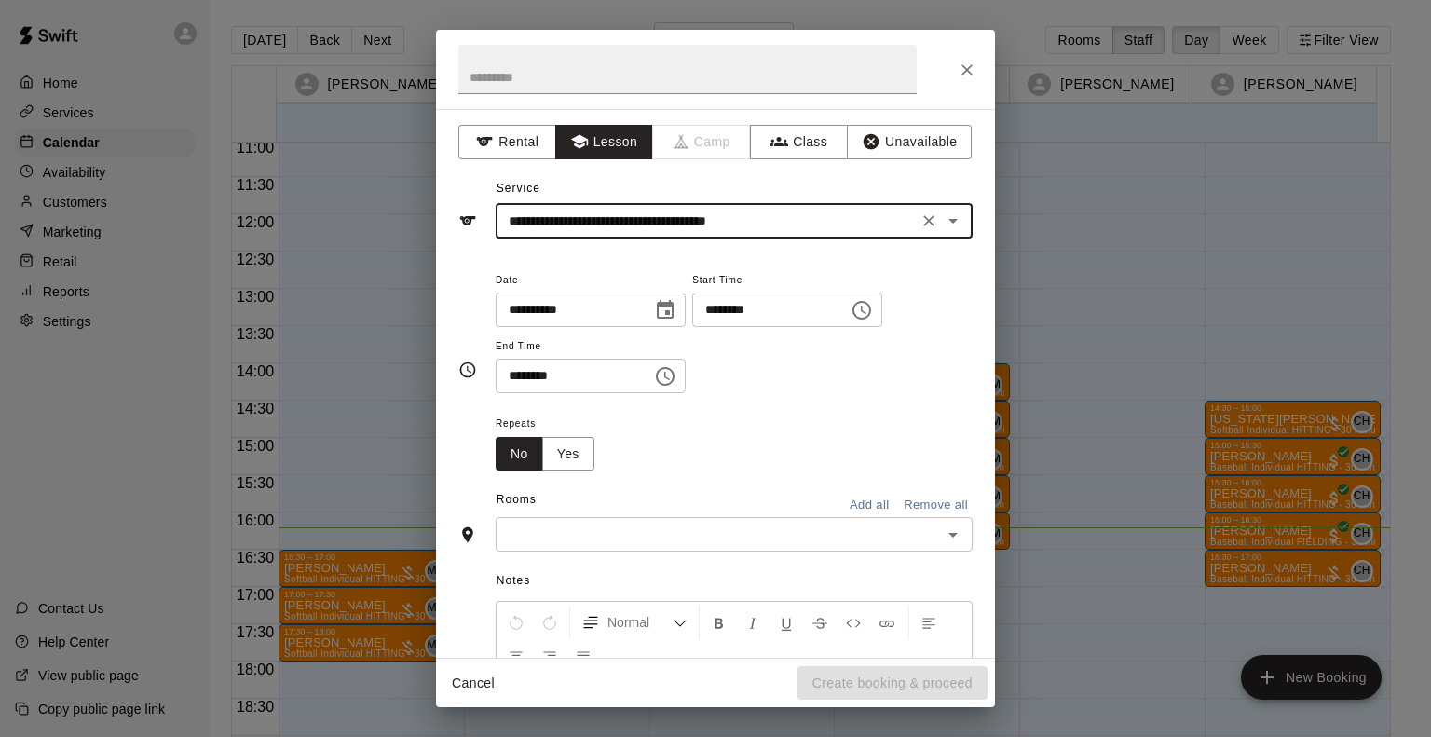
click at [579, 529] on input "text" at bounding box center [718, 534] width 435 height 23
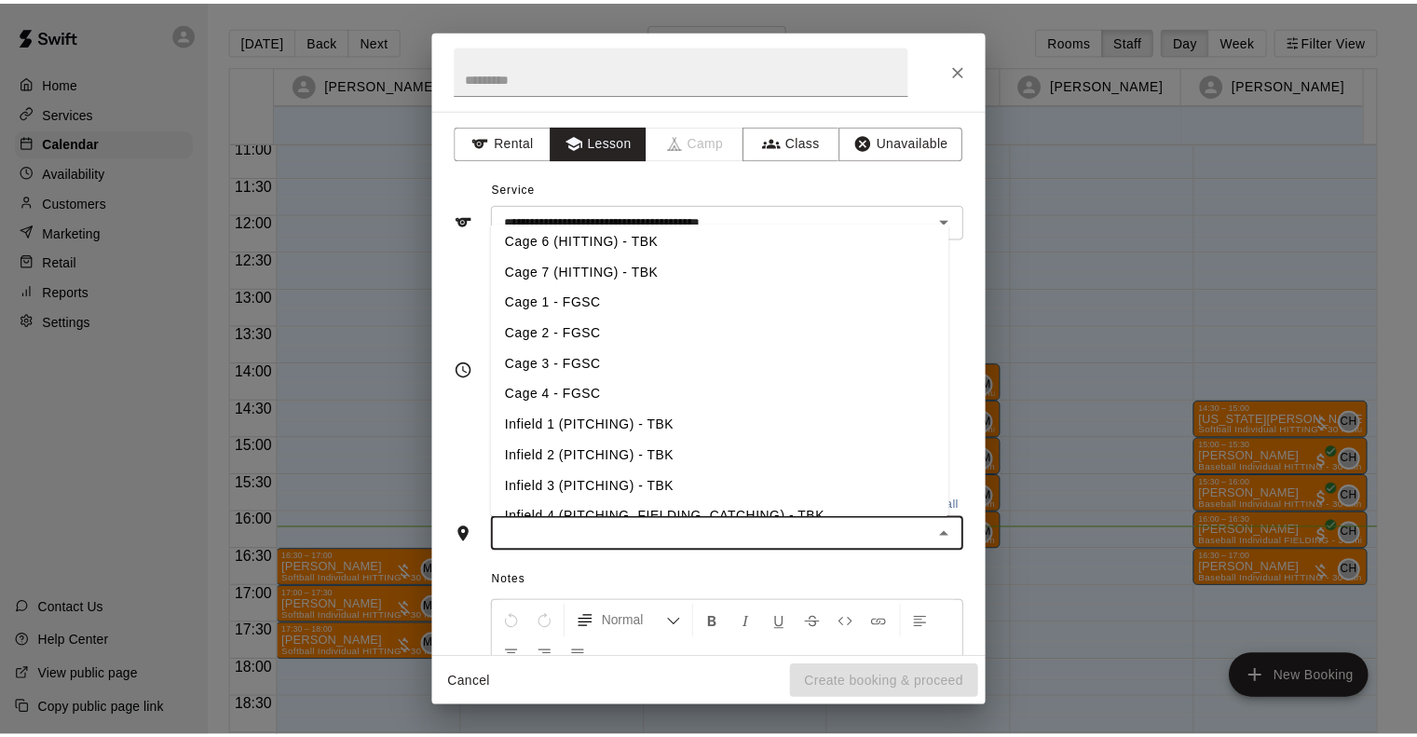
scroll to position [177, 0]
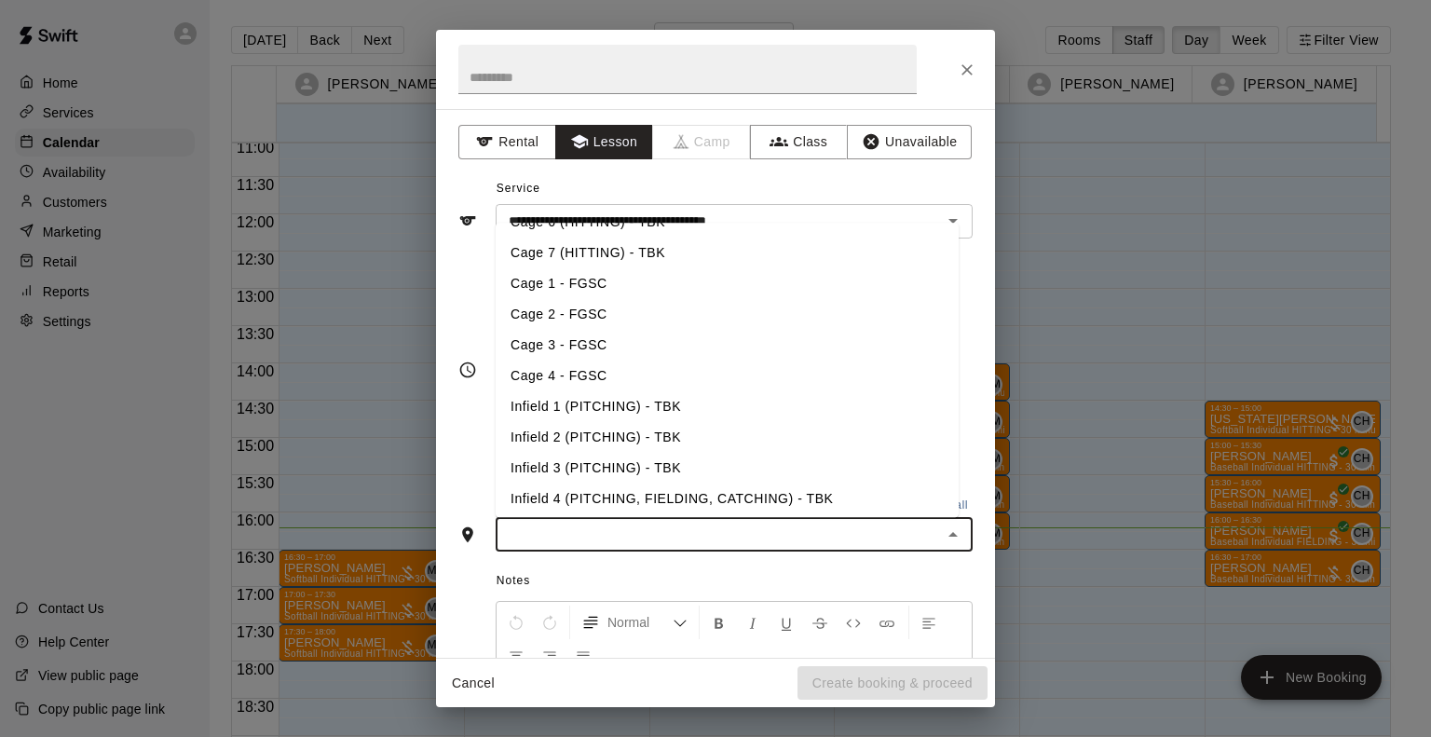
click at [589, 469] on li "Infield 3 (PITCHING) - TBK" at bounding box center [727, 468] width 463 height 31
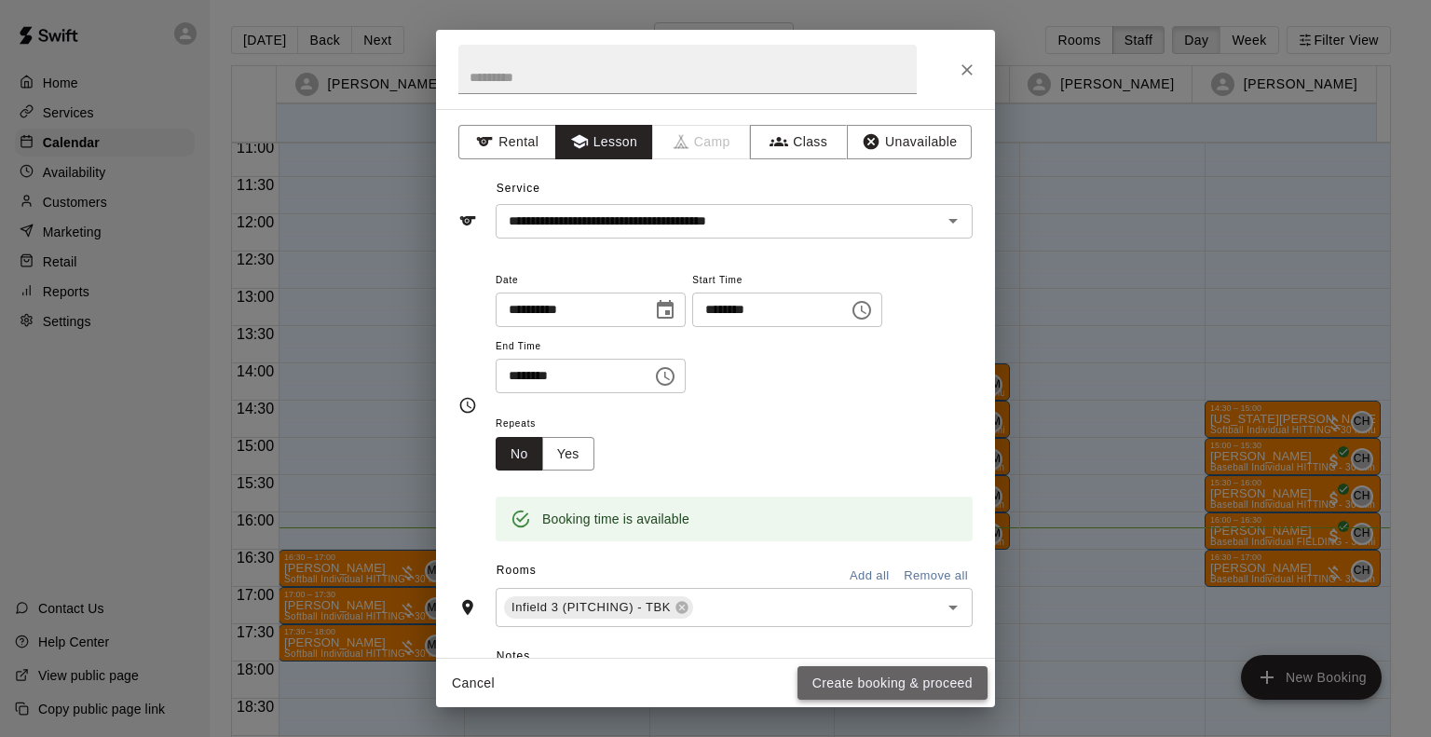
click at [855, 677] on button "Create booking & proceed" at bounding box center [893, 683] width 190 height 34
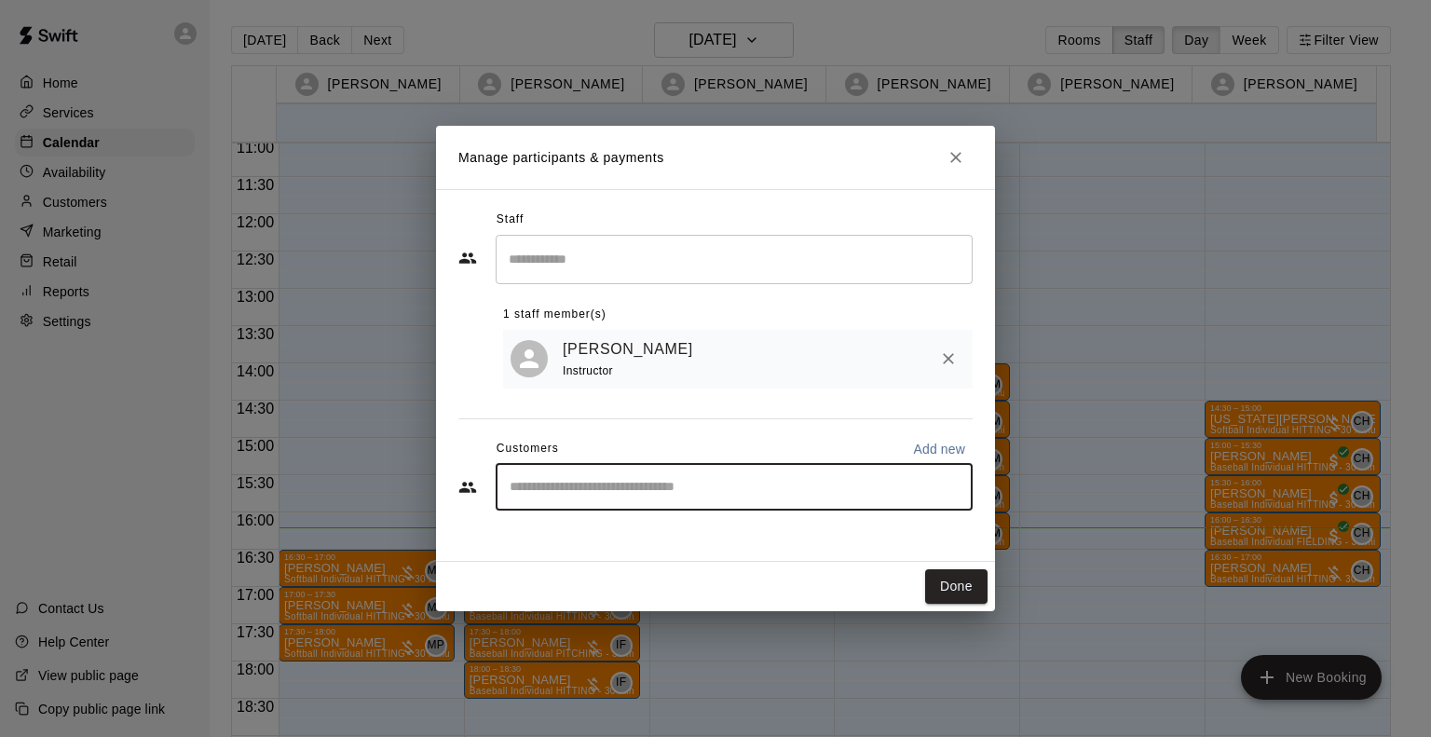
click at [615, 486] on input "Start typing to search customers..." at bounding box center [734, 487] width 460 height 19
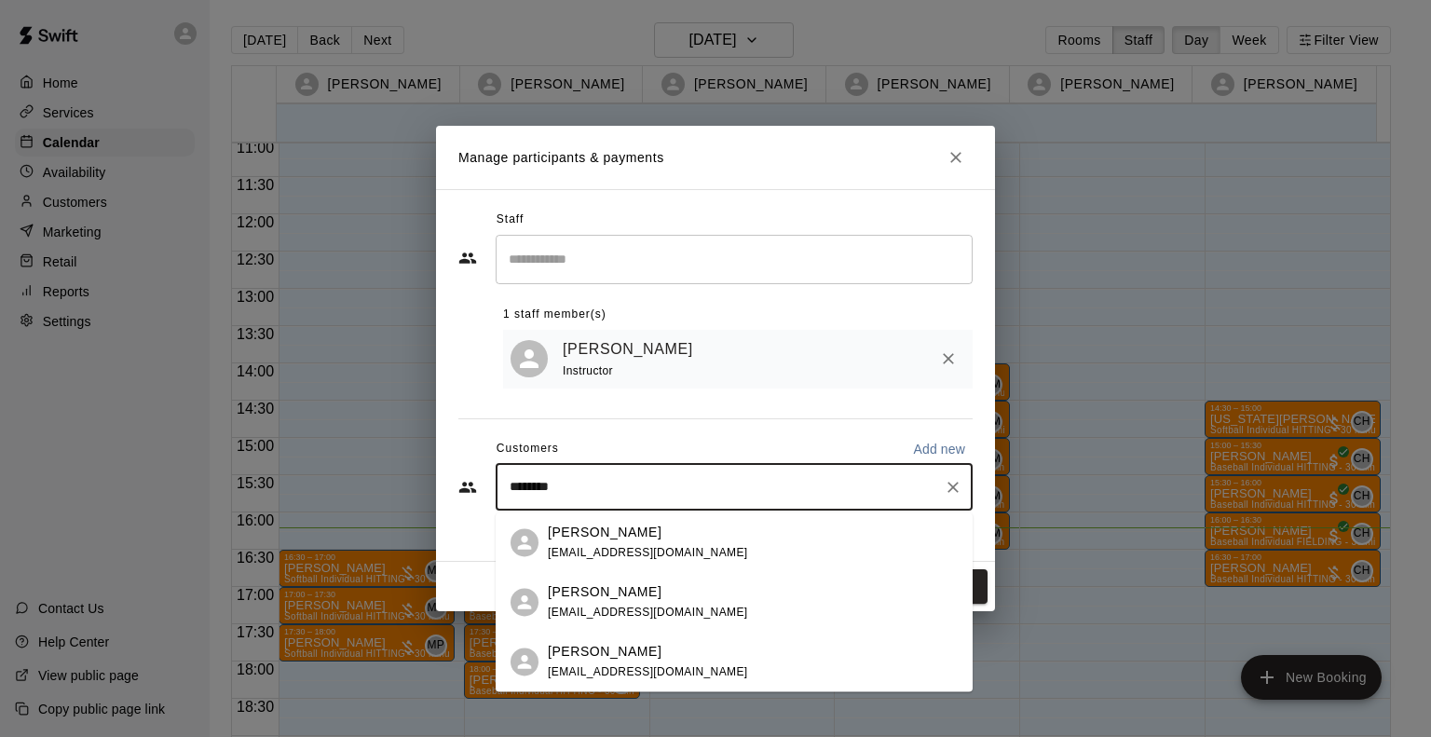
type input "********"
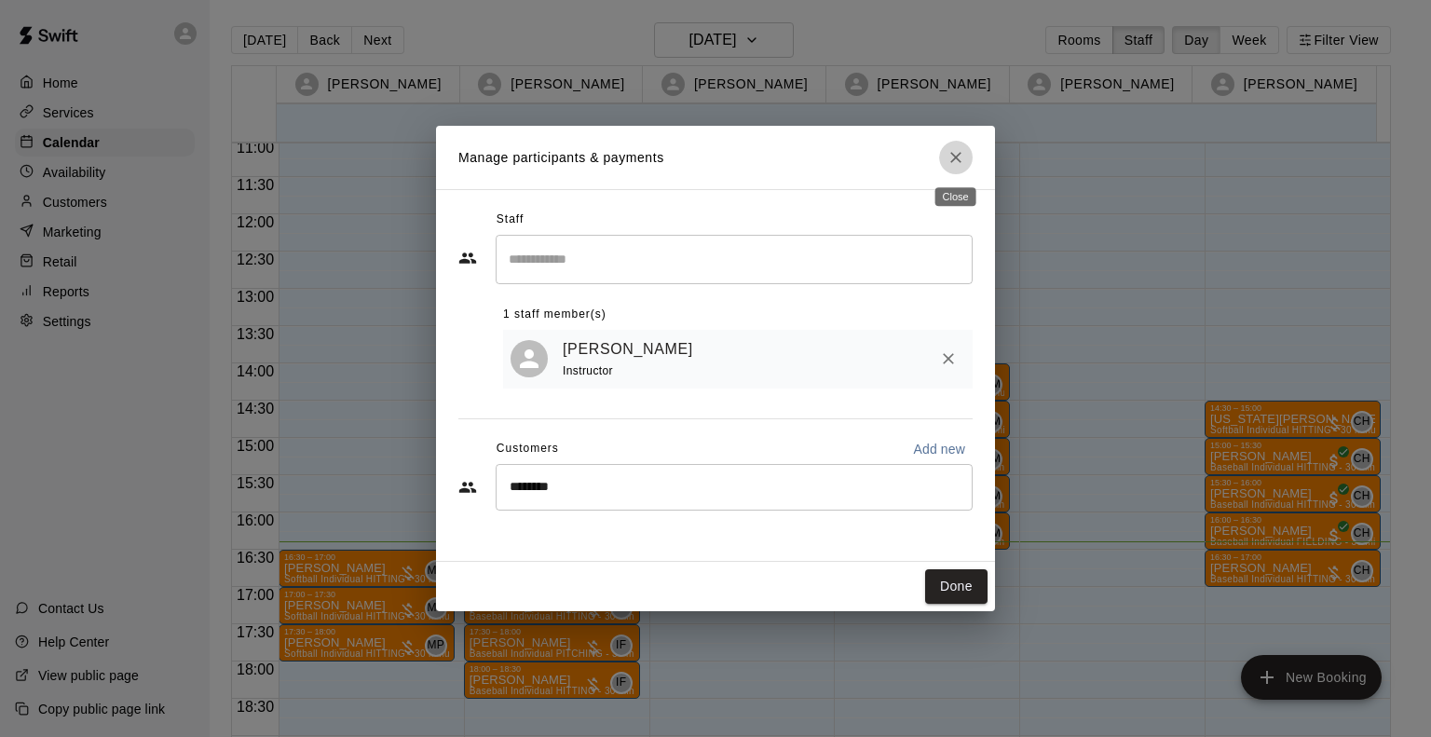
click at [958, 159] on icon "Close" at bounding box center [956, 157] width 11 height 11
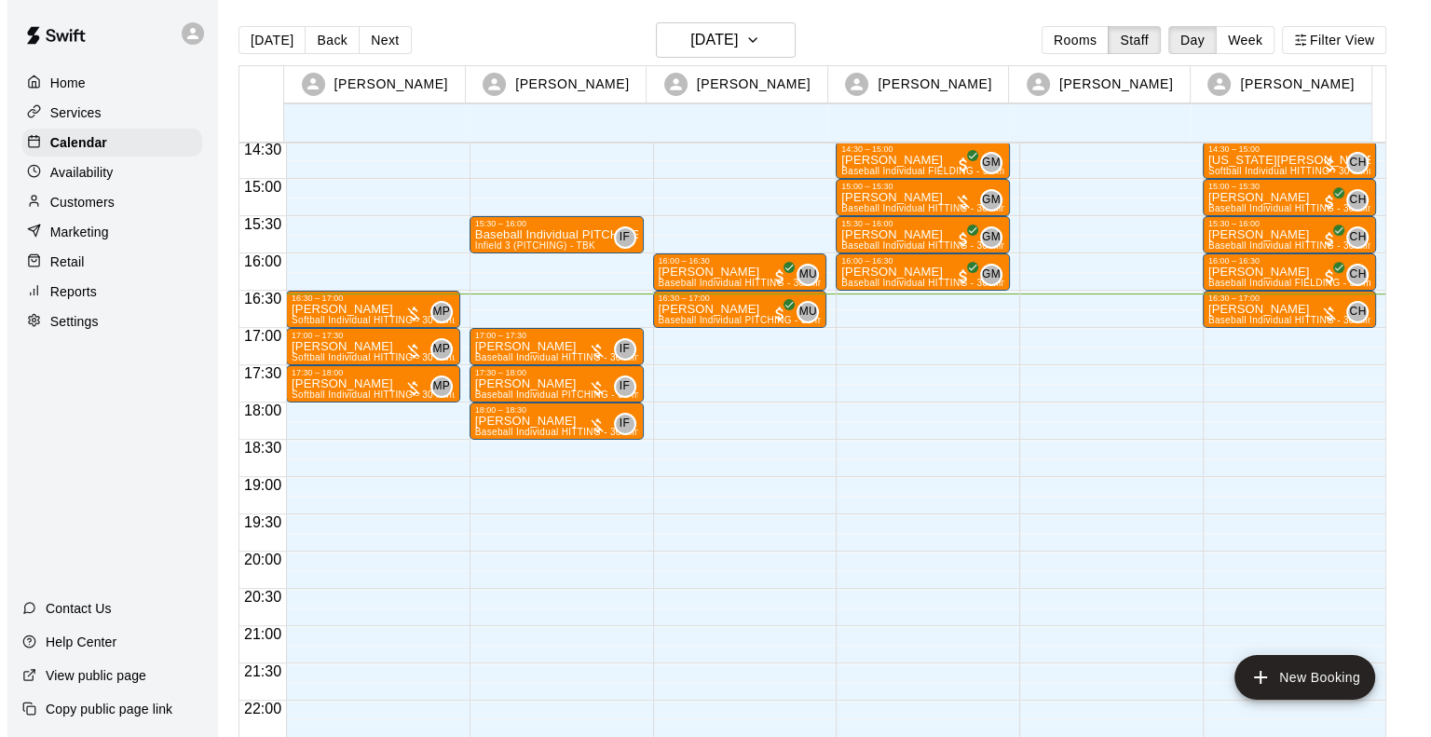
scroll to position [1084, 0]
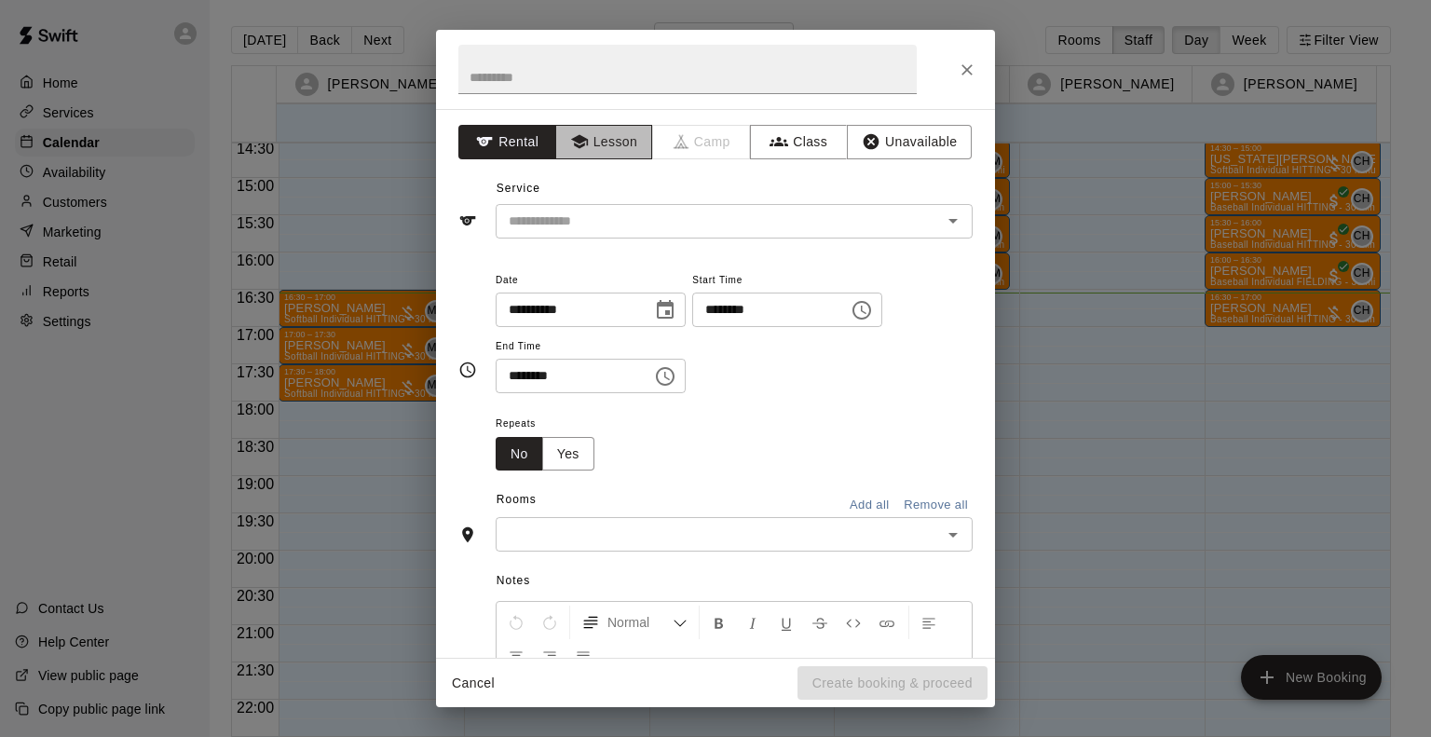
click at [593, 145] on button "Lesson" at bounding box center [604, 142] width 98 height 34
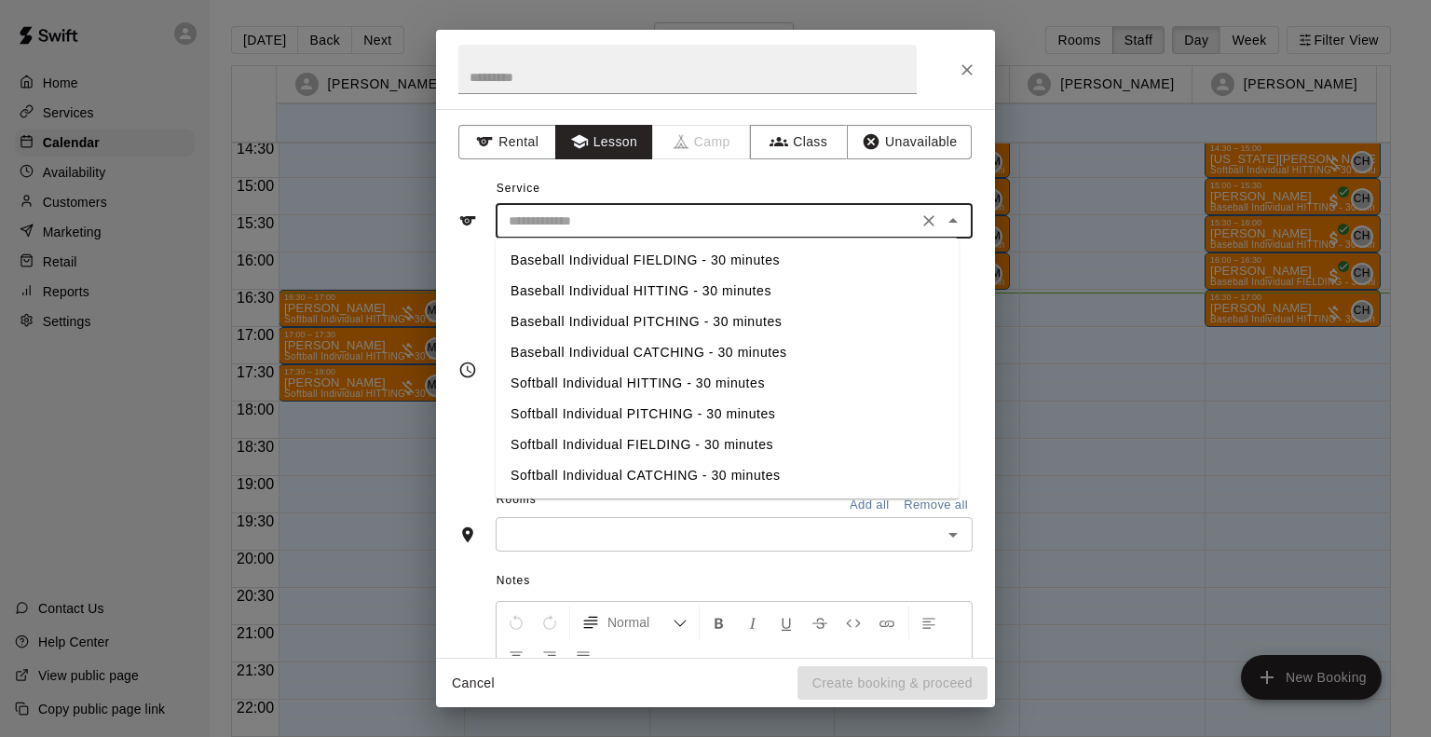
click at [583, 224] on input "text" at bounding box center [706, 221] width 411 height 23
click at [586, 289] on li "Baseball Individual HITTING - 30 minutes" at bounding box center [727, 291] width 463 height 31
type input "**********"
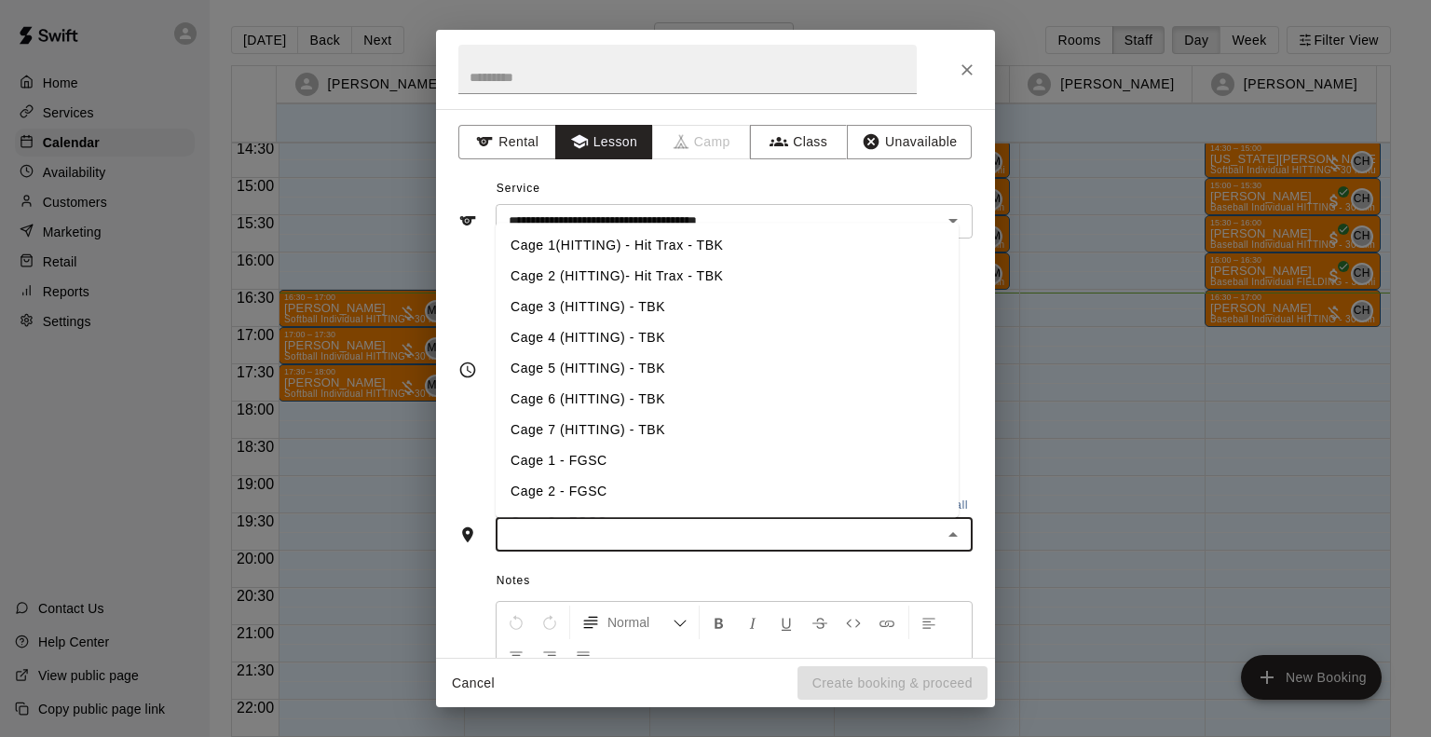
click at [583, 525] on input "text" at bounding box center [718, 534] width 435 height 23
click at [573, 268] on li "Cage 2 (HITTING)- Hit Trax - TBK" at bounding box center [727, 276] width 463 height 31
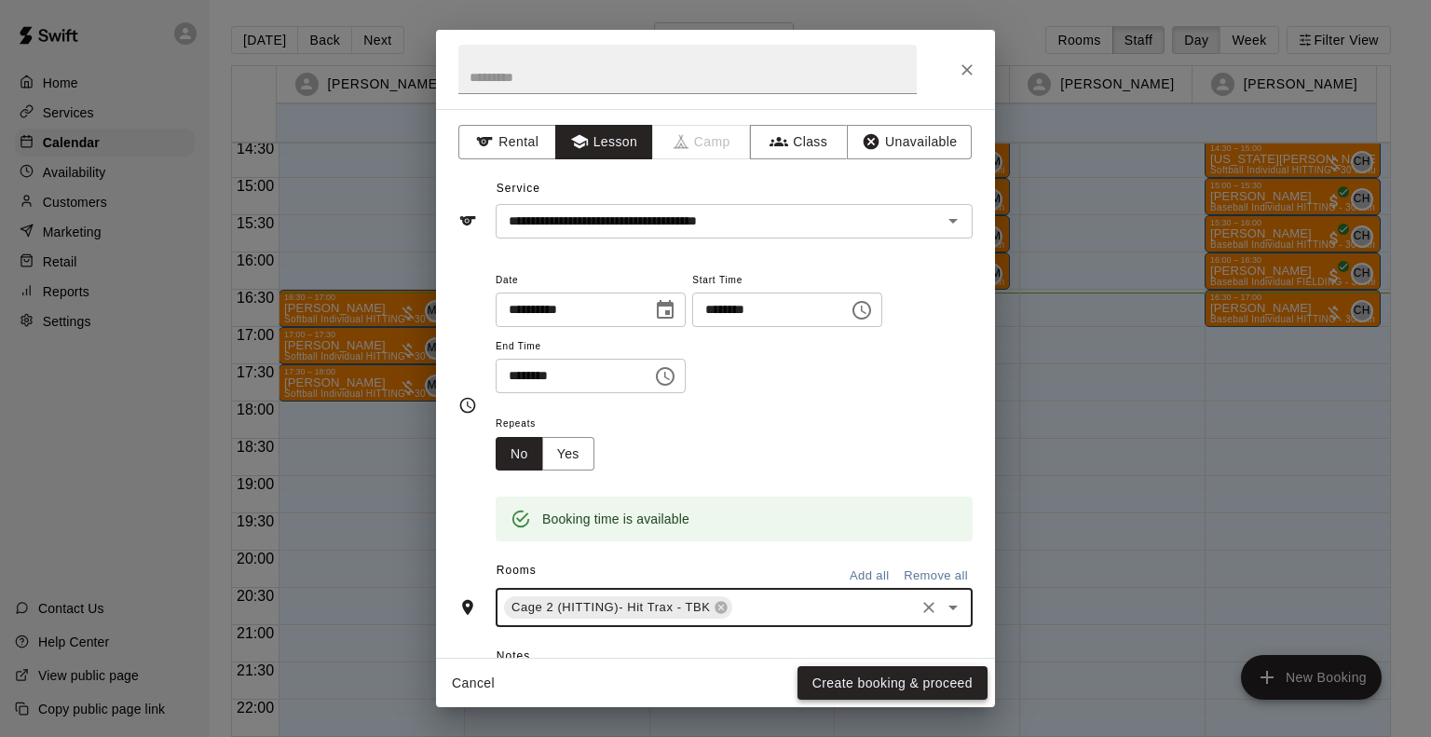
click at [861, 669] on button "Create booking & proceed" at bounding box center [893, 683] width 190 height 34
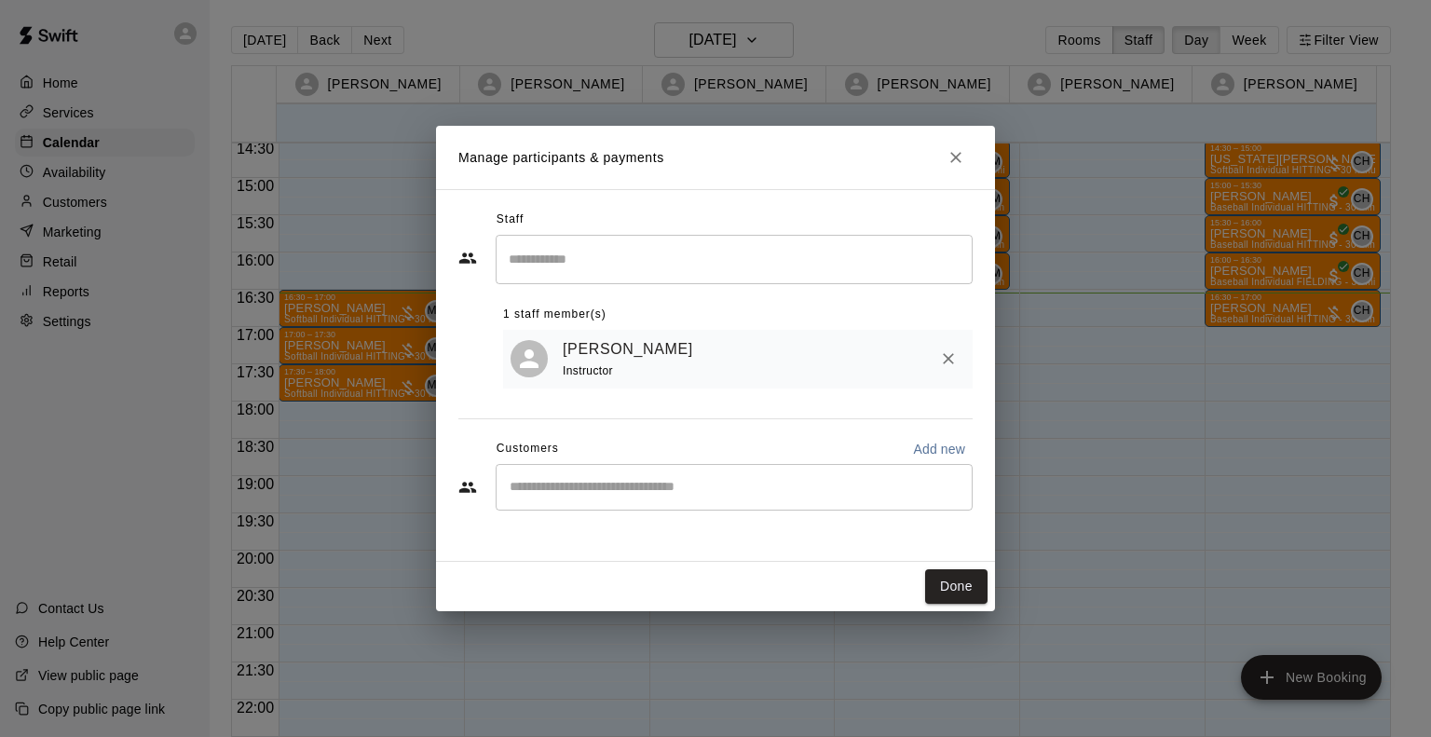
click at [609, 488] on input "Start typing to search customers..." at bounding box center [734, 487] width 460 height 19
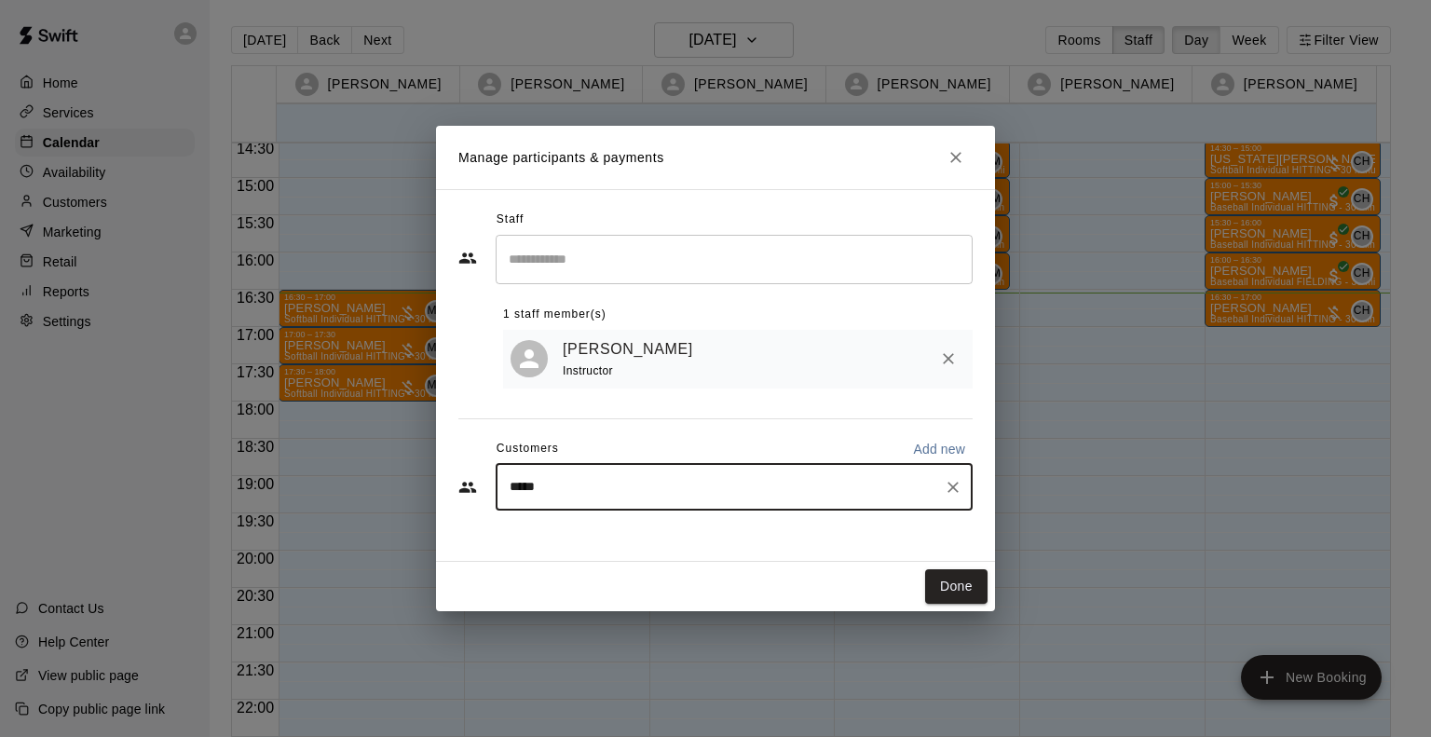
type input "******"
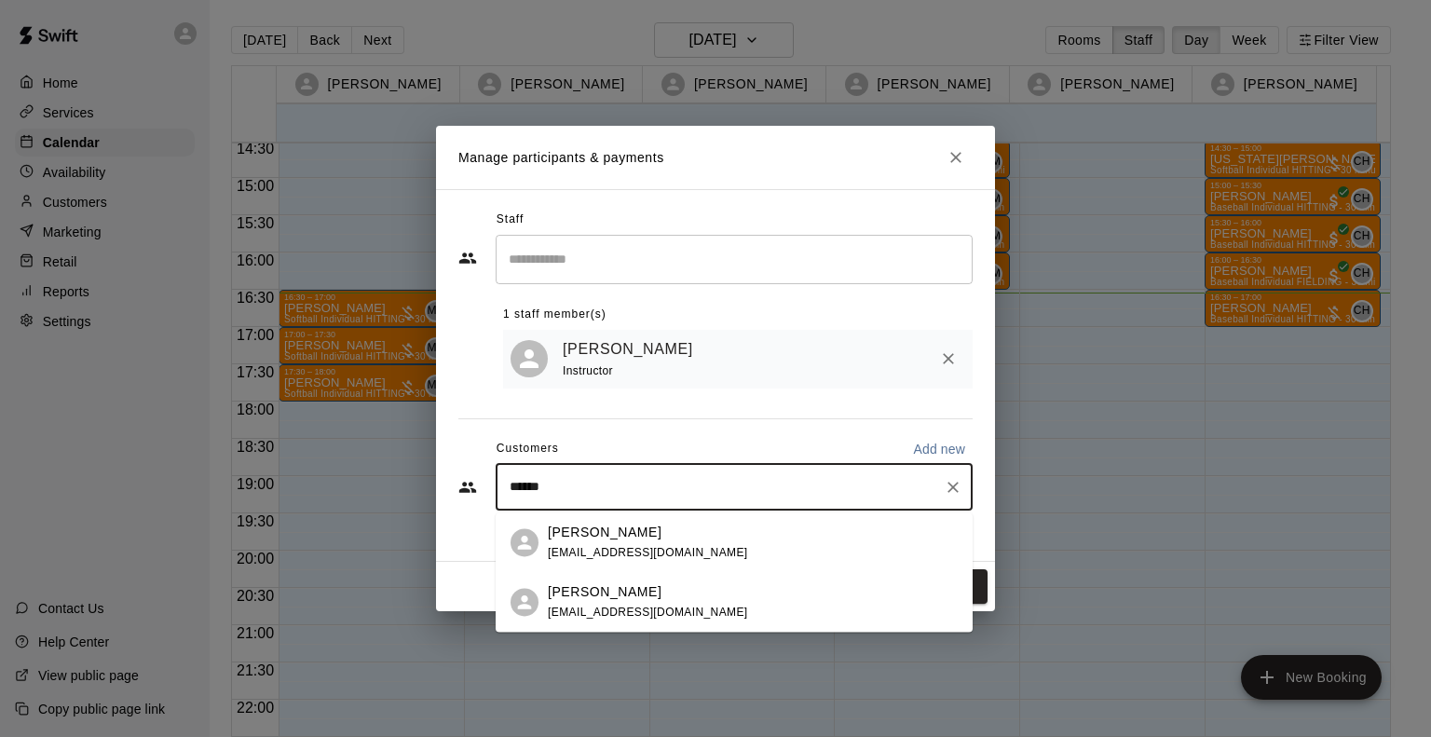
click at [579, 584] on p "[PERSON_NAME]" at bounding box center [605, 592] width 114 height 20
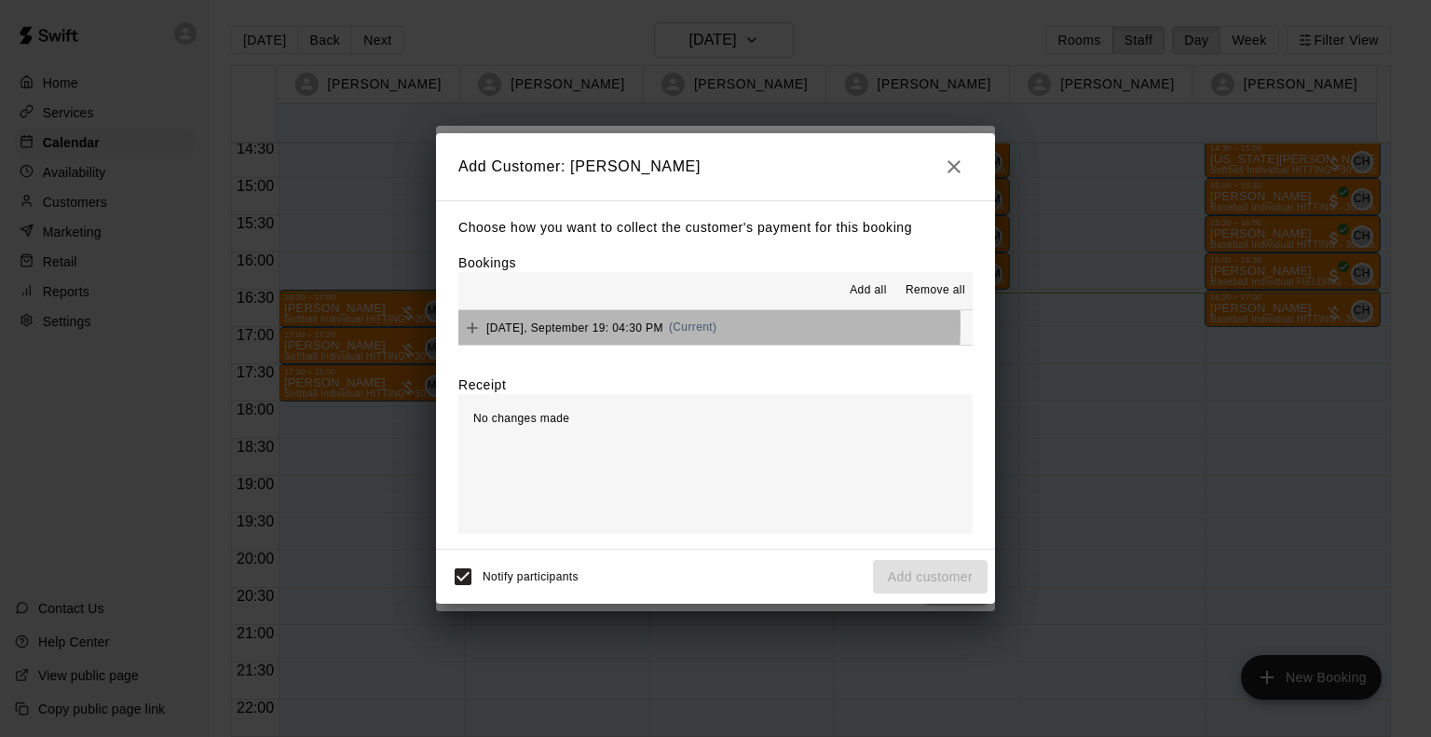
click at [575, 325] on span "Friday, September 19: 04:30 PM" at bounding box center [574, 327] width 177 height 13
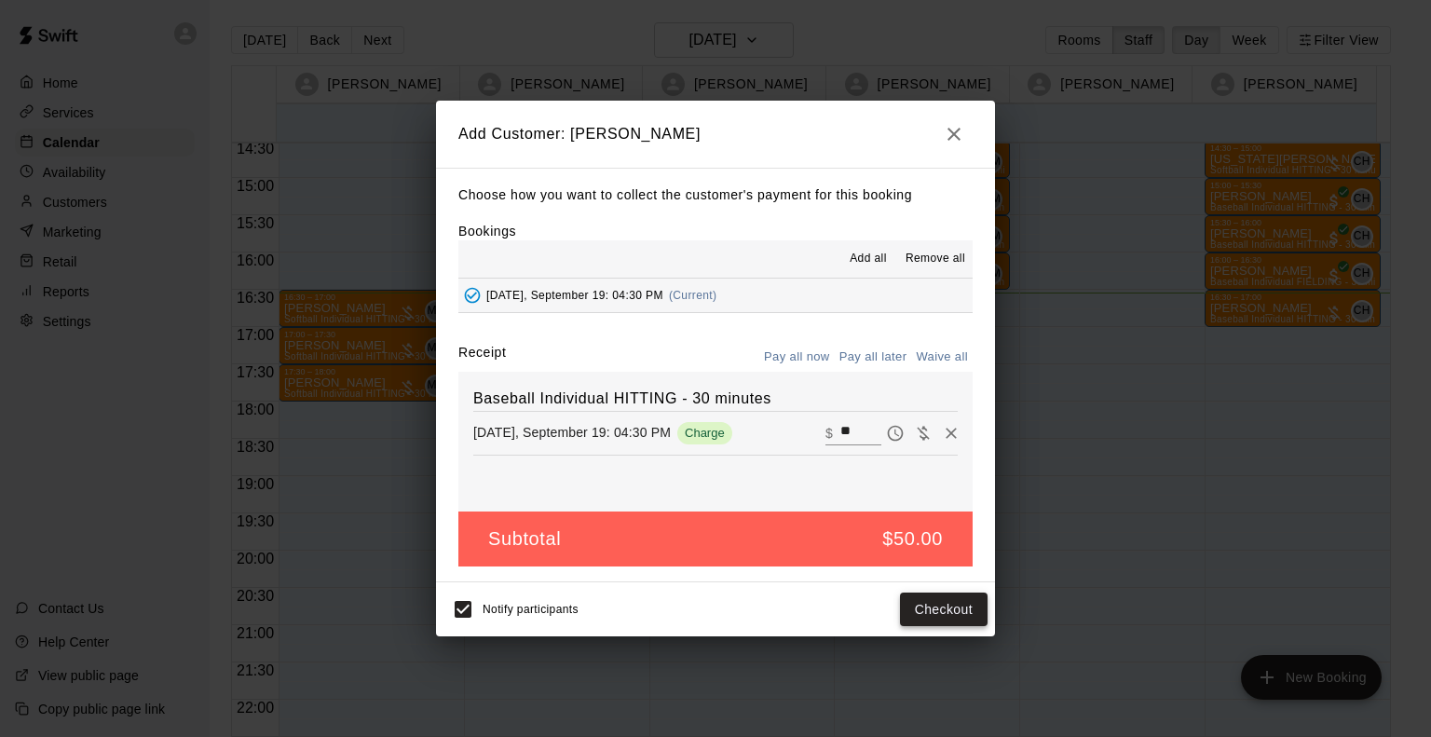
click at [939, 609] on button "Checkout" at bounding box center [944, 610] width 88 height 34
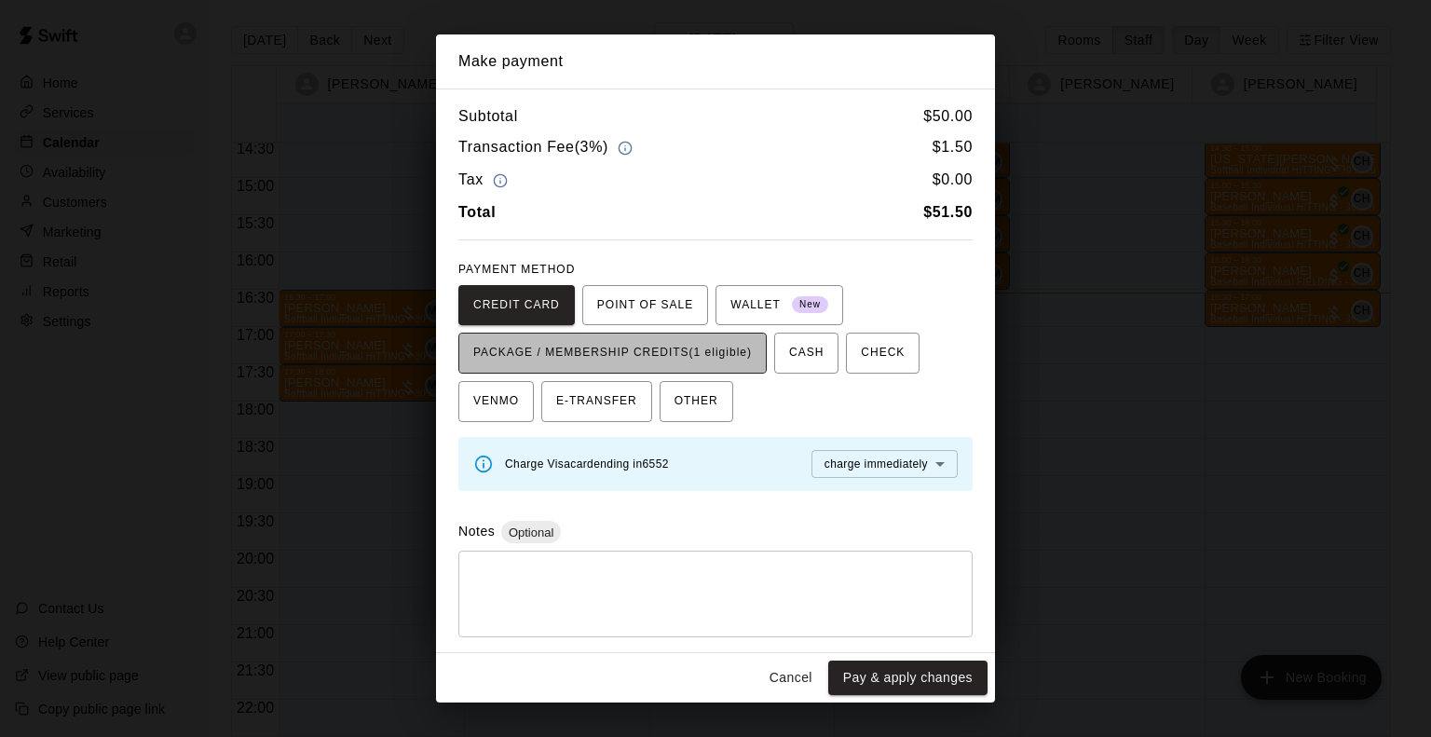
click at [742, 345] on span "PACKAGE / MEMBERSHIP CREDITS (1 eligible)" at bounding box center [612, 353] width 279 height 30
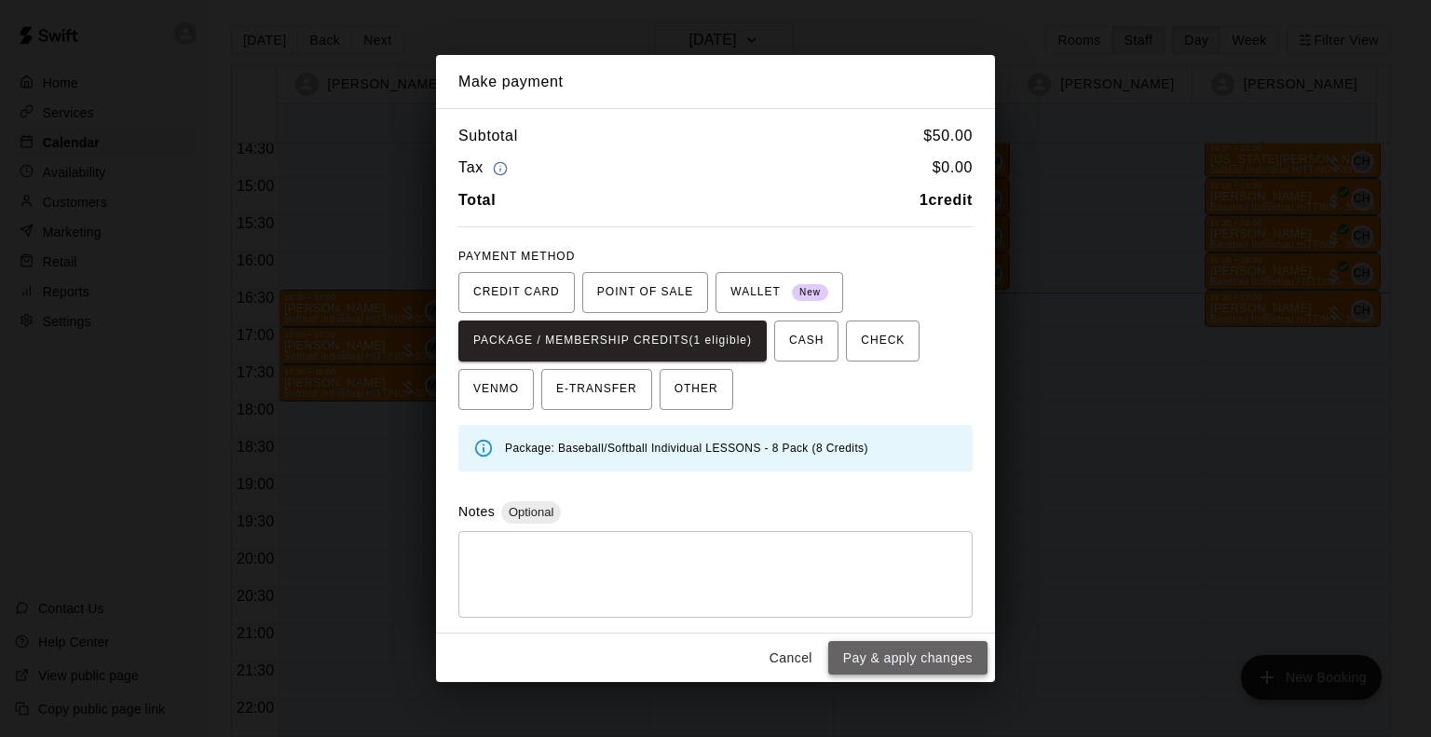
click at [892, 659] on button "Pay & apply changes" at bounding box center [907, 658] width 159 height 34
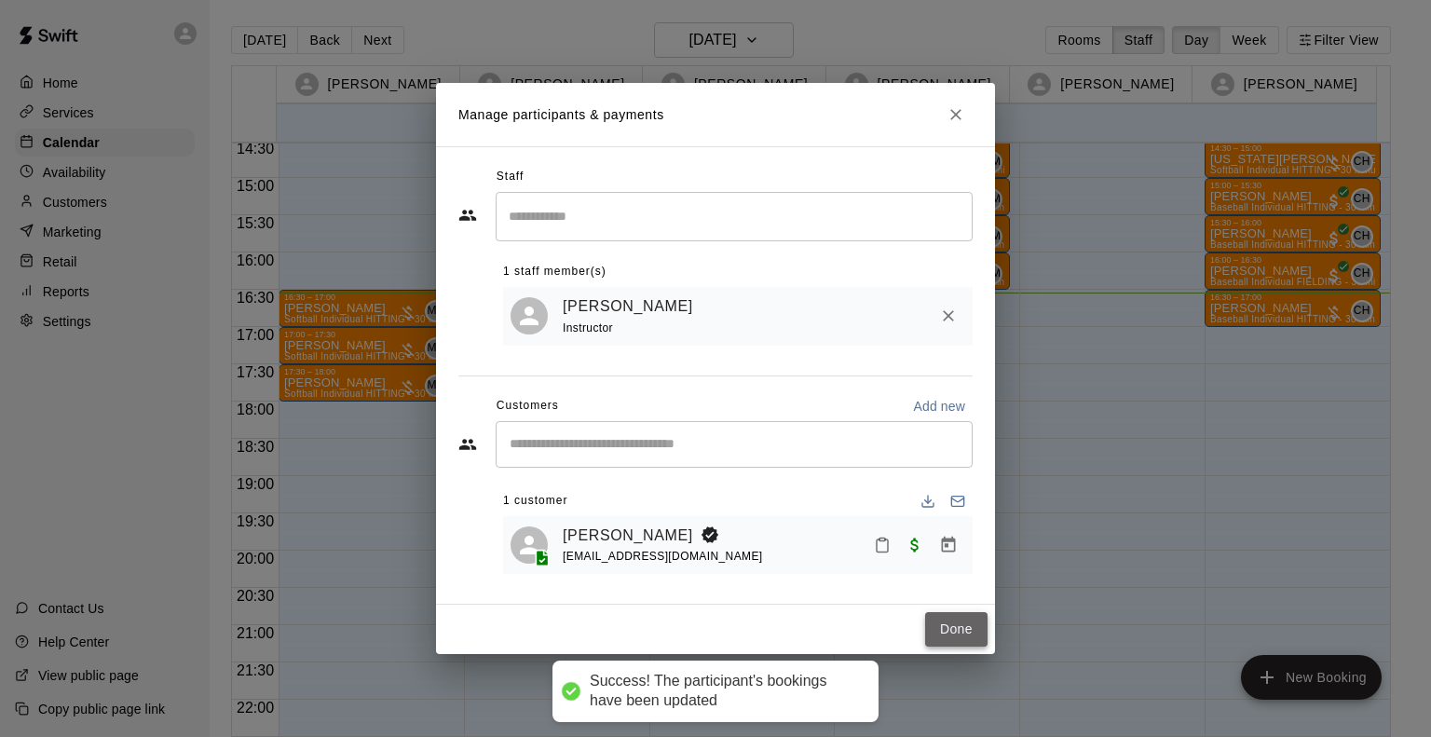
click at [950, 629] on button "Done" at bounding box center [956, 629] width 62 height 34
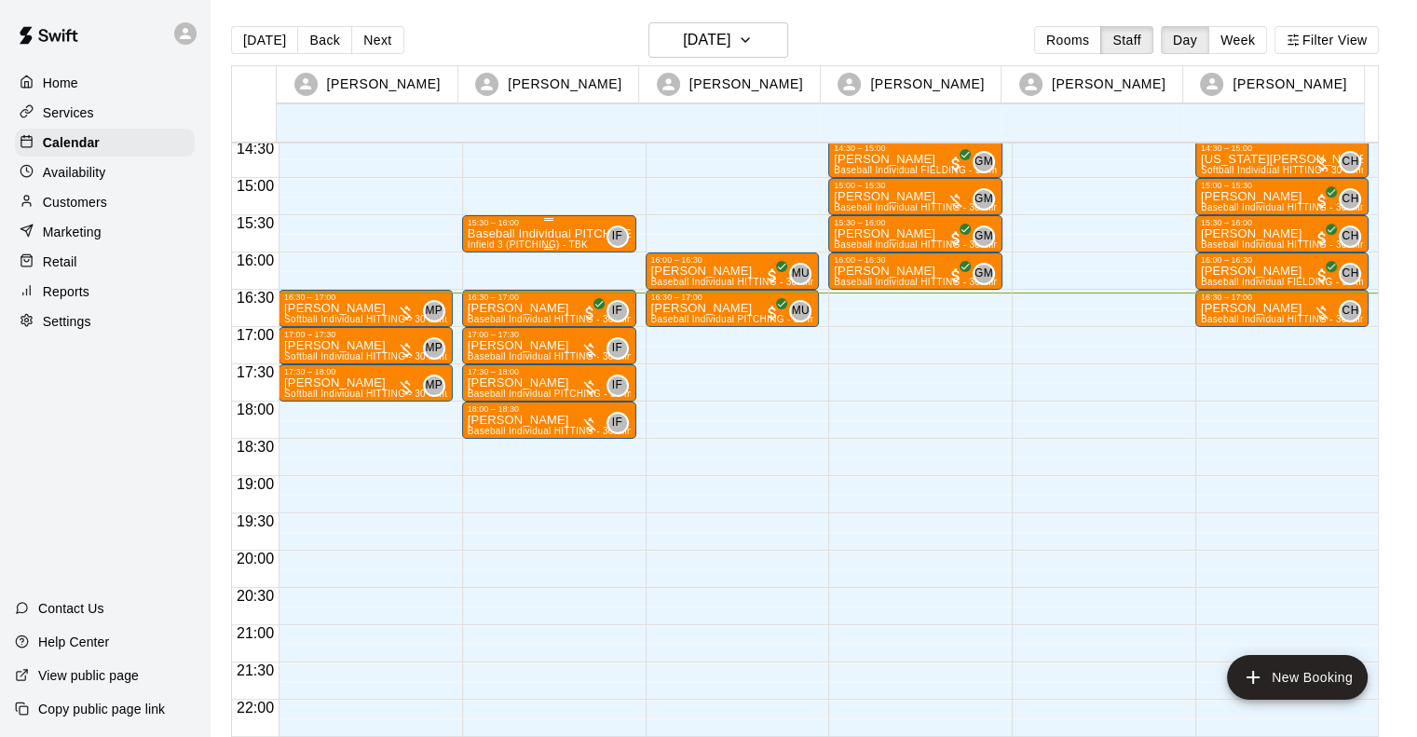
click at [528, 234] on p "Baseball Individual PITCHING - 30 minutes" at bounding box center [549, 234] width 163 height 0
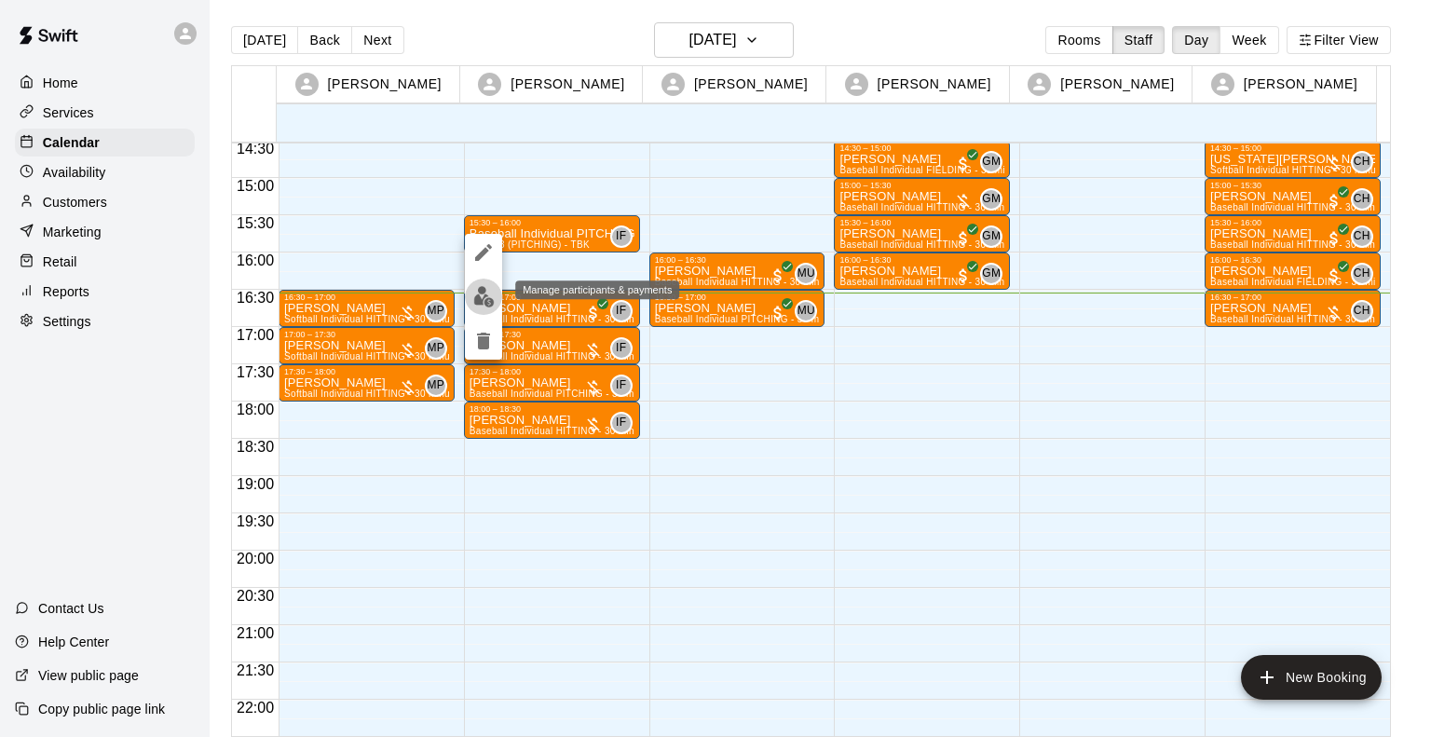
click at [481, 294] on img "edit" at bounding box center [483, 296] width 21 height 21
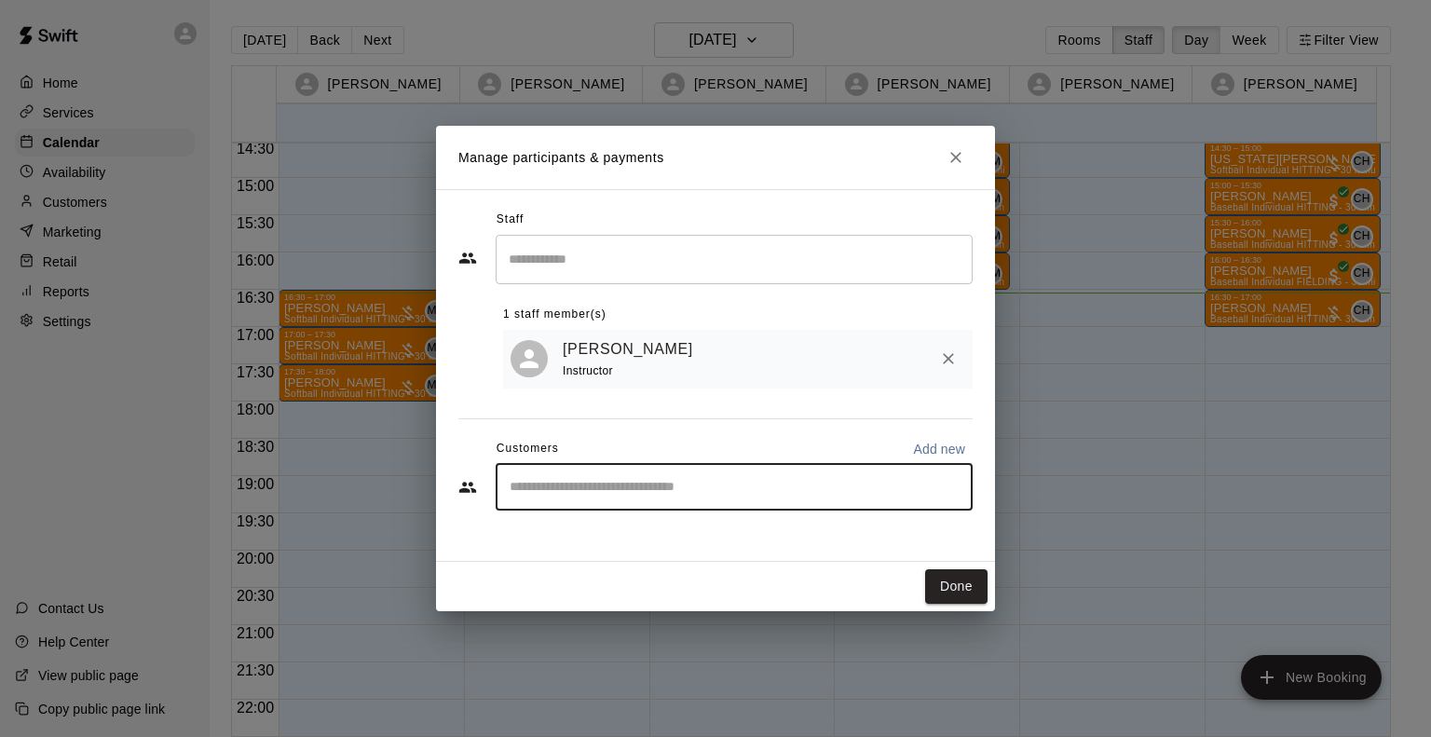
click at [537, 485] on input "Start typing to search customers..." at bounding box center [734, 487] width 460 height 19
type input "********"
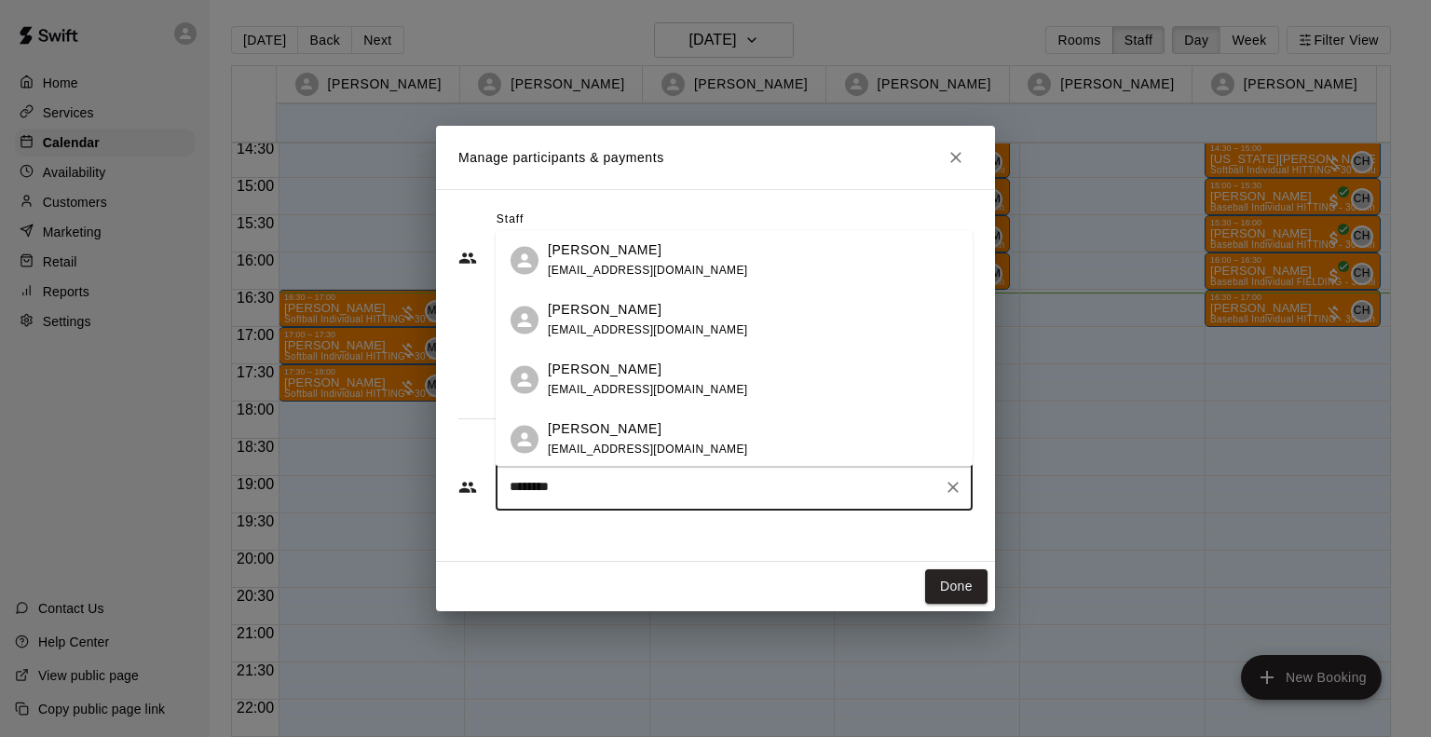
click at [567, 256] on p "[PERSON_NAME]" at bounding box center [605, 250] width 114 height 20
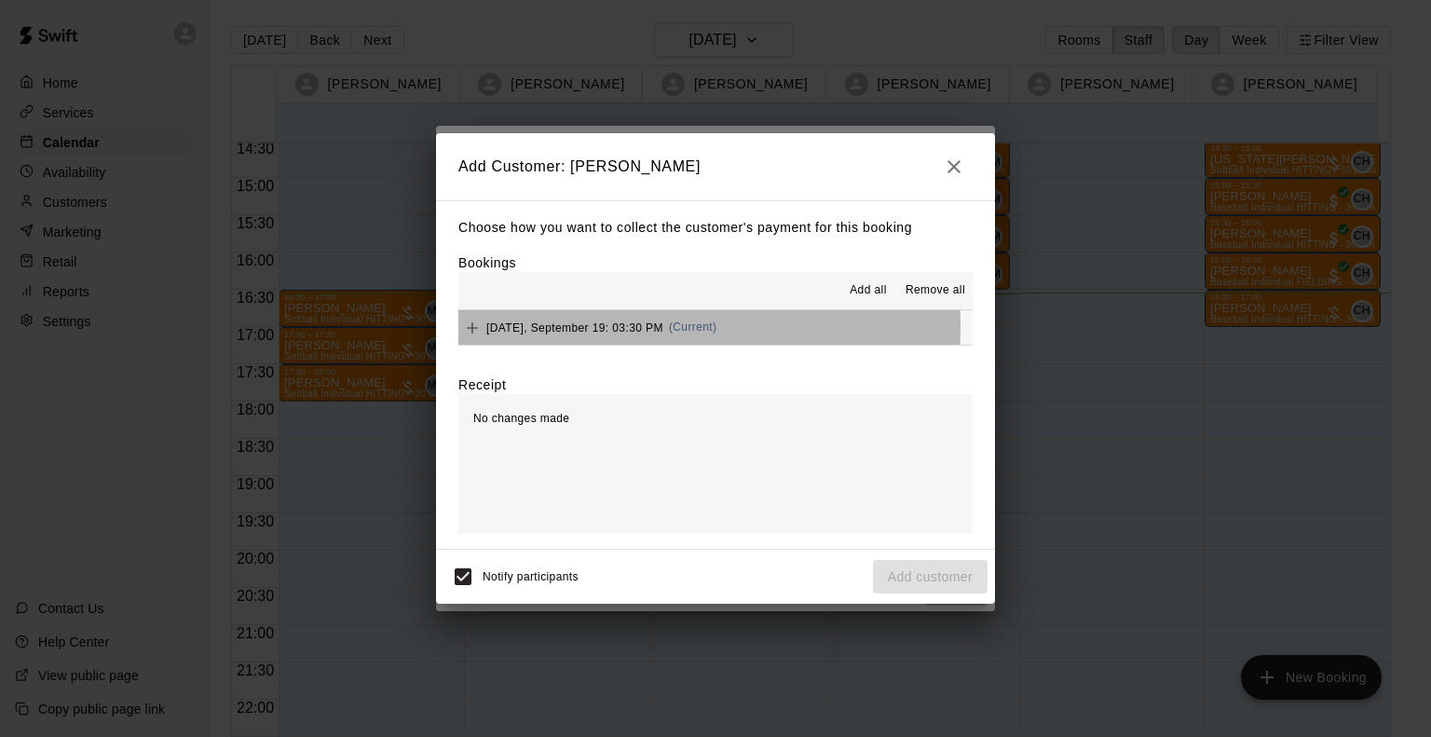
click at [567, 328] on span "Friday, September 19: 03:30 PM" at bounding box center [574, 327] width 177 height 13
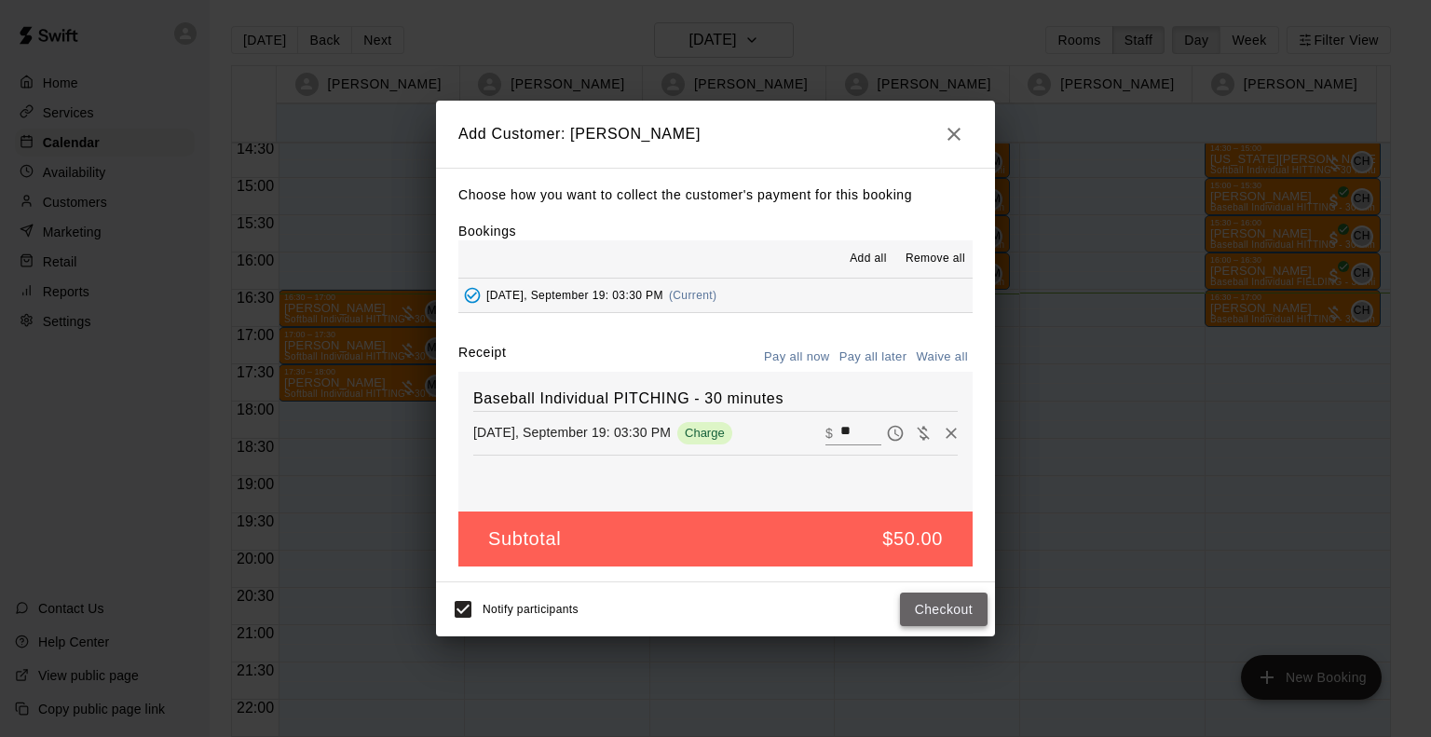
click at [954, 611] on button "Checkout" at bounding box center [944, 610] width 88 height 34
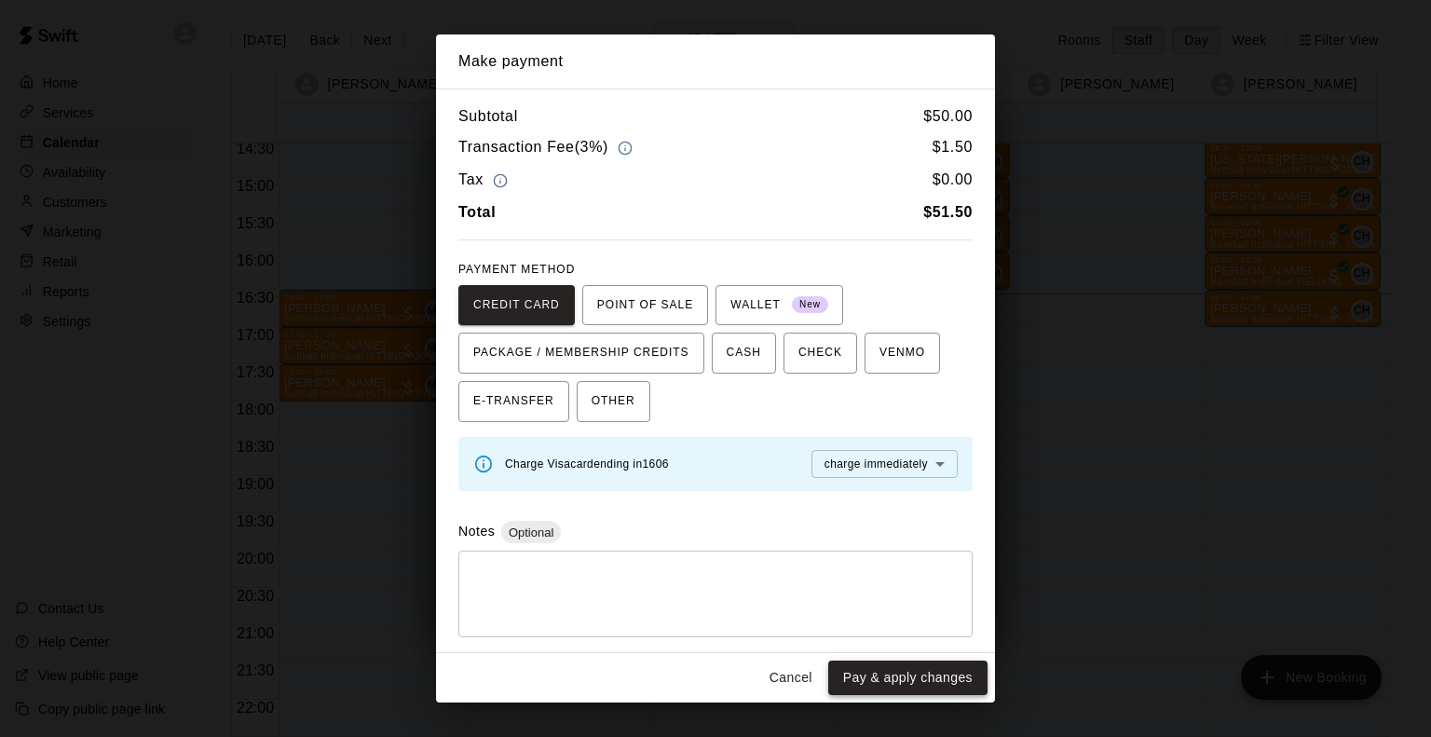
click at [911, 671] on button "Pay & apply changes" at bounding box center [907, 678] width 159 height 34
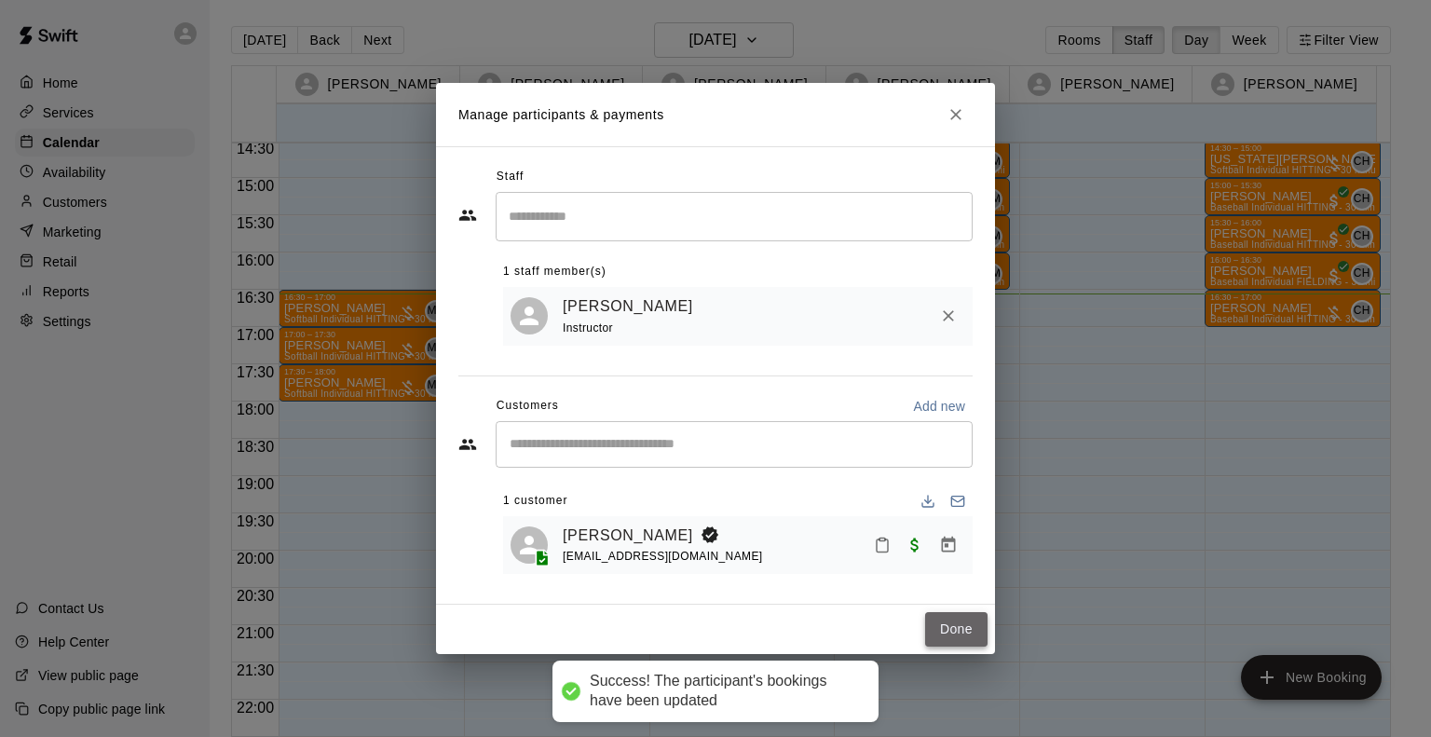
click at [957, 633] on button "Done" at bounding box center [956, 629] width 62 height 34
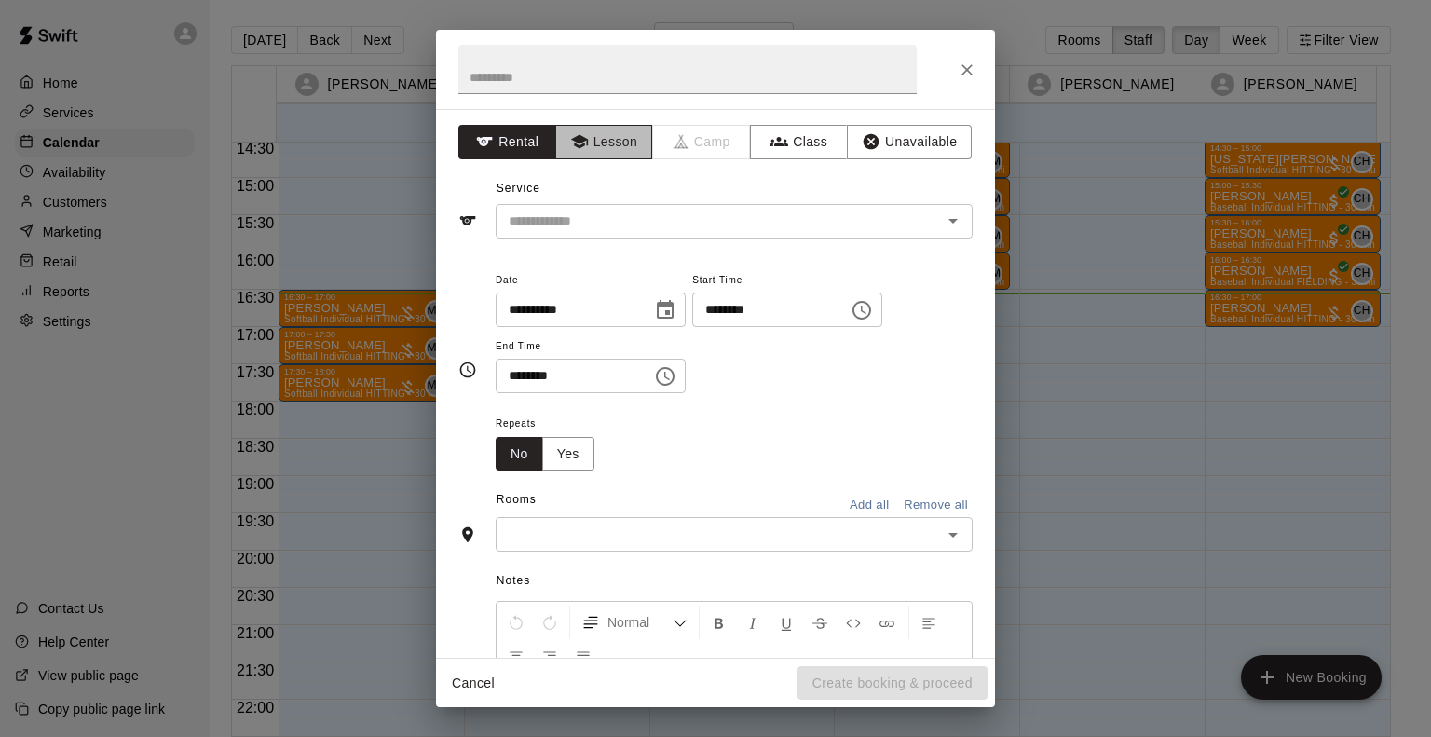
click at [602, 136] on button "Lesson" at bounding box center [604, 142] width 98 height 34
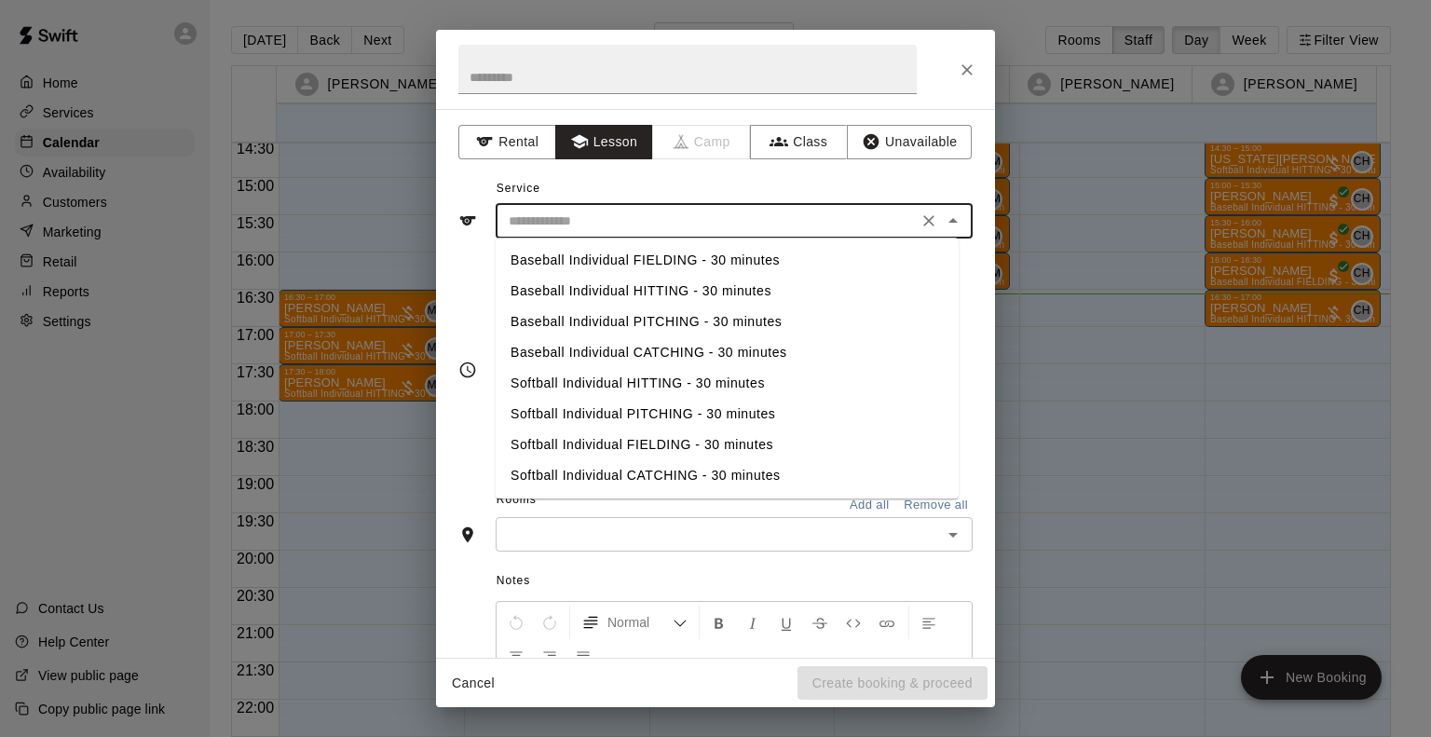
click at [562, 226] on input "text" at bounding box center [706, 221] width 411 height 23
click at [596, 286] on li "Baseball Individual HITTING - 30 minutes" at bounding box center [727, 291] width 463 height 31
type input "**********"
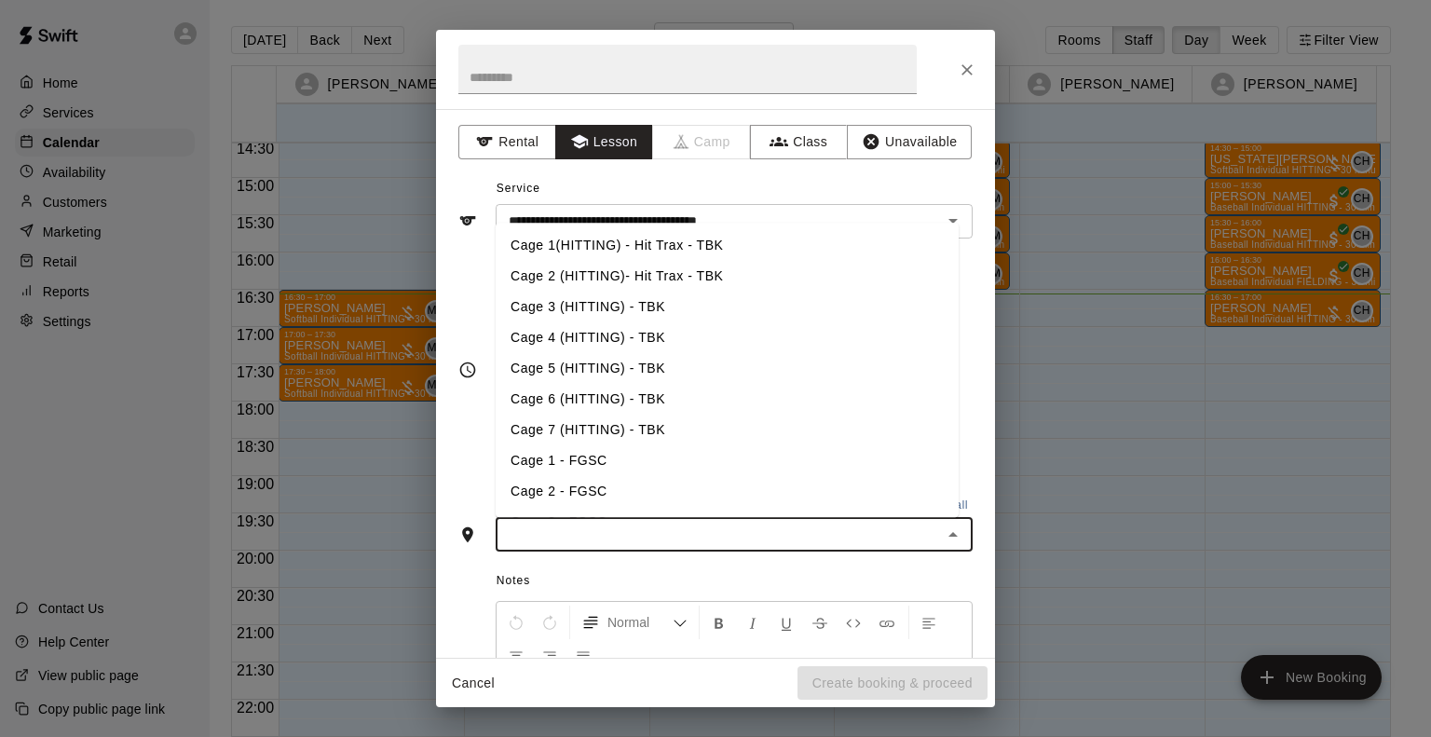
click at [599, 535] on input "text" at bounding box center [718, 534] width 435 height 23
click at [582, 267] on li "Cage 2 (HITTING)- Hit Trax - TBK" at bounding box center [727, 276] width 463 height 31
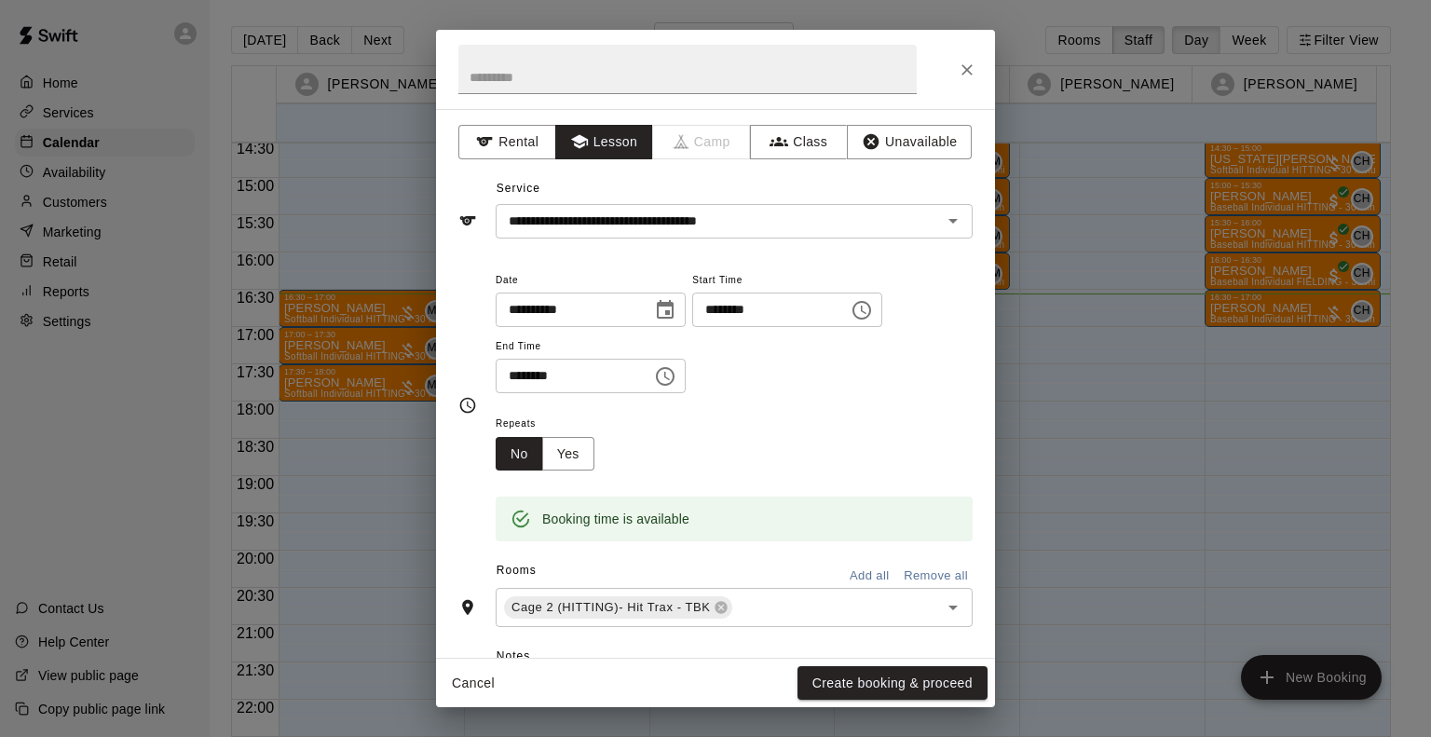
drag, startPoint x: 451, startPoint y: 51, endPoint x: 995, endPoint y: 243, distance: 577.1
click at [995, 243] on div "**********" at bounding box center [715, 368] width 1431 height 737
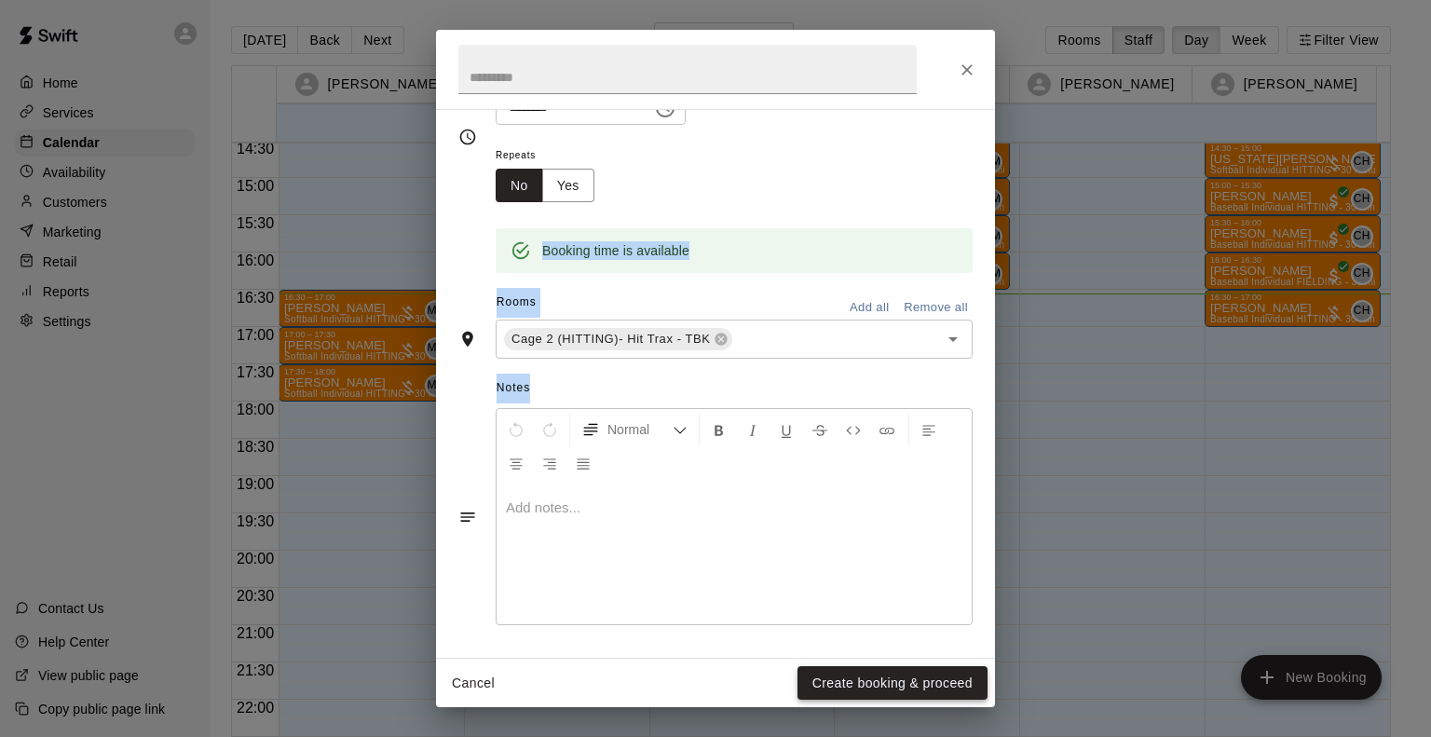
drag, startPoint x: 846, startPoint y: 413, endPoint x: 936, endPoint y: 670, distance: 272.3
click at [936, 670] on div "**********" at bounding box center [715, 368] width 559 height 677
click at [816, 566] on div at bounding box center [734, 555] width 475 height 140
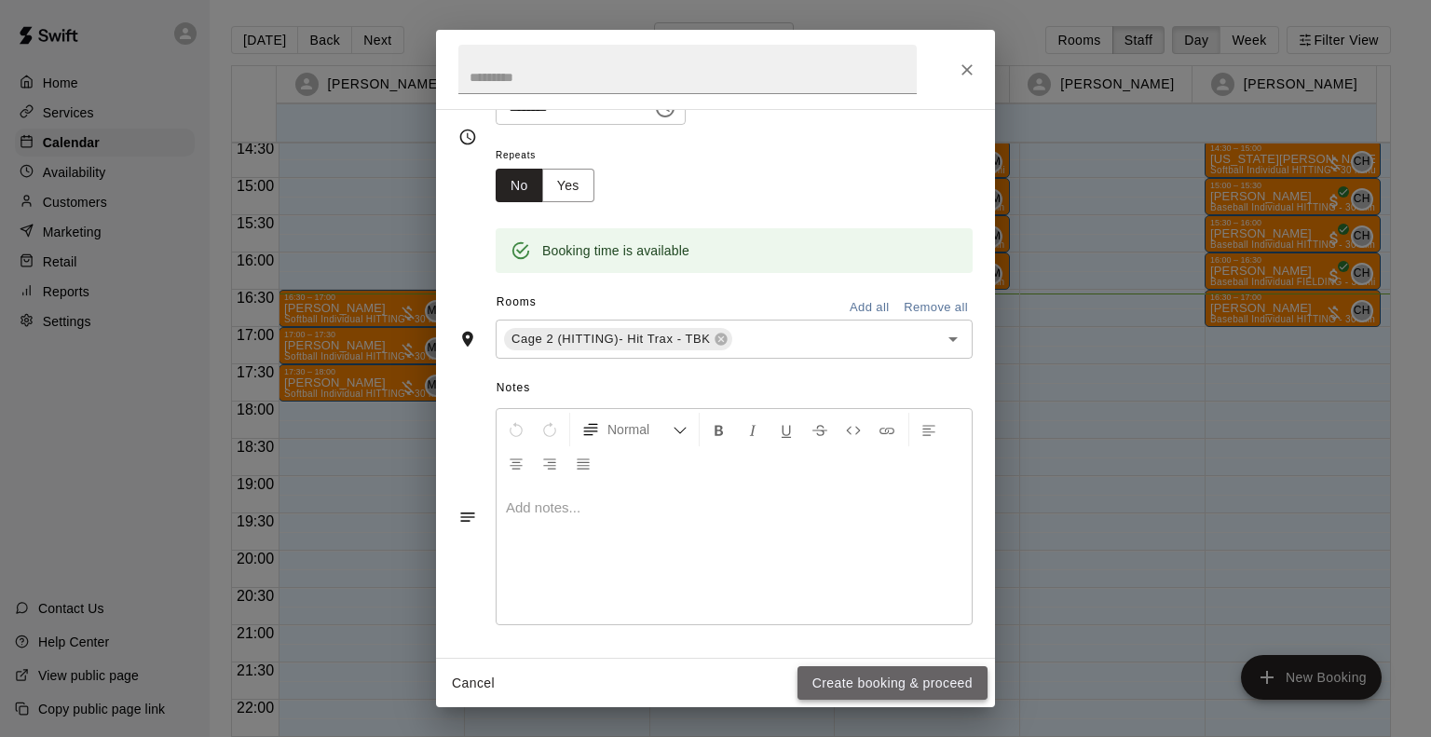
click at [874, 679] on button "Create booking & proceed" at bounding box center [893, 683] width 190 height 34
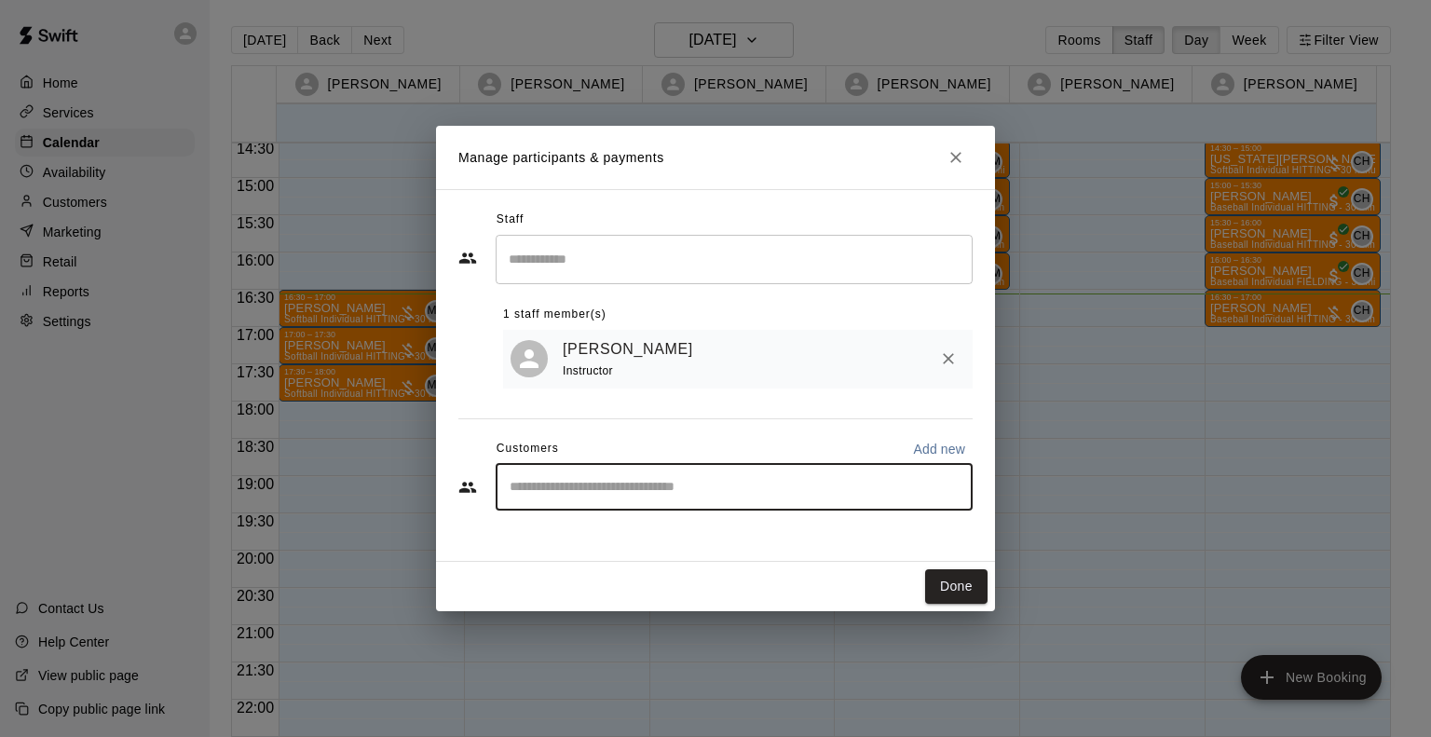
click at [547, 484] on input "Start typing to search customers..." at bounding box center [734, 487] width 460 height 19
type input "********"
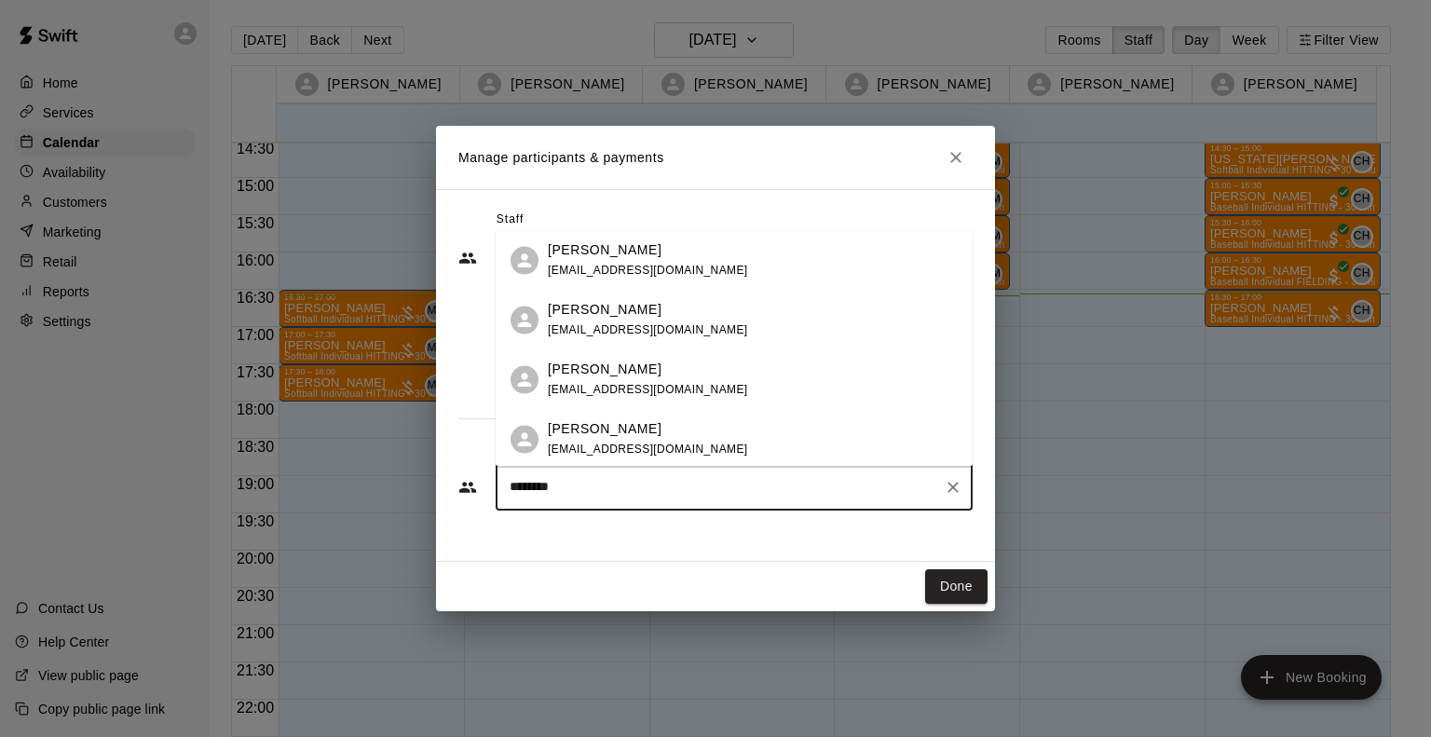
click at [583, 271] on span "[EMAIL_ADDRESS][DOMAIN_NAME]" at bounding box center [648, 270] width 200 height 13
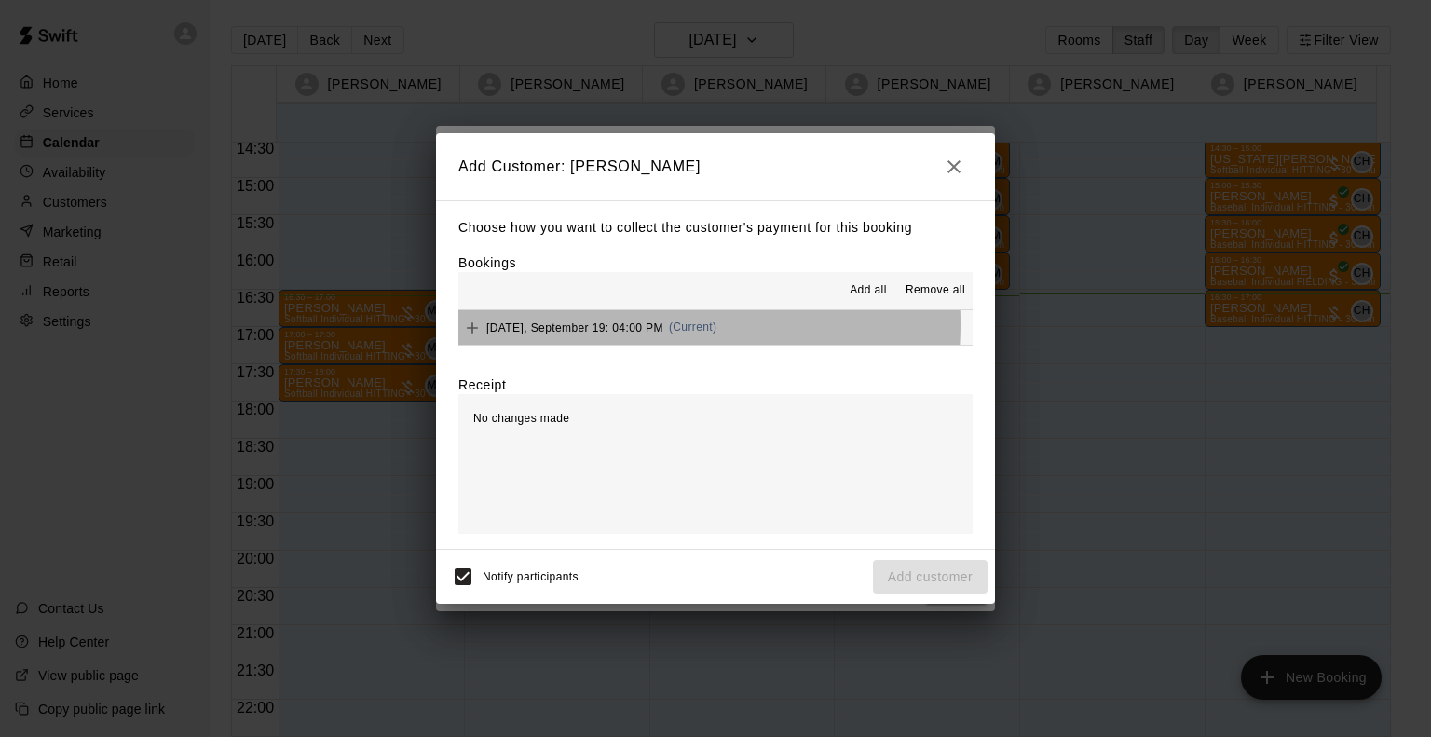
click at [574, 325] on span "Friday, September 19: 04:00 PM" at bounding box center [574, 327] width 177 height 13
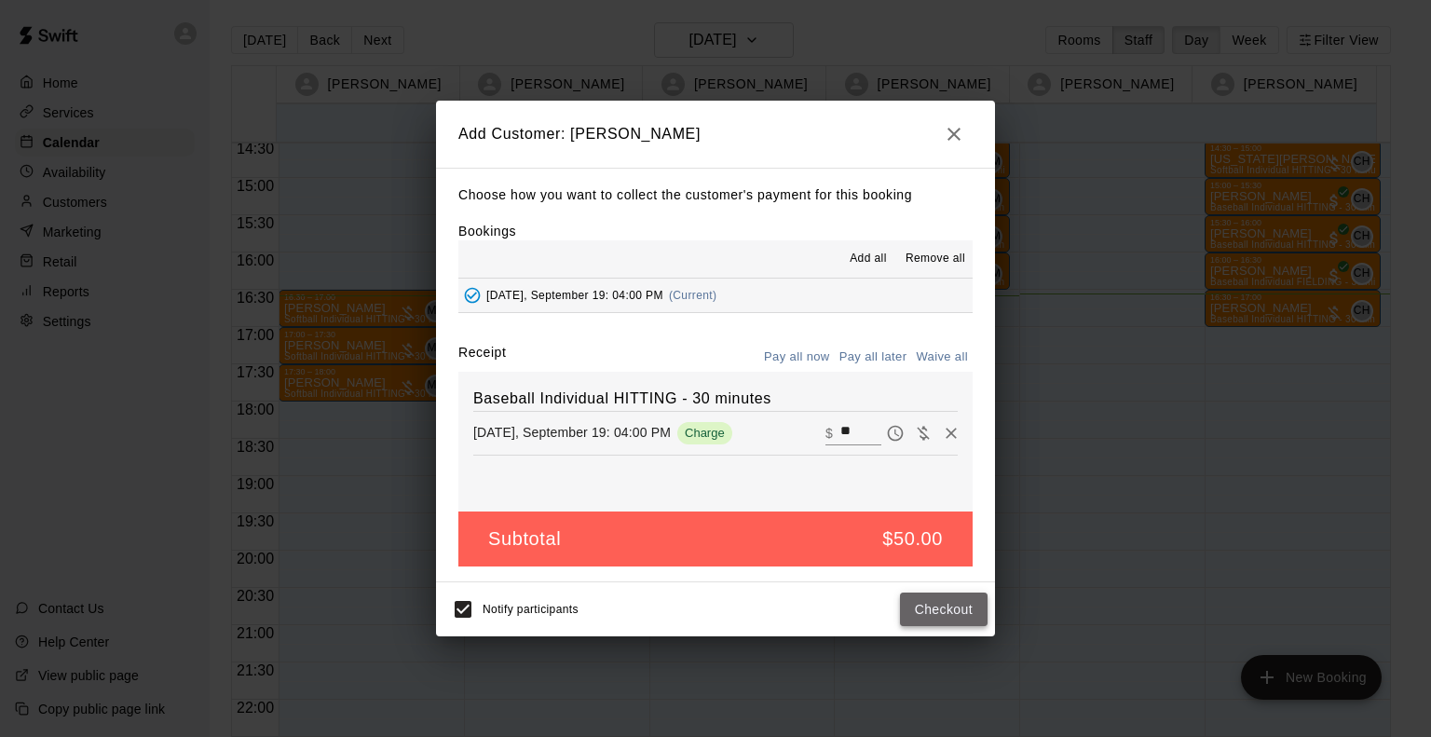
click at [956, 601] on button "Checkout" at bounding box center [944, 610] width 88 height 34
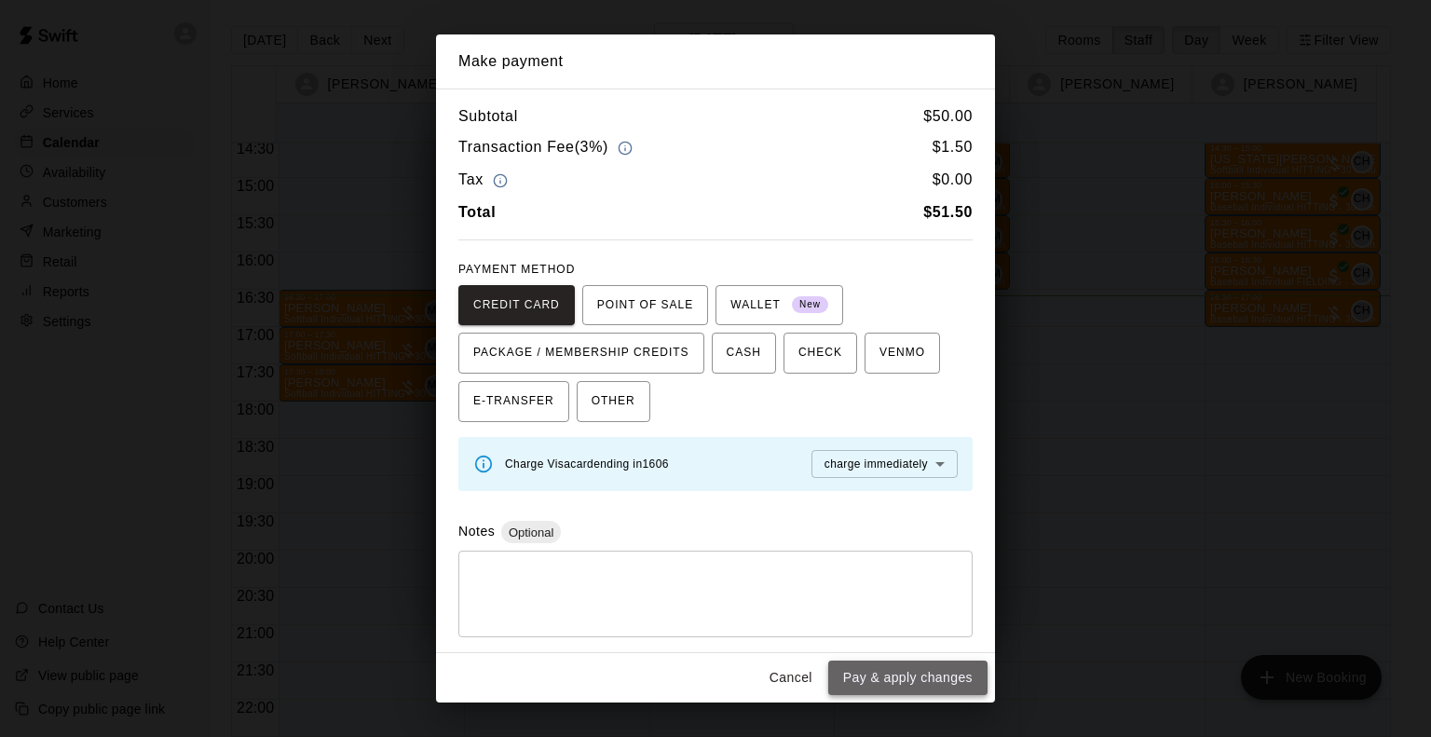
click at [908, 682] on button "Pay & apply changes" at bounding box center [907, 678] width 159 height 34
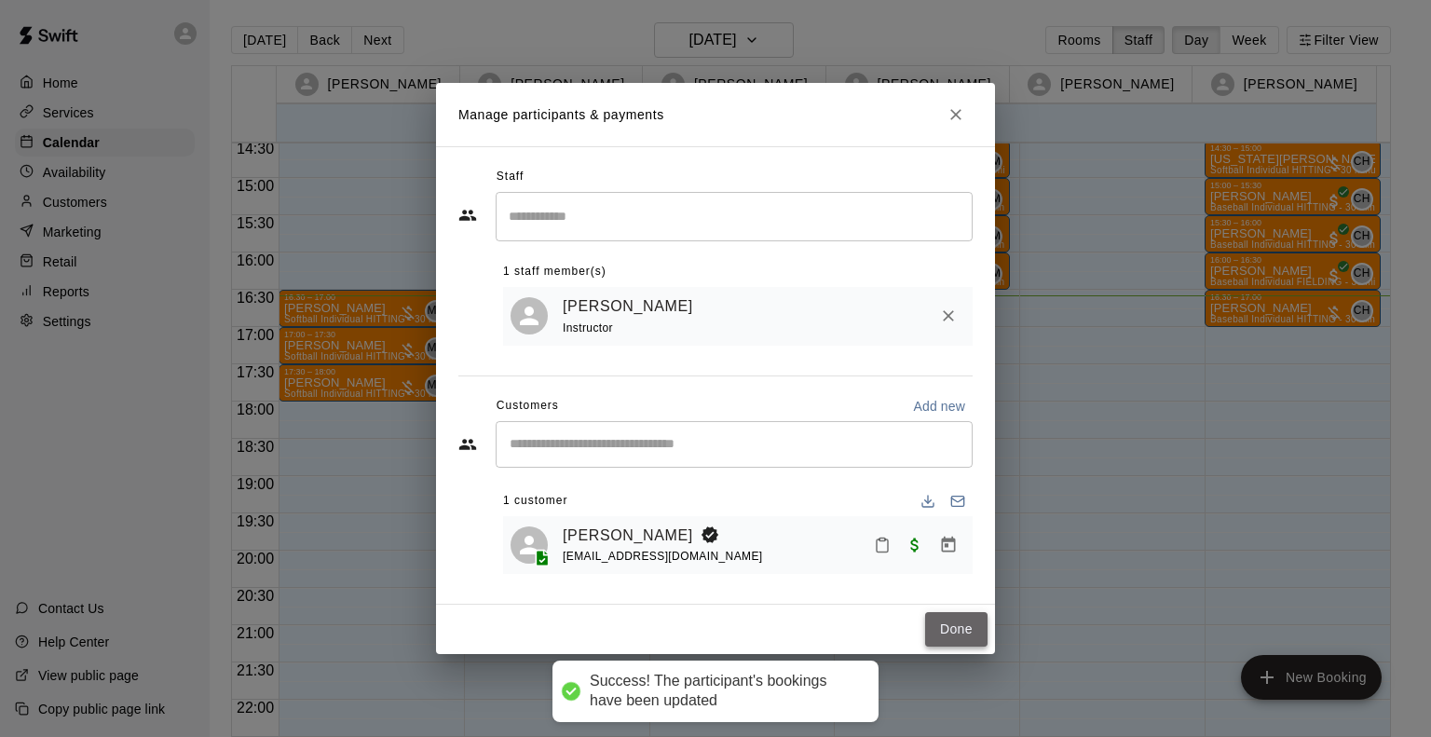
click at [951, 621] on button "Done" at bounding box center [956, 629] width 62 height 34
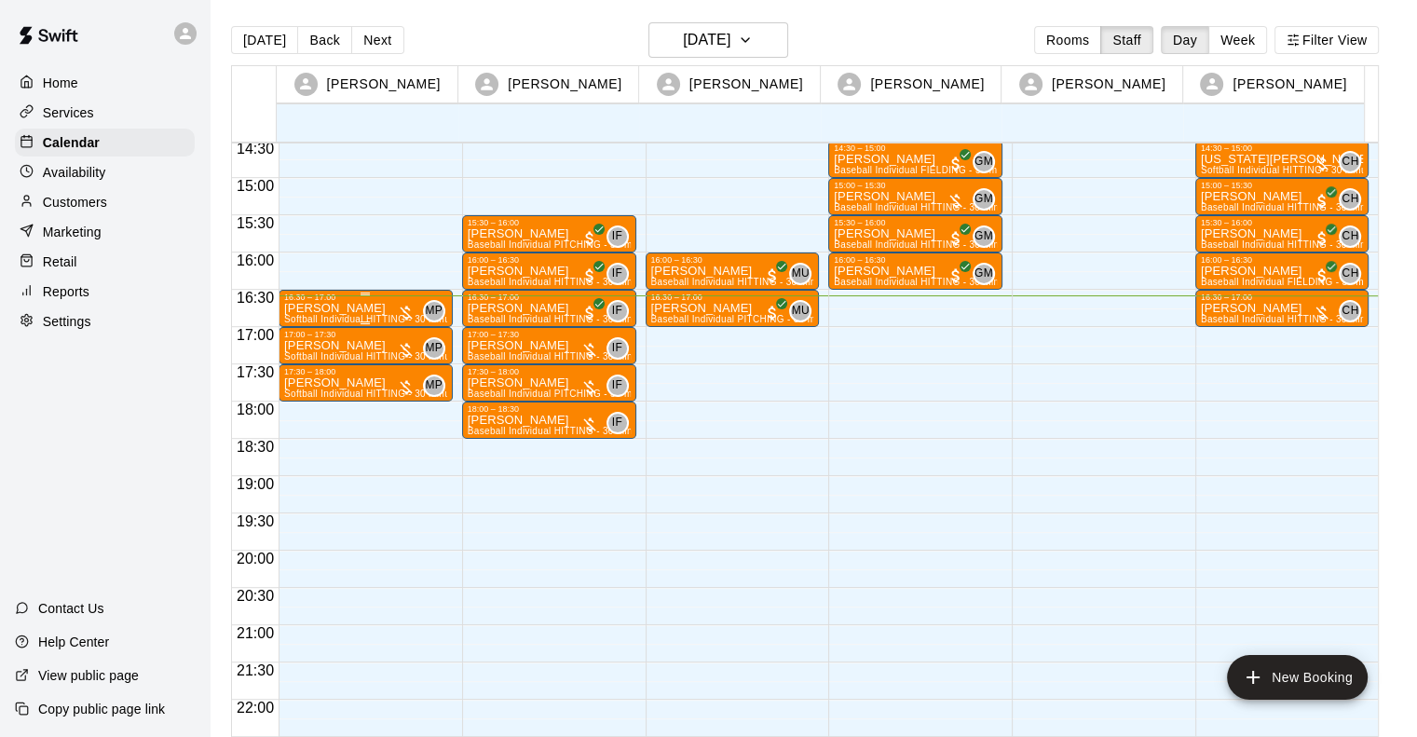
click at [348, 302] on div "Izzy Farley Softball Individual HITTING - 30 minutes (Cage 5 (HITTING) - TBK)" at bounding box center [365, 670] width 163 height 737
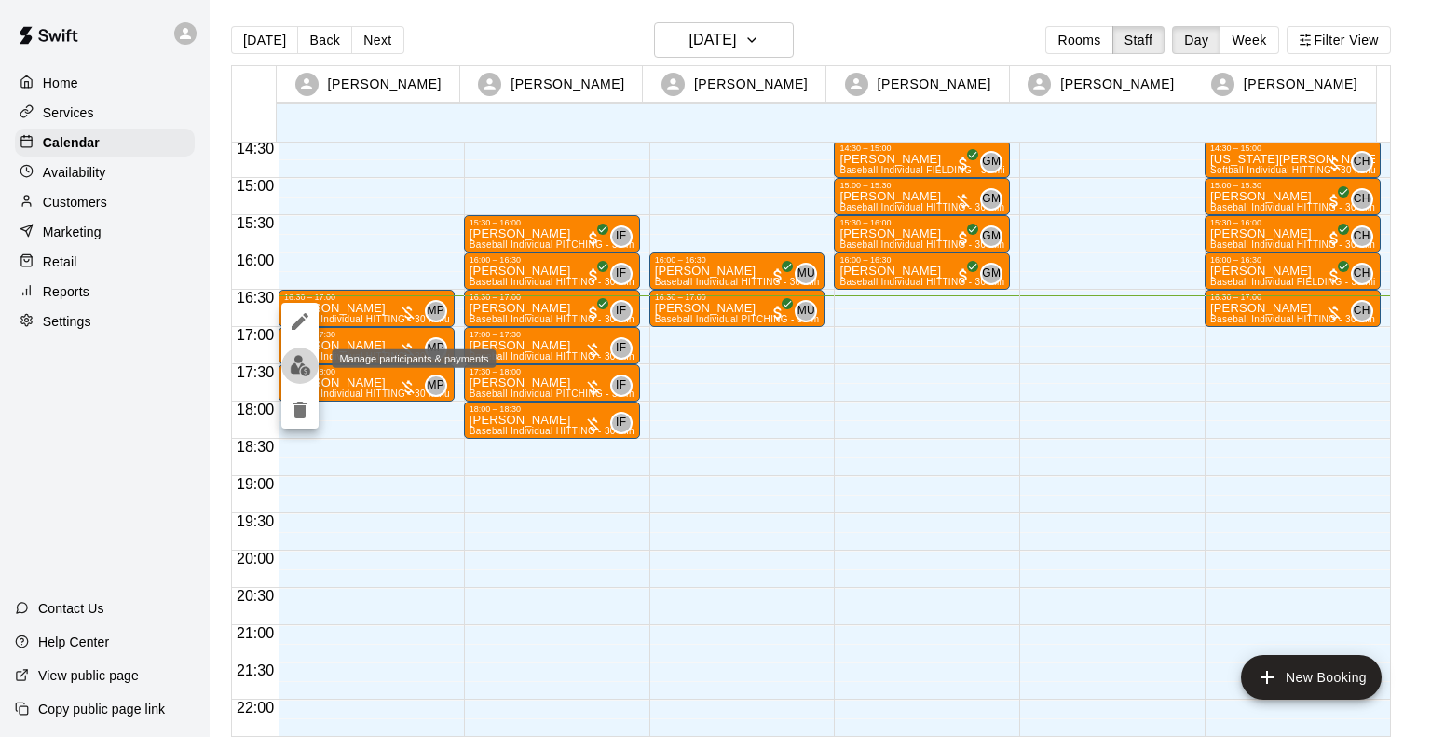
click at [300, 364] on img "edit" at bounding box center [300, 365] width 21 height 21
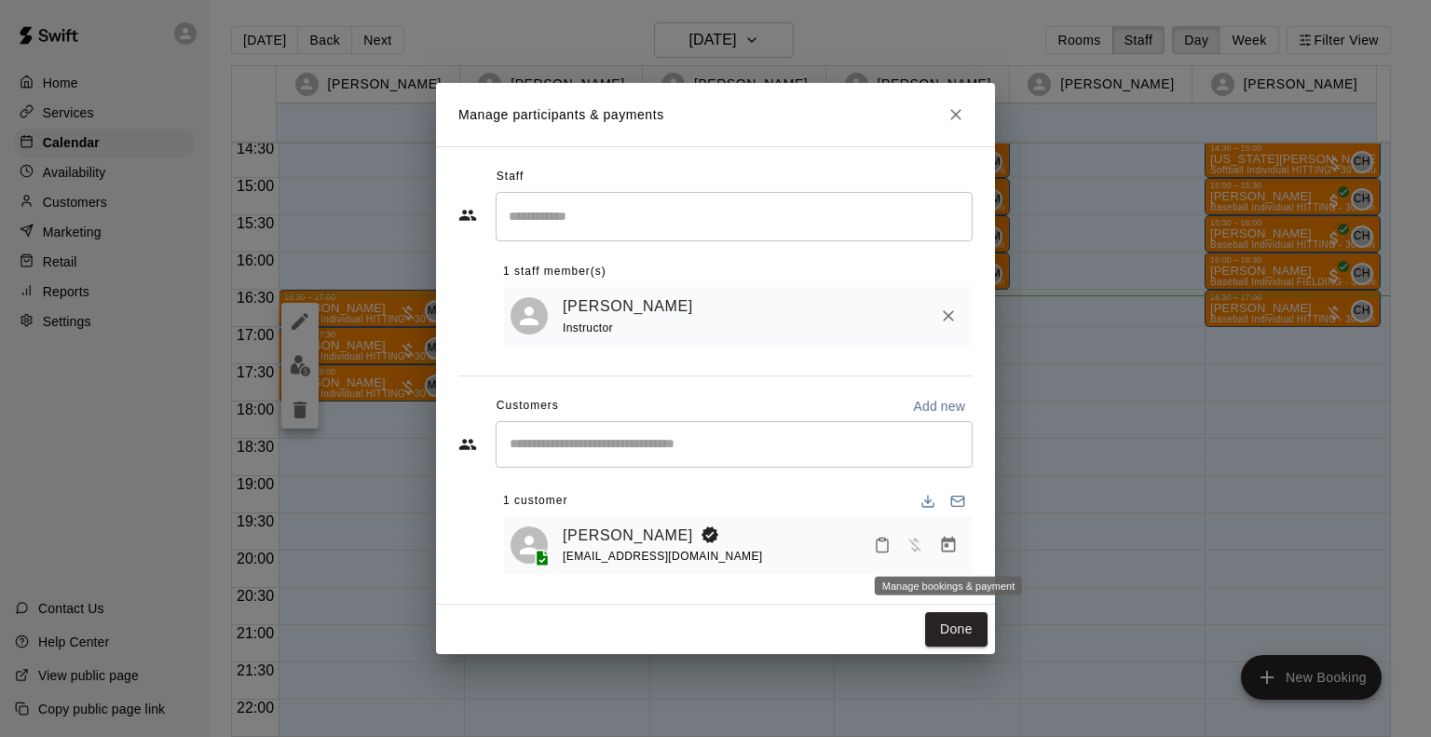
click at [951, 549] on icon "Manage bookings & payment" at bounding box center [948, 545] width 19 height 19
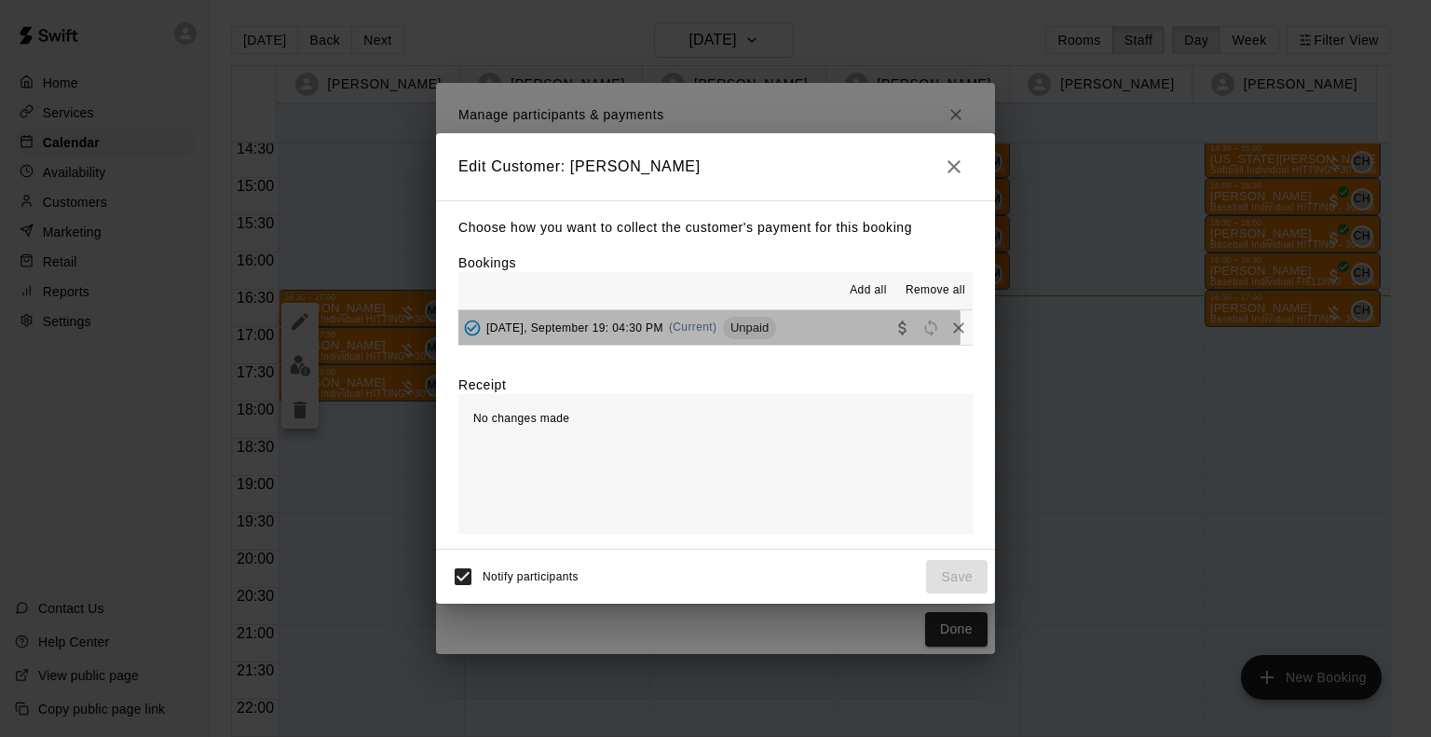
click at [593, 330] on span "Friday, September 19: 04:30 PM" at bounding box center [574, 327] width 177 height 13
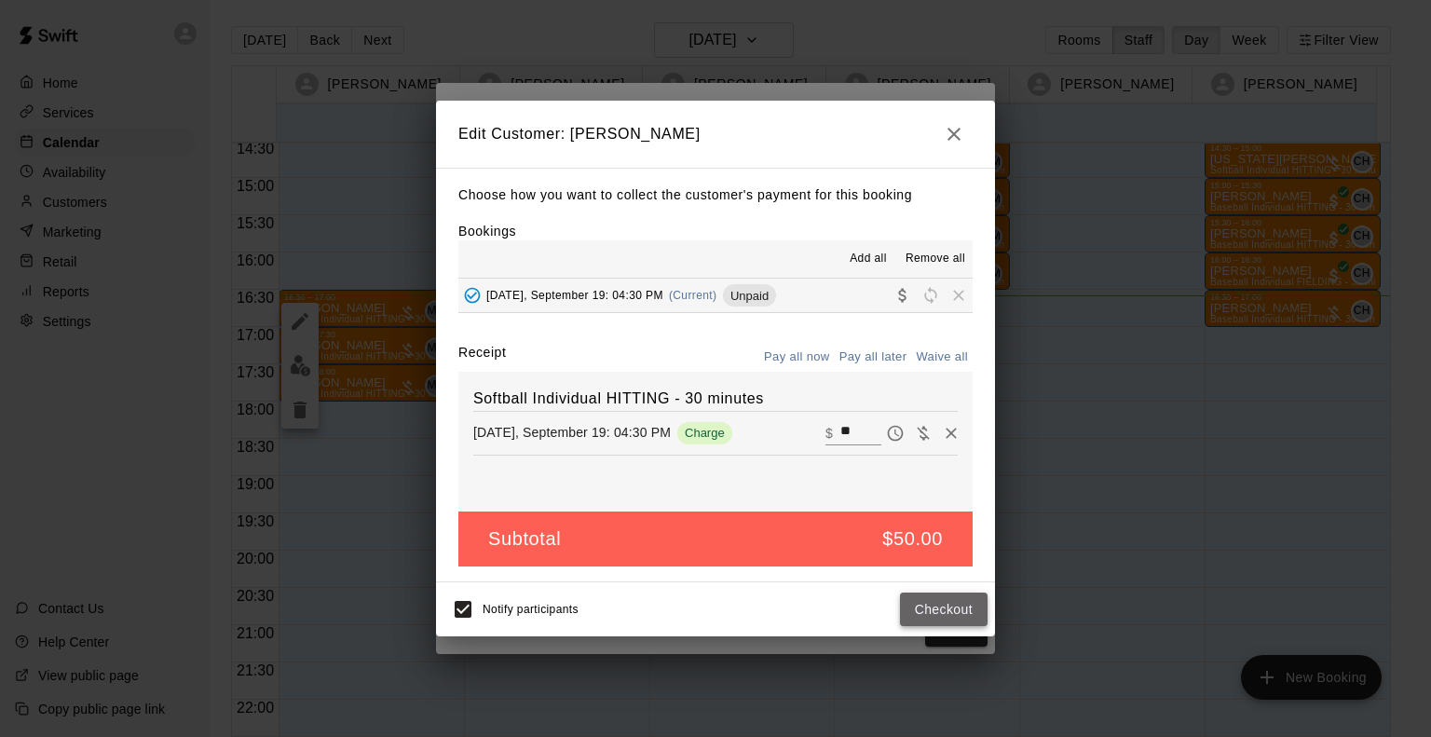
click at [923, 601] on button "Checkout" at bounding box center [944, 610] width 88 height 34
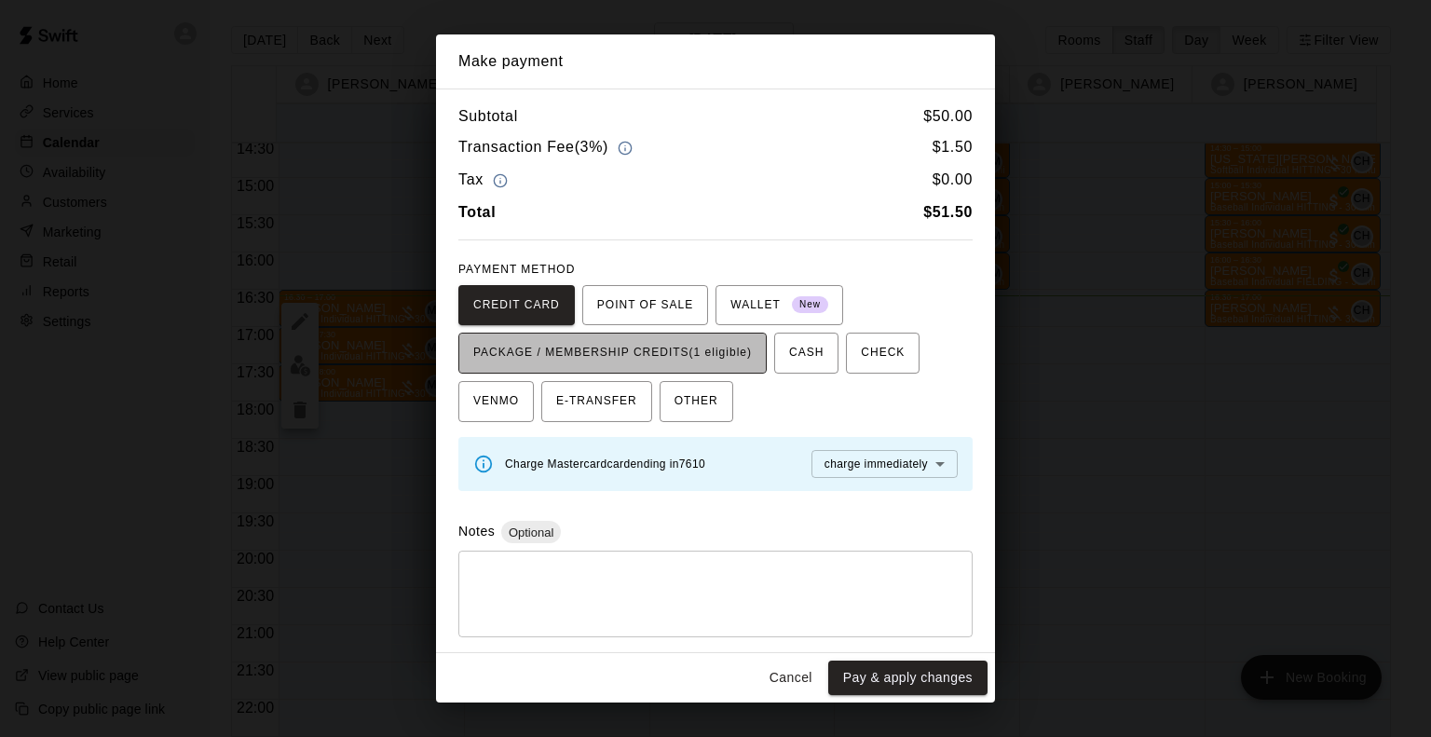
click at [608, 344] on span "PACKAGE / MEMBERSHIP CREDITS (1 eligible)" at bounding box center [612, 353] width 279 height 30
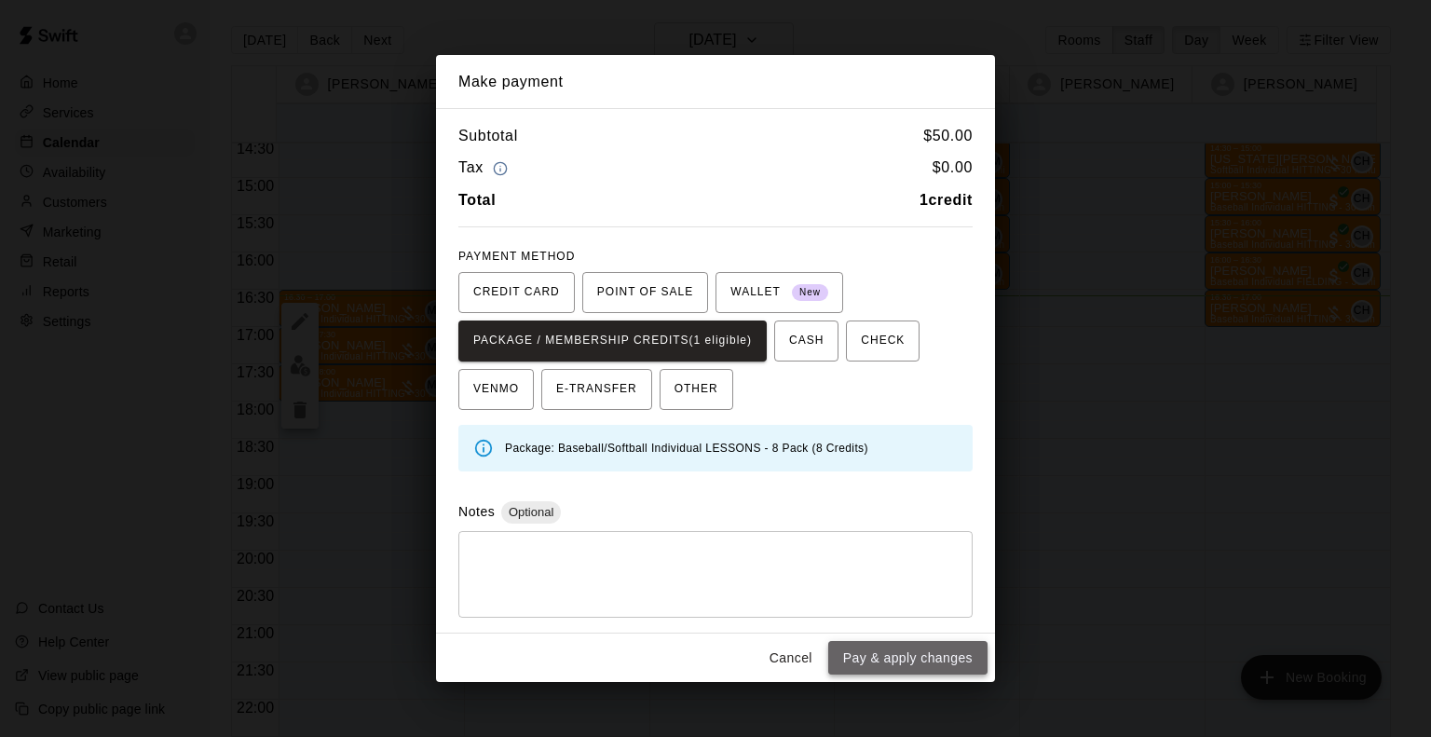
click at [888, 668] on button "Pay & apply changes" at bounding box center [907, 658] width 159 height 34
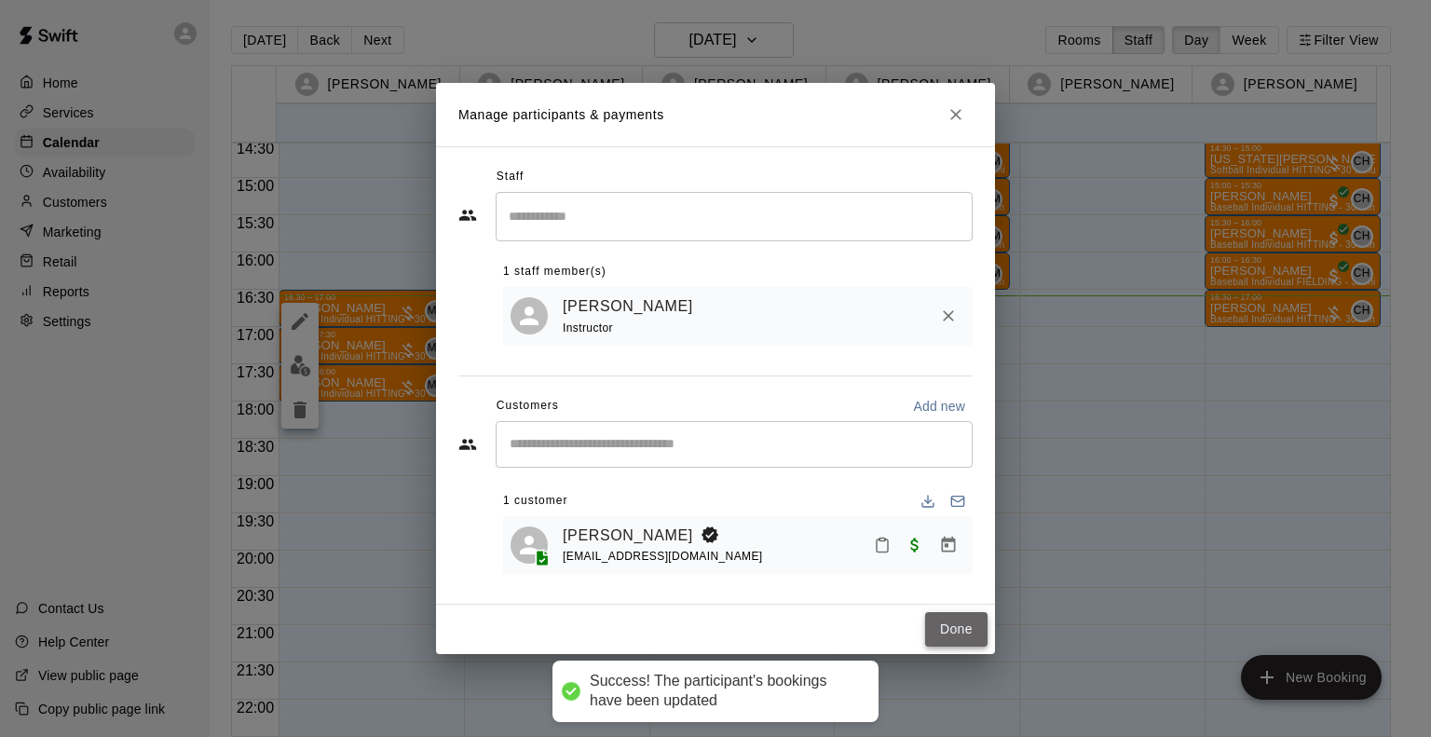
click at [957, 623] on button "Done" at bounding box center [956, 629] width 62 height 34
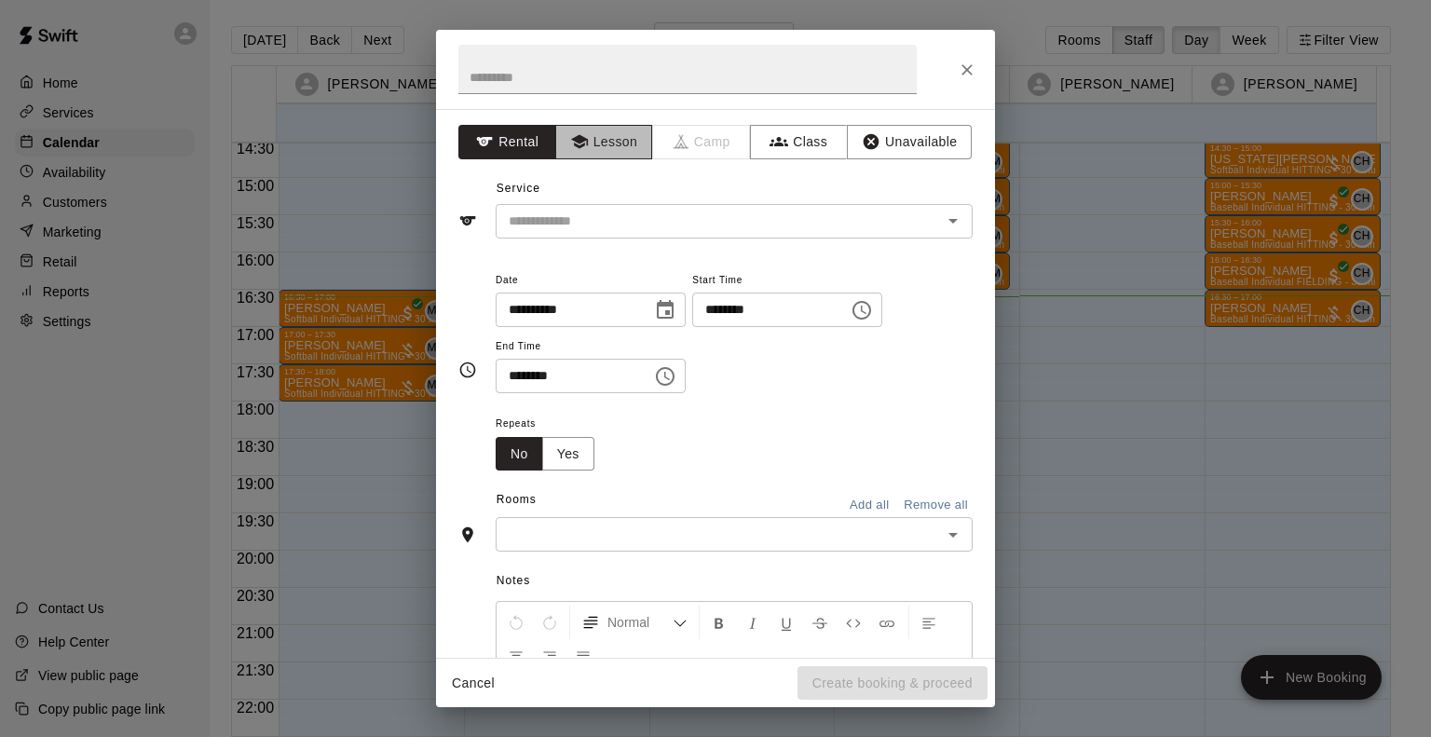
click at [620, 144] on button "Lesson" at bounding box center [604, 142] width 98 height 34
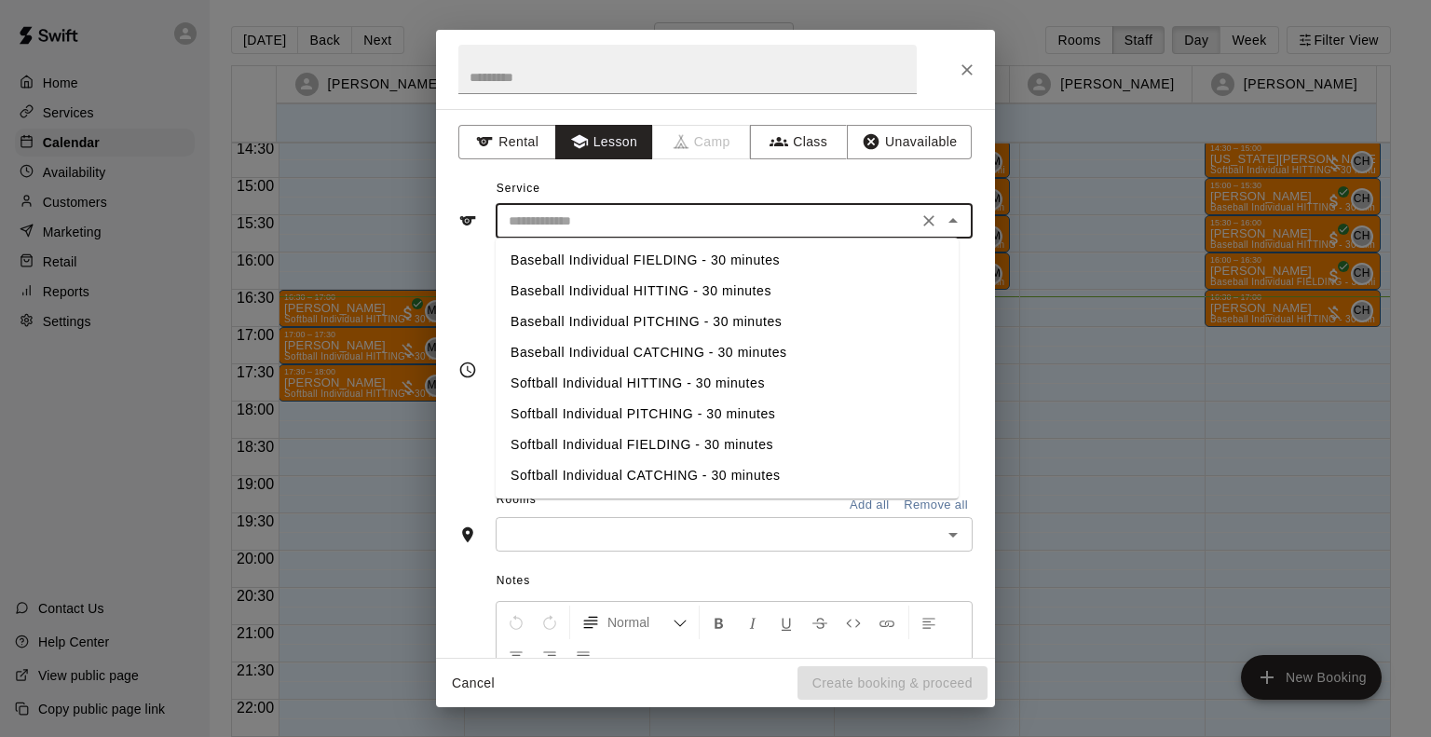
click at [620, 220] on input "text" at bounding box center [706, 221] width 411 height 23
click at [604, 342] on li "Baseball Individual CATCHING - 30 minutes" at bounding box center [727, 352] width 463 height 31
click at [612, 227] on input "**********" at bounding box center [706, 221] width 411 height 23
click at [614, 323] on li "Baseball Individual PITCHING - 30 minutes" at bounding box center [727, 322] width 463 height 31
type input "**********"
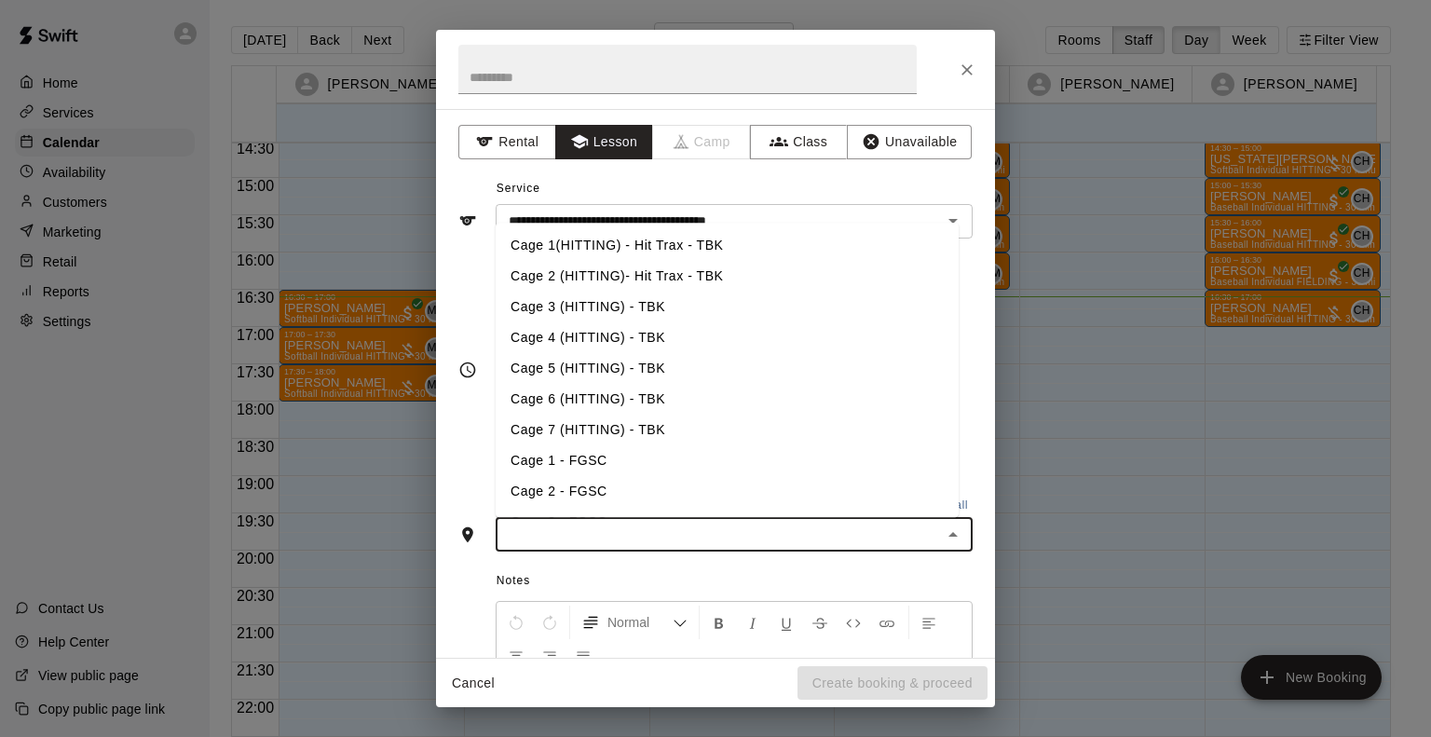
click at [622, 533] on input "text" at bounding box center [718, 534] width 435 height 23
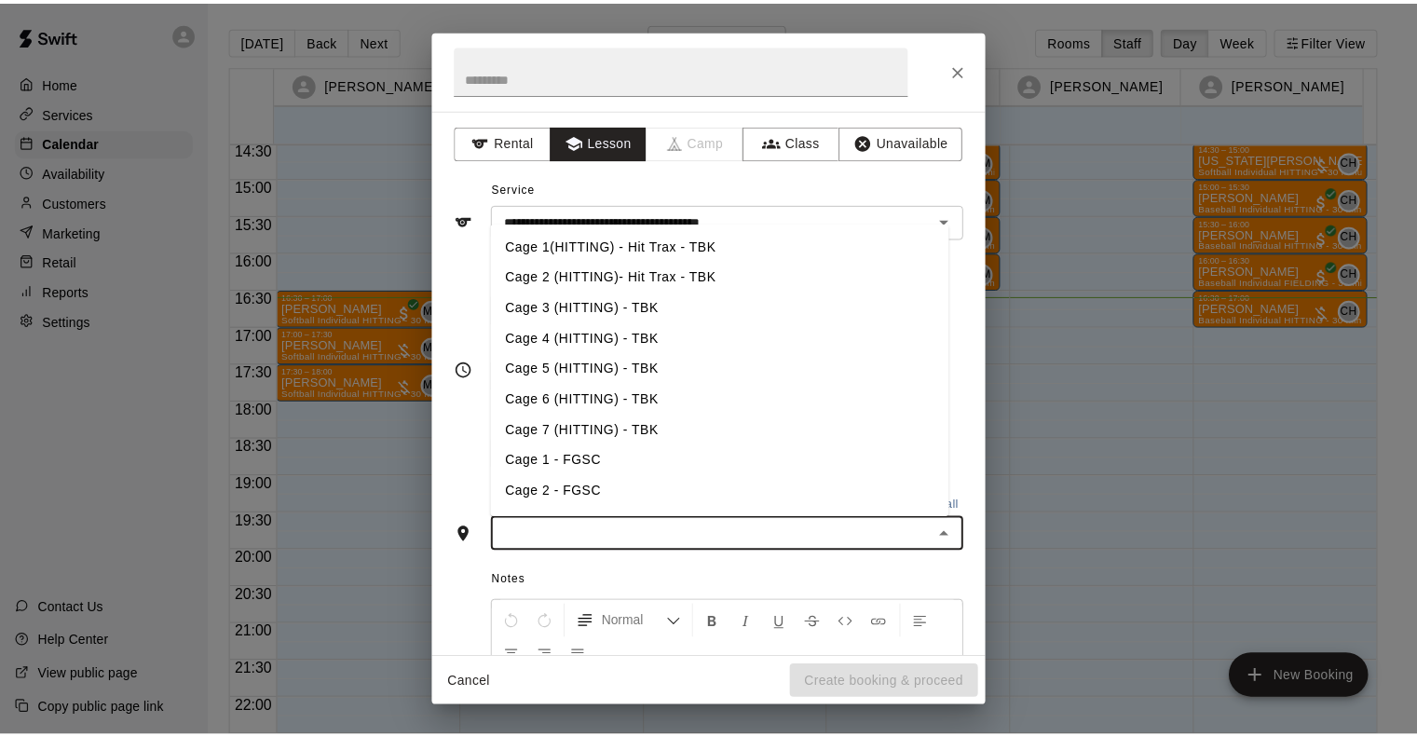
scroll to position [140, 0]
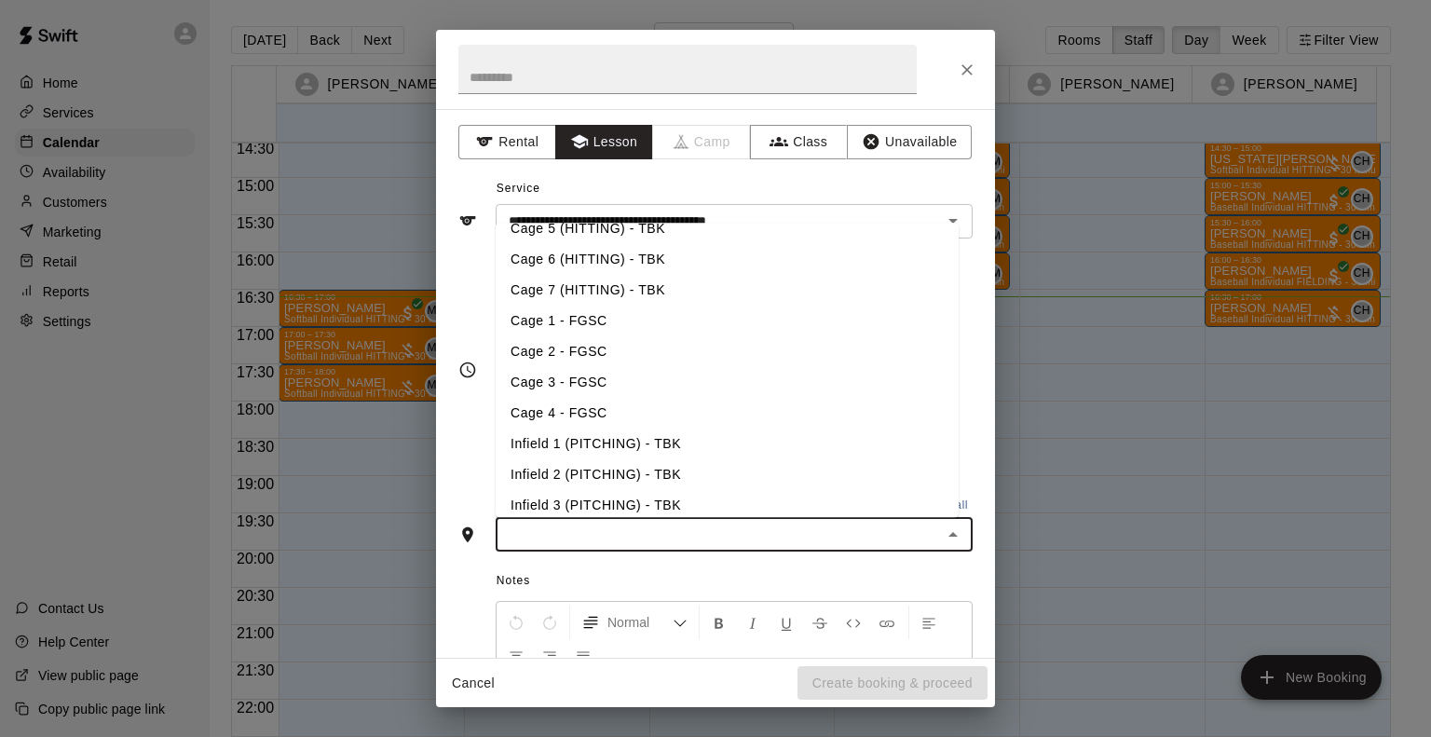
click at [614, 465] on li "Infield 2 (PITCHING) - TBK" at bounding box center [727, 474] width 463 height 31
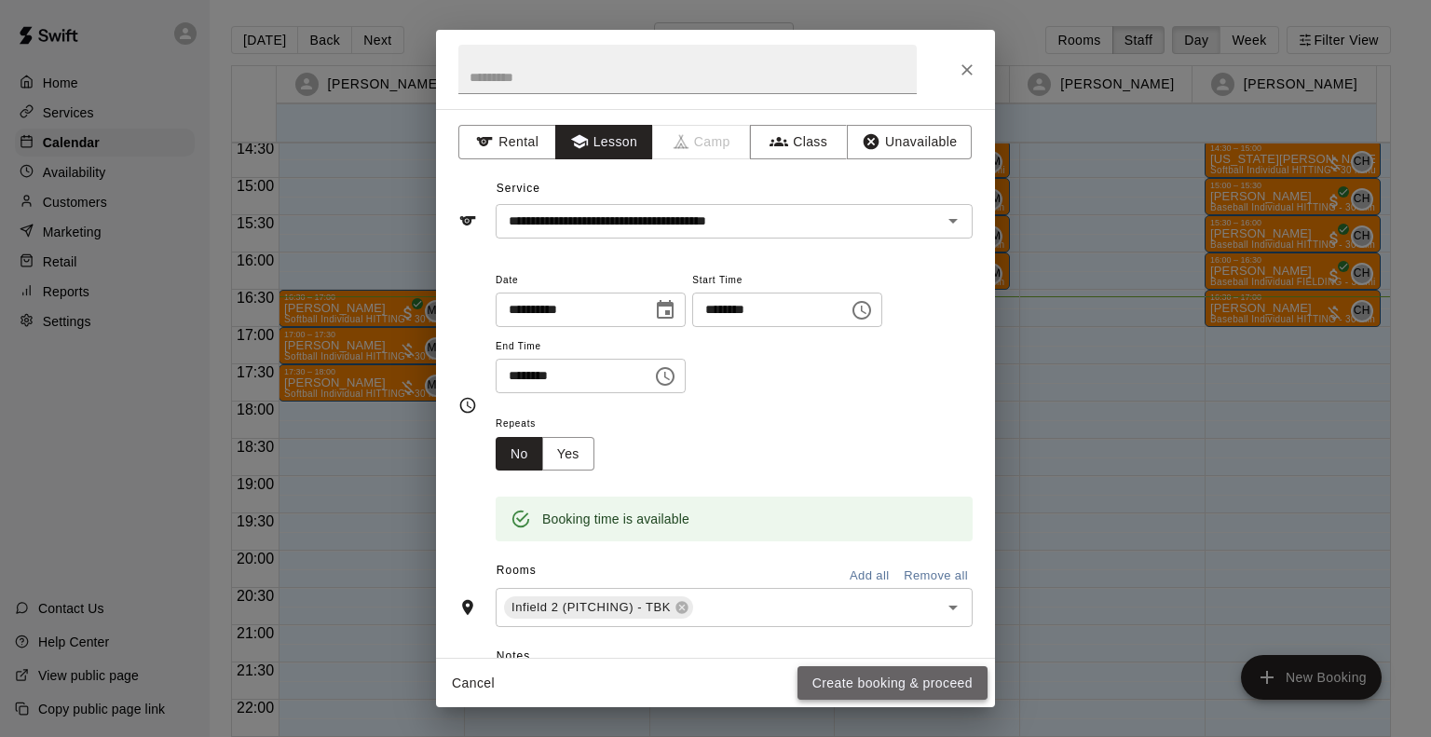
click at [854, 700] on button "Create booking & proceed" at bounding box center [893, 683] width 190 height 34
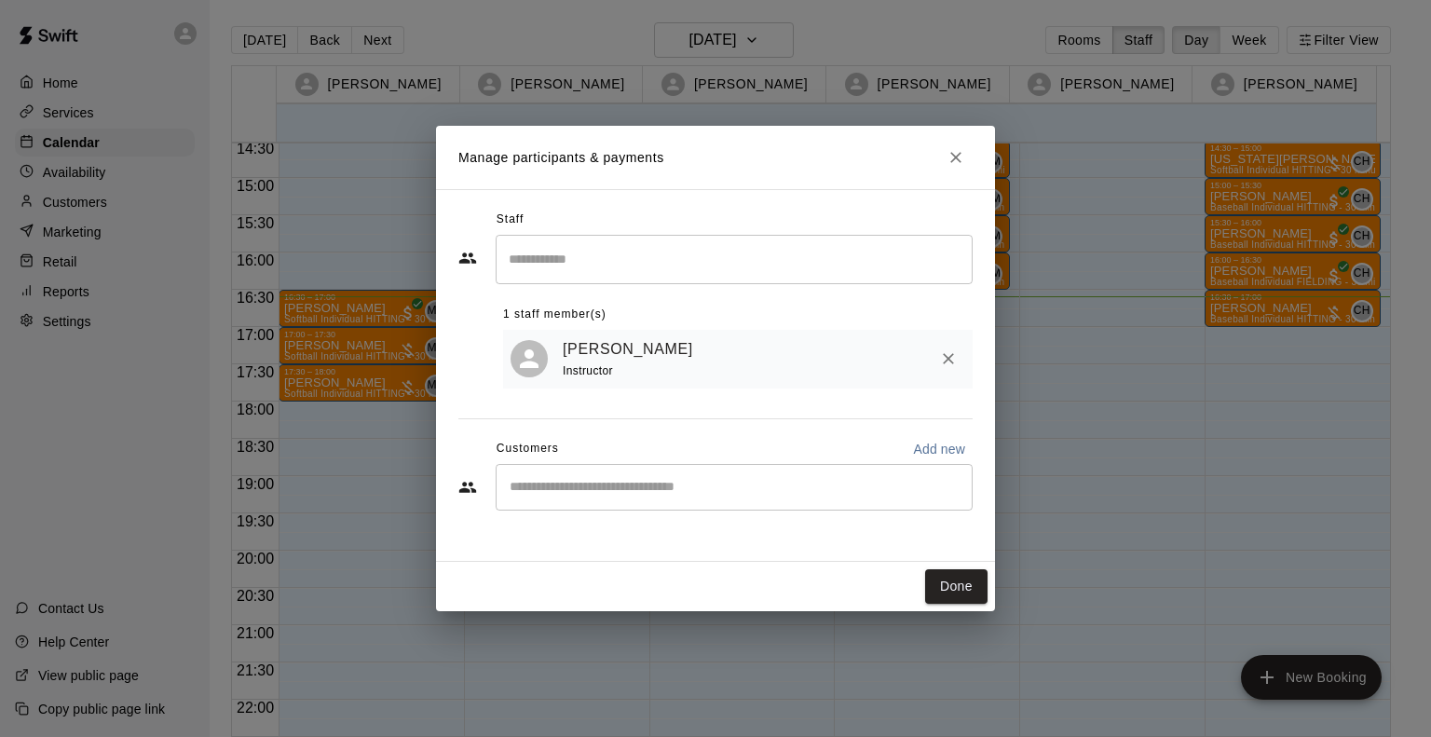
click at [533, 501] on div "​" at bounding box center [734, 487] width 477 height 47
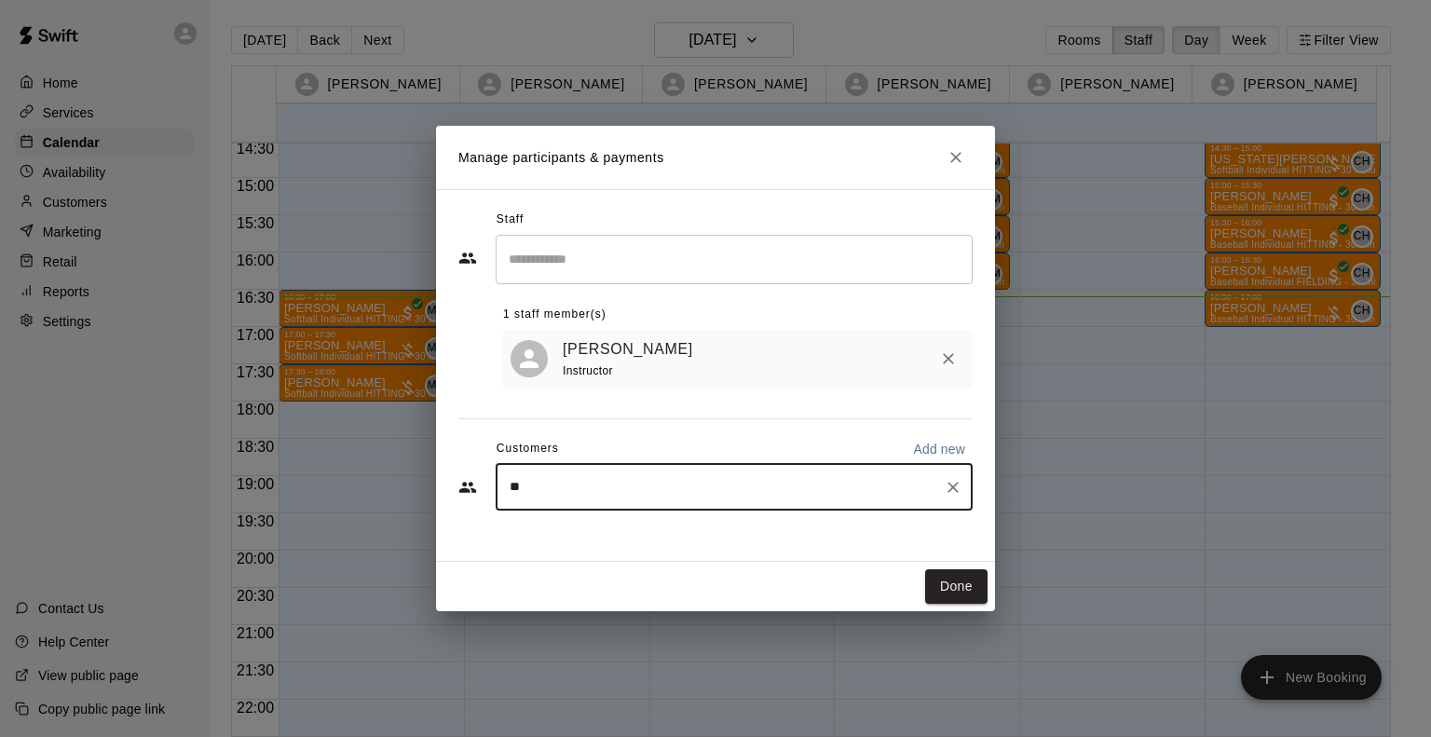
type input "*"
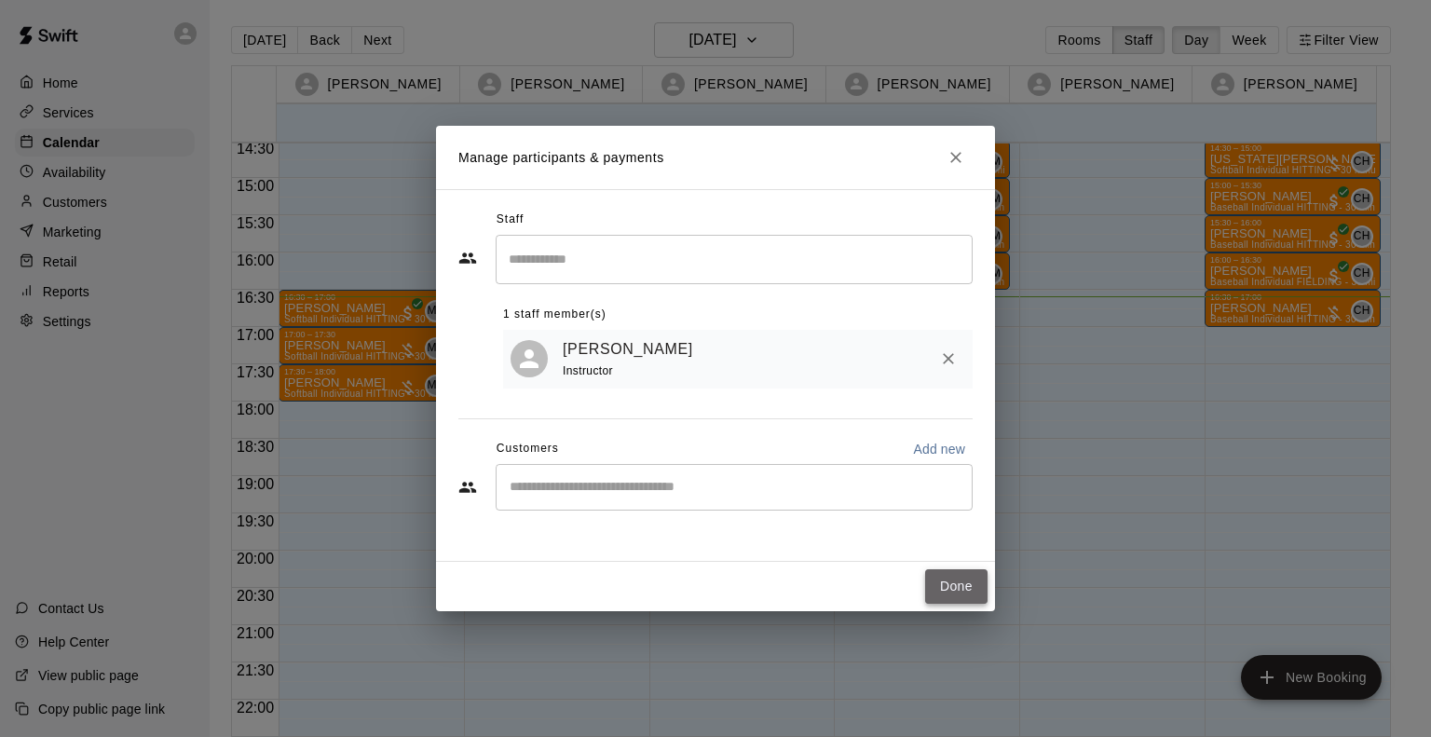
click at [985, 581] on button "Done" at bounding box center [956, 586] width 62 height 34
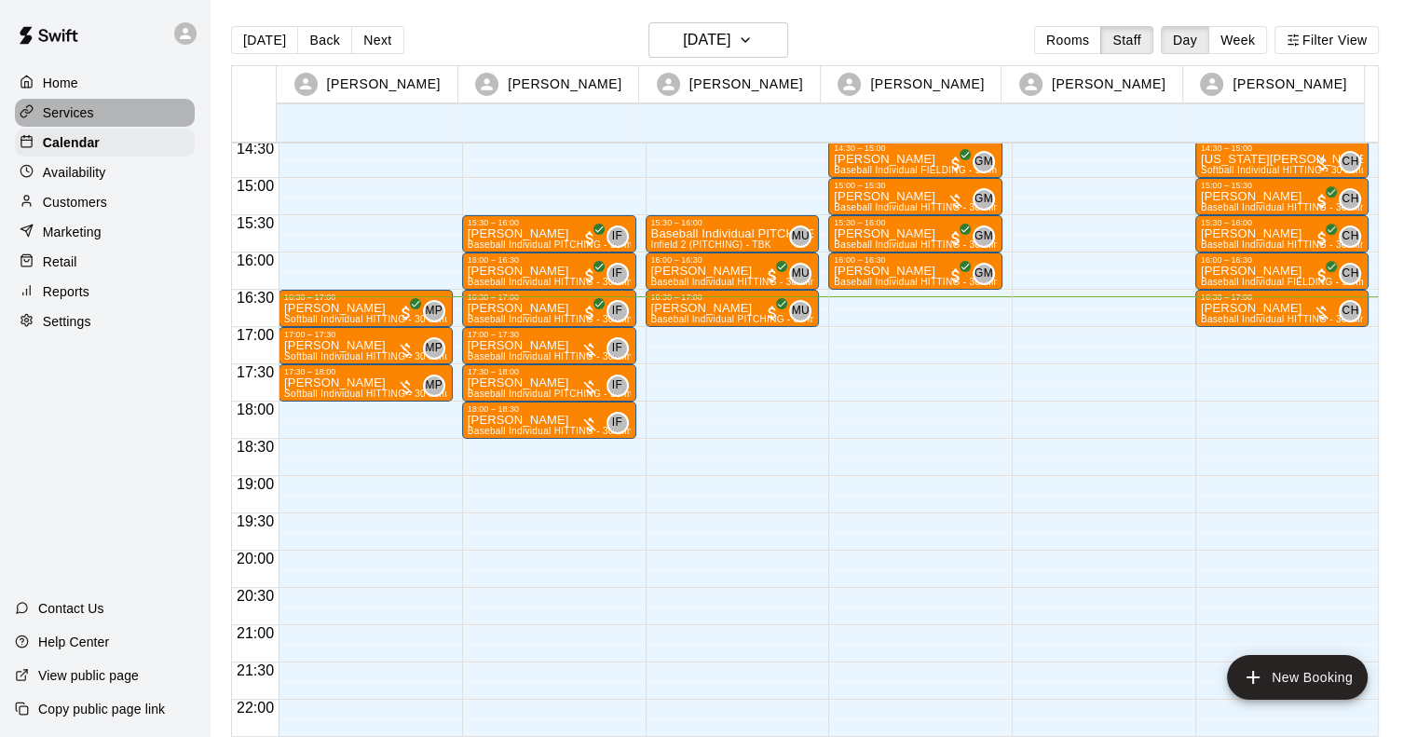
click at [86, 118] on p "Services" at bounding box center [68, 112] width 51 height 19
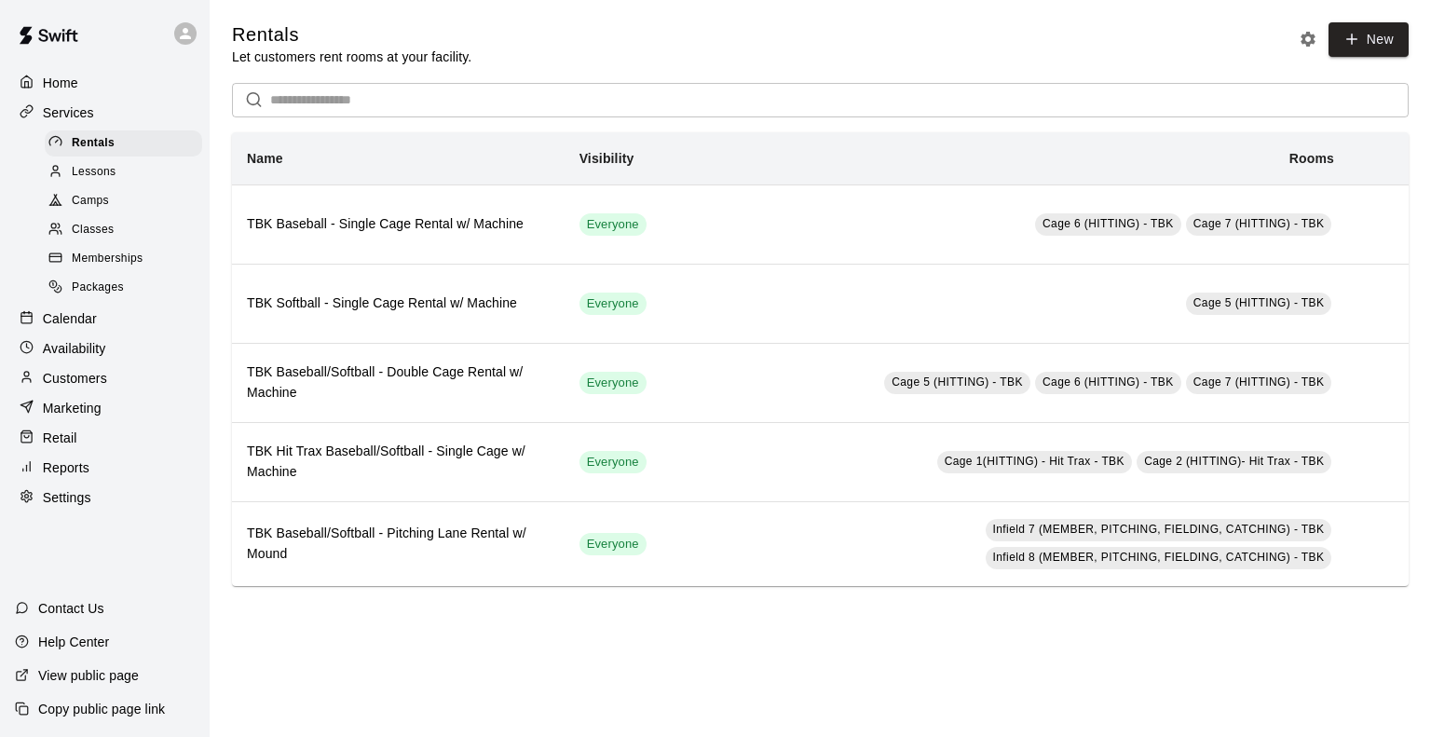
click at [98, 297] on span "Packages" at bounding box center [98, 288] width 52 height 19
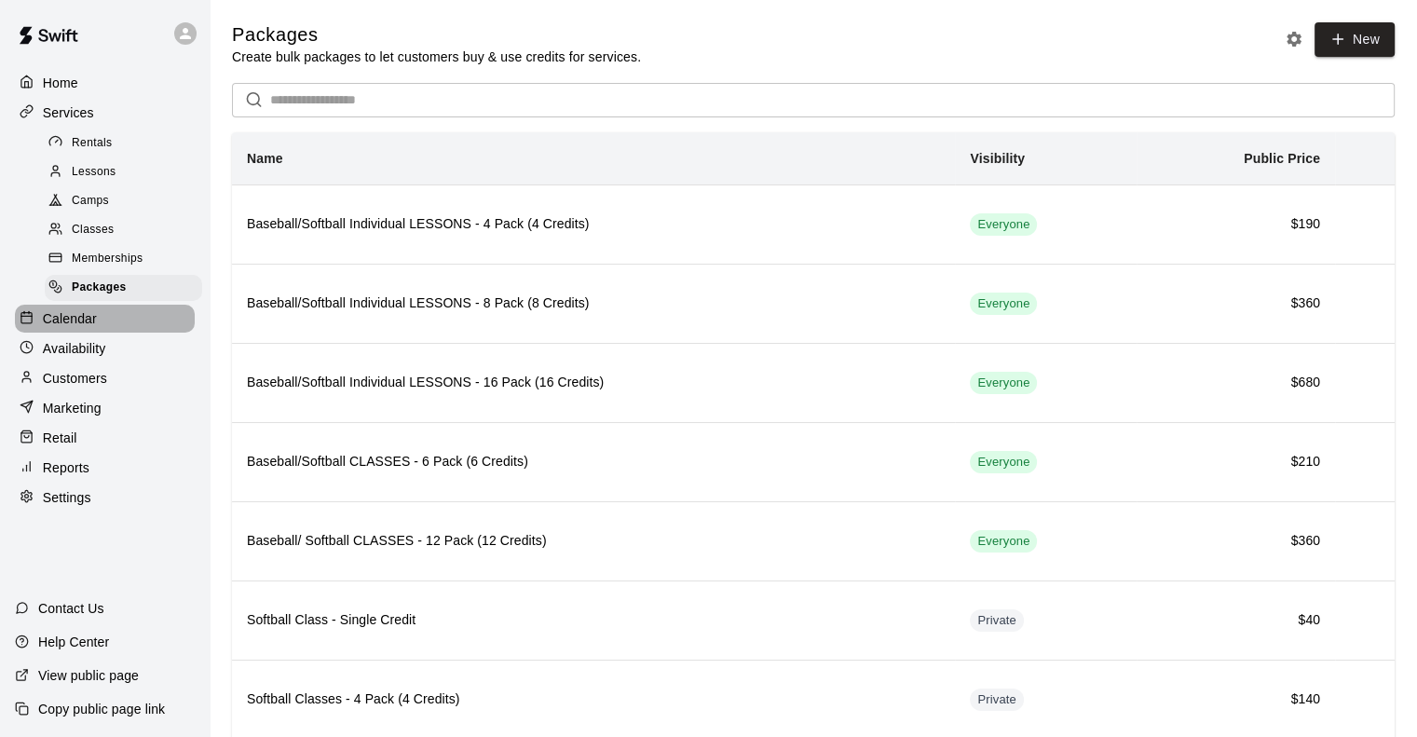
click at [62, 328] on p "Calendar" at bounding box center [70, 318] width 54 height 19
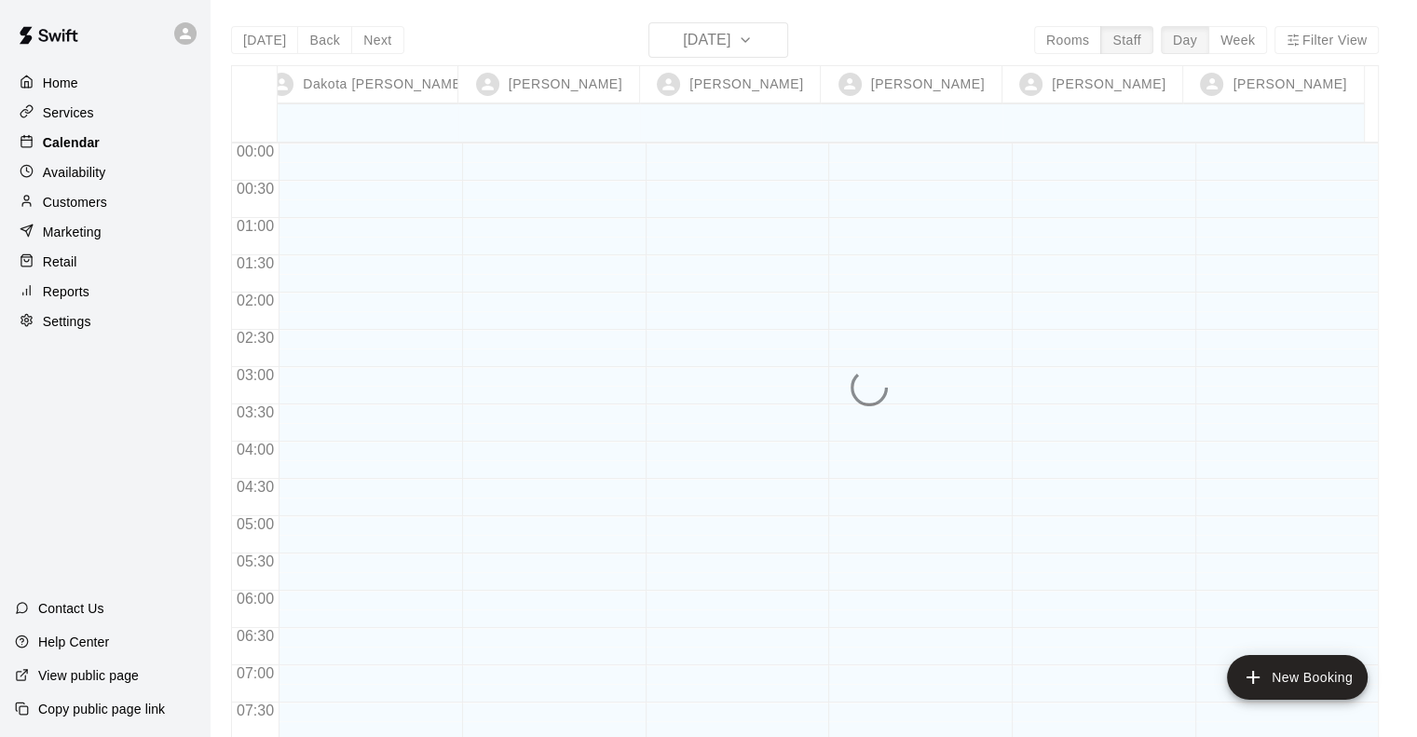
scroll to position [1172, 0]
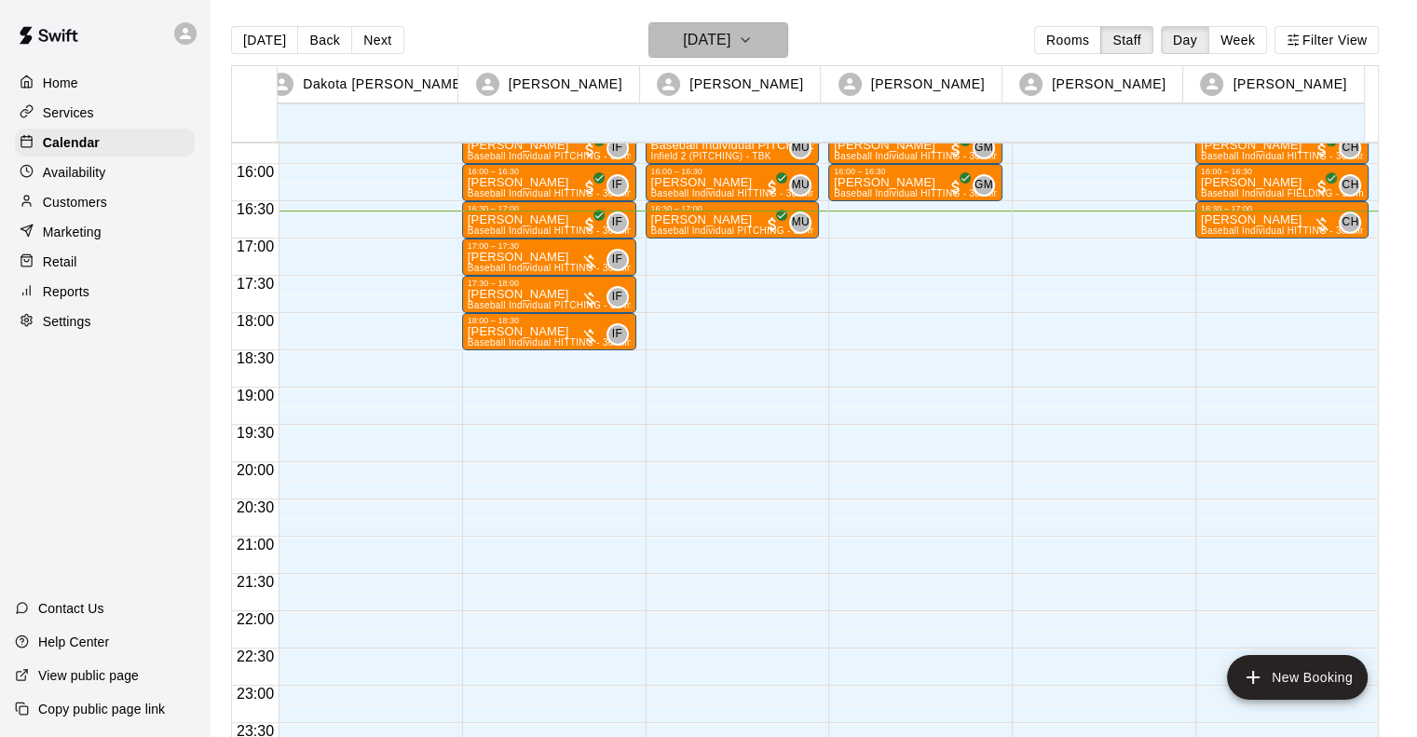
click at [698, 25] on button "[DATE]" at bounding box center [719, 39] width 140 height 35
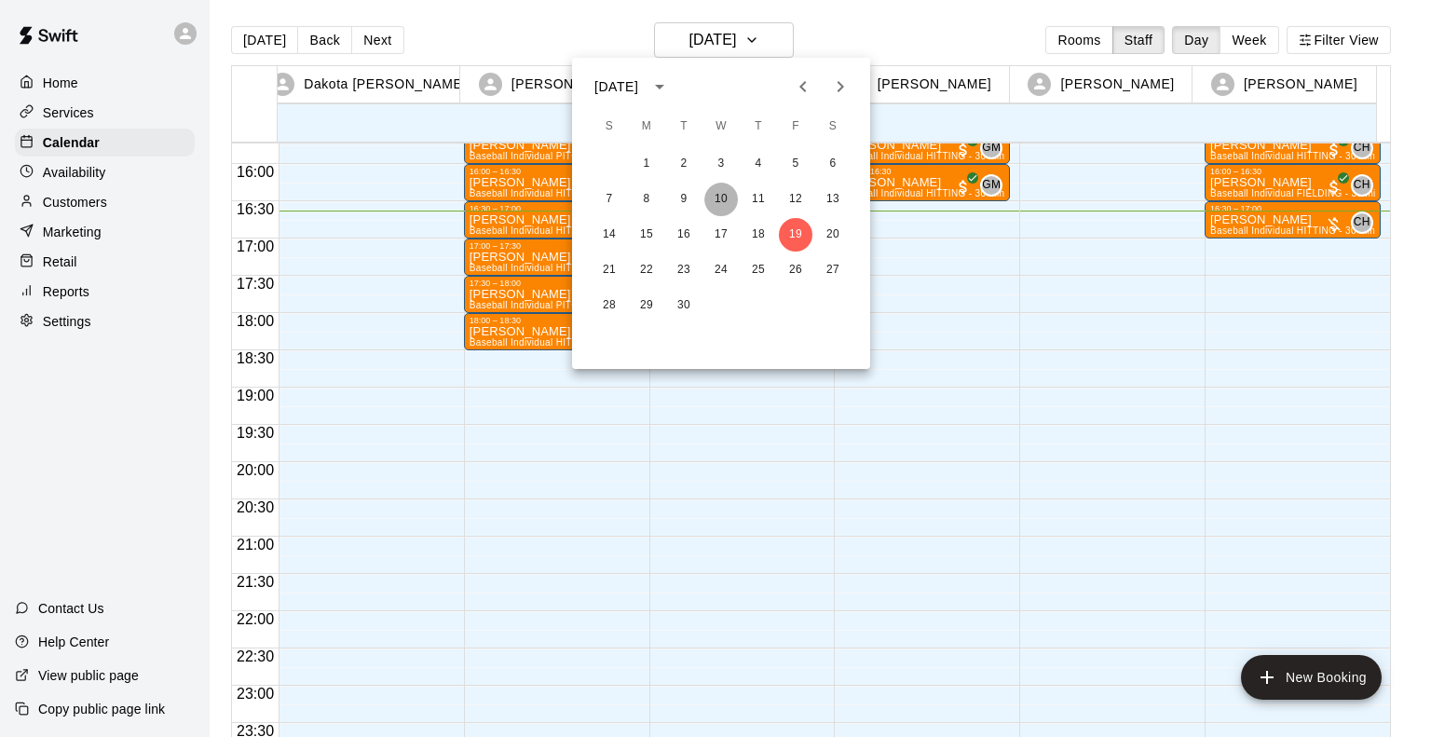
click at [719, 204] on button "10" at bounding box center [722, 200] width 34 height 34
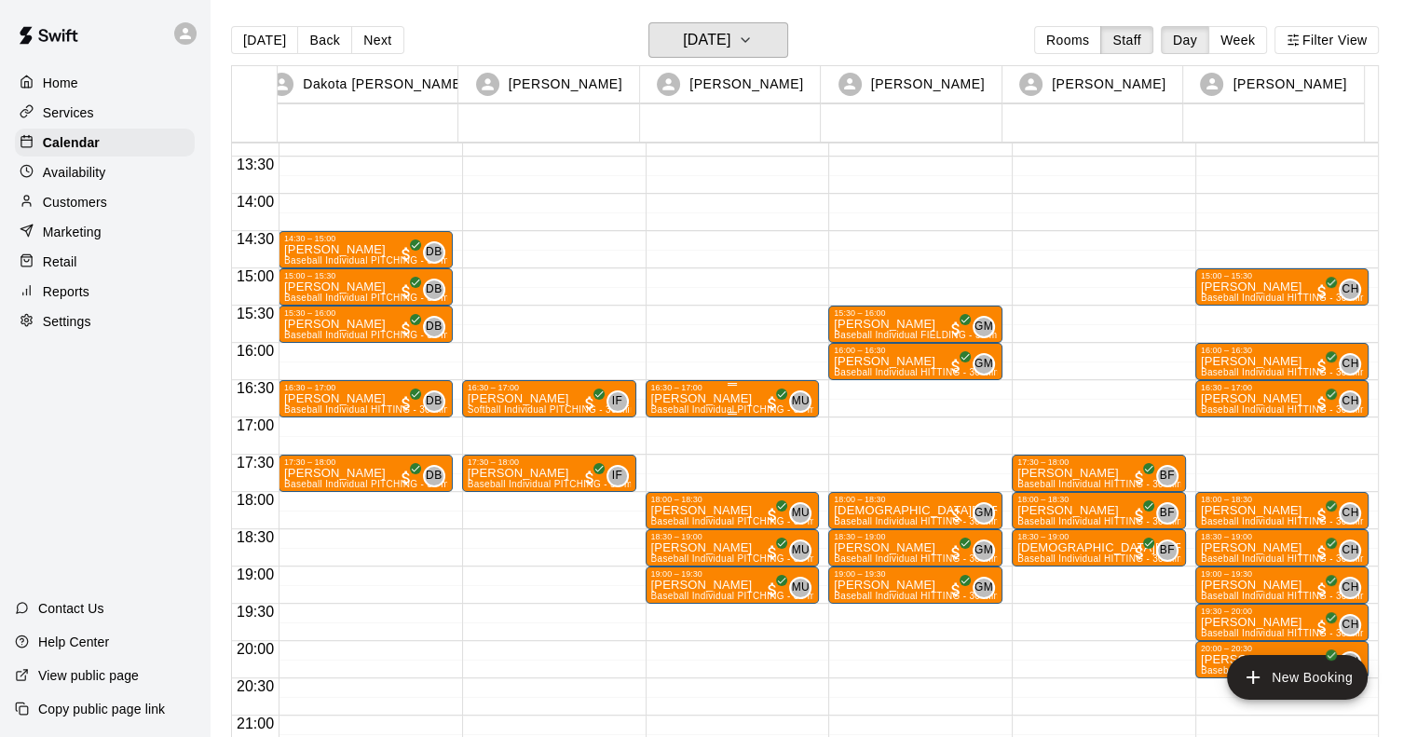
scroll to position [992, 0]
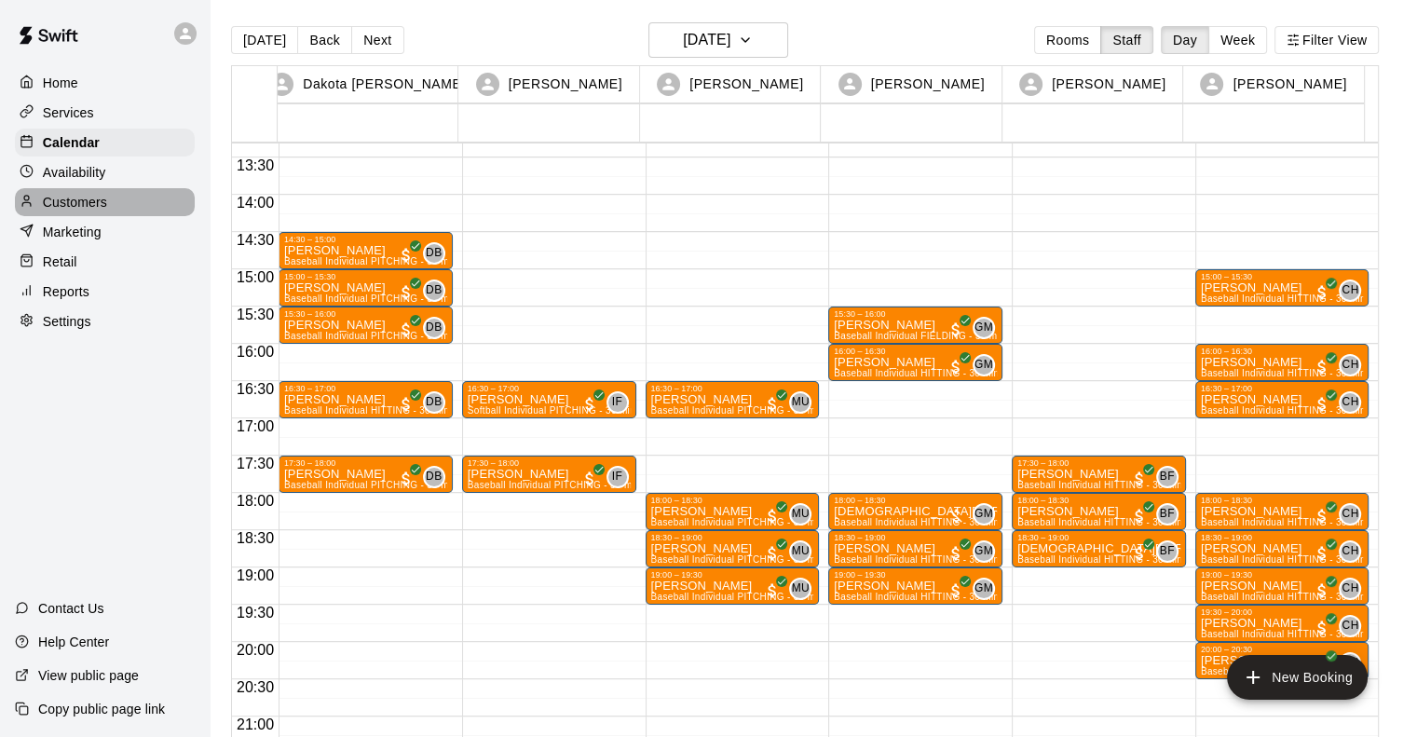
click at [73, 206] on p "Customers" at bounding box center [75, 202] width 64 height 19
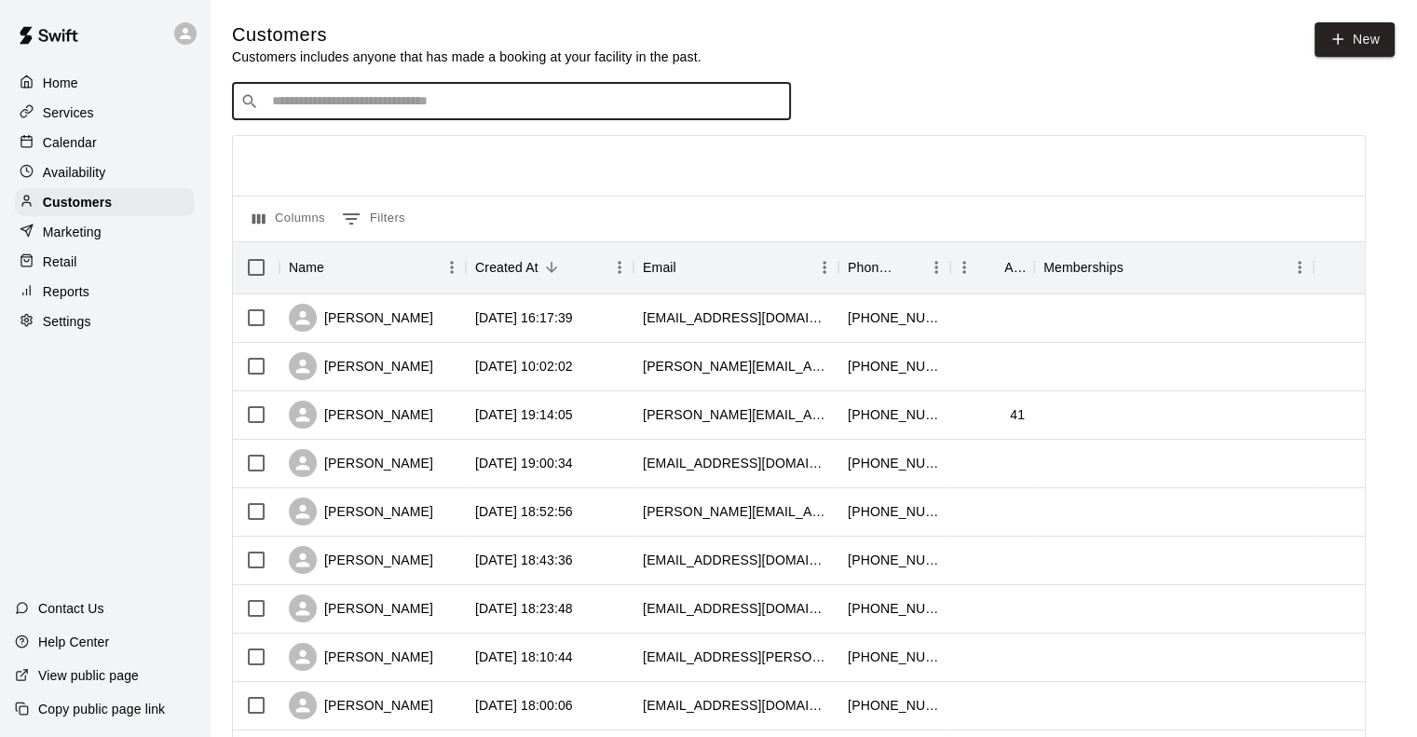
click at [305, 107] on input "Search customers by name or email" at bounding box center [525, 101] width 516 height 19
type input "*****"
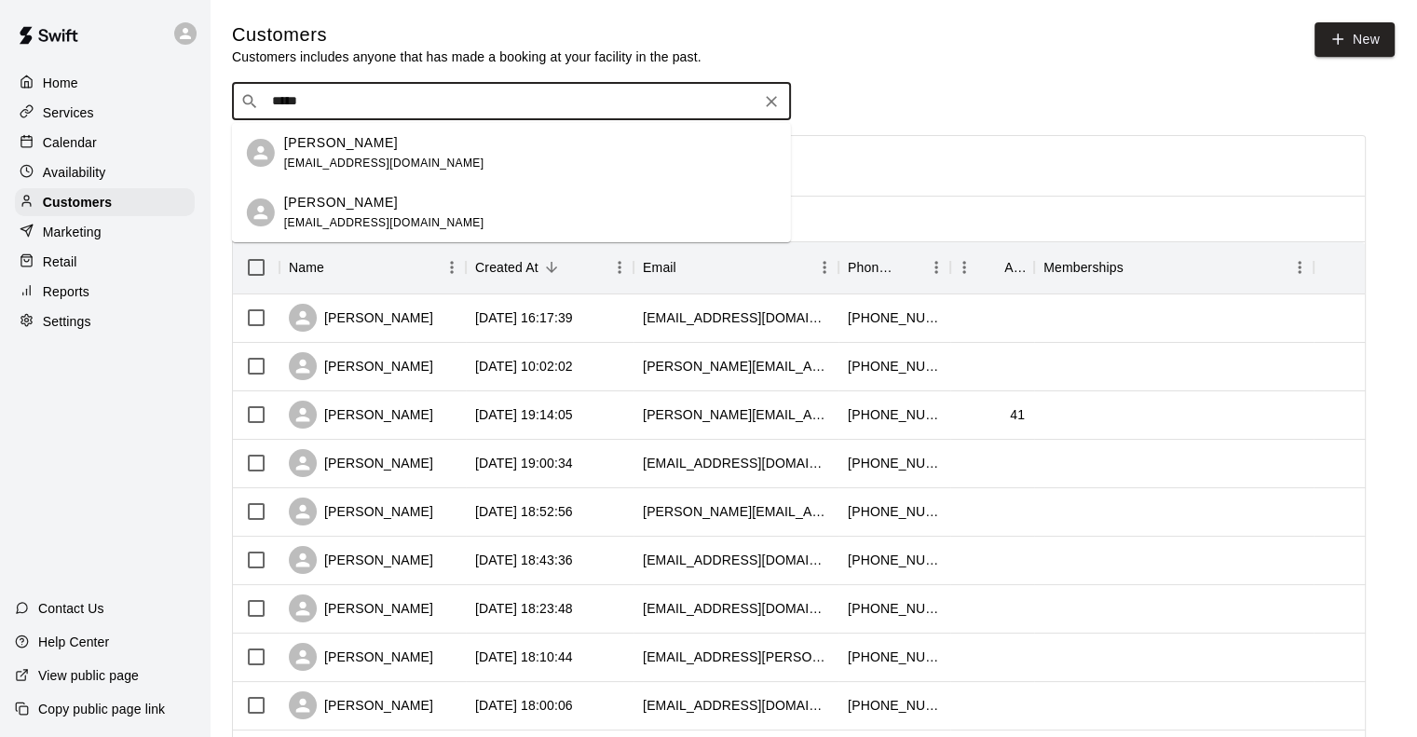
click at [332, 158] on span "[EMAIL_ADDRESS][DOMAIN_NAME]" at bounding box center [384, 163] width 200 height 13
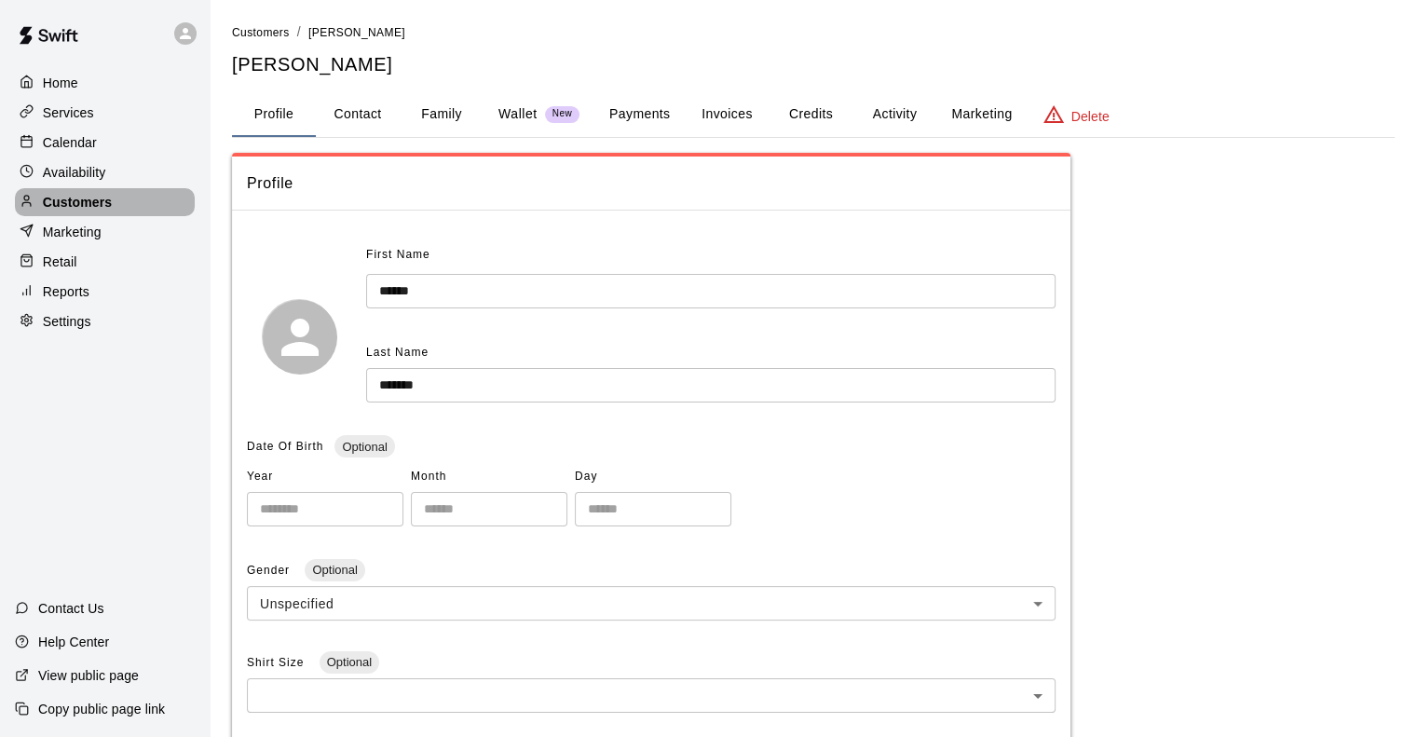
click at [73, 198] on div "Customers" at bounding box center [105, 202] width 180 height 28
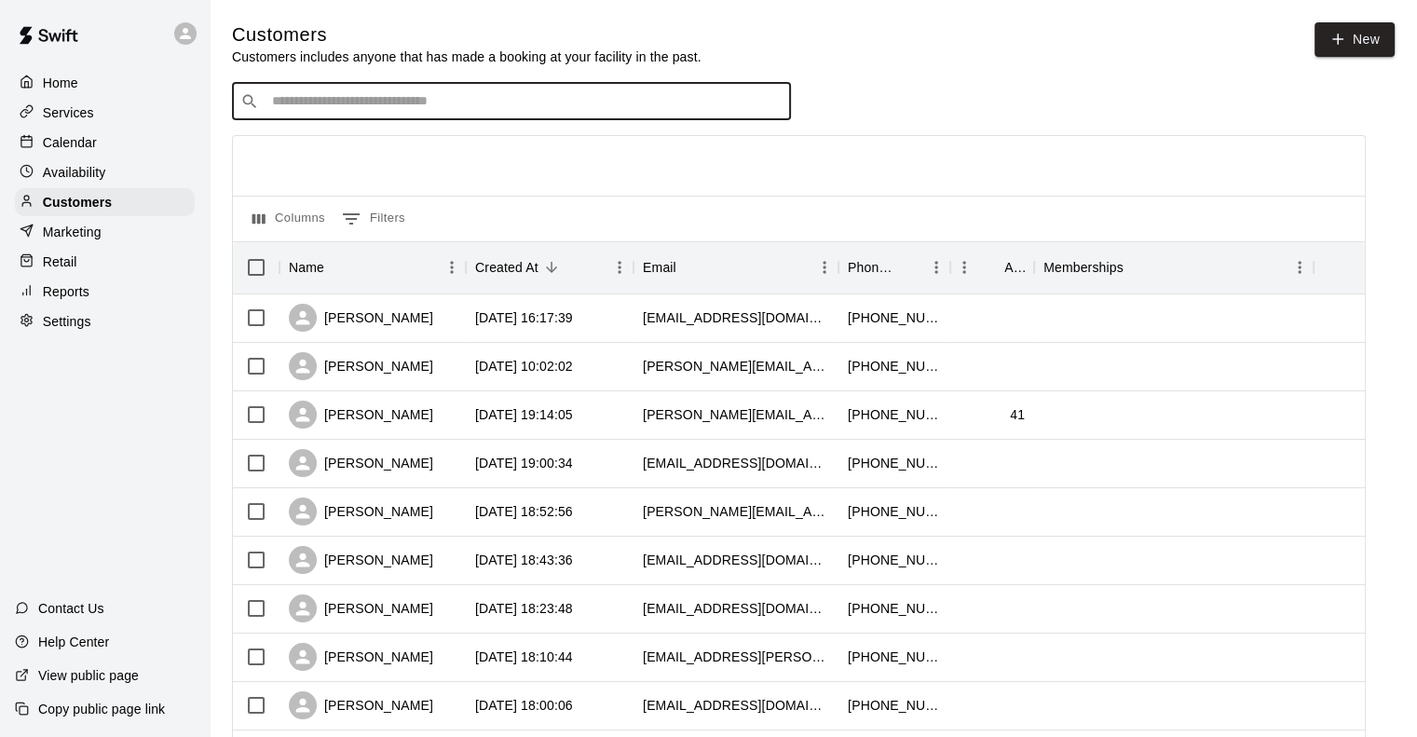
click at [339, 105] on input "Search customers by name or email" at bounding box center [525, 101] width 516 height 19
type input "*****"
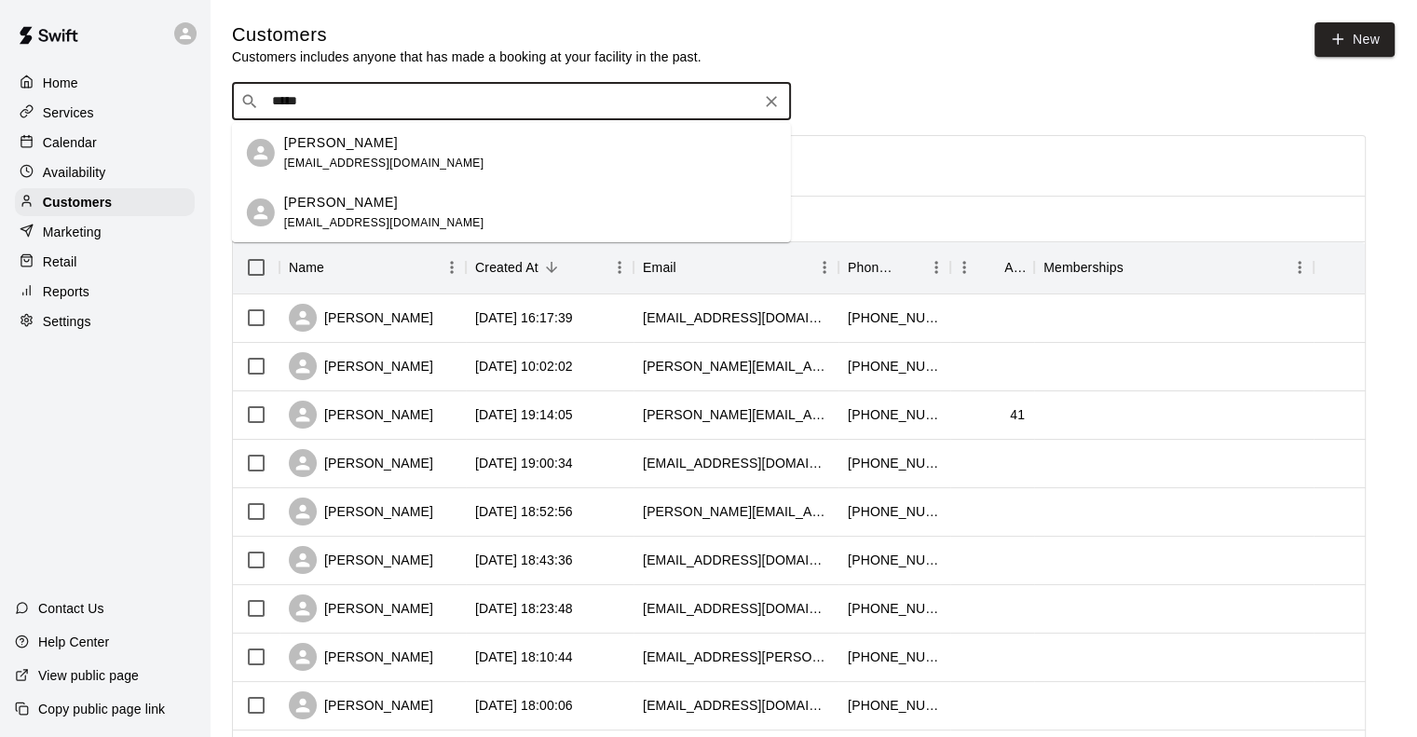
click at [309, 153] on div "Stephen Allie p.allie@outlook.com" at bounding box center [384, 153] width 200 height 40
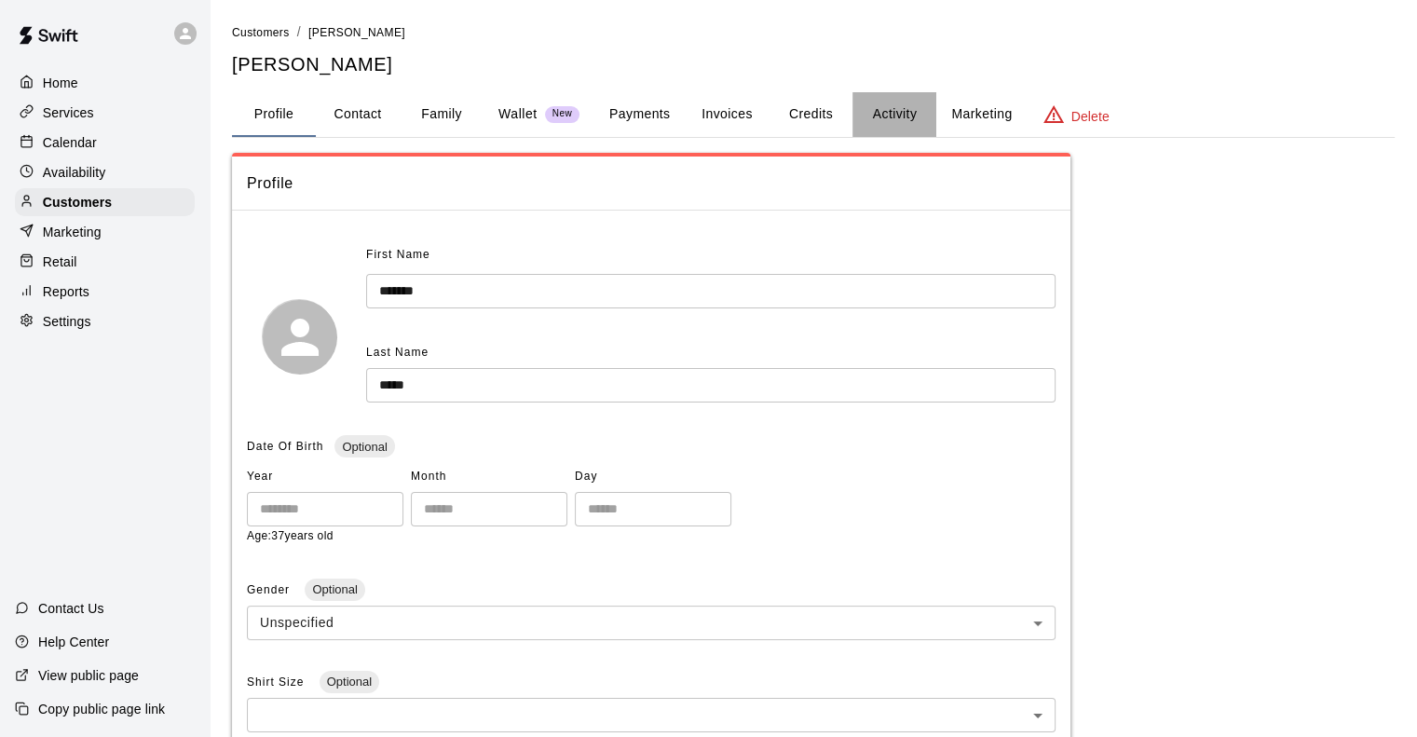
click at [905, 118] on button "Activity" at bounding box center [895, 114] width 84 height 45
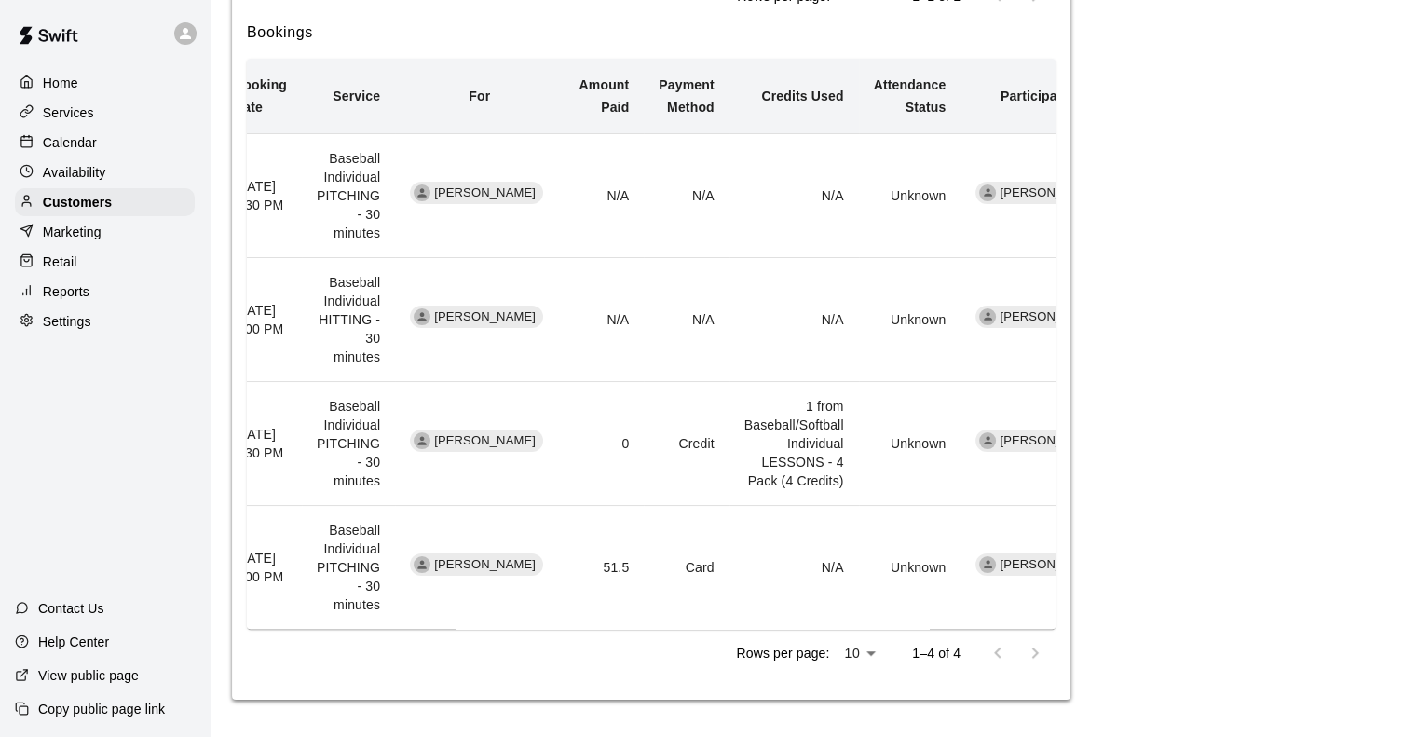
scroll to position [0, 28]
click at [67, 150] on p "Calendar" at bounding box center [70, 142] width 54 height 19
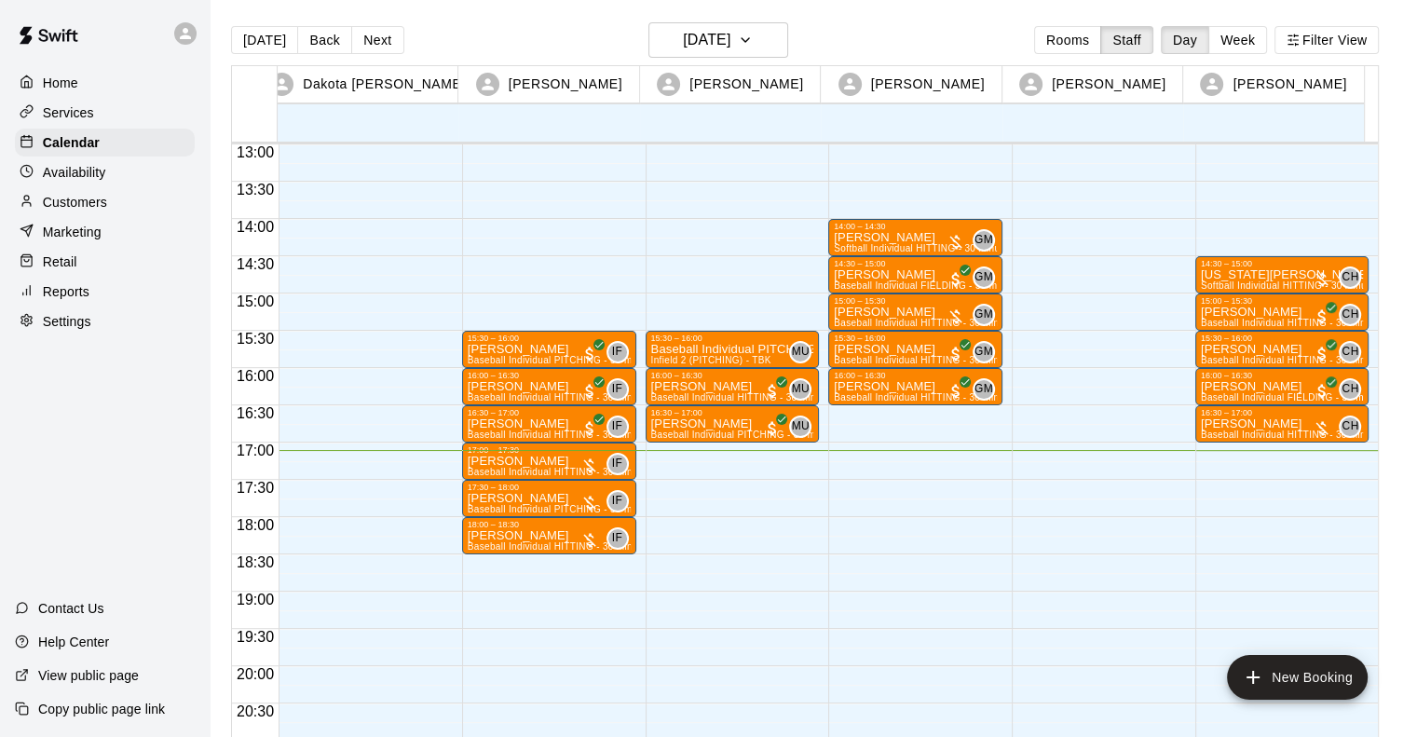
scroll to position [967, 0]
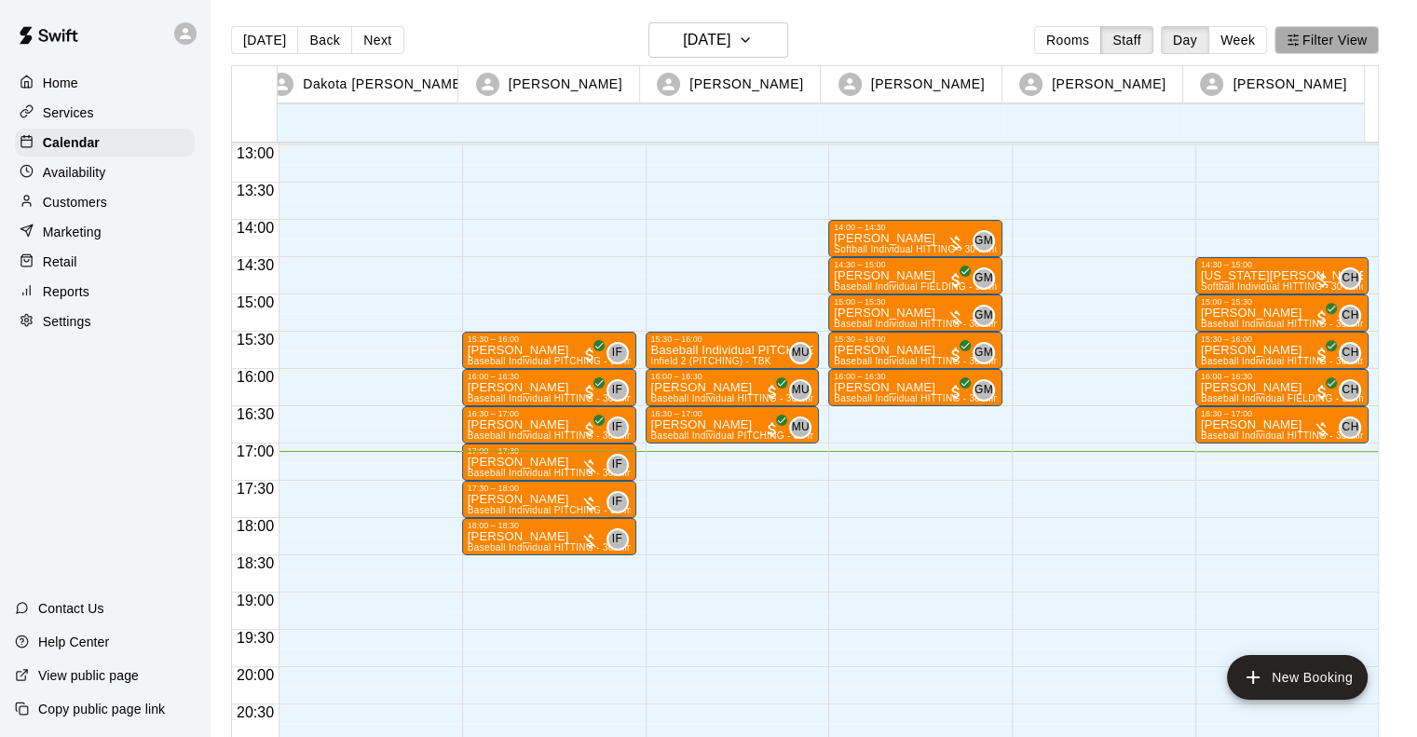
click at [1339, 38] on button "Filter View" at bounding box center [1327, 40] width 104 height 28
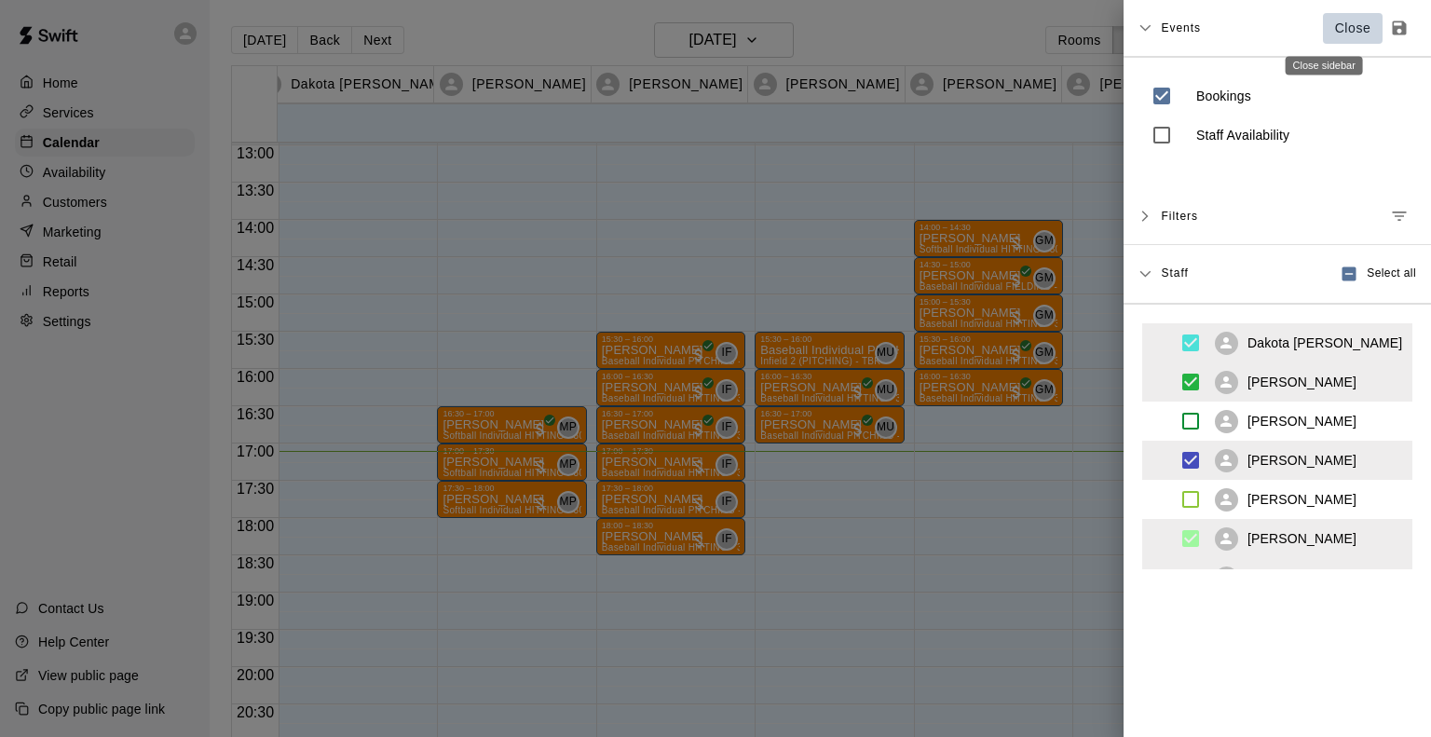
click at [1335, 25] on p "Close" at bounding box center [1353, 29] width 36 height 20
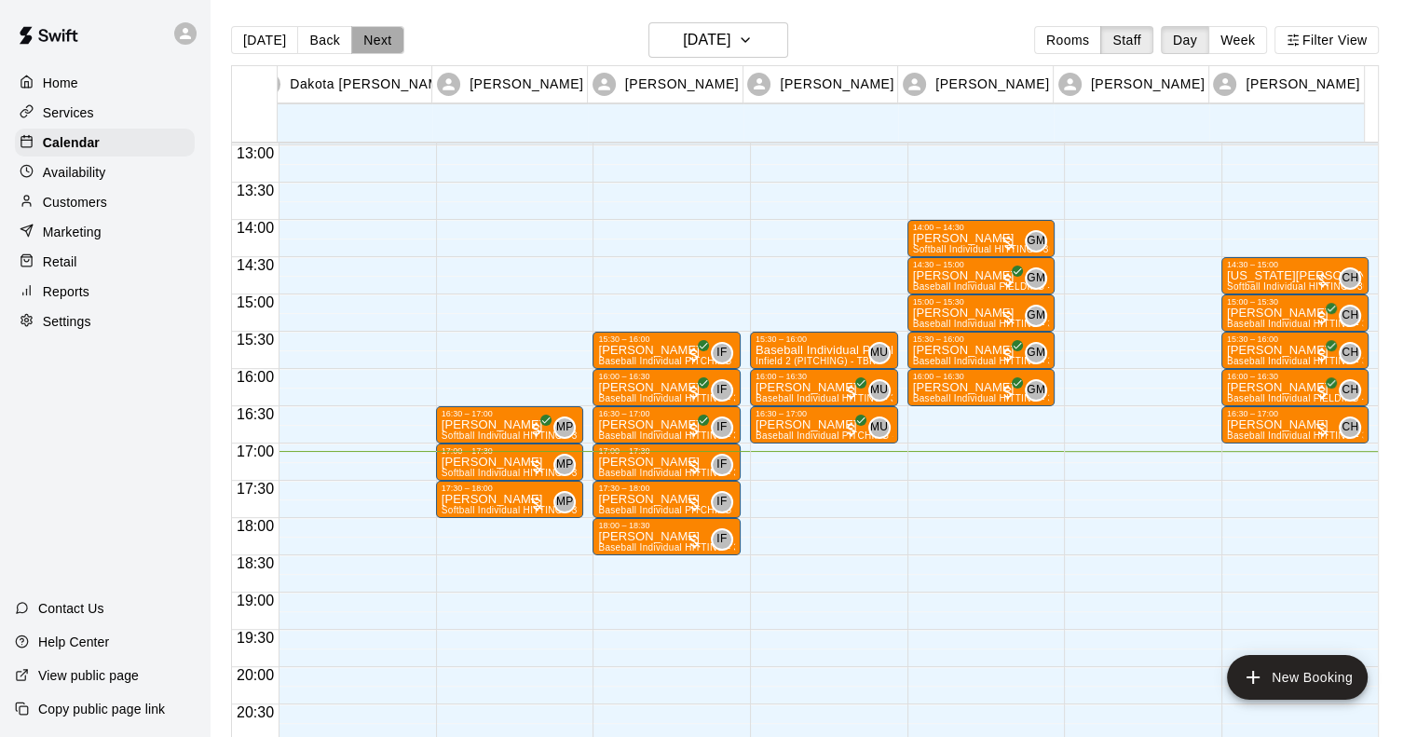
click at [376, 37] on button "Next" at bounding box center [377, 40] width 52 height 28
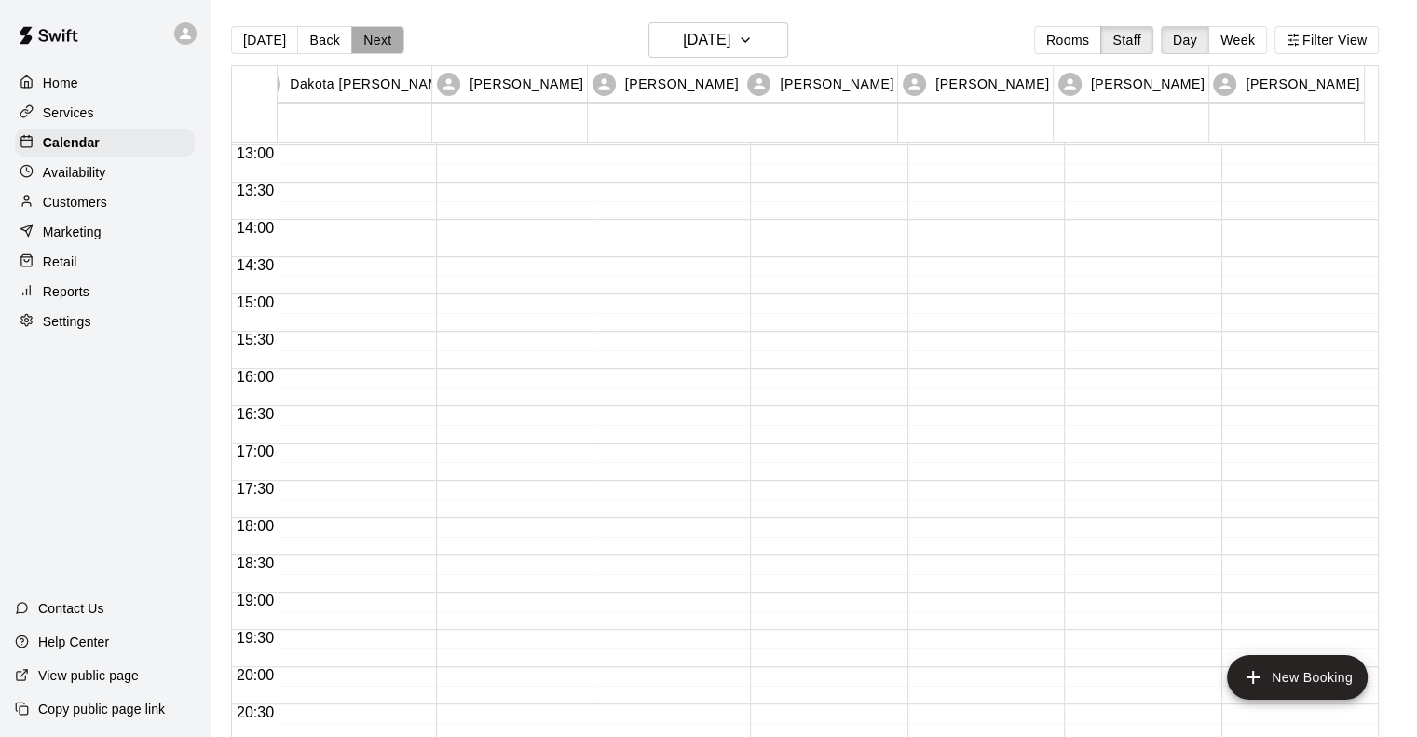
click at [376, 37] on button "Next" at bounding box center [377, 40] width 52 height 28
click at [376, 37] on div "Today Back Next Sunday Sep 21 Rooms Staff Day Week Filter View Dakota Bacus 21 …" at bounding box center [805, 390] width 1148 height 737
click at [376, 37] on button "Next" at bounding box center [377, 40] width 52 height 28
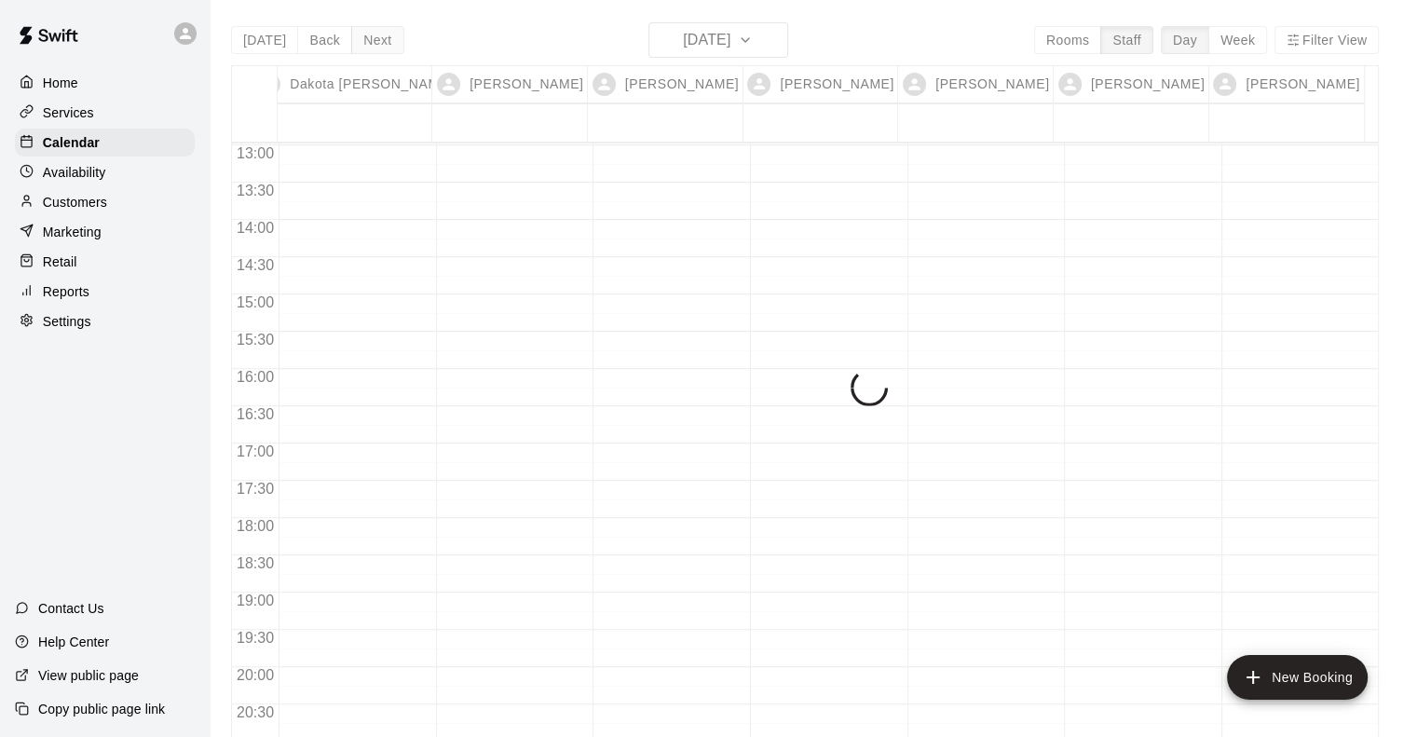
click at [376, 37] on div "Today Back Next Tuesday Sep 23 Rooms Staff Day Week Filter View Dakota Bacus 23…" at bounding box center [805, 390] width 1148 height 737
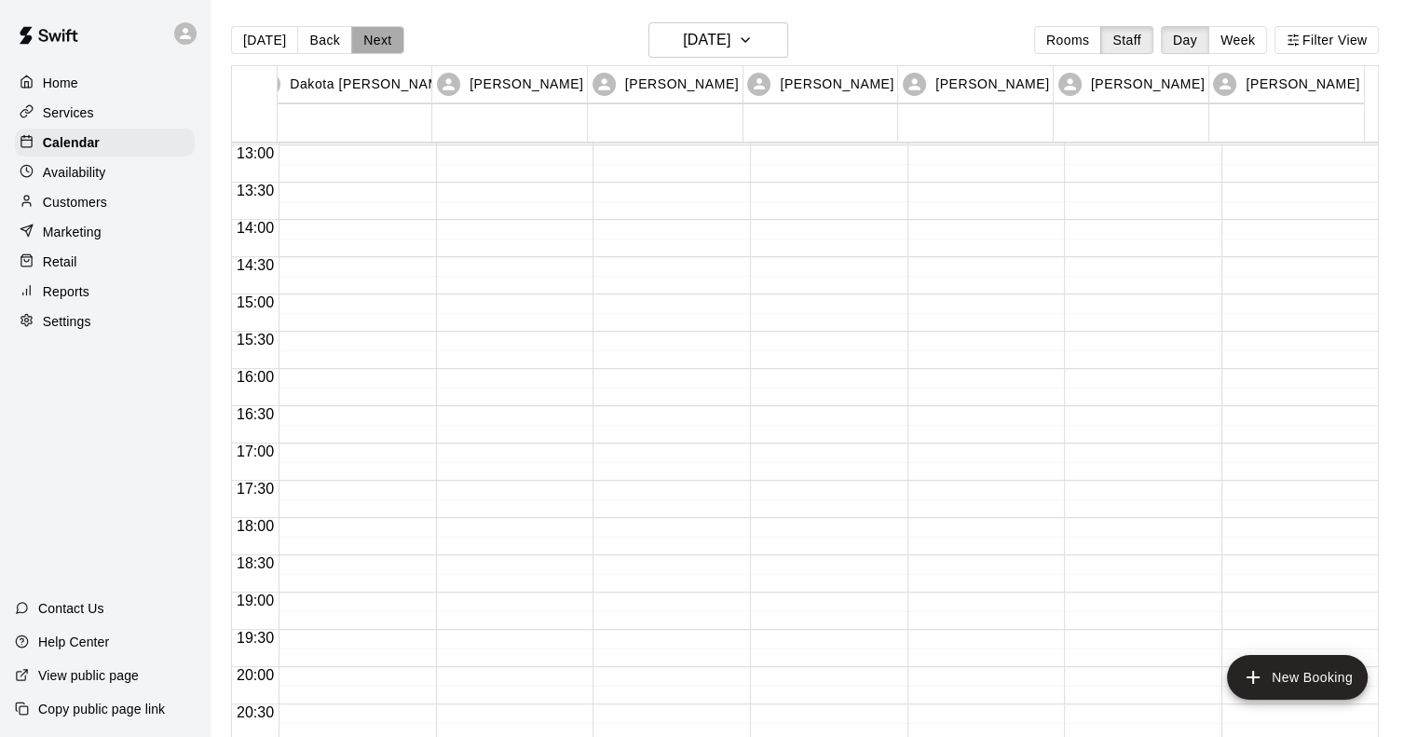
click at [376, 37] on button "Next" at bounding box center [377, 40] width 52 height 28
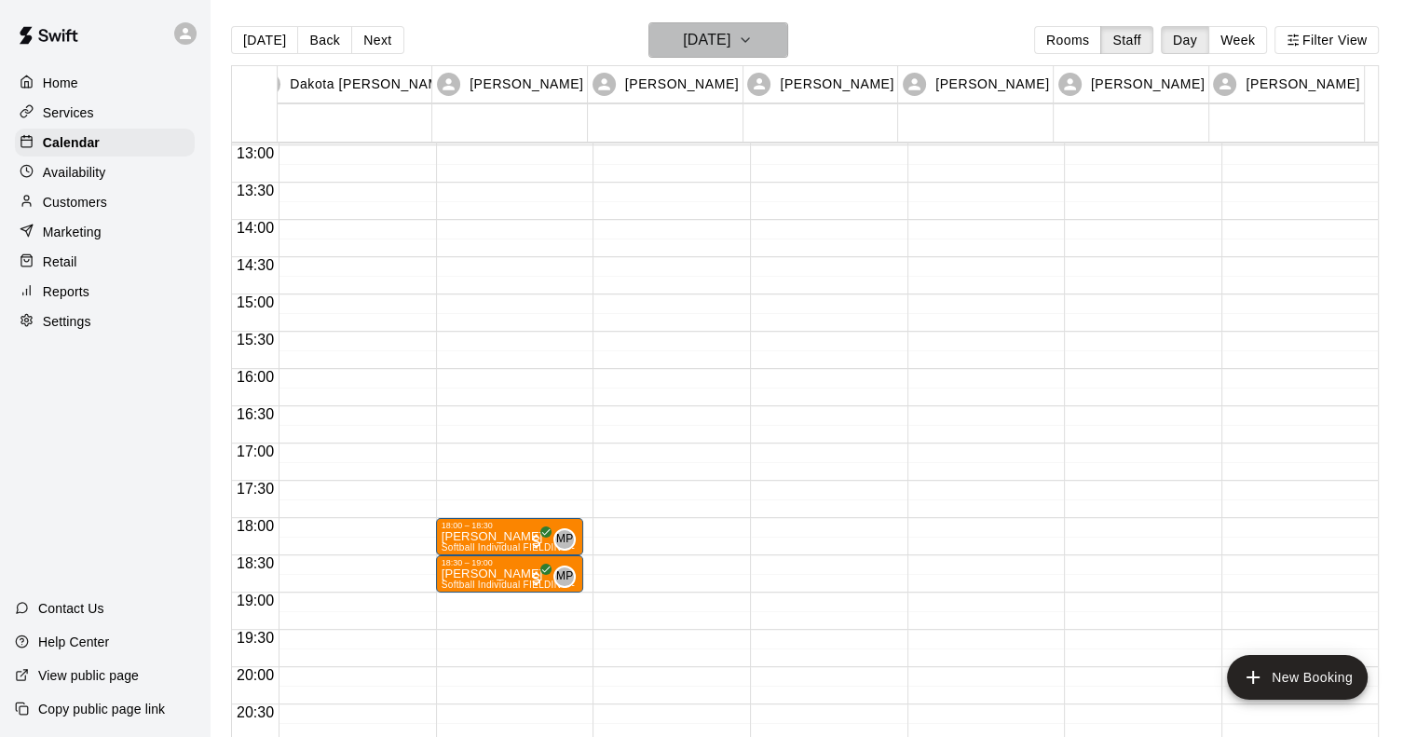
click at [704, 48] on h6 "Wednesday Sep 24" at bounding box center [707, 40] width 48 height 26
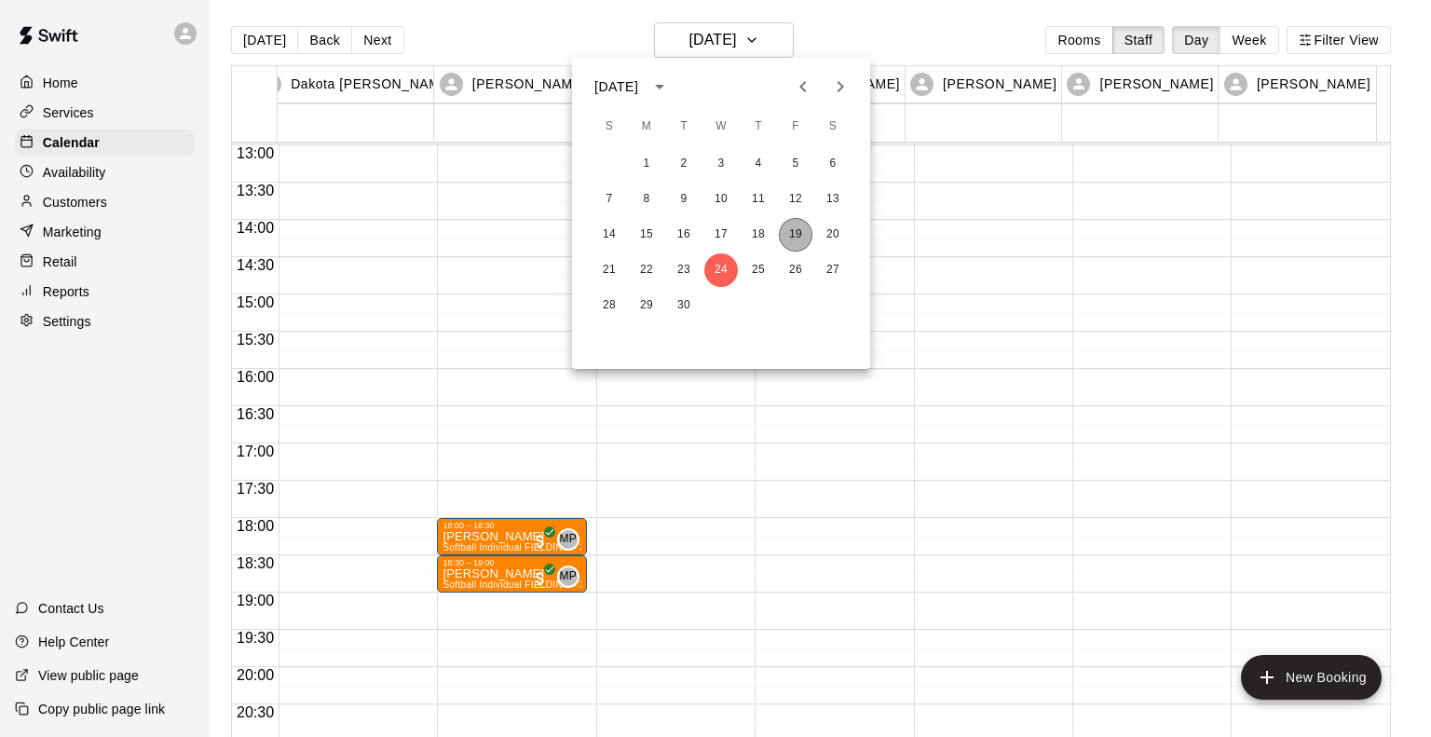
click at [798, 226] on button "19" at bounding box center [796, 235] width 34 height 34
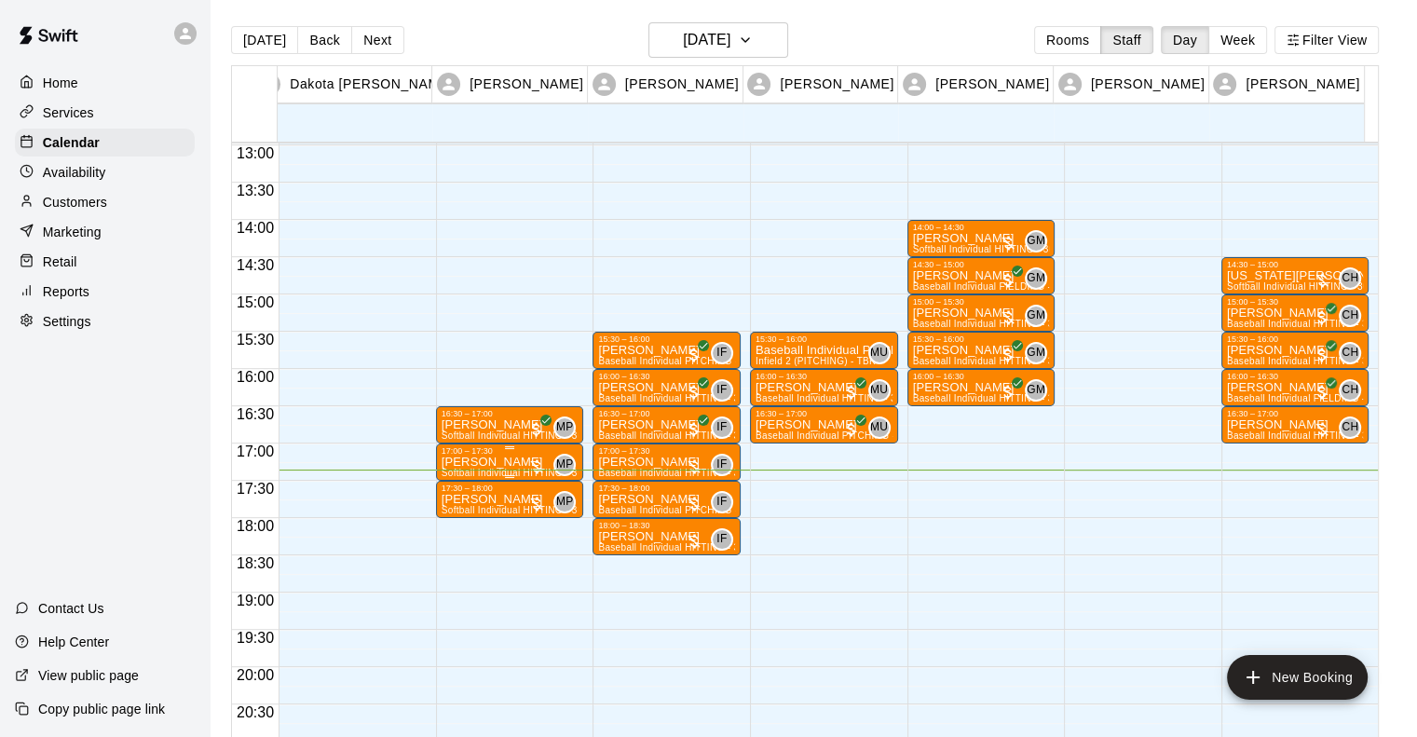
click at [515, 451] on div "17:00 – 17:30" at bounding box center [510, 450] width 137 height 9
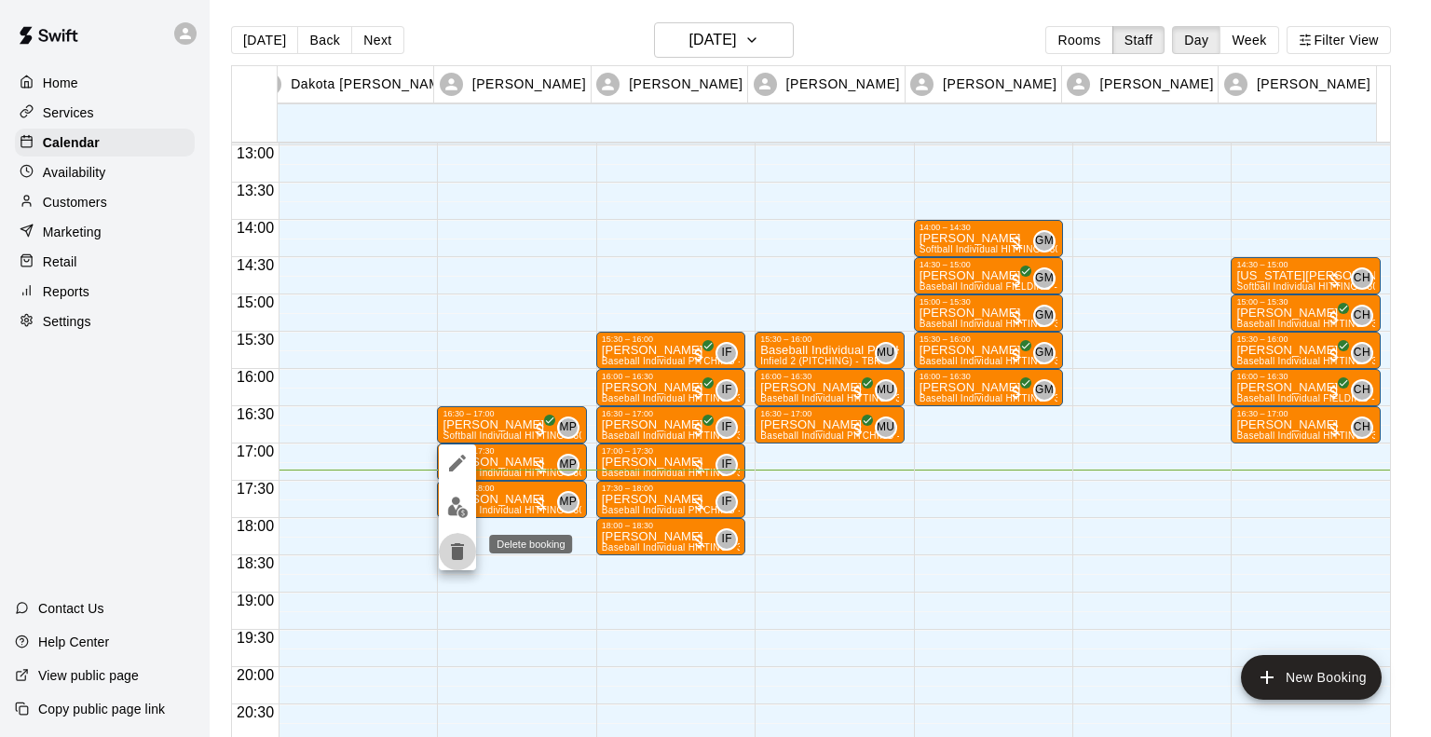
click at [457, 551] on icon "delete" at bounding box center [457, 551] width 13 height 17
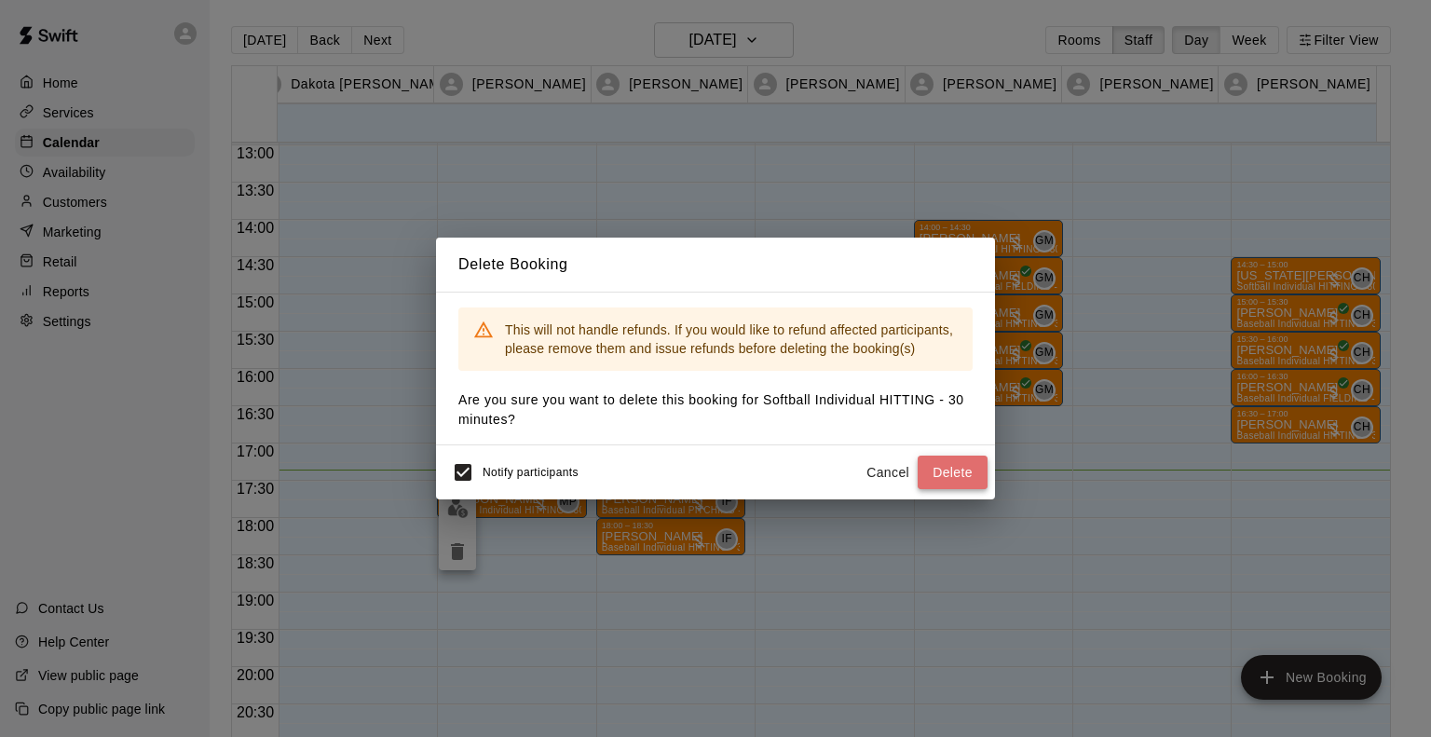
click at [948, 474] on button "Delete" at bounding box center [953, 473] width 70 height 34
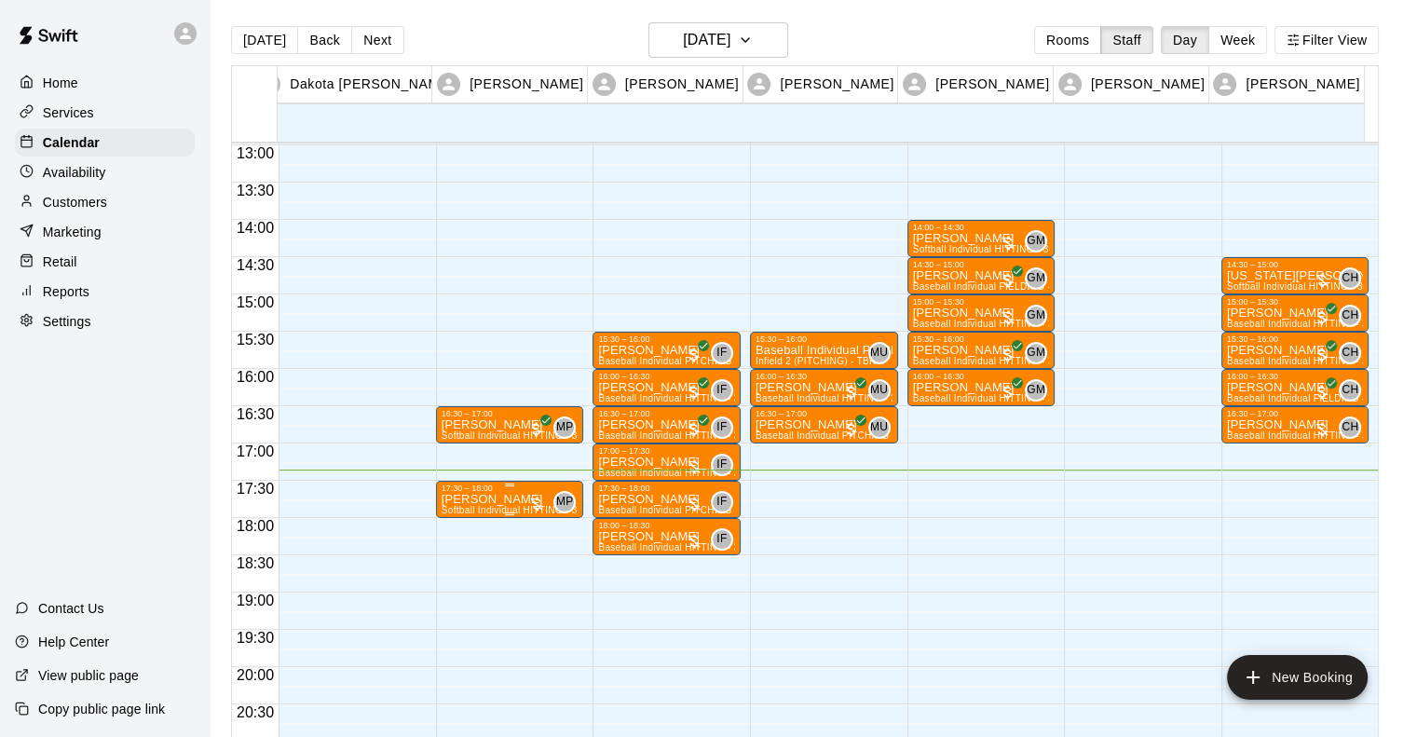
click at [473, 486] on div "17:30 – 18:00" at bounding box center [510, 488] width 137 height 9
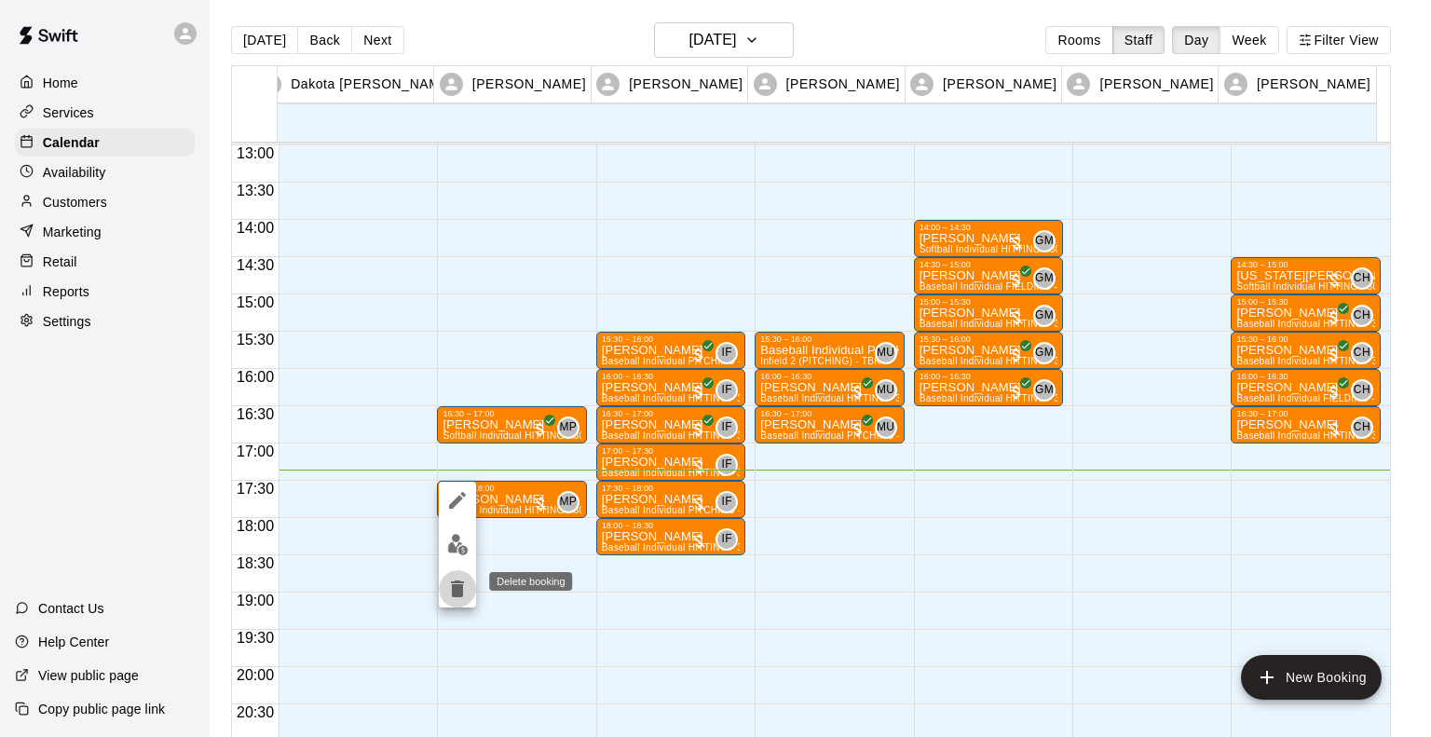
click at [453, 588] on icon "delete" at bounding box center [457, 589] width 13 height 17
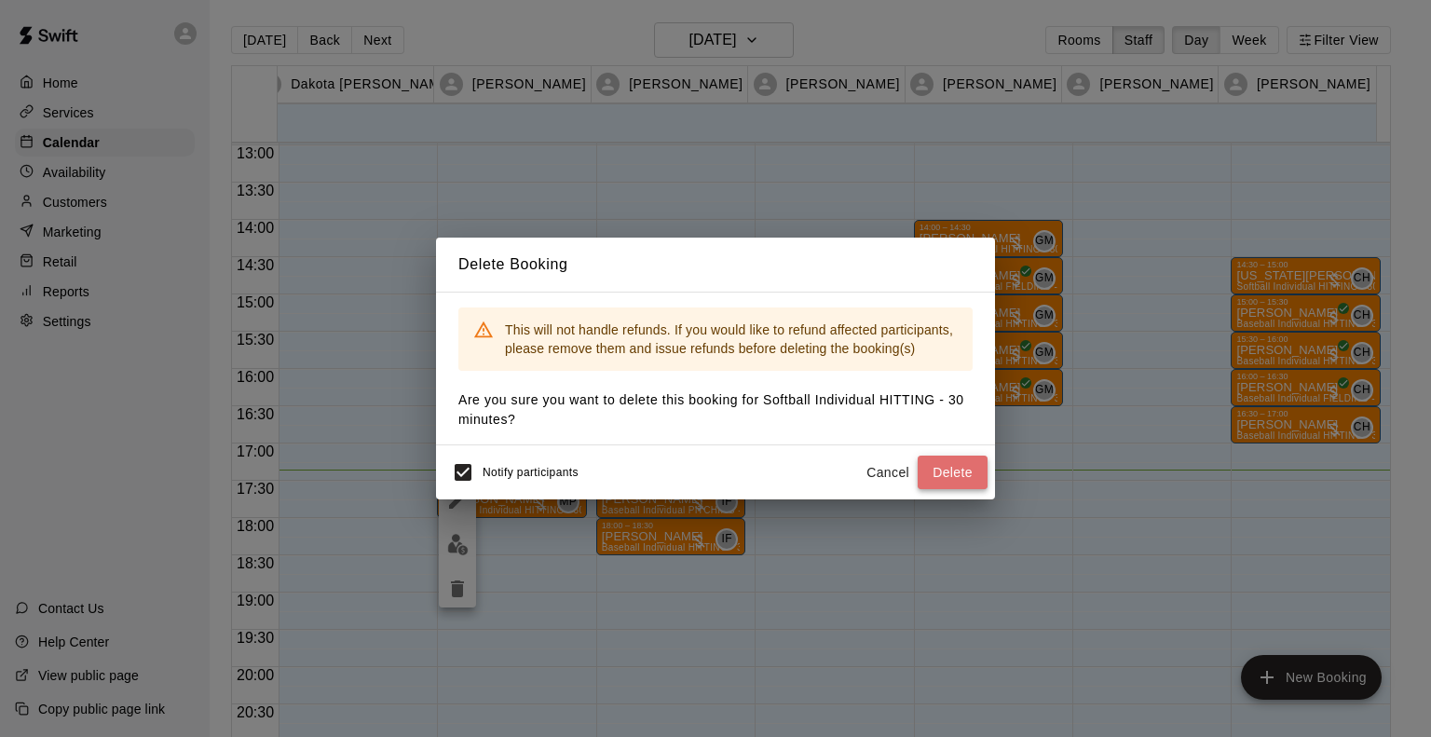
click at [952, 469] on button "Delete" at bounding box center [953, 473] width 70 height 34
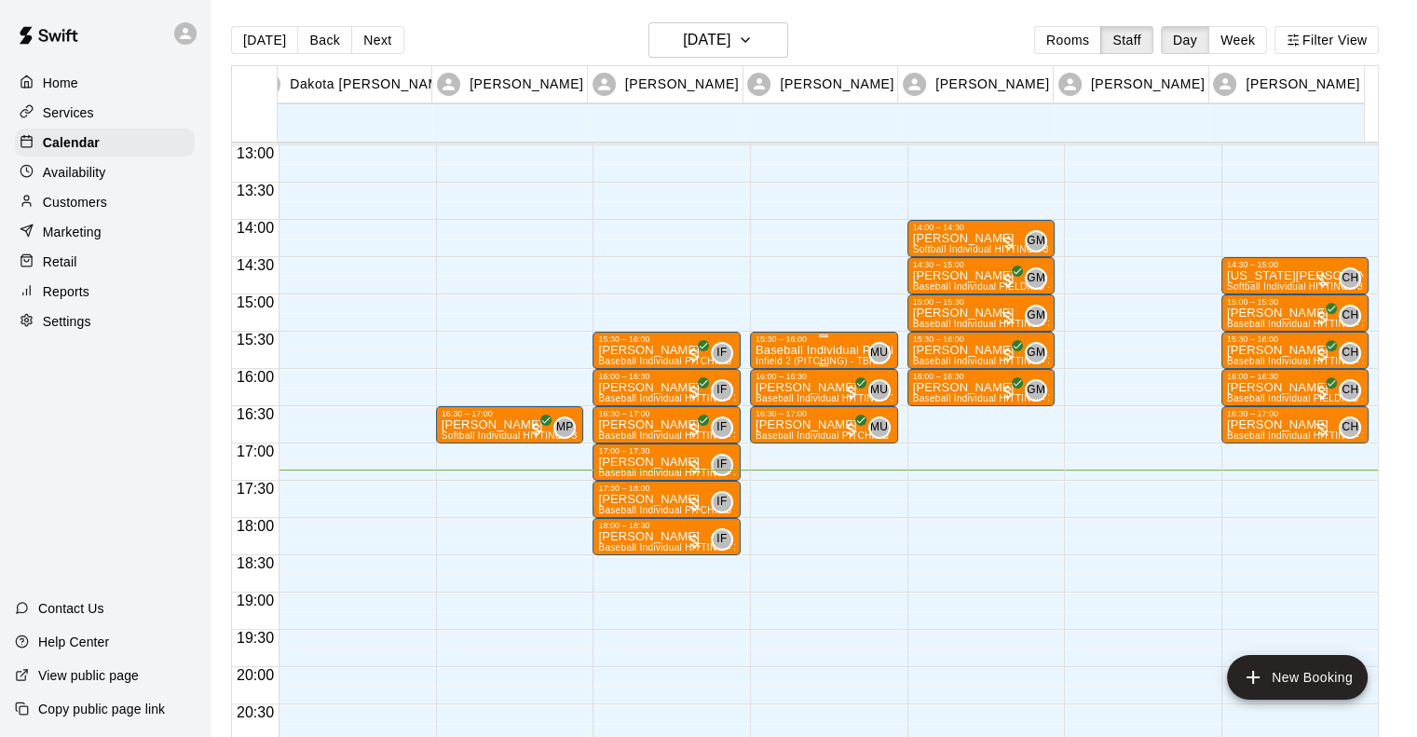
click at [801, 338] on div "15:30 – 16:00" at bounding box center [824, 339] width 137 height 9
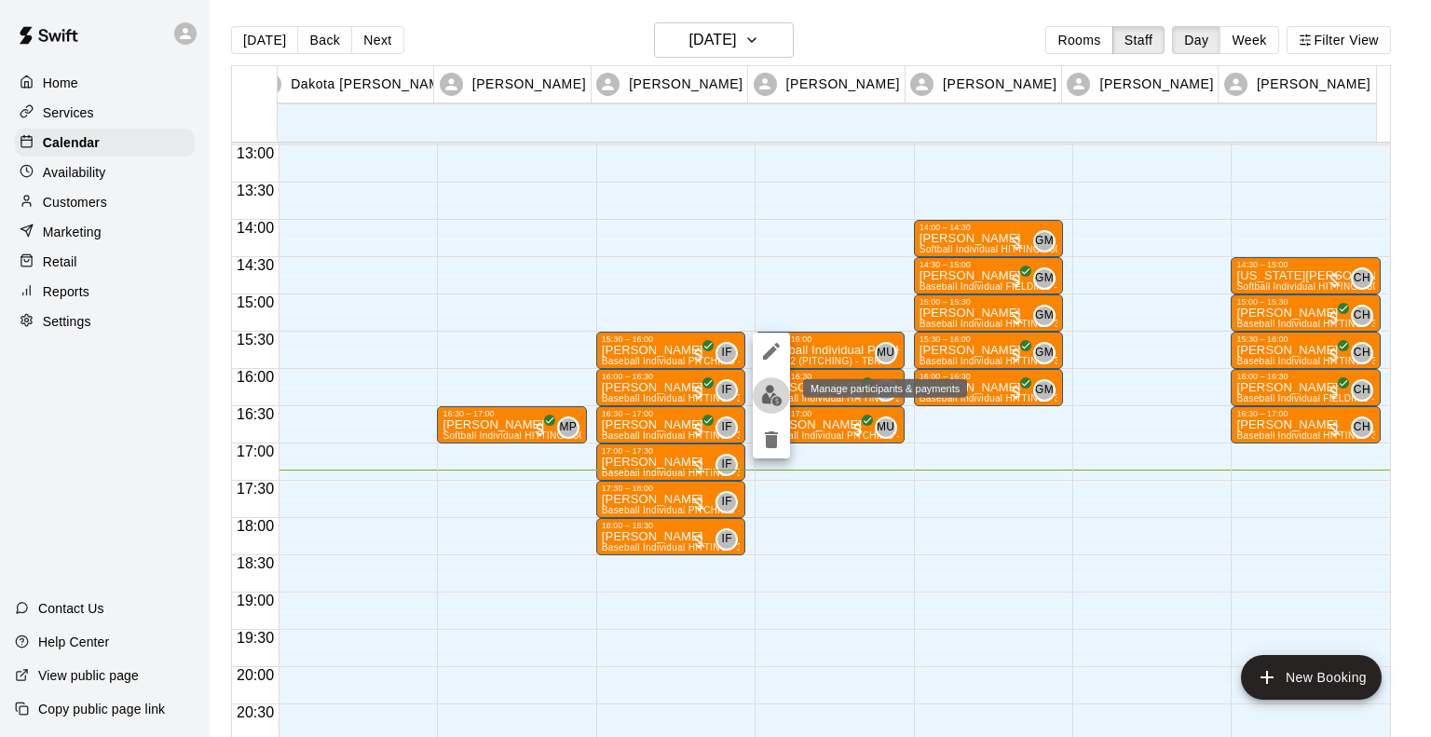
click at [773, 403] on img "edit" at bounding box center [771, 395] width 21 height 21
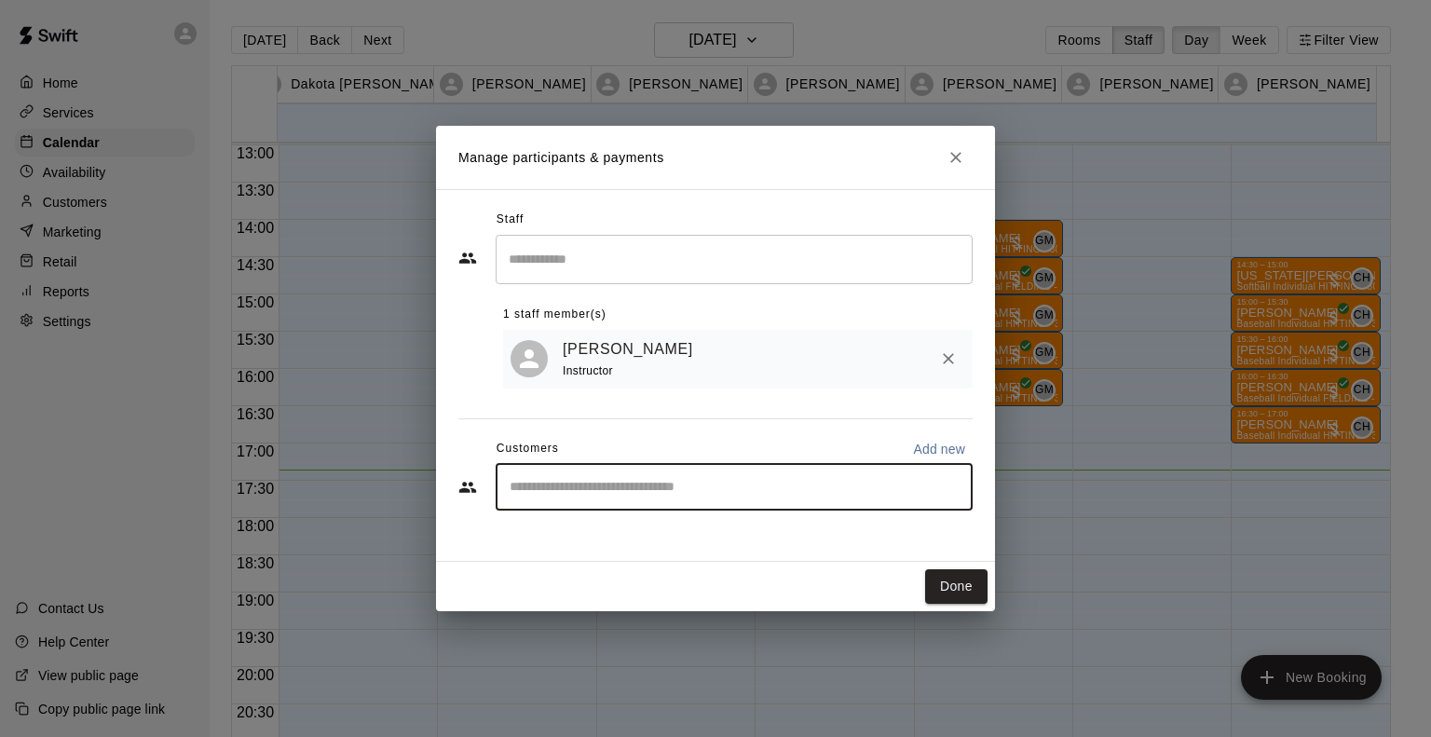
click at [600, 495] on input "Start typing to search customers..." at bounding box center [734, 487] width 460 height 19
type input "****"
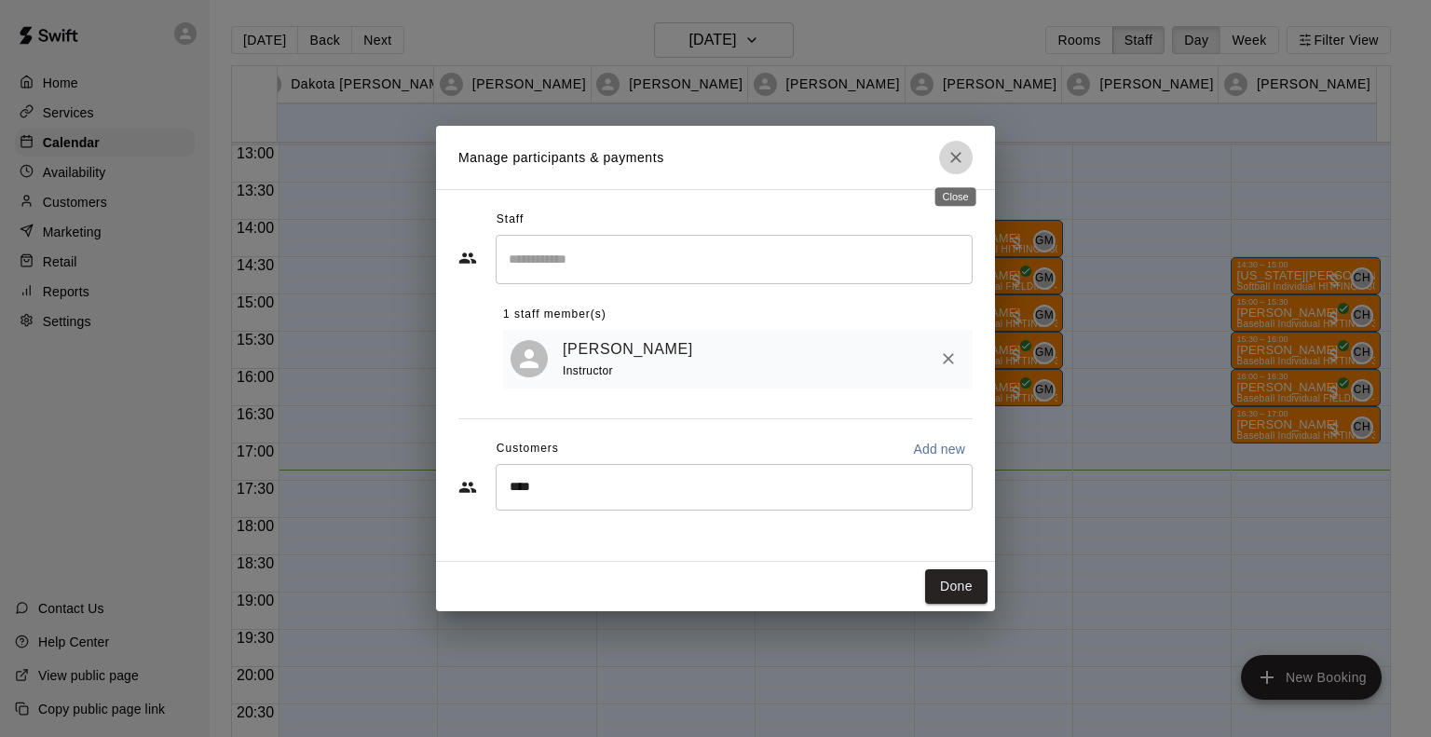
click at [950, 157] on icon "Close" at bounding box center [956, 157] width 19 height 19
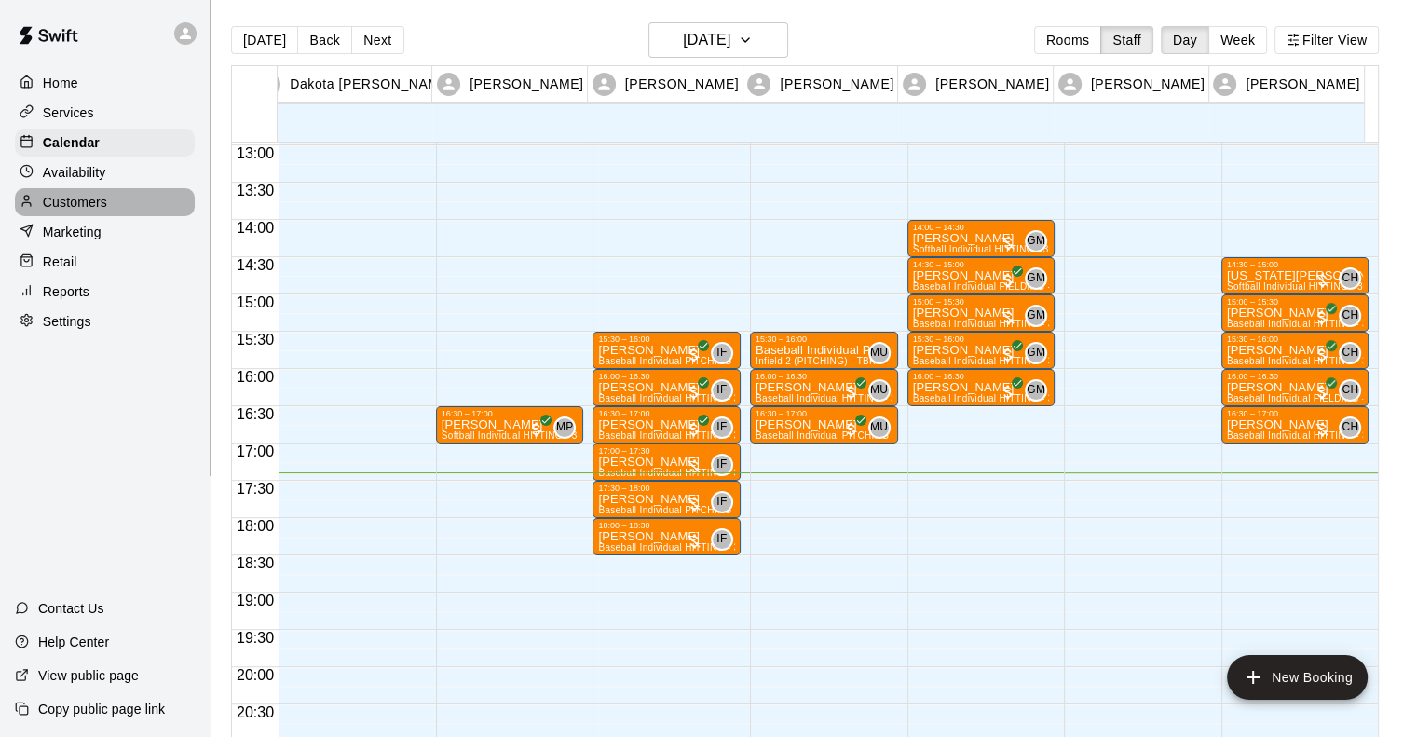
click at [37, 202] on div at bounding box center [31, 203] width 23 height 18
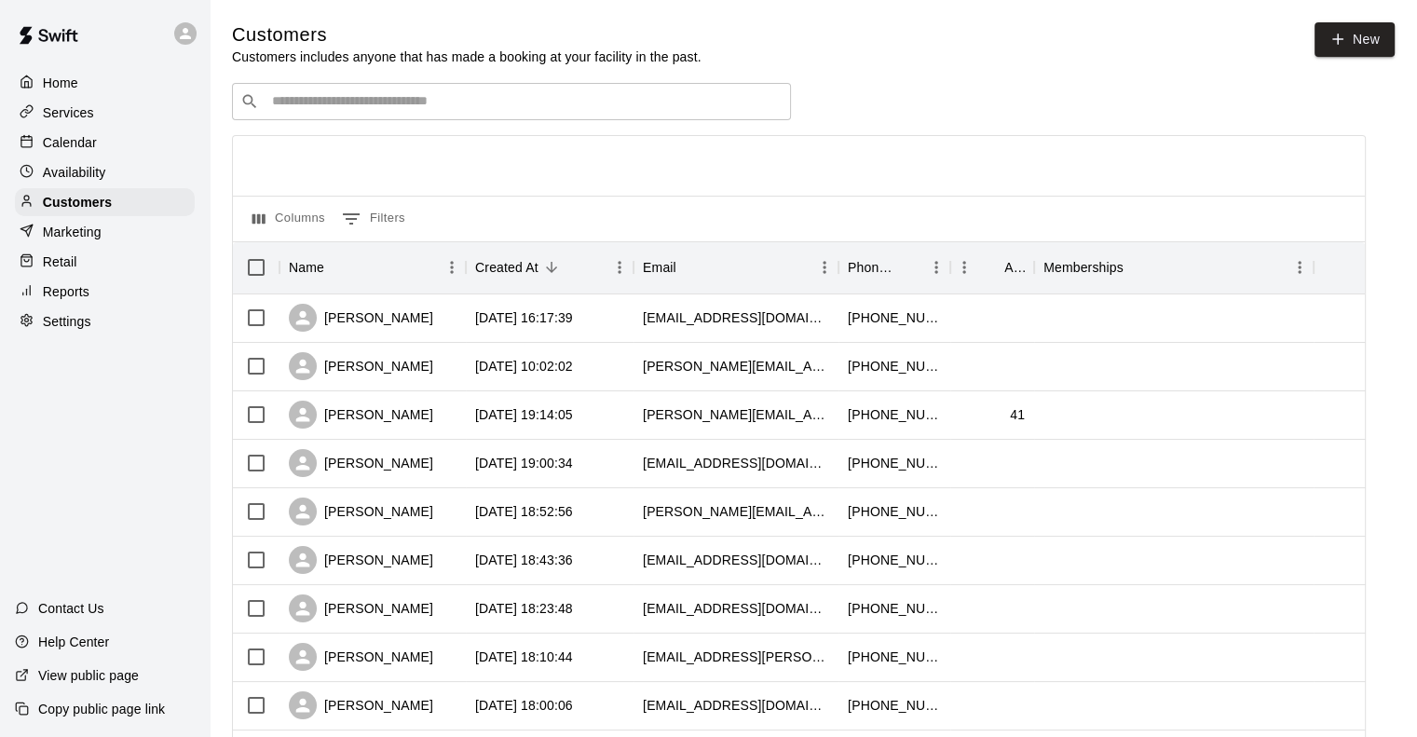
click at [435, 115] on div "​ ​" at bounding box center [511, 101] width 559 height 37
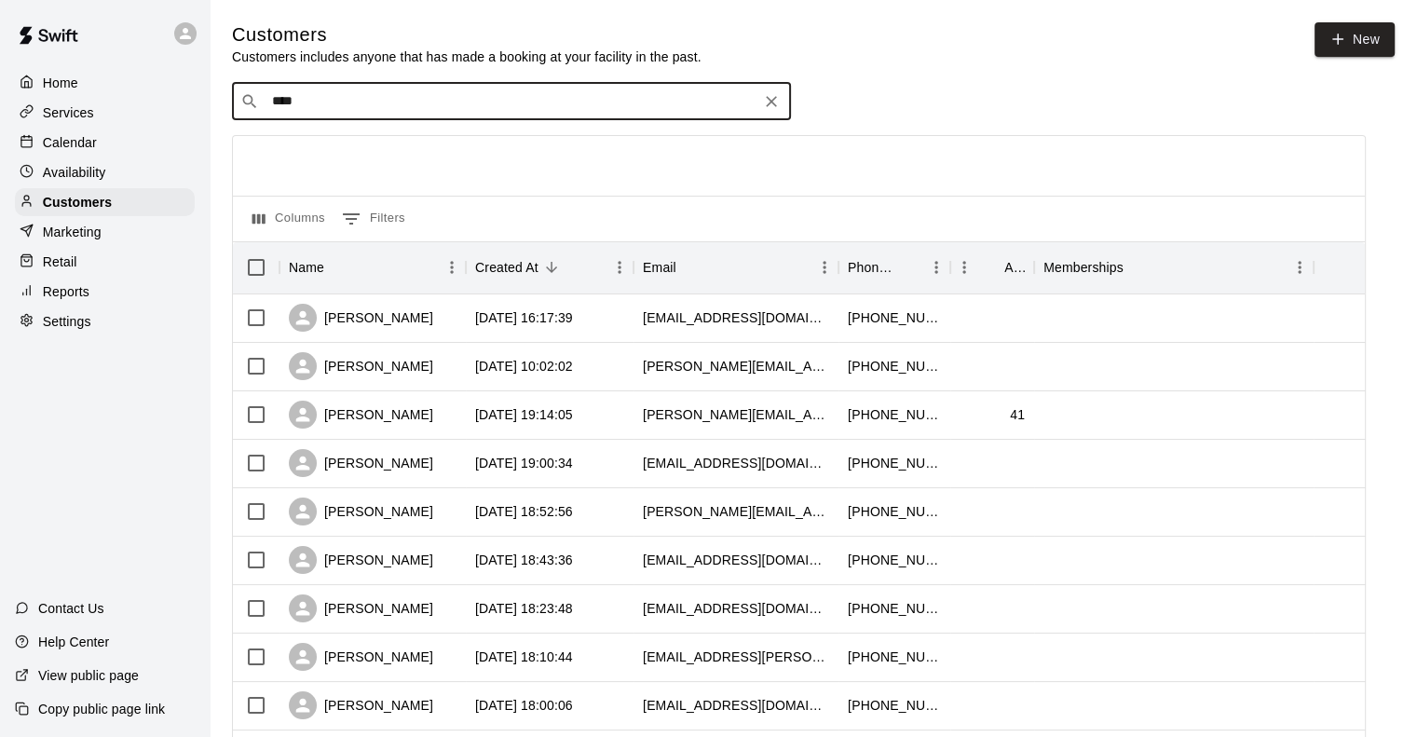
type input "*****"
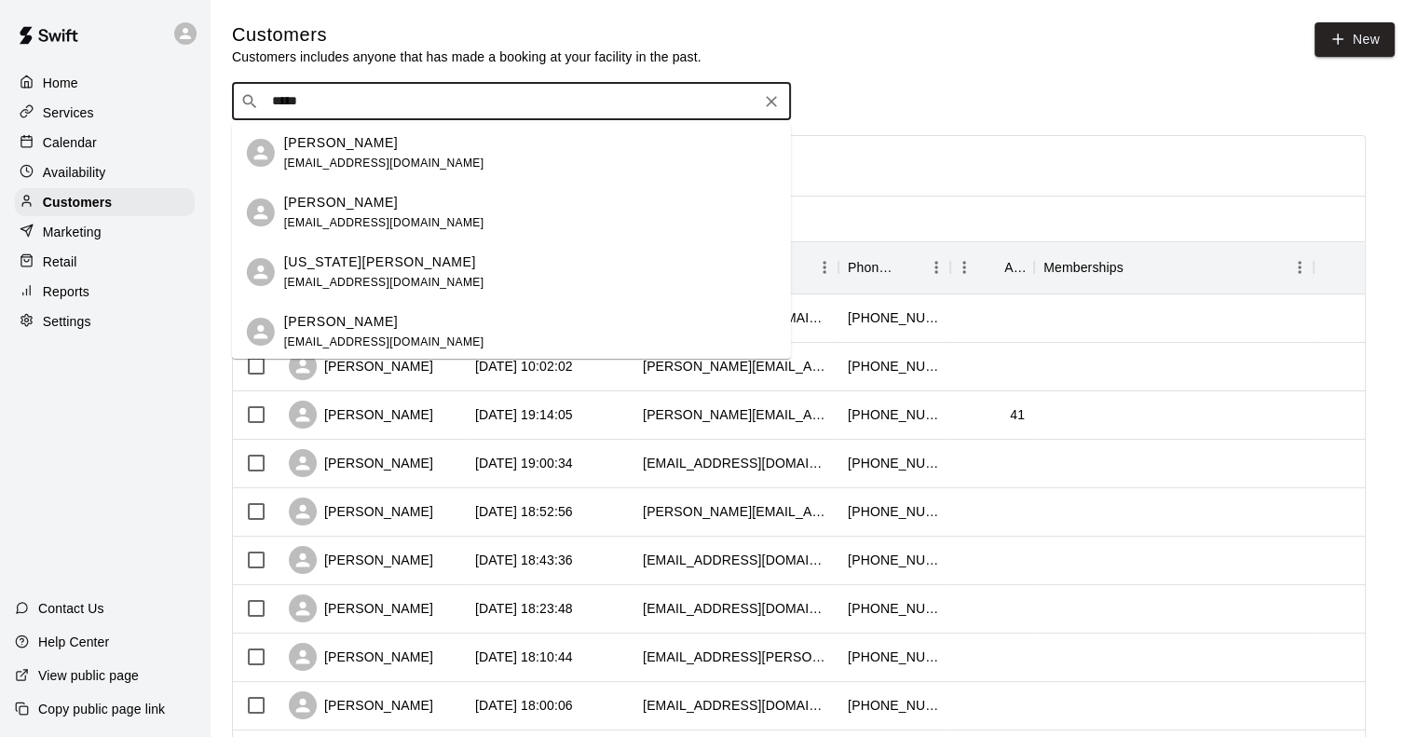
click at [328, 162] on span "nbulloa24@gmail.com" at bounding box center [384, 163] width 200 height 13
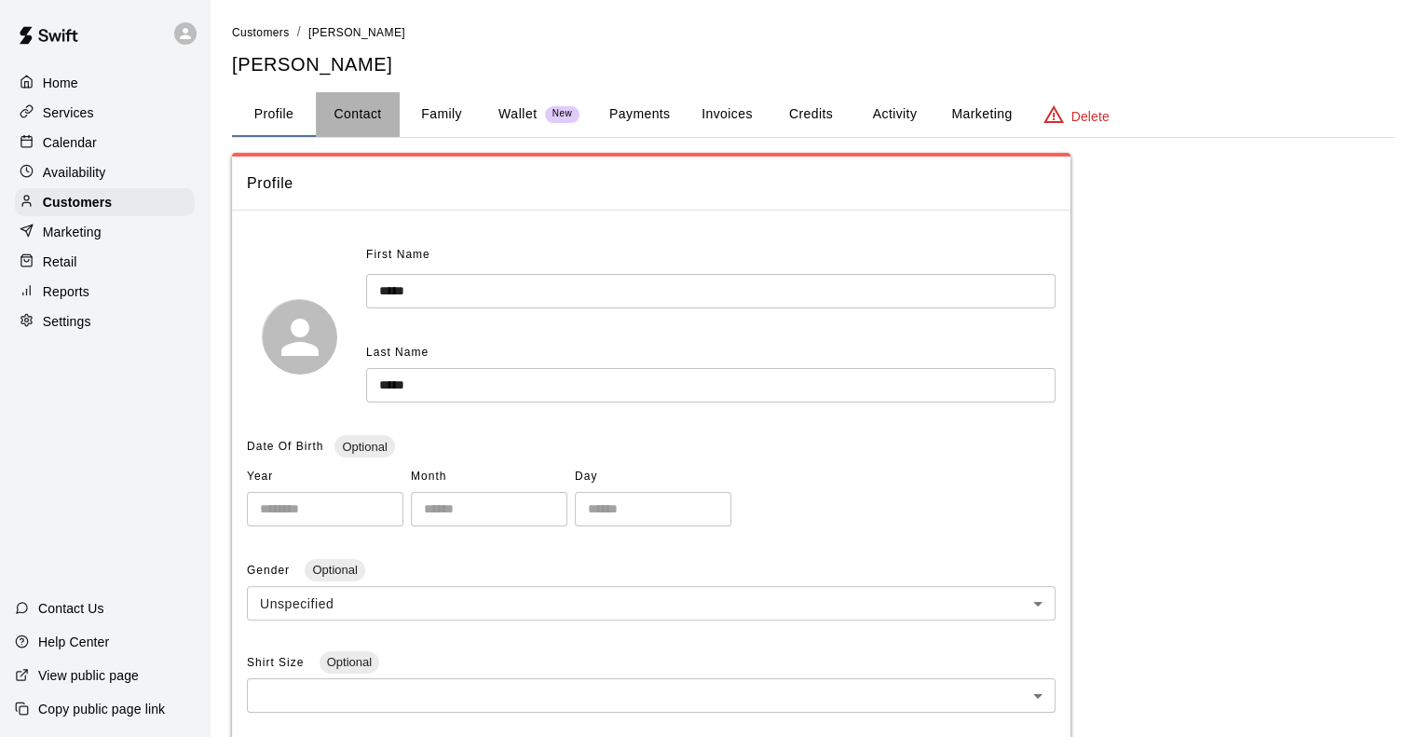
click at [383, 108] on button "Contact" at bounding box center [358, 114] width 84 height 45
select select "**"
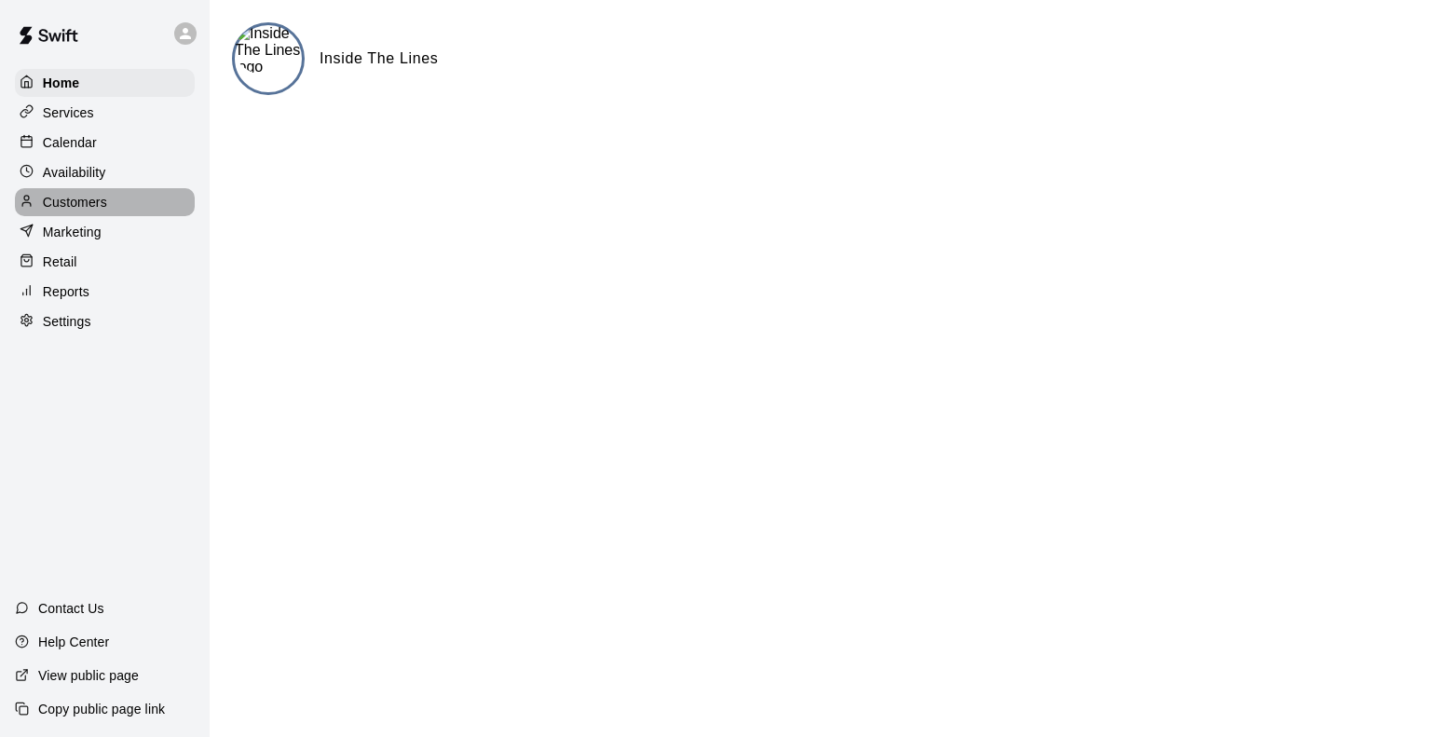
click at [67, 203] on p "Customers" at bounding box center [75, 202] width 64 height 19
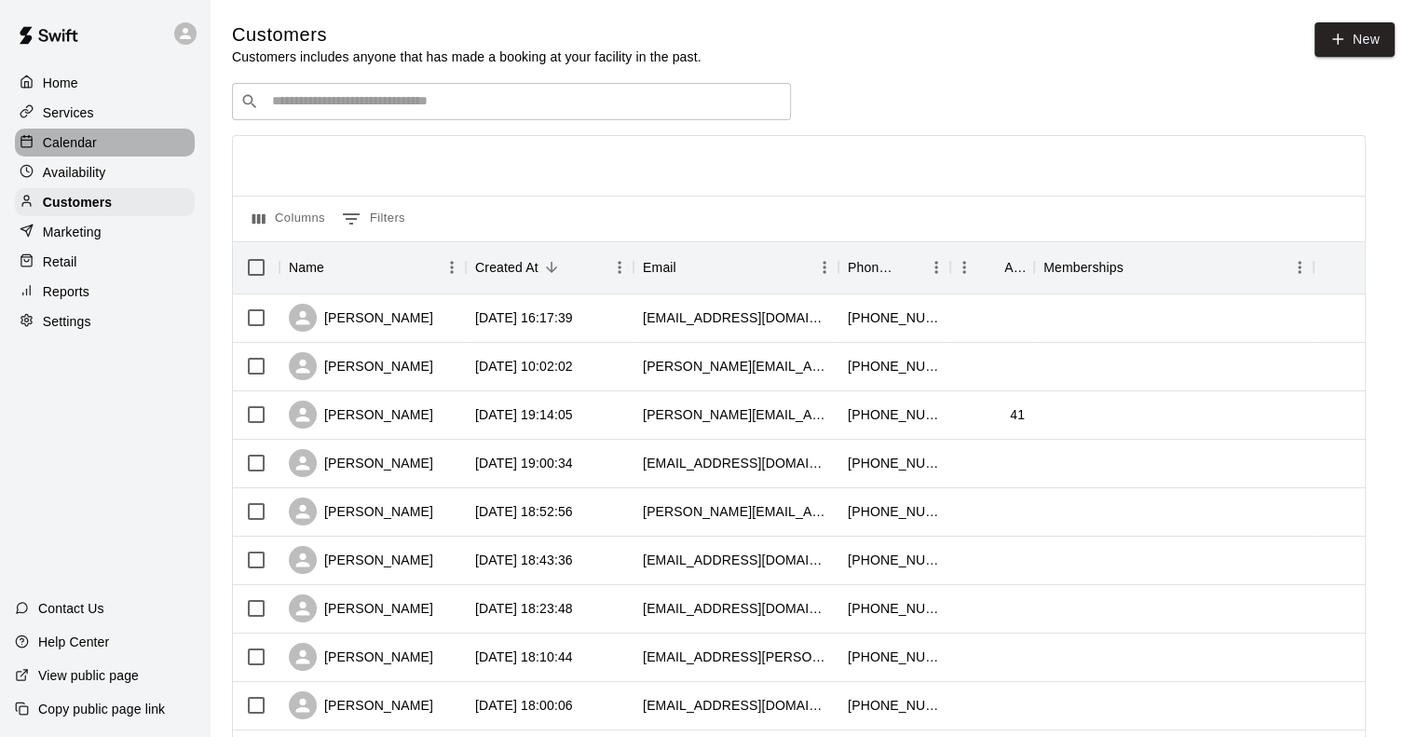
click at [78, 144] on p "Calendar" at bounding box center [70, 142] width 54 height 19
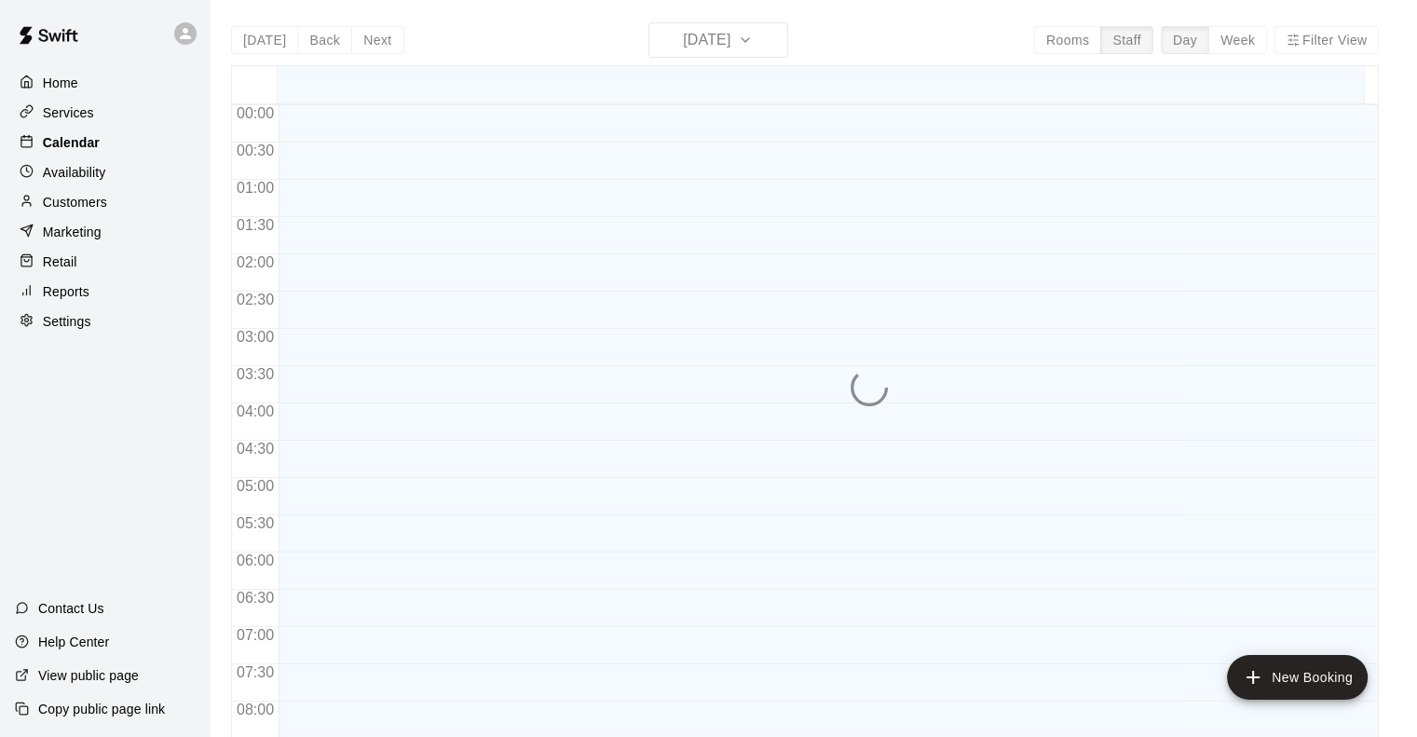
scroll to position [1134, 0]
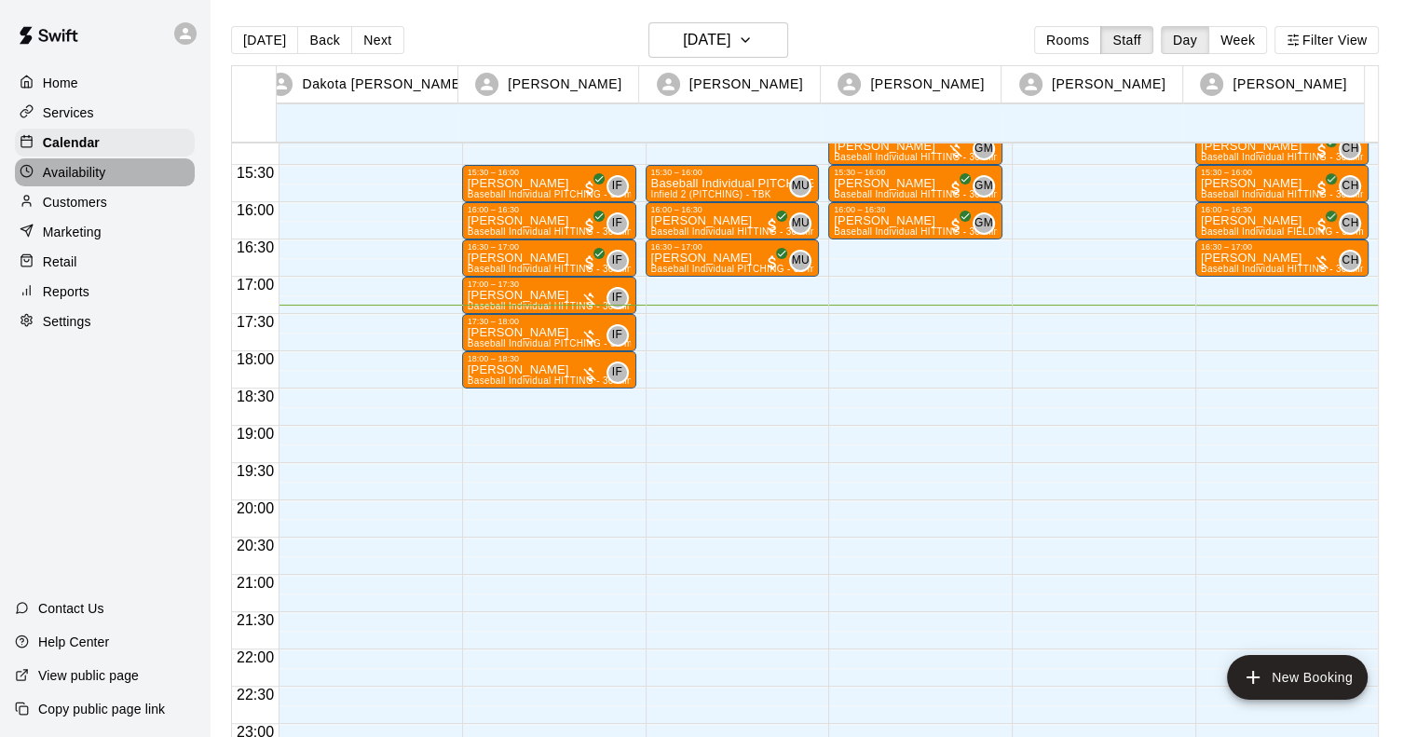
click at [70, 178] on p "Availability" at bounding box center [74, 172] width 63 height 19
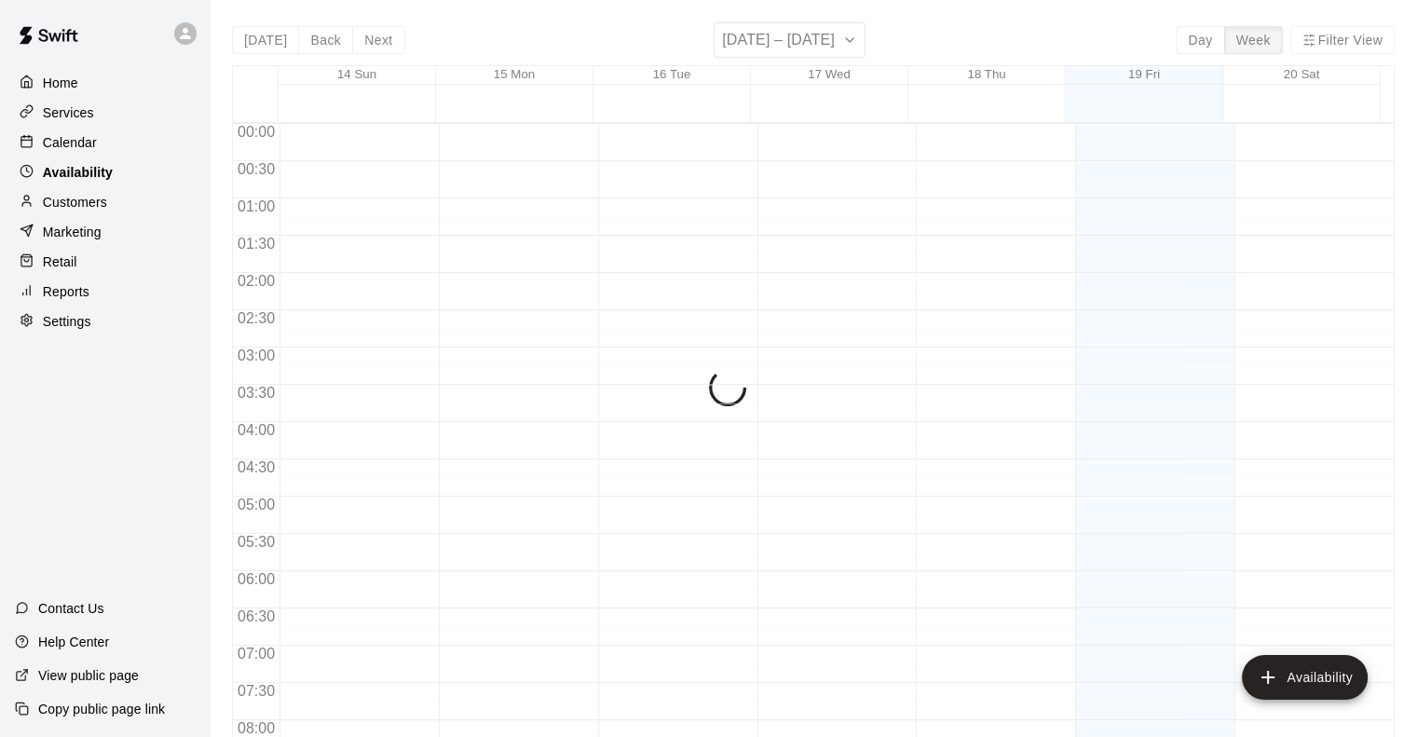
scroll to position [1153, 0]
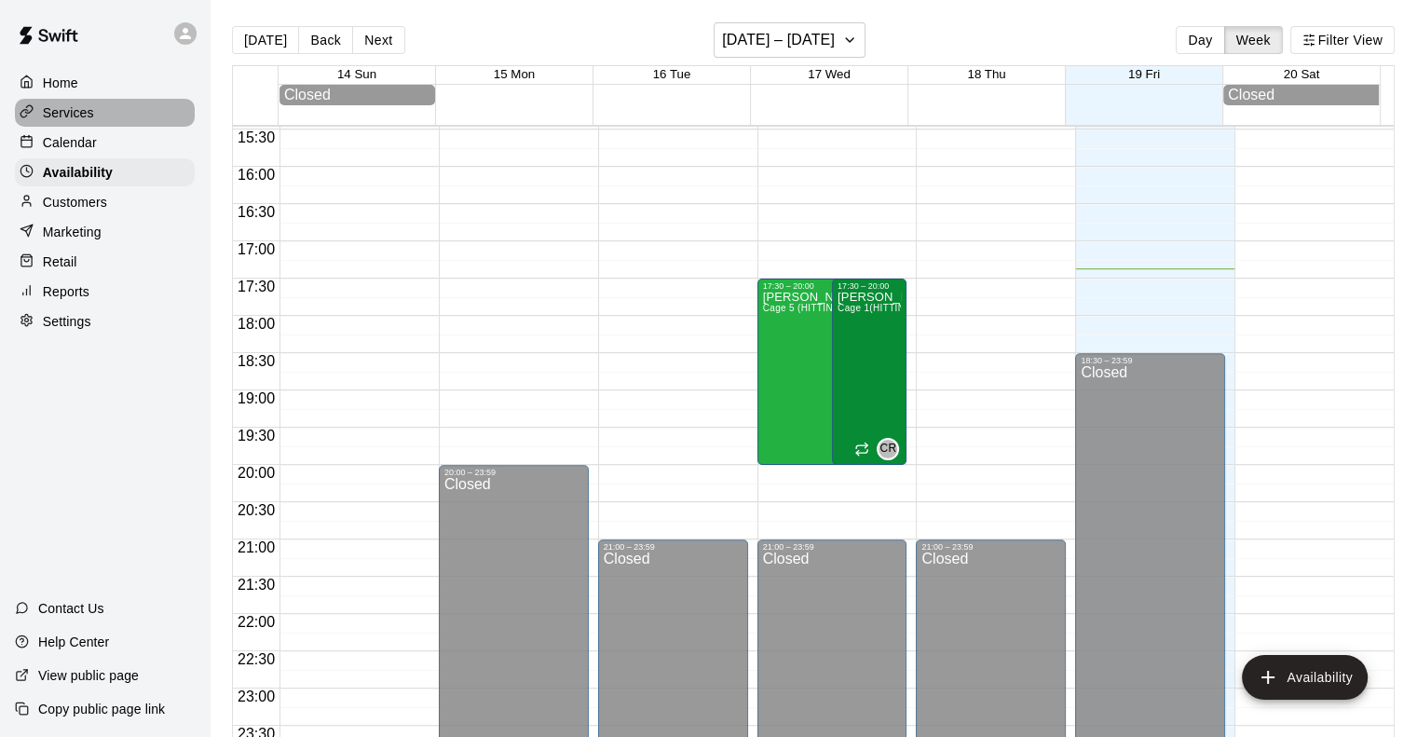
click at [78, 110] on p "Services" at bounding box center [68, 112] width 51 height 19
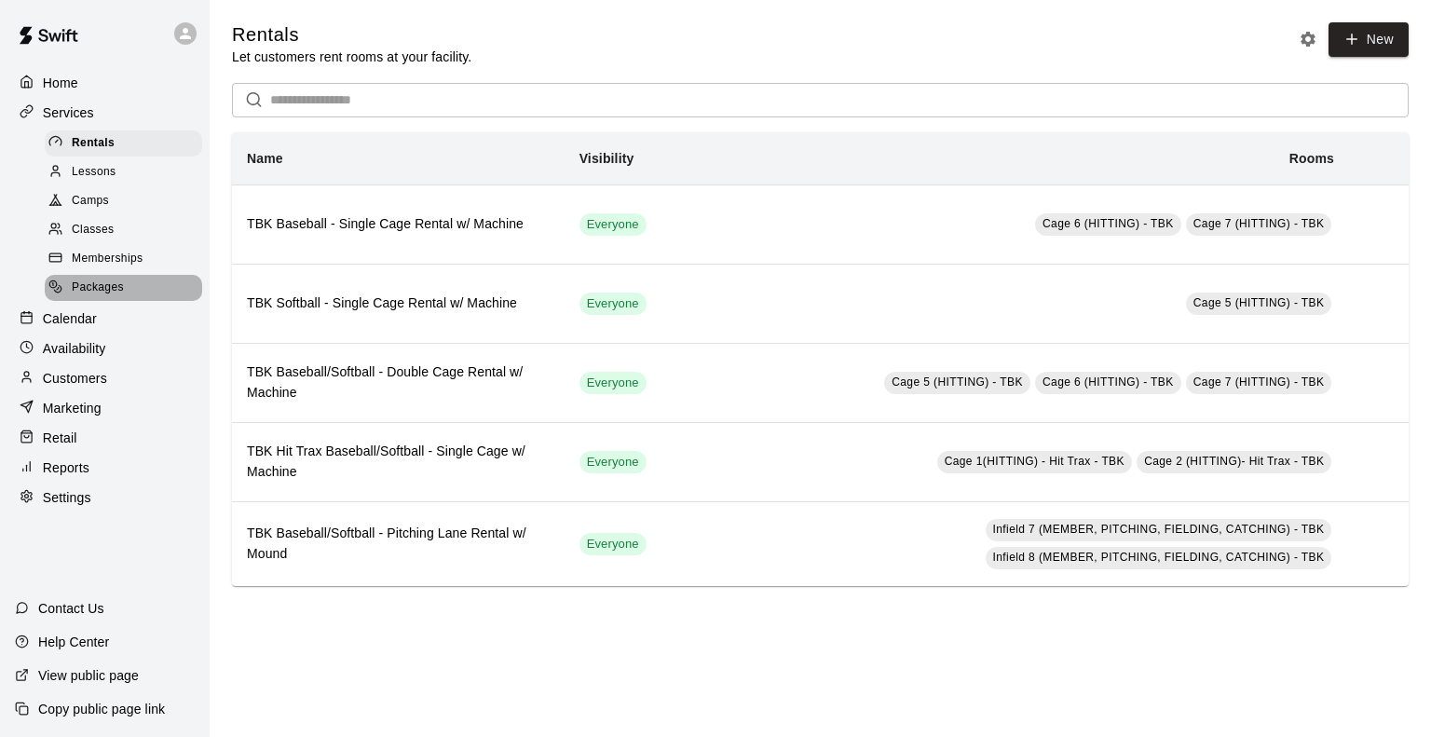
click at [85, 294] on span "Packages" at bounding box center [98, 288] width 52 height 19
